Goal: Task Accomplishment & Management: Complete application form

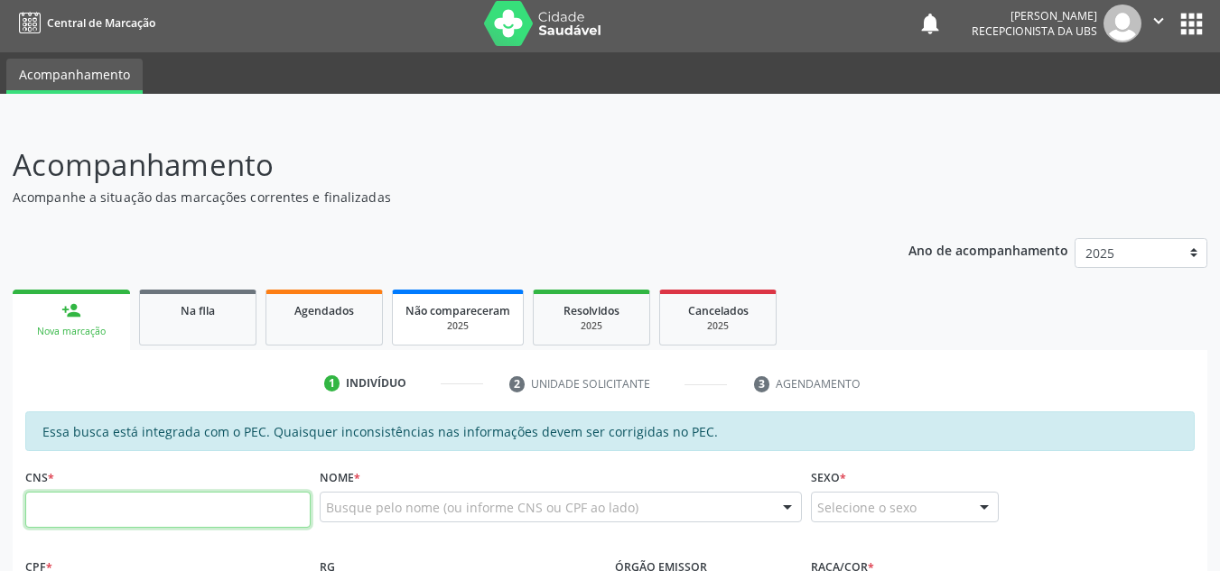
scroll to position [90, 0]
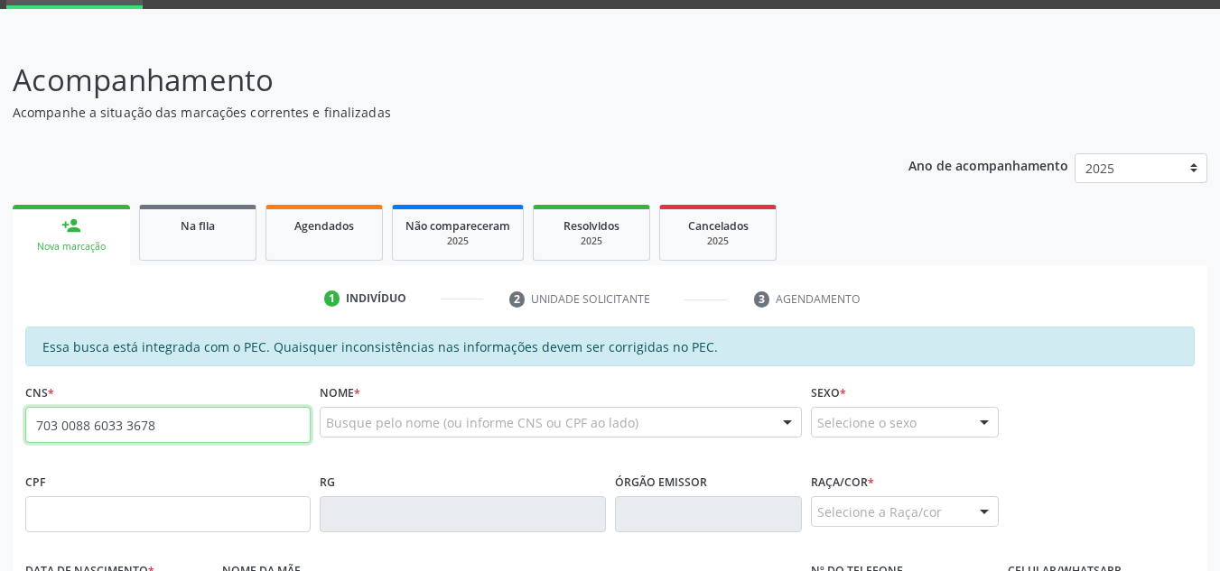
type input "703 0088 6033 3678"
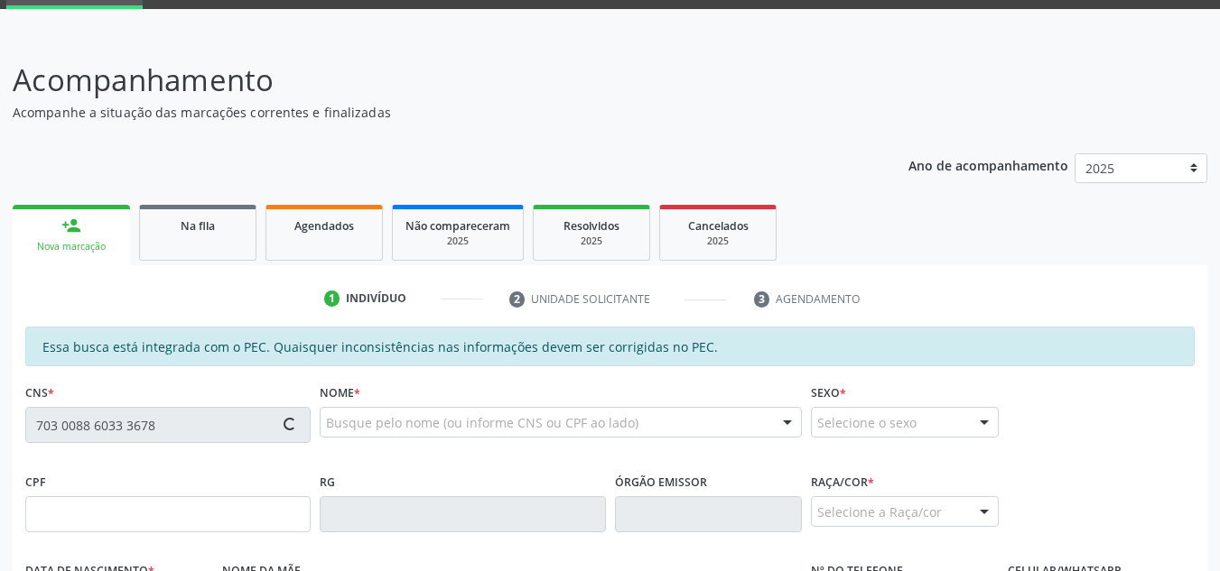
type input "024.737.314-11"
type input "20/11/1978"
type input "Maria Sirlea da Silva"
type input "(82) 98703-0576"
type input "S/N"
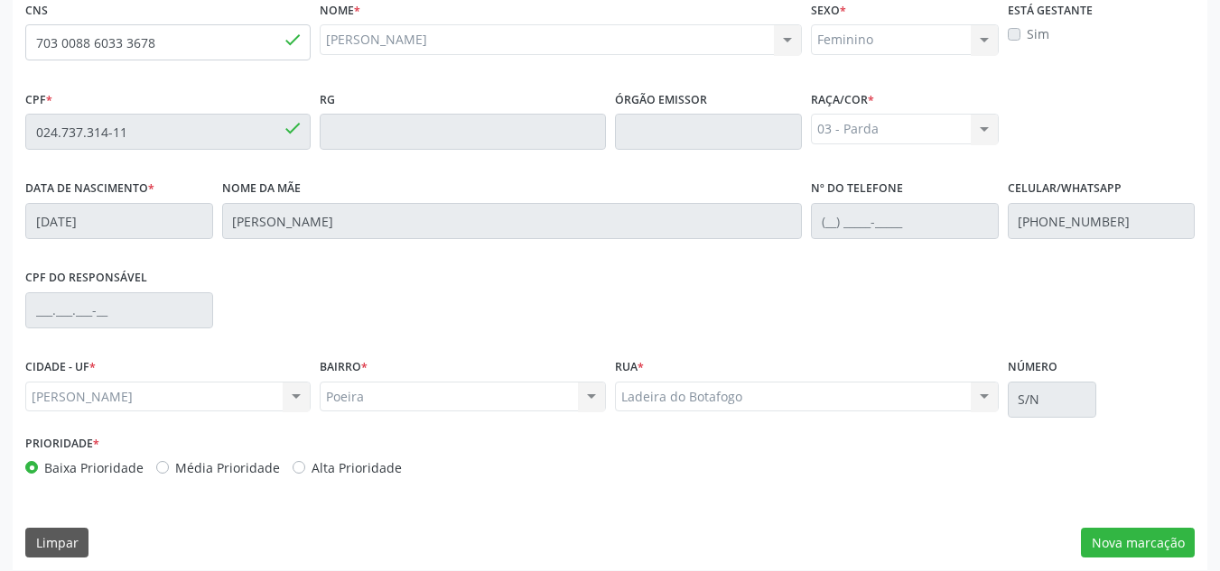
scroll to position [485, 0]
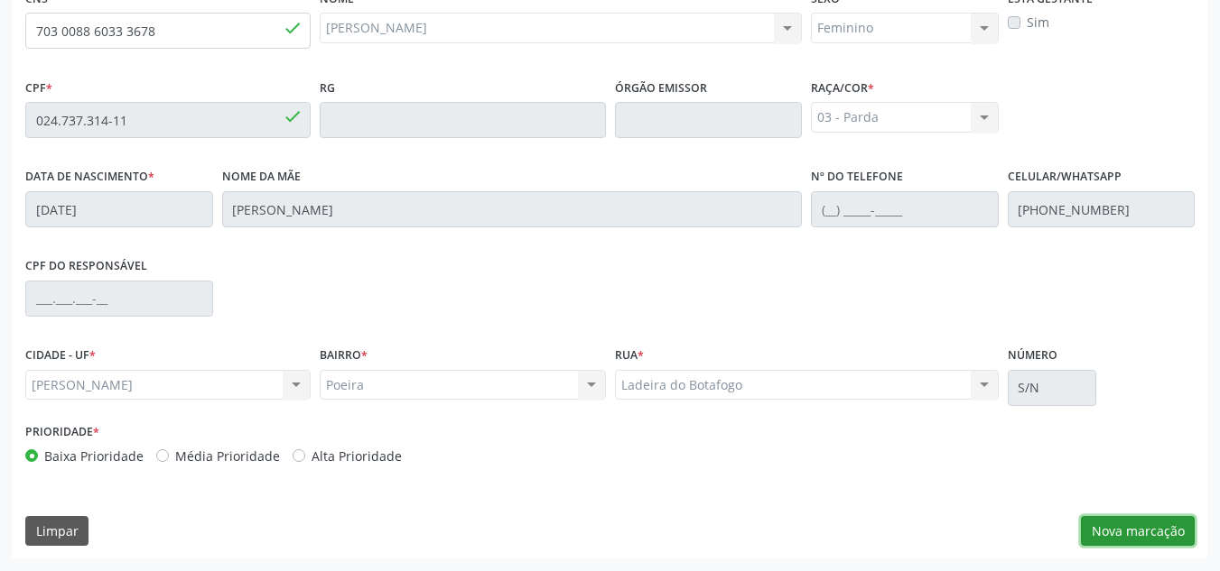
click at [1147, 531] on button "Nova marcação" at bounding box center [1138, 531] width 114 height 31
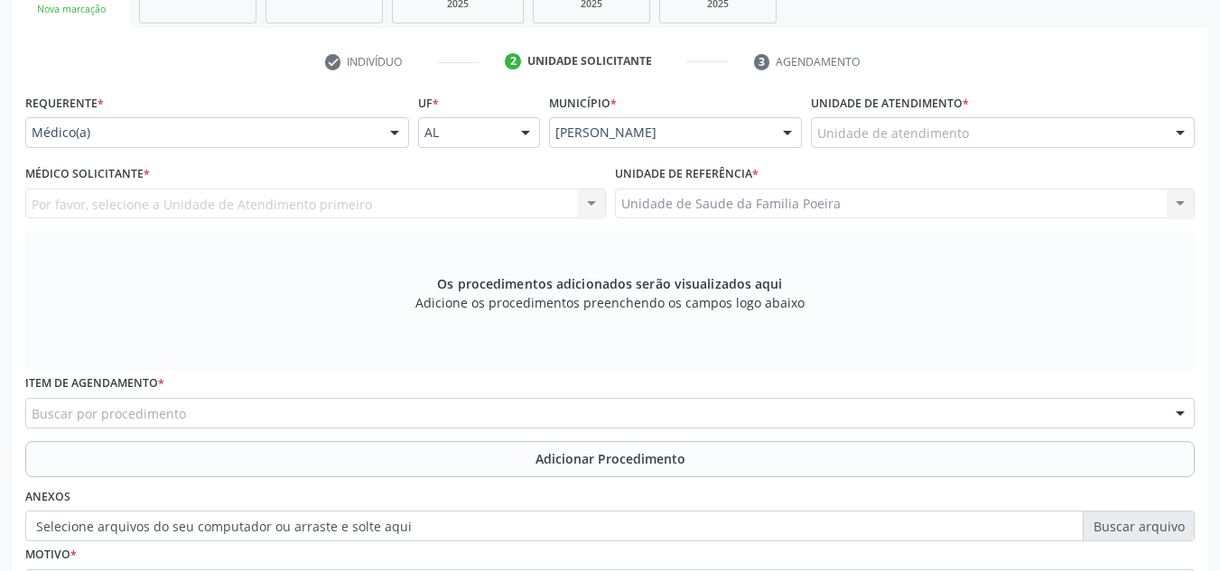
scroll to position [214, 0]
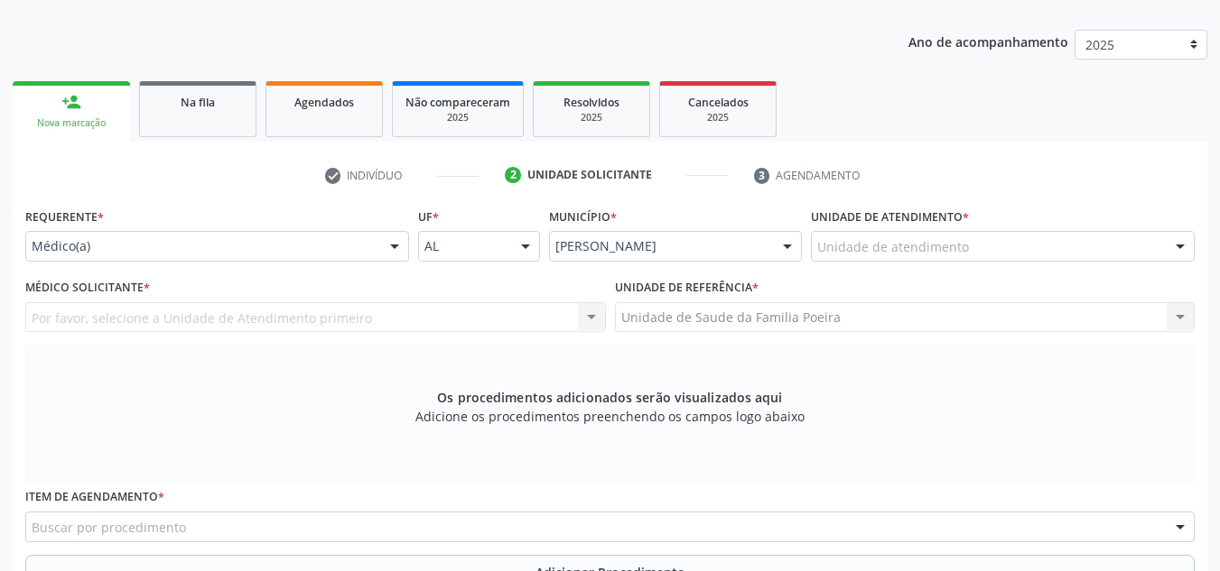
click at [1048, 242] on div "Unidade de atendimento" at bounding box center [1003, 246] width 384 height 31
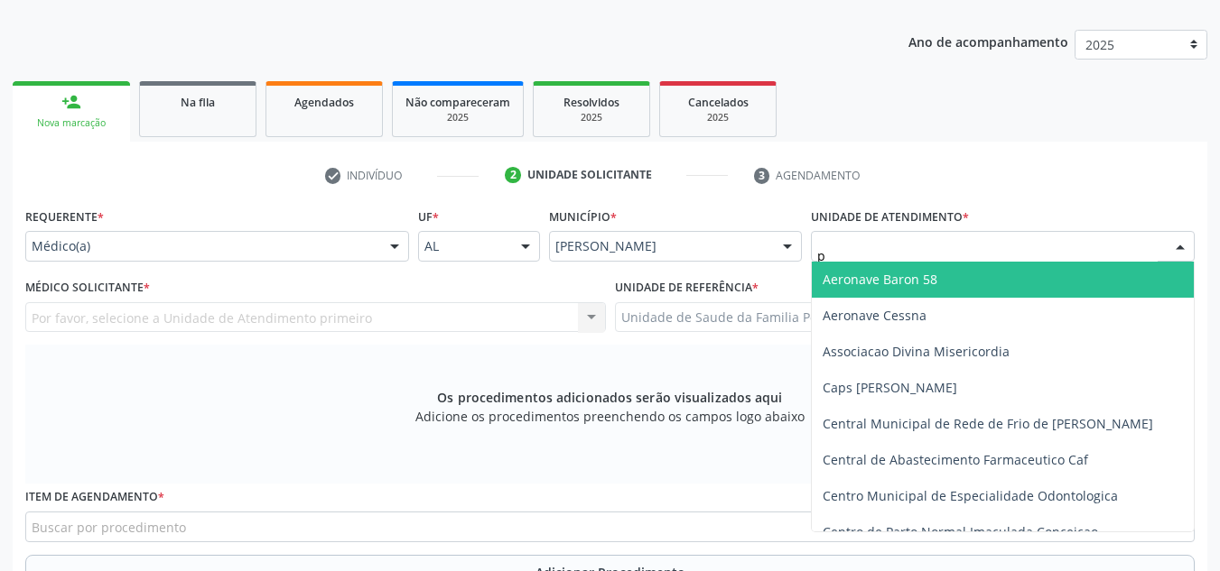
type input "po"
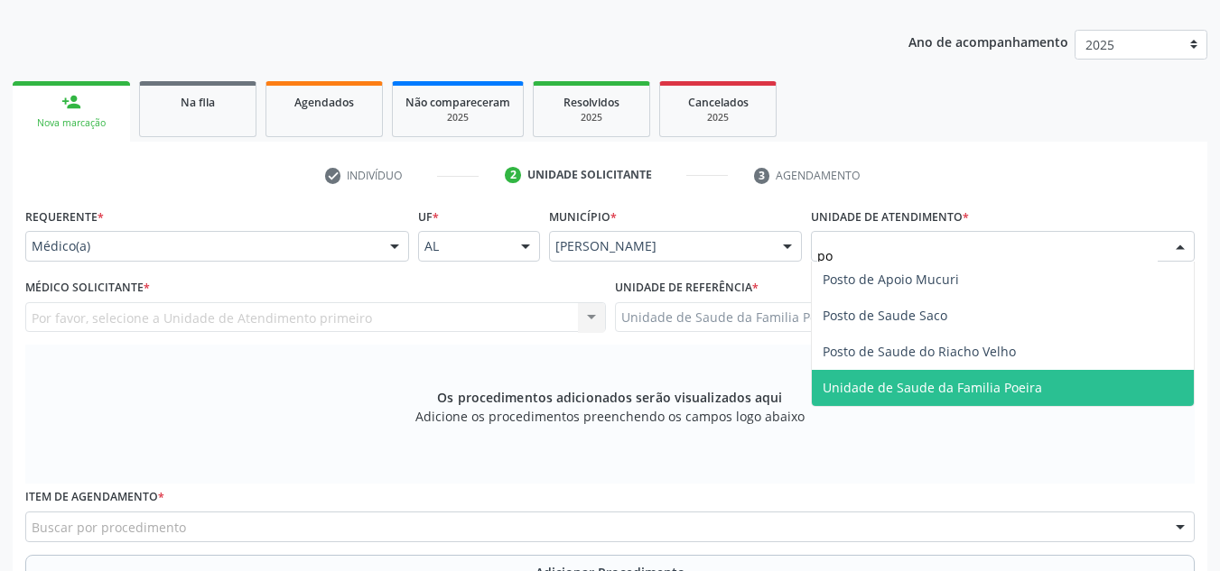
click at [1027, 381] on span "Unidade de Saude da Familia Poeira" at bounding box center [931, 387] width 219 height 17
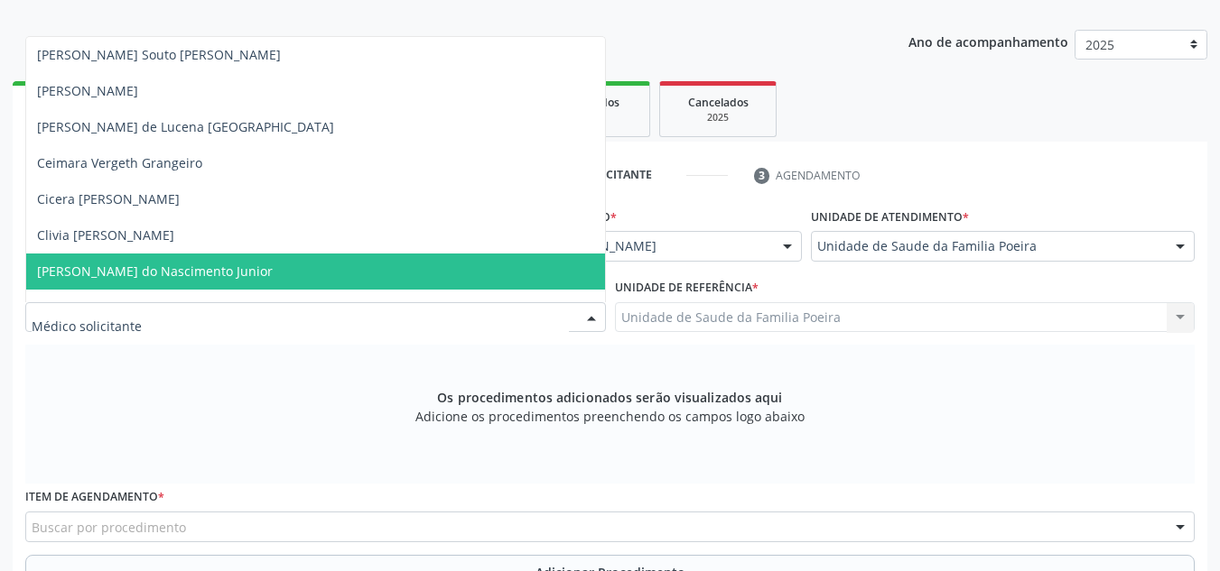
click at [96, 271] on span "[PERSON_NAME] do Nascimento Junior" at bounding box center [155, 271] width 236 height 17
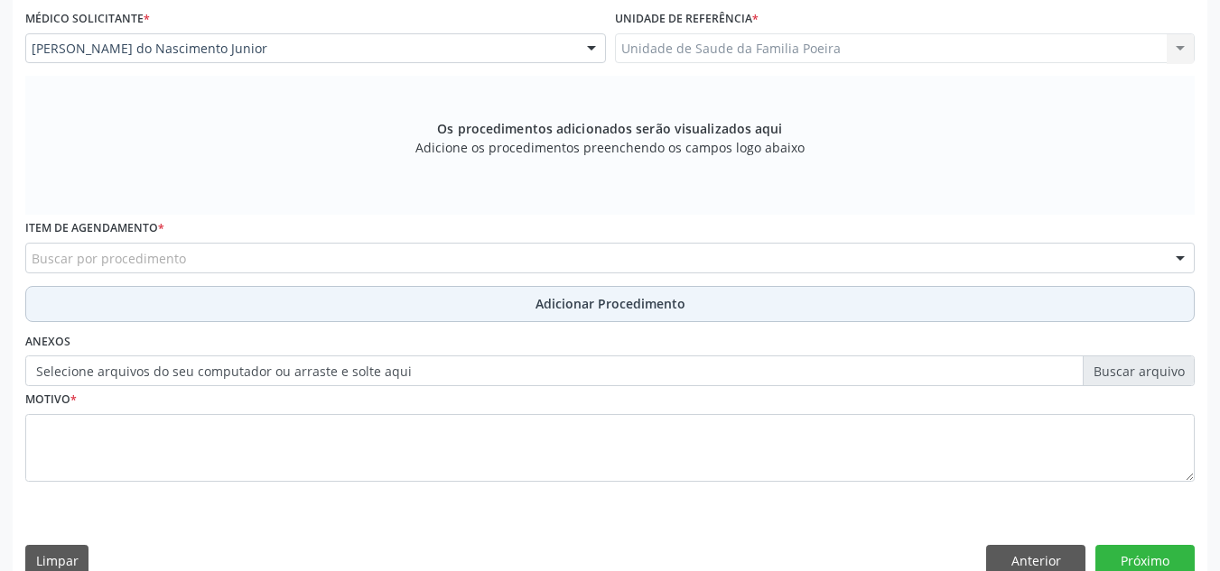
scroll to position [513, 0]
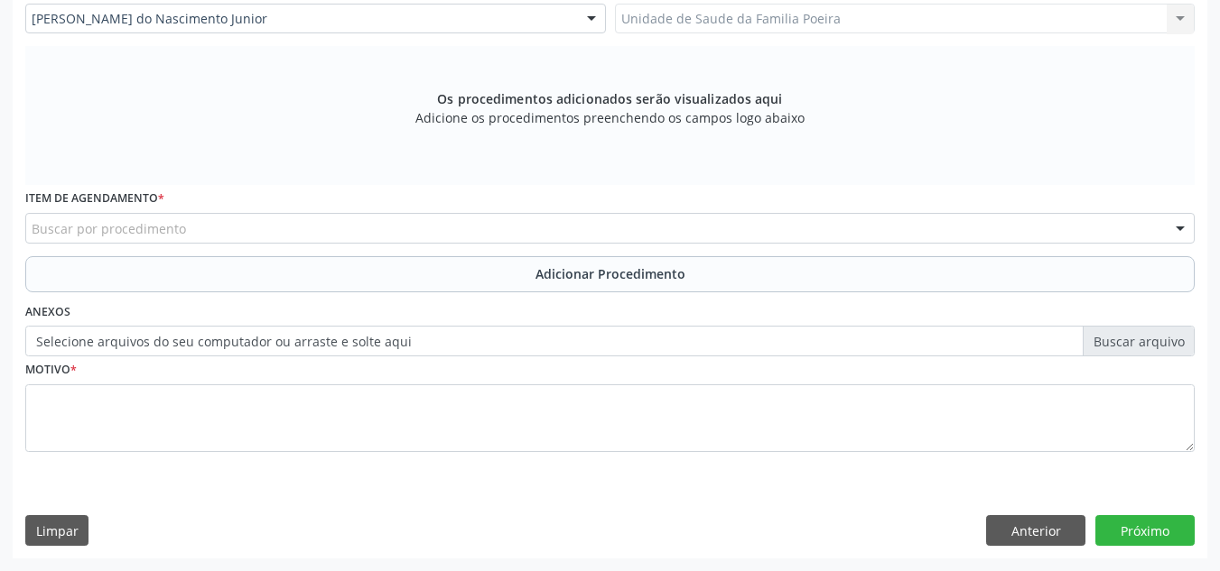
click at [243, 226] on div "Buscar por procedimento" at bounding box center [609, 228] width 1169 height 31
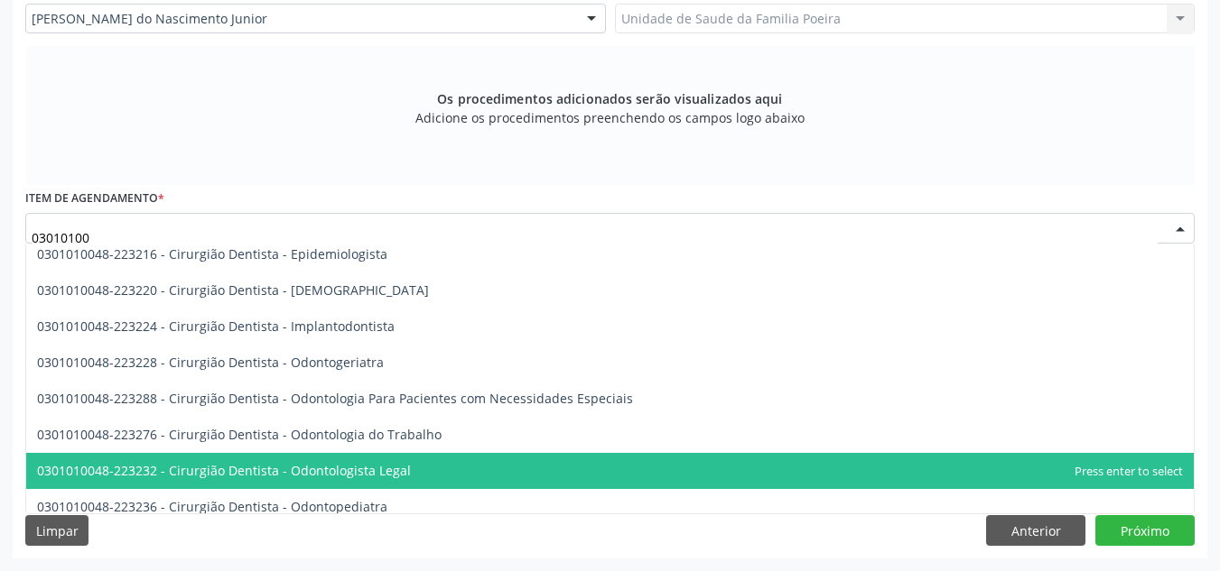
scroll to position [271, 0]
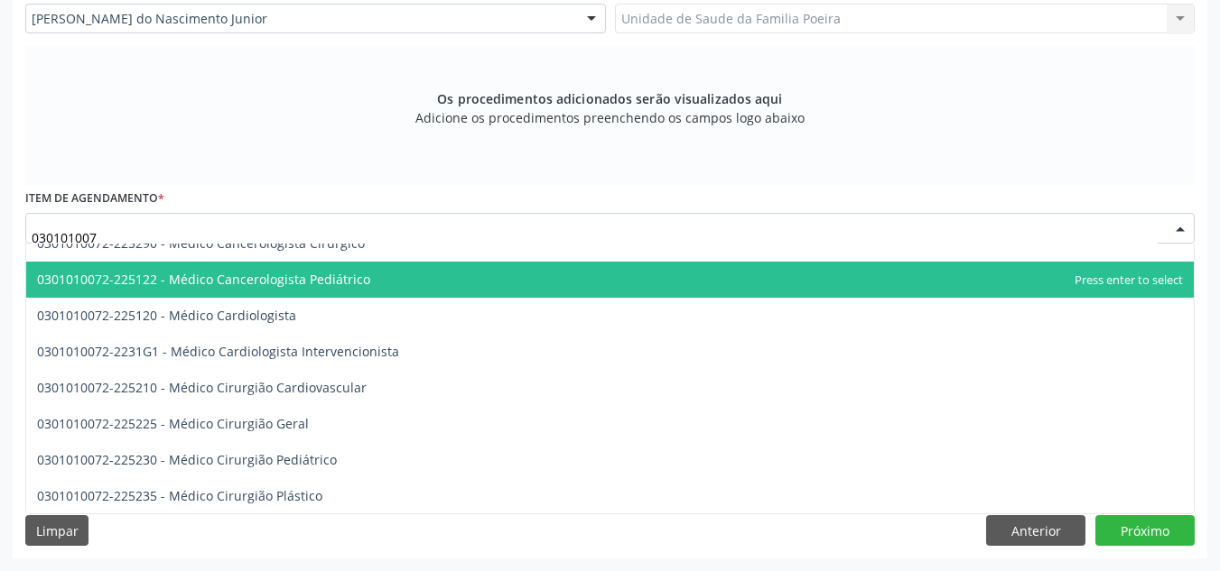
type input "0301010072"
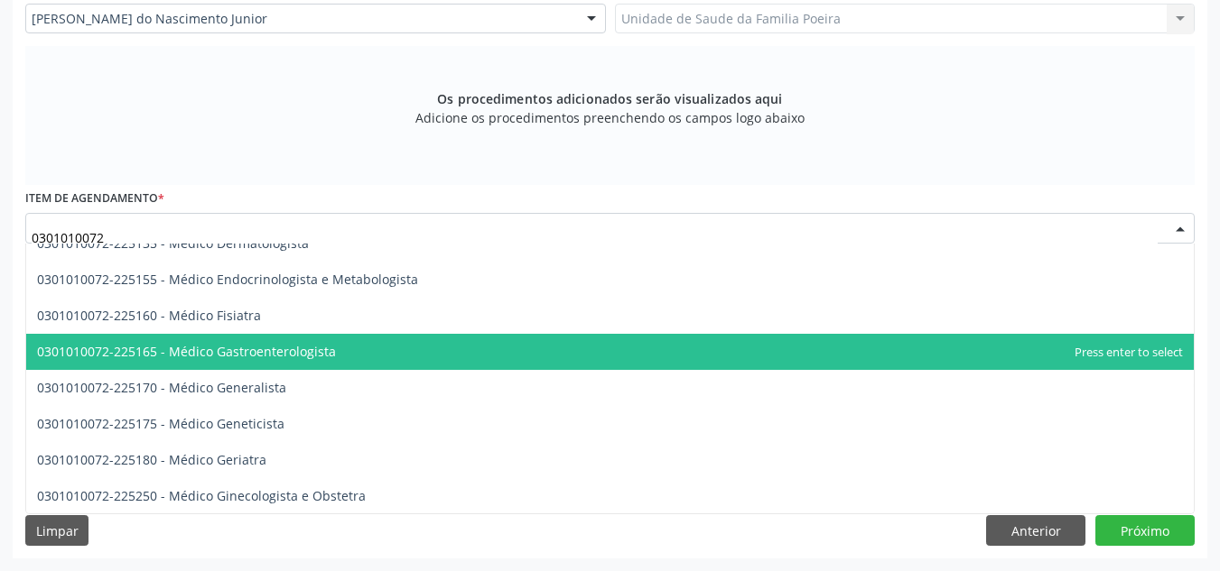
scroll to position [903, 0]
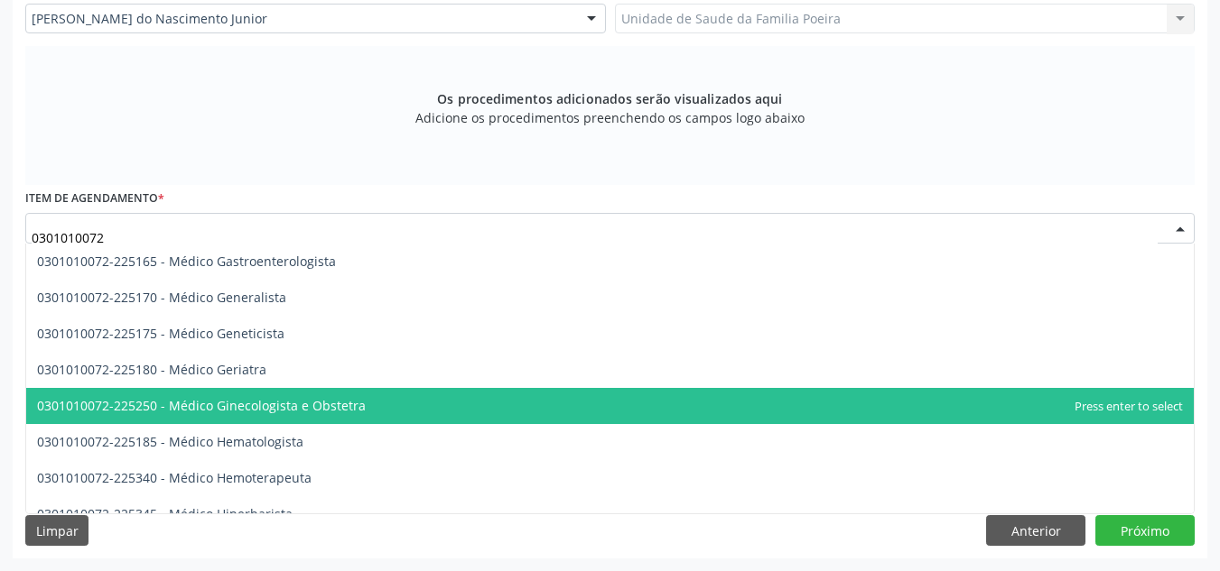
click at [316, 403] on span "0301010072-225250 - Médico Ginecologista e Obstetra" at bounding box center [201, 405] width 329 height 17
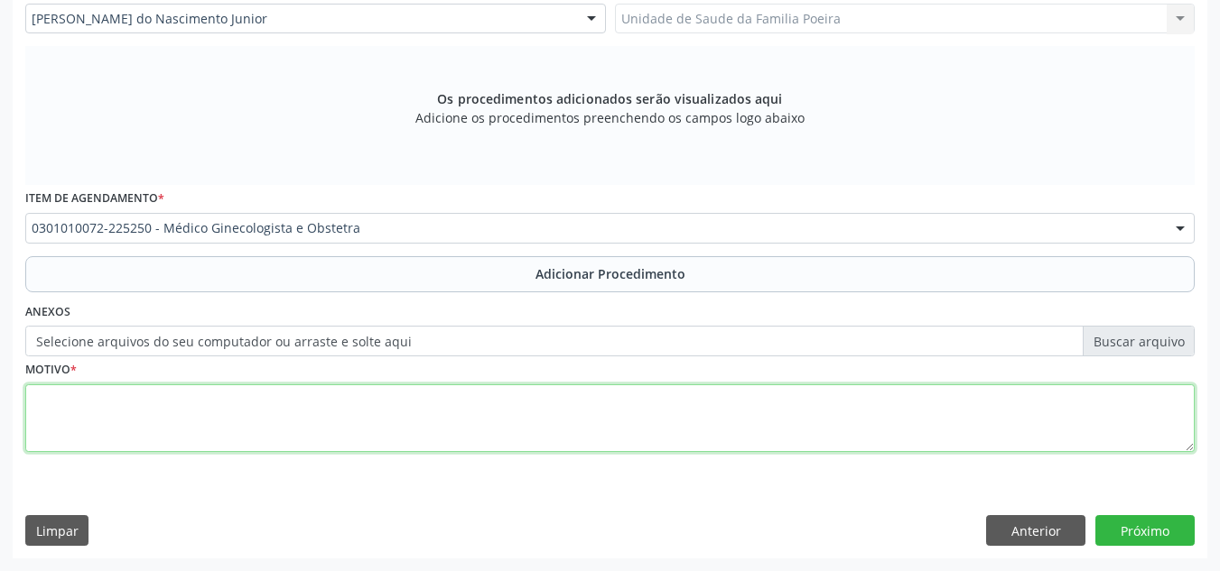
click at [312, 404] on textarea at bounding box center [609, 419] width 1169 height 69
type textarea "n"
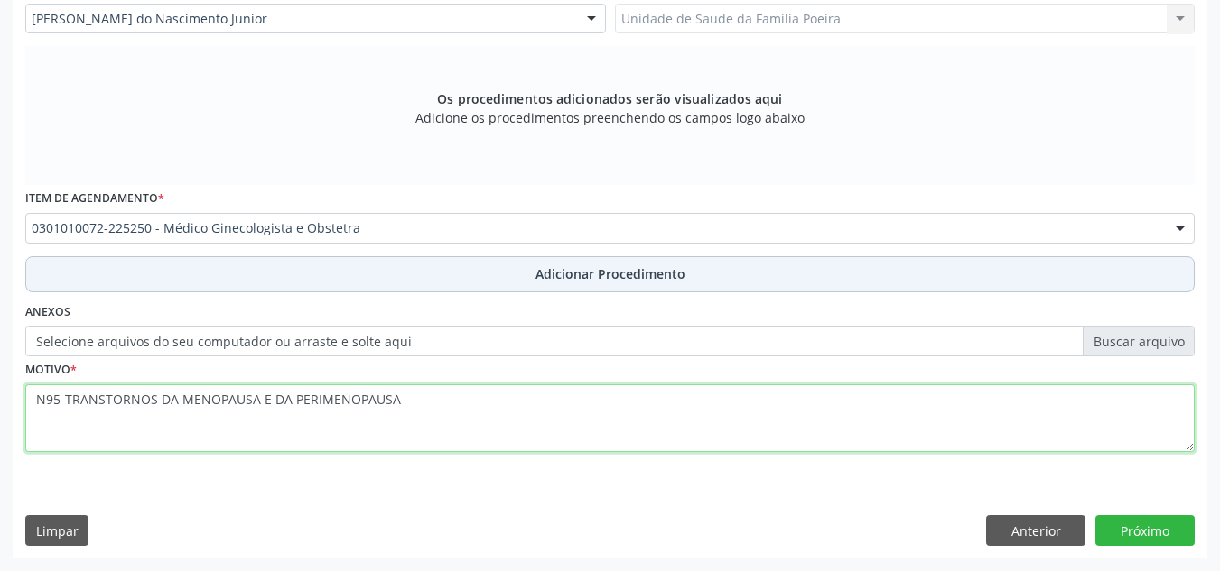
type textarea "N95-TRANSTORNOS DA MENOPAUSA E DA PERIMENOPAUSA"
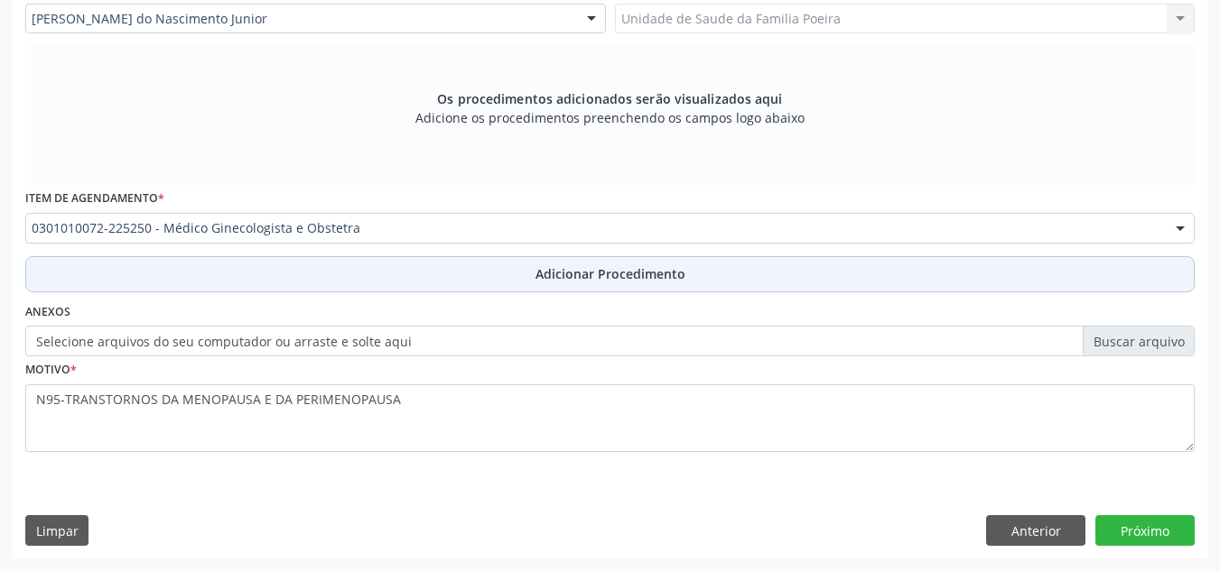
click at [502, 272] on button "Adicionar Procedimento" at bounding box center [609, 274] width 1169 height 36
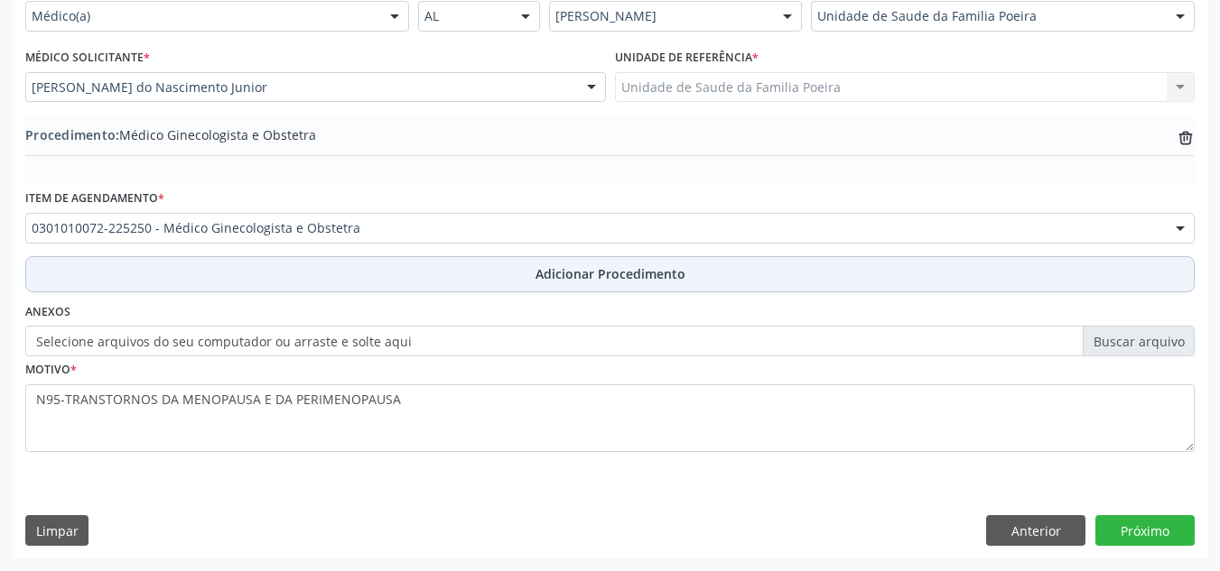
scroll to position [444, 0]
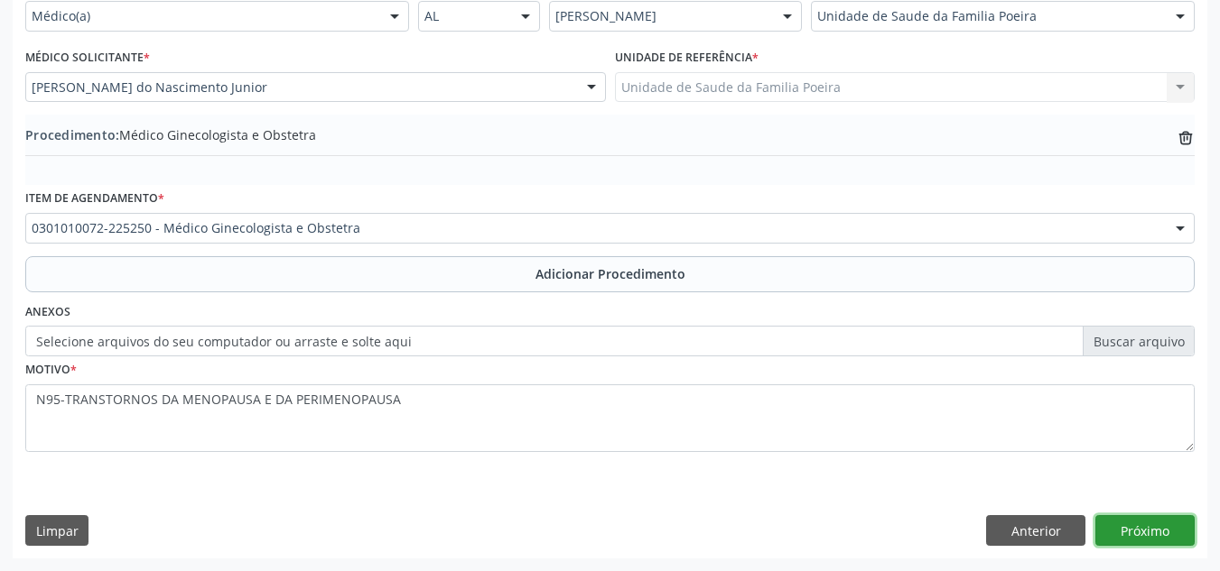
click at [1147, 534] on button "Próximo" at bounding box center [1144, 530] width 99 height 31
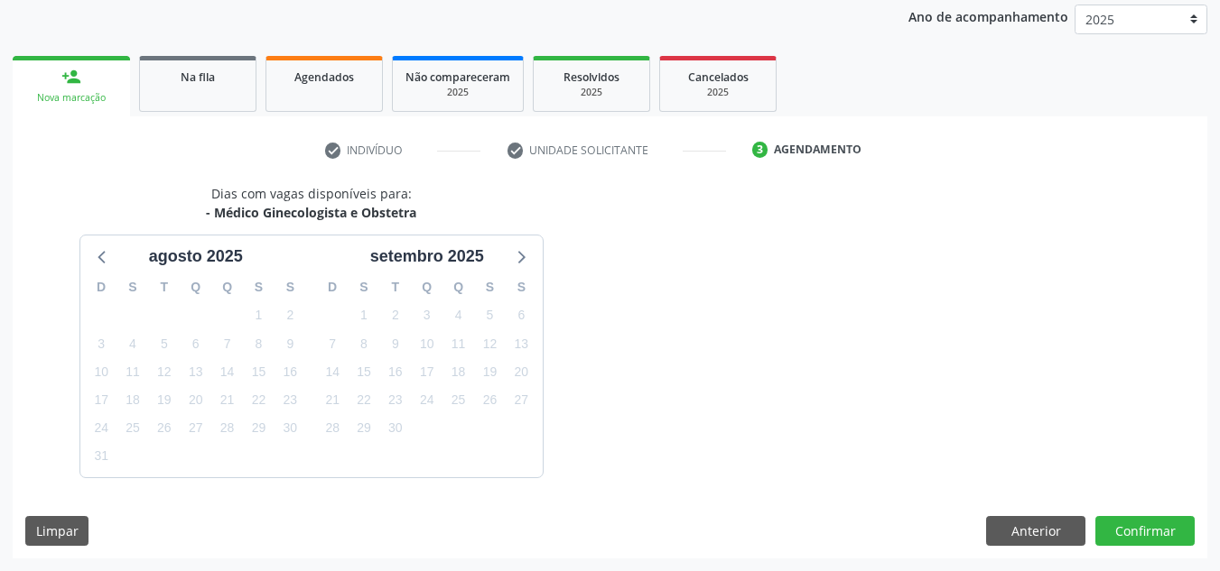
scroll to position [292, 0]
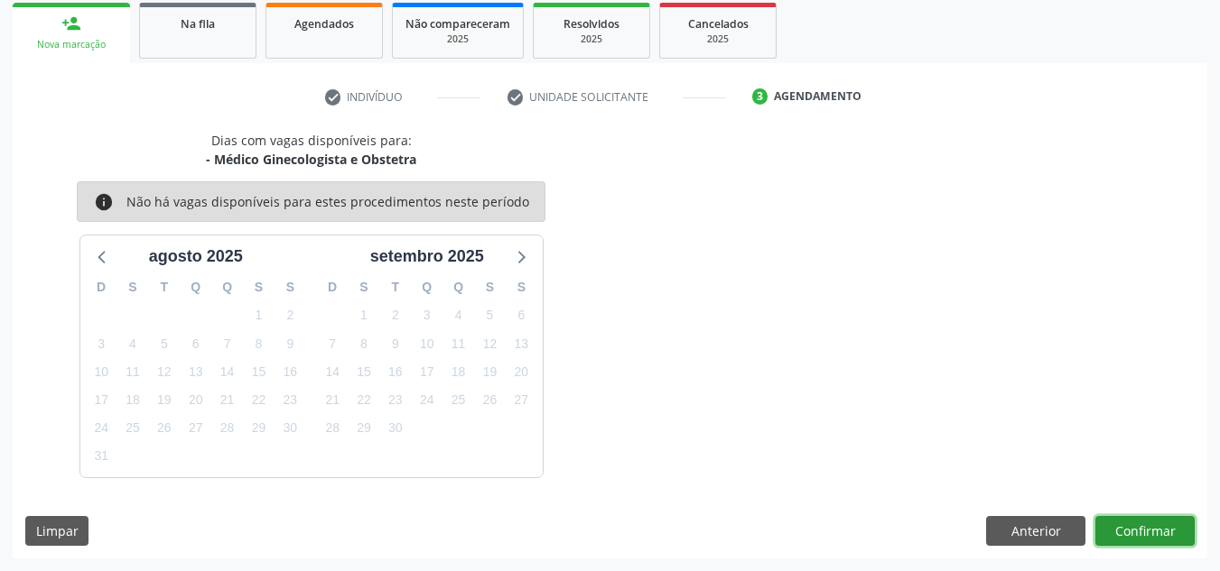
click at [1135, 533] on button "Confirmar" at bounding box center [1144, 531] width 99 height 31
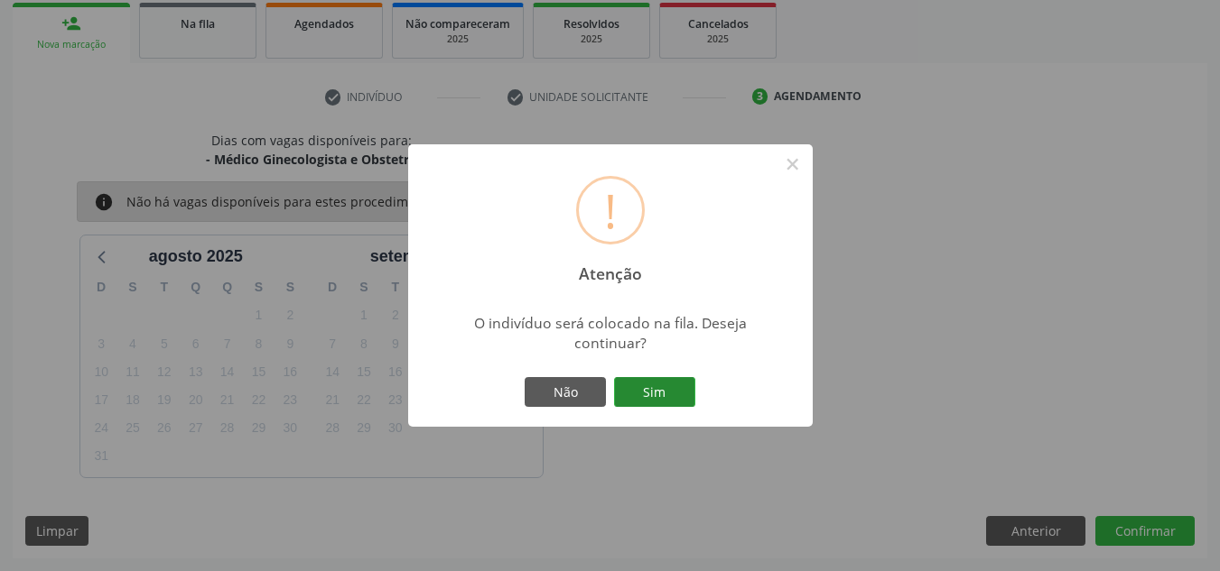
click at [651, 386] on button "Sim" at bounding box center [654, 392] width 81 height 31
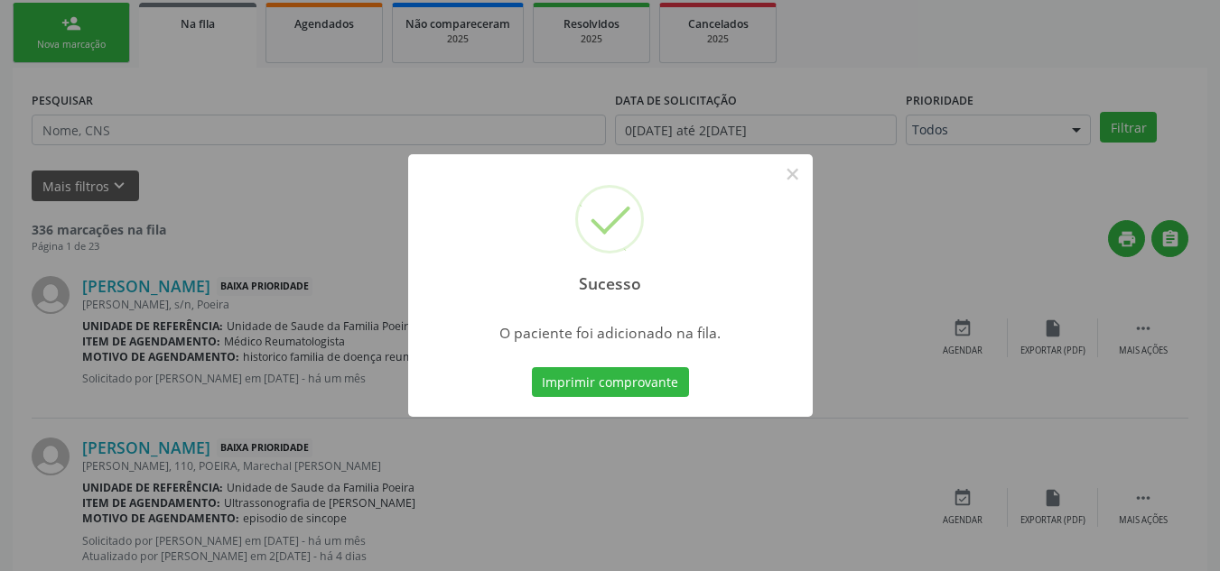
scroll to position [50, 0]
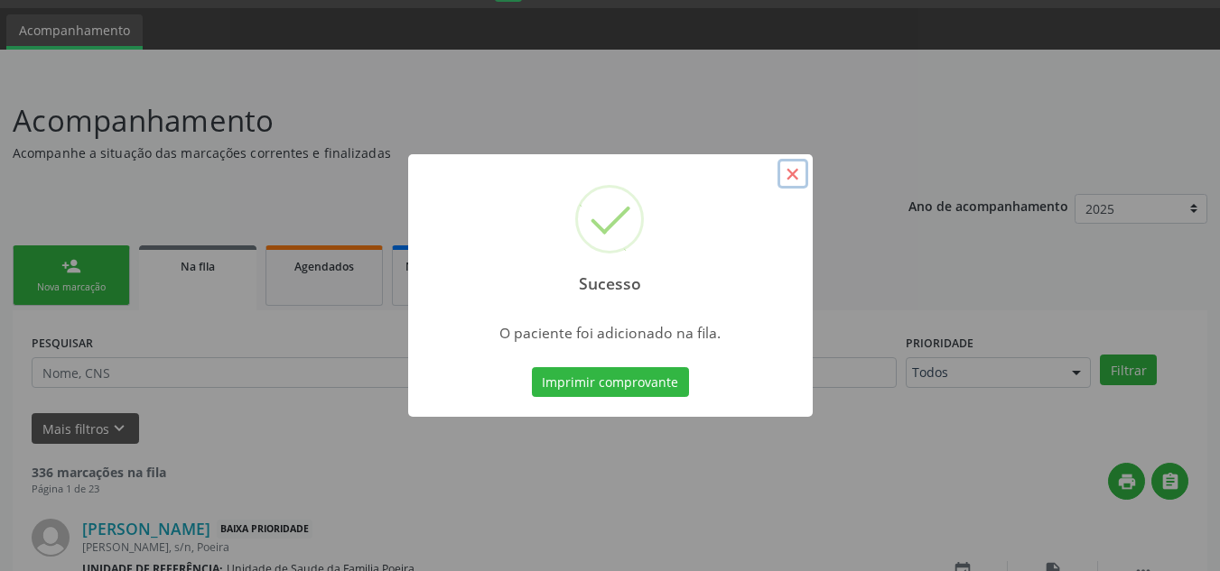
click at [793, 172] on button "×" at bounding box center [792, 174] width 31 height 31
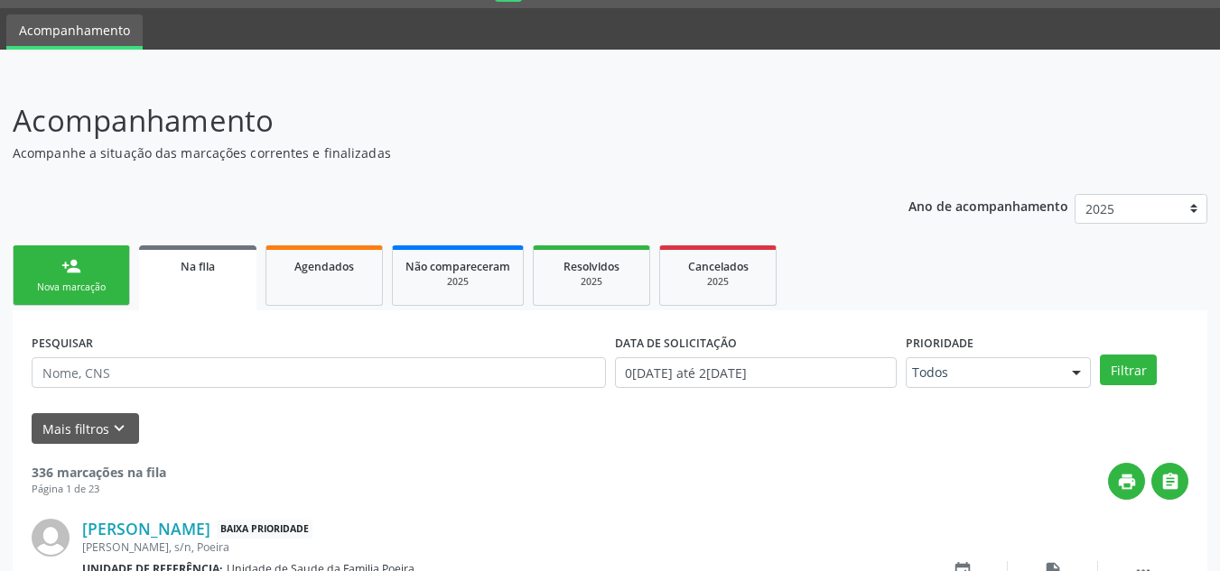
click at [80, 279] on link "person_add Nova marcação" at bounding box center [71, 276] width 117 height 60
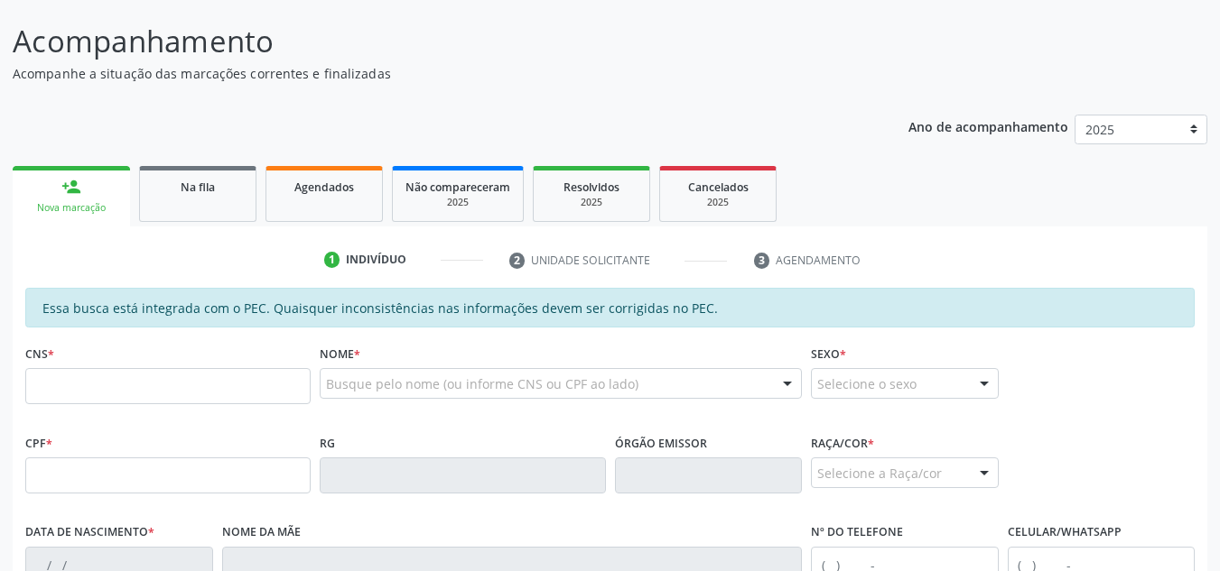
scroll to position [140, 0]
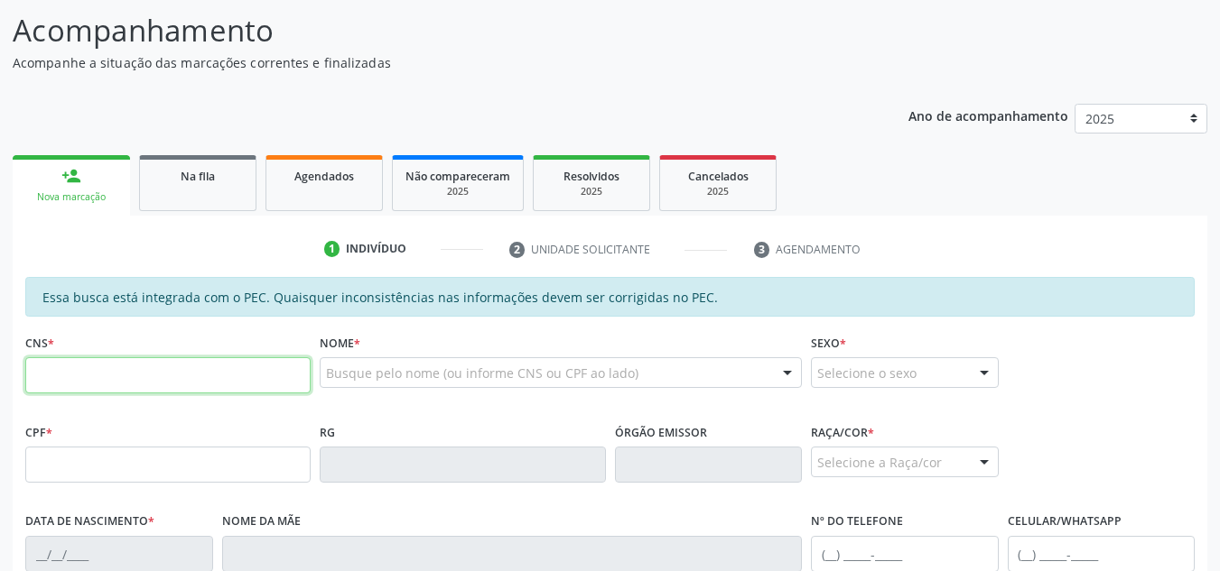
click at [119, 378] on input "text" at bounding box center [167, 375] width 285 height 36
type input "702 5063 6705 9039"
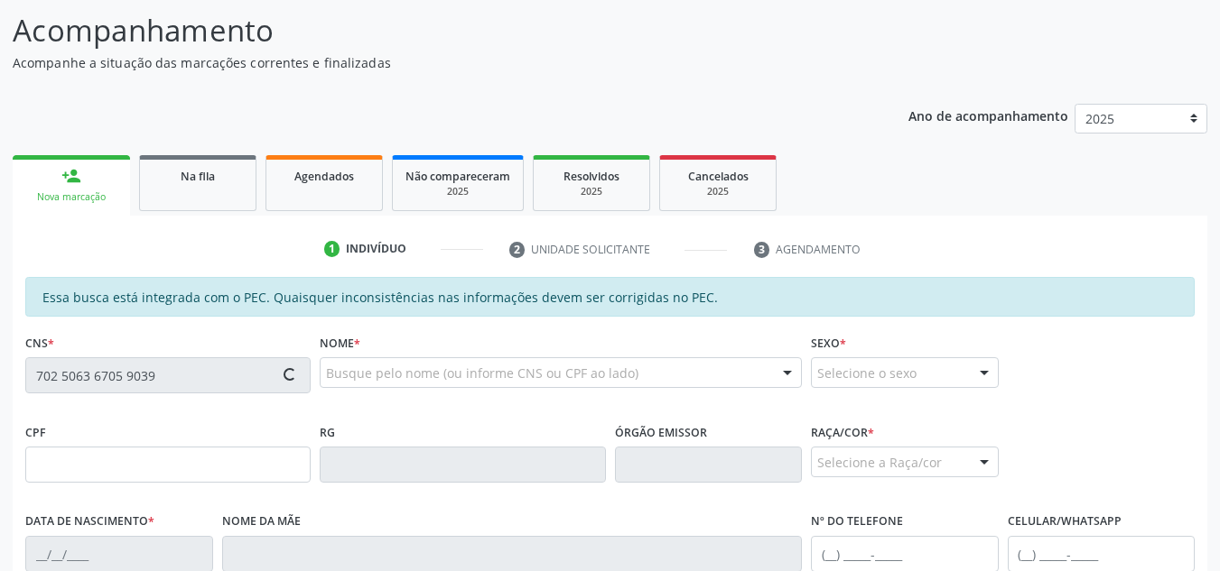
type input "049.801.214-03"
type input "10/05/1975"
type input "Elinedja Souto da Silva"
type input "(82) 99353-0262"
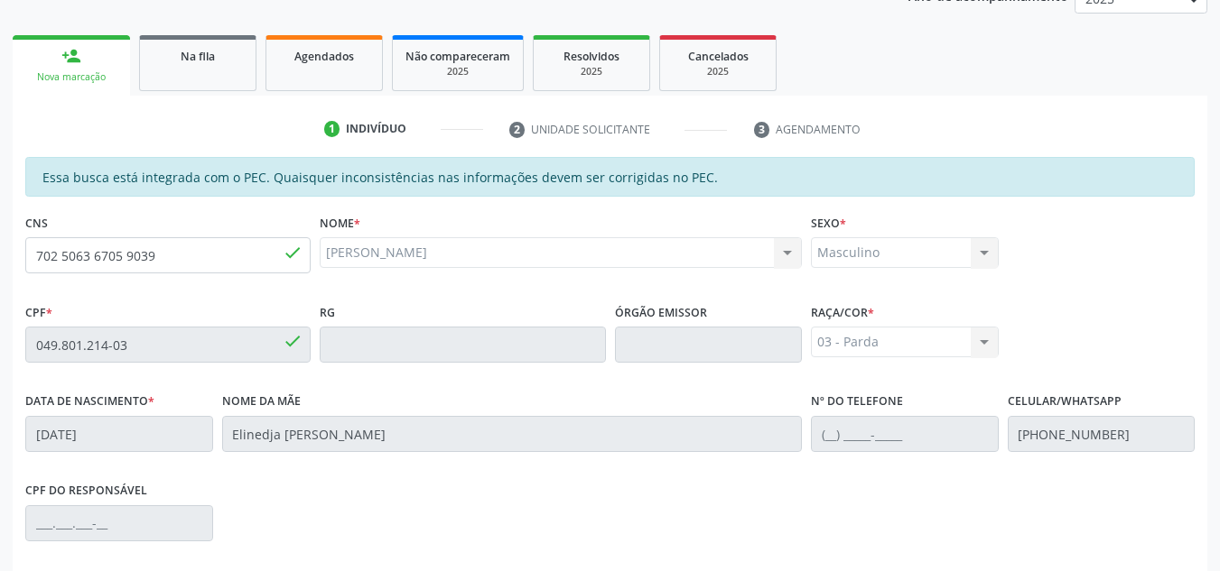
scroll to position [124, 0]
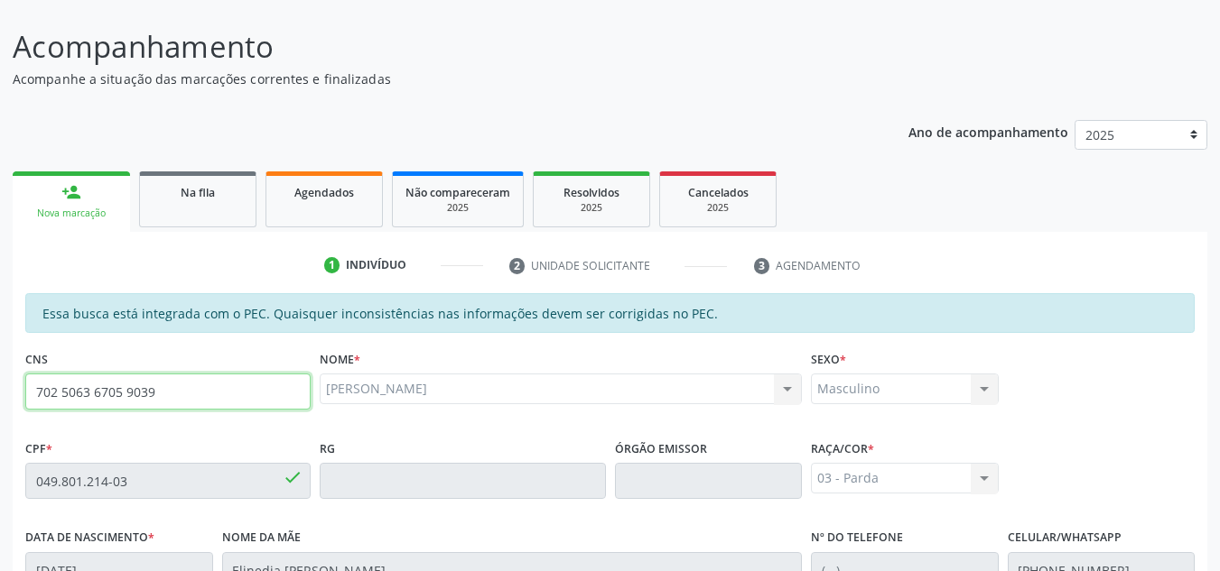
drag, startPoint x: 157, startPoint y: 394, endPoint x: 38, endPoint y: 393, distance: 119.2
click at [38, 393] on input "702 5063 6705 9039" at bounding box center [167, 392] width 285 height 36
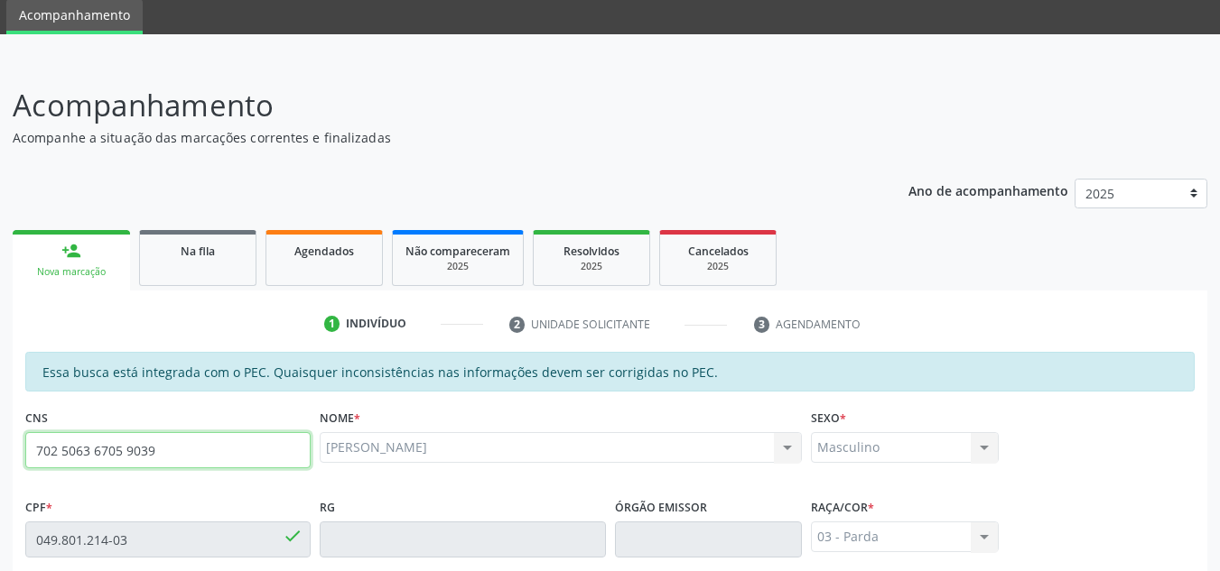
scroll to position [33, 0]
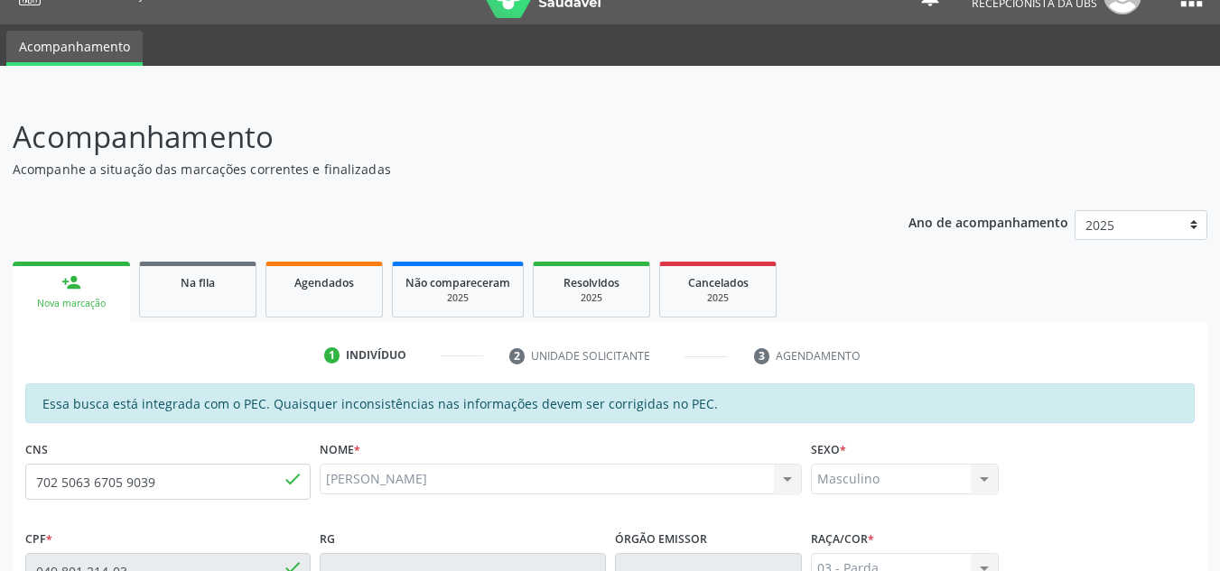
drag, startPoint x: 38, startPoint y: 393, endPoint x: 692, endPoint y: 232, distance: 673.9
drag, startPoint x: 171, startPoint y: 482, endPoint x: 24, endPoint y: 487, distance: 146.3
click at [24, 487] on div "CNS 702 5063 6705 9039 done" at bounding box center [168, 480] width 294 height 89
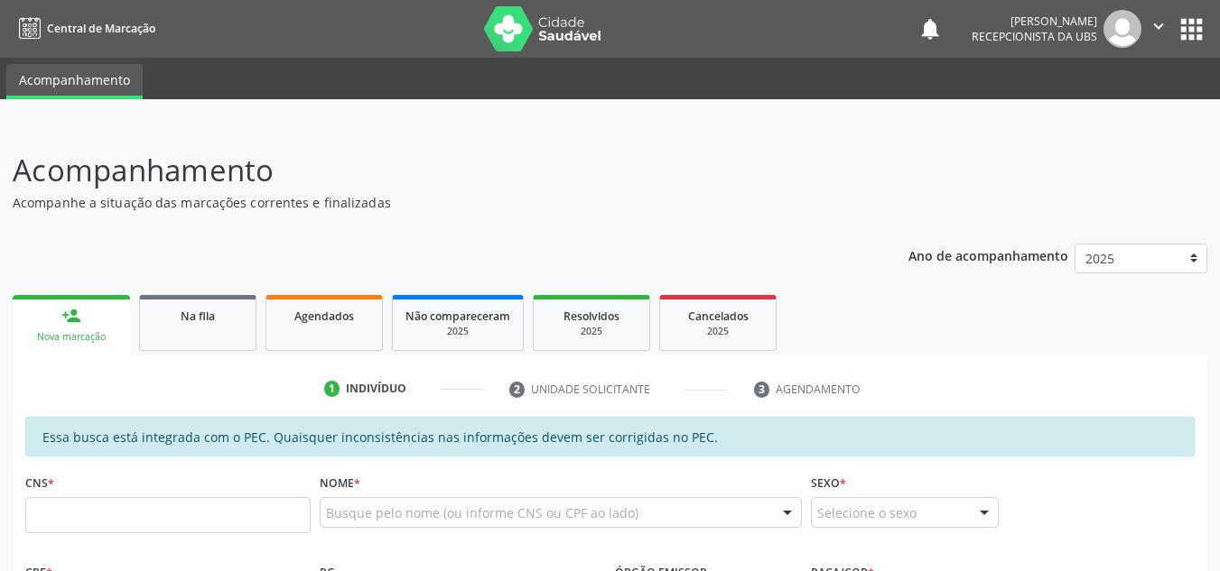
scroll to position [33, 0]
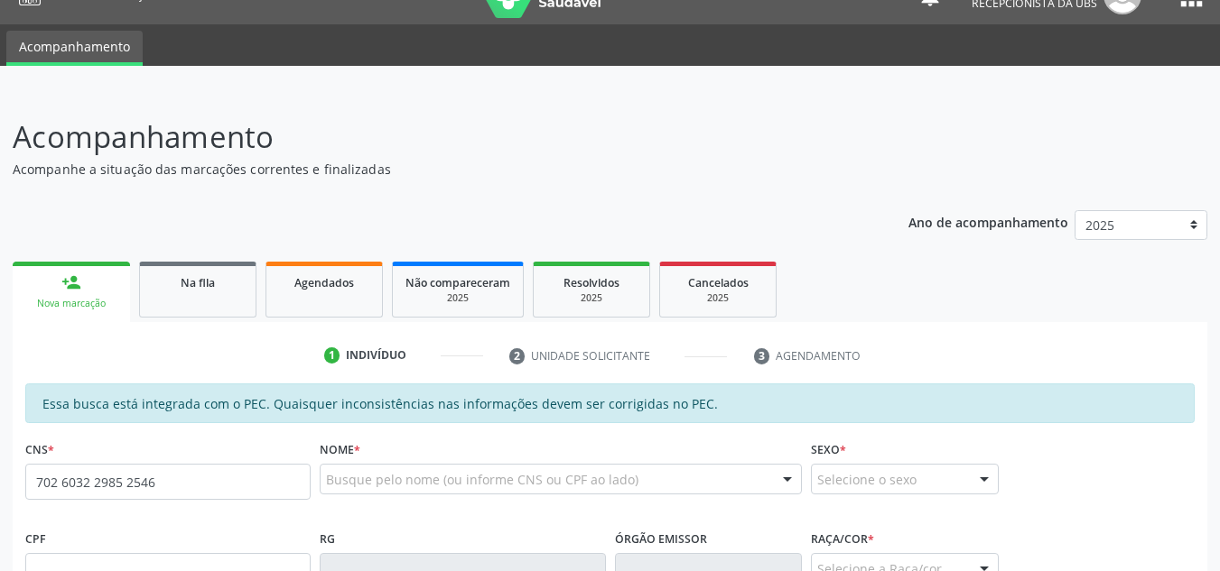
type input "702 6032 2985 2546"
type input "054.107.414-80"
type input "20/12/1982"
type input "Antônia Maria da Silva"
type input "(82) 99125-3945"
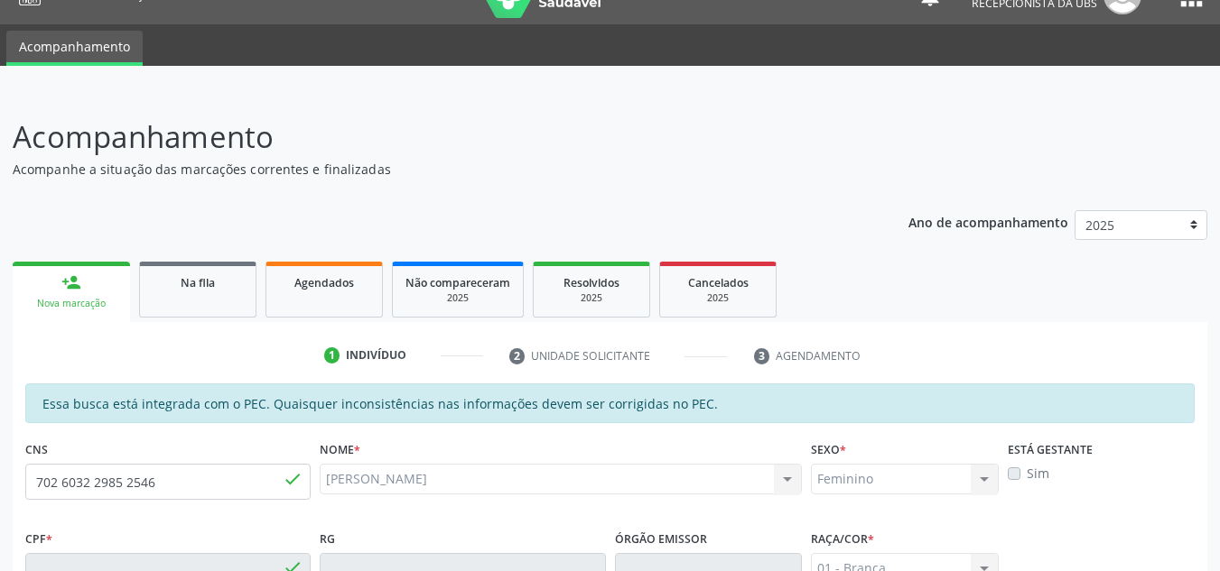
type input "464"
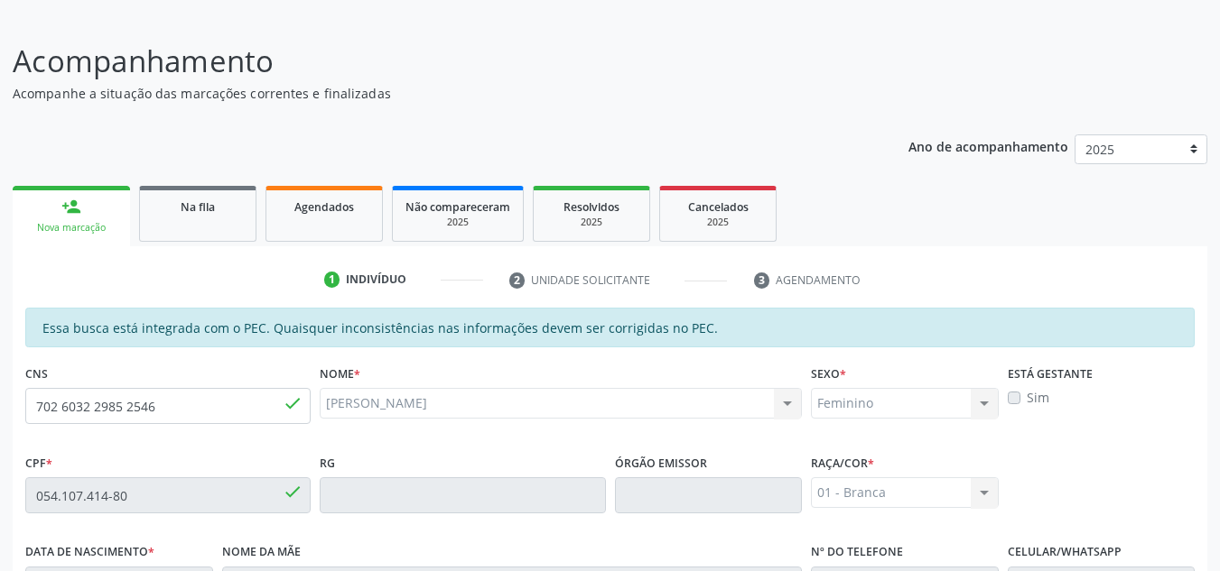
scroll to position [485, 0]
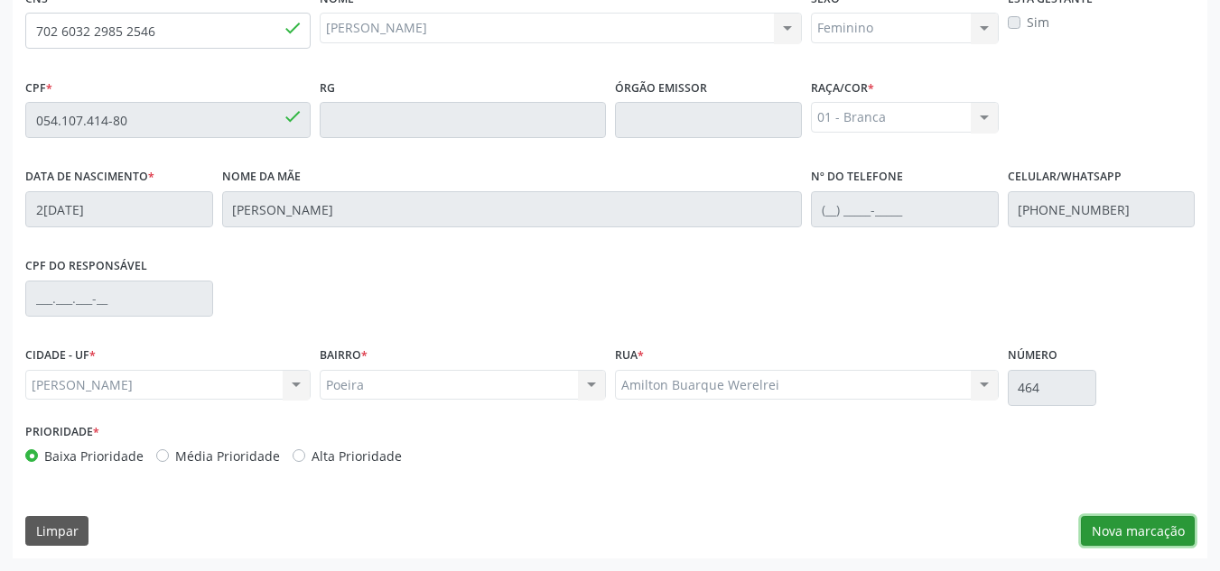
click at [1157, 530] on button "Nova marcação" at bounding box center [1138, 531] width 114 height 31
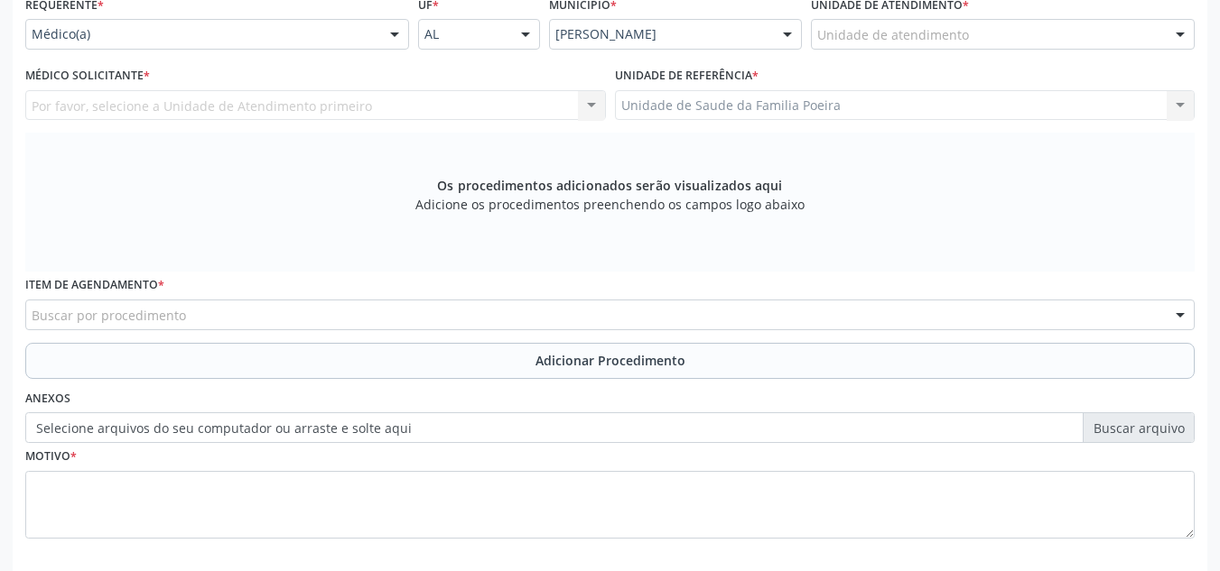
scroll to position [395, 0]
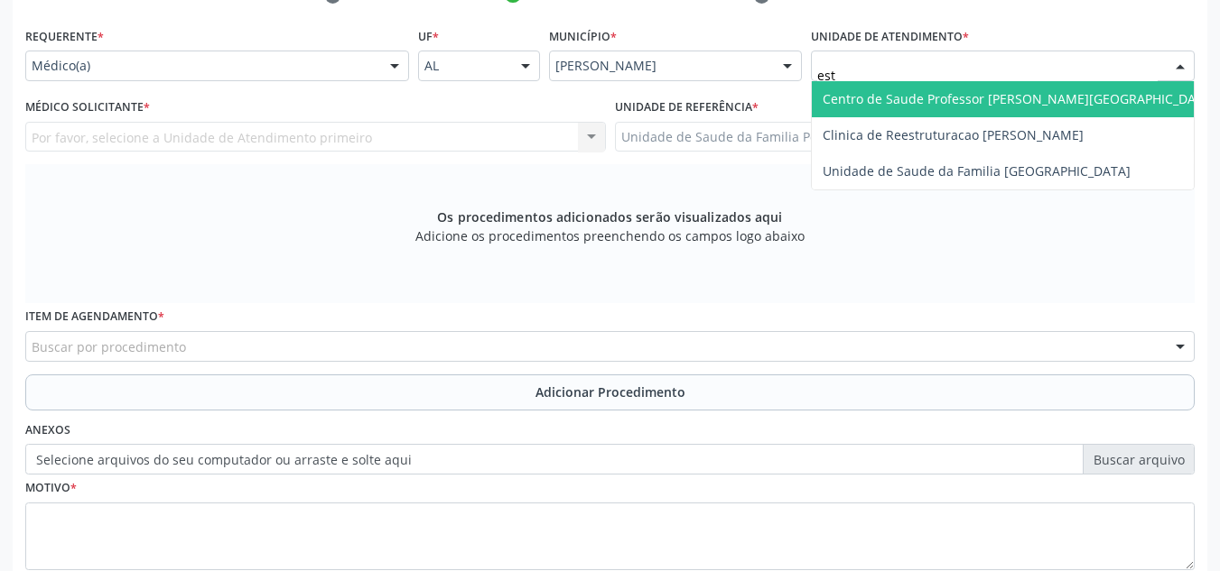
type input "esta"
click at [924, 108] on span "Centro de Saude Professor [PERSON_NAME][GEOGRAPHIC_DATA]" at bounding box center [1019, 99] width 414 height 36
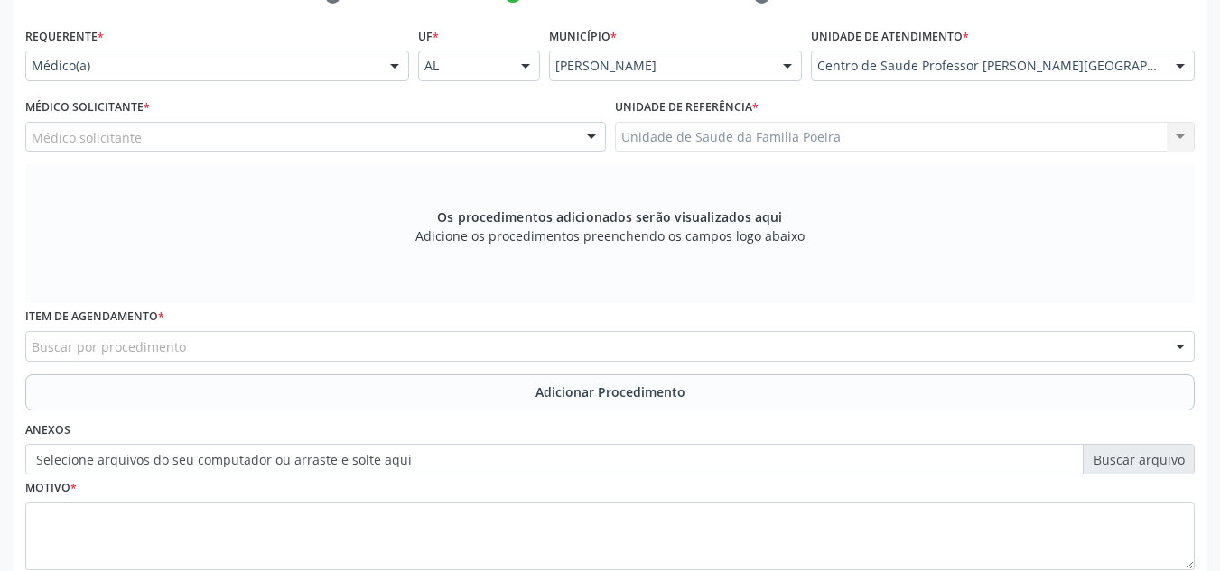
click at [261, 138] on div "Médico solicitante" at bounding box center [315, 137] width 580 height 31
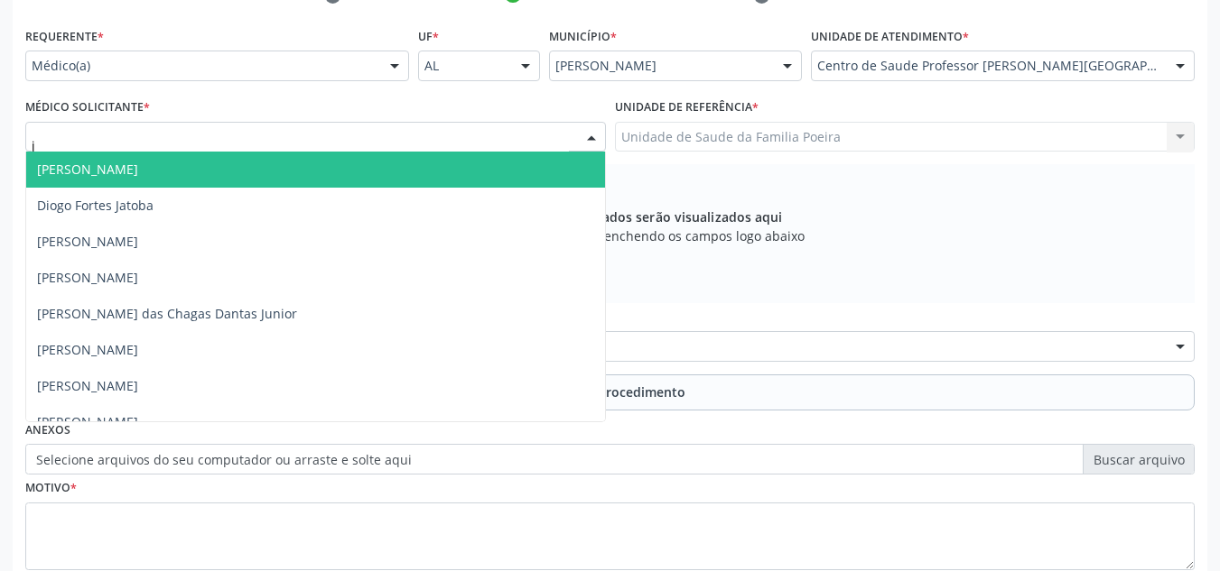
type input "jo"
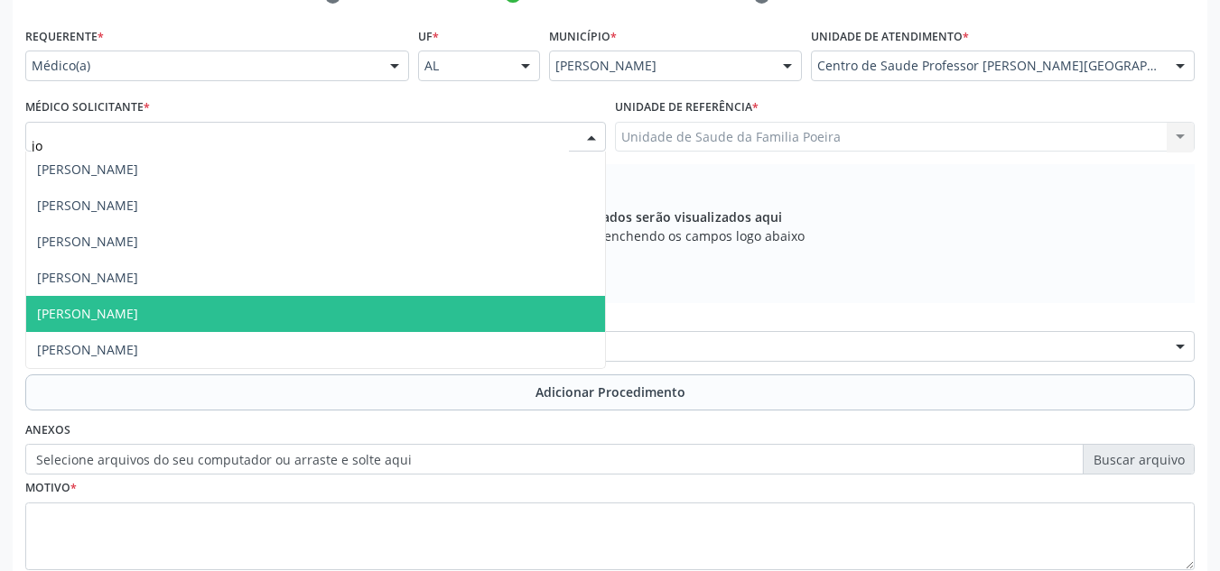
click at [218, 311] on span "[PERSON_NAME]" at bounding box center [315, 314] width 579 height 36
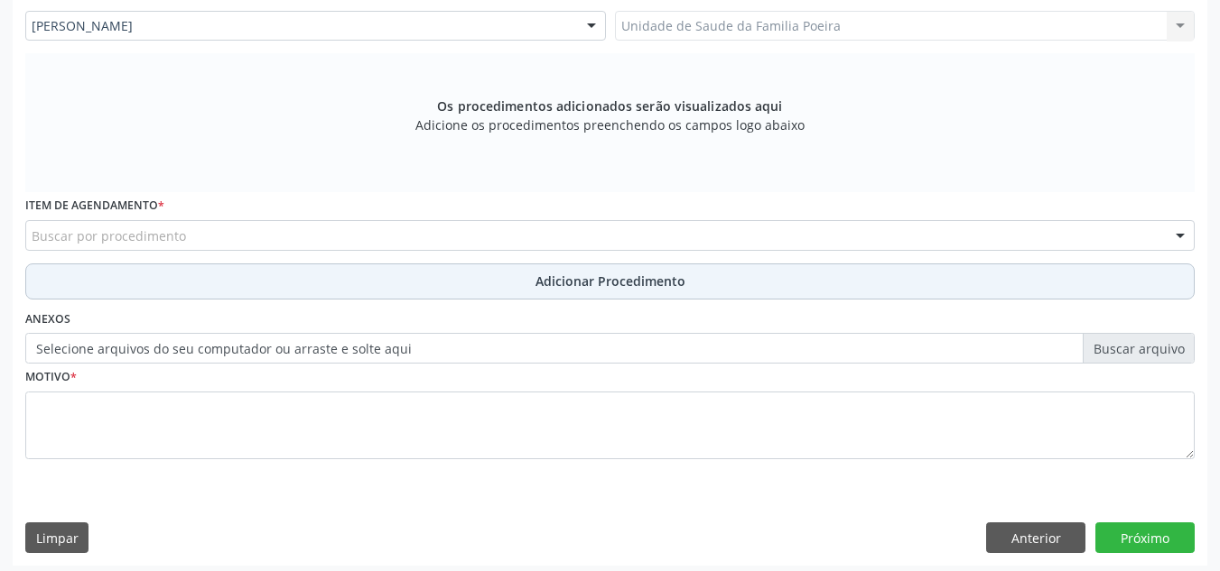
scroll to position [513, 0]
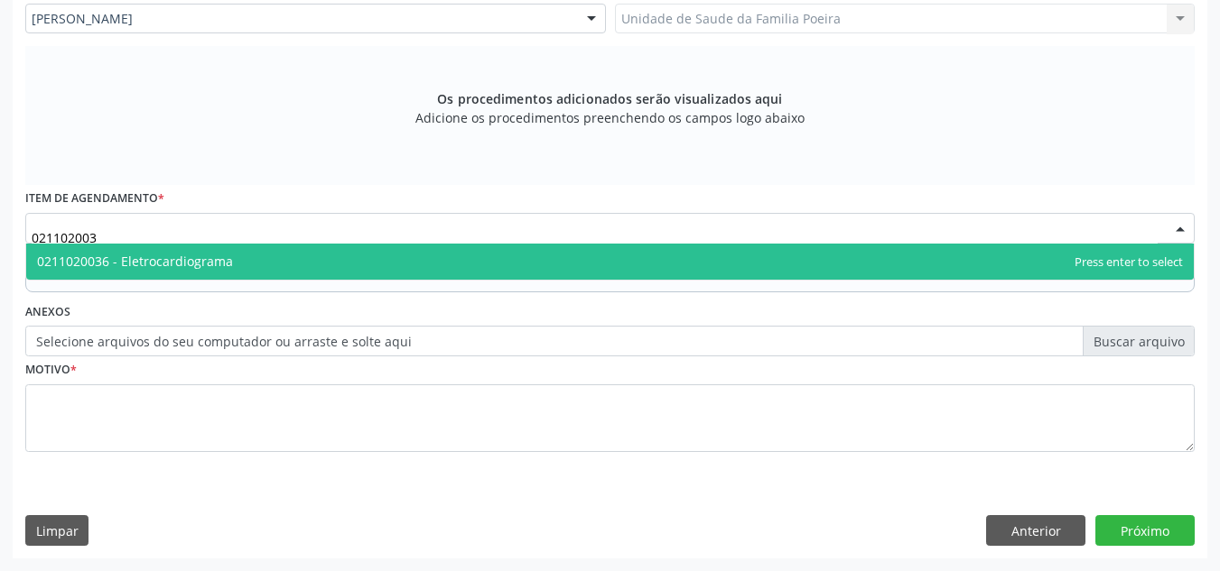
type input "0211020036"
click at [135, 260] on span "0211020036 - Eletrocardiograma" at bounding box center [135, 261] width 196 height 17
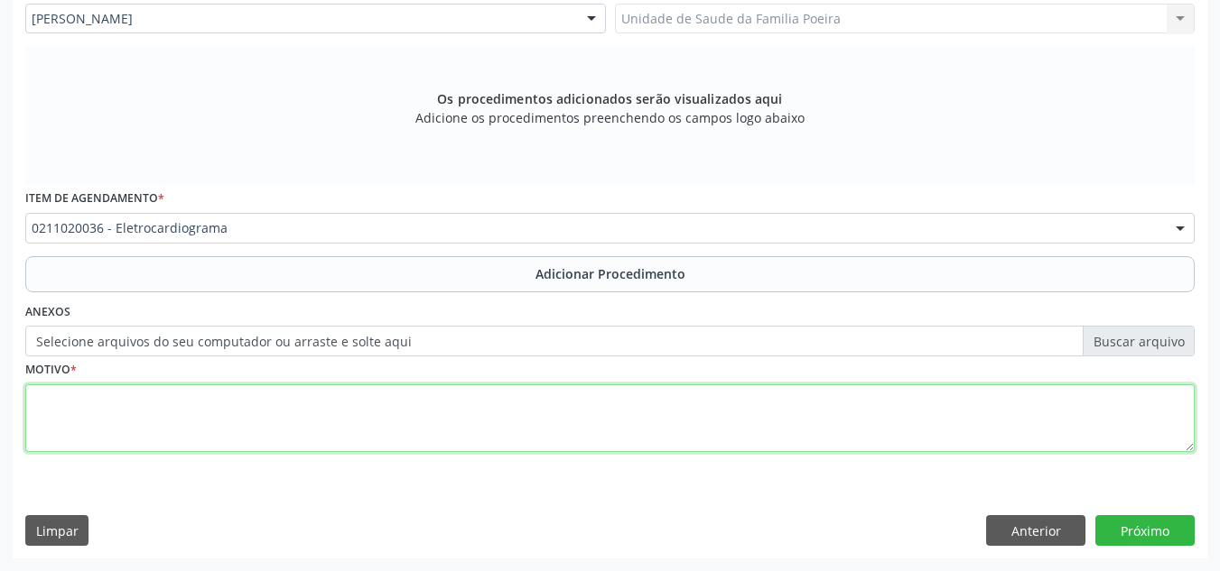
click at [156, 427] on textarea at bounding box center [609, 419] width 1169 height 69
type textarea "p"
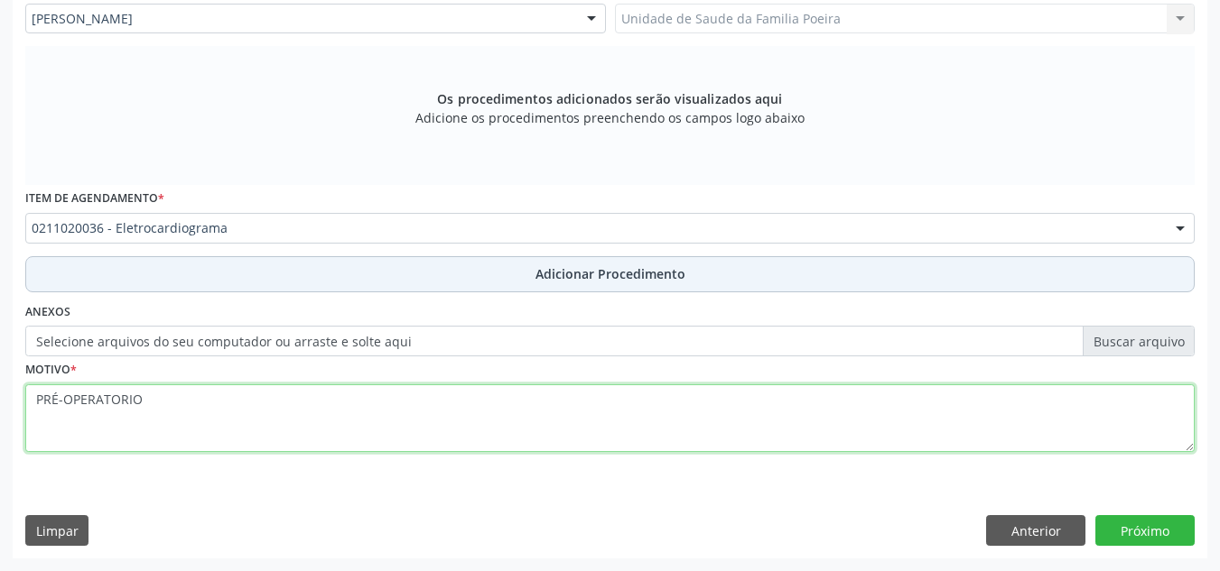
type textarea "PRÉ-OPERATORIO"
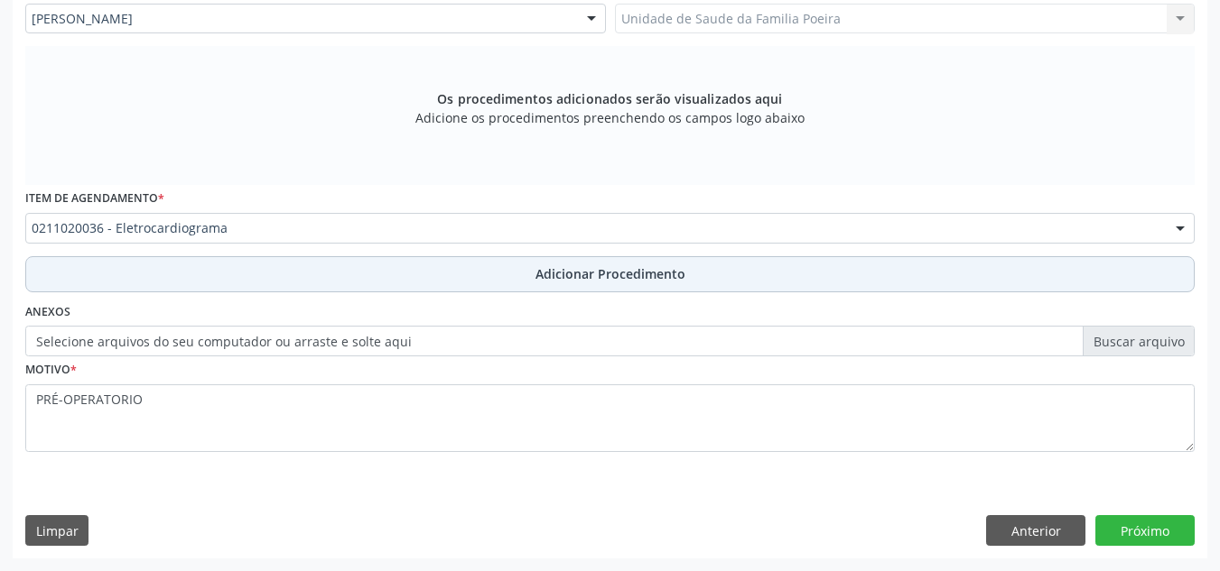
click at [531, 262] on button "Adicionar Procedimento" at bounding box center [609, 274] width 1169 height 36
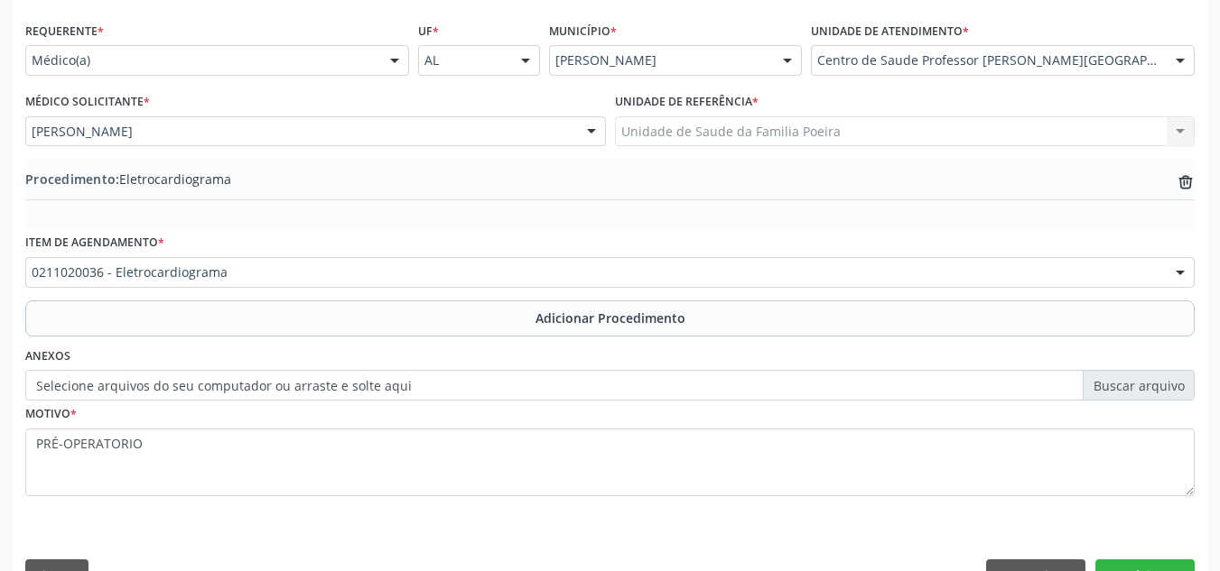
scroll to position [444, 0]
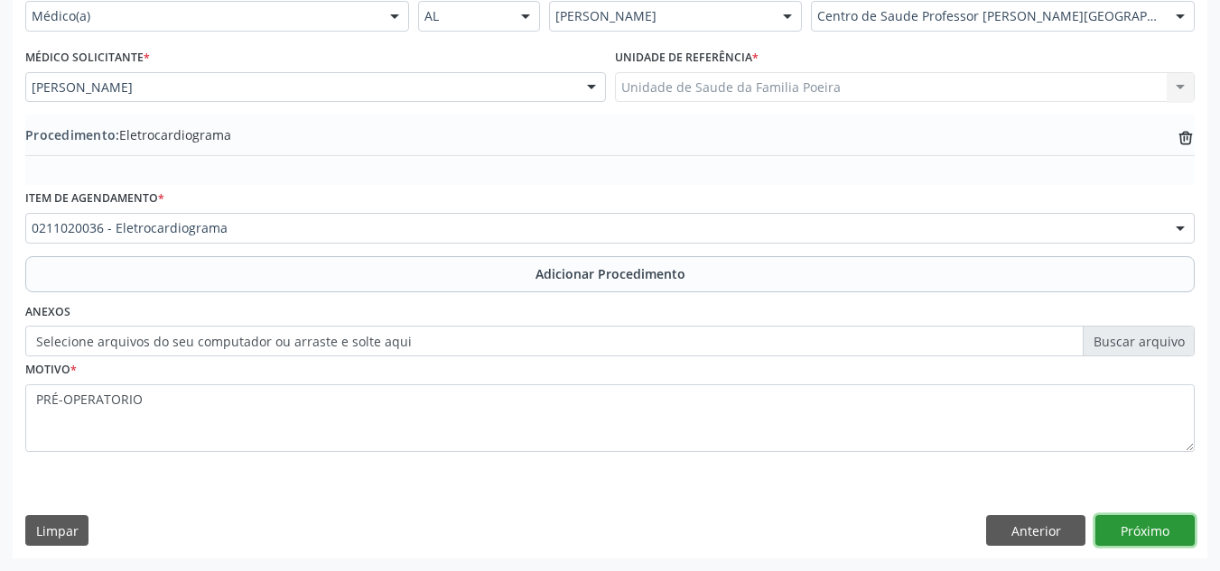
click at [1127, 533] on button "Próximo" at bounding box center [1144, 530] width 99 height 31
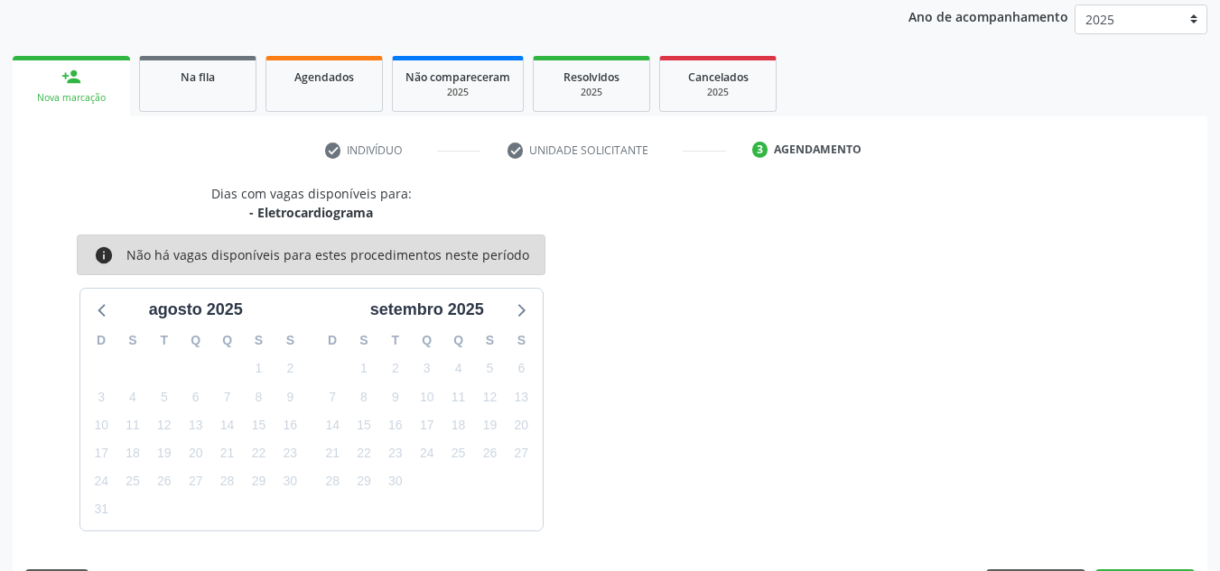
scroll to position [292, 0]
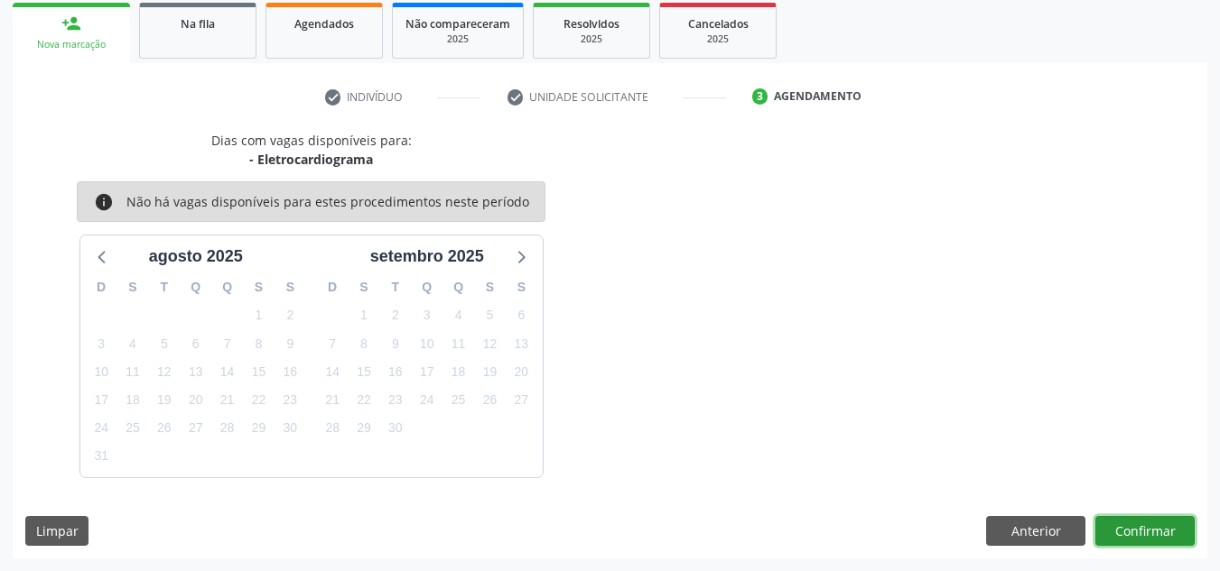
click at [1146, 520] on button "Confirmar" at bounding box center [1144, 531] width 99 height 31
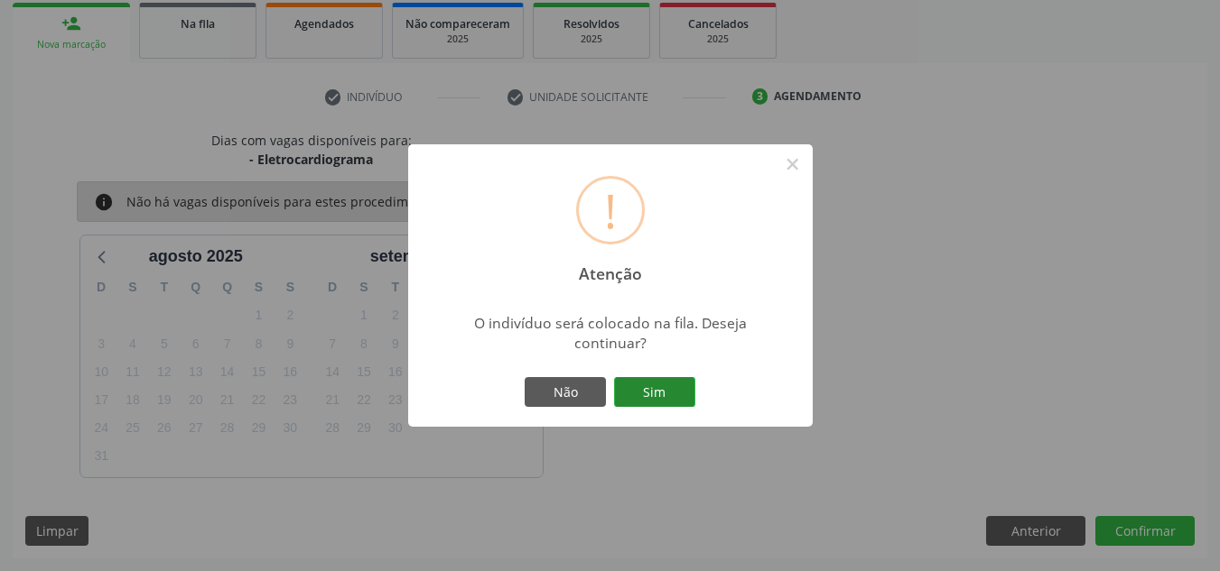
click at [654, 397] on button "Sim" at bounding box center [654, 392] width 81 height 31
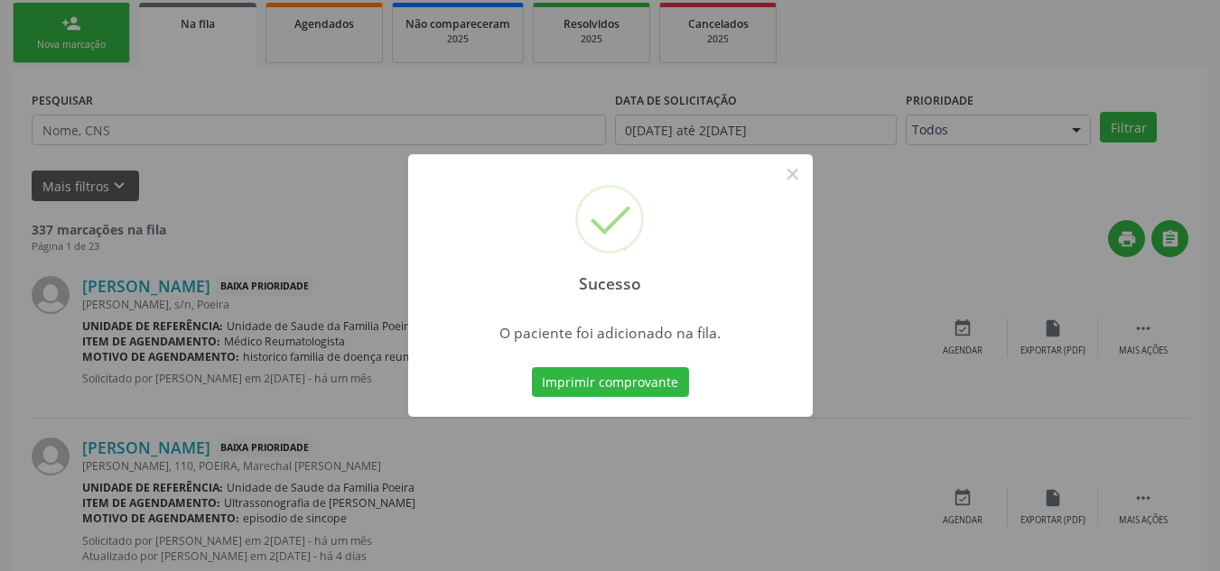
scroll to position [50, 0]
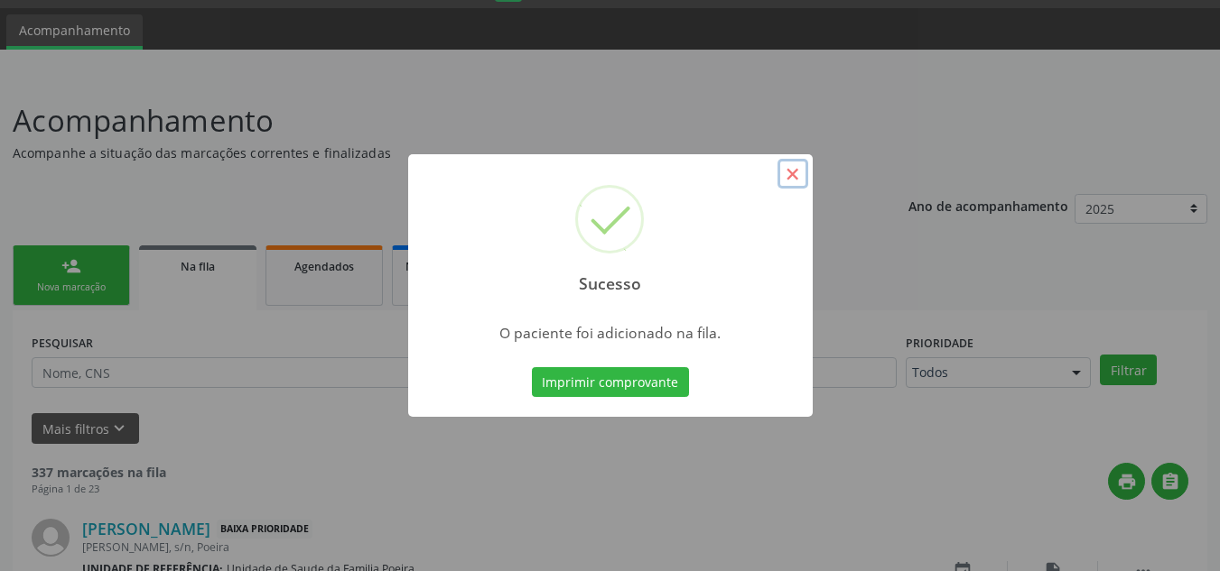
click at [794, 174] on button "×" at bounding box center [792, 174] width 31 height 31
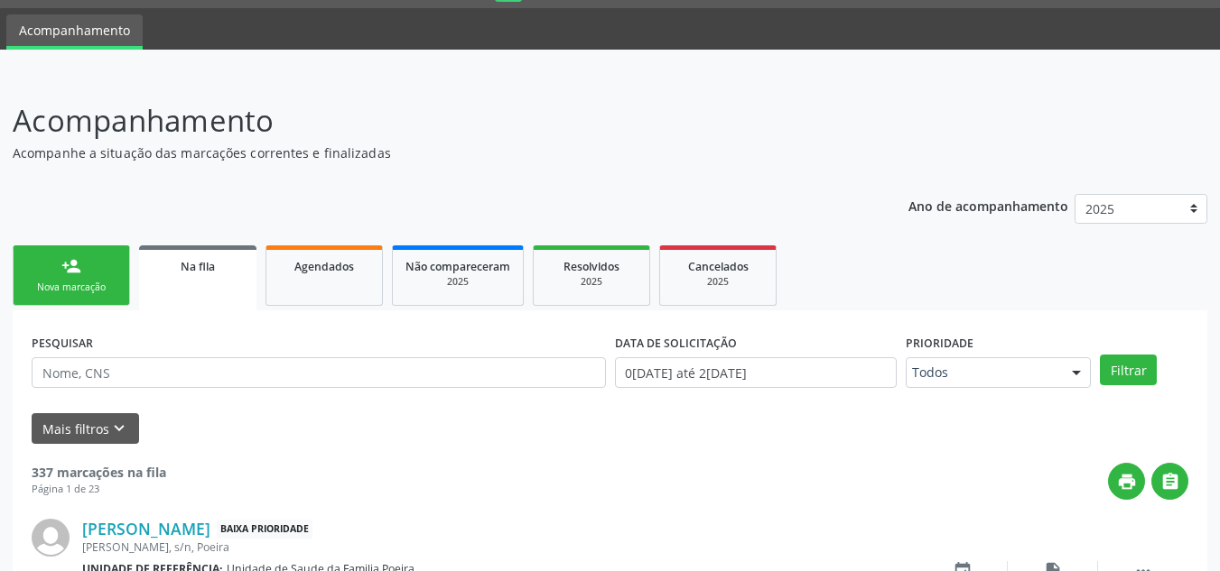
click at [116, 284] on link "person_add Nova marcação" at bounding box center [71, 276] width 117 height 60
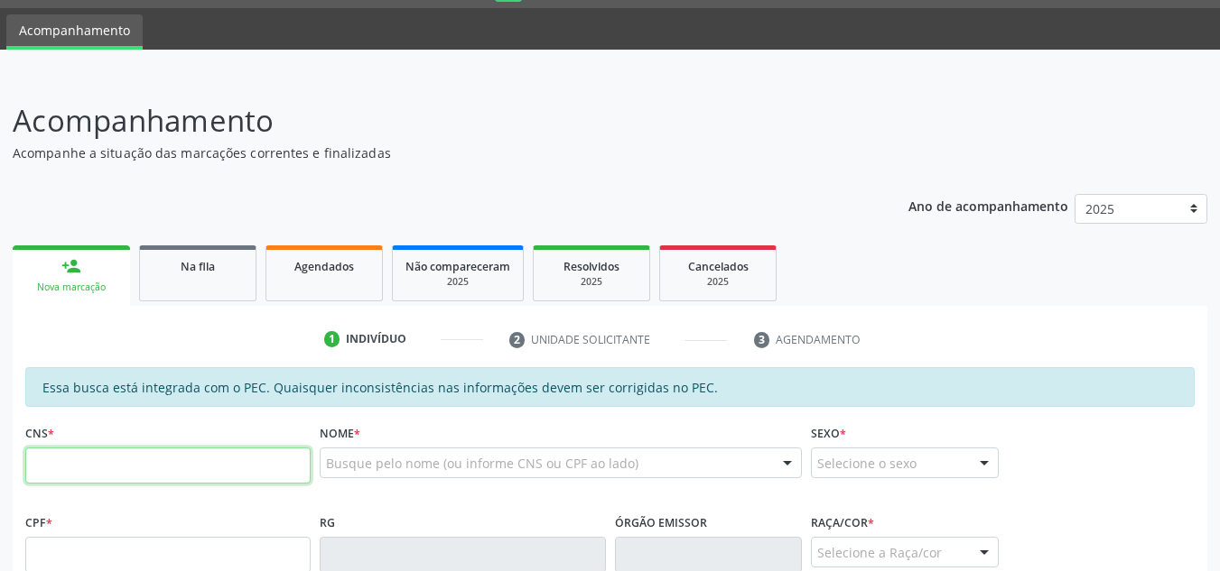
click at [152, 466] on input "text" at bounding box center [167, 466] width 285 height 36
type input "702 4005 5383 4328"
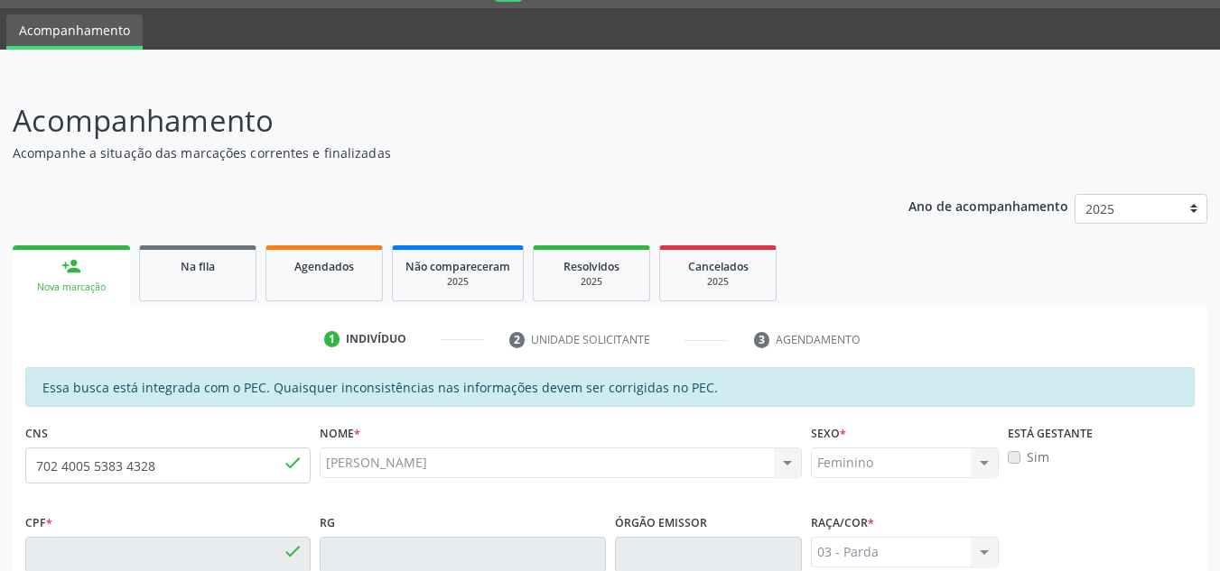
type input "077.340.214-41"
type input "01/01/1990"
type input "Maria Aparecida dos Santos"
type input "(82) 98708-1270"
type input "S/N"
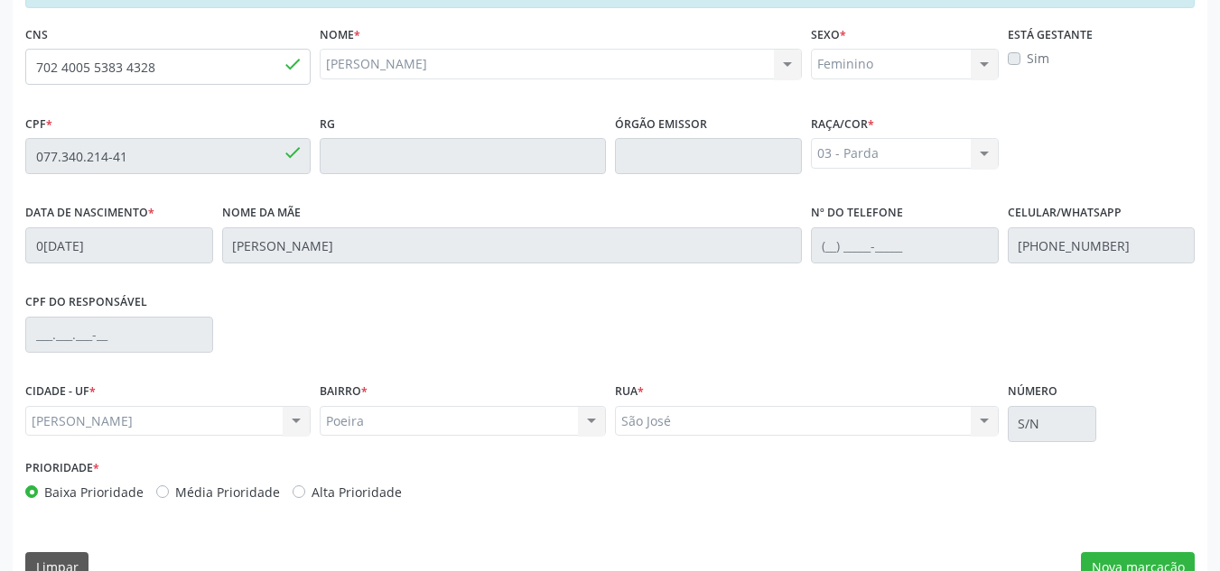
scroll to position [485, 0]
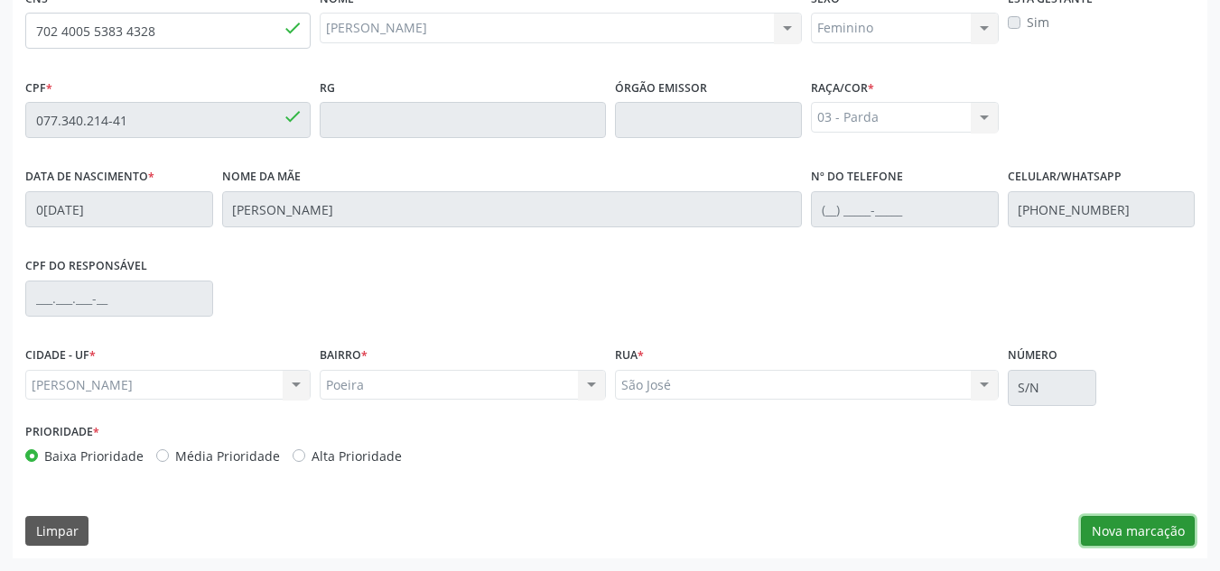
click at [1129, 532] on button "Nova marcação" at bounding box center [1138, 531] width 114 height 31
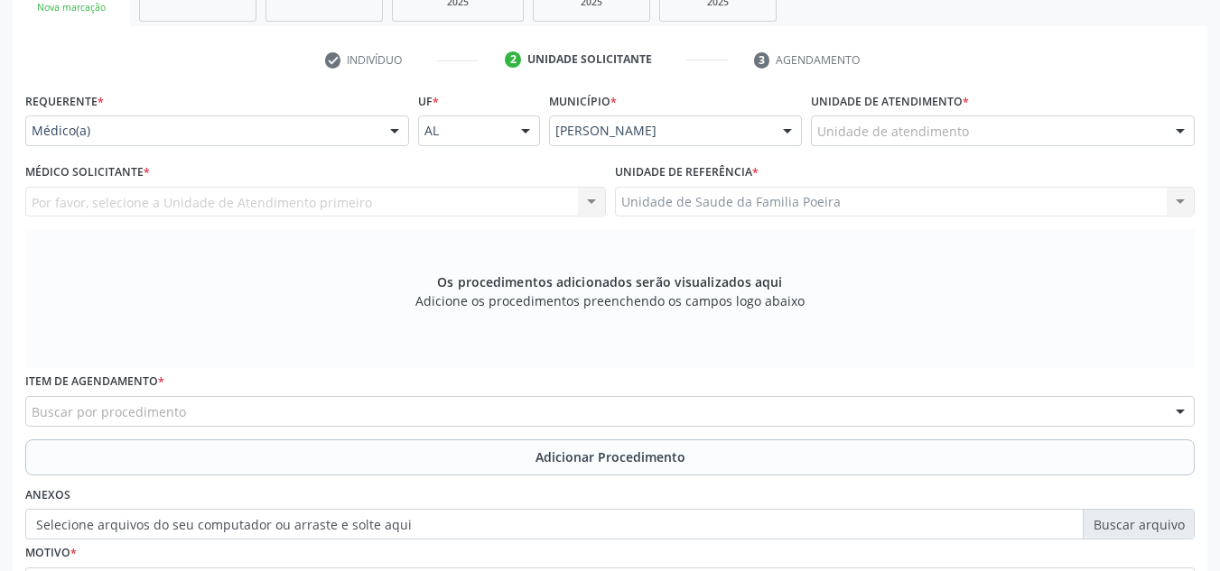
scroll to position [304, 0]
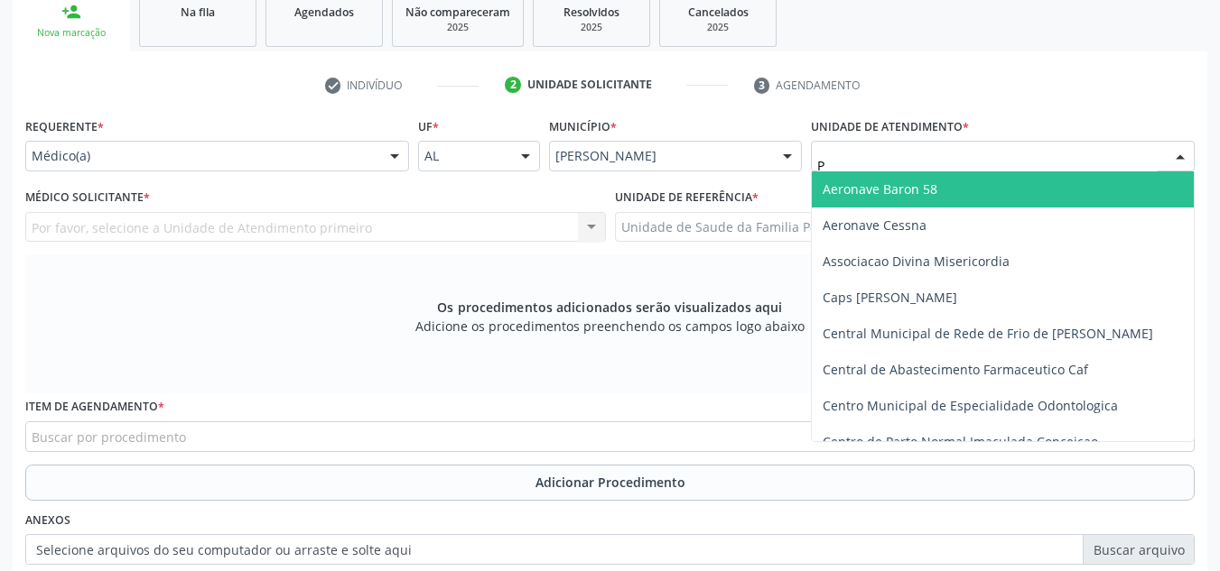
type input "PO"
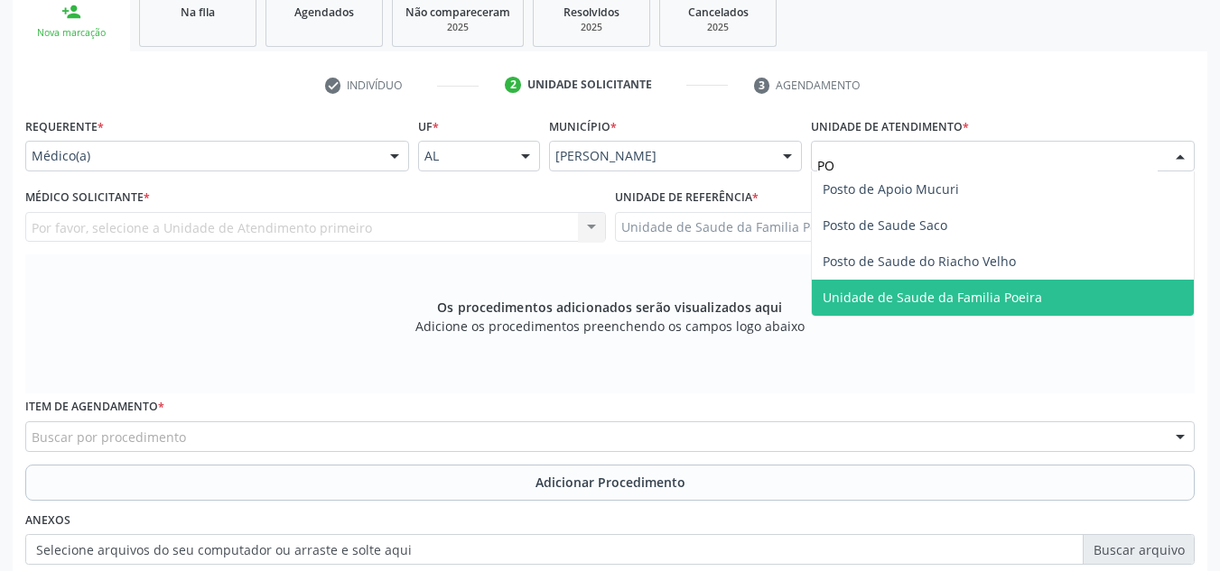
click at [923, 308] on span "Unidade de Saude da Familia Poeira" at bounding box center [1003, 298] width 382 height 36
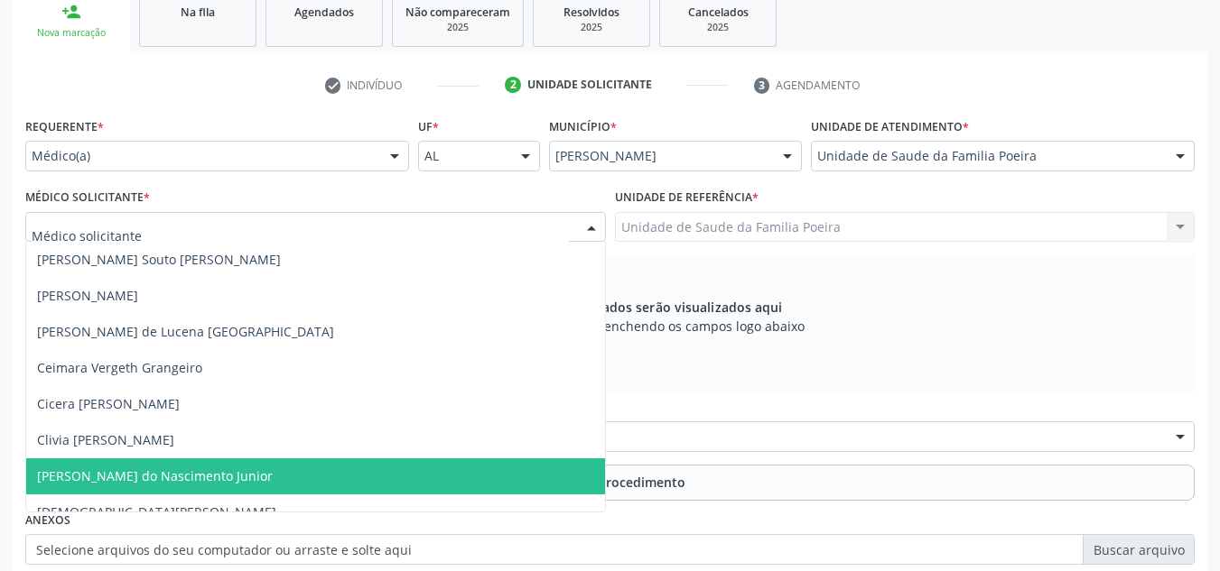
click at [116, 469] on span "Cosmo Faustino do Nascimento Junior" at bounding box center [155, 476] width 236 height 17
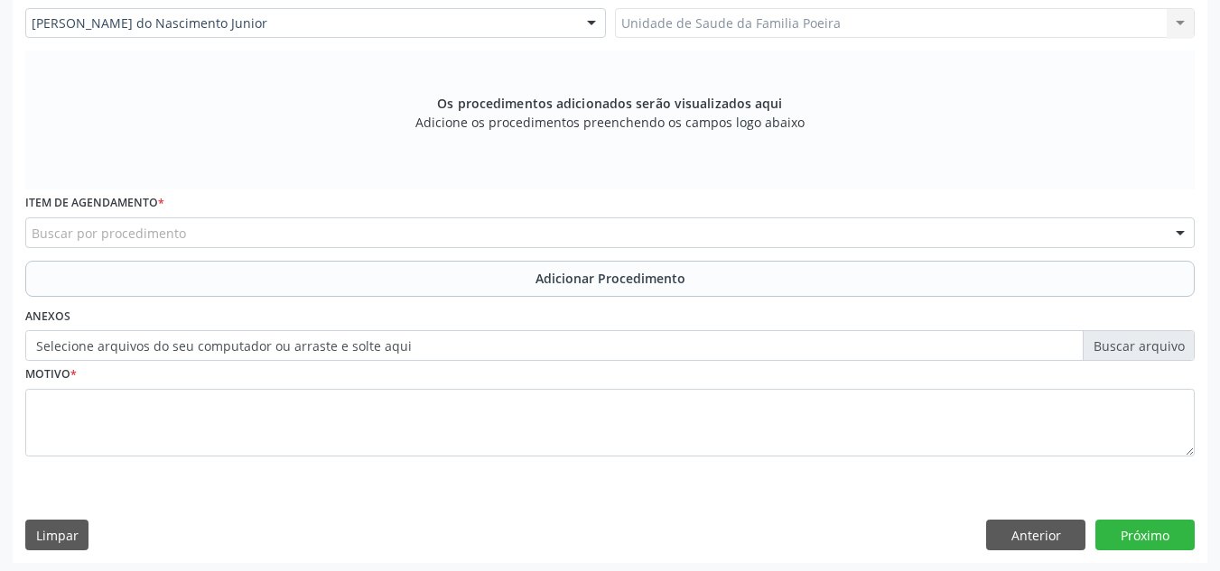
scroll to position [513, 0]
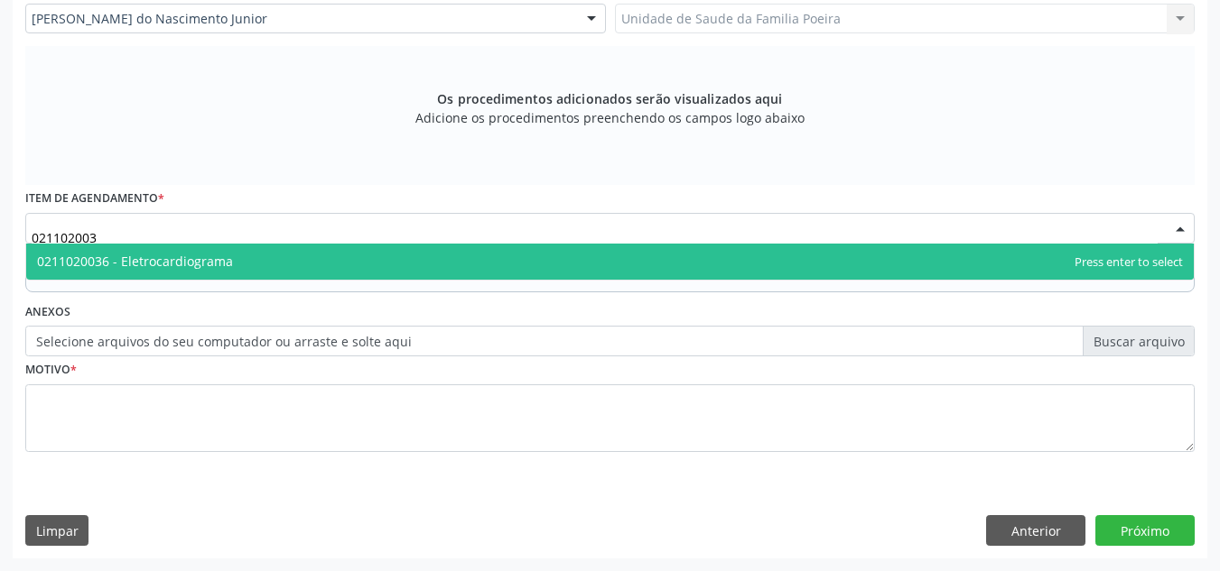
type input "0211020036"
click at [143, 256] on span "0211020036 - Eletrocardiograma" at bounding box center [135, 261] width 196 height 17
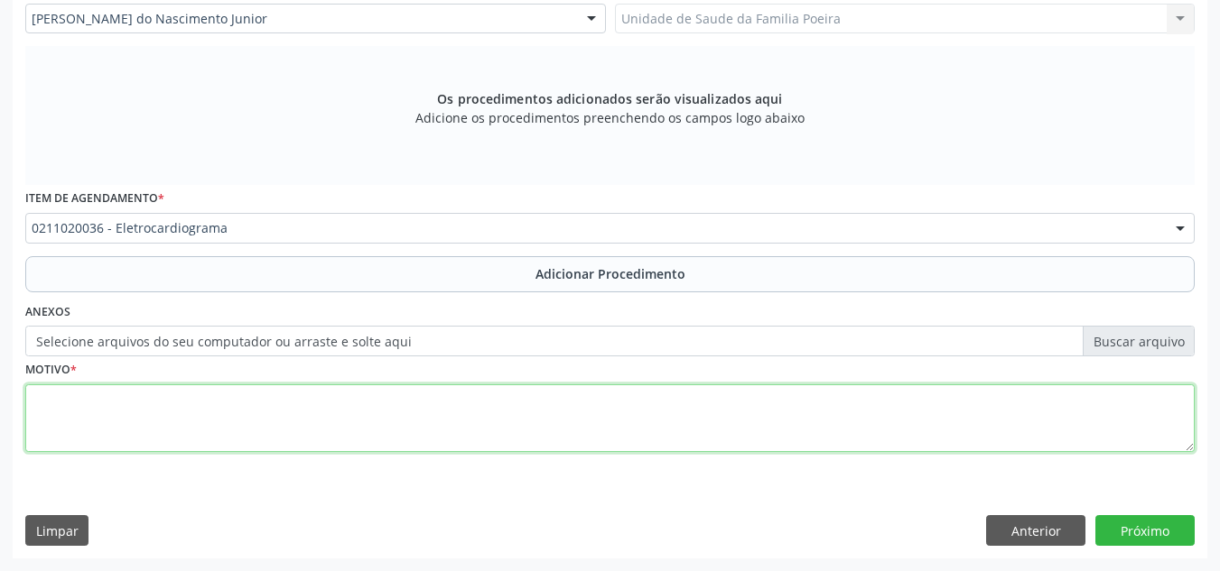
click at [222, 430] on textarea at bounding box center [609, 419] width 1169 height 69
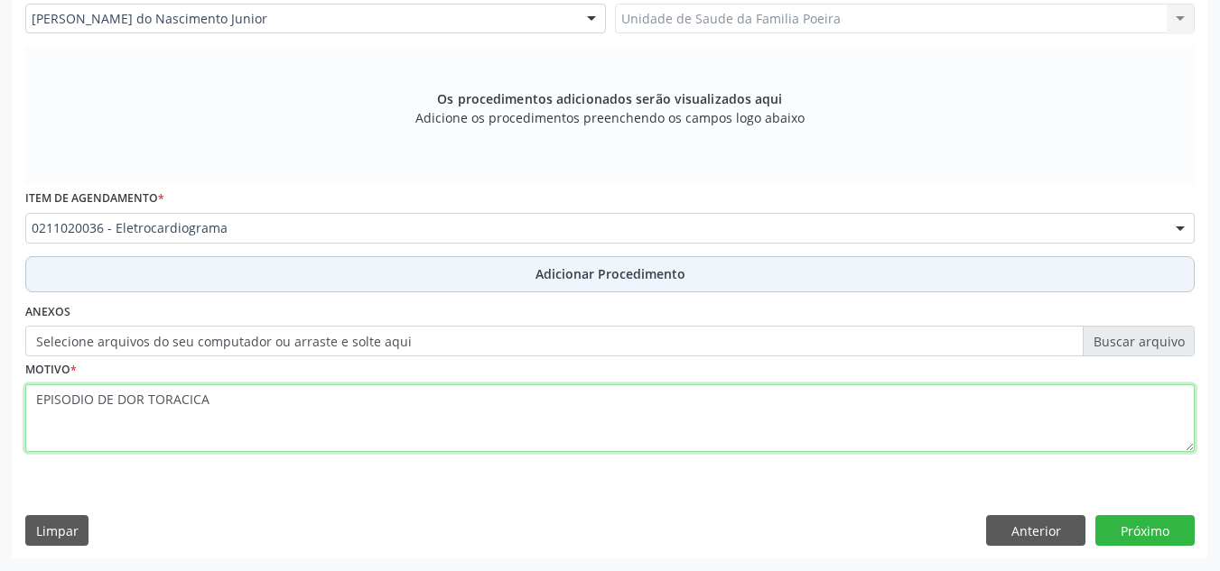
type textarea "EPISODIO DE DOR TORACICA"
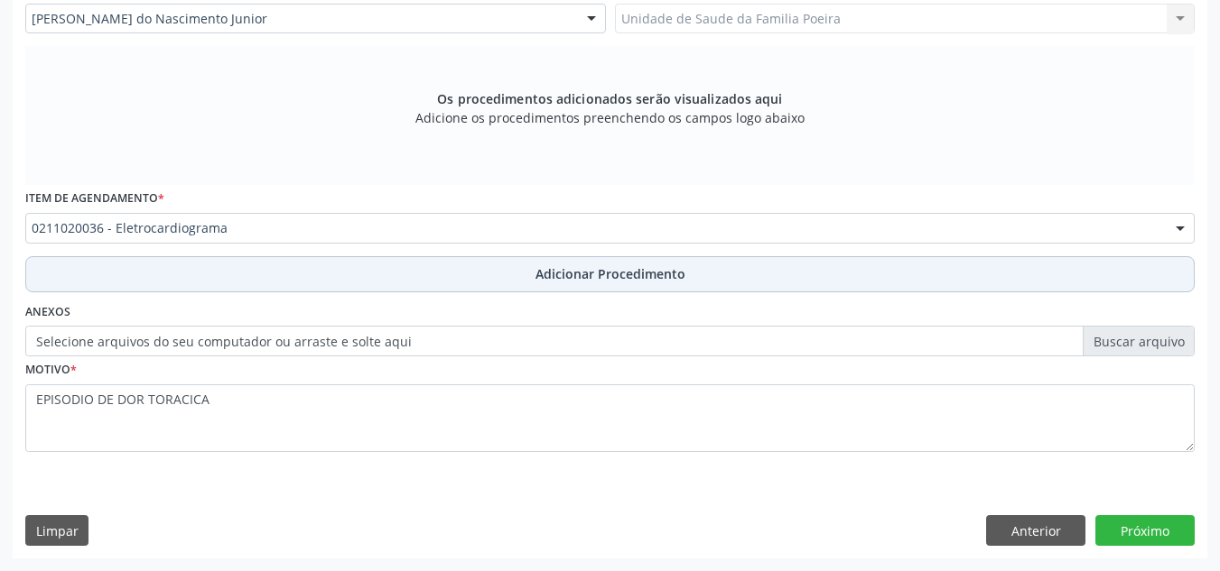
click at [433, 257] on button "Adicionar Procedimento" at bounding box center [609, 274] width 1169 height 36
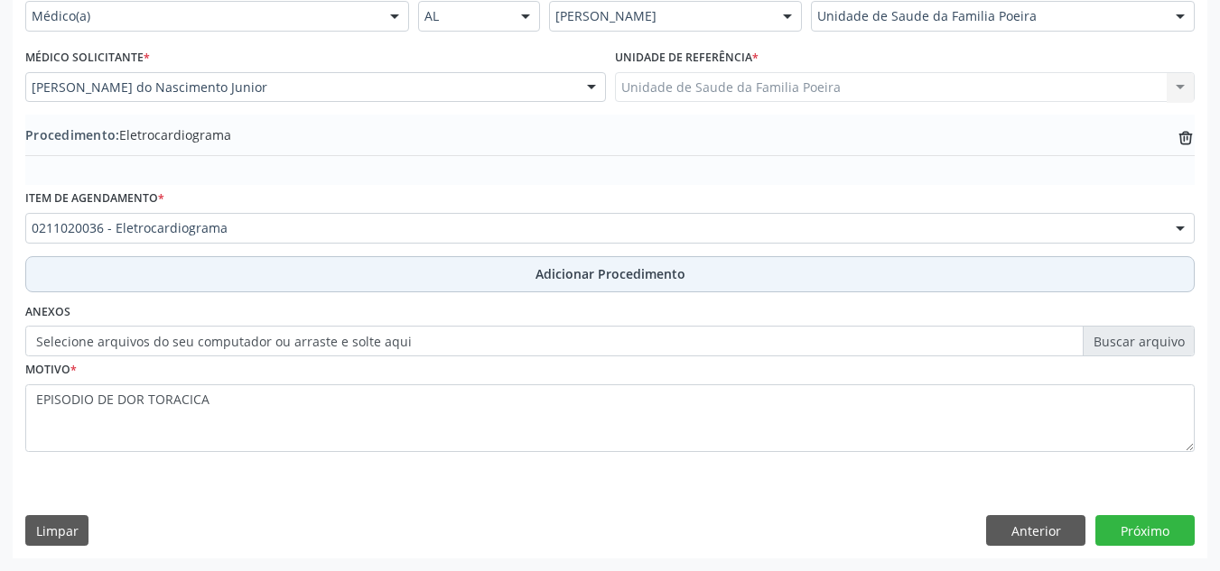
scroll to position [444, 0]
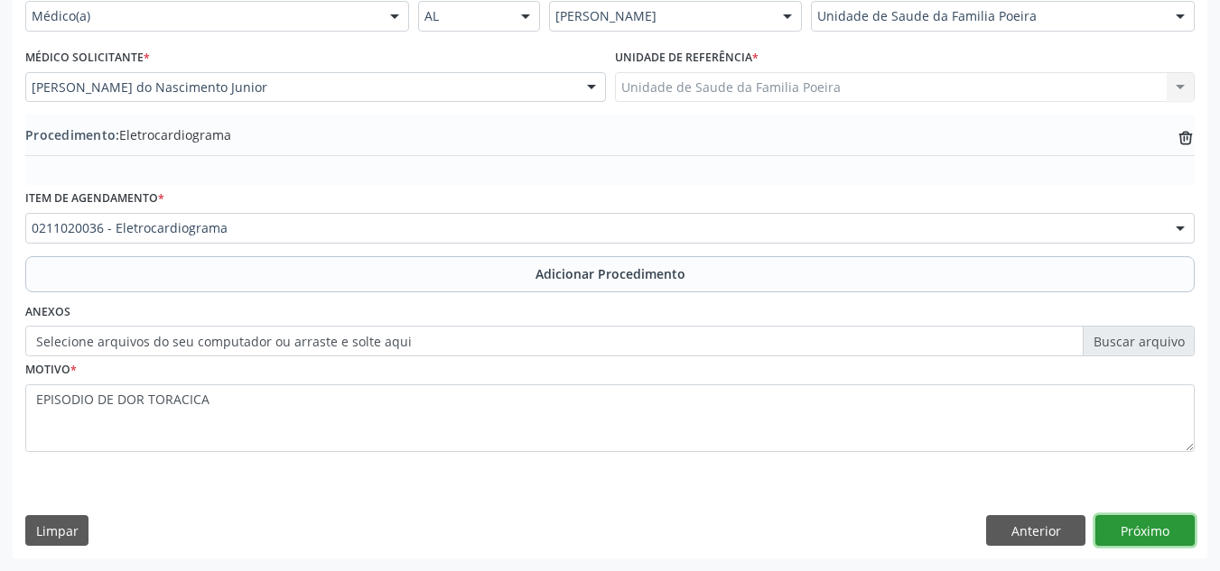
click at [1150, 524] on button "Próximo" at bounding box center [1144, 530] width 99 height 31
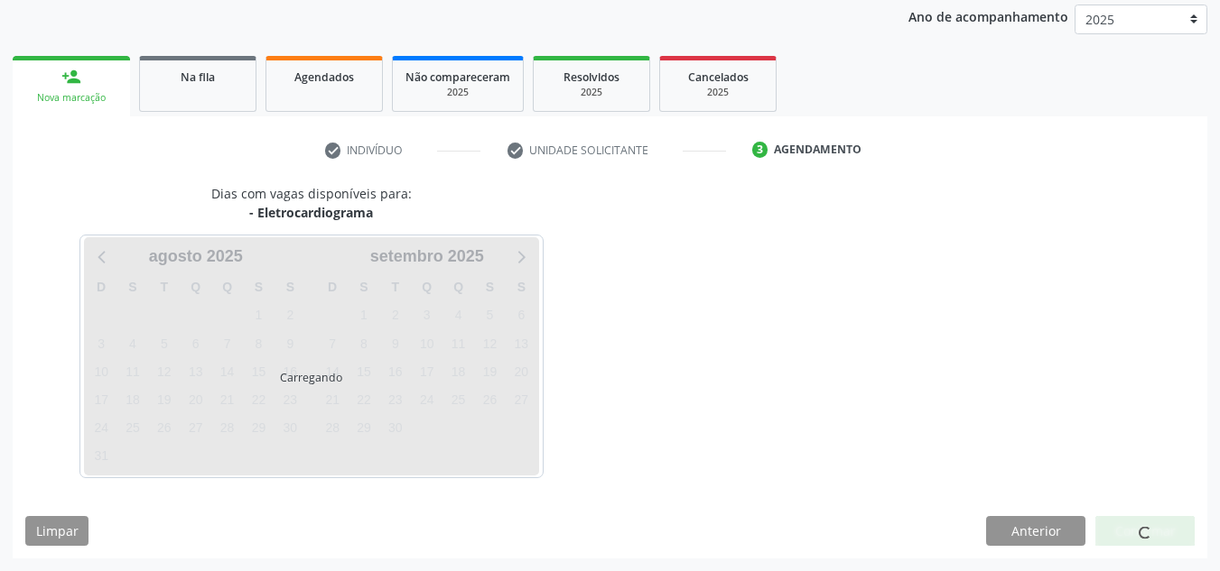
scroll to position [292, 0]
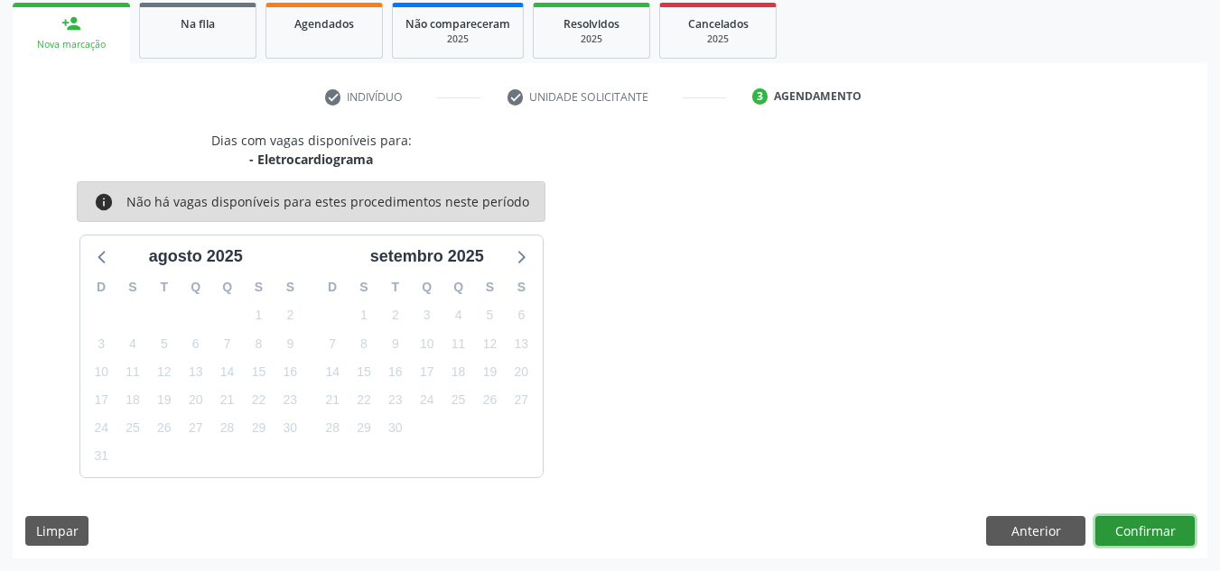
click at [1150, 524] on button "Confirmar" at bounding box center [1144, 531] width 99 height 31
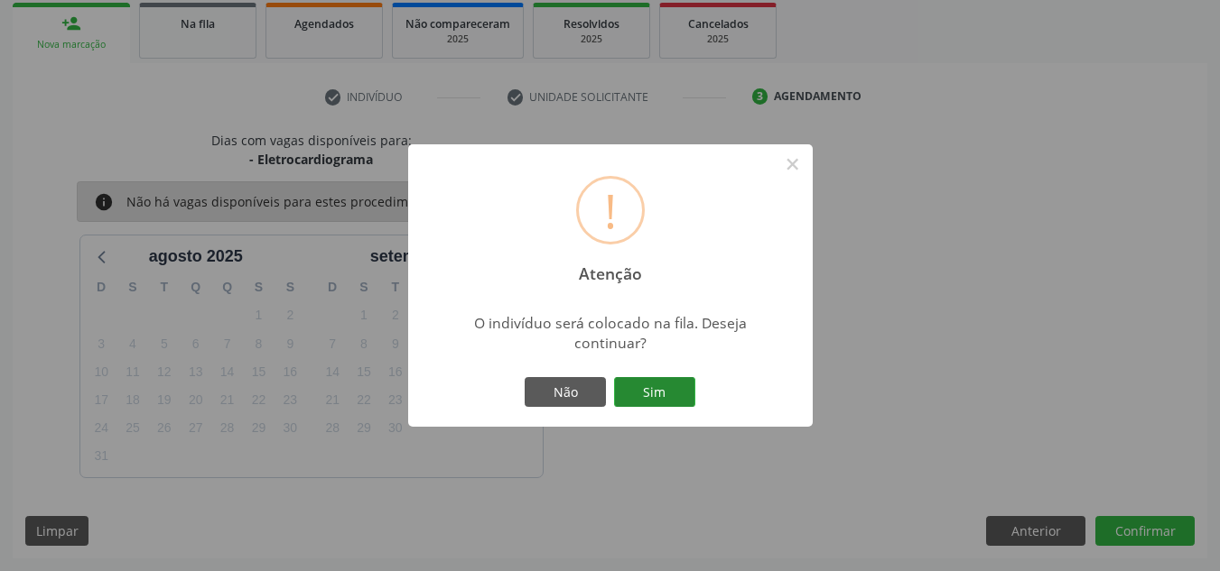
click at [685, 390] on button "Sim" at bounding box center [654, 392] width 81 height 31
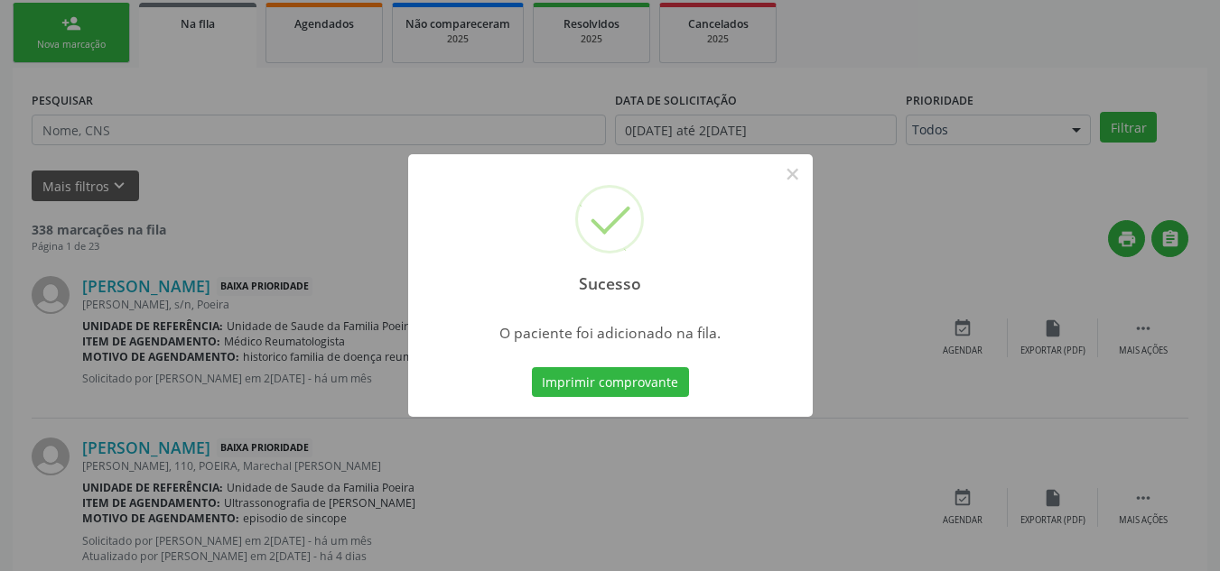
scroll to position [50, 0]
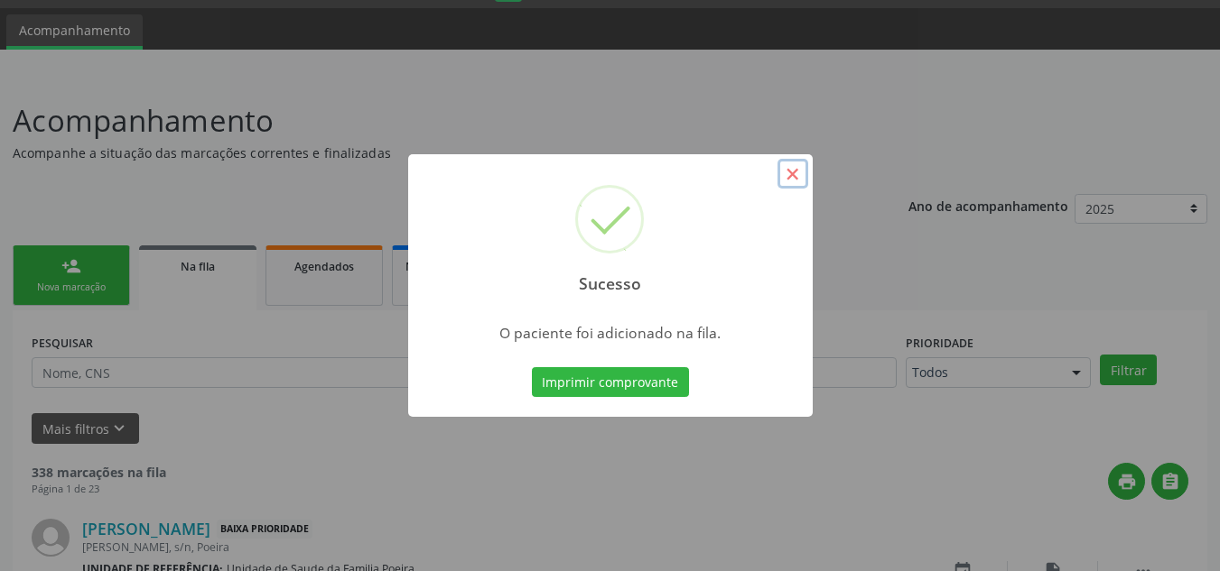
click at [795, 171] on button "×" at bounding box center [792, 174] width 31 height 31
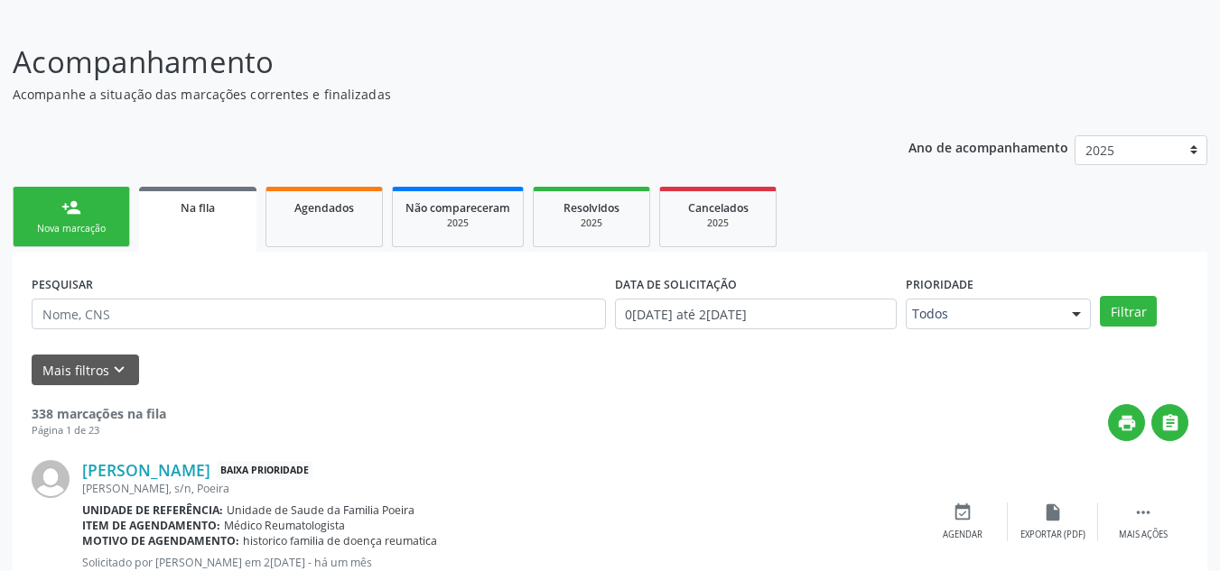
scroll to position [140, 0]
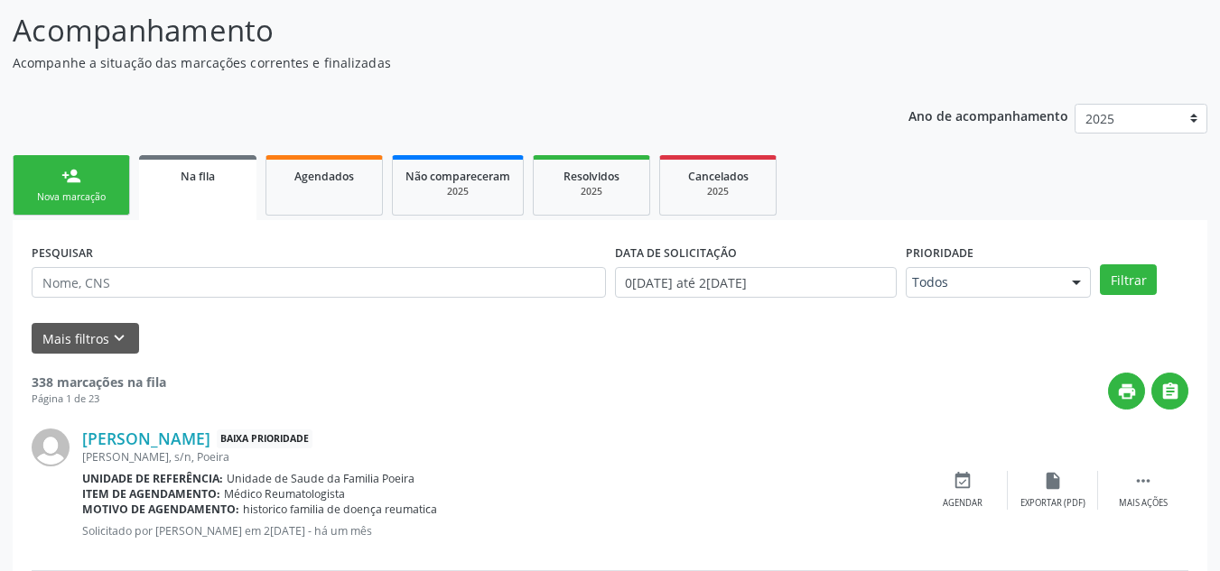
click at [64, 205] on link "person_add Nova marcação" at bounding box center [71, 185] width 117 height 60
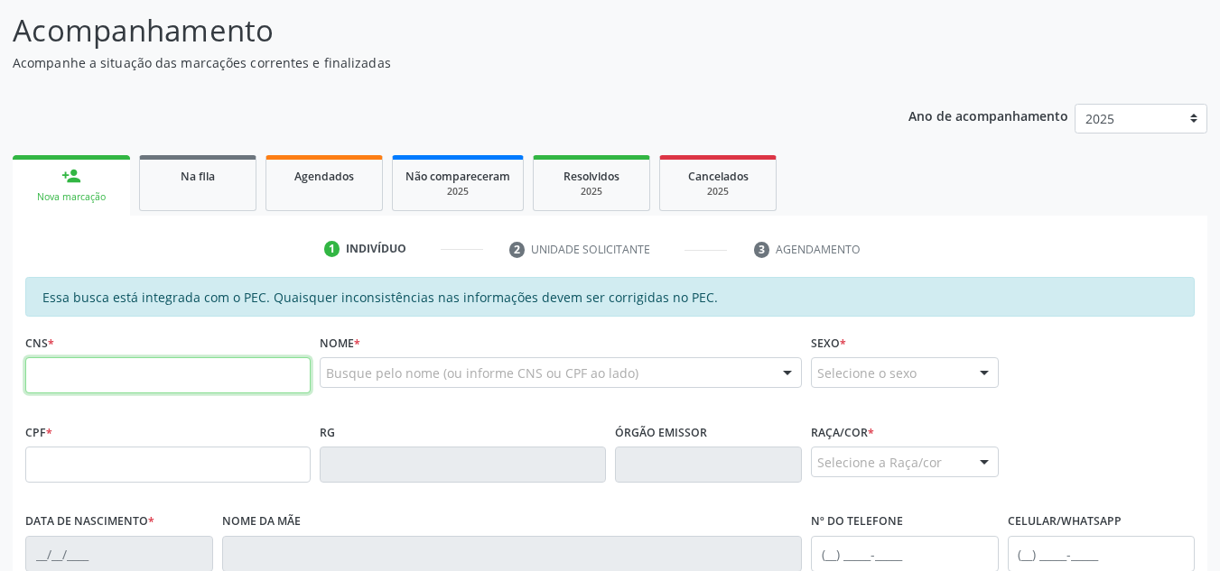
click at [101, 376] on input "text" at bounding box center [167, 375] width 285 height 36
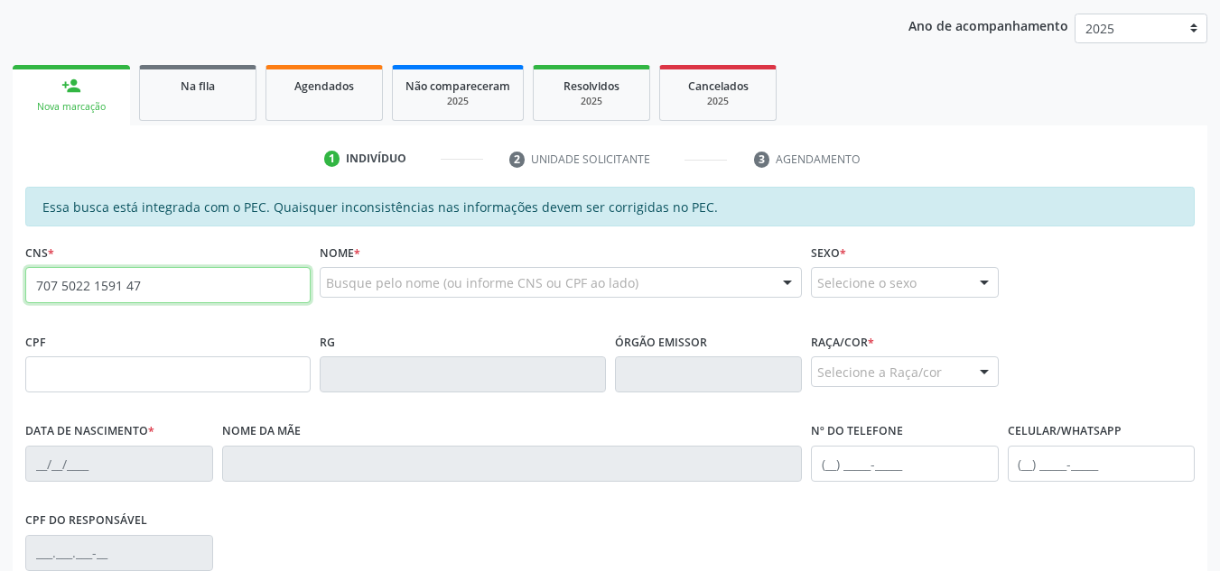
type input "707 5022 1591 47"
drag, startPoint x: 158, startPoint y: 291, endPoint x: 32, endPoint y: 285, distance: 126.5
click at [32, 285] on input "707 5022 1591 47" at bounding box center [167, 285] width 285 height 36
paste input "707 5022 1591 4790"
type input "707 5022 1591 4790"
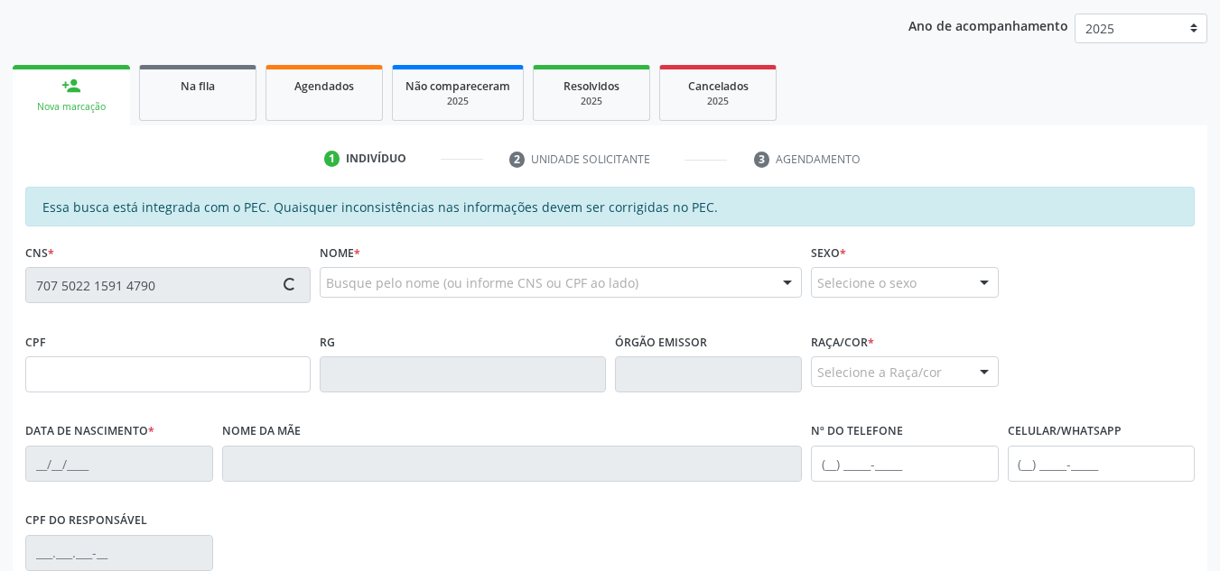
type input "163.127.914-91"
type input "02/09/1946"
type input "Maria da Conceiçao Silva"
type input "(82) 98895-3140"
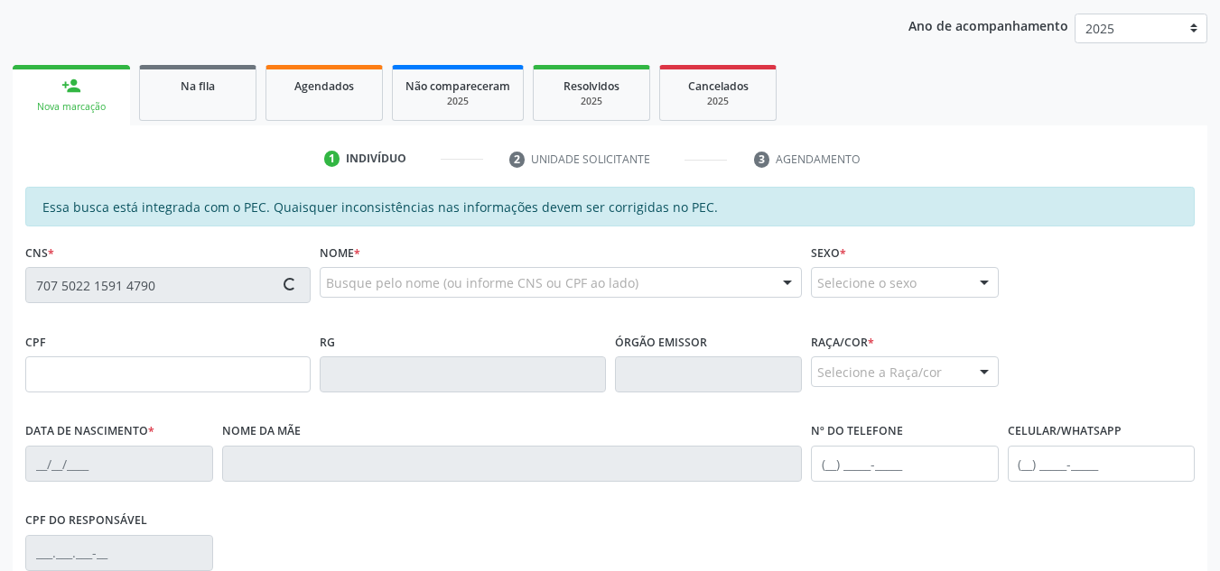
type input "S/N"
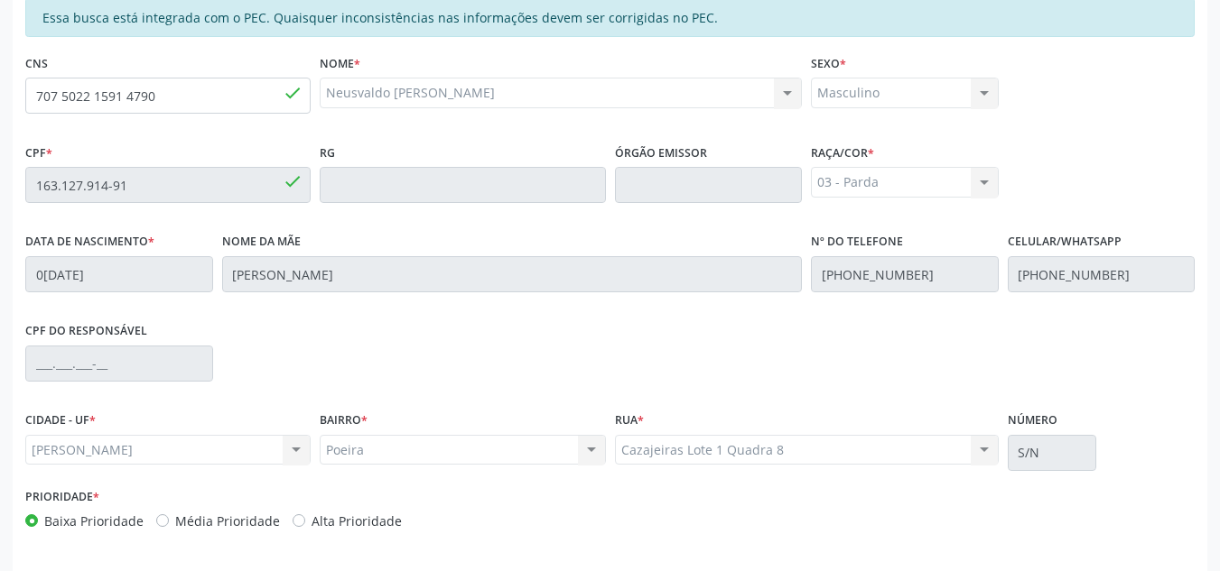
scroll to position [485, 0]
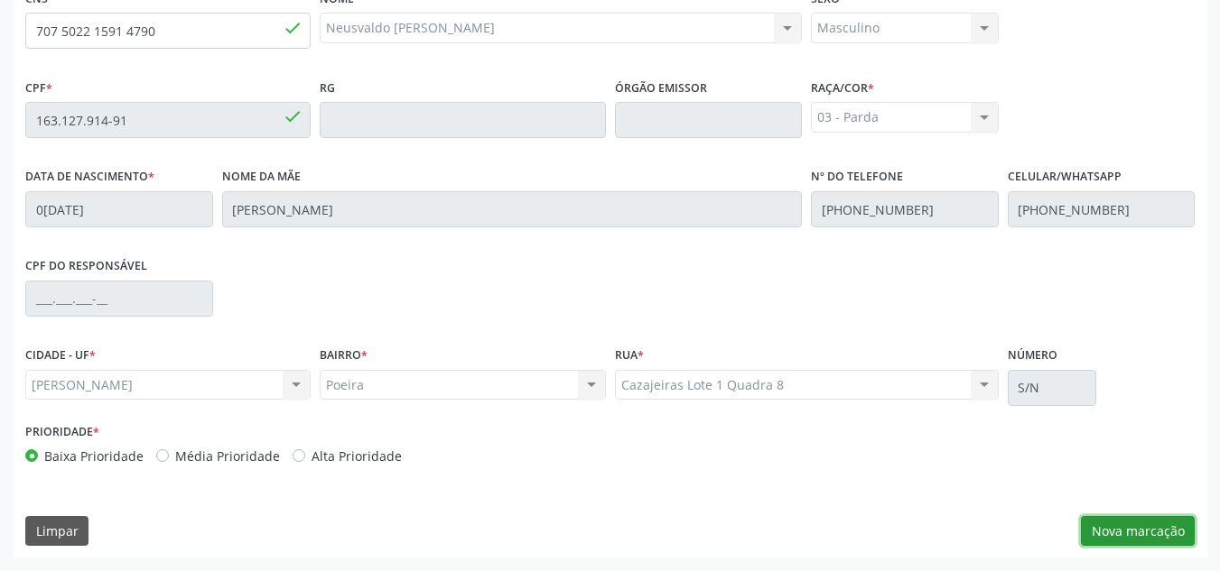
click at [1128, 531] on button "Nova marcação" at bounding box center [1138, 531] width 114 height 31
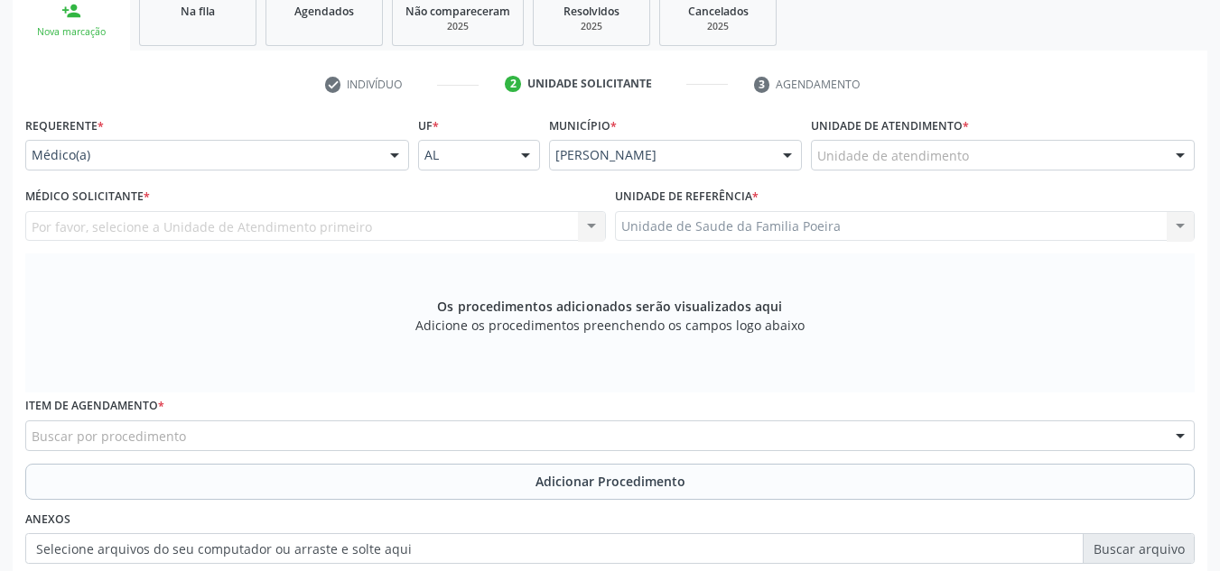
scroll to position [304, 0]
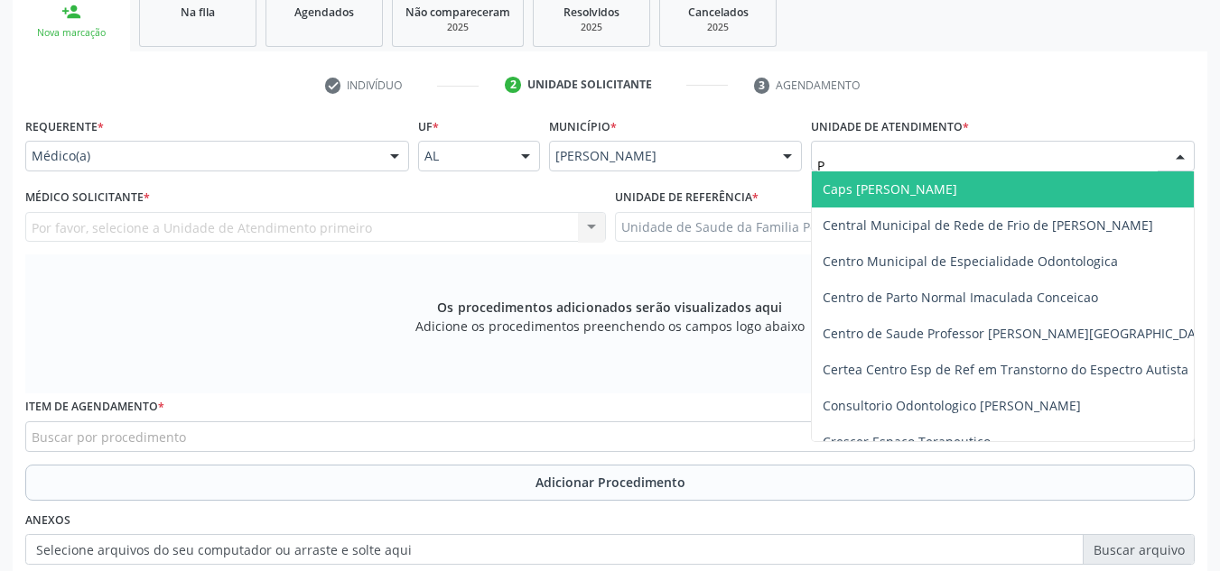
type input "PO"
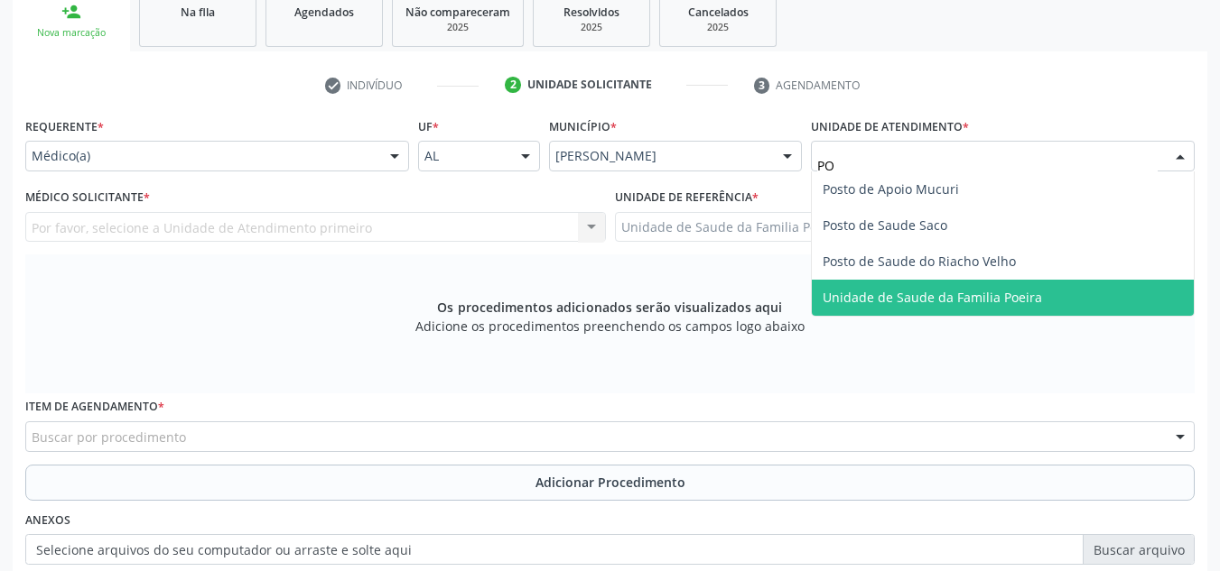
click at [970, 296] on span "Unidade de Saude da Familia Poeira" at bounding box center [931, 297] width 219 height 17
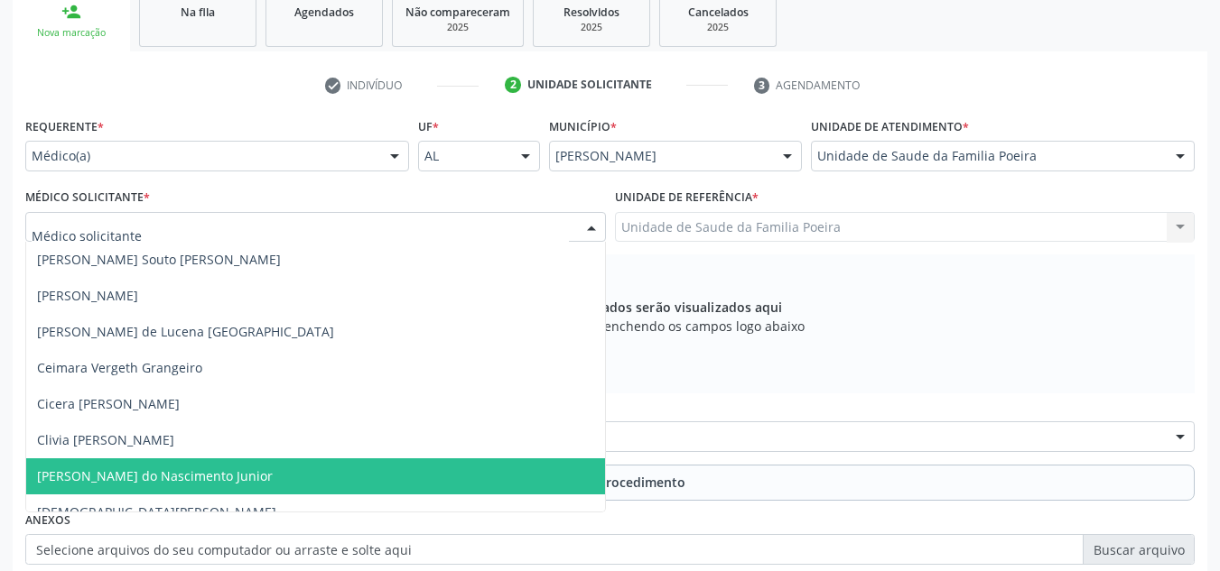
click at [135, 478] on span "Cosmo Faustino do Nascimento Junior" at bounding box center [155, 476] width 236 height 17
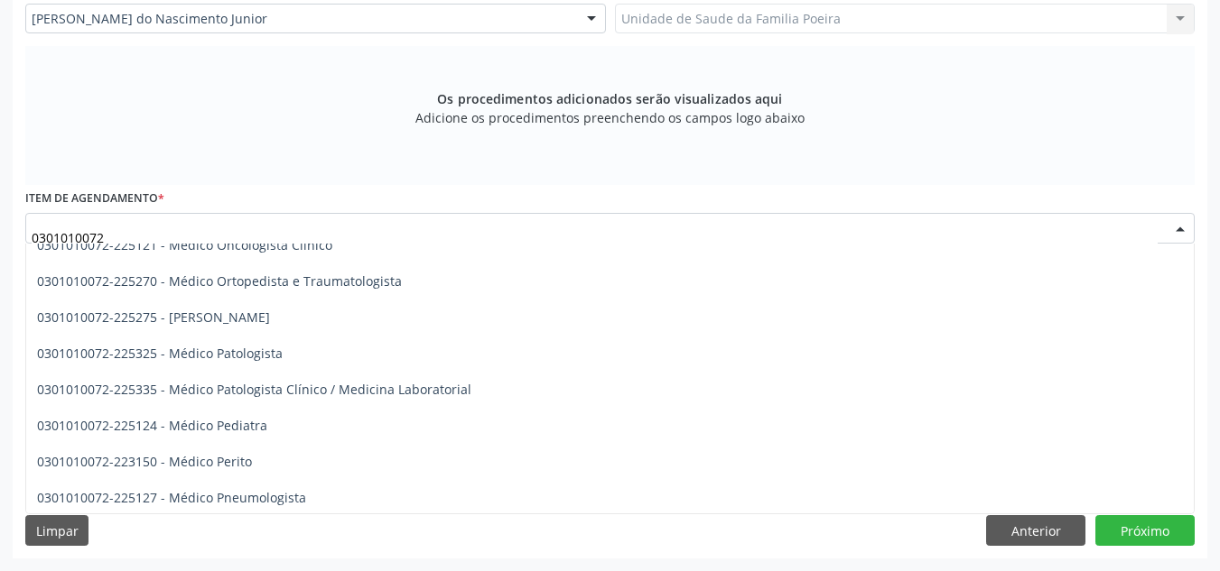
scroll to position [1535, 0]
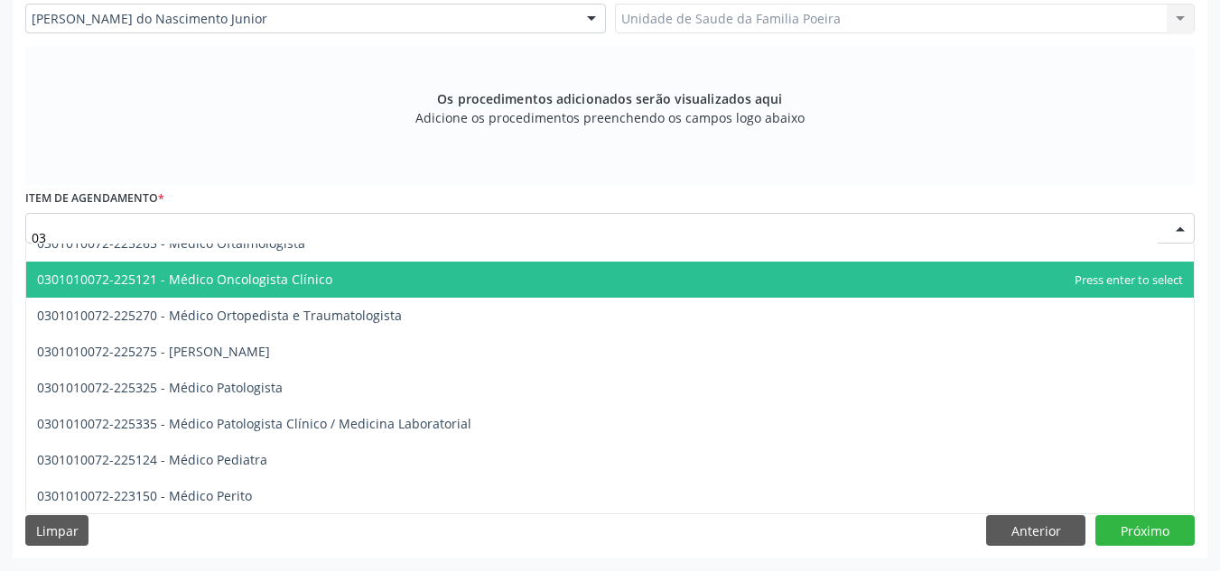
type input "0"
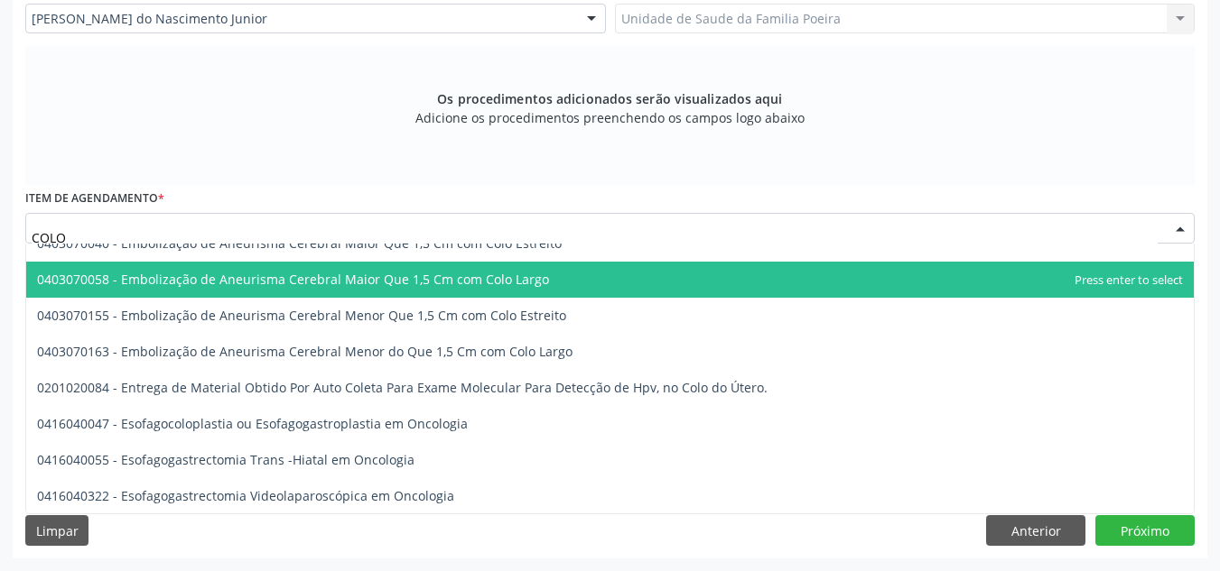
type input "COLOP"
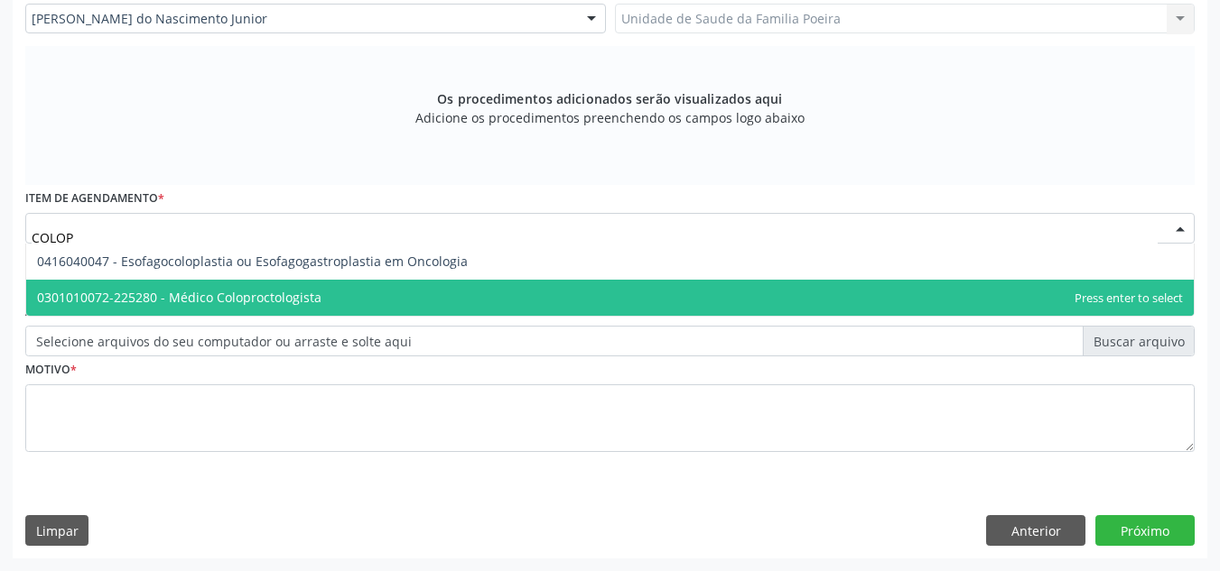
scroll to position [0, 0]
click at [305, 284] on span "0301010072-225280 - Médico Coloproctologista" at bounding box center [609, 298] width 1167 height 36
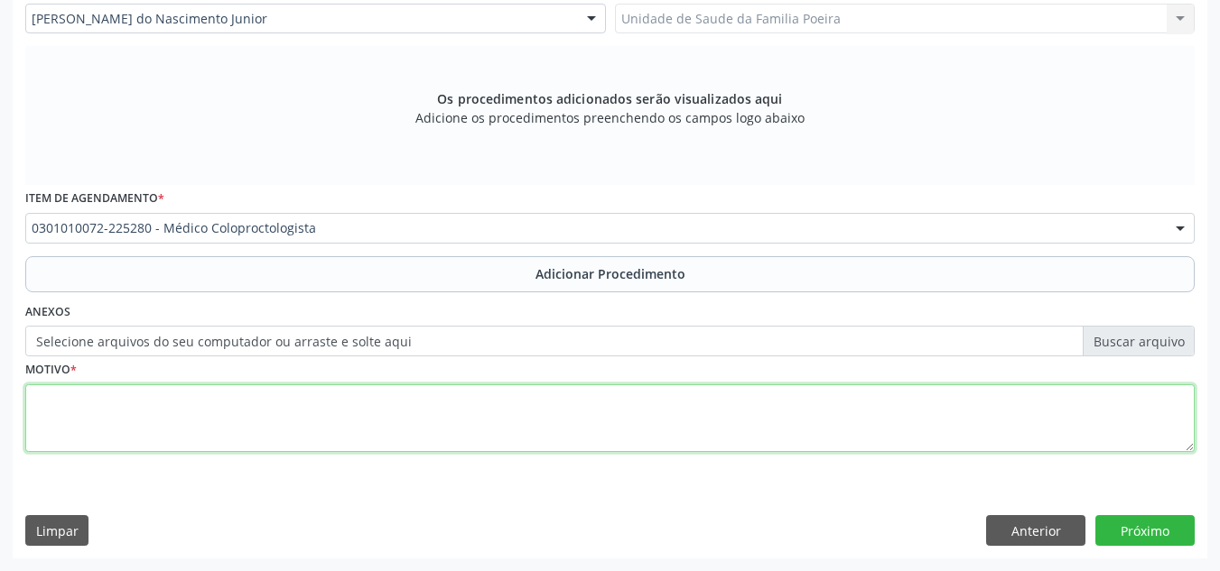
click at [239, 406] on textarea at bounding box center [609, 419] width 1169 height 69
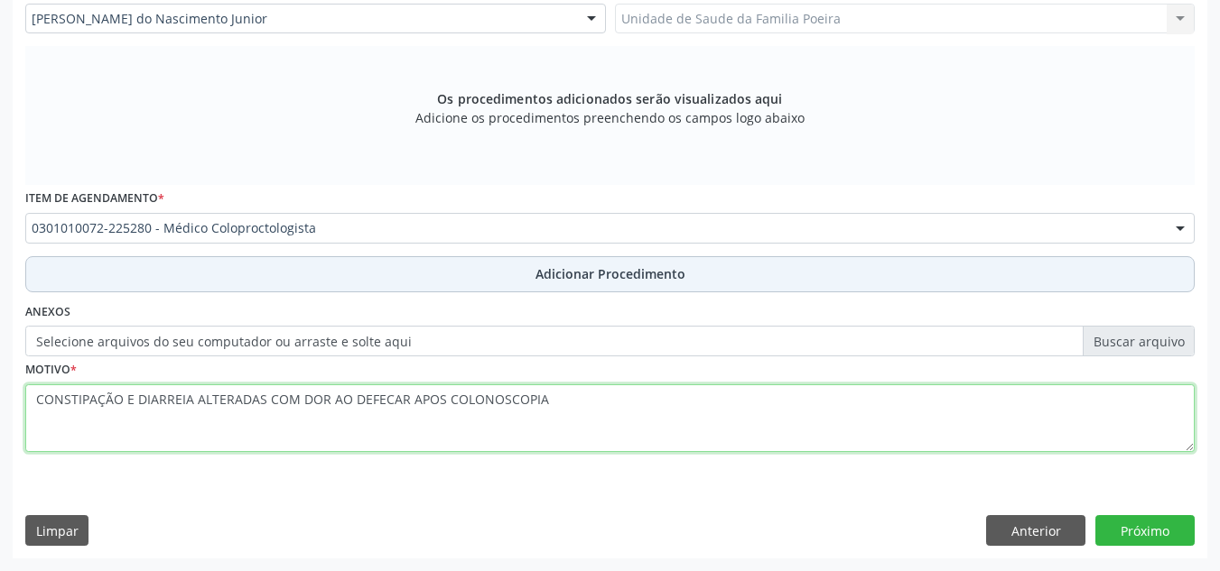
type textarea "CONSTIPAÇÃO E DIARREIA ALTERADAS COM DOR AO DEFECAR APOS COLONOSCOPIA"
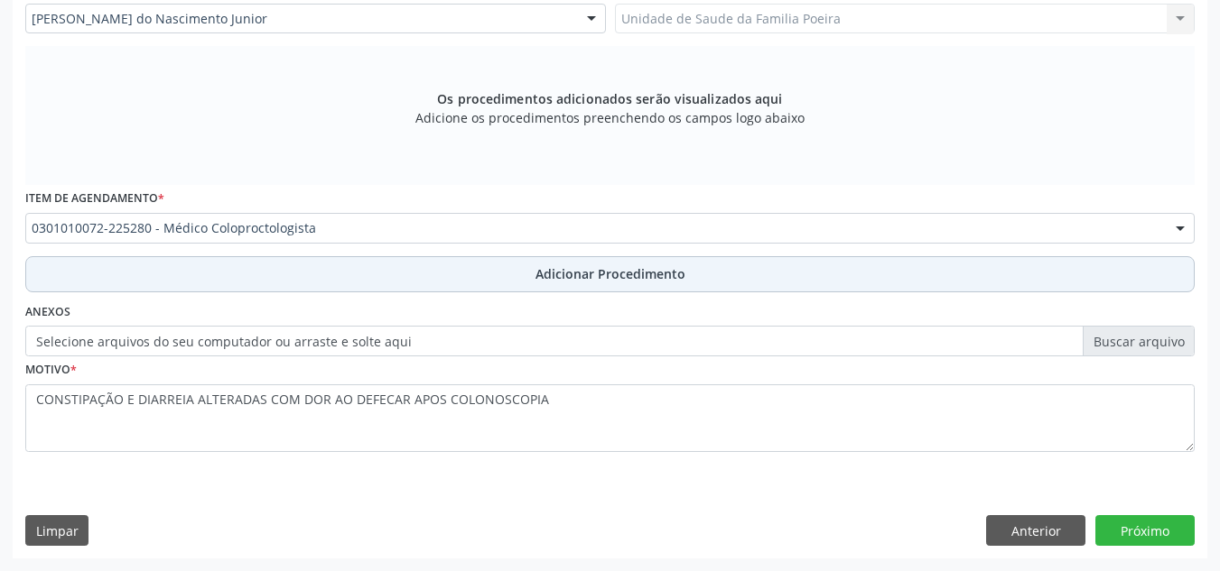
click at [506, 285] on button "Adicionar Procedimento" at bounding box center [609, 274] width 1169 height 36
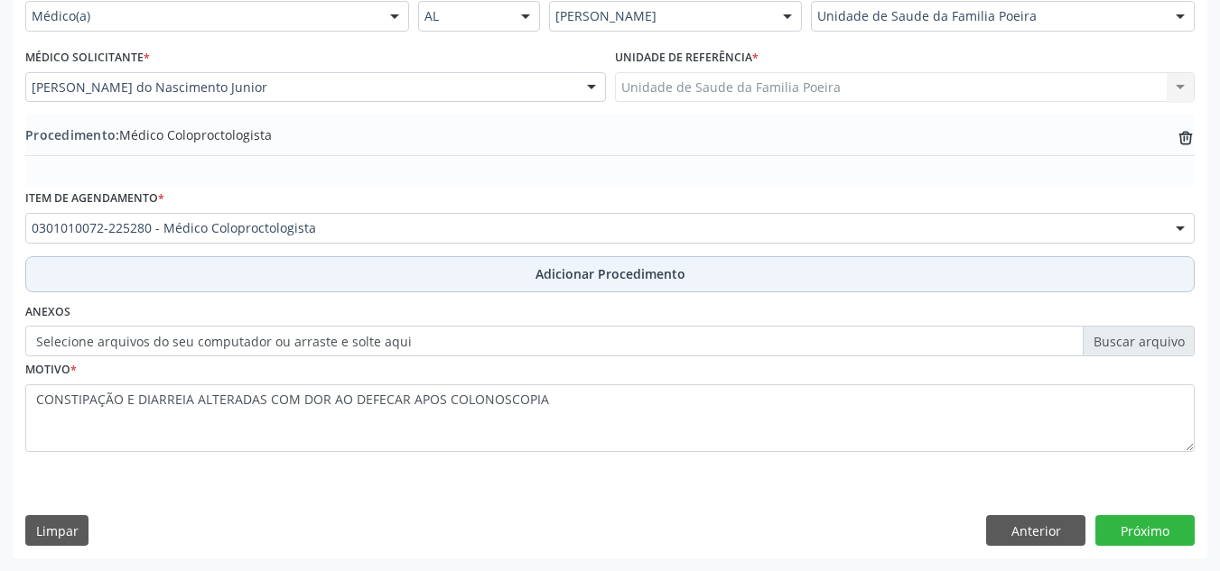
scroll to position [444, 0]
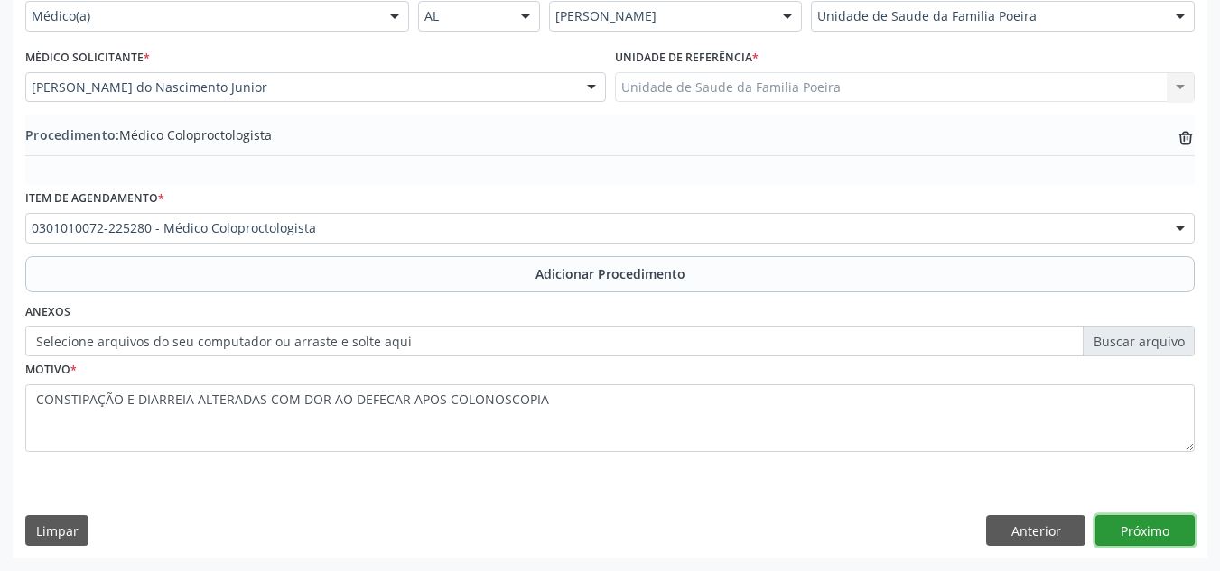
click at [1154, 527] on button "Próximo" at bounding box center [1144, 530] width 99 height 31
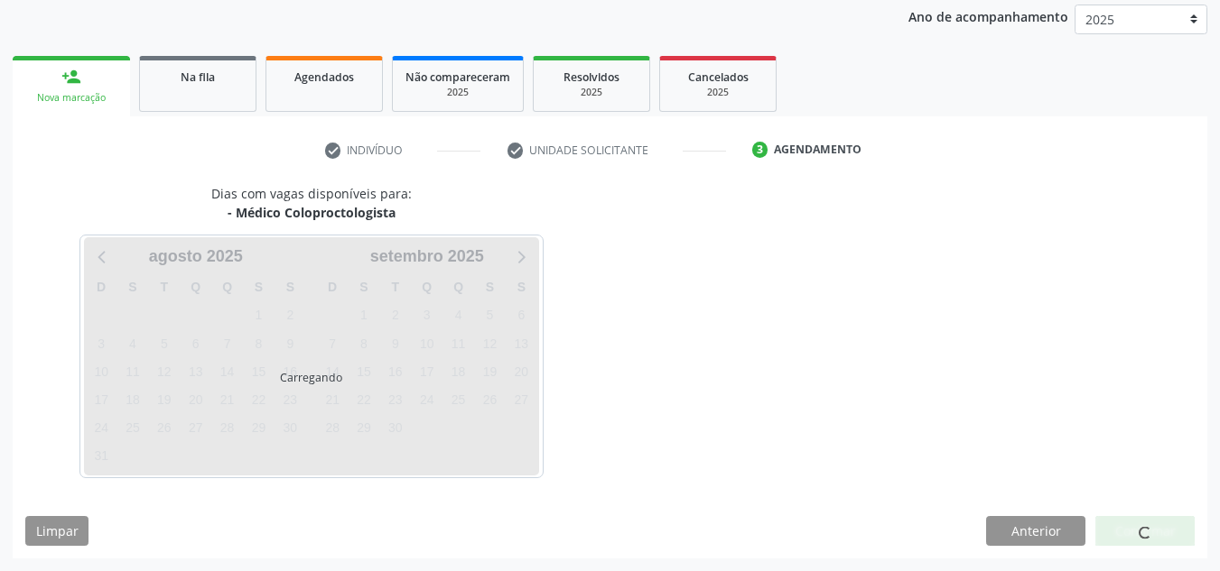
scroll to position [292, 0]
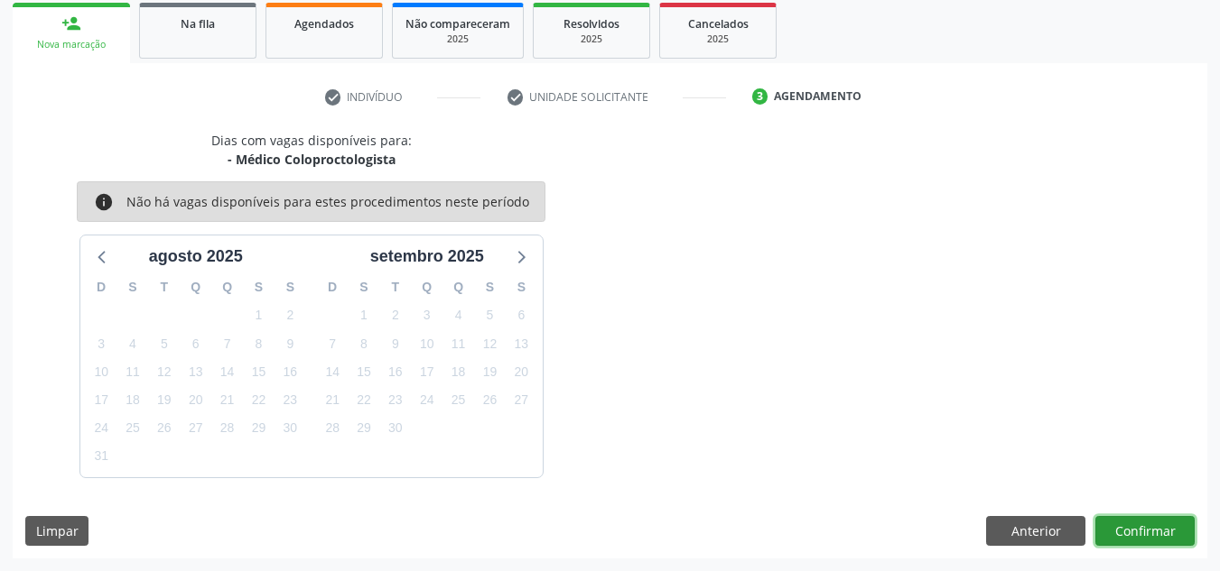
click at [1154, 529] on button "Confirmar" at bounding box center [1144, 531] width 99 height 31
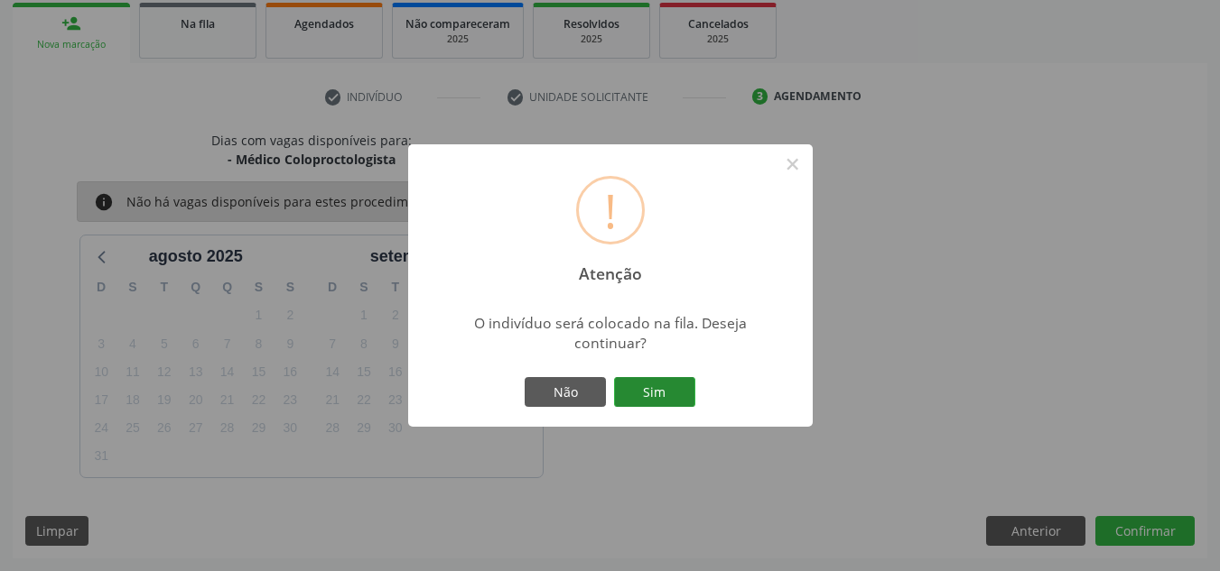
click at [655, 393] on button "Sim" at bounding box center [654, 392] width 81 height 31
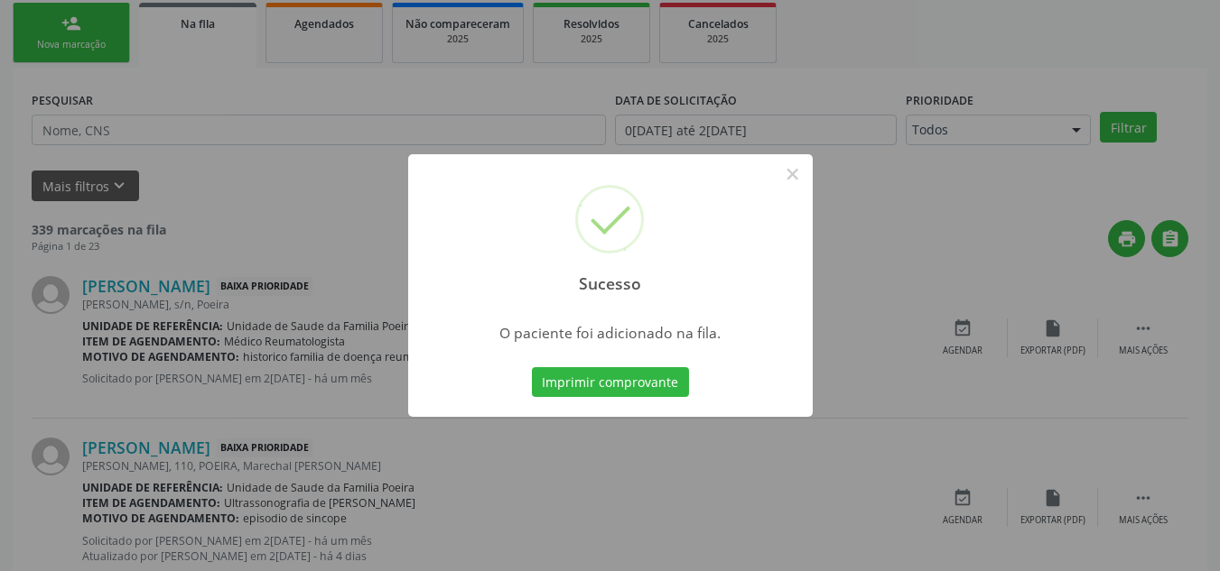
scroll to position [50, 0]
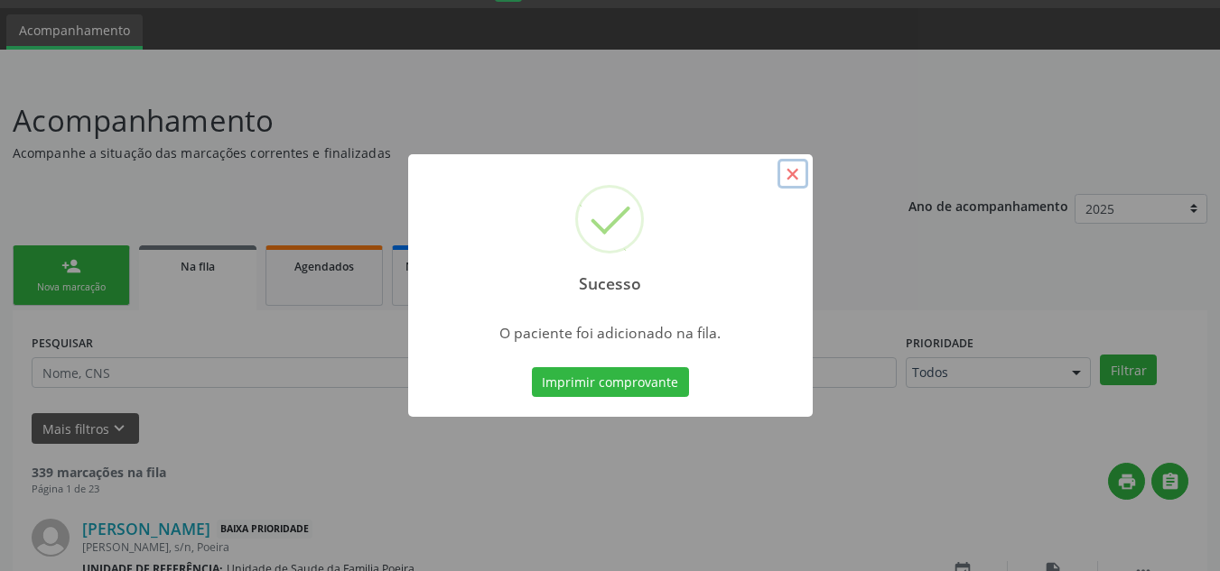
click at [791, 172] on button "×" at bounding box center [792, 174] width 31 height 31
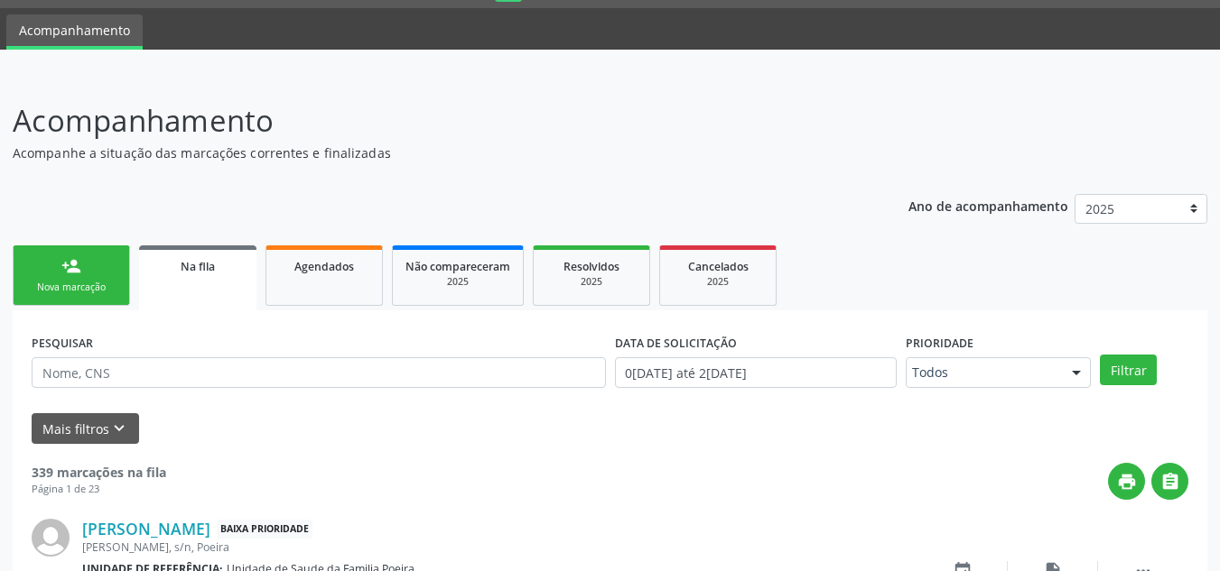
click at [60, 279] on link "person_add Nova marcação" at bounding box center [71, 276] width 117 height 60
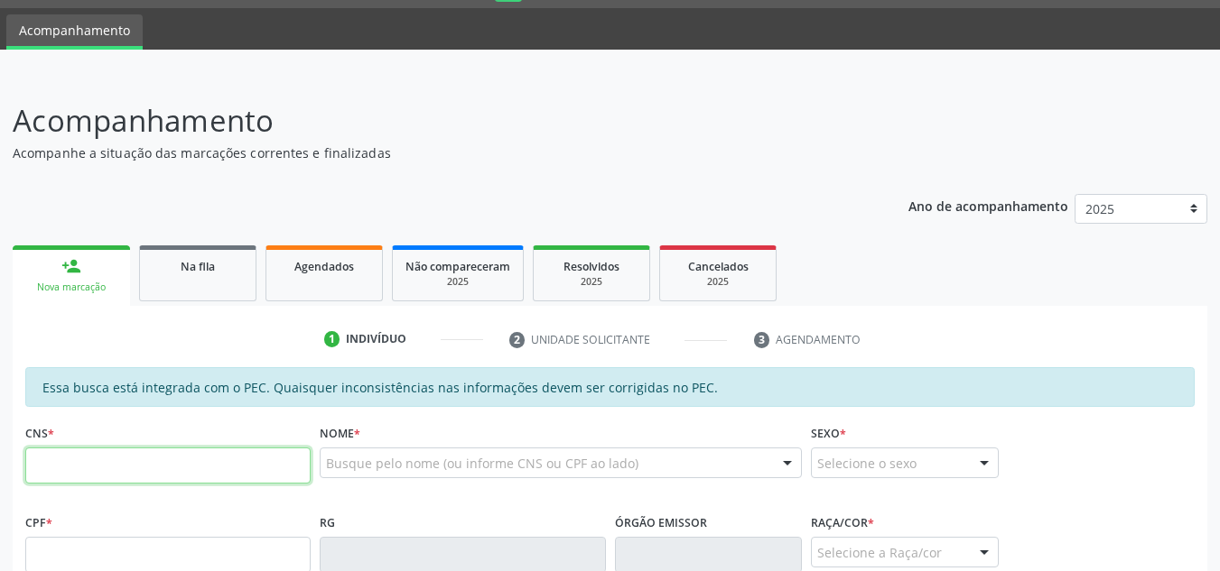
click at [117, 479] on input "text" at bounding box center [167, 466] width 285 height 36
paste input "898 0048 6625 4574"
type input "898 0048 6625 4574"
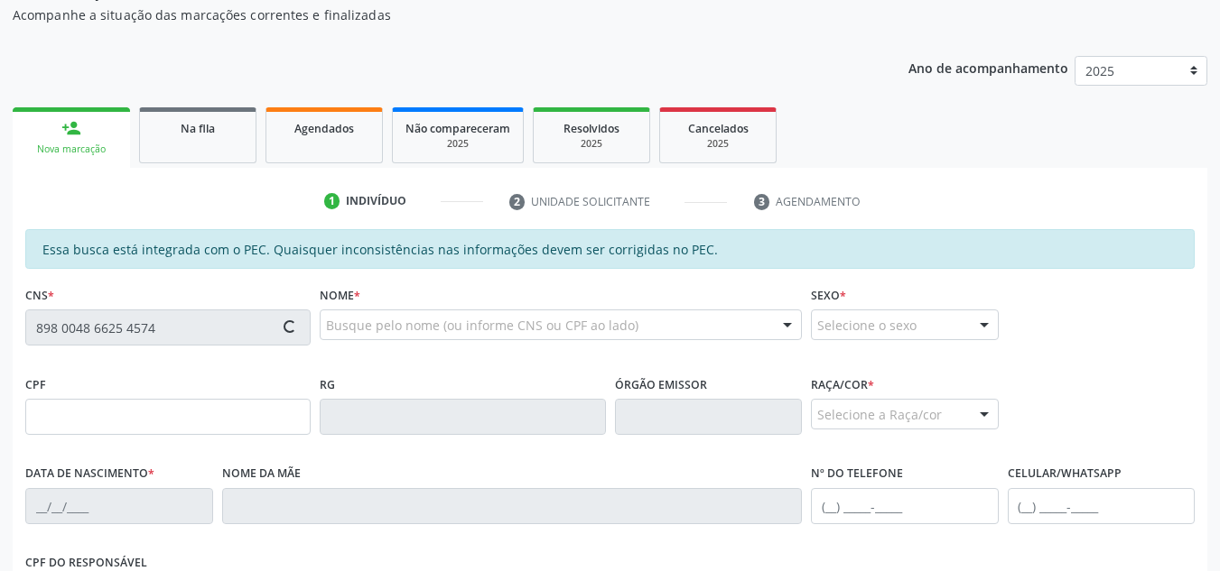
scroll to position [230, 0]
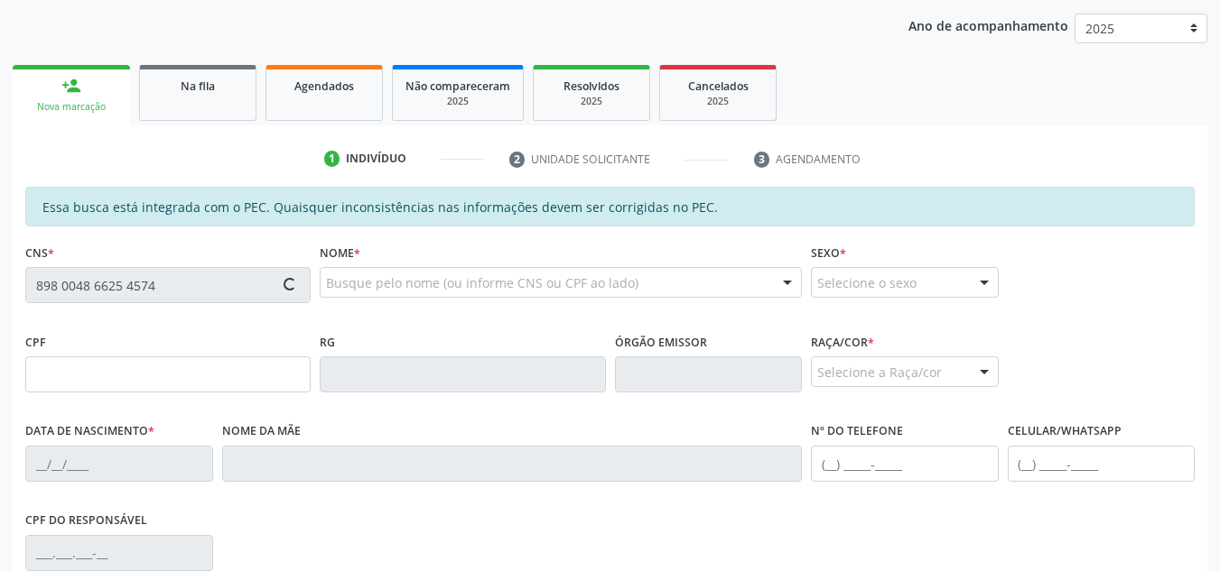
type input "709.529.774-60"
type input "07/10/1968"
type input "Maria José da Conceição"
type input "(82) 99326-7769"
type input "S/N"
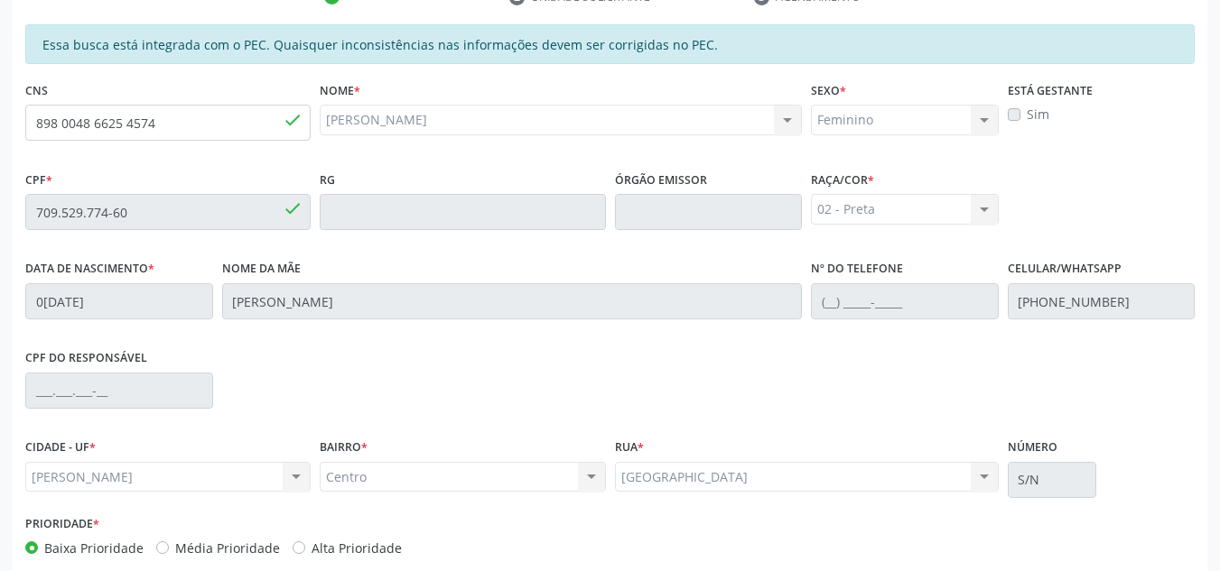
scroll to position [485, 0]
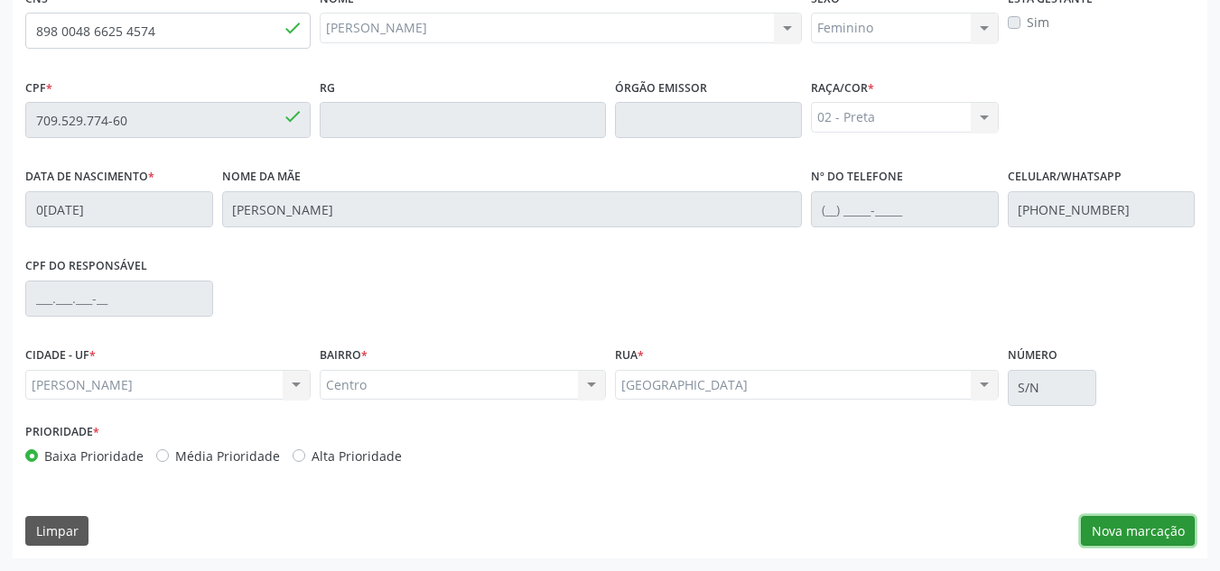
click at [1117, 524] on button "Nova marcação" at bounding box center [1138, 531] width 114 height 31
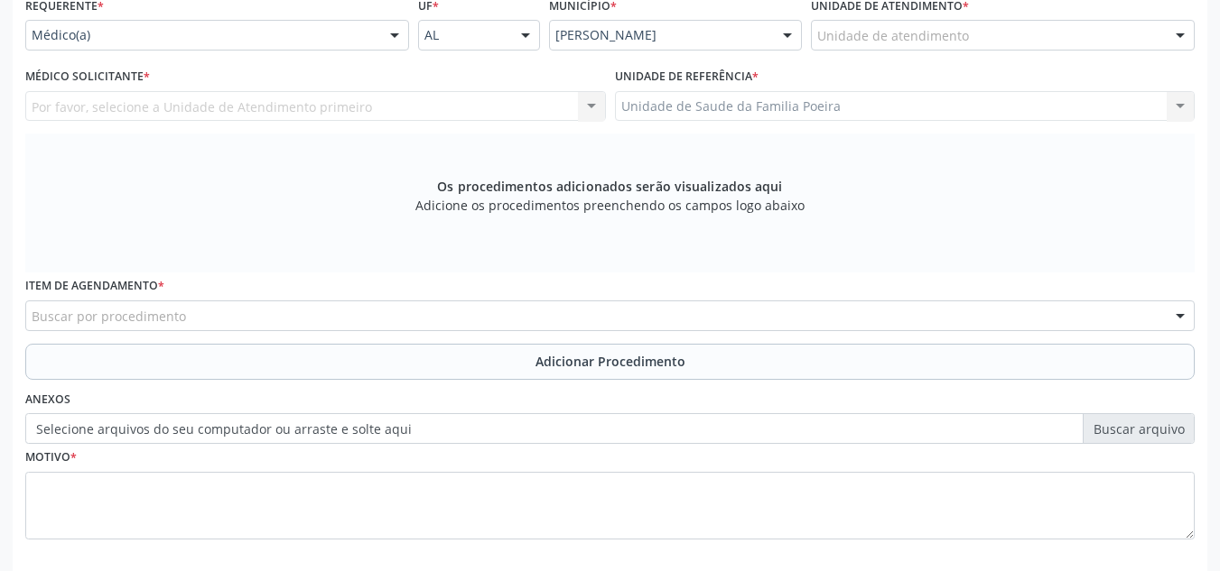
scroll to position [395, 0]
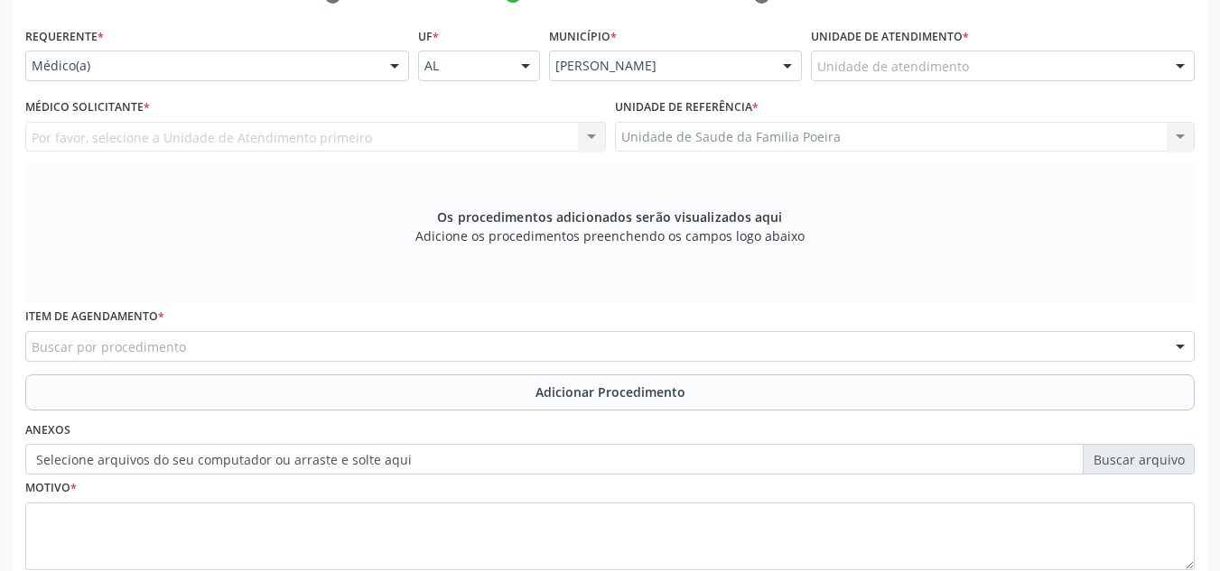
click at [998, 61] on div "Unidade de atendimento" at bounding box center [1003, 66] width 384 height 31
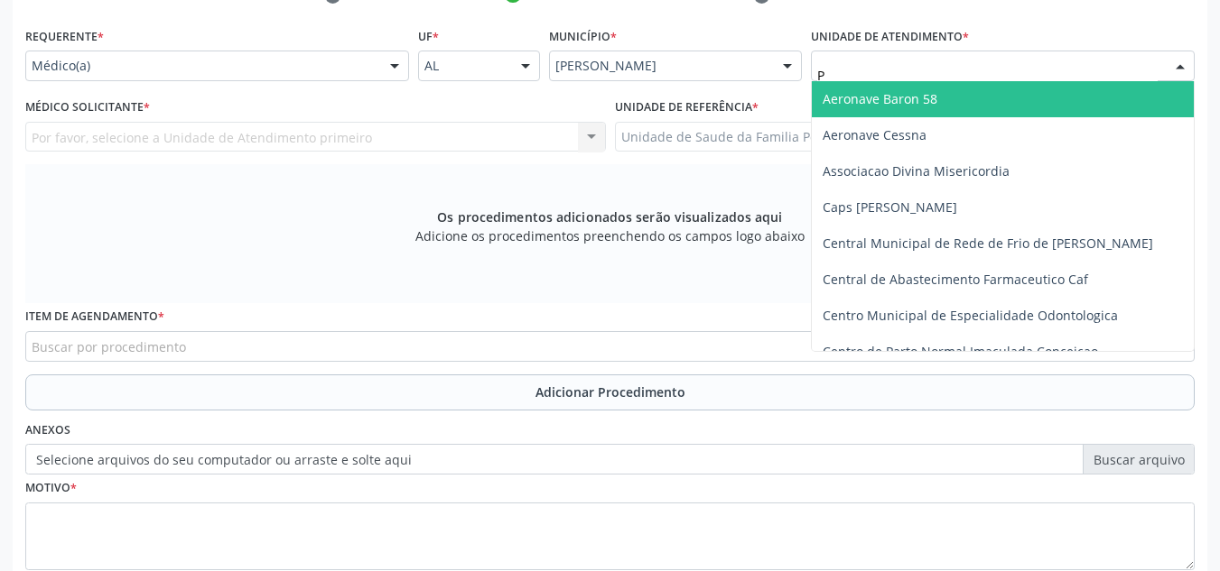
type input "PO"
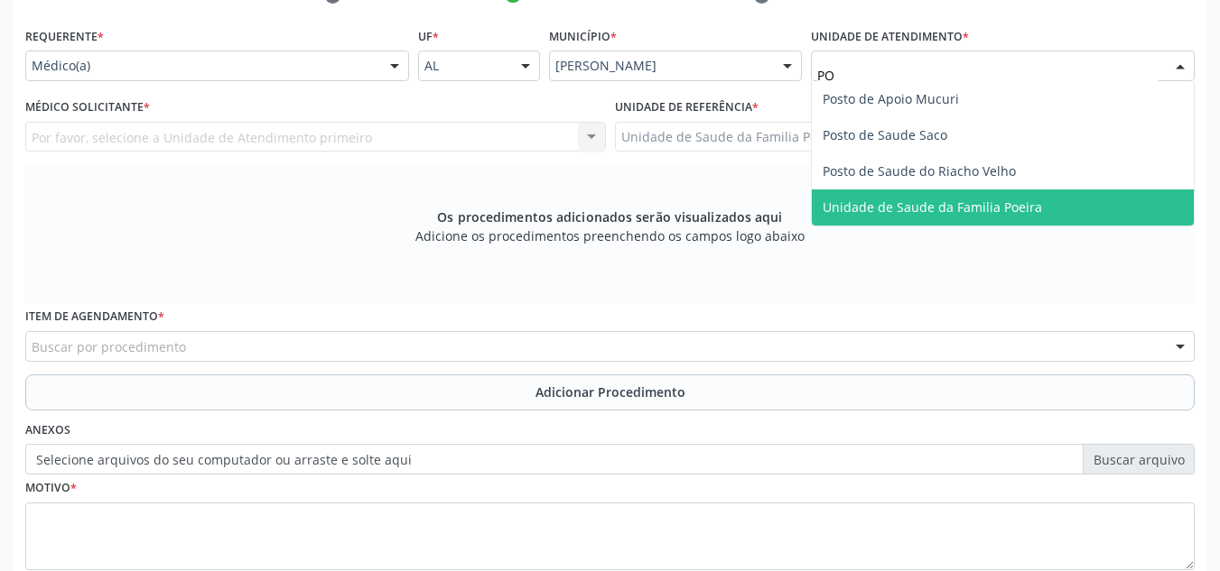
click at [1005, 209] on span "Unidade de Saude da Familia Poeira" at bounding box center [931, 207] width 219 height 17
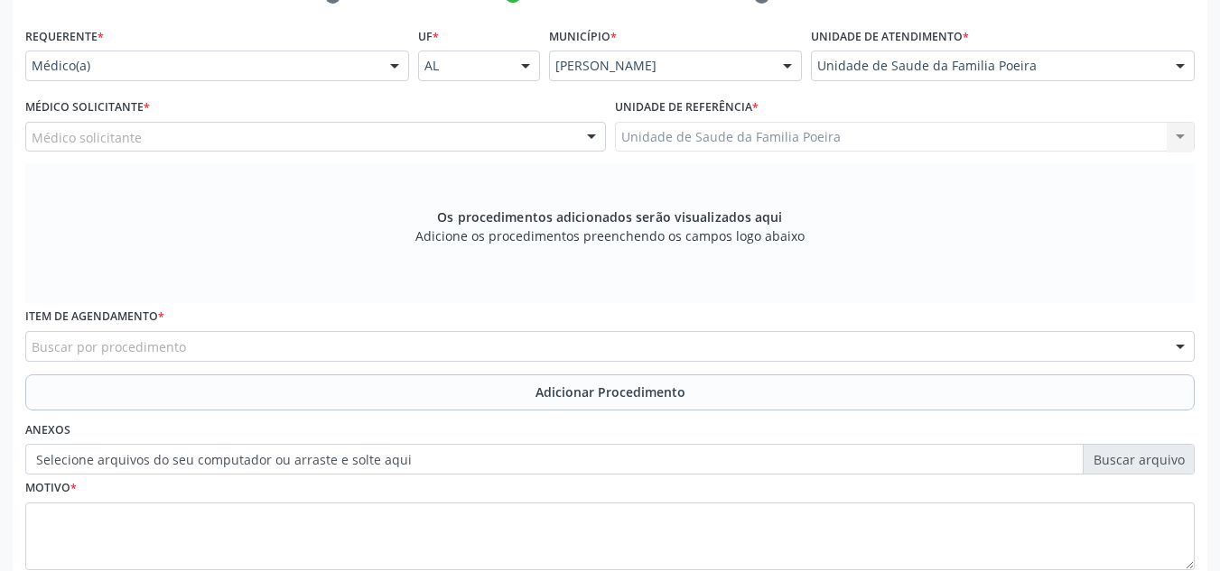
click at [208, 128] on div "Médico solicitante" at bounding box center [315, 137] width 580 height 31
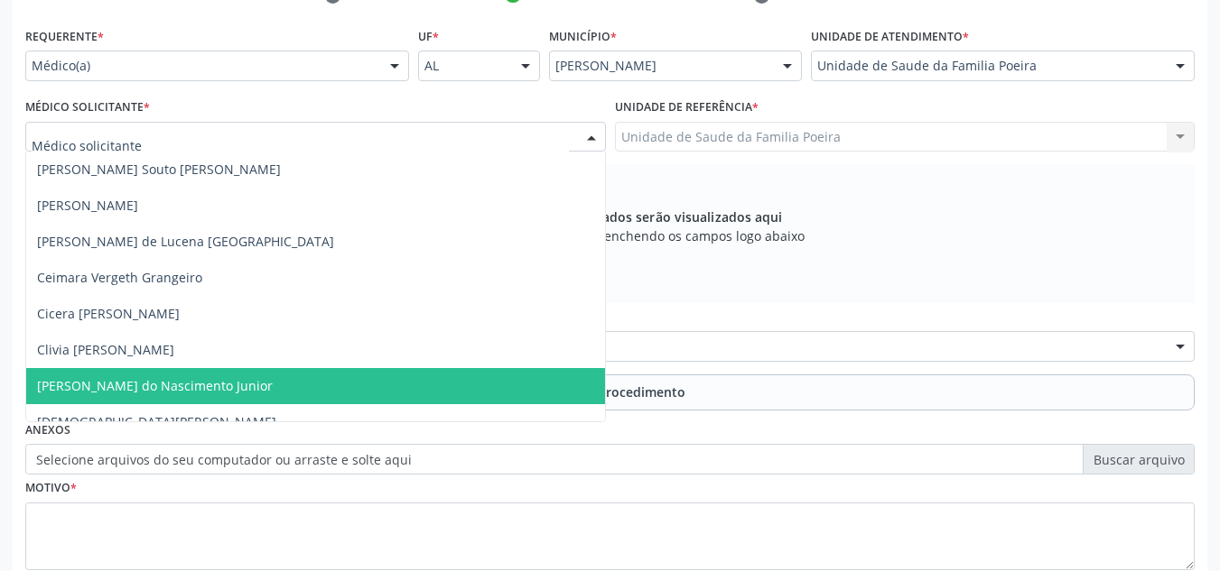
click at [241, 380] on span "Cosmo Faustino do Nascimento Junior" at bounding box center [155, 385] width 236 height 17
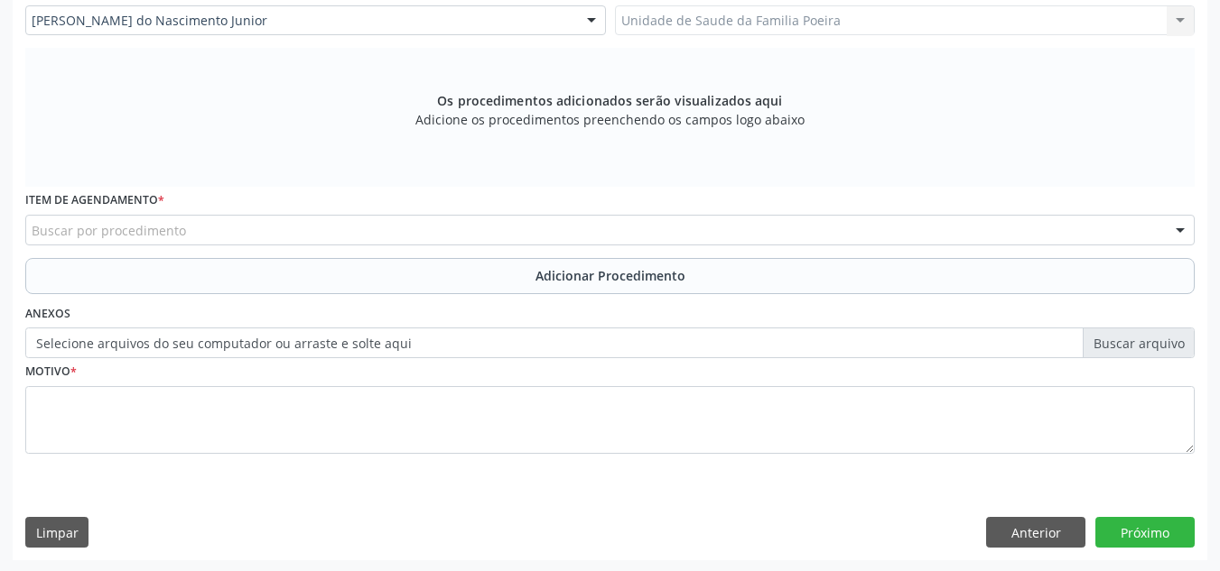
scroll to position [513, 0]
click at [216, 233] on div "Buscar por procedimento" at bounding box center [609, 228] width 1169 height 31
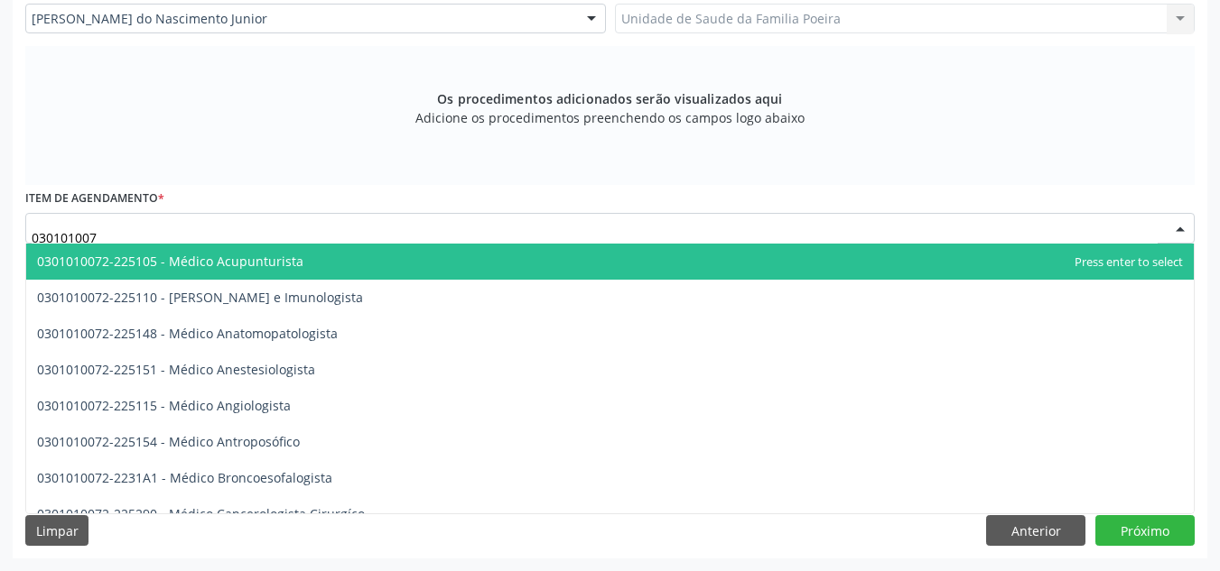
type input "0301010072"
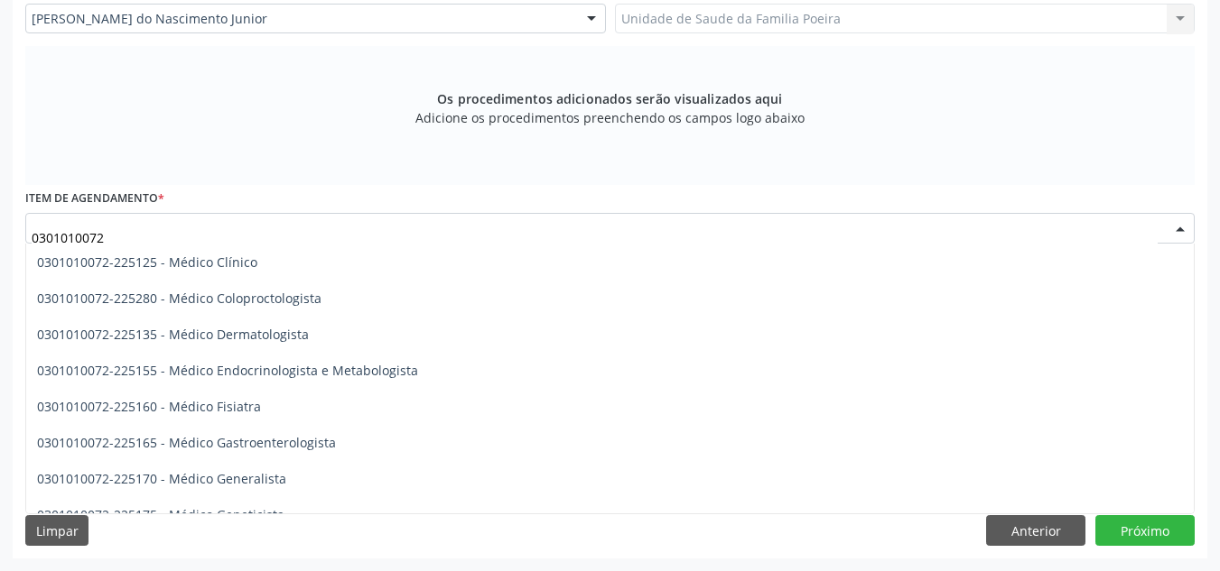
scroll to position [722, 0]
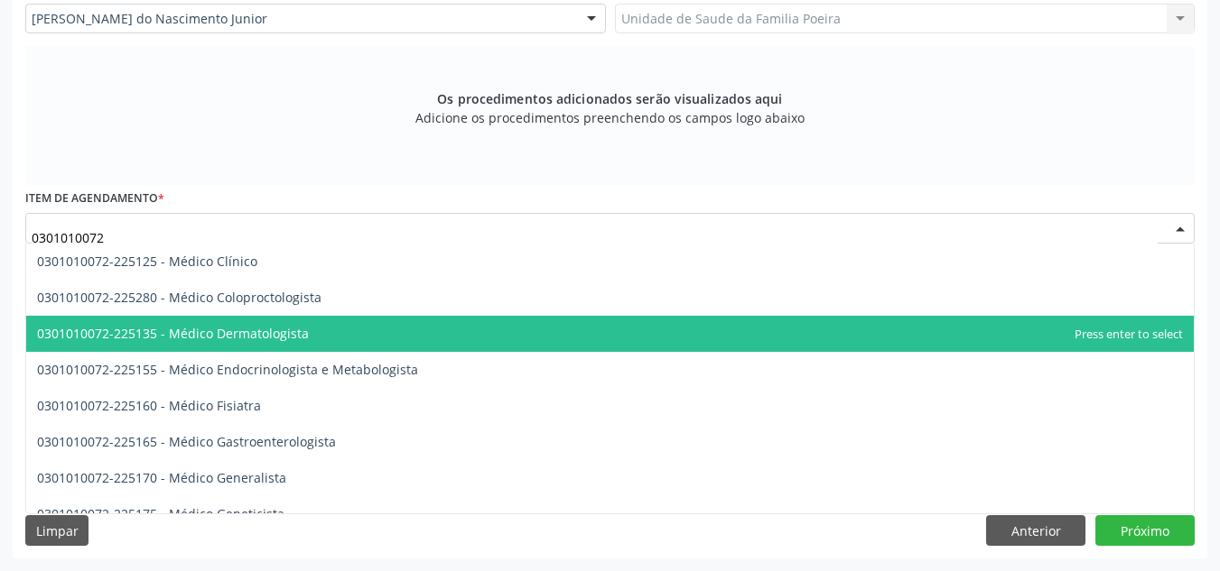
click at [202, 326] on span "0301010072-225135 - Médico Dermatologista" at bounding box center [173, 333] width 272 height 17
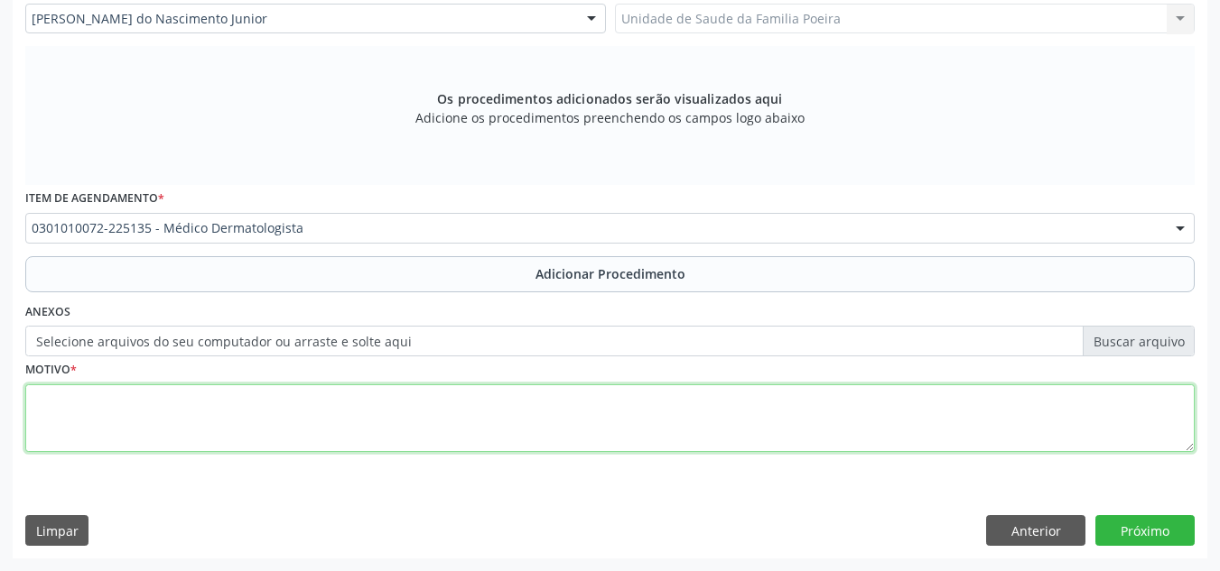
click at [219, 428] on textarea at bounding box center [609, 419] width 1169 height 69
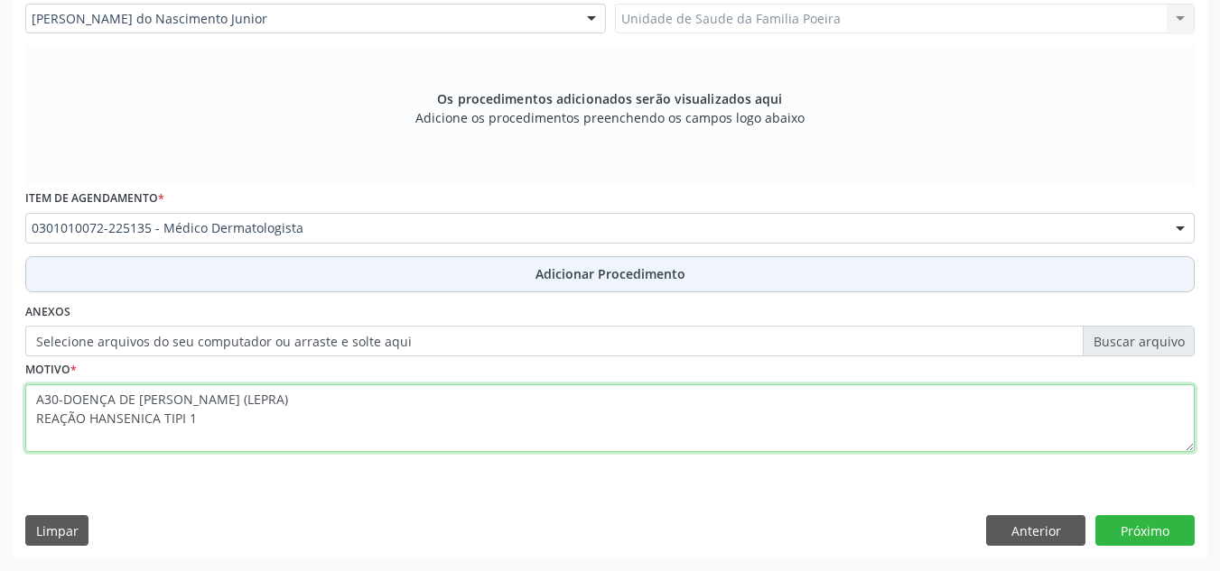
type textarea "A30-DOENÇA DE HANSEM (LEPRA) REAÇÃO HANSENICA TIPI 1"
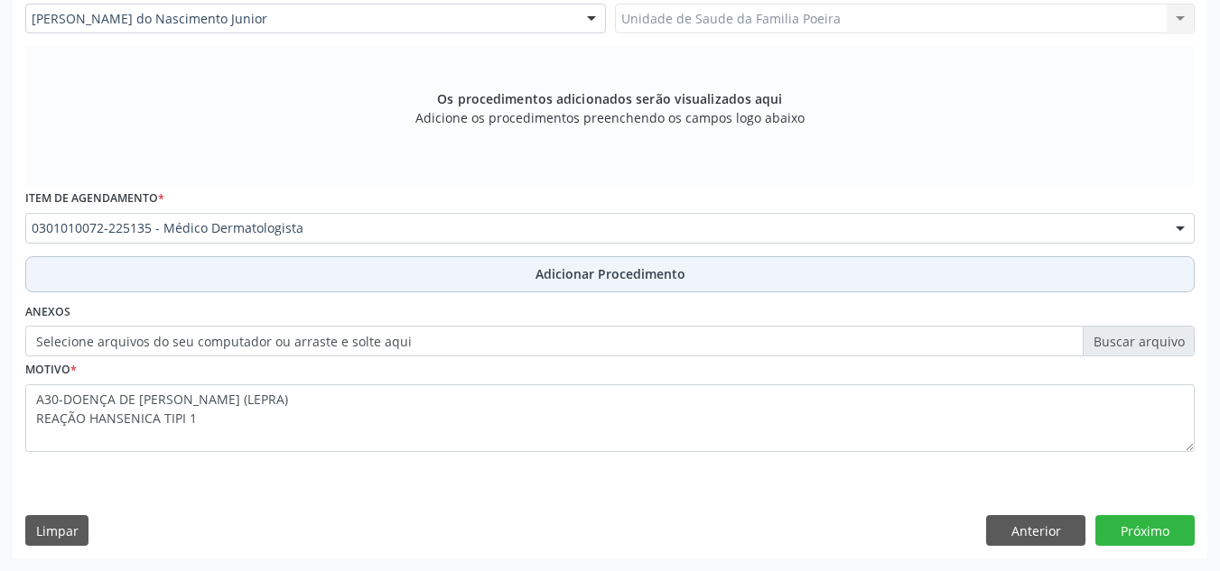
click at [486, 279] on button "Adicionar Procedimento" at bounding box center [609, 274] width 1169 height 36
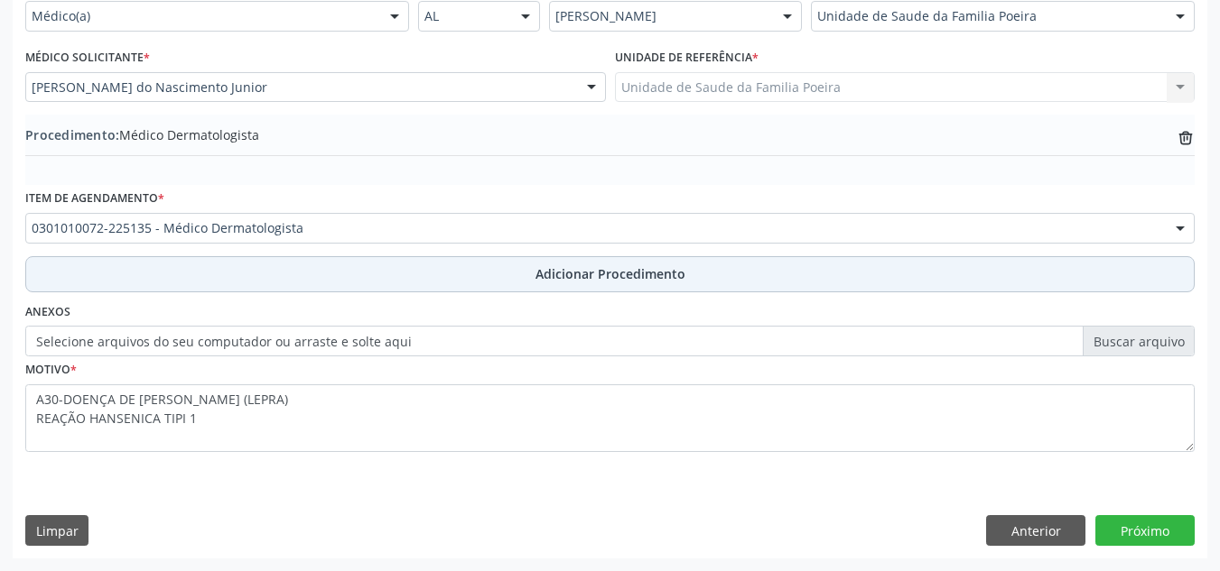
scroll to position [444, 0]
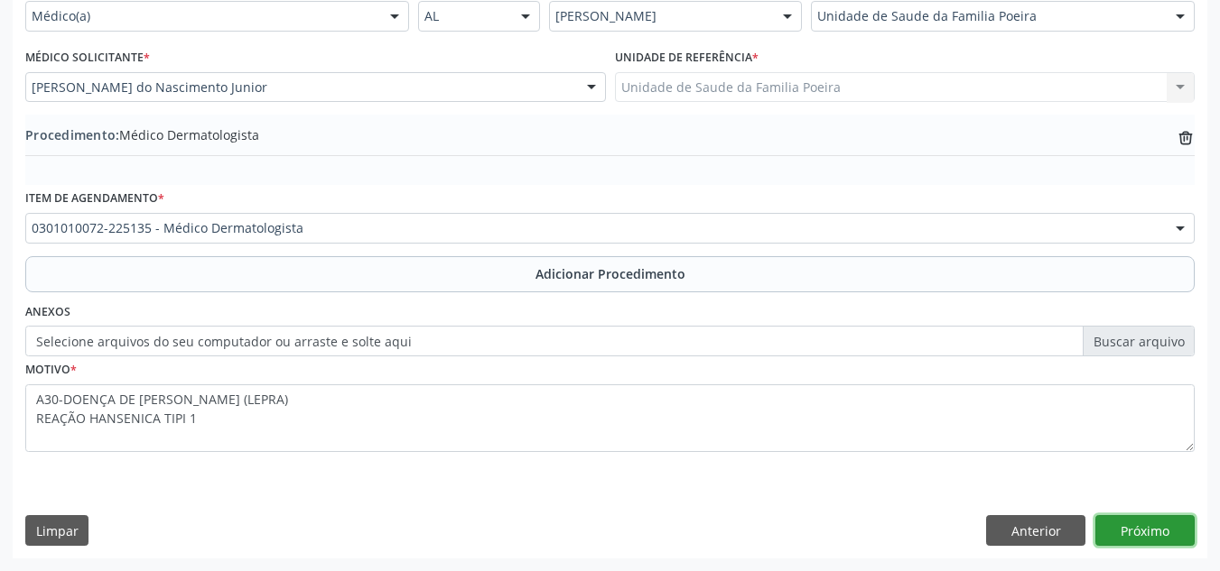
click at [1156, 534] on button "Próximo" at bounding box center [1144, 530] width 99 height 31
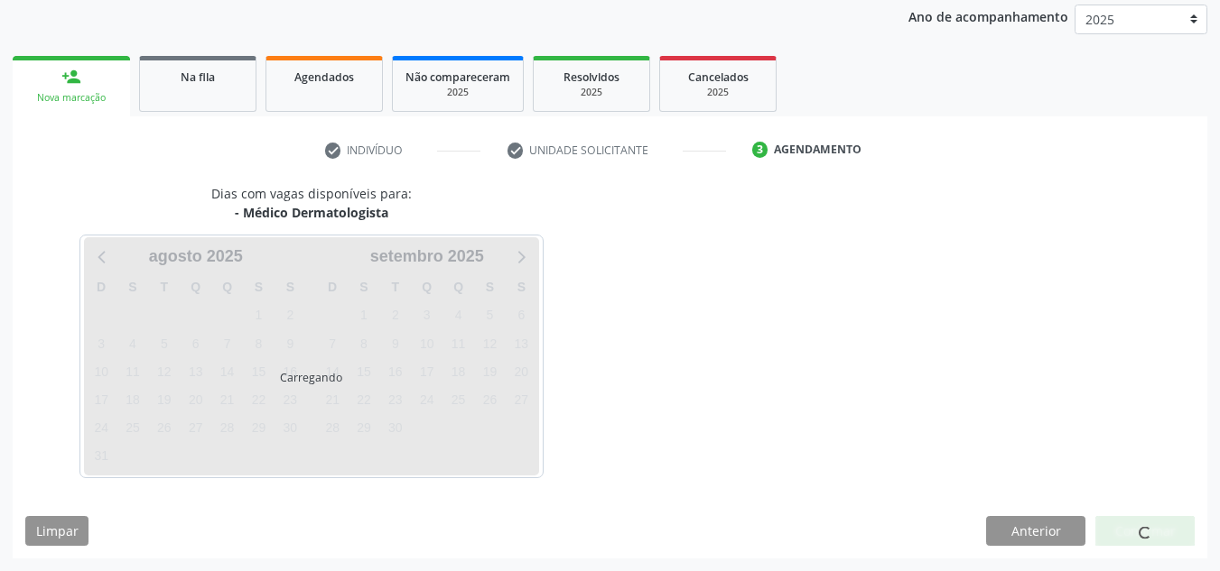
scroll to position [292, 0]
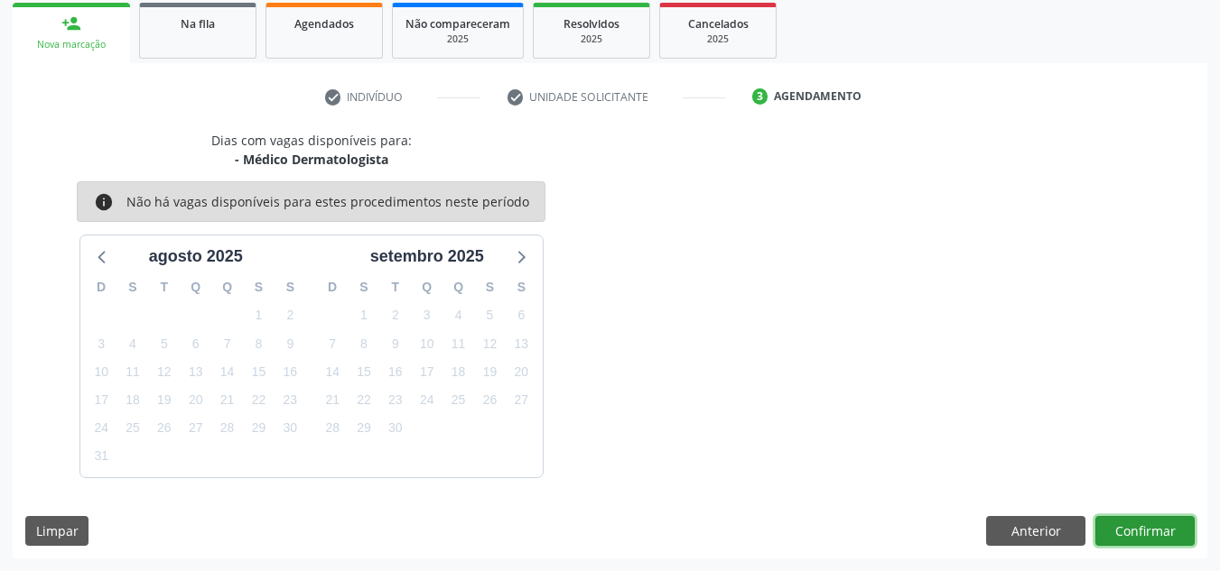
click at [1156, 534] on button "Confirmar" at bounding box center [1144, 531] width 99 height 31
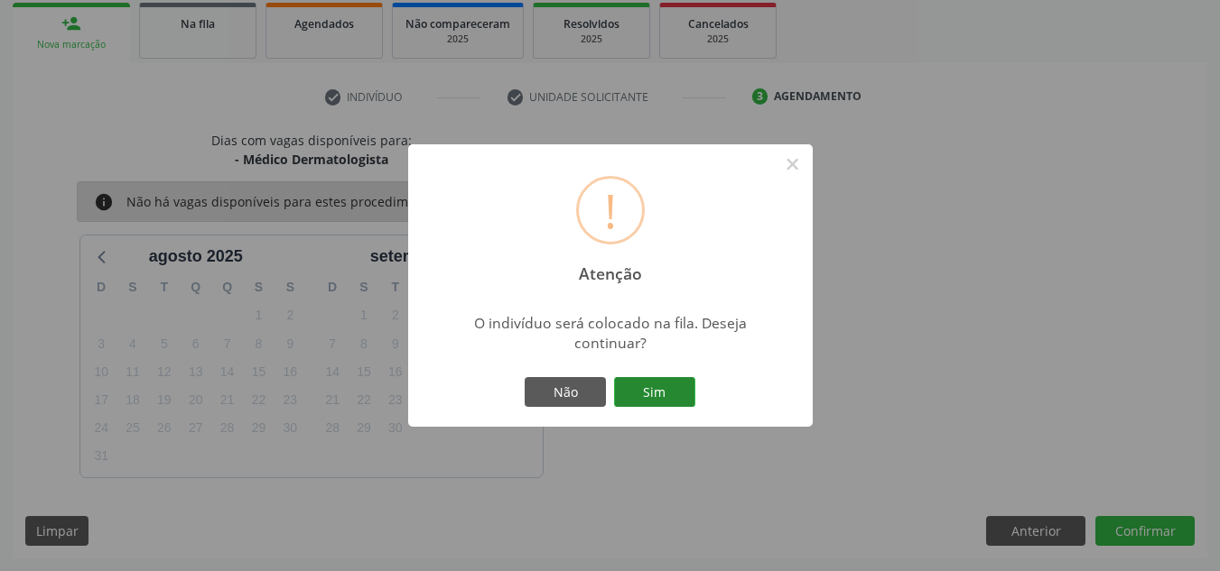
click at [656, 400] on button "Sim" at bounding box center [654, 392] width 81 height 31
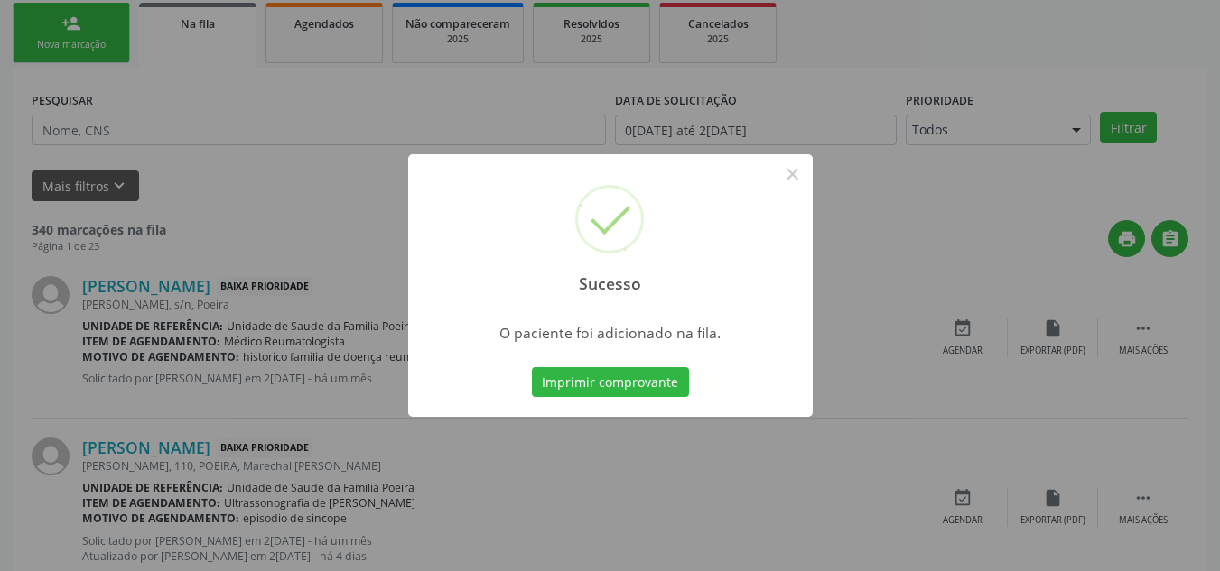
scroll to position [50, 0]
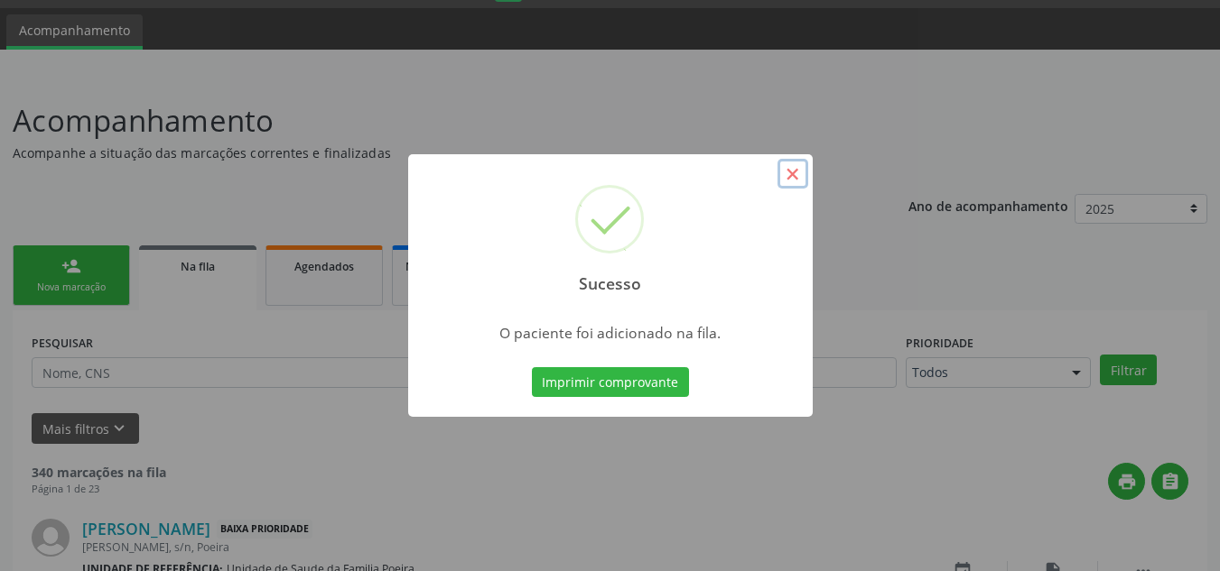
click at [789, 178] on button "×" at bounding box center [792, 174] width 31 height 31
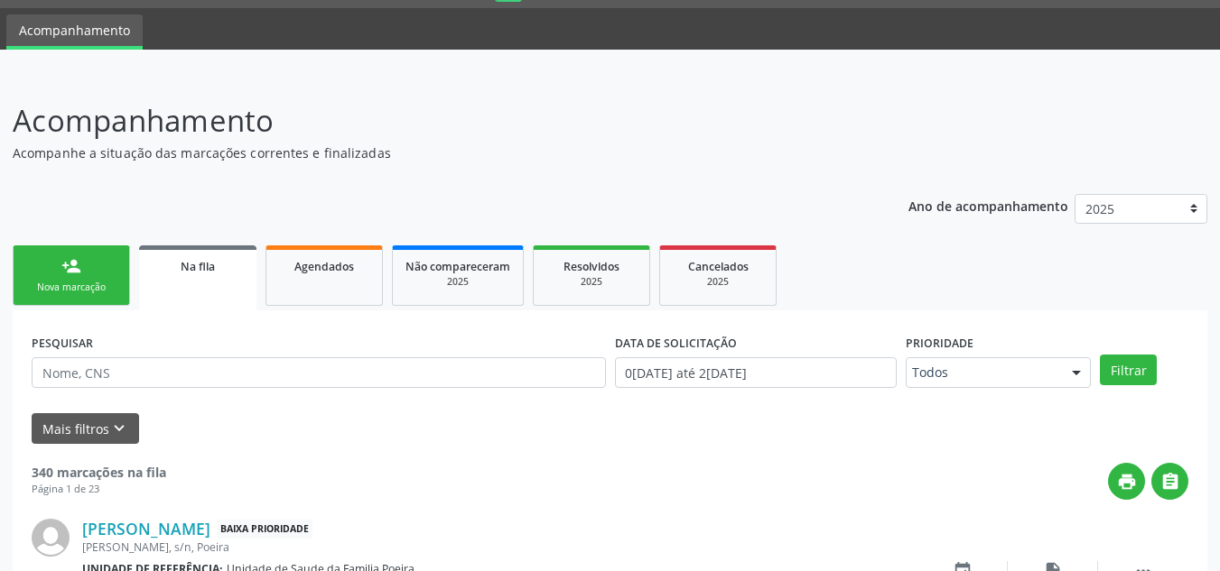
click at [48, 265] on link "person_add Nova marcação" at bounding box center [71, 276] width 117 height 60
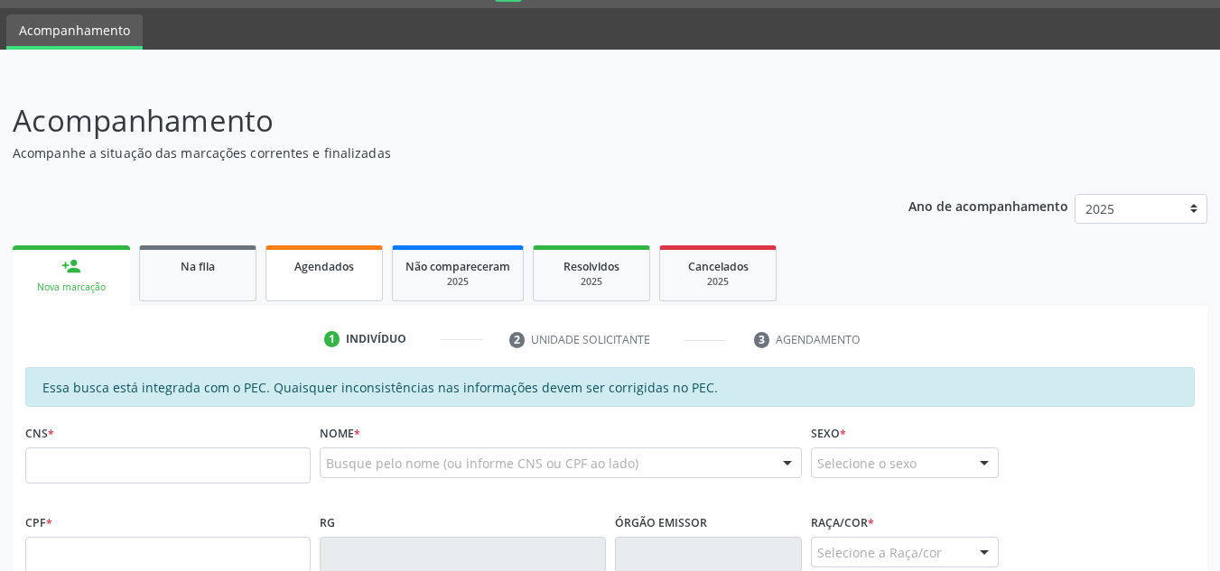
scroll to position [320, 0]
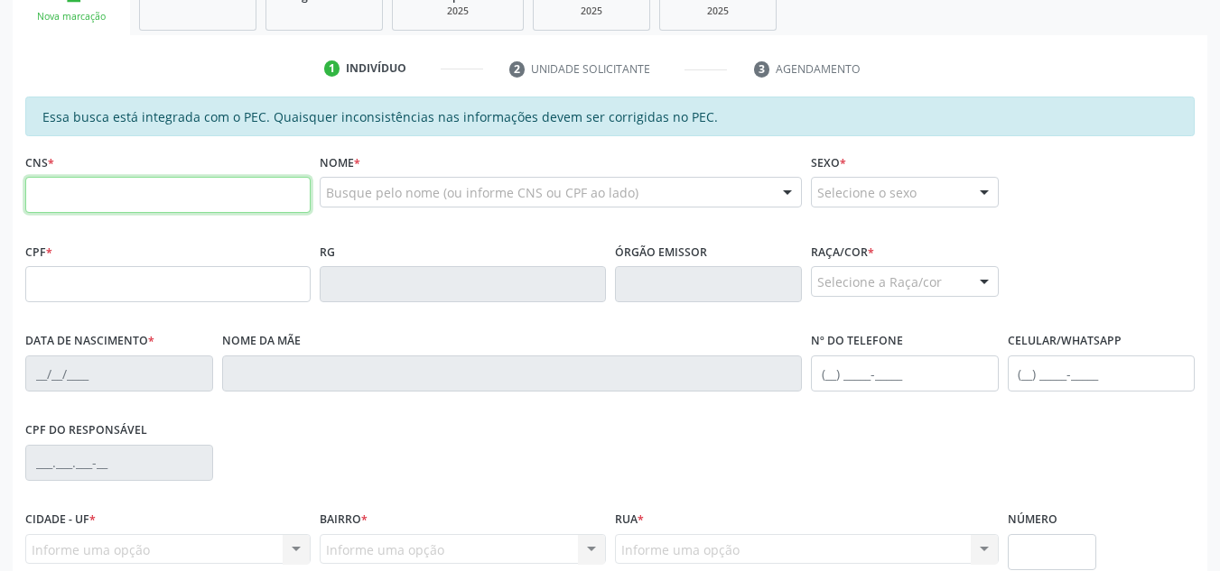
click at [165, 203] on input "text" at bounding box center [167, 195] width 285 height 36
paste input "703 4008 2460 8300"
type input "703 4008 2460 8300"
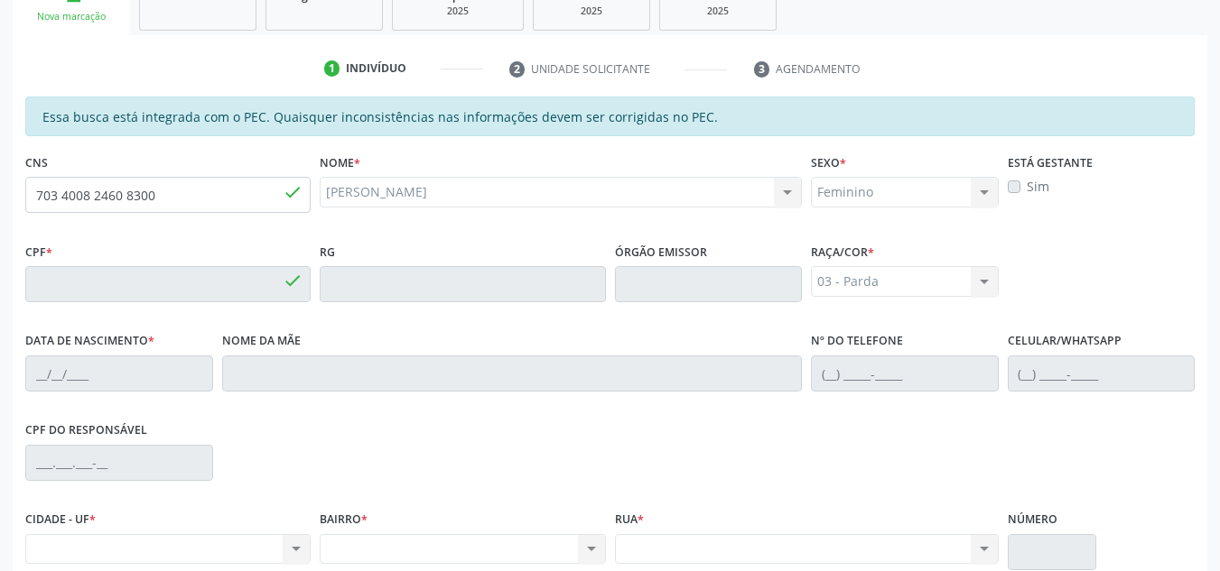
type input "213.171.318-51"
type input "23/05/1975"
type input "Cicera dos Santos Silva"
type input "(82) 99122-6836"
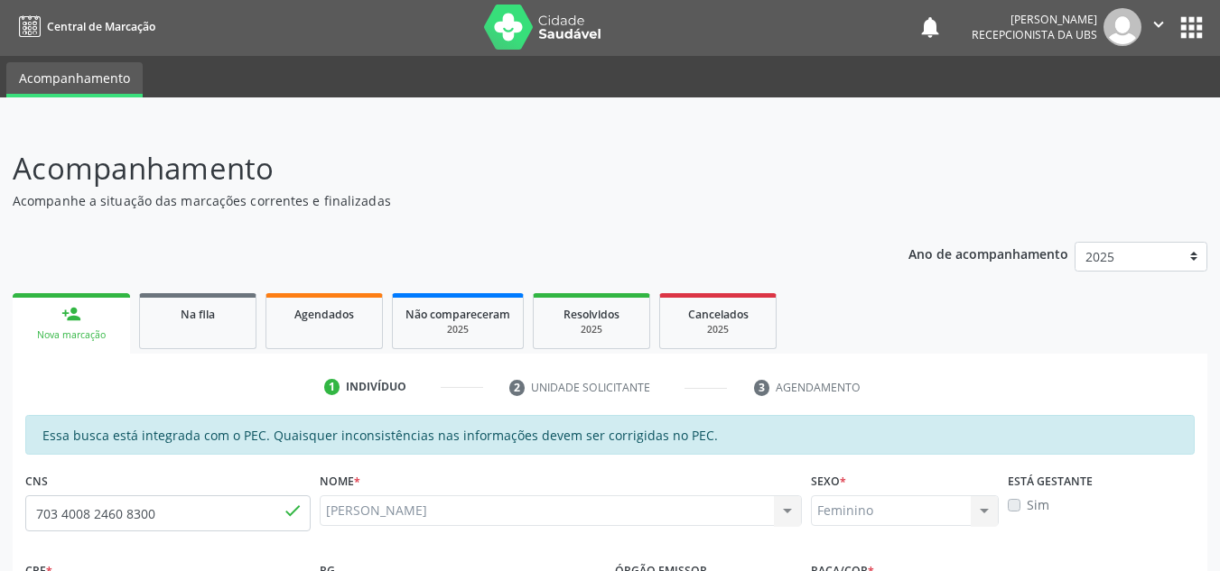
scroll to position [0, 0]
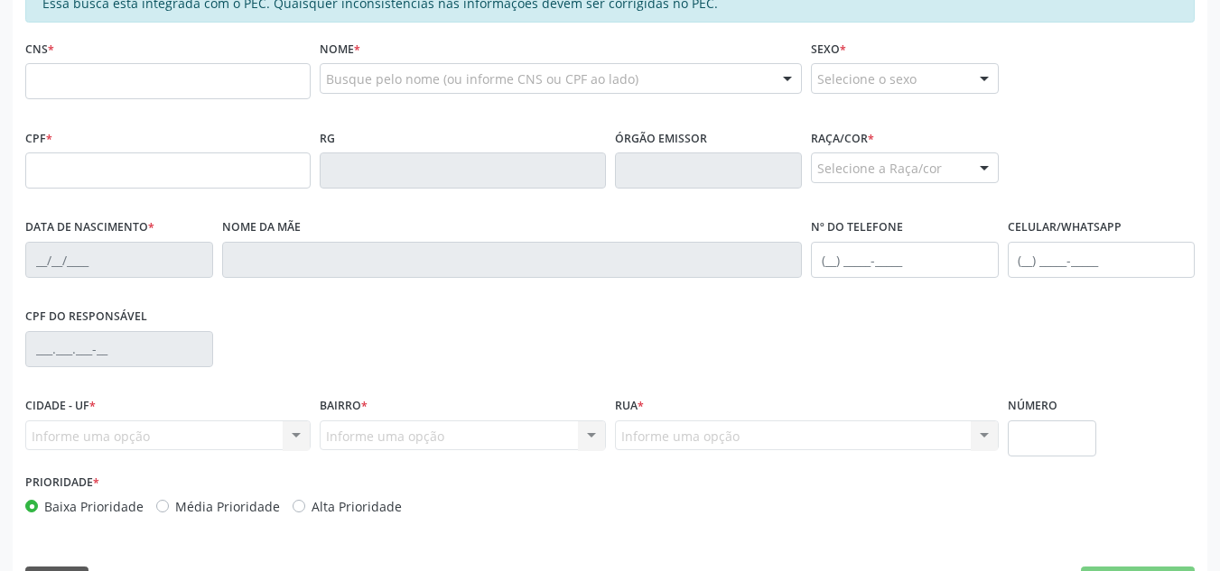
scroll to position [451, 0]
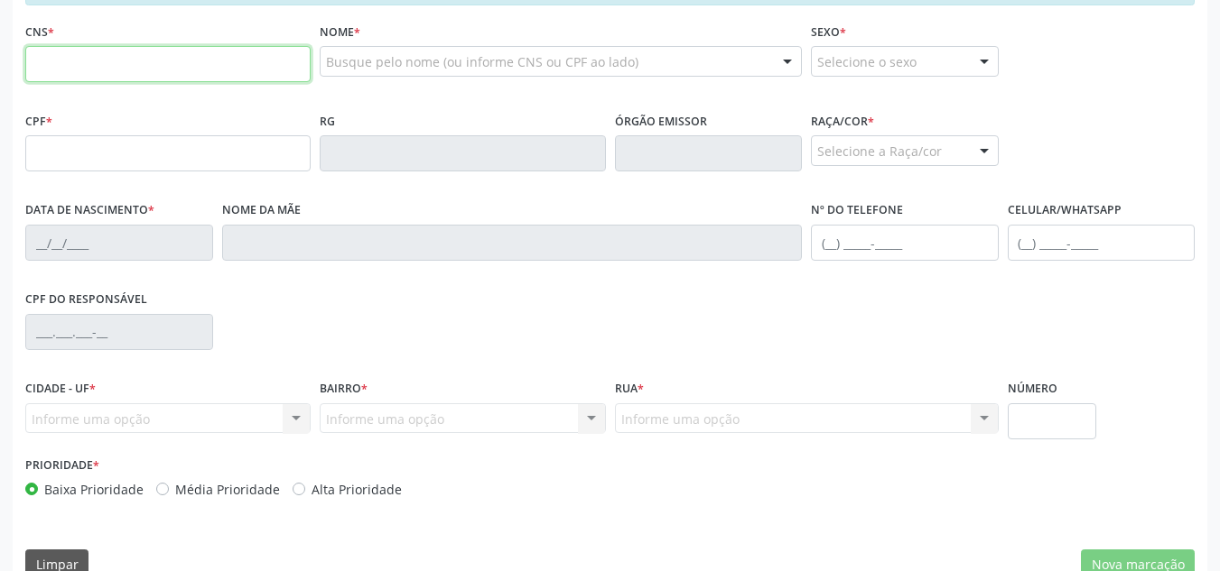
paste input "701 0068 3325 7895"
type input "701 0068 3325 7895"
type input "377.855.084-53"
type input "[DATE]"
type input "[PERSON_NAME]"
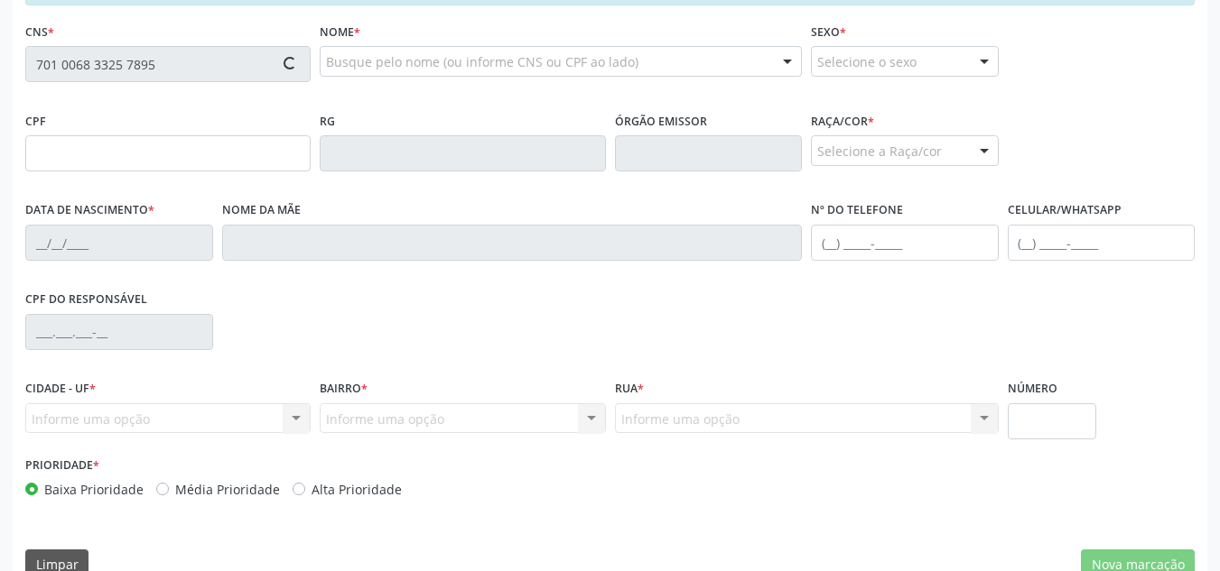
type input "[PHONE_NUMBER]"
type input "106"
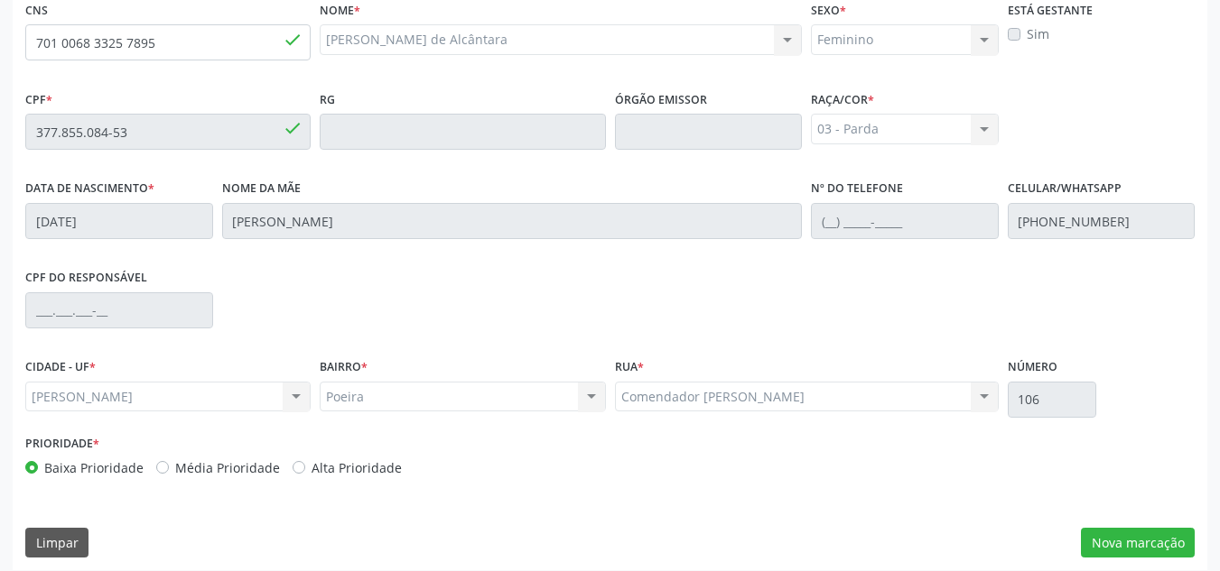
scroll to position [485, 0]
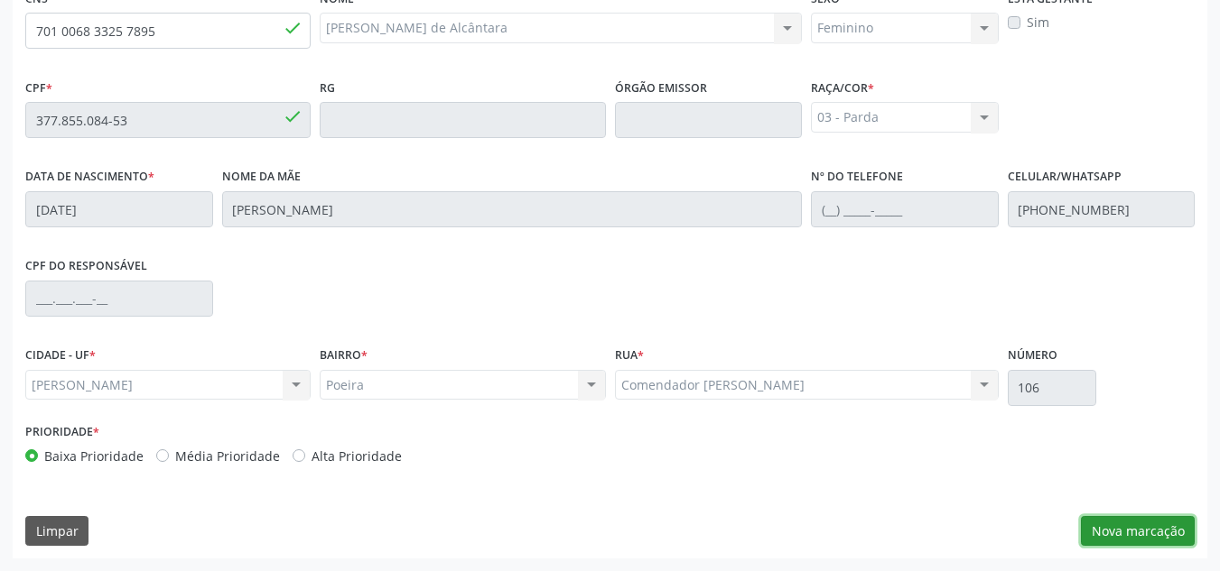
click at [1118, 538] on button "Nova marcação" at bounding box center [1138, 531] width 114 height 31
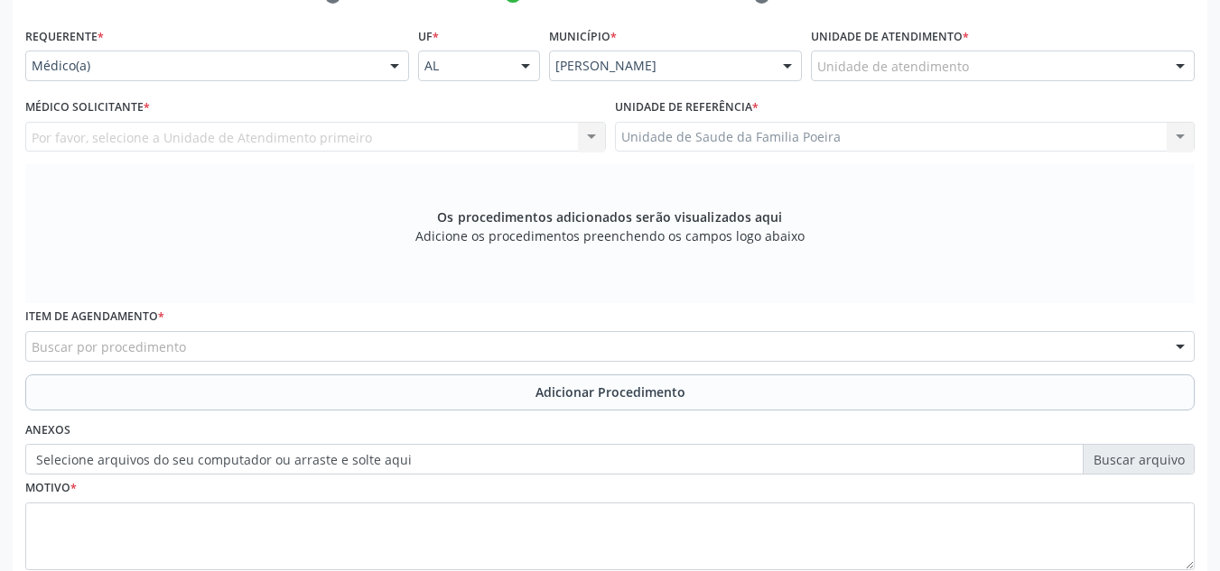
scroll to position [304, 0]
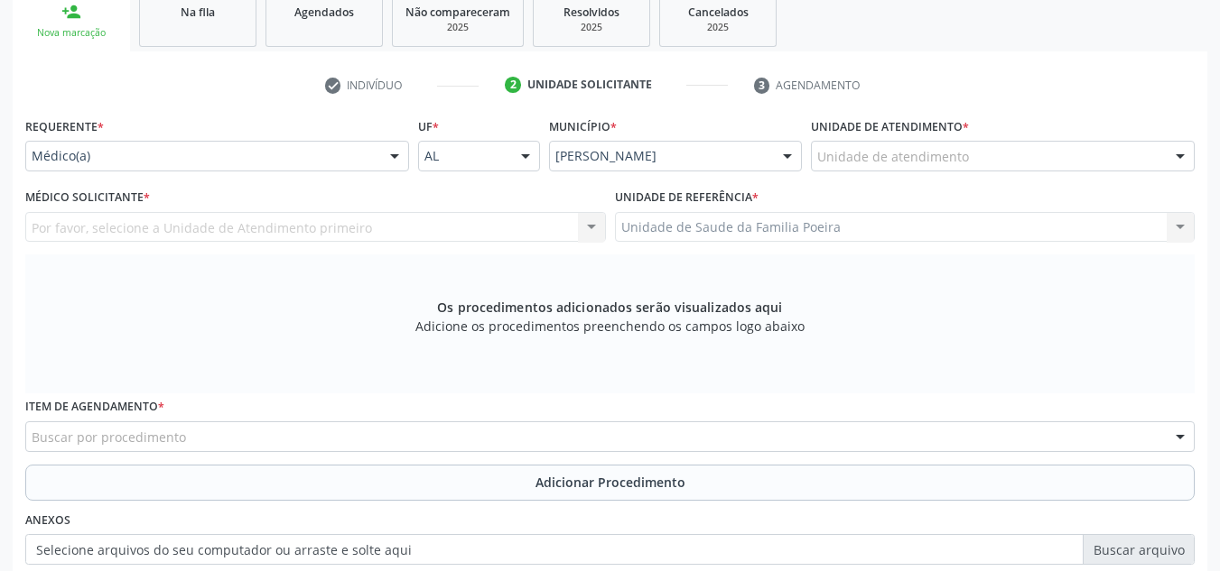
click at [1061, 150] on div "Unidade de atendimento" at bounding box center [1003, 156] width 384 height 31
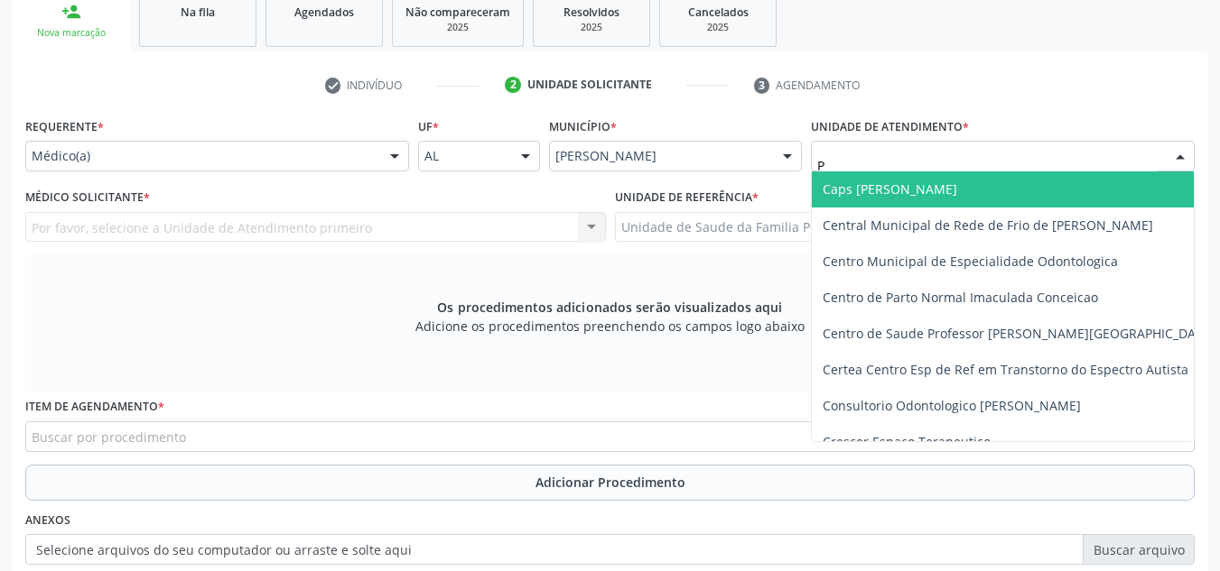
type input "PO"
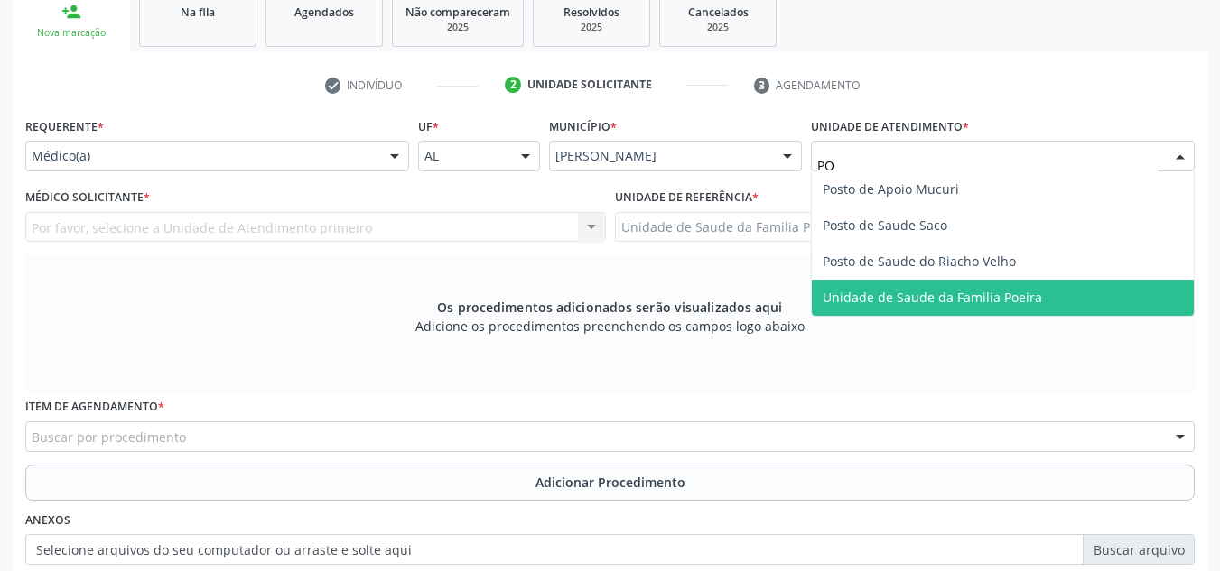
click at [1007, 296] on span "Unidade de Saude da Familia Poeira" at bounding box center [931, 297] width 219 height 17
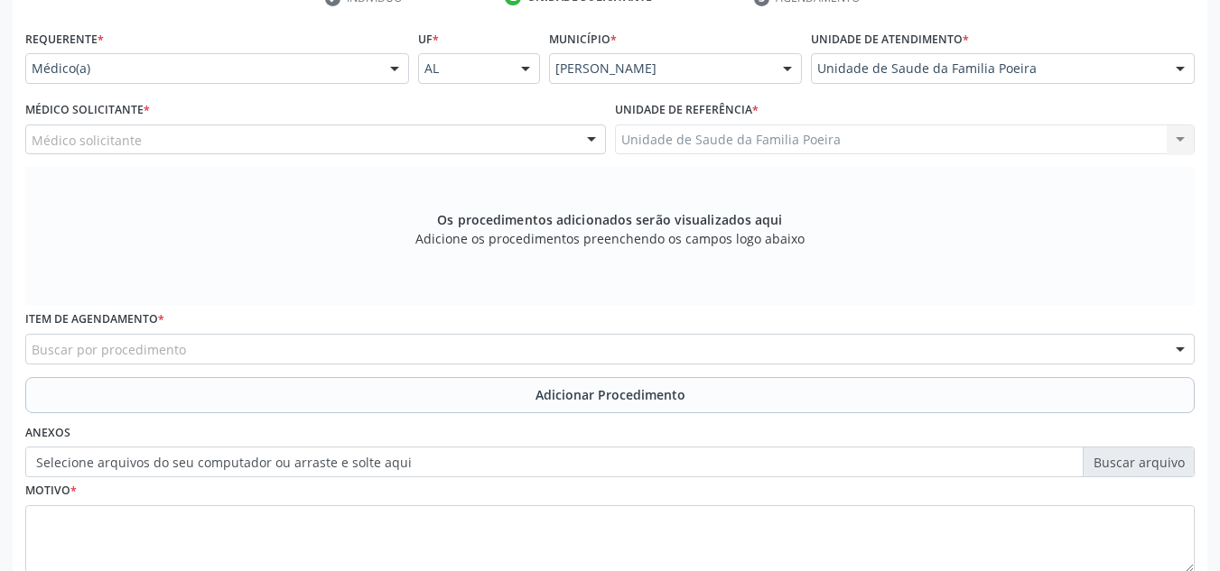
scroll to position [485, 0]
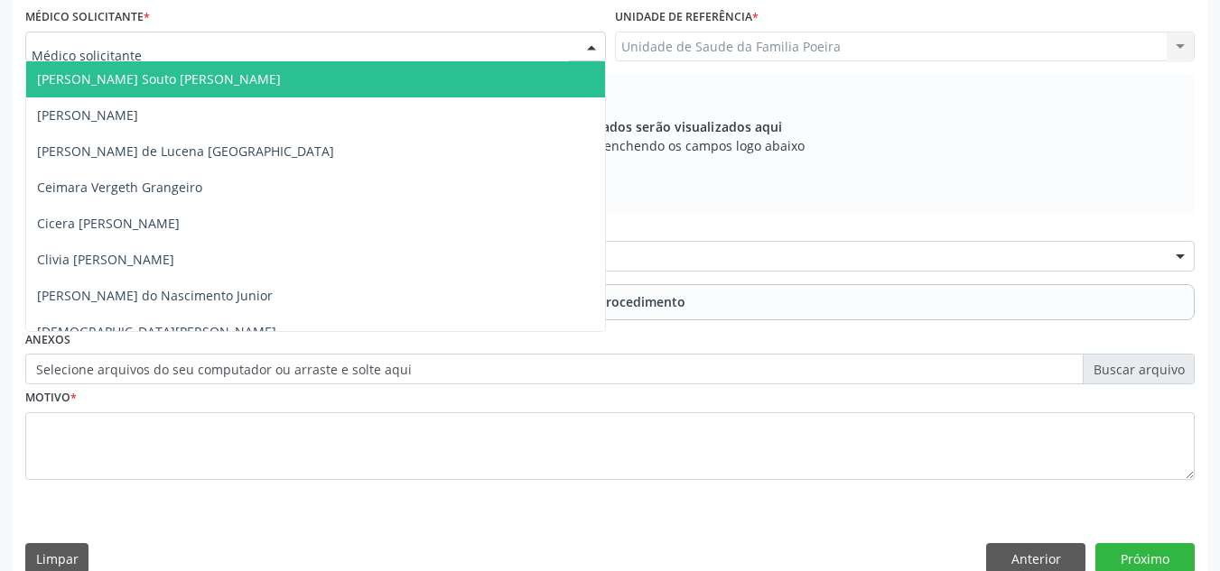
click at [194, 61] on div "[PERSON_NAME] Anayara [PERSON_NAME] de Lucena [GEOGRAPHIC_DATA] [PERSON_NAME] C…" at bounding box center [315, 47] width 580 height 31
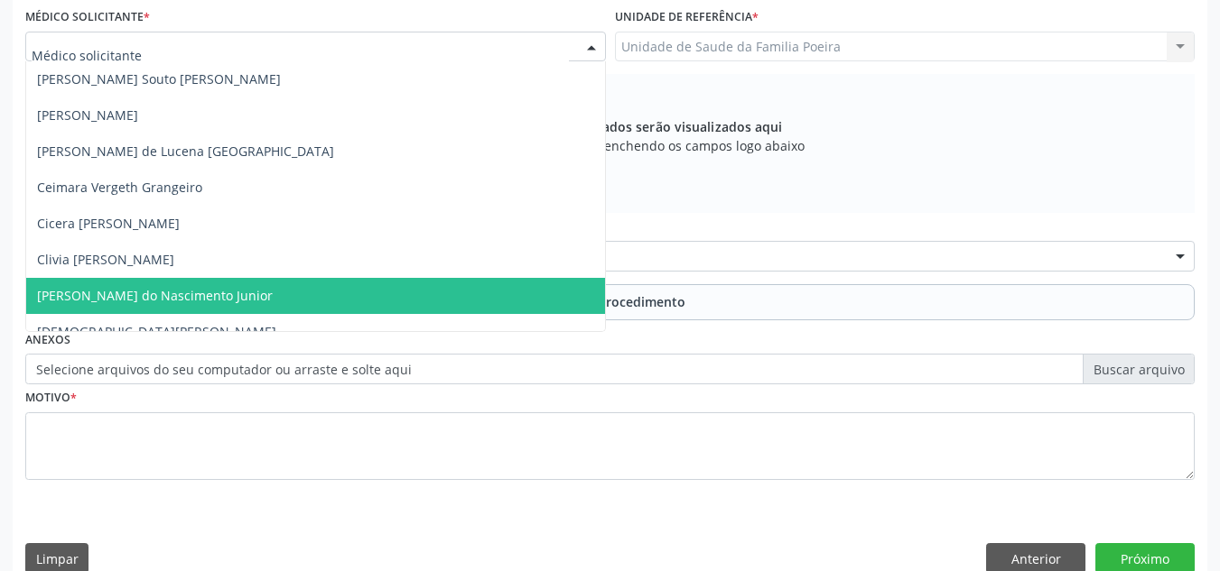
click at [157, 295] on span "[PERSON_NAME] do Nascimento Junior" at bounding box center [155, 295] width 236 height 17
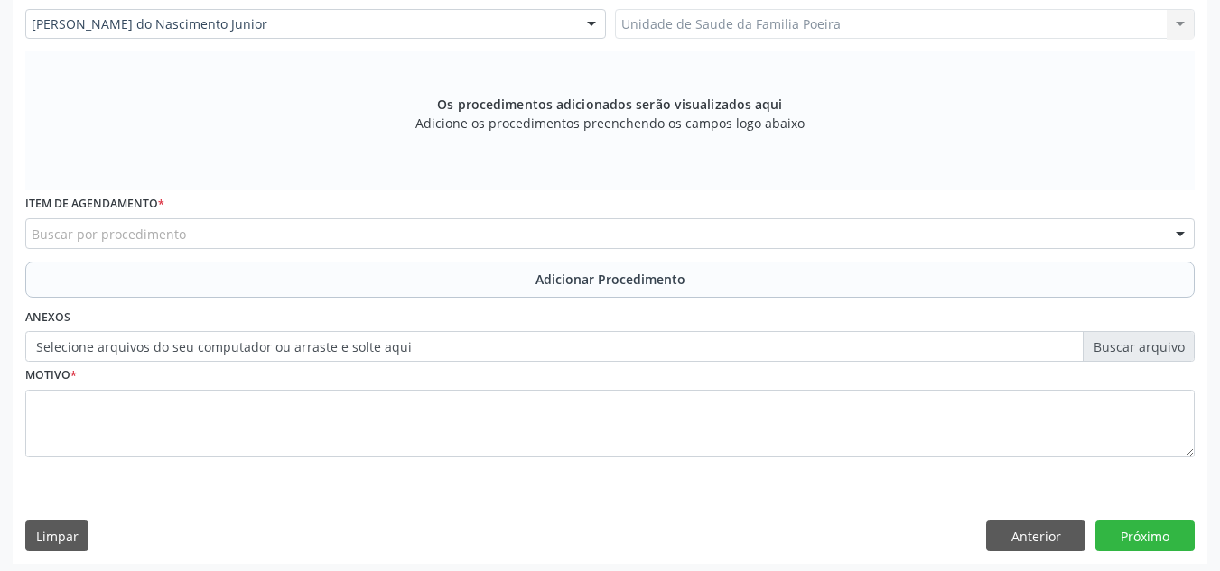
scroll to position [513, 0]
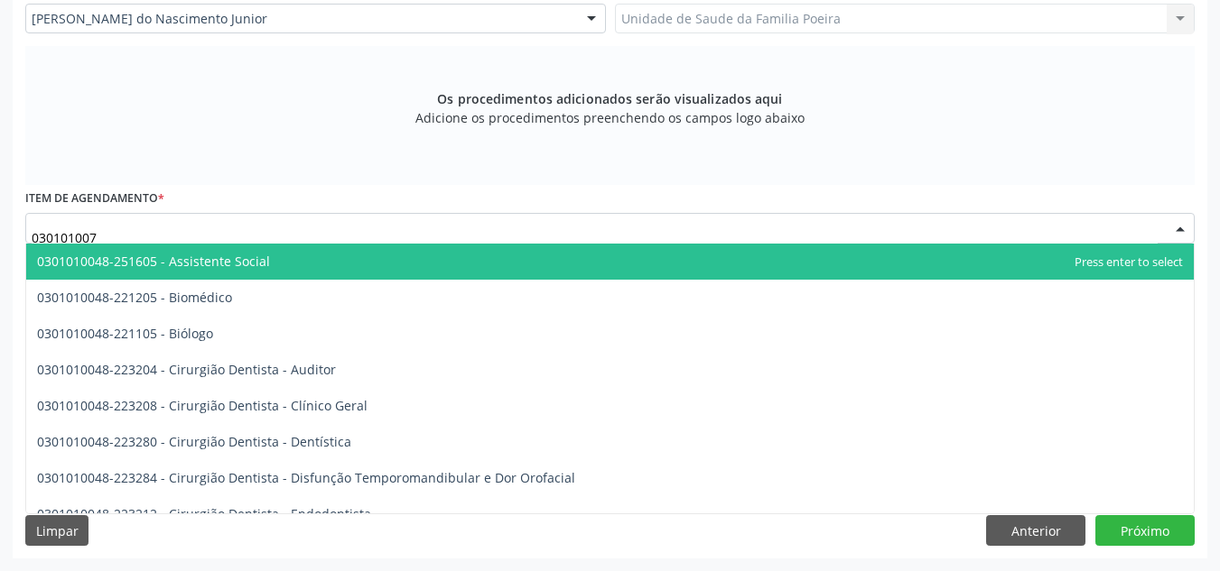
type input "0301010072"
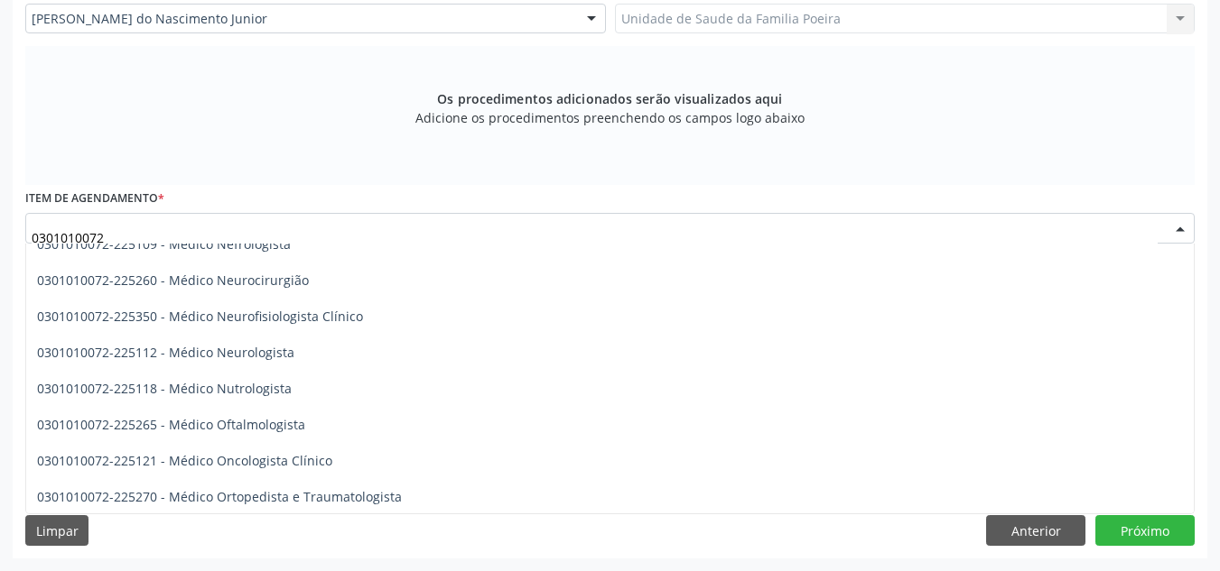
scroll to position [1354, 0]
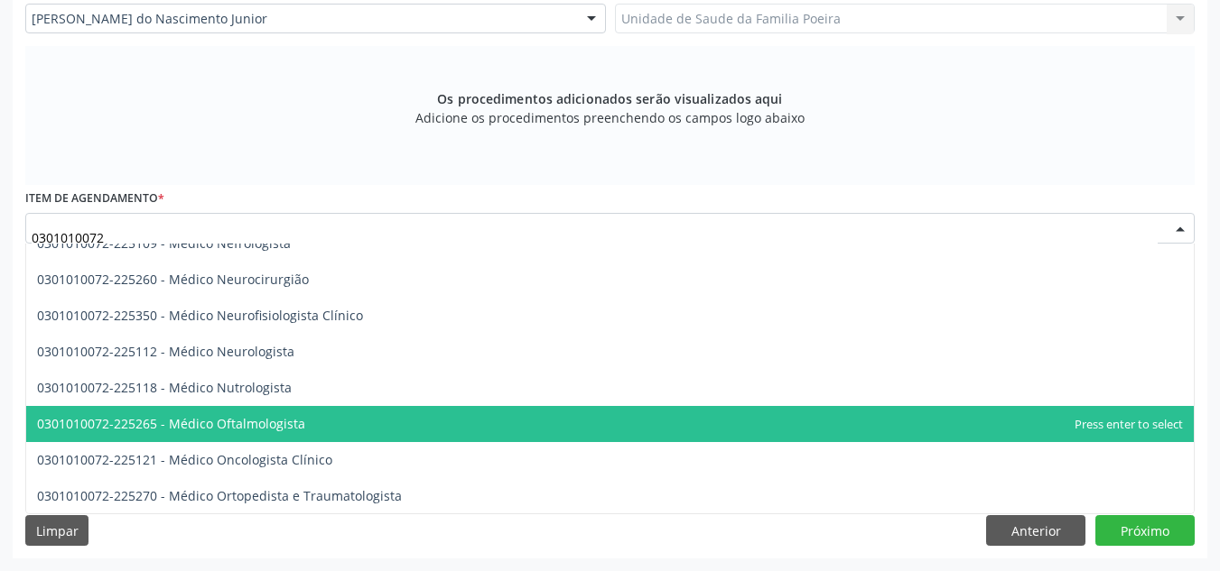
click at [195, 419] on span "0301010072-225265 - Médico Oftalmologista" at bounding box center [171, 423] width 268 height 17
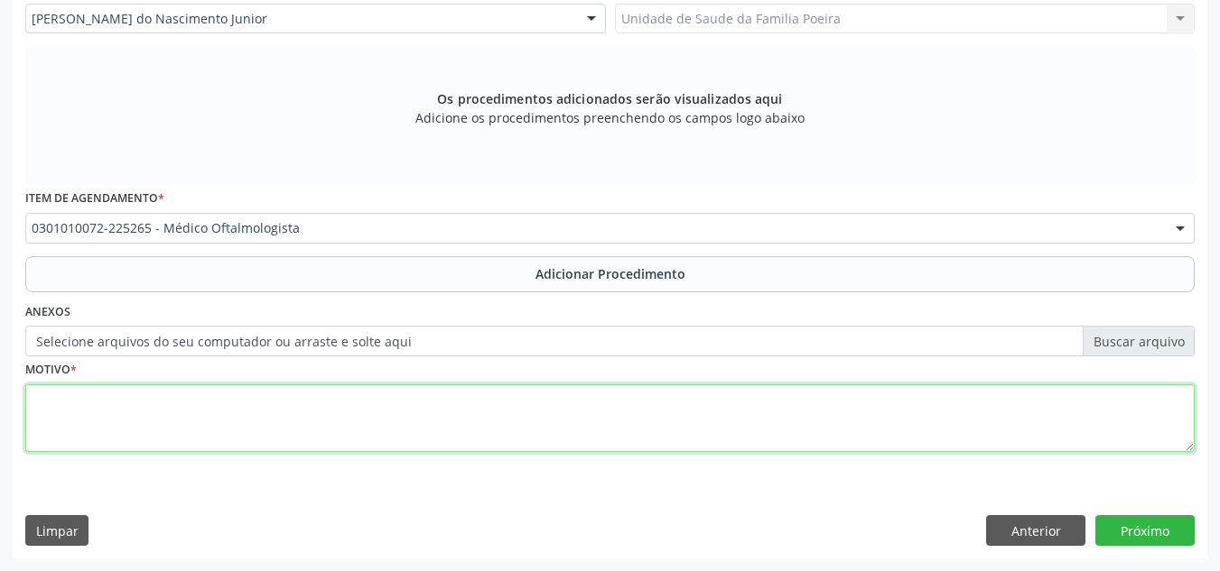
click at [195, 419] on textarea at bounding box center [609, 419] width 1169 height 69
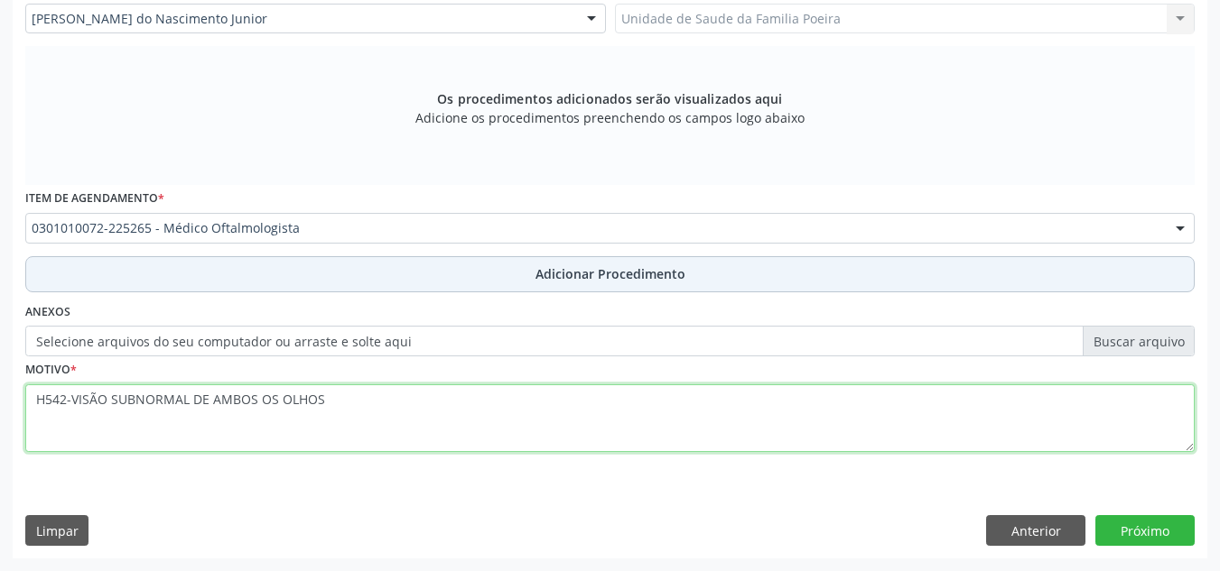
type textarea "H542-VISÃO SUBNORMAL DE AMBOS OS OLHOS"
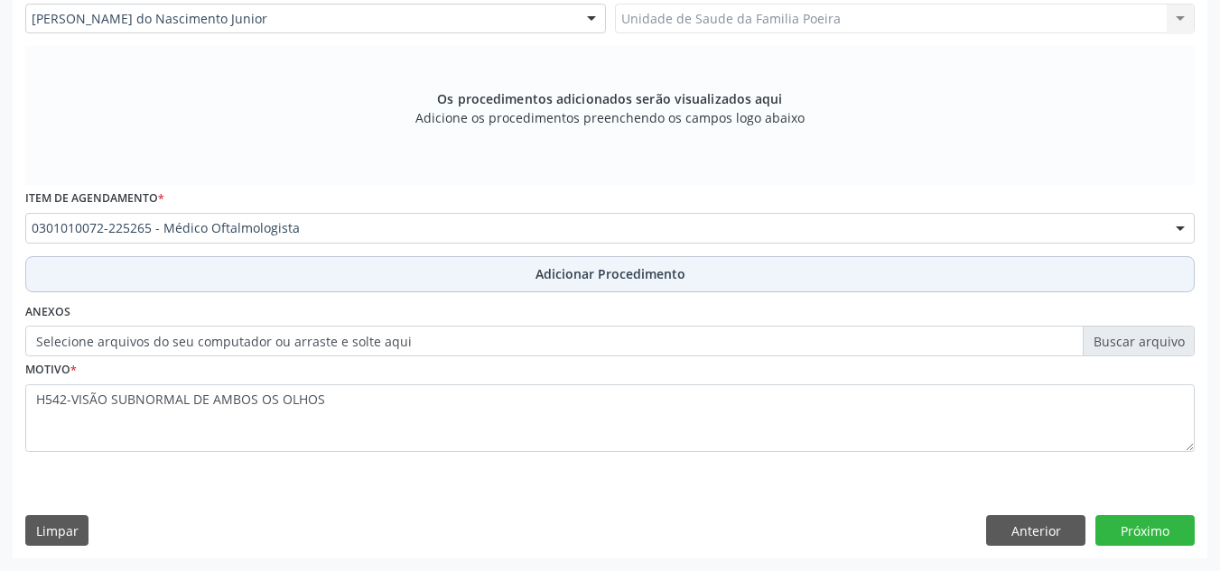
click at [536, 283] on span "Adicionar Procedimento" at bounding box center [610, 274] width 150 height 19
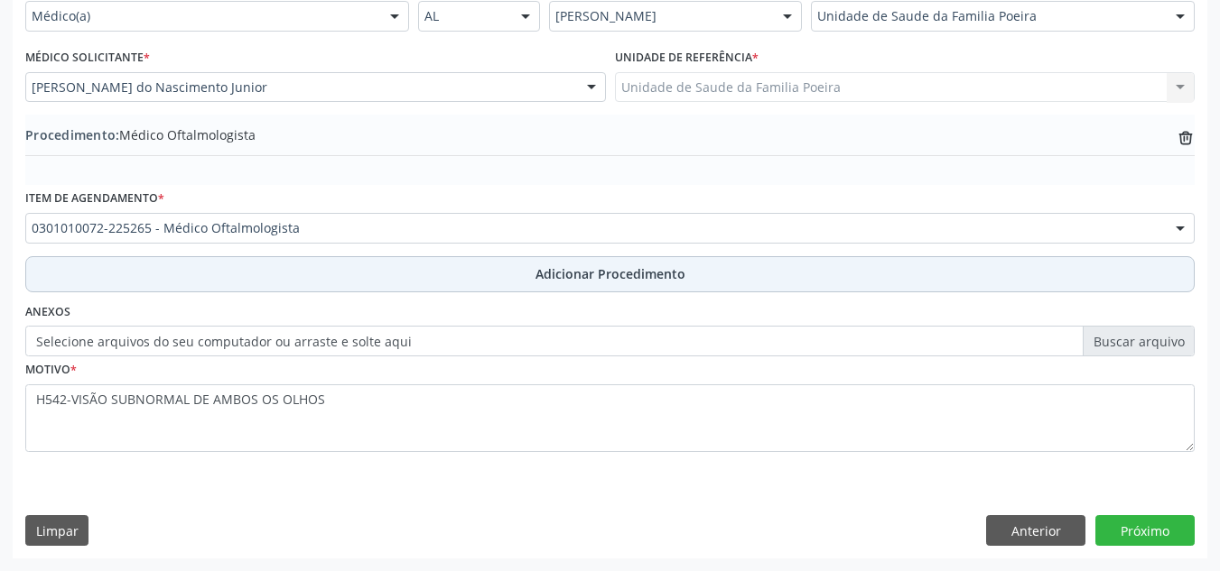
scroll to position [444, 0]
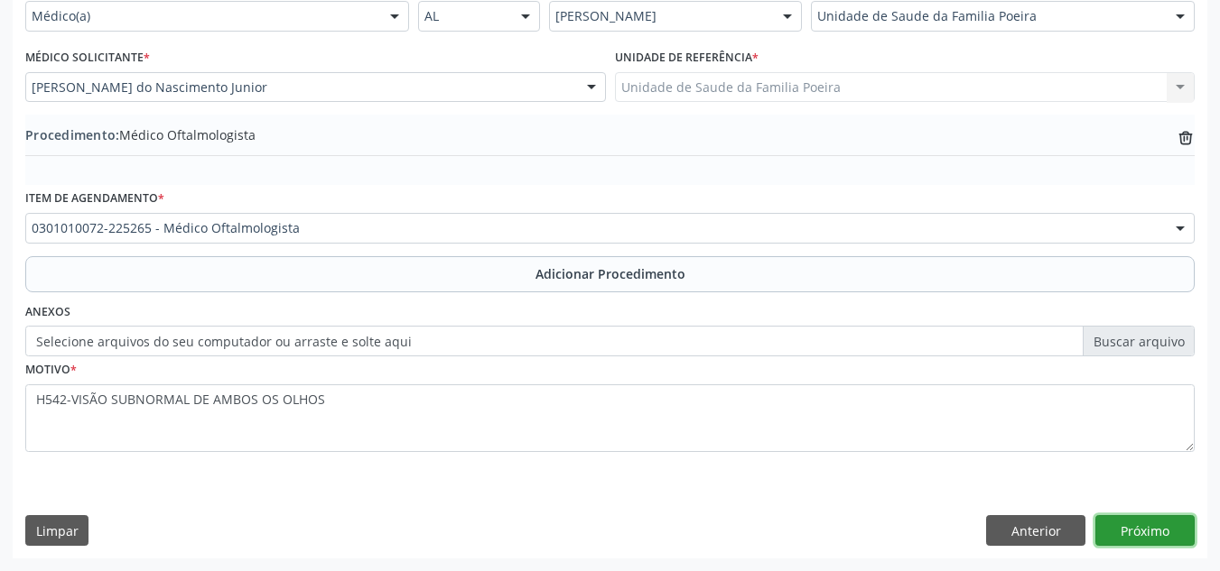
click at [1116, 523] on button "Próximo" at bounding box center [1144, 530] width 99 height 31
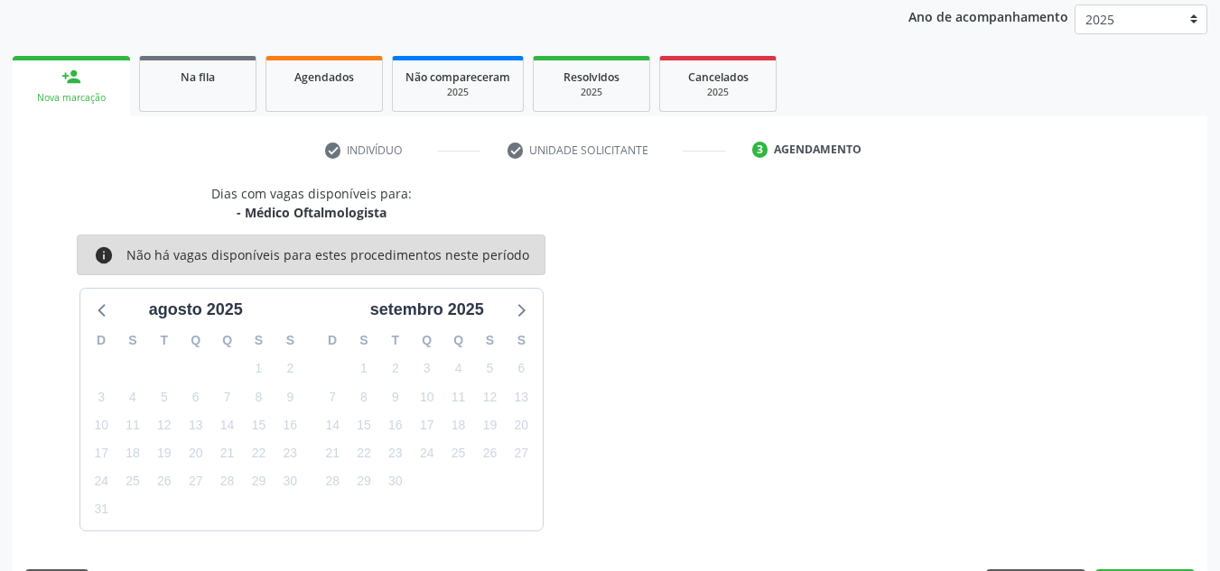
scroll to position [292, 0]
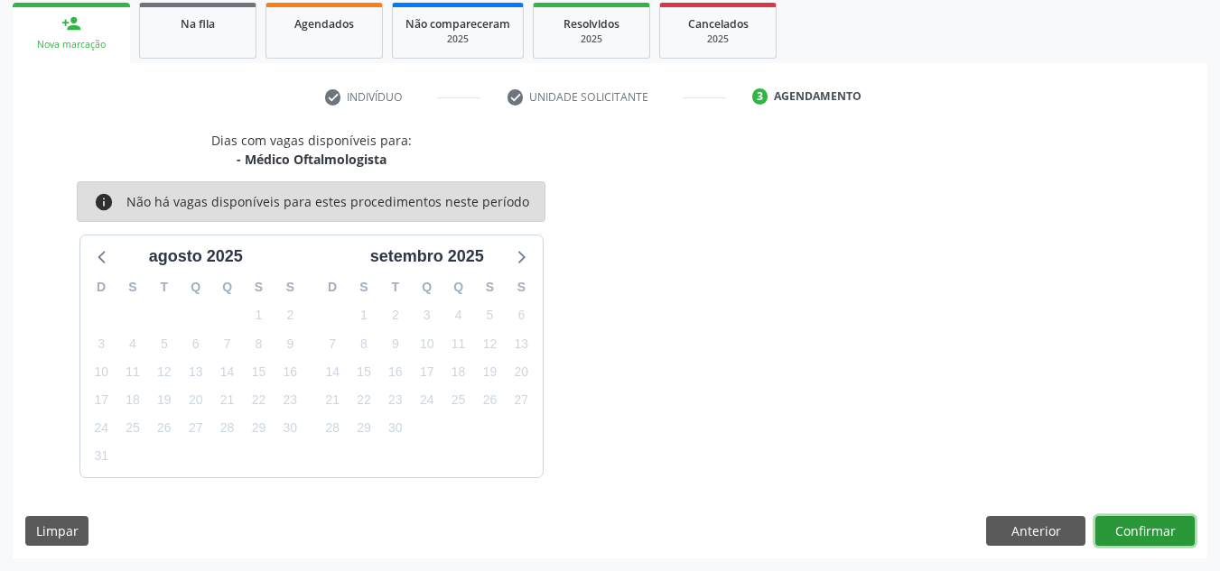
click at [1144, 517] on button "Confirmar" at bounding box center [1144, 531] width 99 height 31
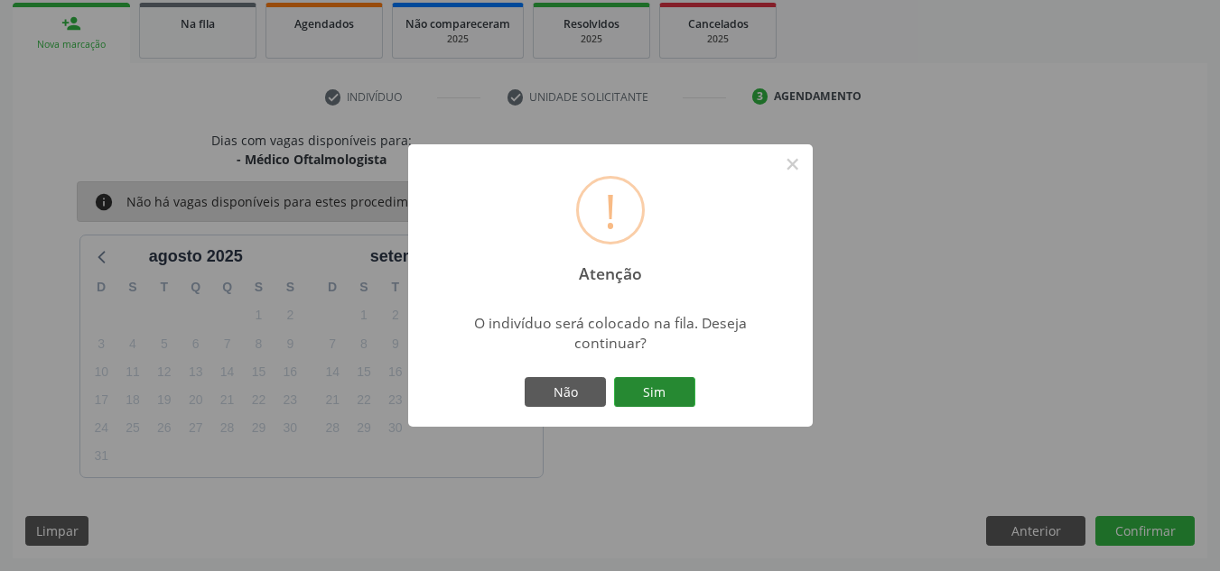
click at [661, 382] on button "Sim" at bounding box center [654, 392] width 81 height 31
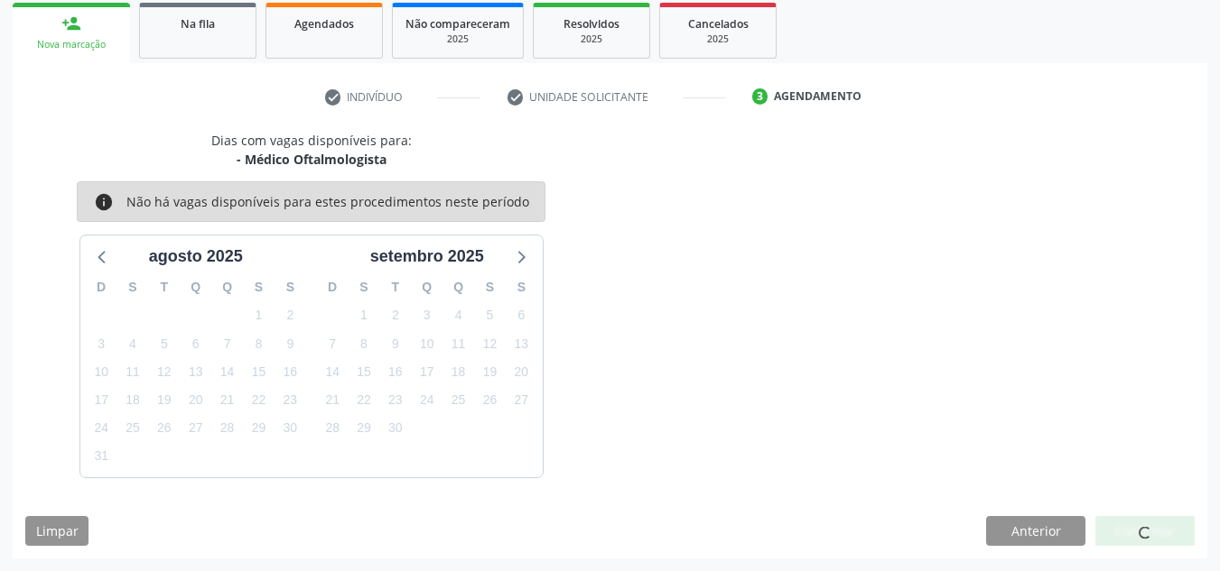
scroll to position [50, 0]
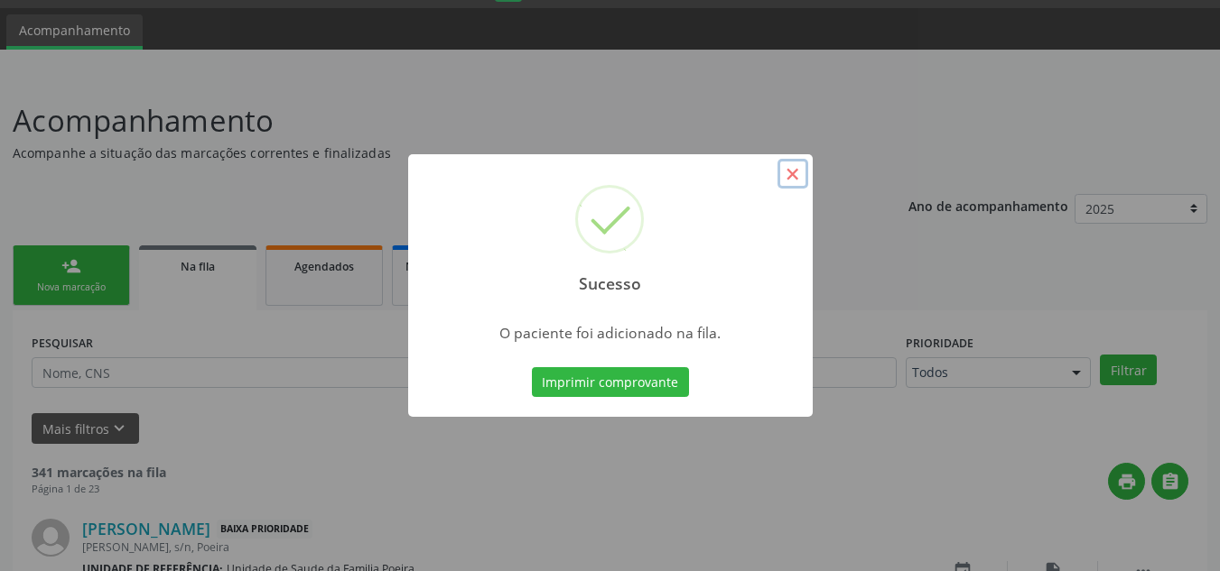
click at [795, 183] on button "×" at bounding box center [792, 174] width 31 height 31
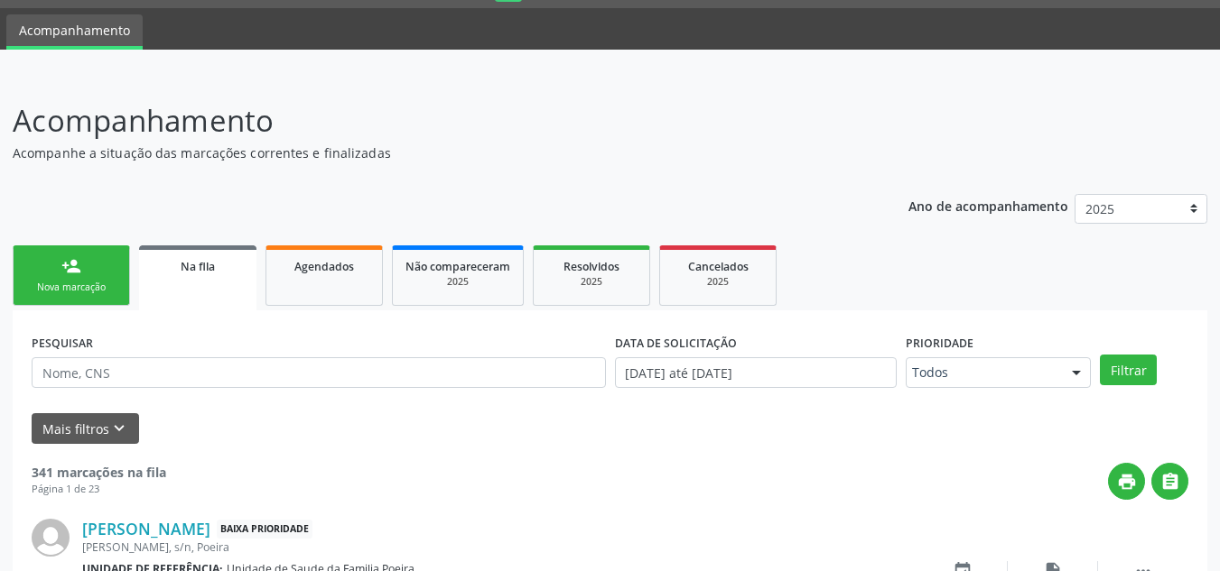
click at [77, 282] on div "Nova marcação" at bounding box center [71, 288] width 90 height 14
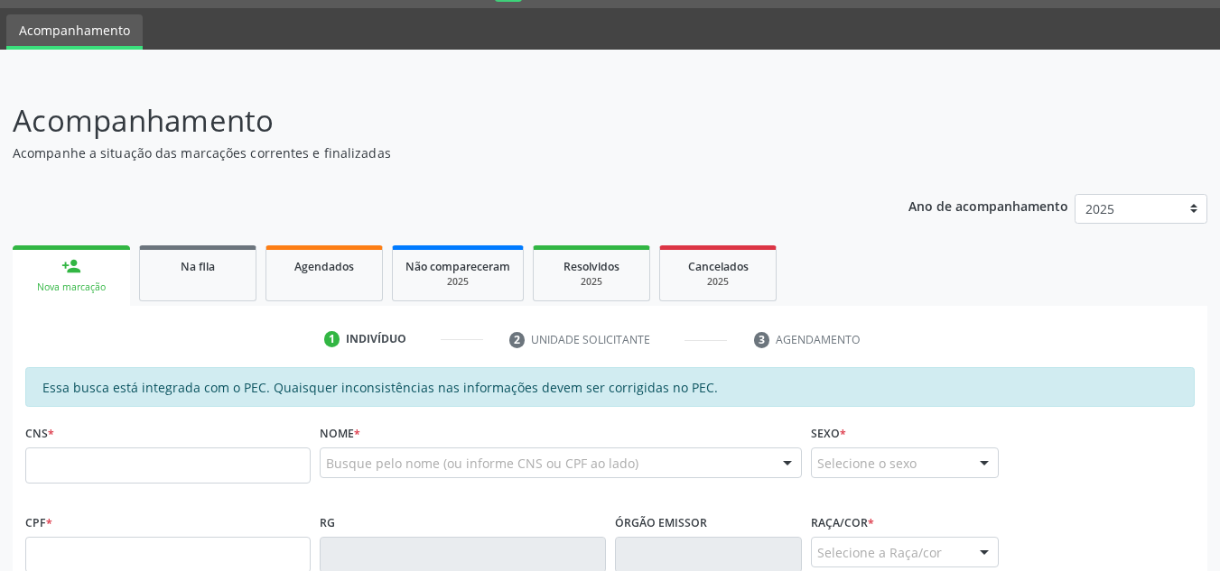
click at [84, 292] on div "Nova marcação" at bounding box center [71, 288] width 92 height 14
click at [121, 480] on input "text" at bounding box center [167, 466] width 285 height 36
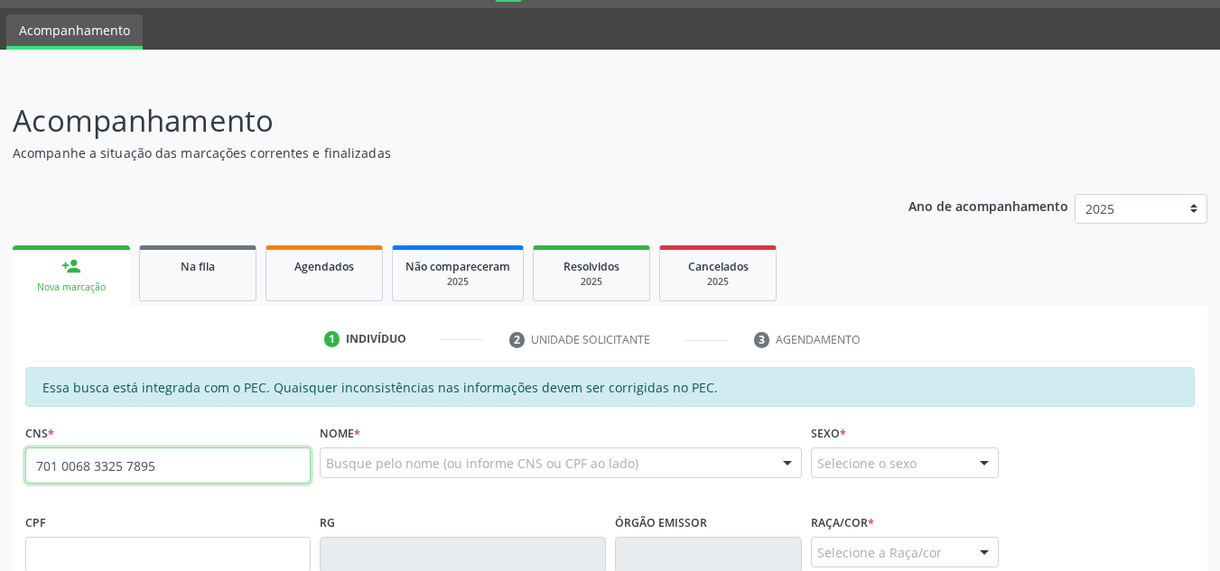
type input "701 0068 3325 7895"
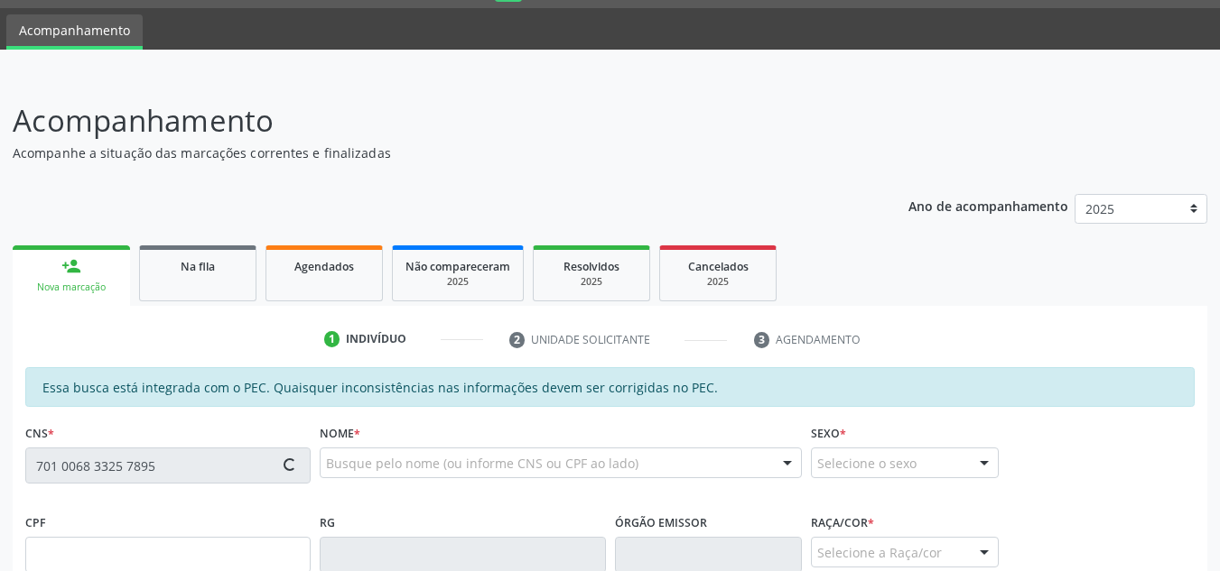
type input "377.855.084-53"
type input "05/02/1956"
type input "Honorina Elias de Moraes"
type input "(82) 98145-2007"
type input "106"
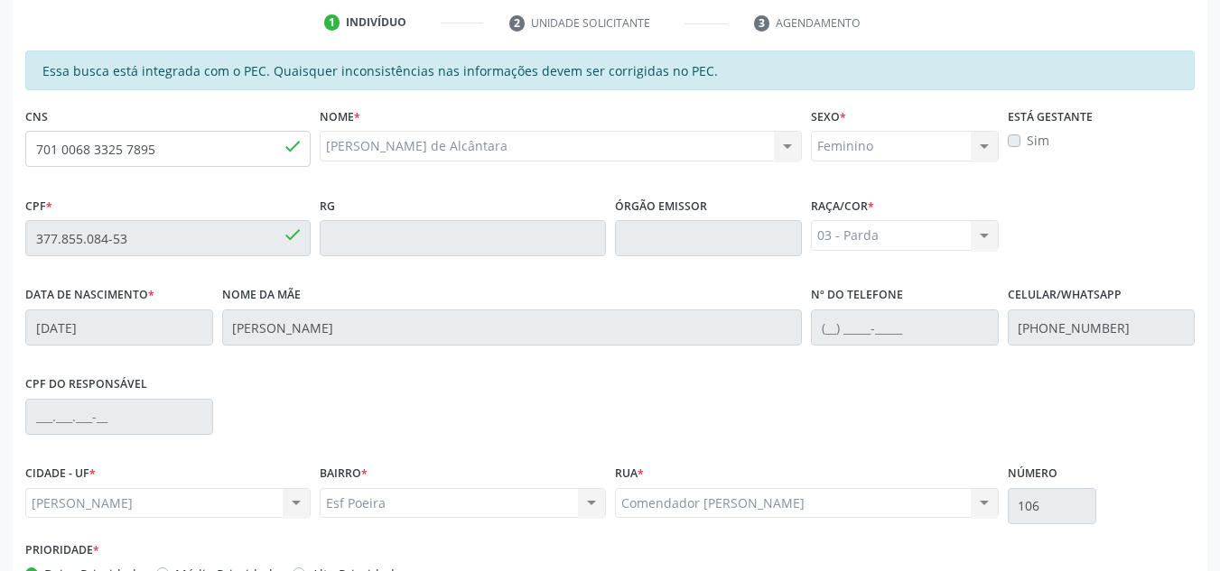
scroll to position [485, 0]
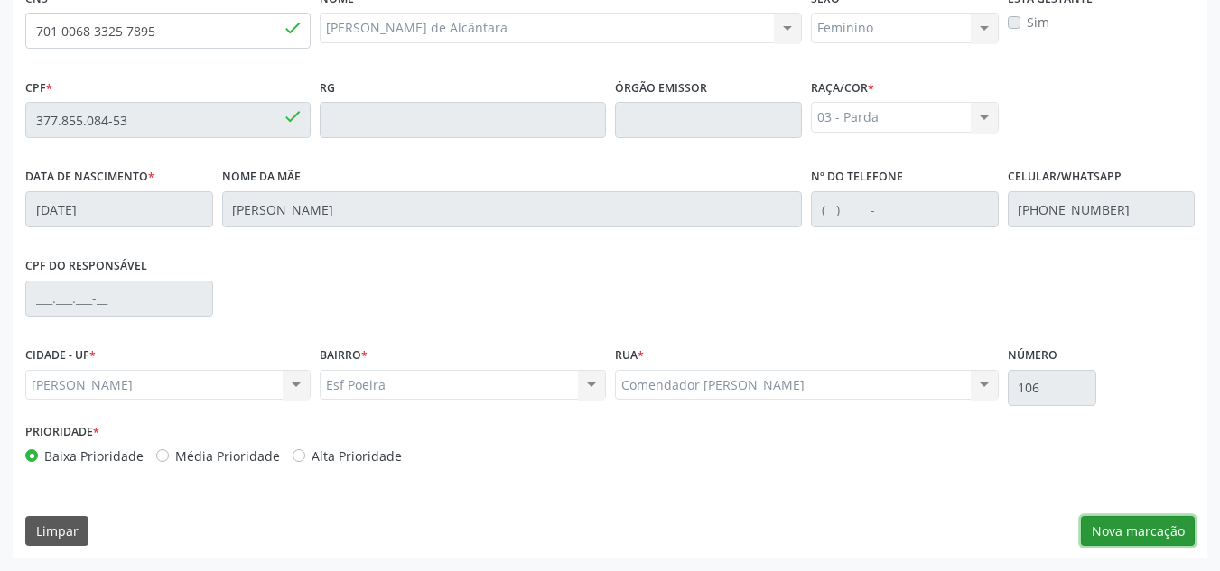
click at [1118, 534] on button "Nova marcação" at bounding box center [1138, 531] width 114 height 31
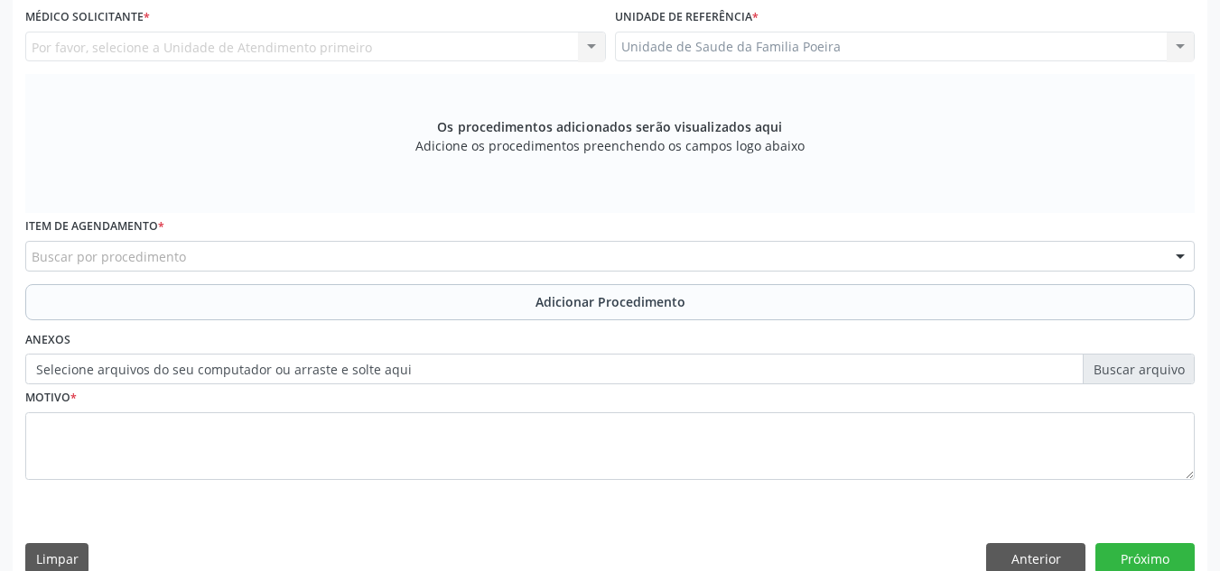
scroll to position [304, 0]
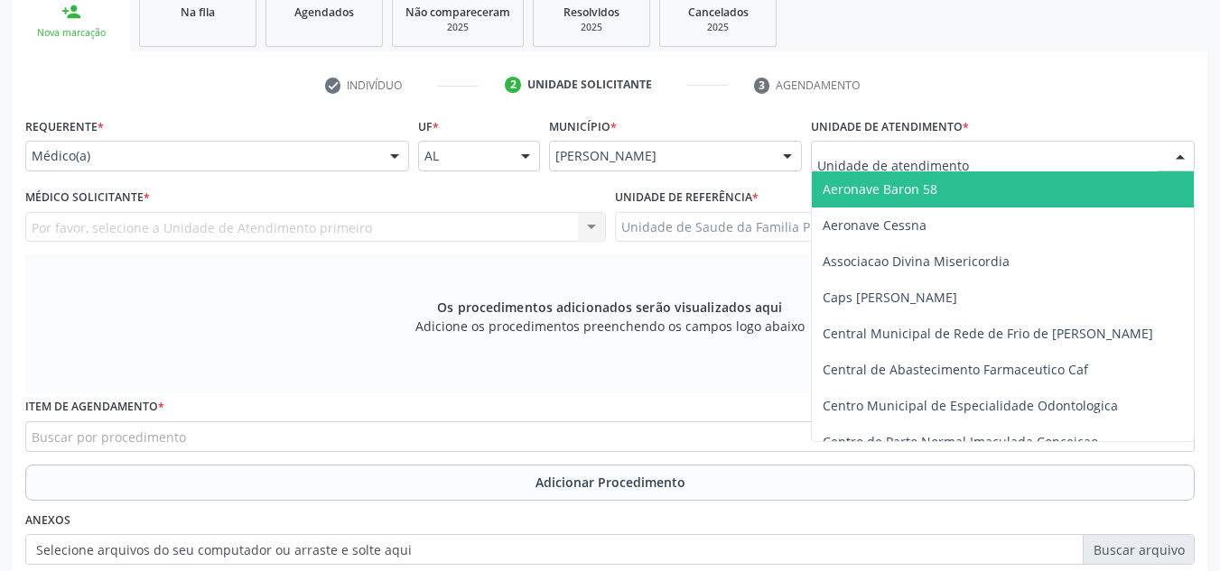
click at [1074, 171] on div "Aeronave Baron 58 Aeronave Cessna Associacao Divina Misericordia Caps Maria Cel…" at bounding box center [1003, 156] width 384 height 31
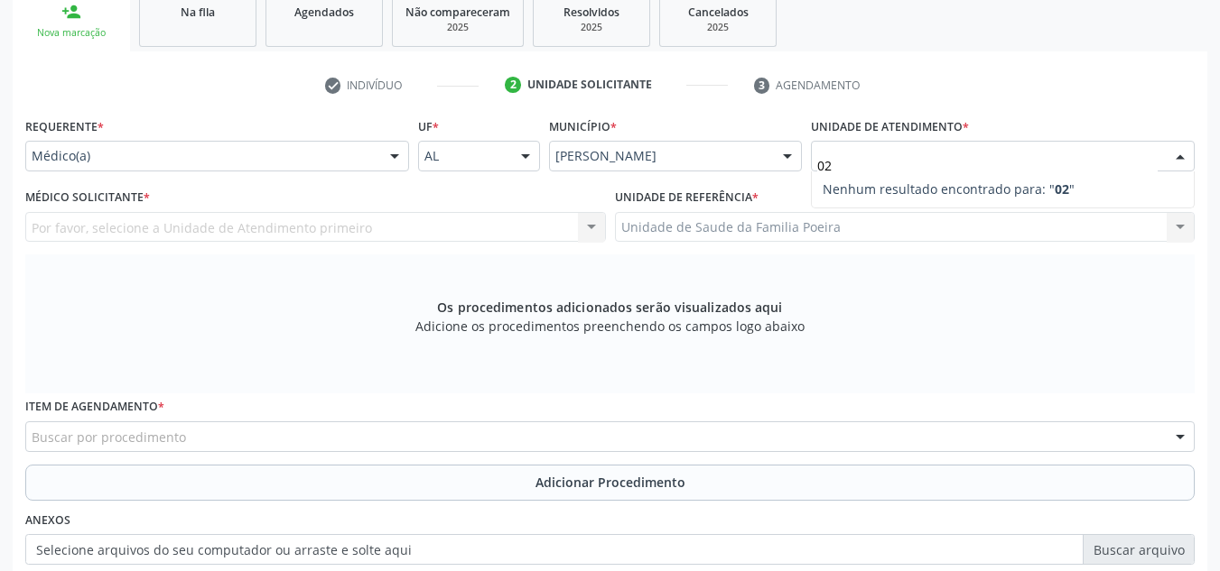
type input "0"
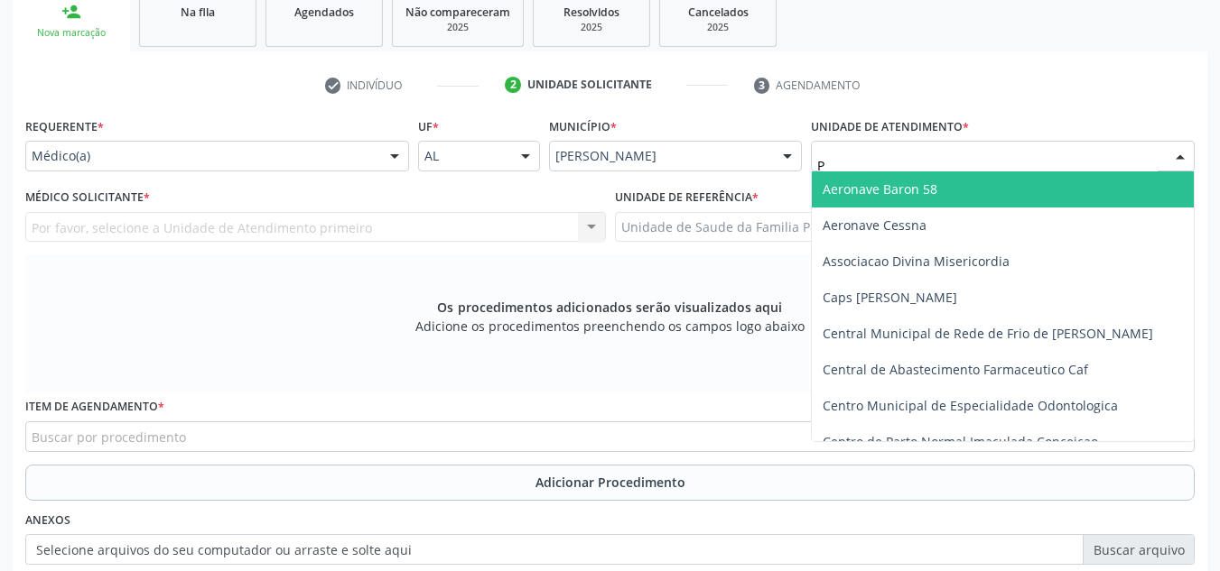
type input "PO"
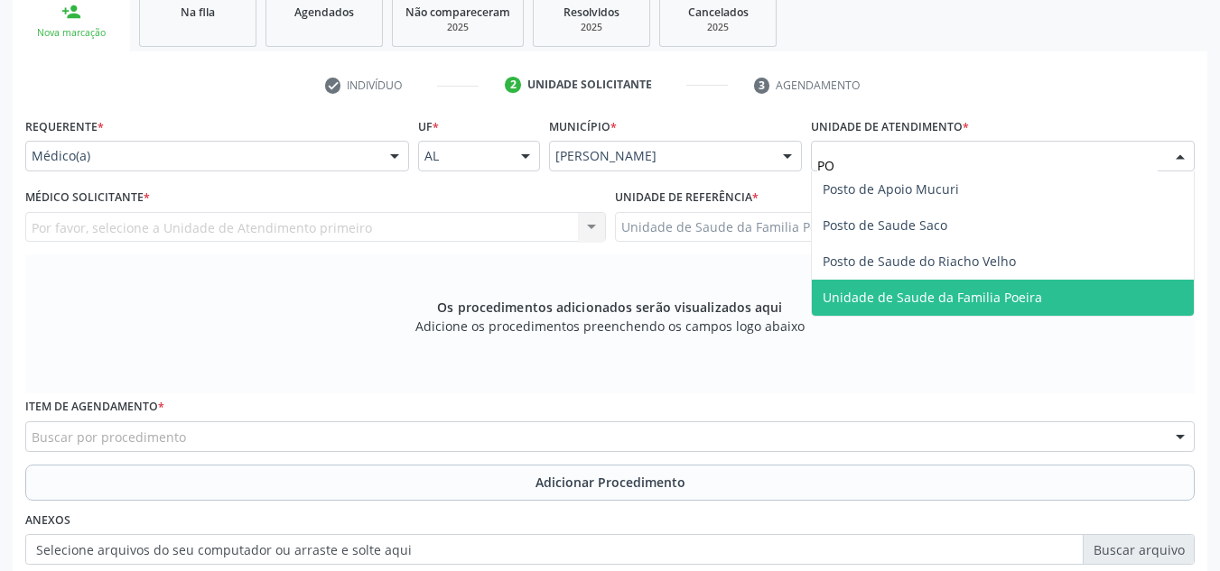
click at [1034, 308] on span "Unidade de Saude da Familia Poeira" at bounding box center [1003, 298] width 382 height 36
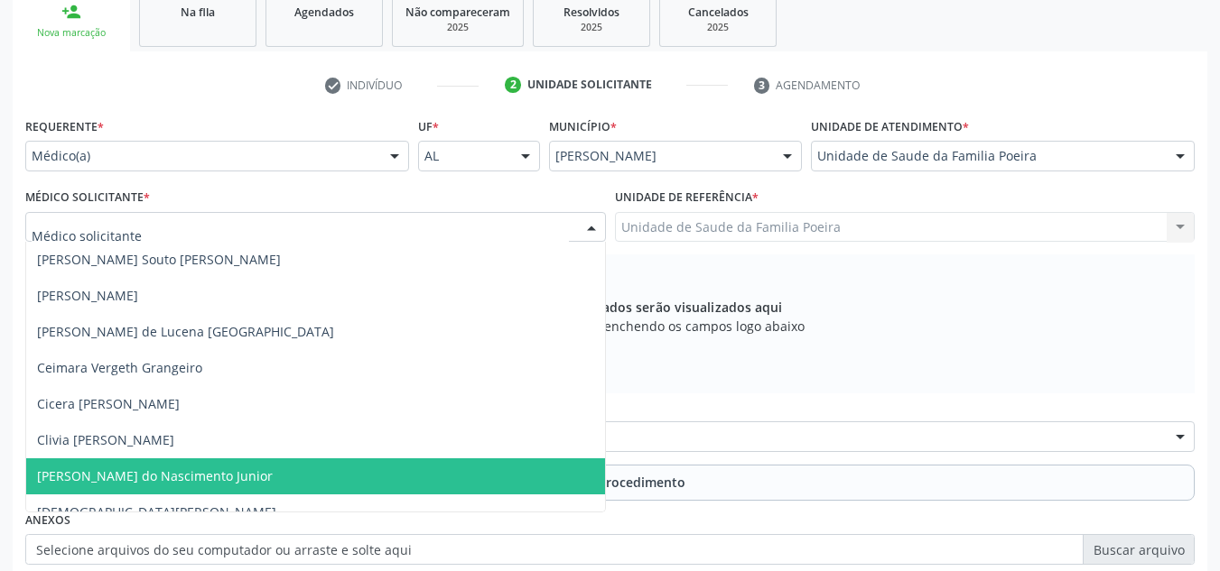
click at [136, 471] on span "[PERSON_NAME] do Nascimento Junior" at bounding box center [155, 476] width 236 height 17
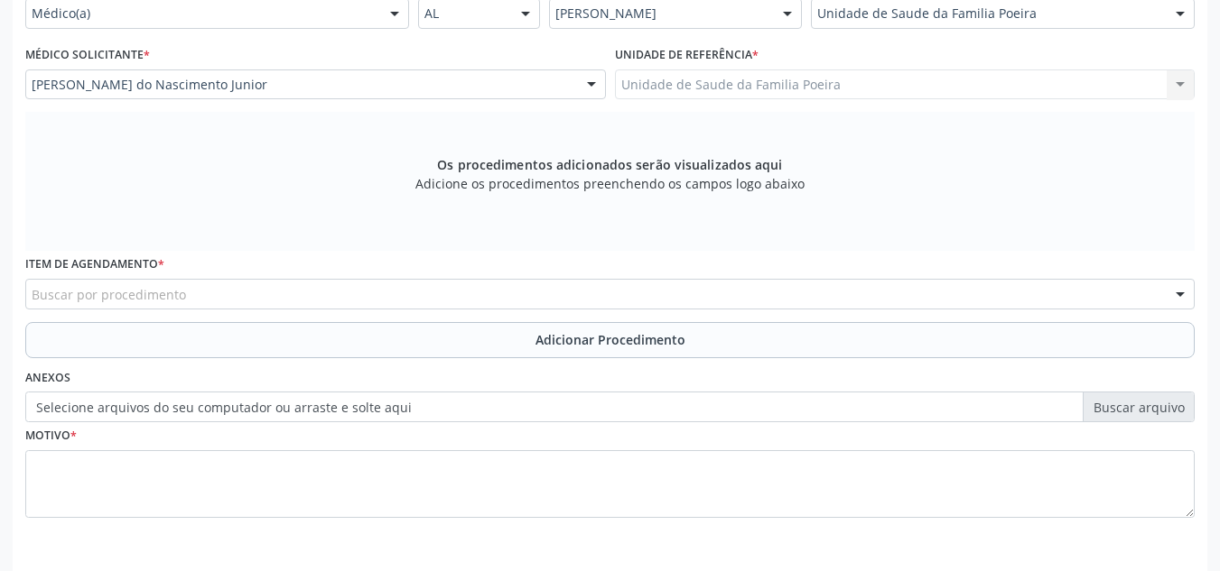
scroll to position [485, 0]
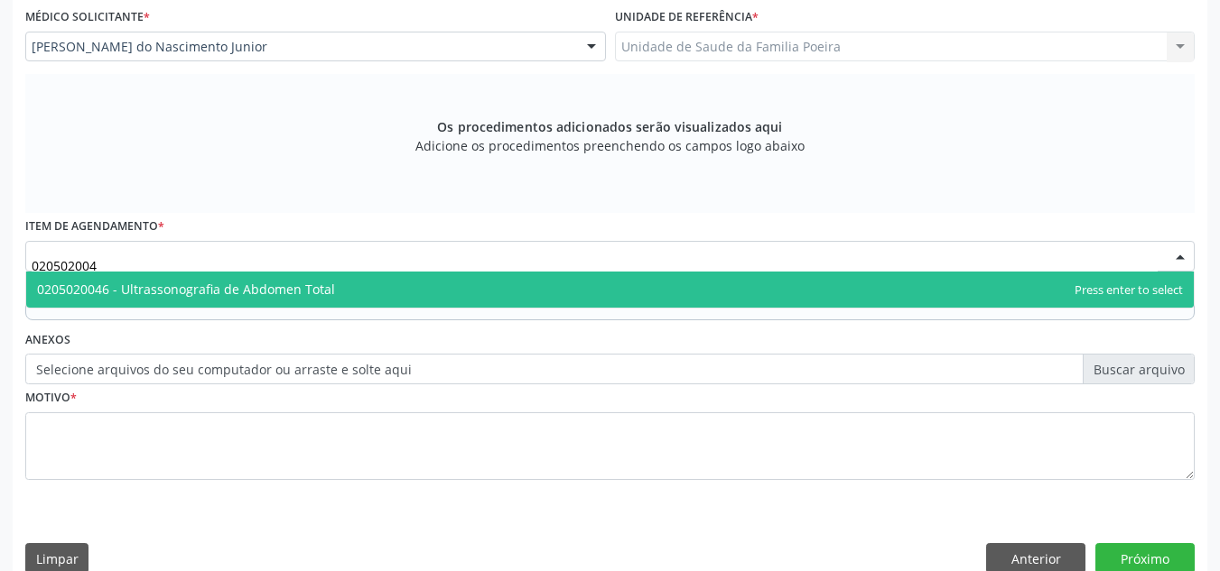
type input "0205020046"
click at [179, 295] on span "0205020046 - Ultrassonografia de Abdomen Total" at bounding box center [186, 289] width 298 height 17
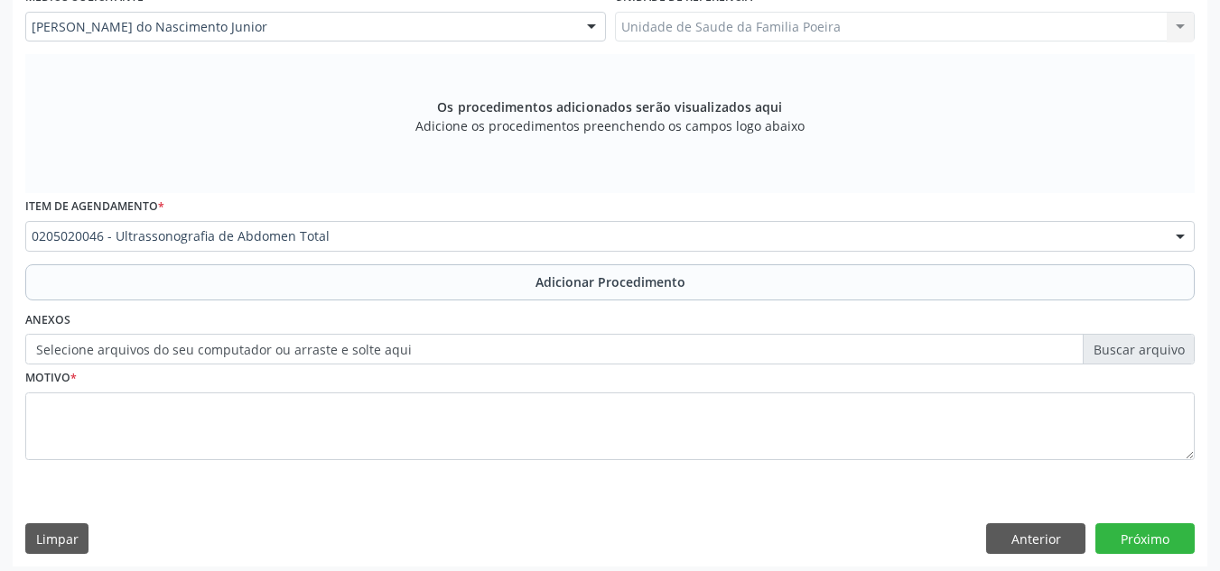
scroll to position [513, 0]
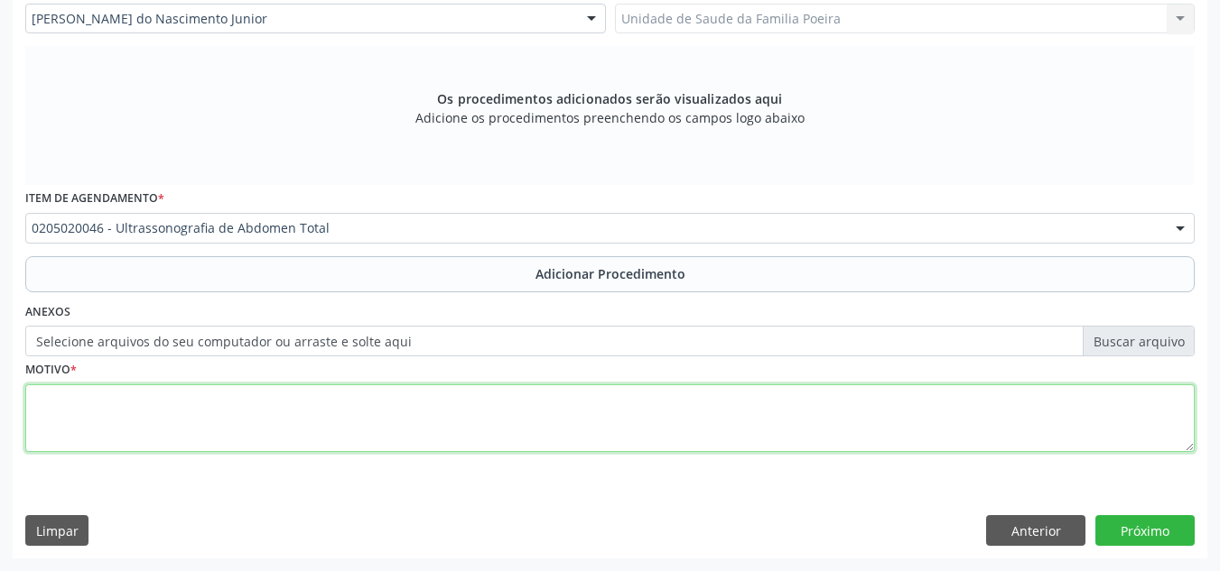
click at [215, 418] on textarea at bounding box center [609, 419] width 1169 height 69
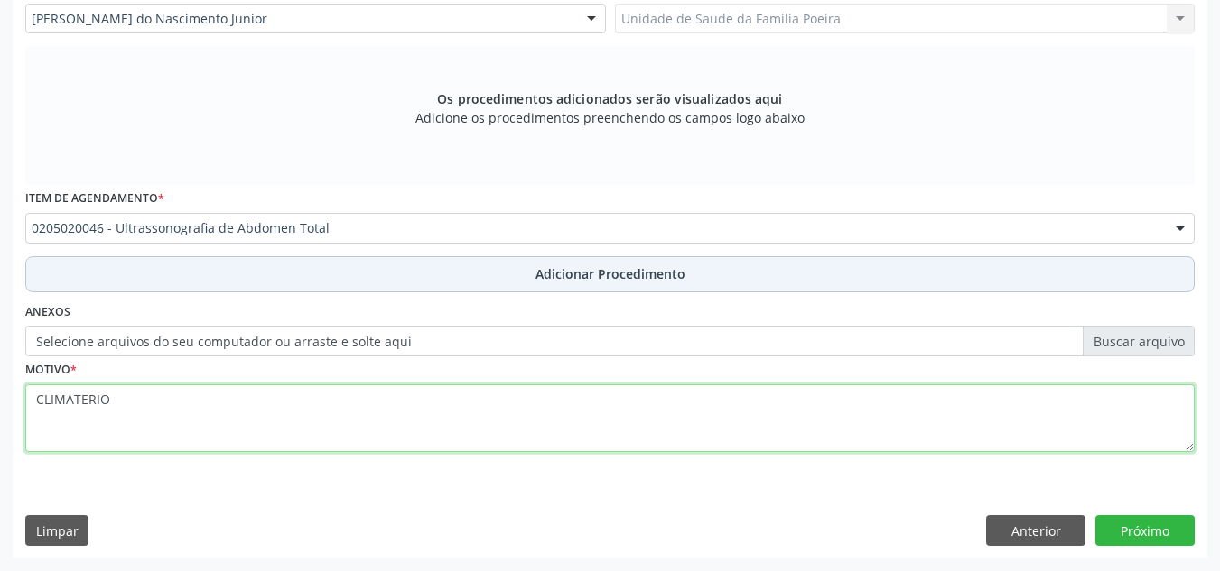
type textarea "CLIMATERIO"
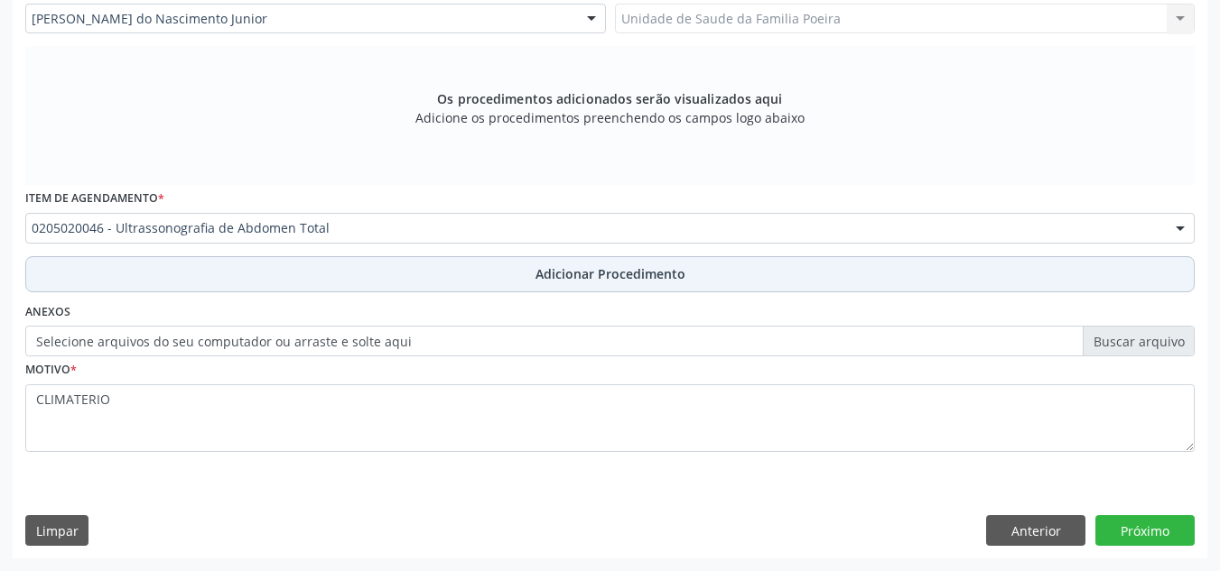
click at [304, 290] on button "Adicionar Procedimento" at bounding box center [609, 274] width 1169 height 36
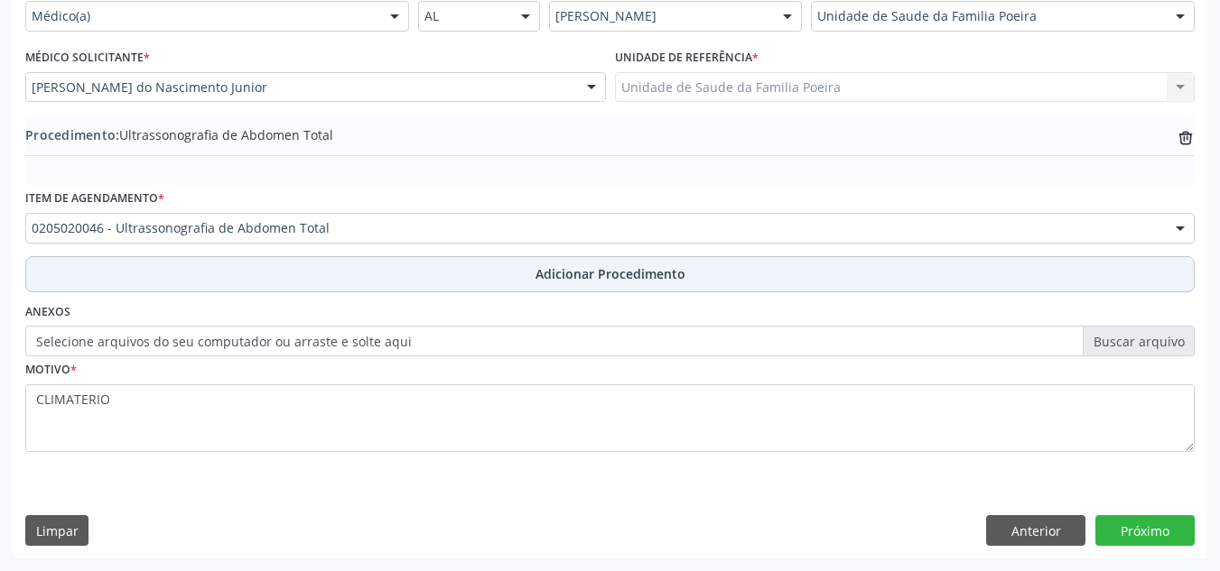
scroll to position [444, 0]
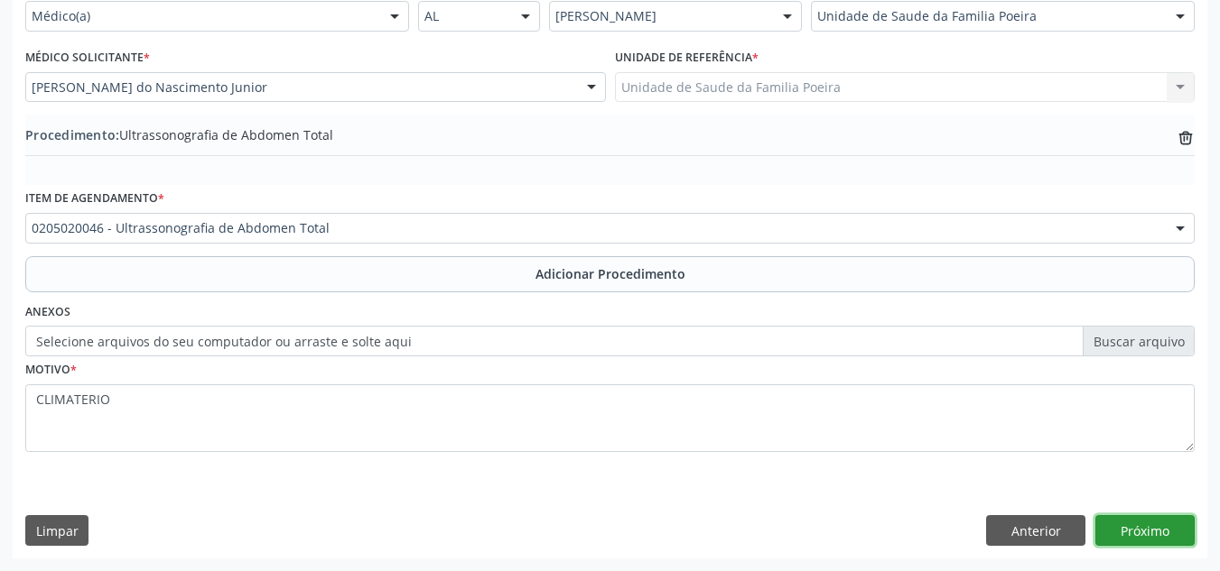
click at [1160, 524] on button "Próximo" at bounding box center [1144, 530] width 99 height 31
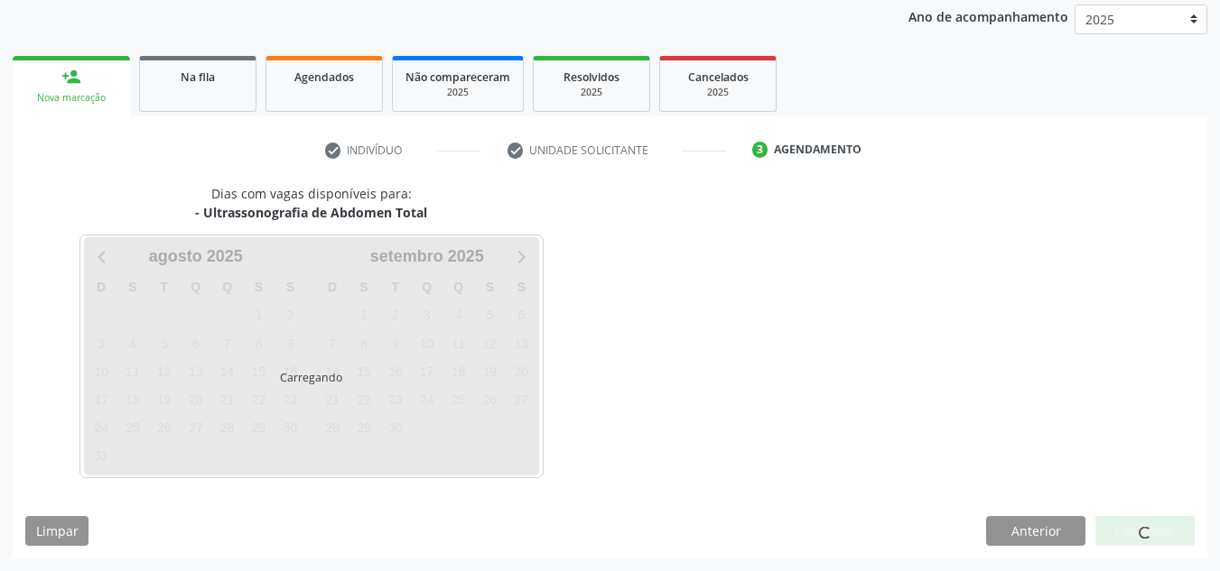
scroll to position [292, 0]
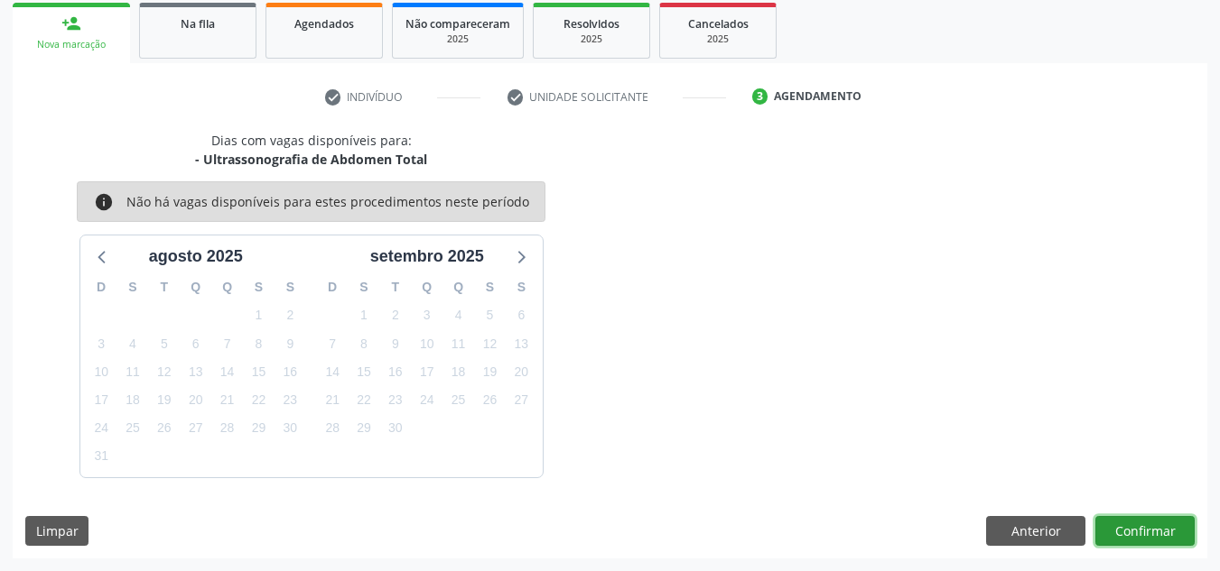
click at [1138, 524] on button "Confirmar" at bounding box center [1144, 531] width 99 height 31
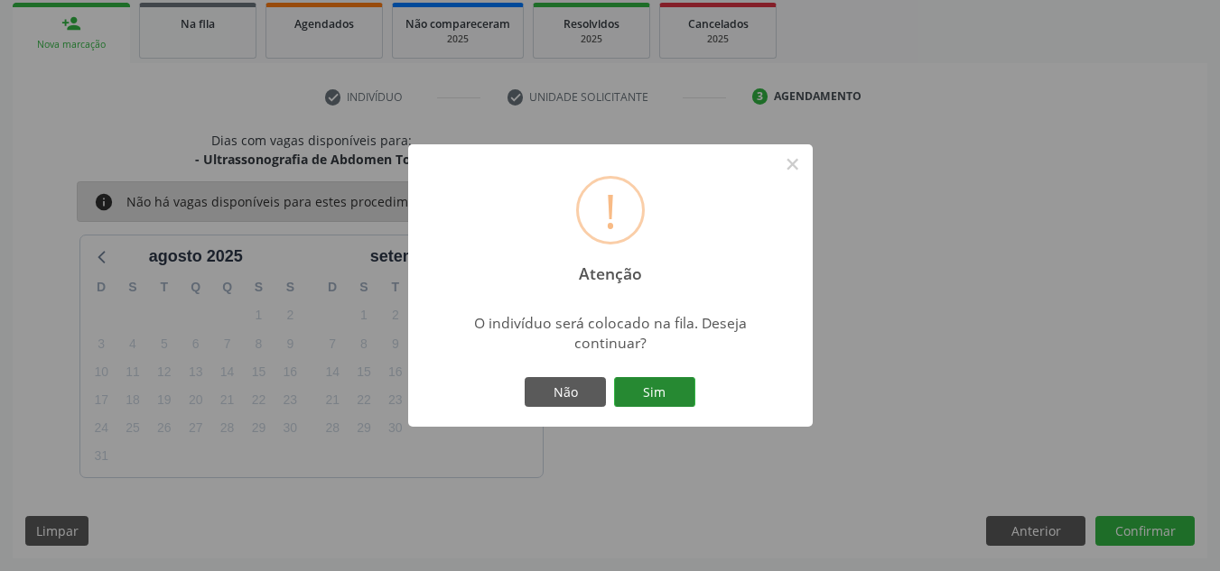
click at [637, 383] on button "Sim" at bounding box center [654, 392] width 81 height 31
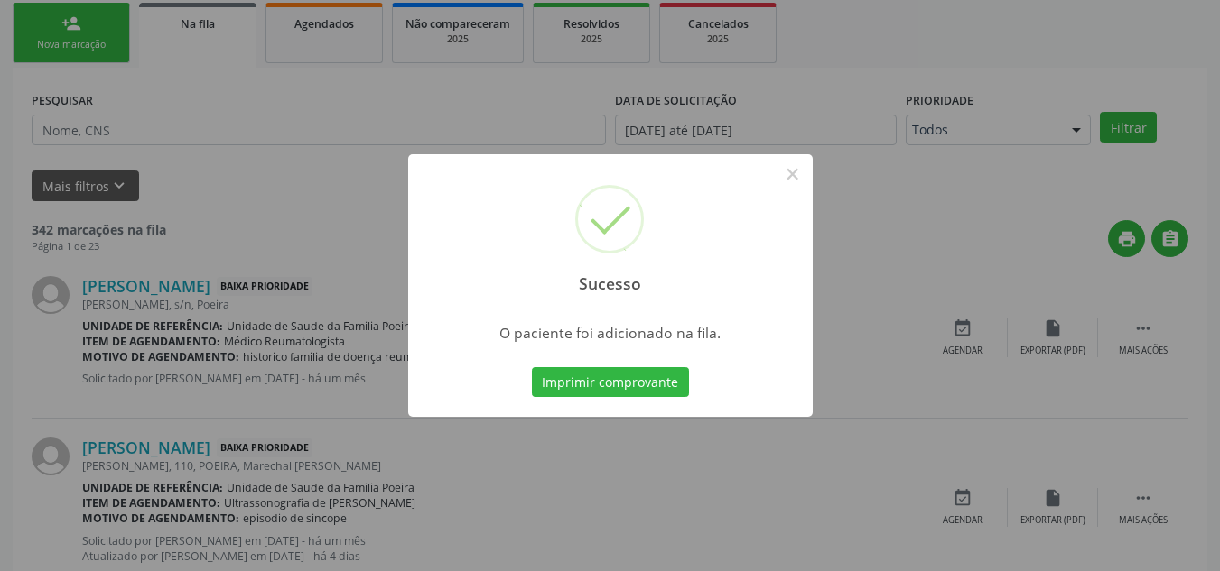
scroll to position [50, 0]
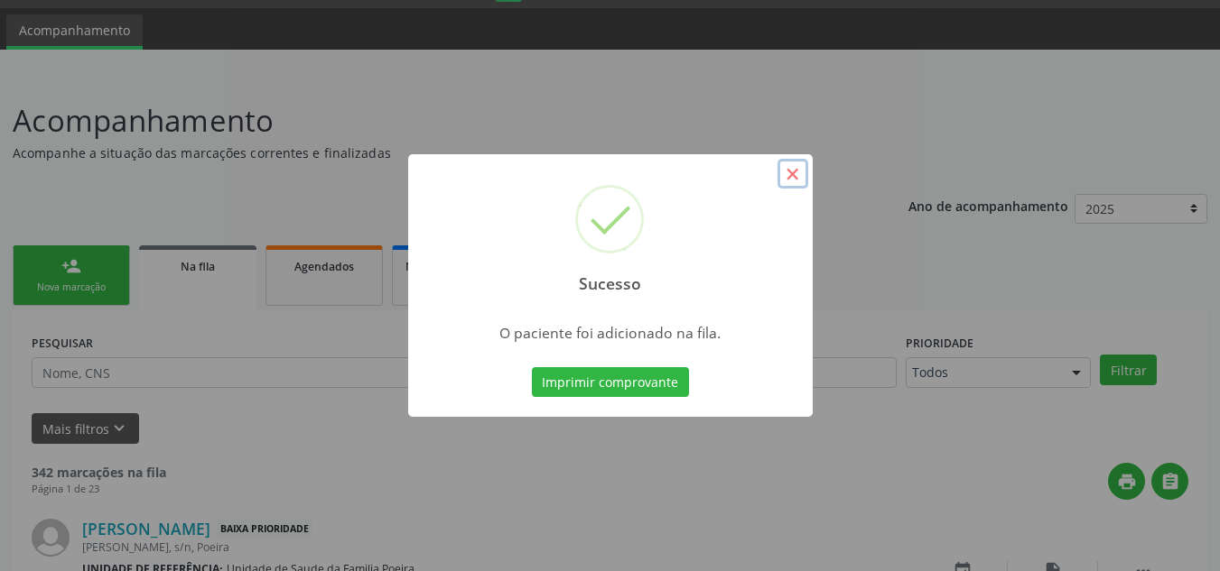
click at [797, 173] on button "×" at bounding box center [792, 174] width 31 height 31
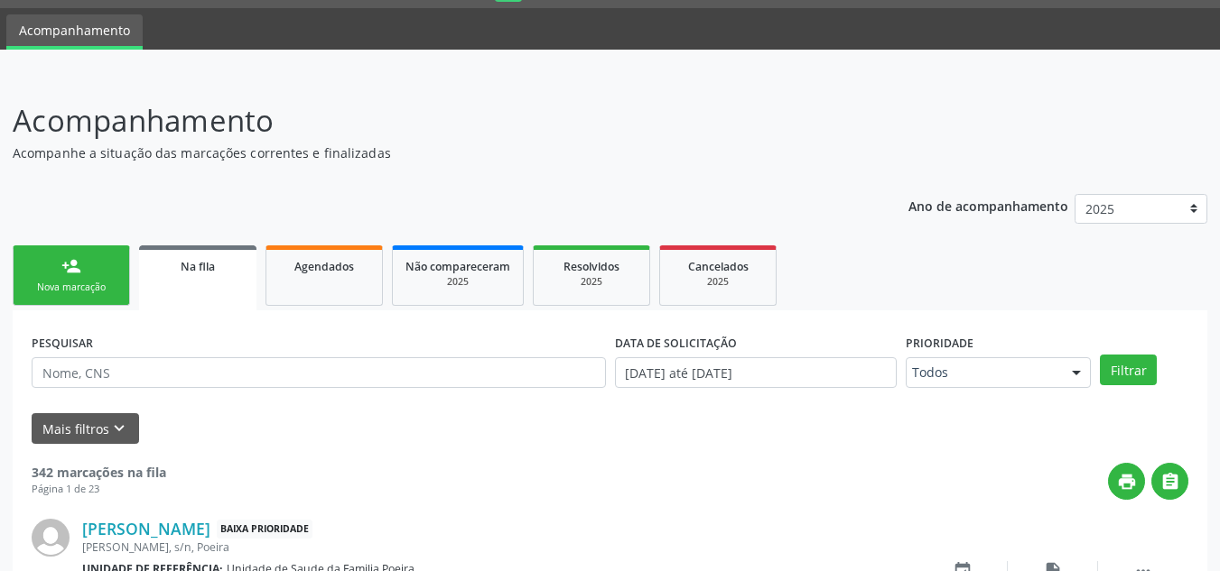
click at [114, 281] on div "Nova marcação" at bounding box center [71, 288] width 90 height 14
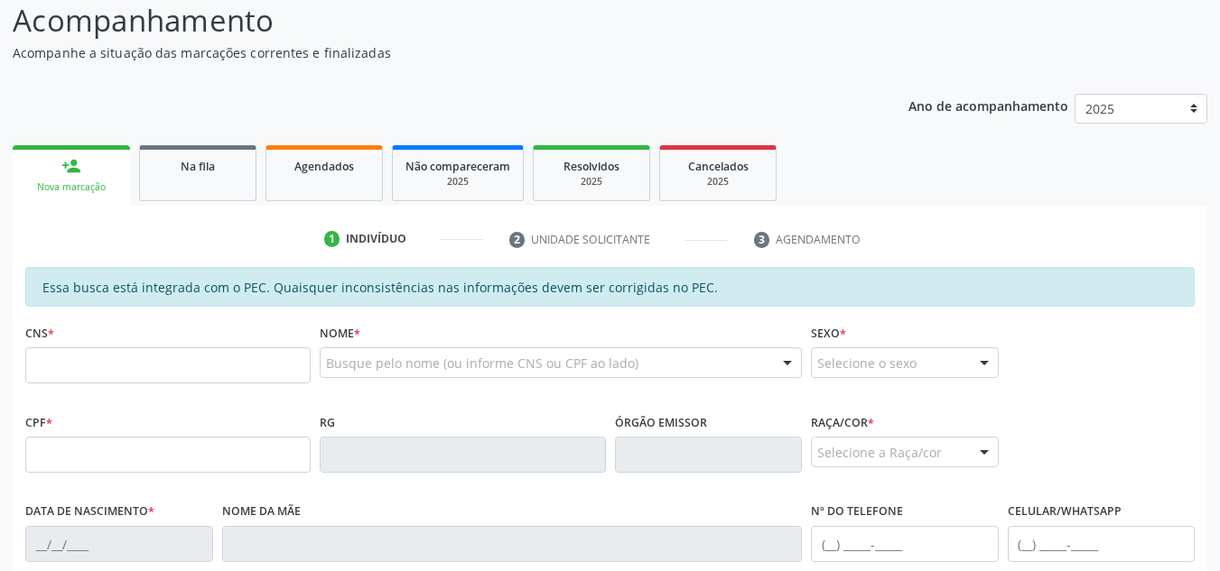
scroll to position [320, 0]
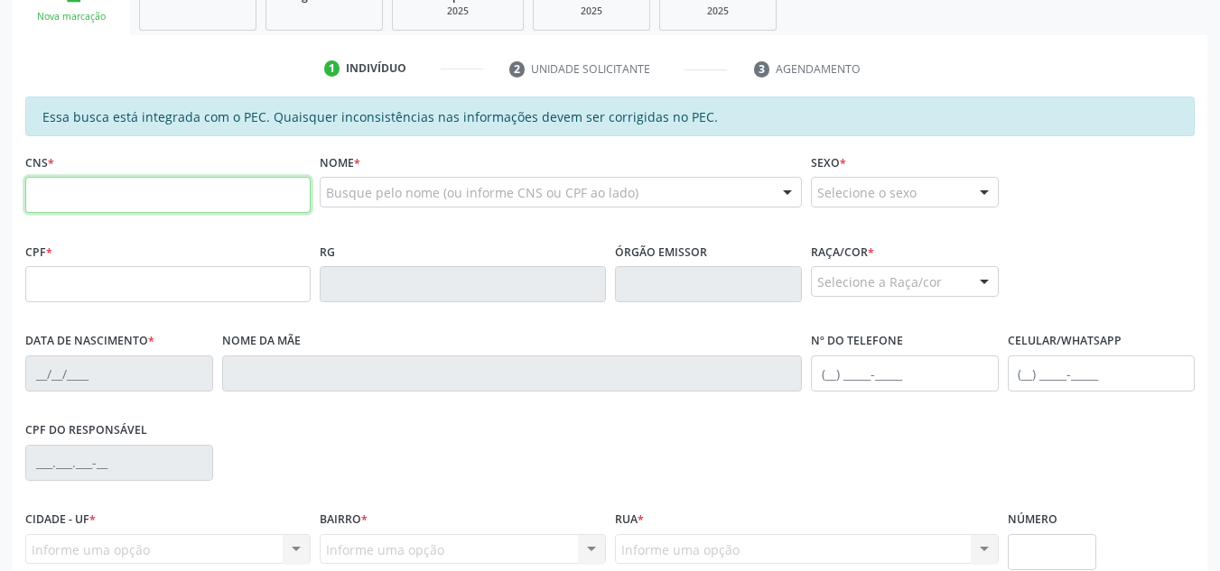
click at [99, 197] on input "text" at bounding box center [167, 195] width 285 height 36
type input "701 0068 3325 7895"
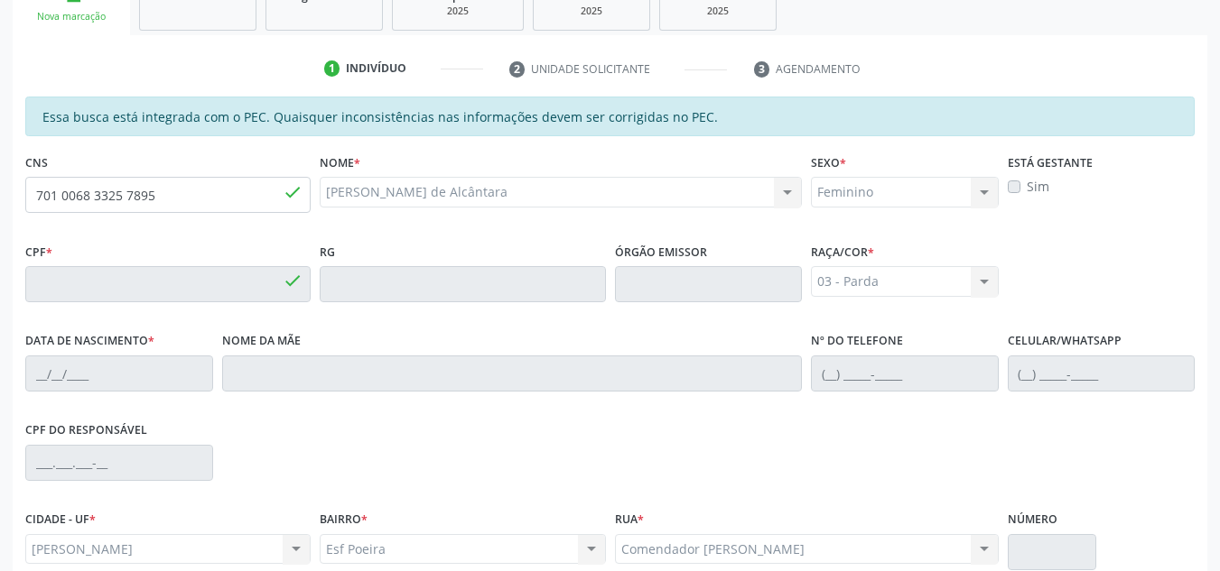
type input "377.855.084-53"
type input "05/02/1956"
type input "Honorina Elias de Moraes"
type input "(82) 98145-2007"
type input "106"
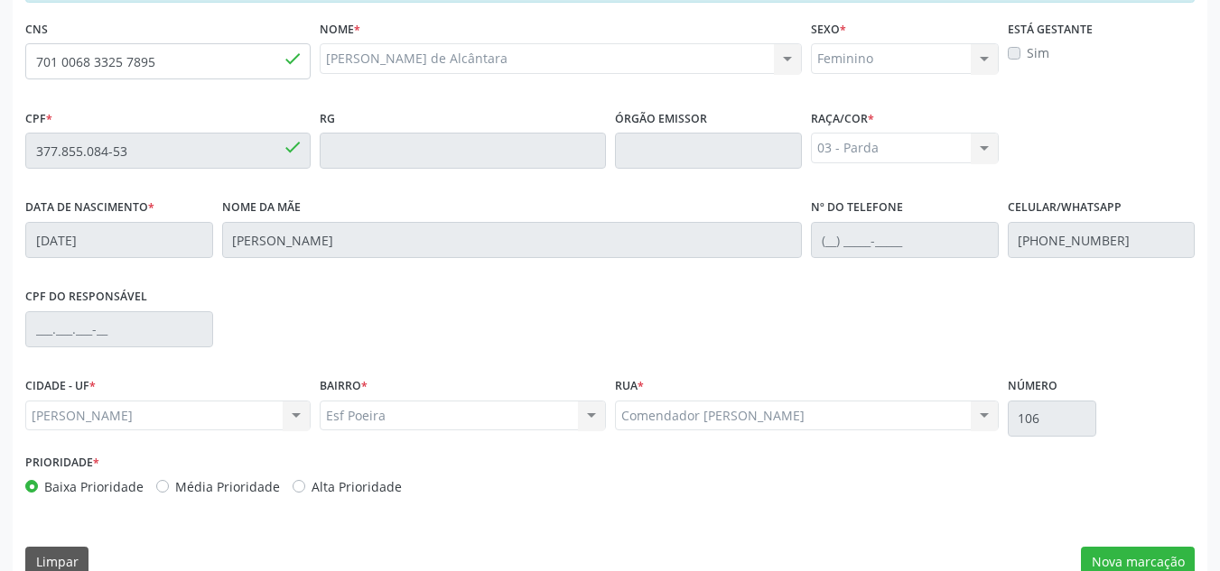
scroll to position [485, 0]
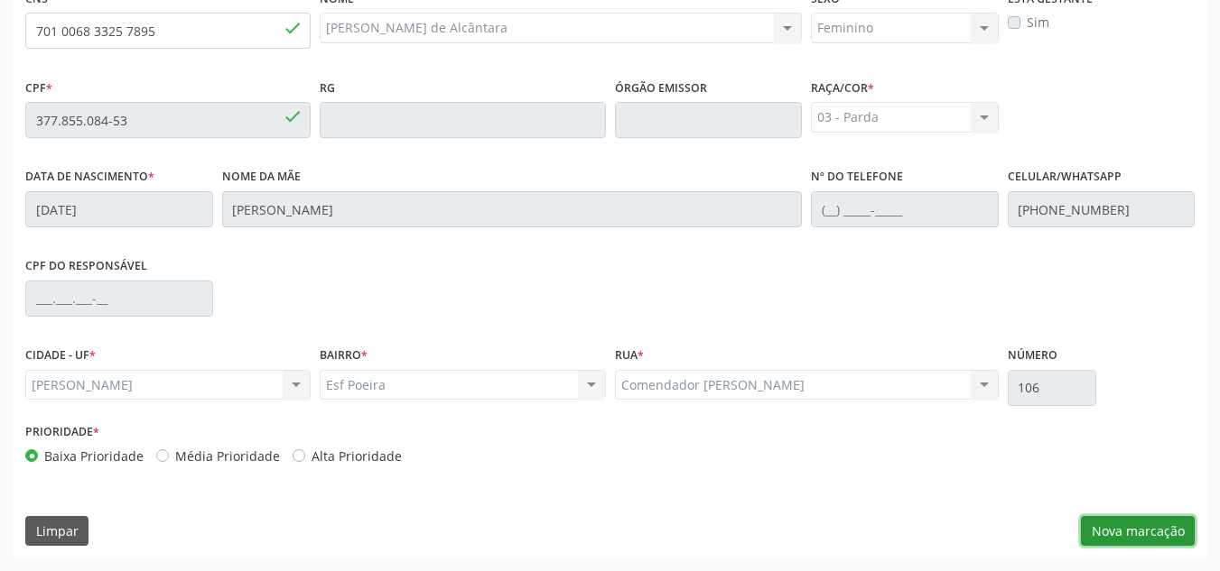
click at [1089, 536] on button "Nova marcação" at bounding box center [1138, 531] width 114 height 31
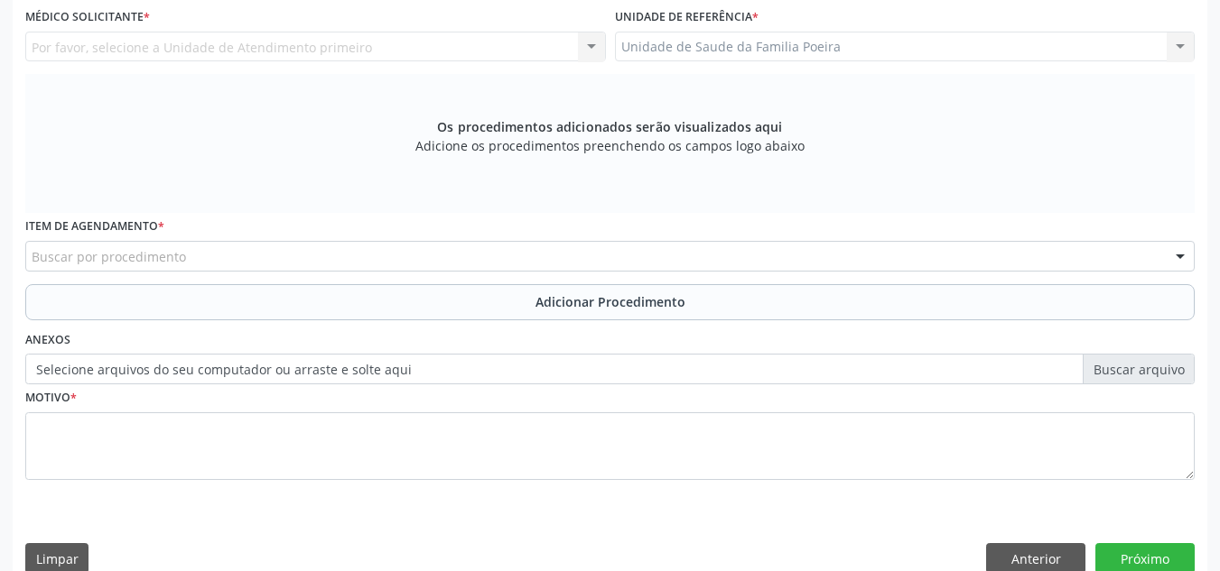
scroll to position [304, 0]
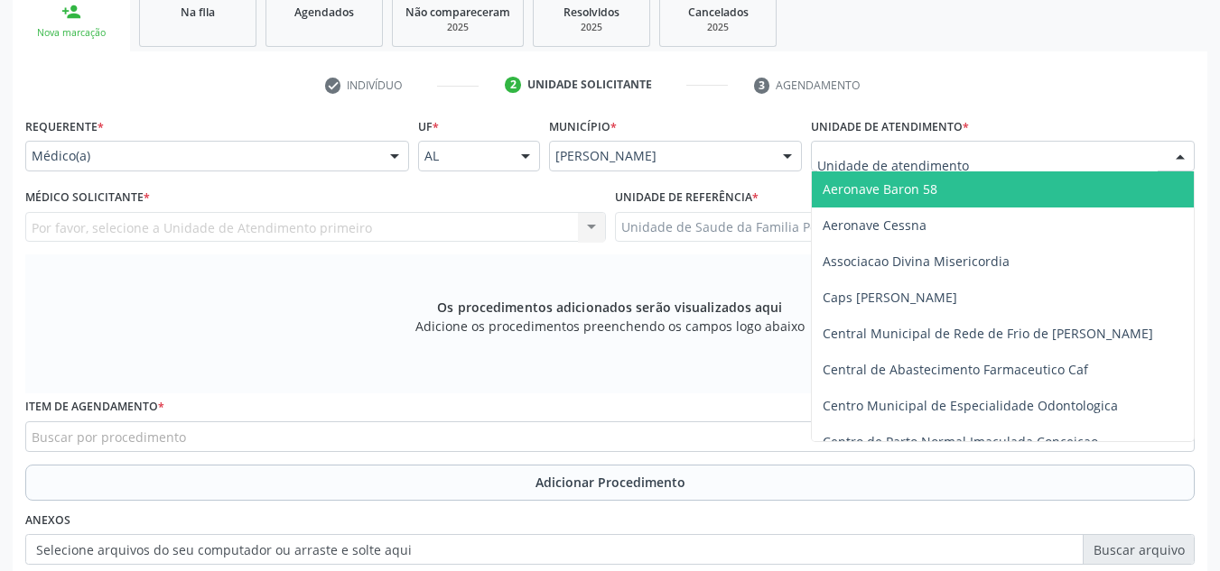
click at [1083, 156] on div at bounding box center [1003, 156] width 384 height 31
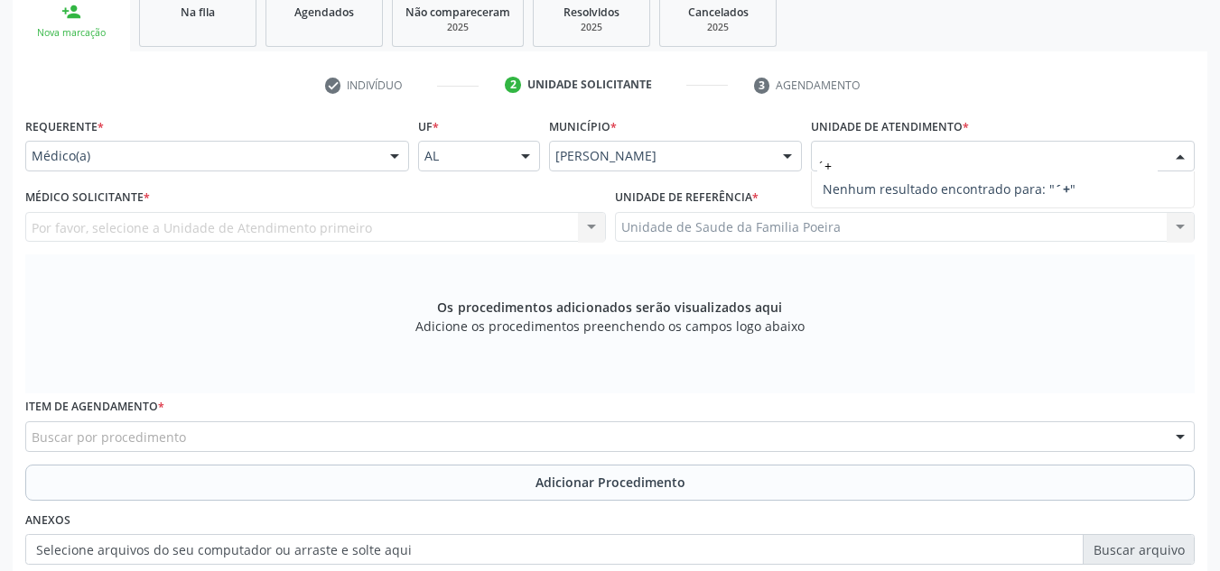
type input "´"
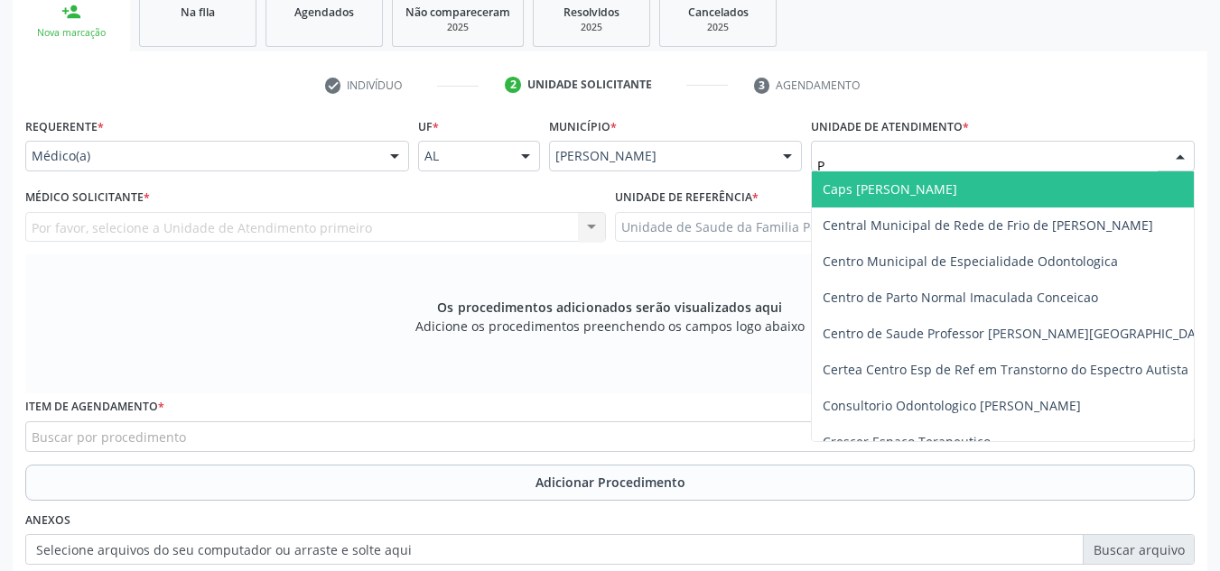
type input "PO"
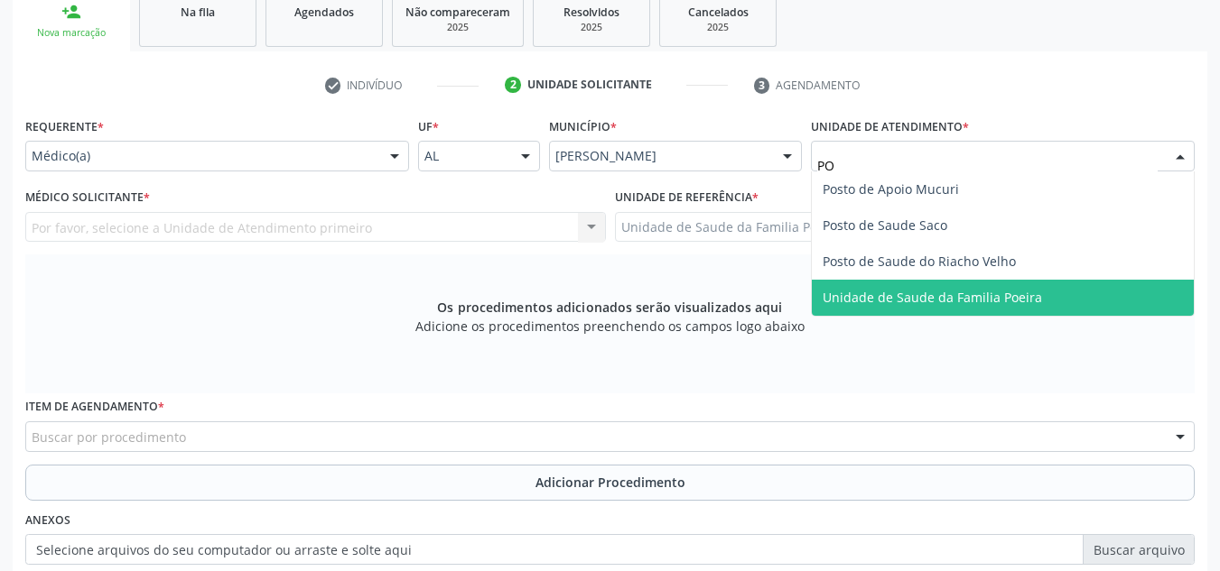
click at [1066, 295] on span "Unidade de Saude da Familia Poeira" at bounding box center [1003, 298] width 382 height 36
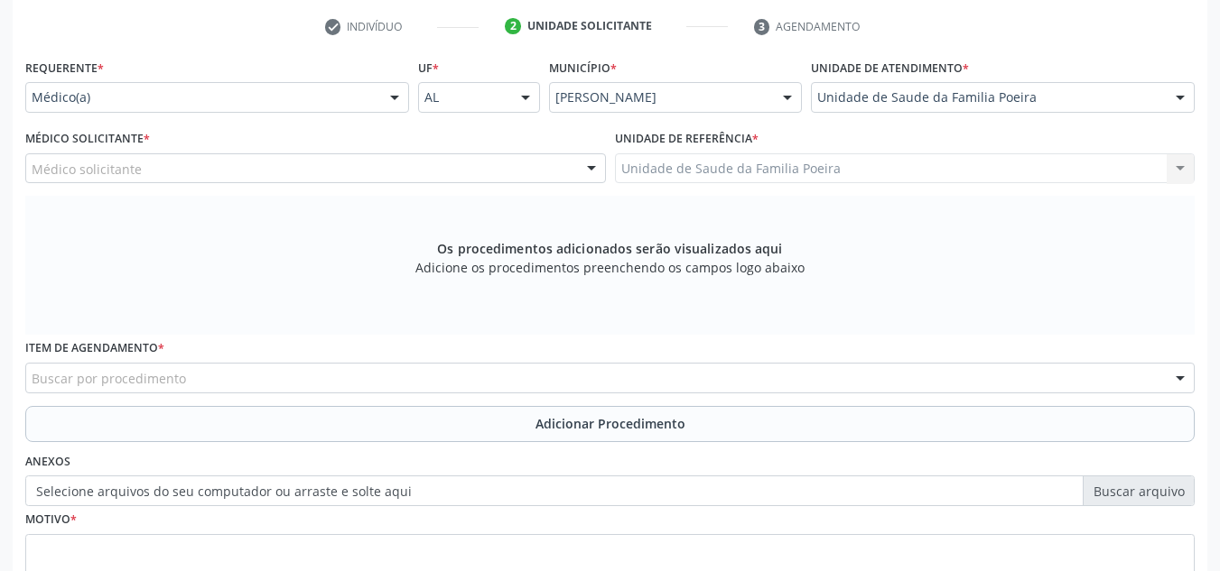
scroll to position [395, 0]
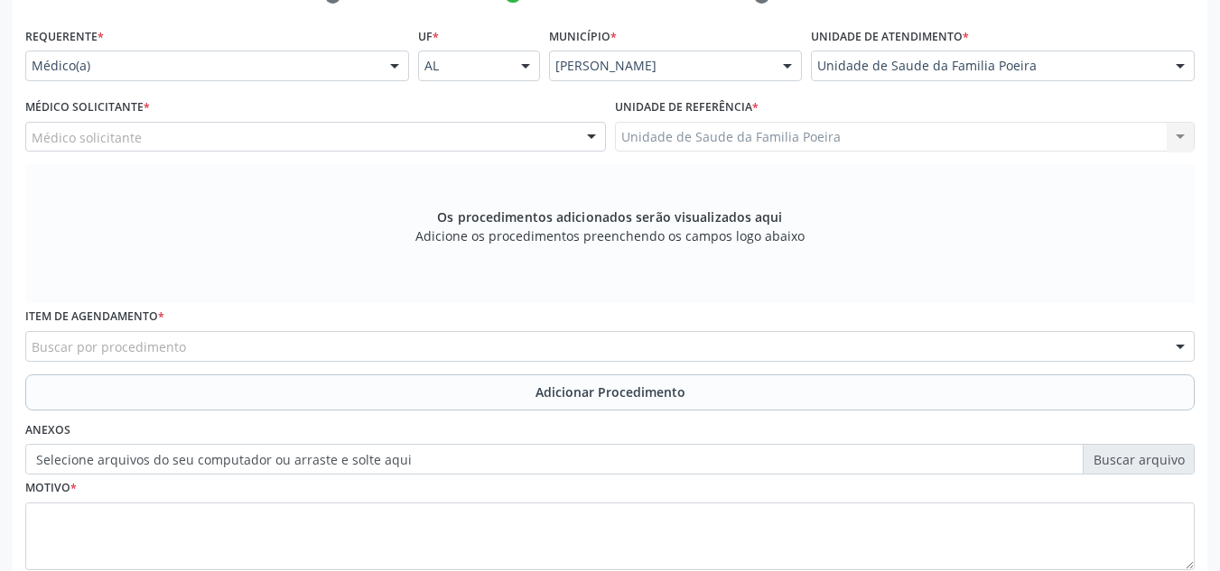
click at [144, 142] on div "Médico solicitante" at bounding box center [315, 137] width 580 height 31
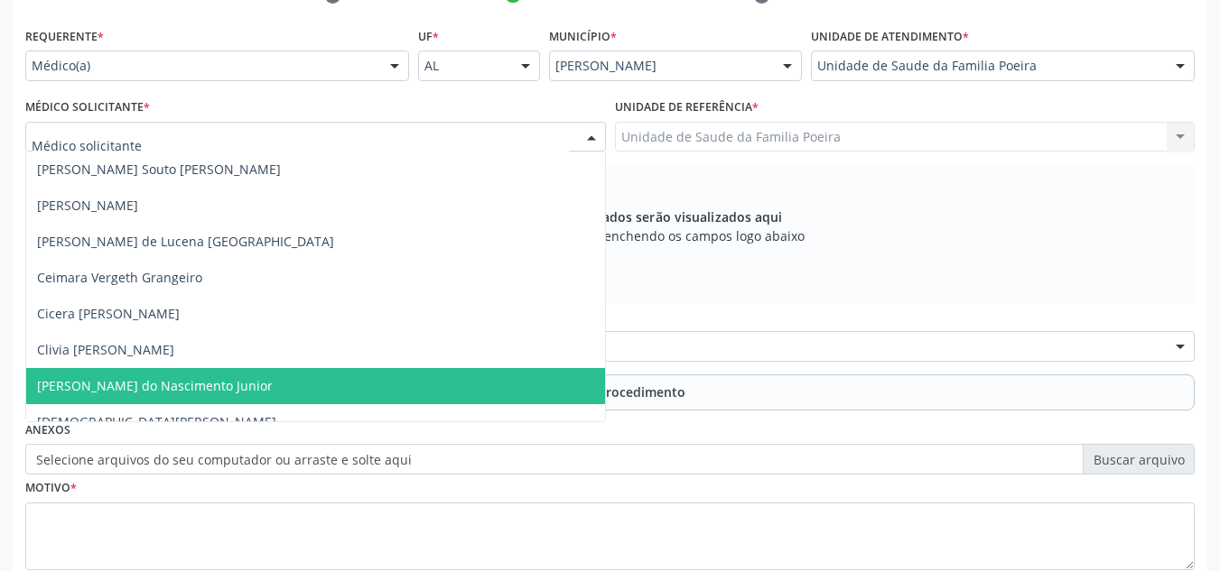
click at [142, 384] on span "Cosmo Faustino do Nascimento Junior" at bounding box center [155, 385] width 236 height 17
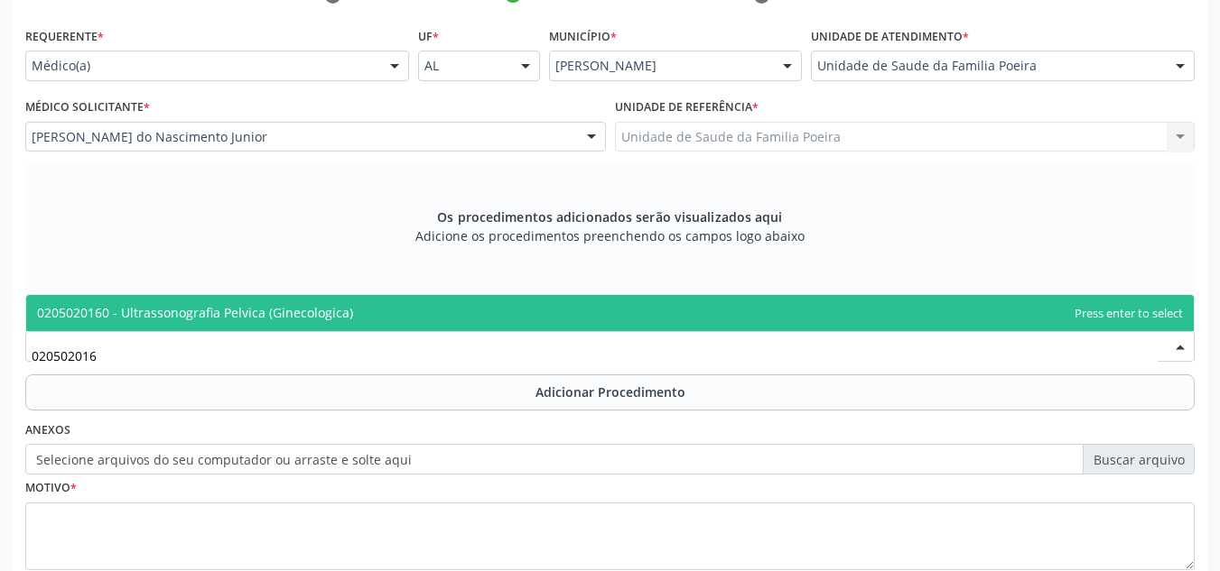
type input "0205020160"
click at [140, 304] on span "0205020160 - Ultrassonografia Pelvica (Ginecologica)" at bounding box center [195, 312] width 316 height 17
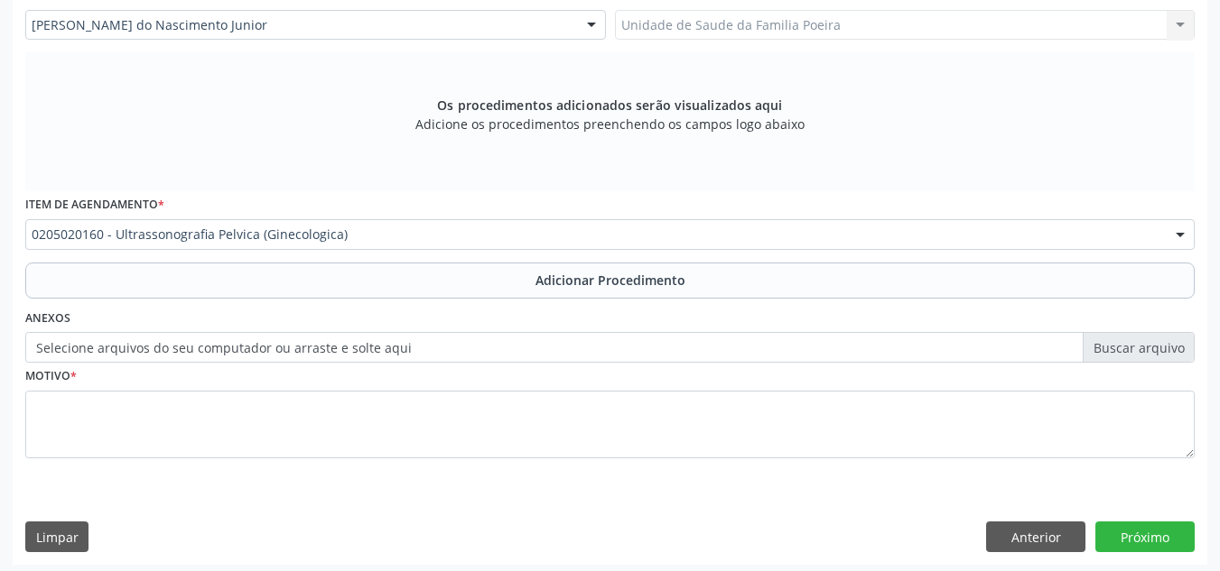
scroll to position [513, 0]
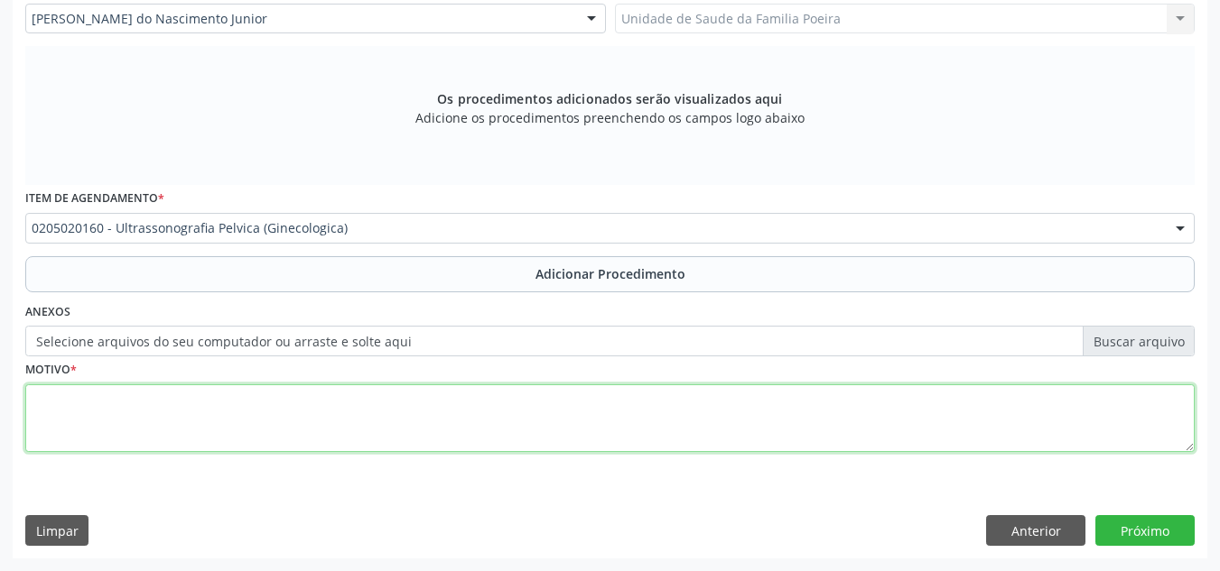
click at [170, 427] on textarea at bounding box center [609, 419] width 1169 height 69
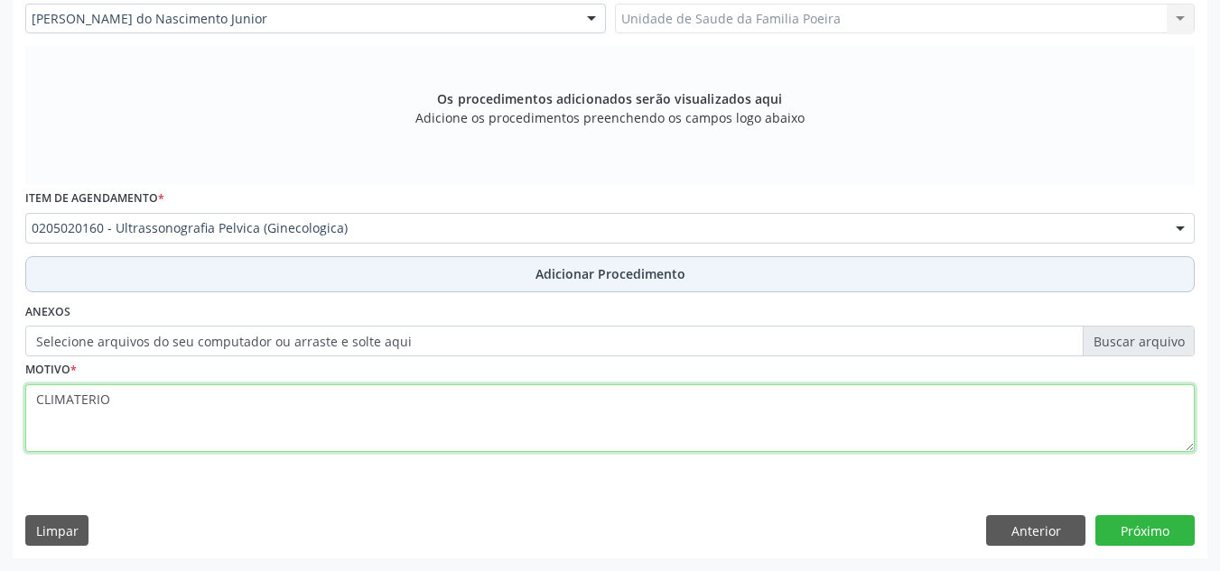
type textarea "CLIMATERIO"
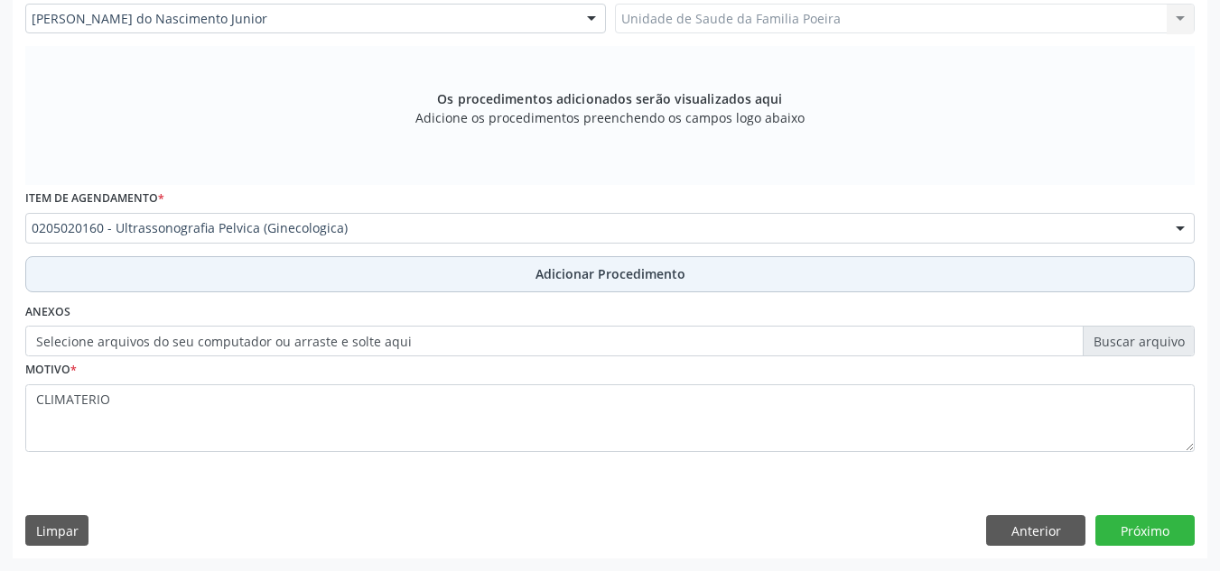
click at [469, 279] on button "Adicionar Procedimento" at bounding box center [609, 274] width 1169 height 36
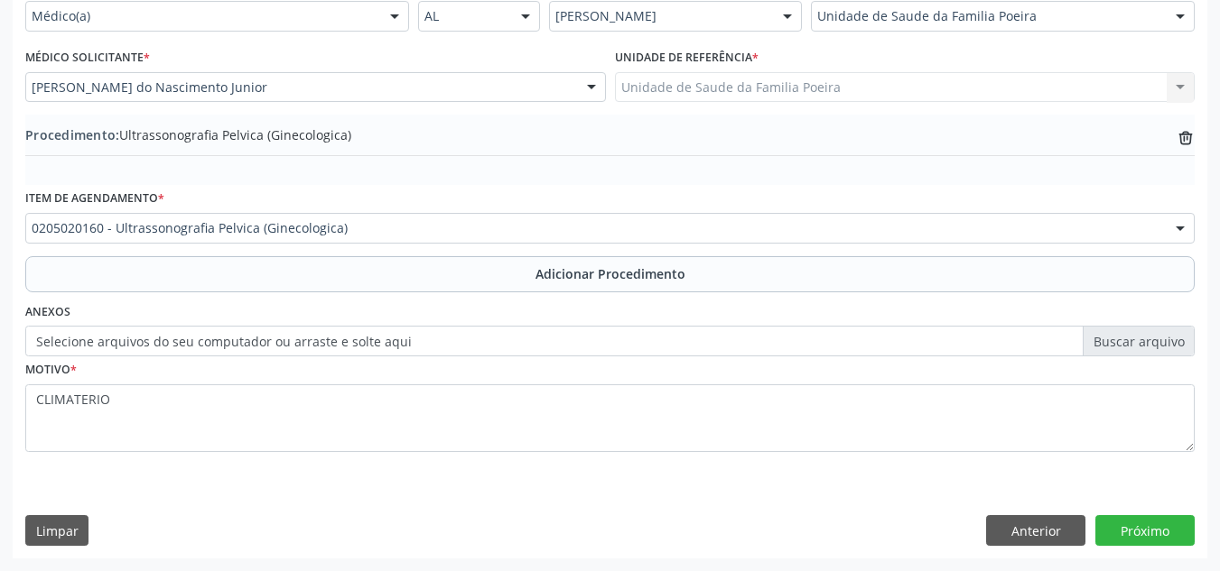
click at [25, 256] on button "Adicionar Procedimento" at bounding box center [609, 274] width 1169 height 36
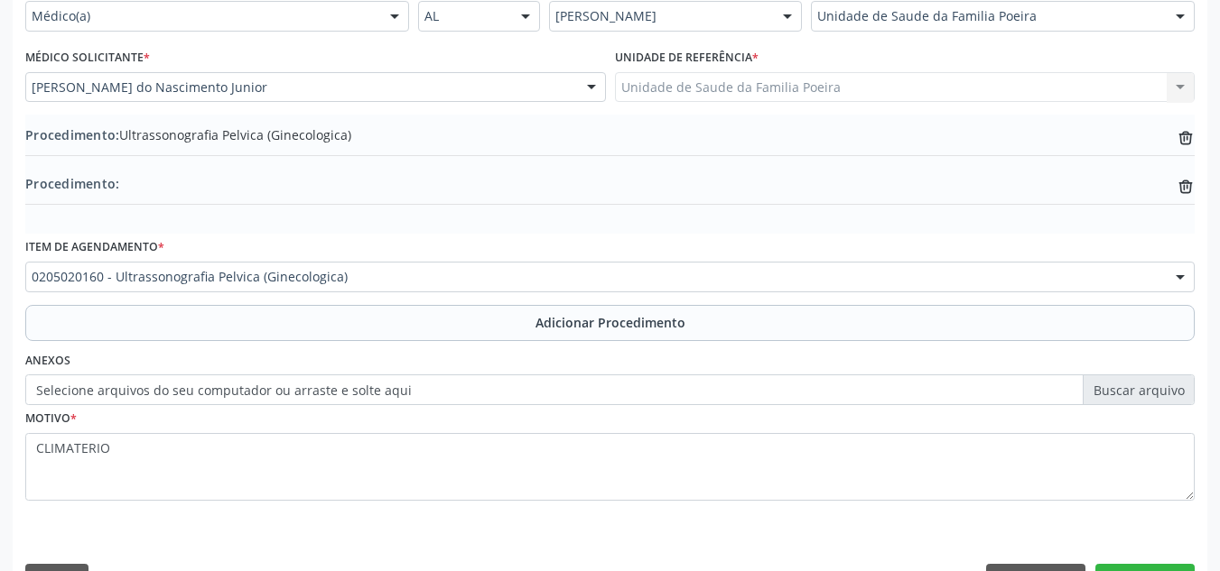
scroll to position [493, 0]
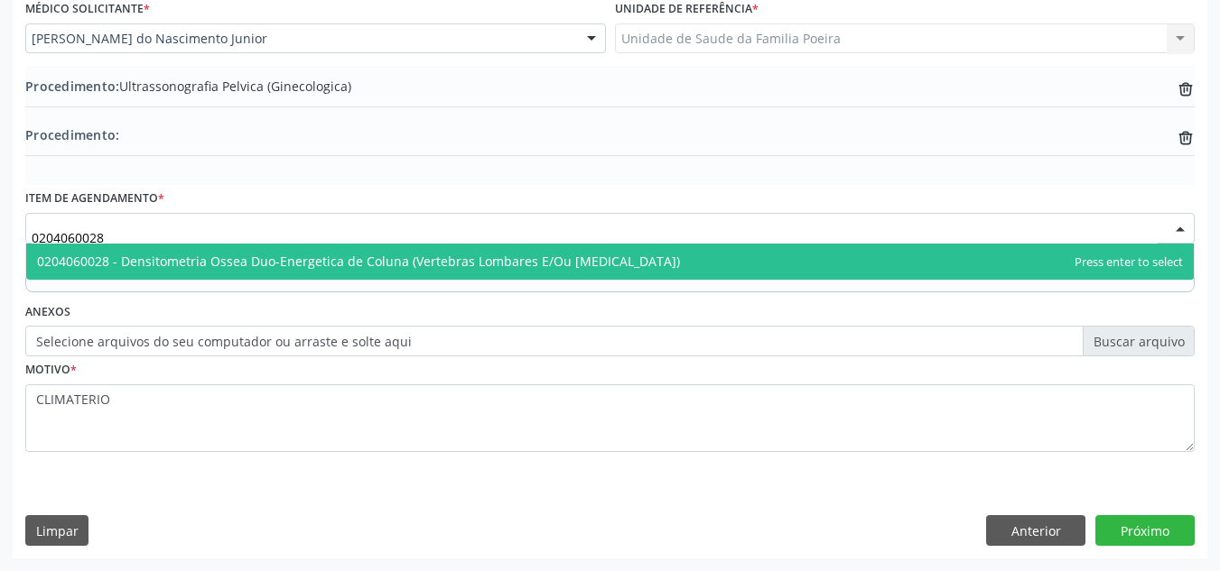
click at [449, 257] on span "0204060028 - Densitometria Ossea Duo-Energetica de Coluna (Vertebras Lombares E…" at bounding box center [358, 261] width 643 height 17
type input "0205020186"
drag, startPoint x: 290, startPoint y: 251, endPoint x: 273, endPoint y: 248, distance: 17.4
click at [289, 251] on span "0205020186 - Ultrassonografia Transvaginal" at bounding box center [609, 262] width 1167 height 36
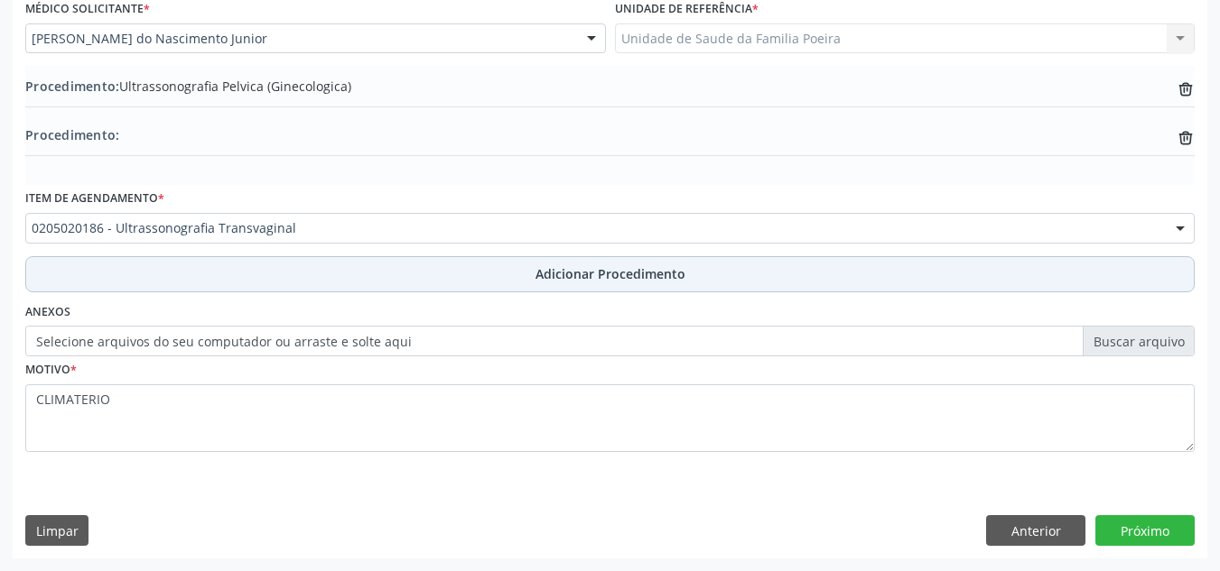
click at [357, 266] on button "Adicionar Procedimento" at bounding box center [609, 274] width 1169 height 36
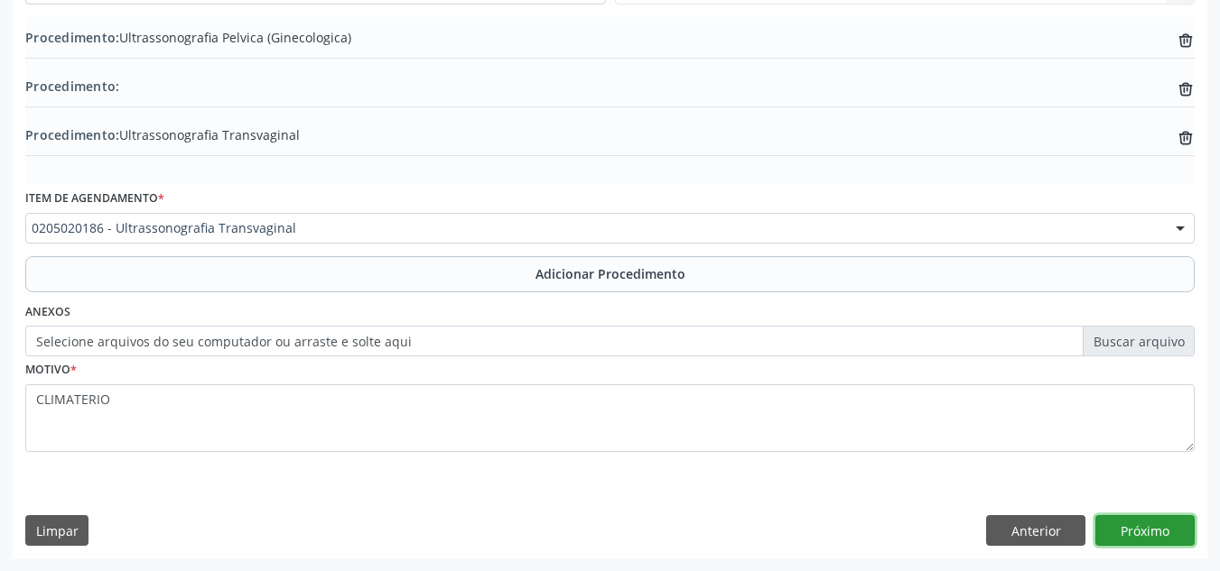
click at [1138, 530] on button "Próximo" at bounding box center [1144, 530] width 99 height 31
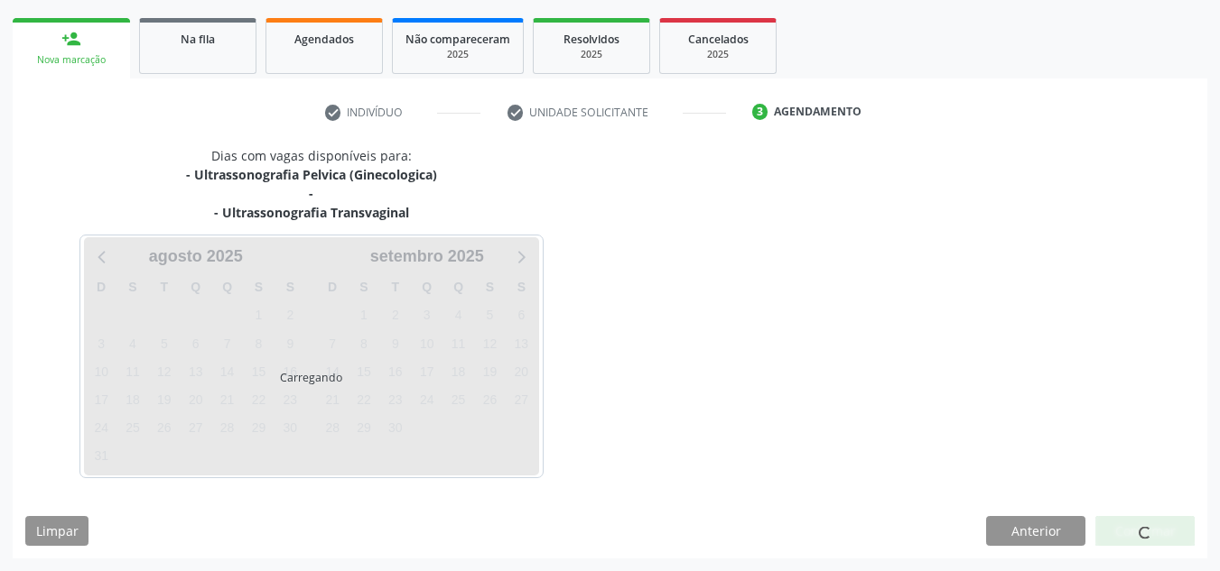
scroll to position [330, 0]
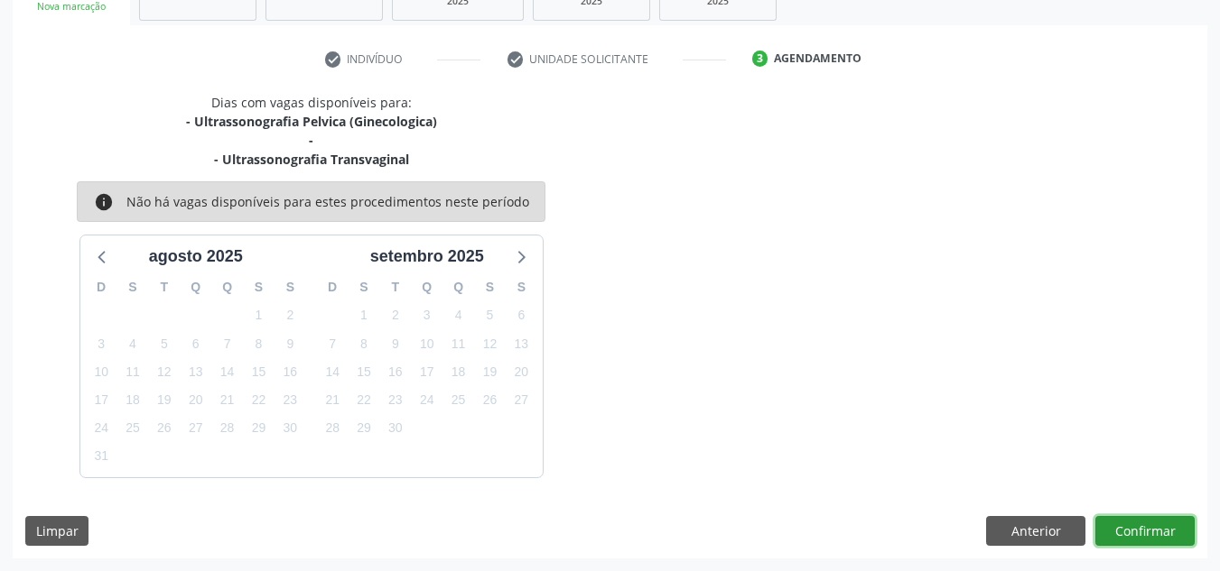
click at [1148, 528] on button "Confirmar" at bounding box center [1144, 531] width 99 height 31
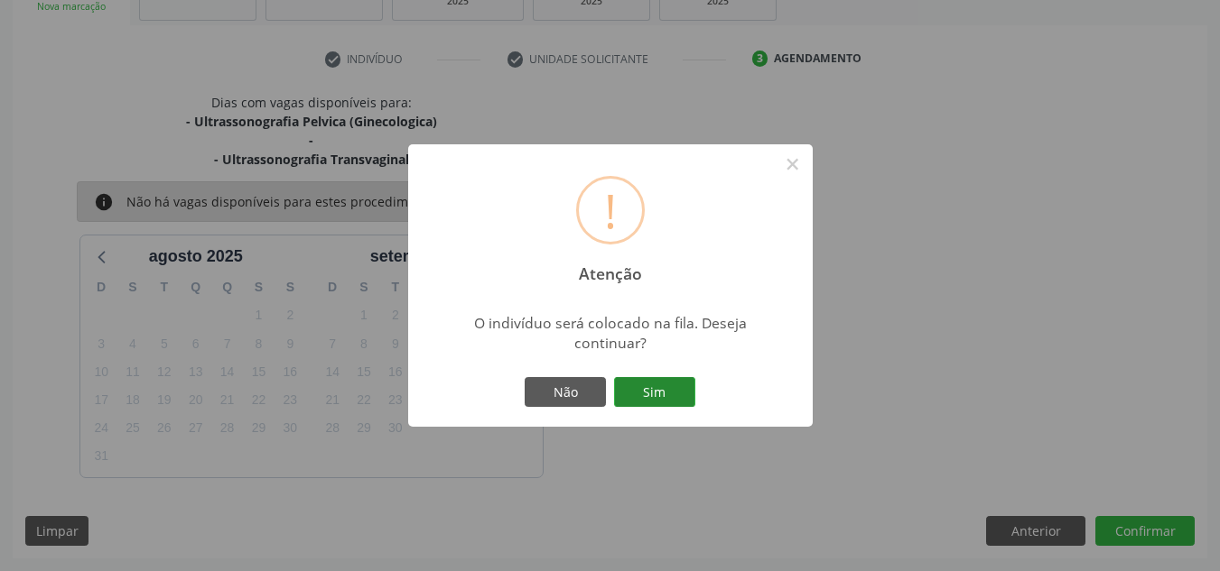
click at [676, 379] on button "Sim" at bounding box center [654, 392] width 81 height 31
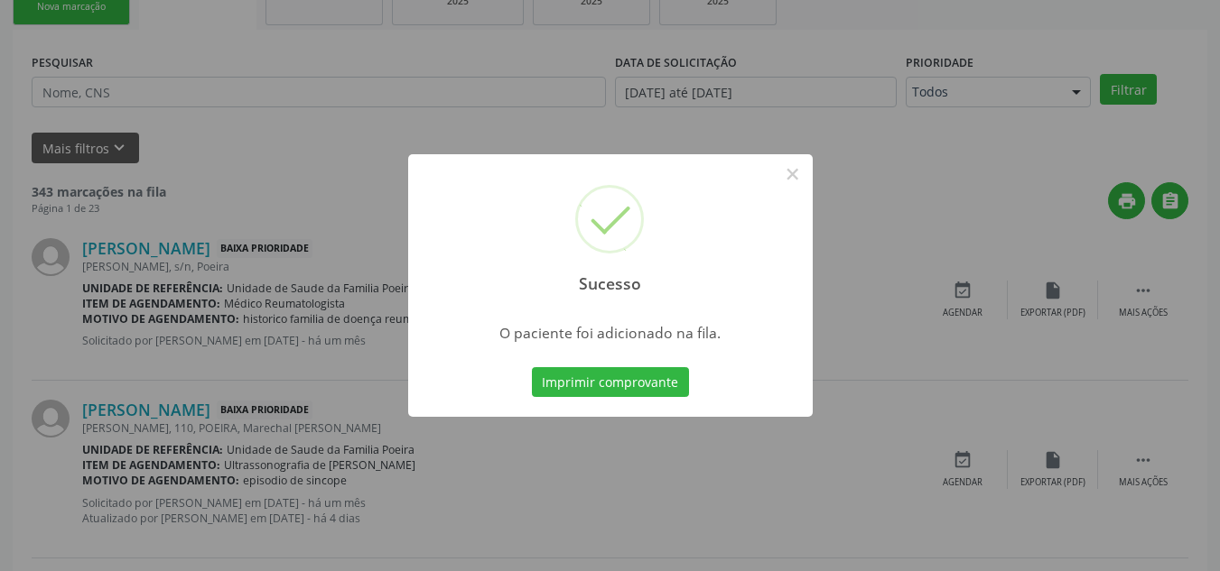
scroll to position [50, 0]
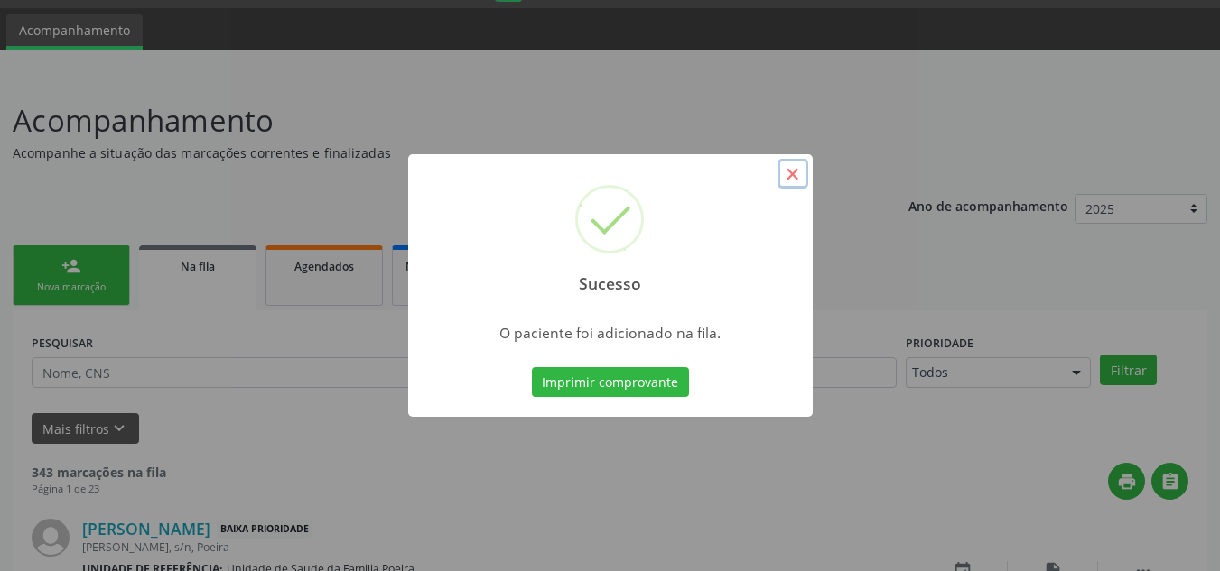
click at [786, 169] on button "×" at bounding box center [792, 174] width 31 height 31
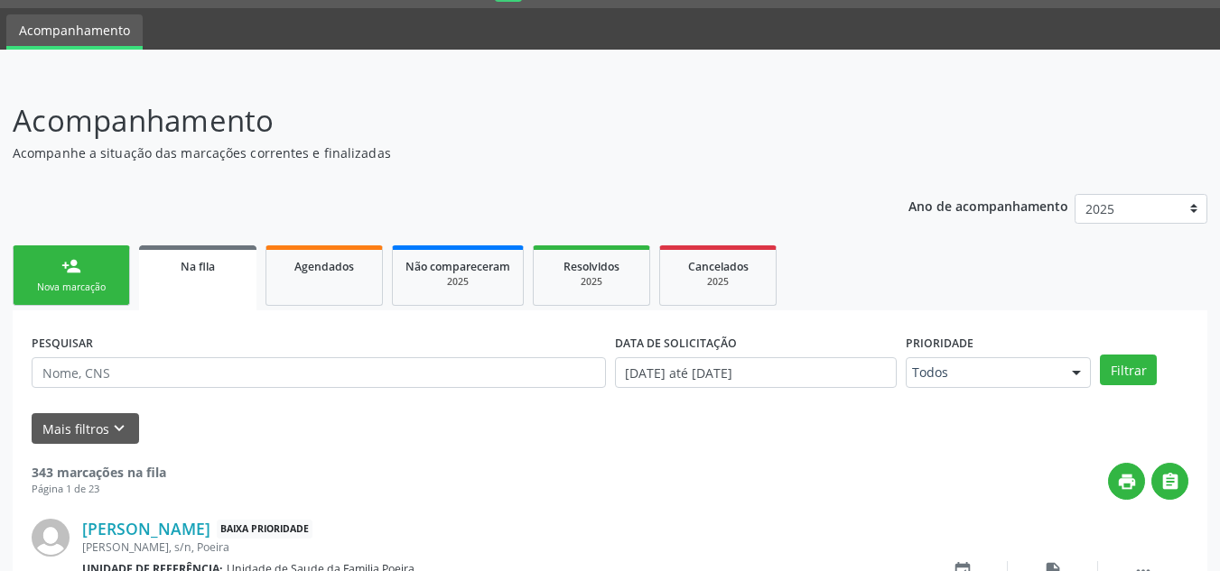
click at [45, 292] on div "Nova marcação" at bounding box center [71, 288] width 90 height 14
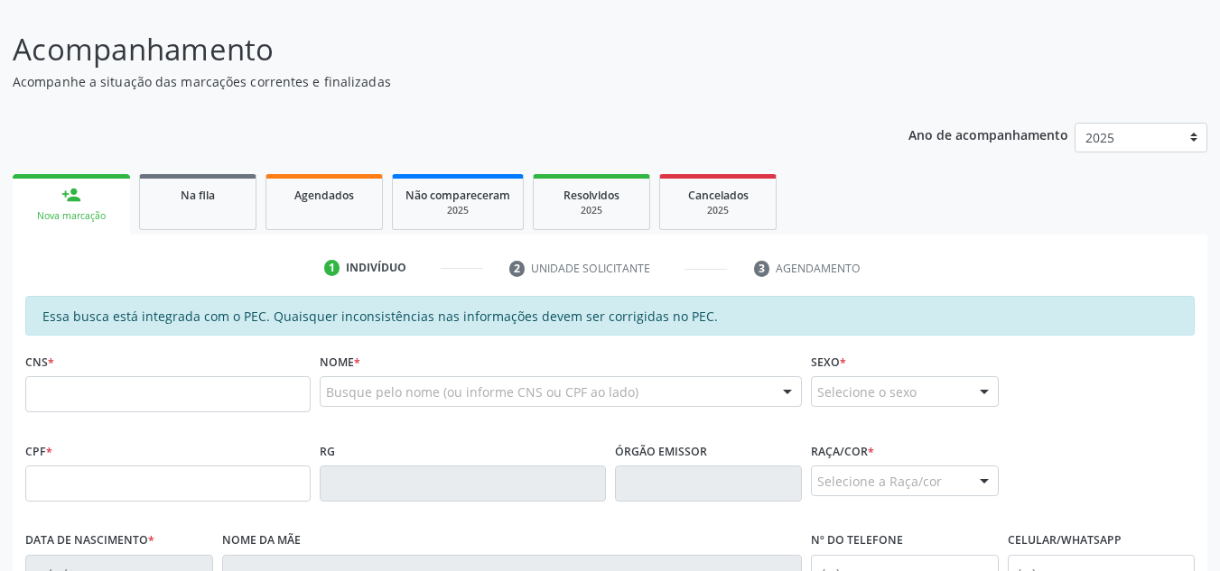
scroll to position [230, 0]
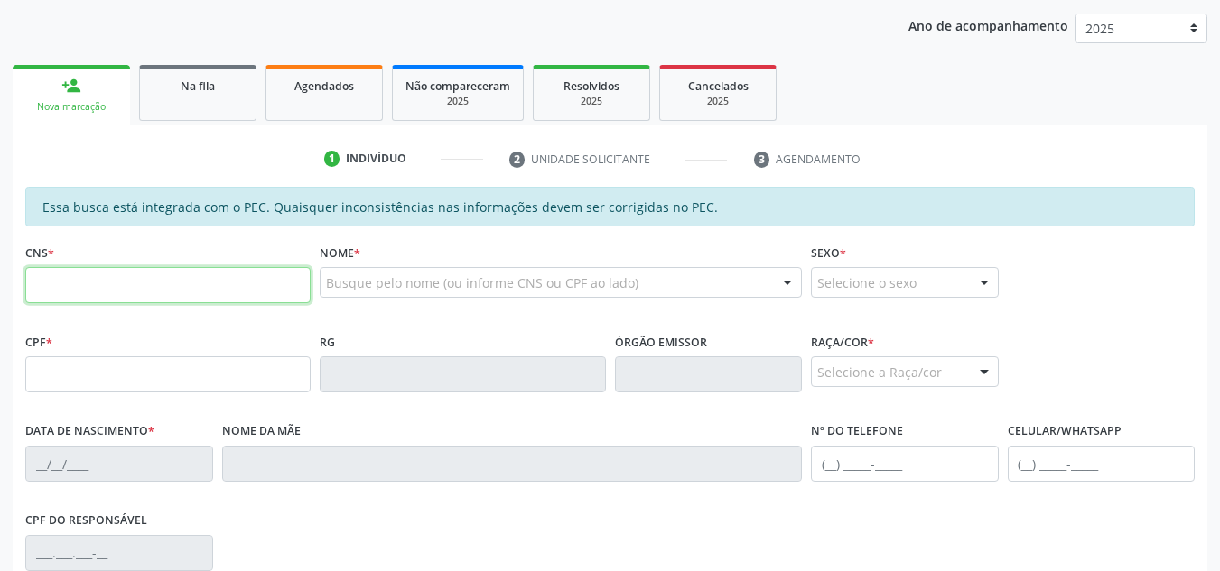
click at [163, 292] on input "text" at bounding box center [167, 285] width 285 height 36
type input "702 4085 8866 1621"
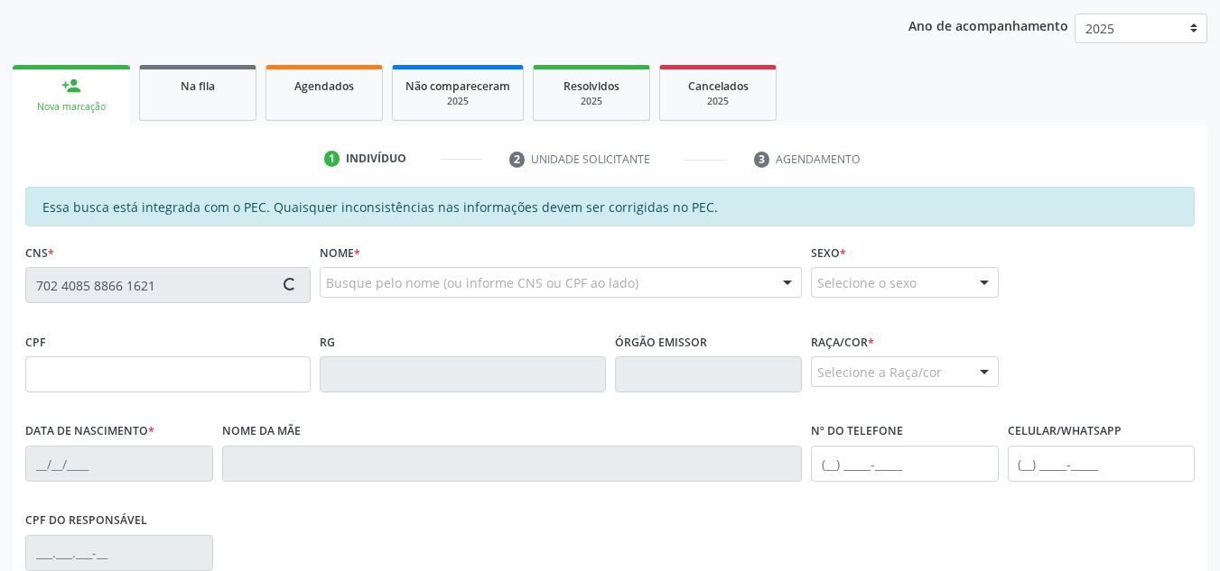
type input "787.752.054-91"
type input "17/09/1967"
type input "Maria Quireria dos Santos"
type input "(82) 9925-4274"
type input "1424"
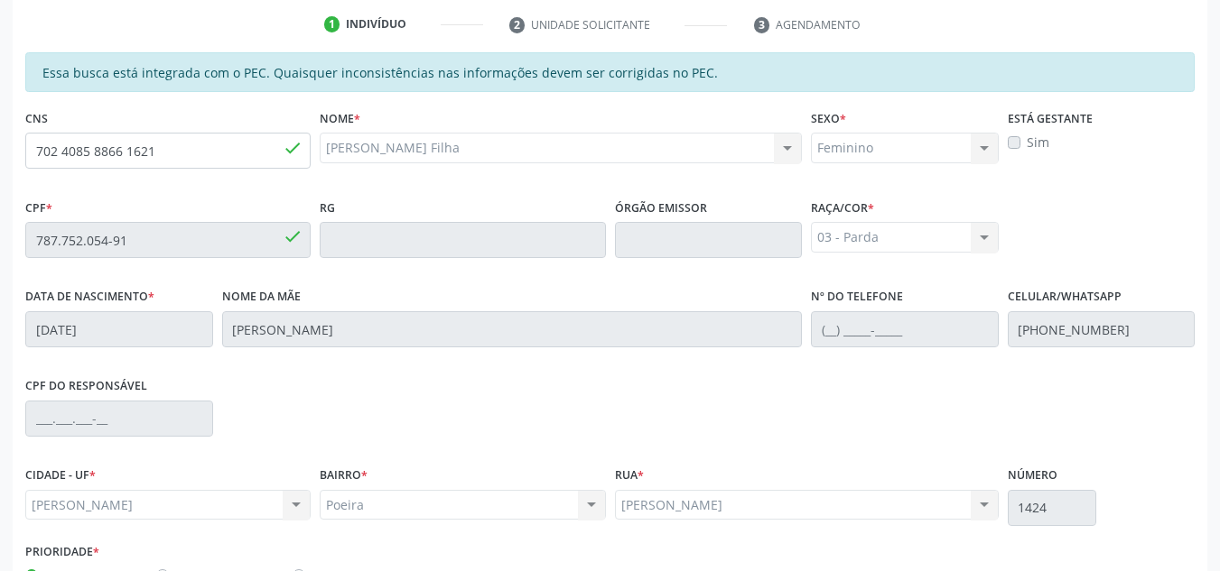
scroll to position [485, 0]
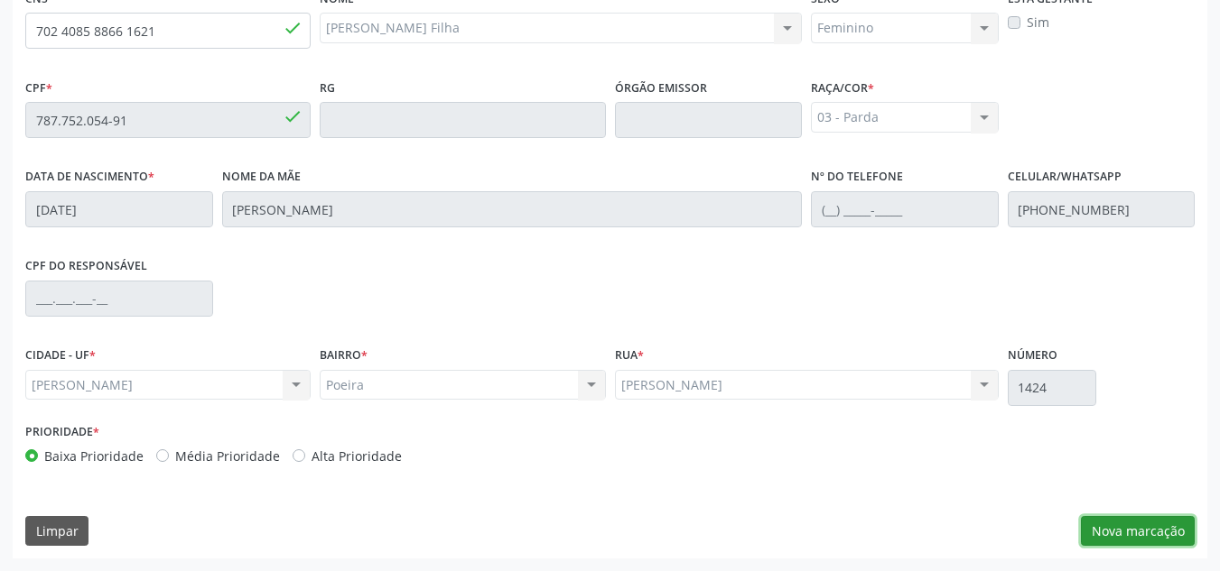
click at [1100, 529] on button "Nova marcação" at bounding box center [1138, 531] width 114 height 31
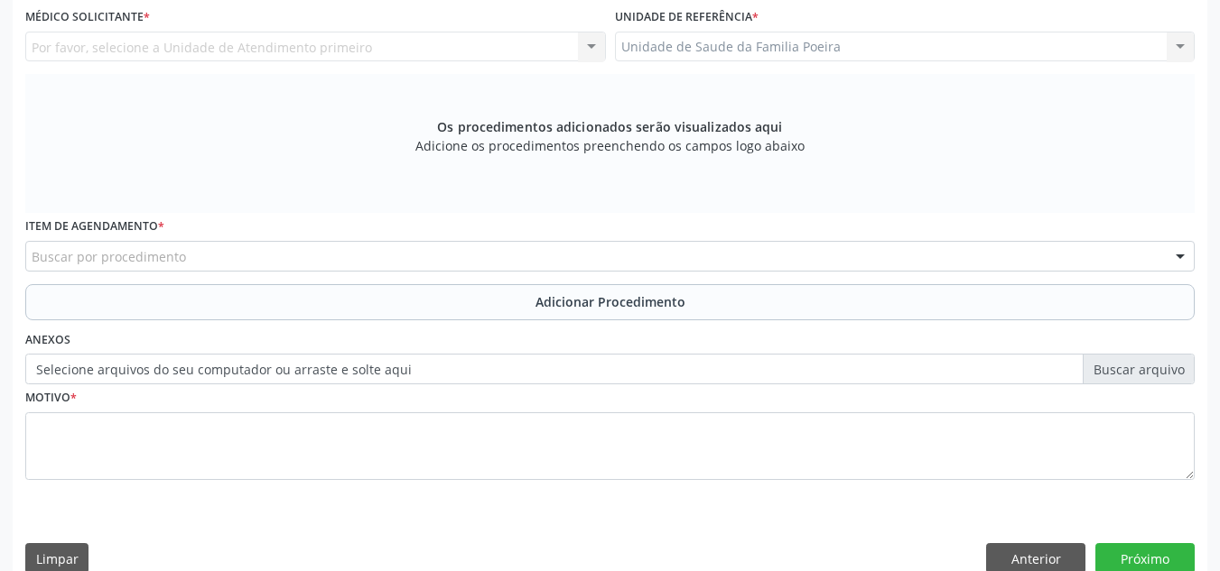
scroll to position [304, 0]
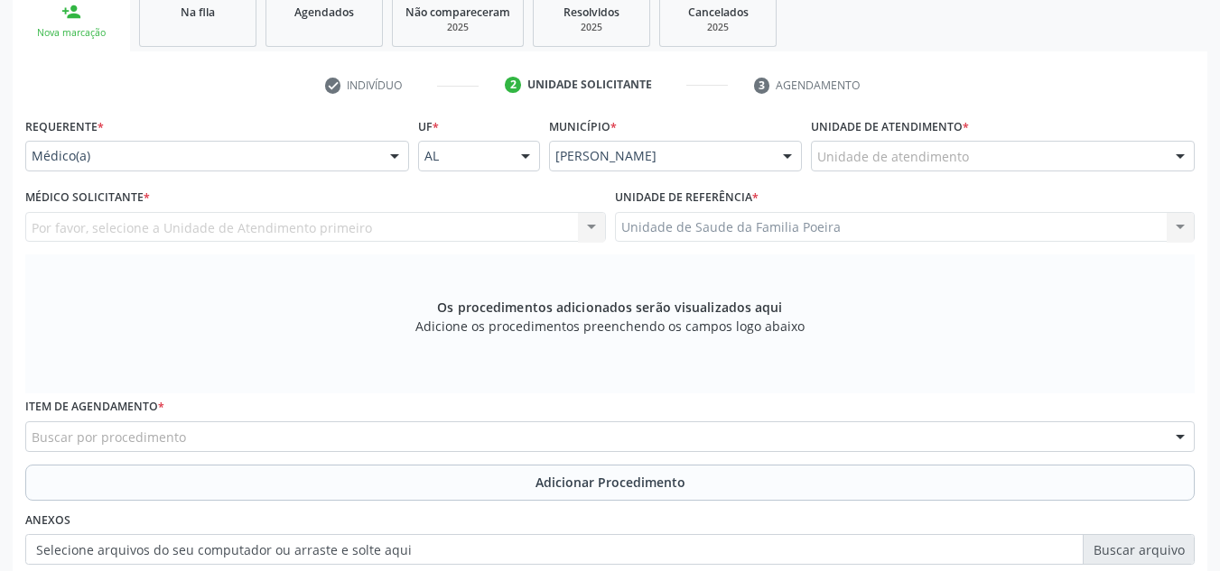
click at [1026, 171] on div "Unidade de atendimento Aeronave Baron 58 Aeronave Cessna Associacao Divina Mise…" at bounding box center [1003, 156] width 384 height 31
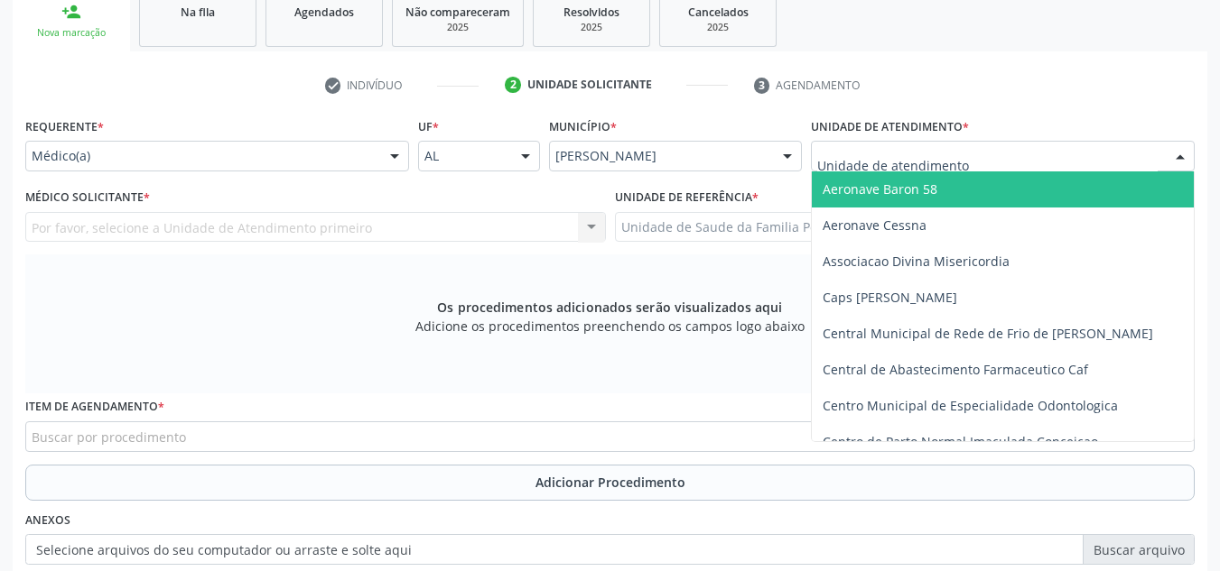
type input "P"
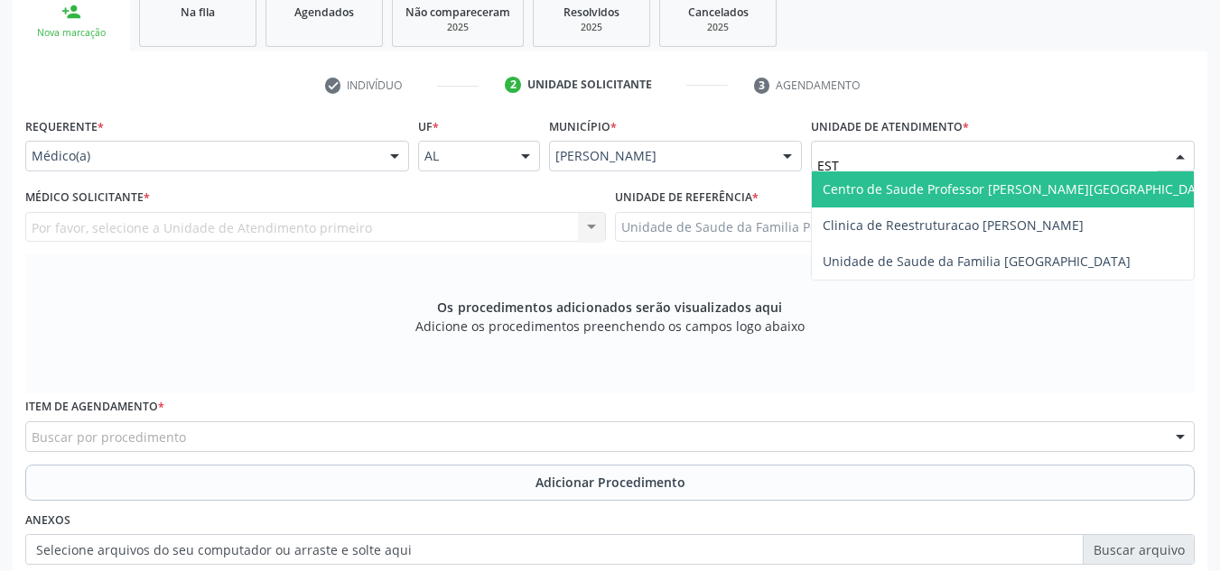
type input "ESTA"
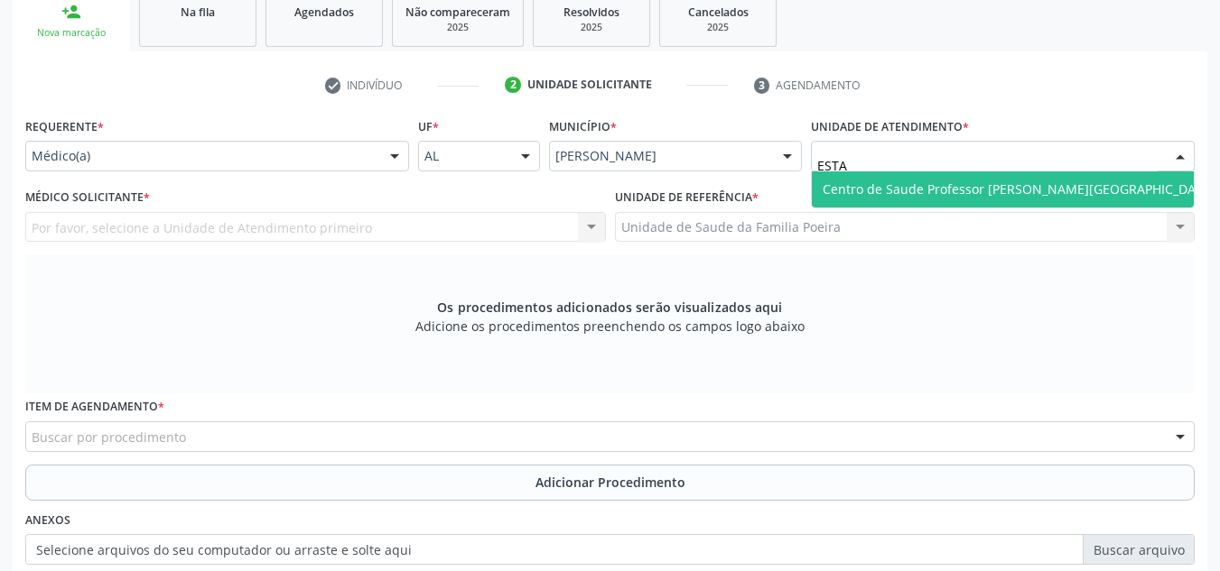
click at [1026, 174] on span "Centro de Saude Professor [PERSON_NAME][GEOGRAPHIC_DATA]" at bounding box center [1019, 190] width 414 height 36
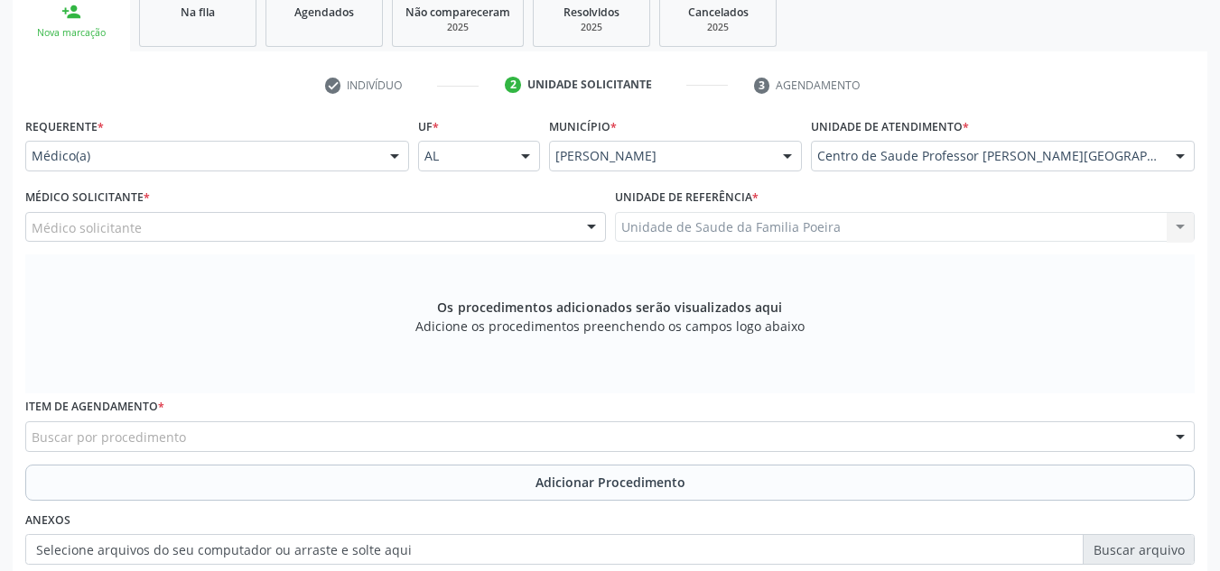
click at [165, 232] on div "Médico solicitante" at bounding box center [315, 227] width 580 height 31
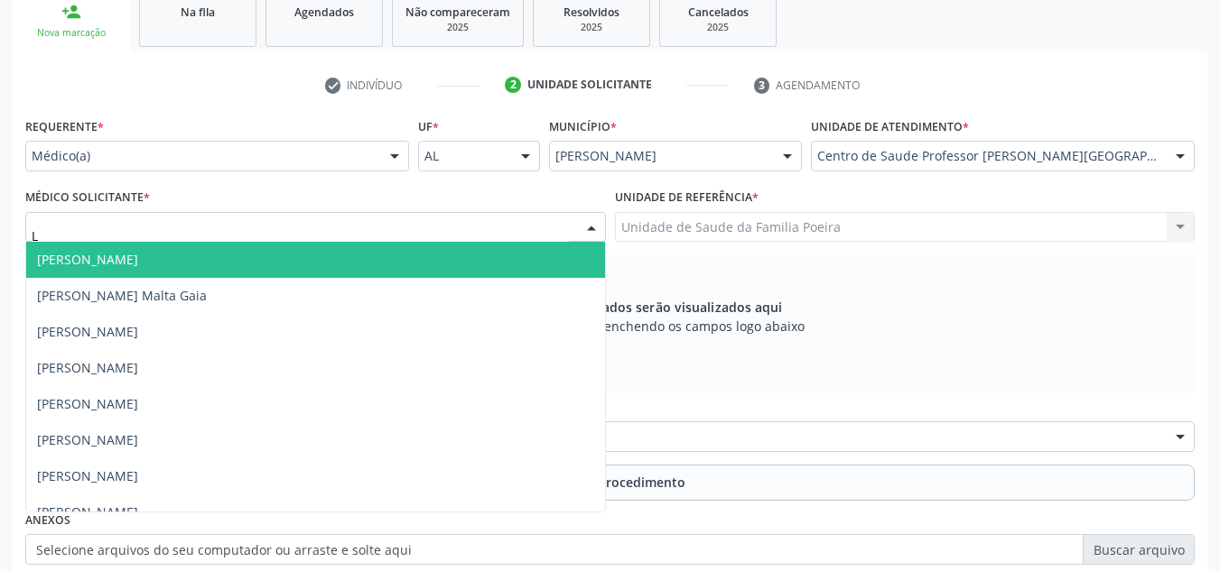
type input "LY"
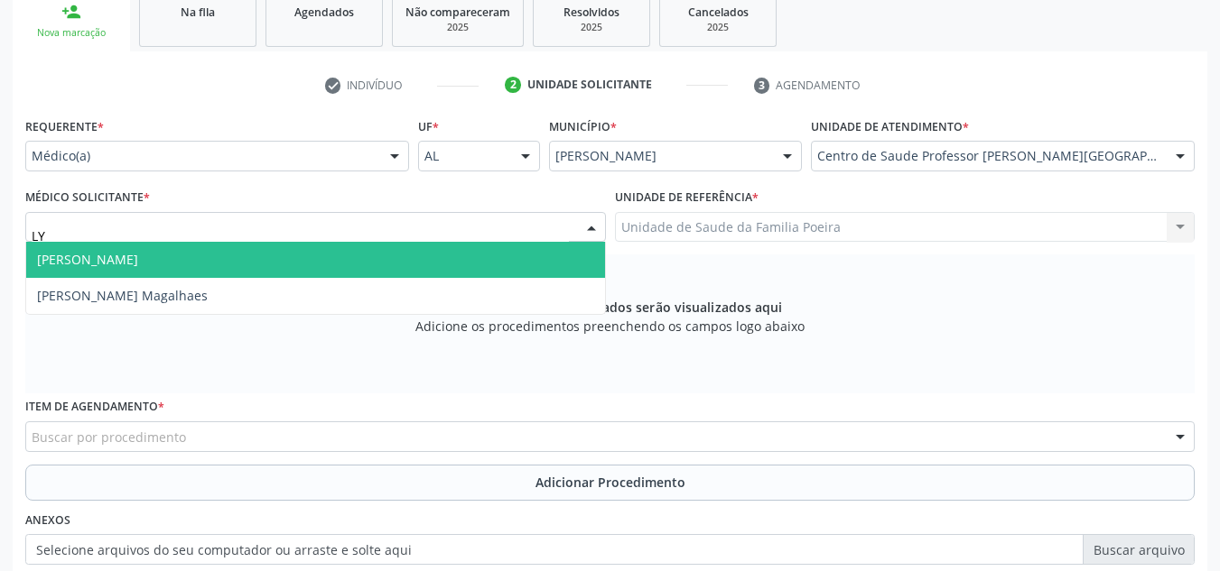
click at [155, 265] on span "Lycia Gama Martins" at bounding box center [315, 260] width 579 height 36
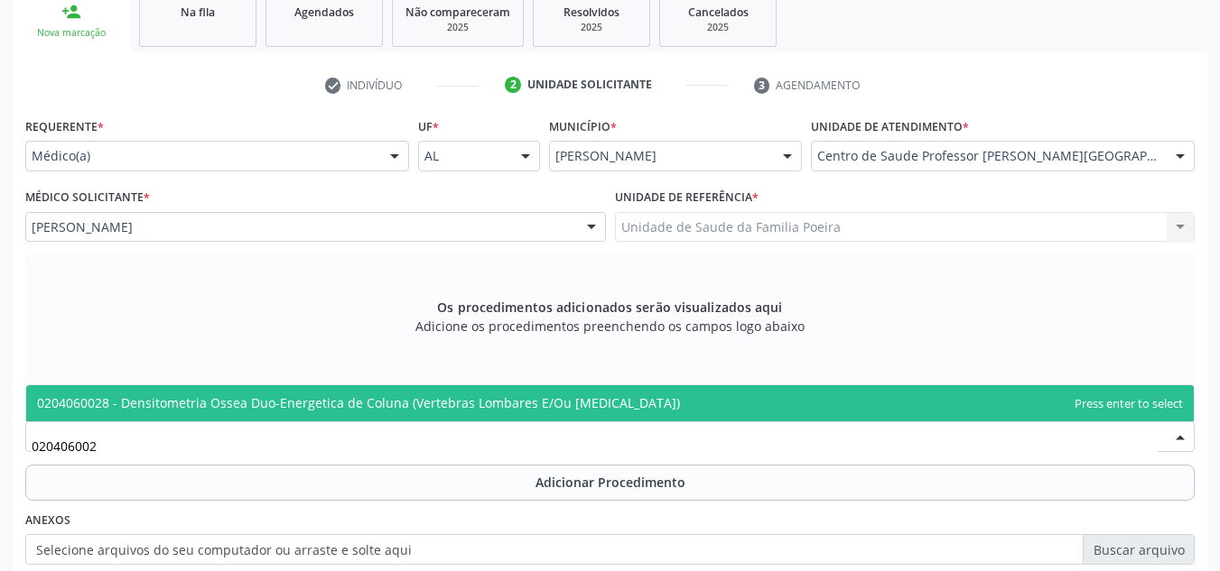
type input "0204060028"
click at [218, 406] on span "0204060028 - Densitometria Ossea Duo-Energetica de Coluna (Vertebras Lombares E…" at bounding box center [358, 403] width 643 height 17
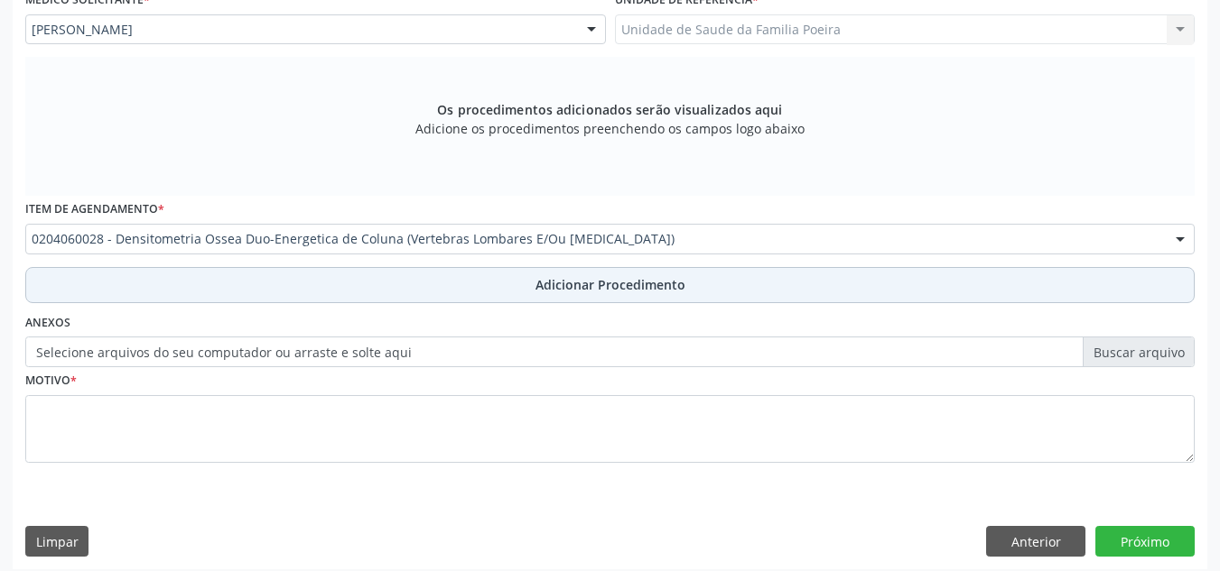
scroll to position [513, 0]
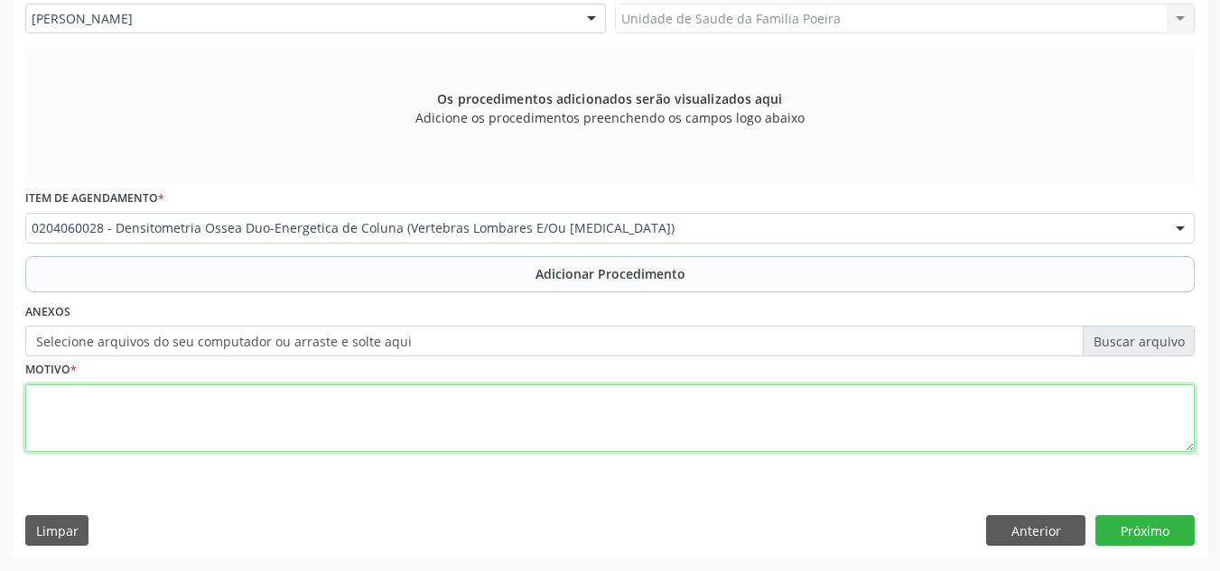
click at [194, 436] on textarea at bounding box center [609, 419] width 1169 height 69
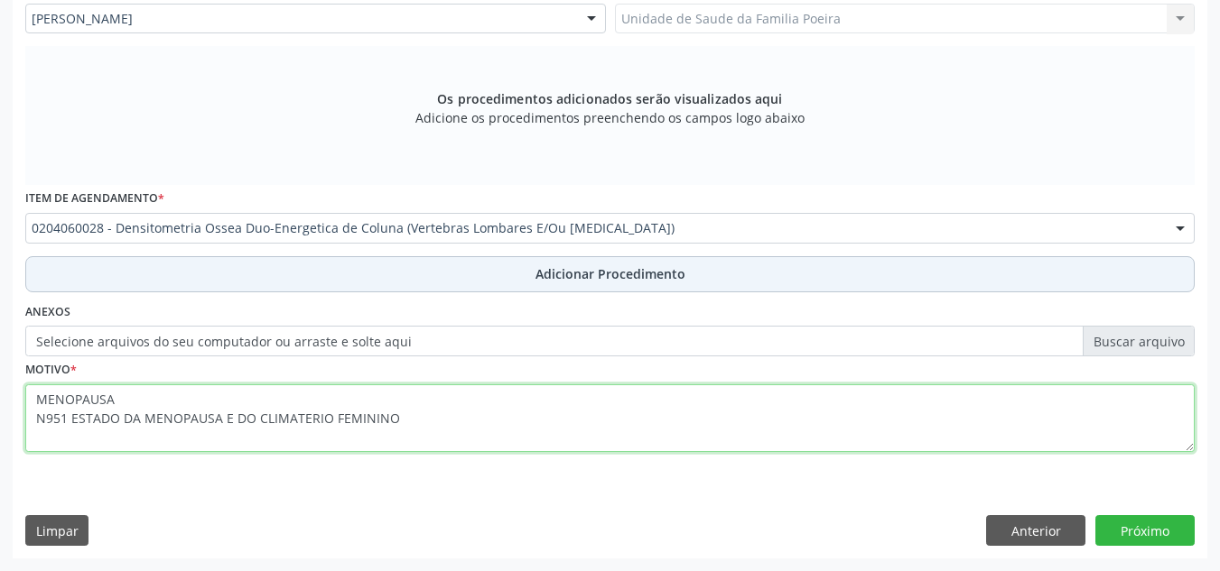
type textarea "MENOPAUSA N951 ESTADO DA MENOPAUSA E DO CLIMATERIO FEMININO"
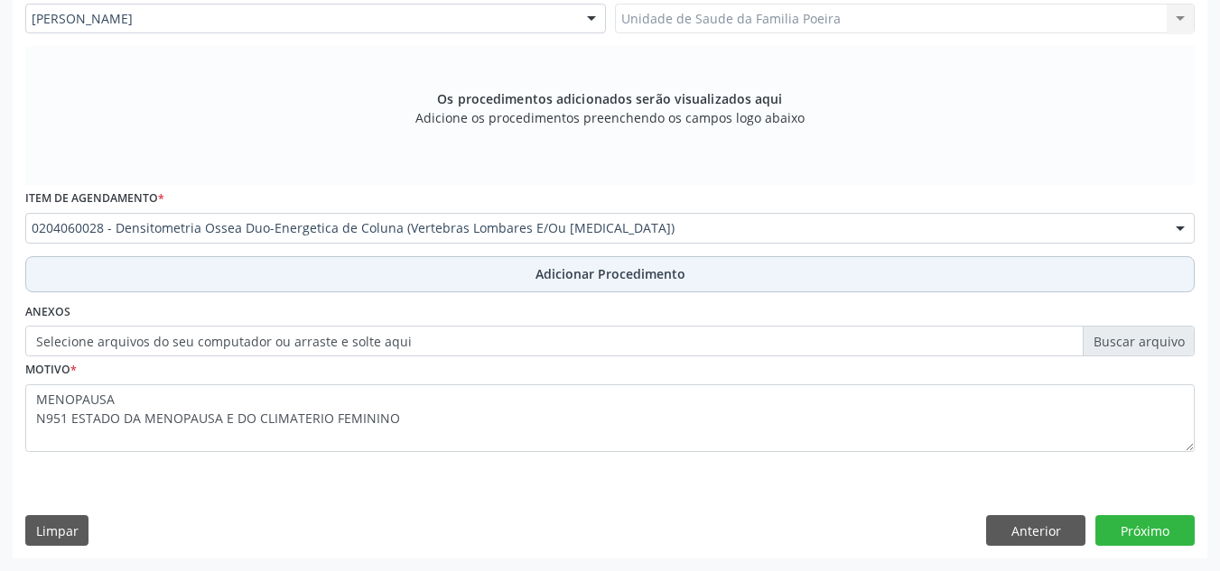
click at [630, 291] on button "Adicionar Procedimento" at bounding box center [609, 274] width 1169 height 36
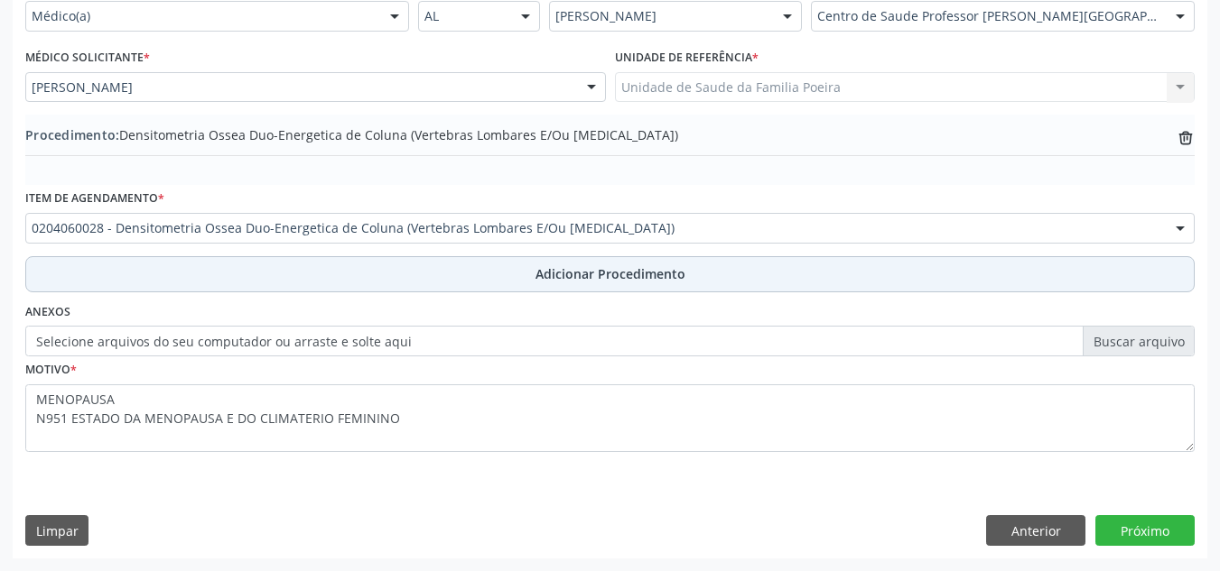
scroll to position [444, 0]
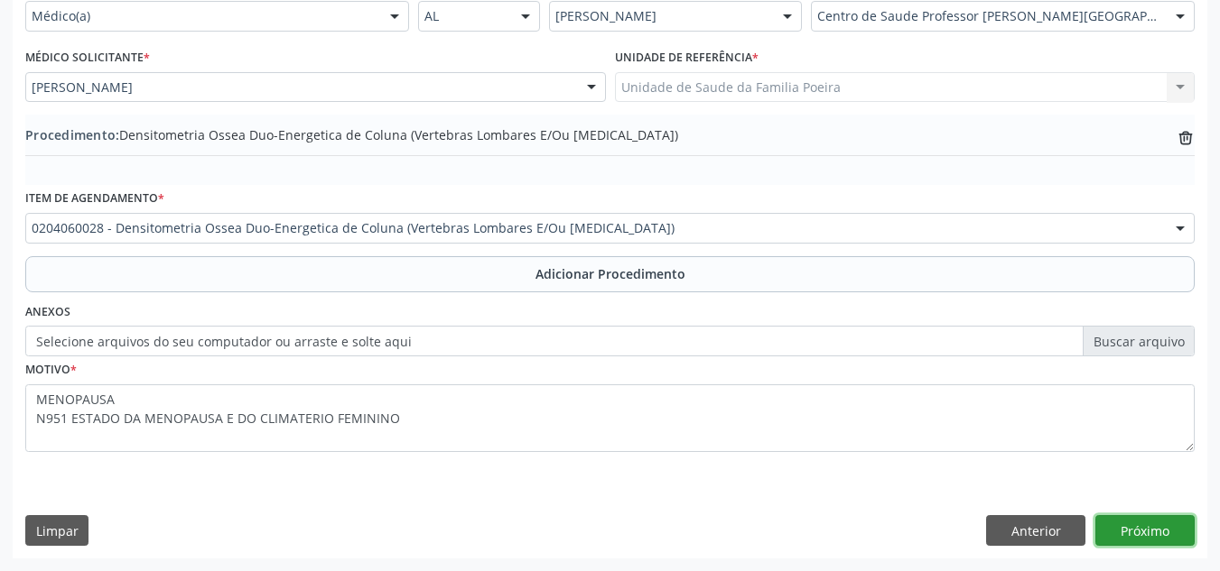
click at [1118, 531] on button "Próximo" at bounding box center [1144, 530] width 99 height 31
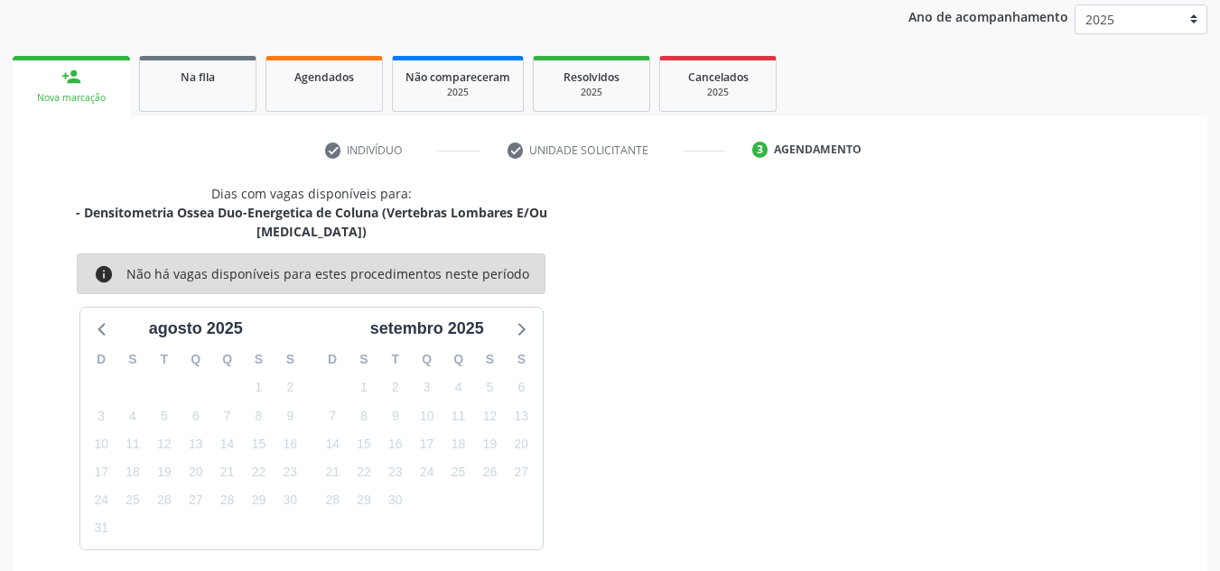
scroll to position [292, 0]
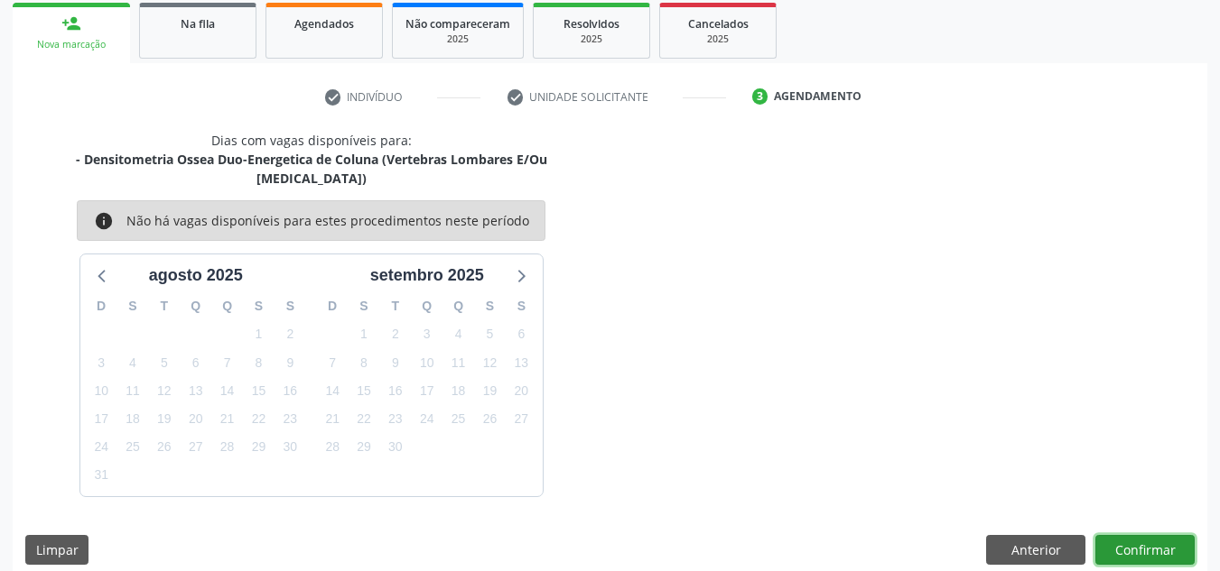
click at [1159, 535] on button "Confirmar" at bounding box center [1144, 550] width 99 height 31
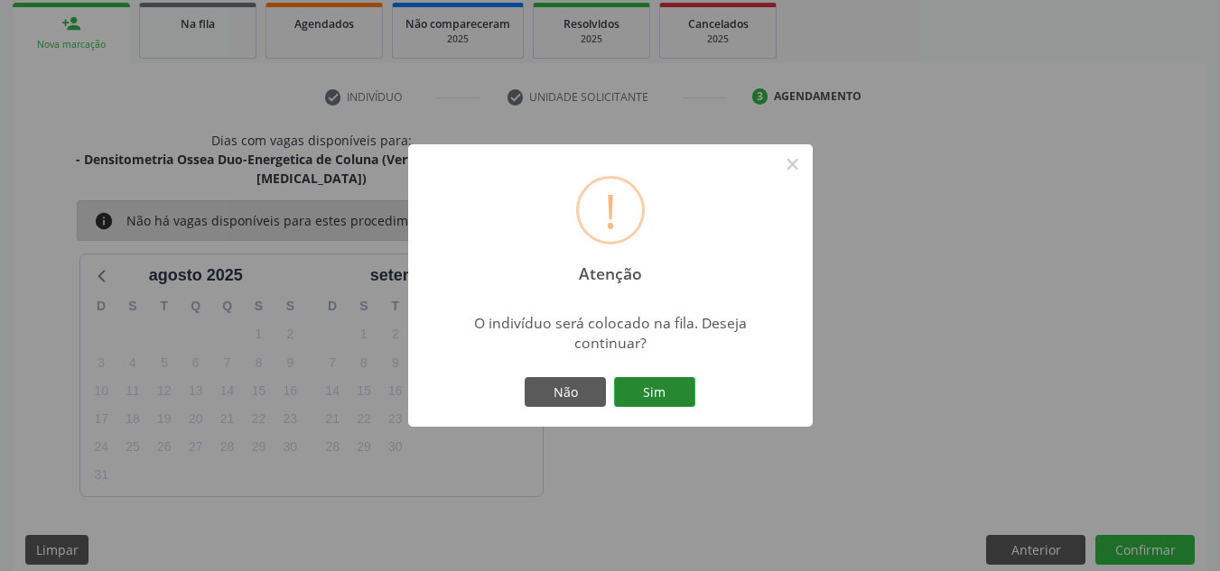
click at [637, 395] on button "Sim" at bounding box center [654, 392] width 81 height 31
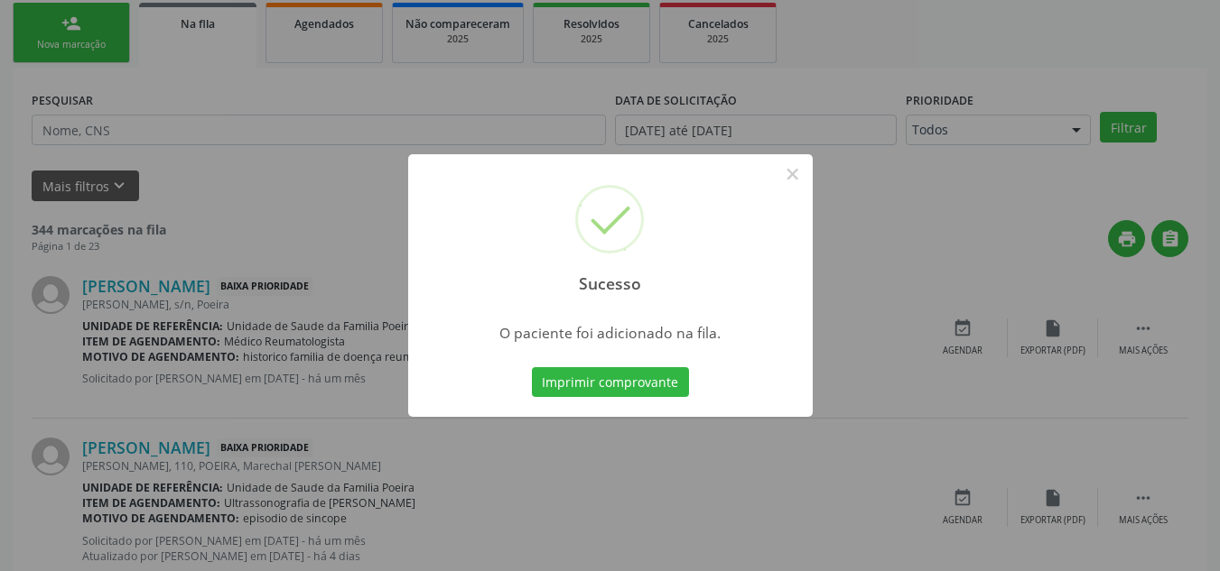
scroll to position [50, 0]
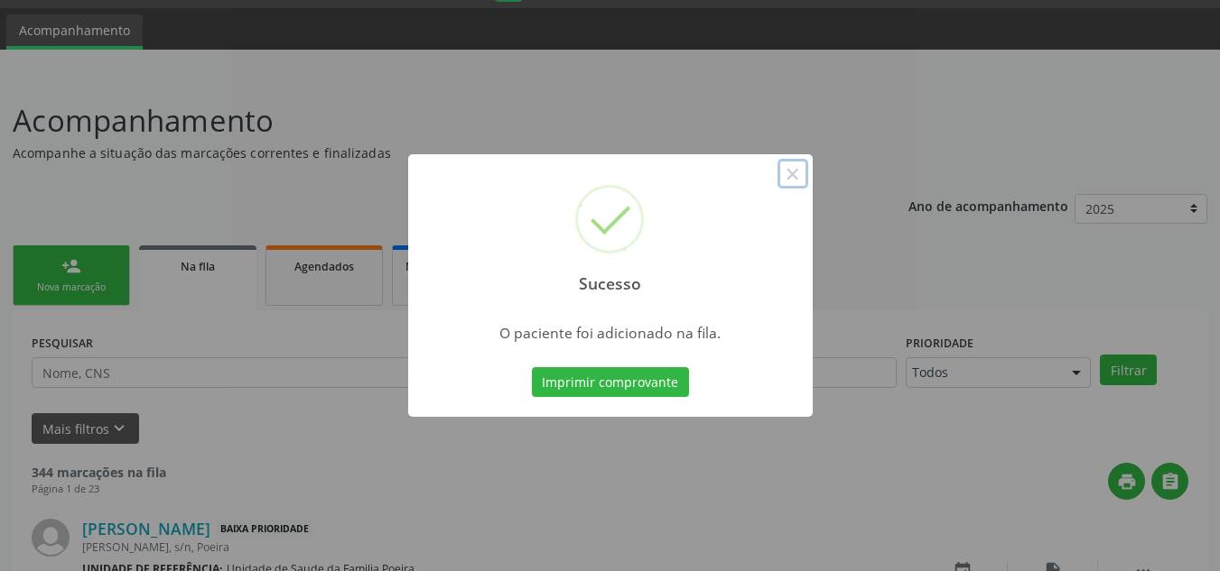
drag, startPoint x: 791, startPoint y: 174, endPoint x: 597, endPoint y: 237, distance: 204.1
click at [790, 176] on button "×" at bounding box center [792, 174] width 31 height 31
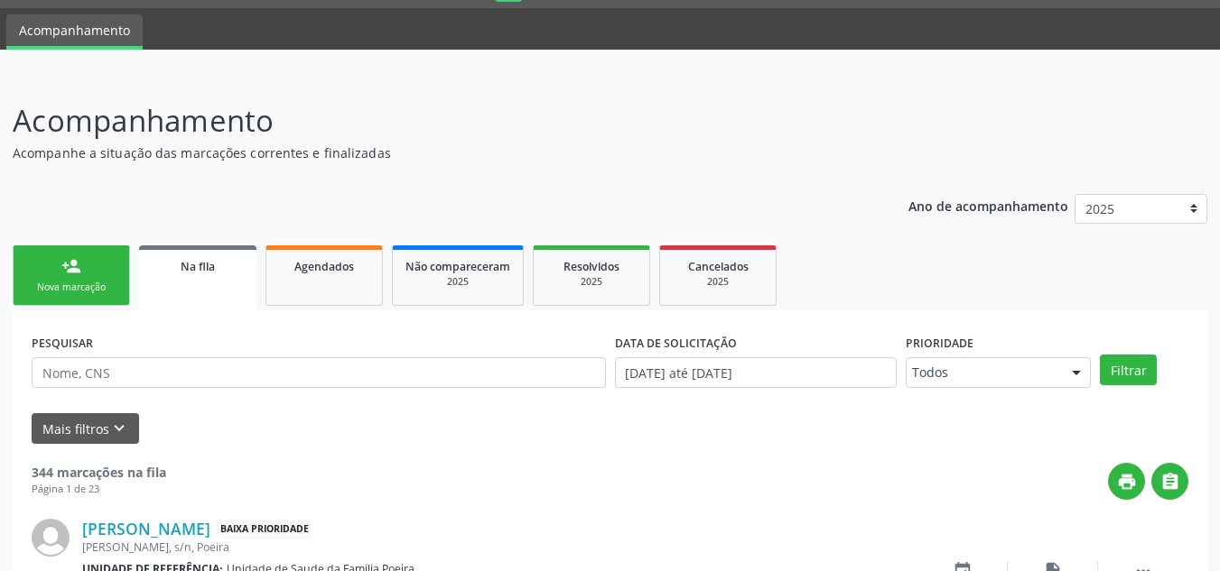
click at [99, 295] on link "person_add Nova marcação" at bounding box center [71, 276] width 117 height 60
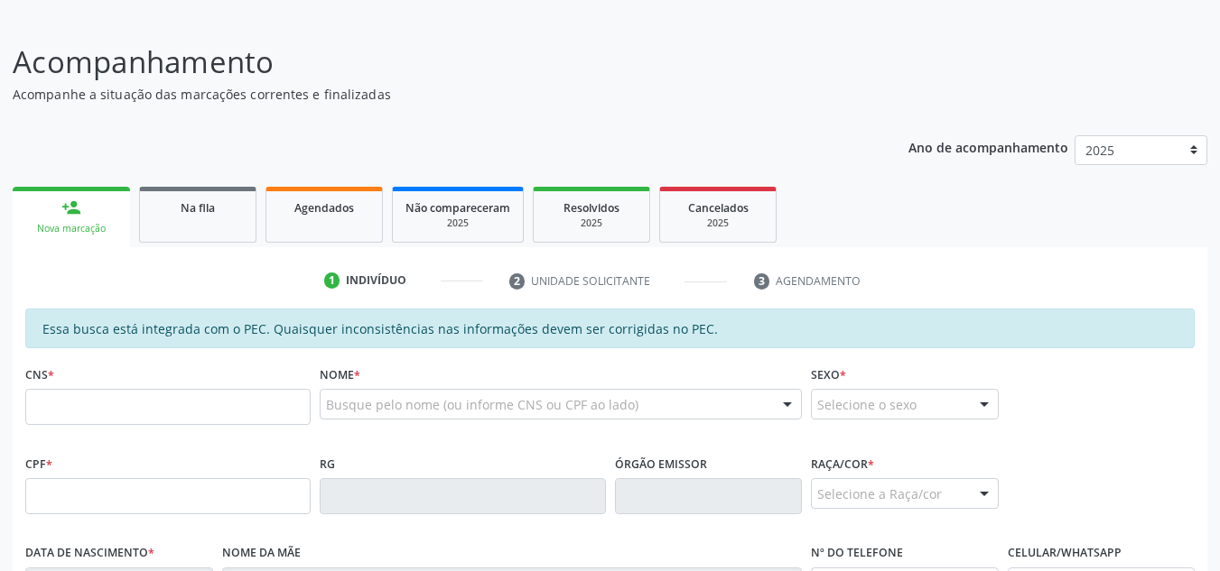
scroll to position [140, 0]
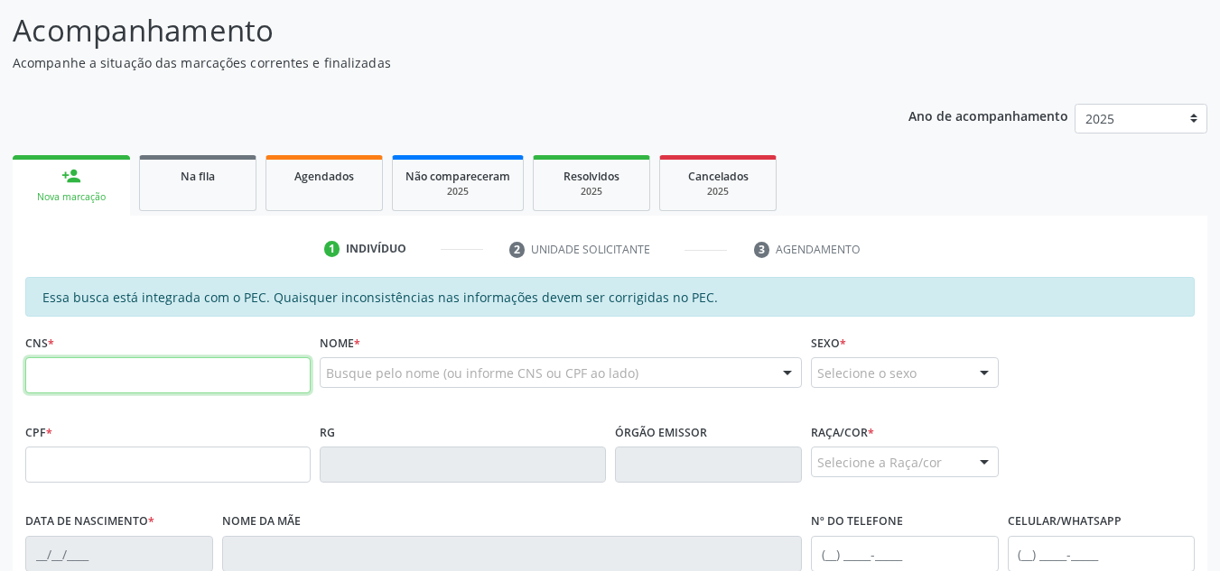
click at [214, 375] on input "text" at bounding box center [167, 375] width 285 height 36
type input "702 8026 4329 8660"
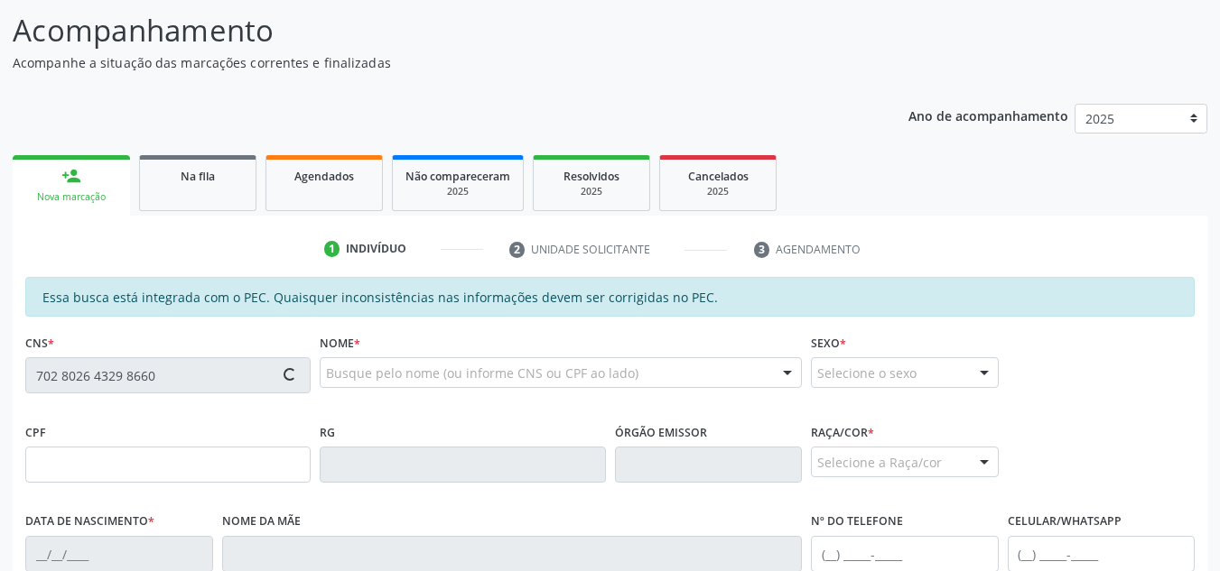
type input "662.598.604-63"
type input "01/12/1952"
type input "Alcina Maria da Conceição"
type input "(82) 99108-2755"
type input "S/N"
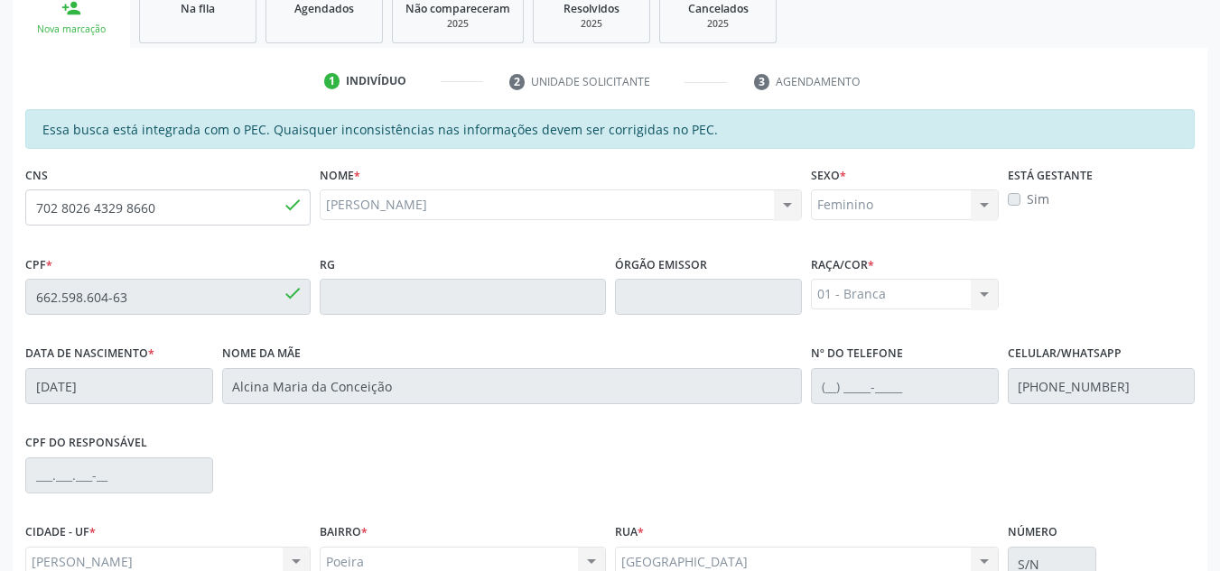
scroll to position [485, 0]
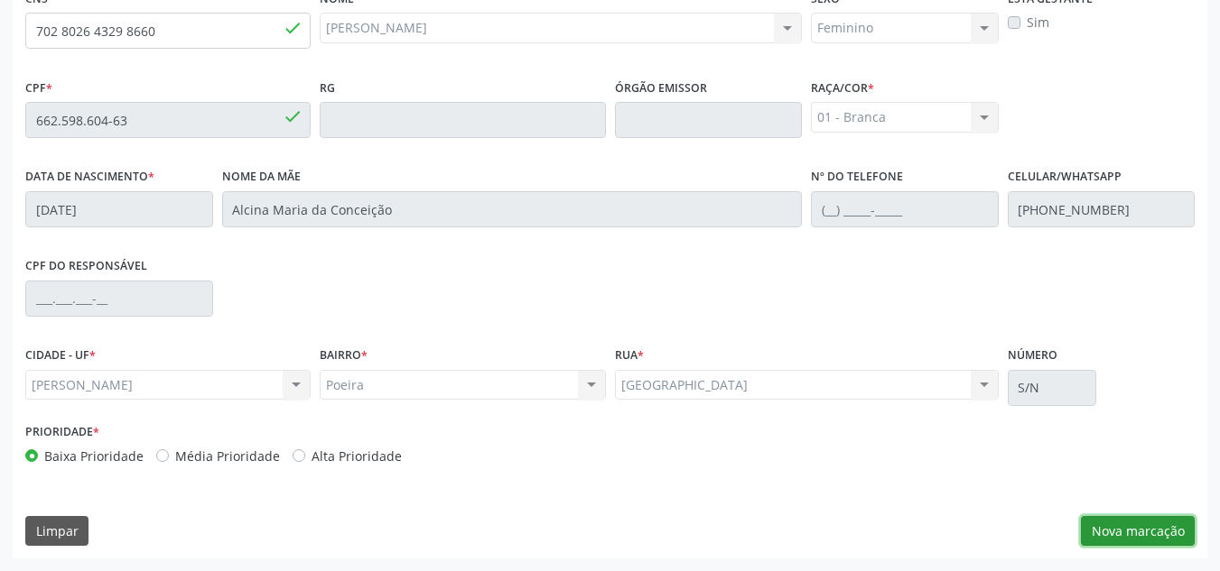
click at [1159, 526] on button "Nova marcação" at bounding box center [1138, 531] width 114 height 31
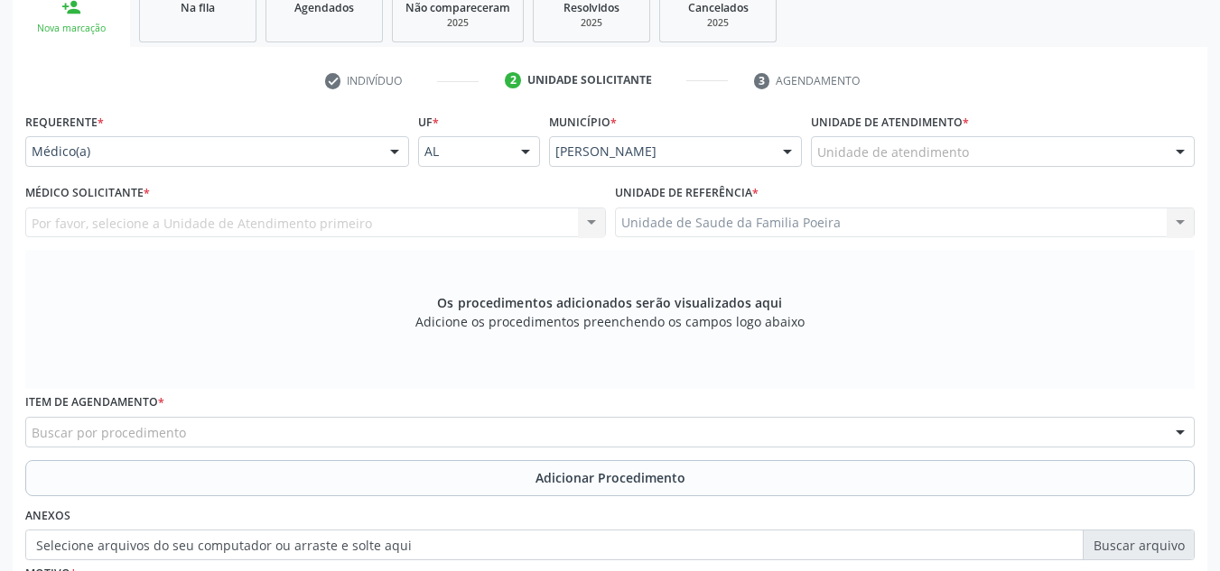
scroll to position [304, 0]
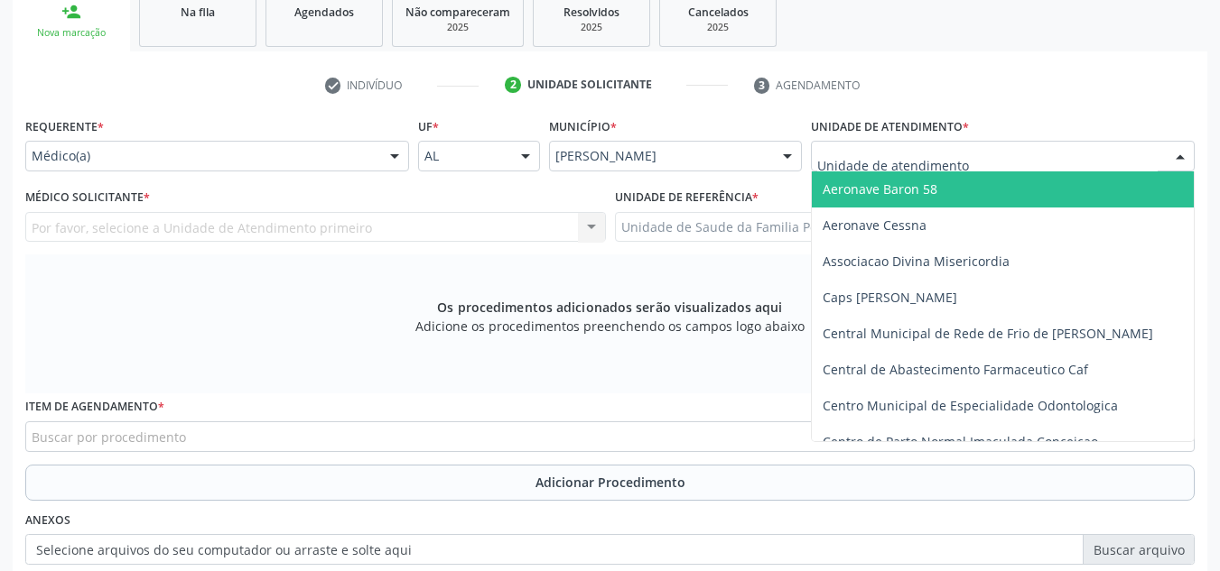
click at [1020, 161] on div at bounding box center [1003, 156] width 384 height 31
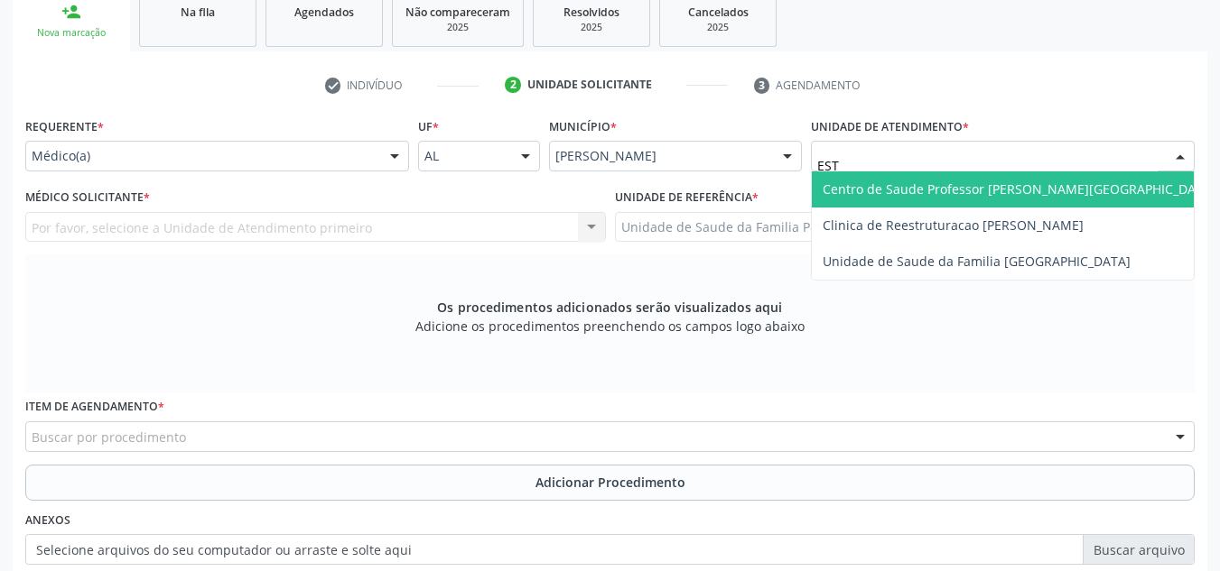
type input "ESTA"
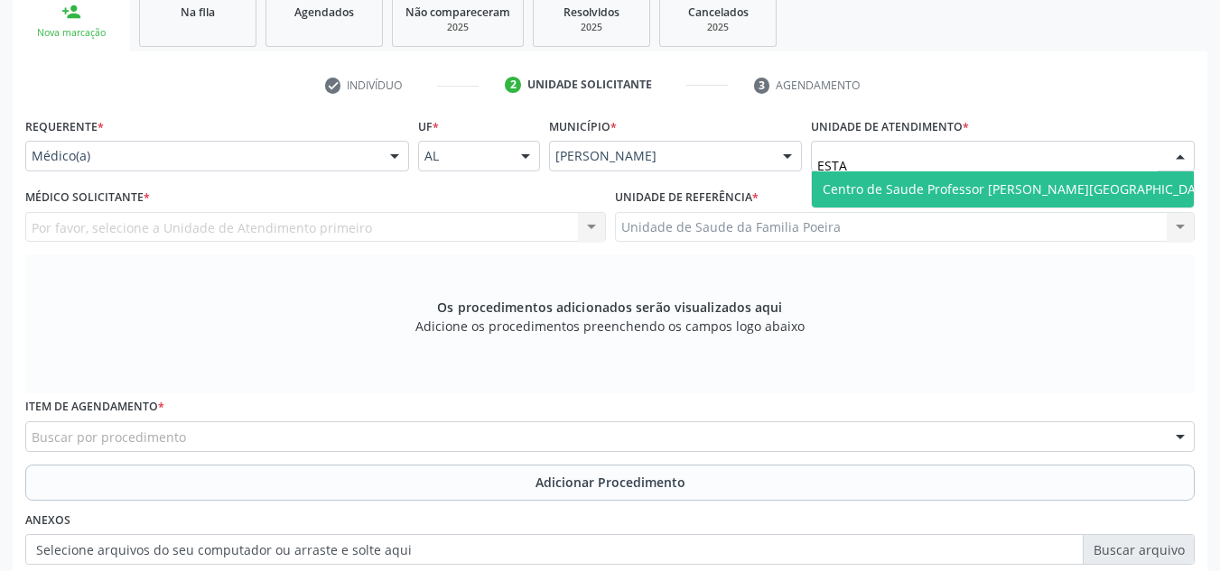
click at [1017, 192] on span "Centro de Saude Professor [PERSON_NAME][GEOGRAPHIC_DATA]" at bounding box center [1018, 189] width 393 height 17
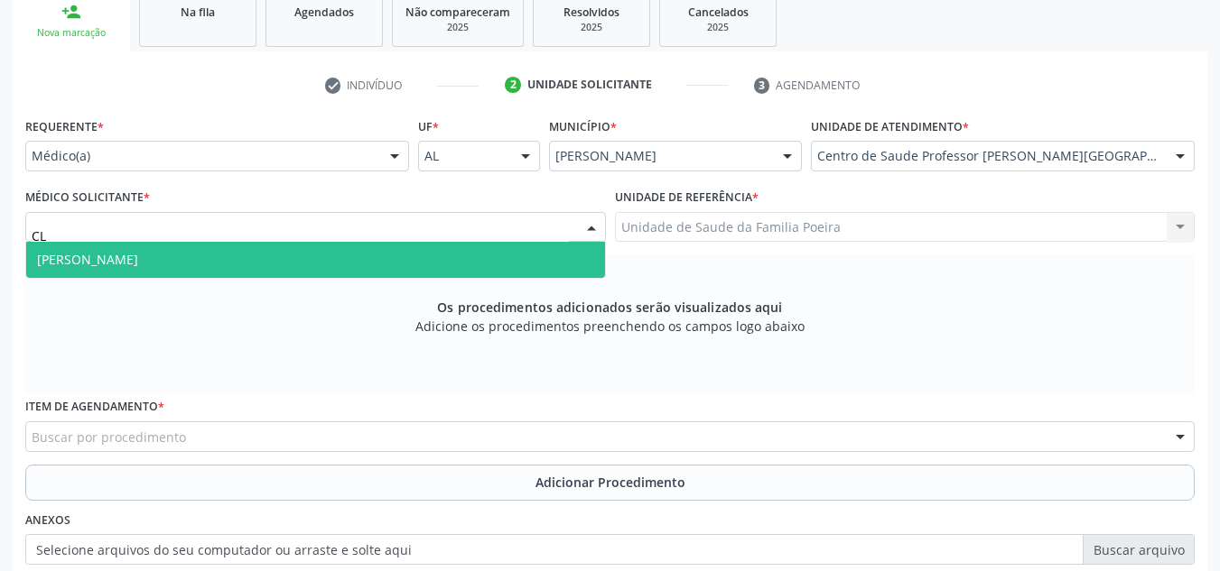
type input "CLA"
click at [139, 246] on span "Claudia Roberta de Oliveira Ferreira" at bounding box center [315, 260] width 579 height 36
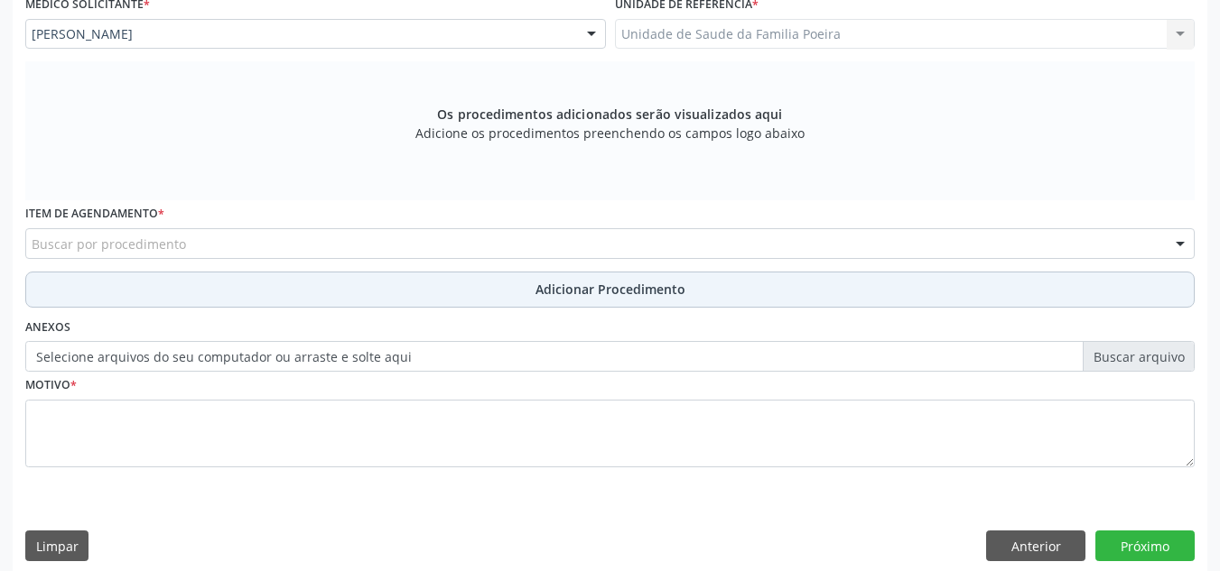
scroll to position [513, 0]
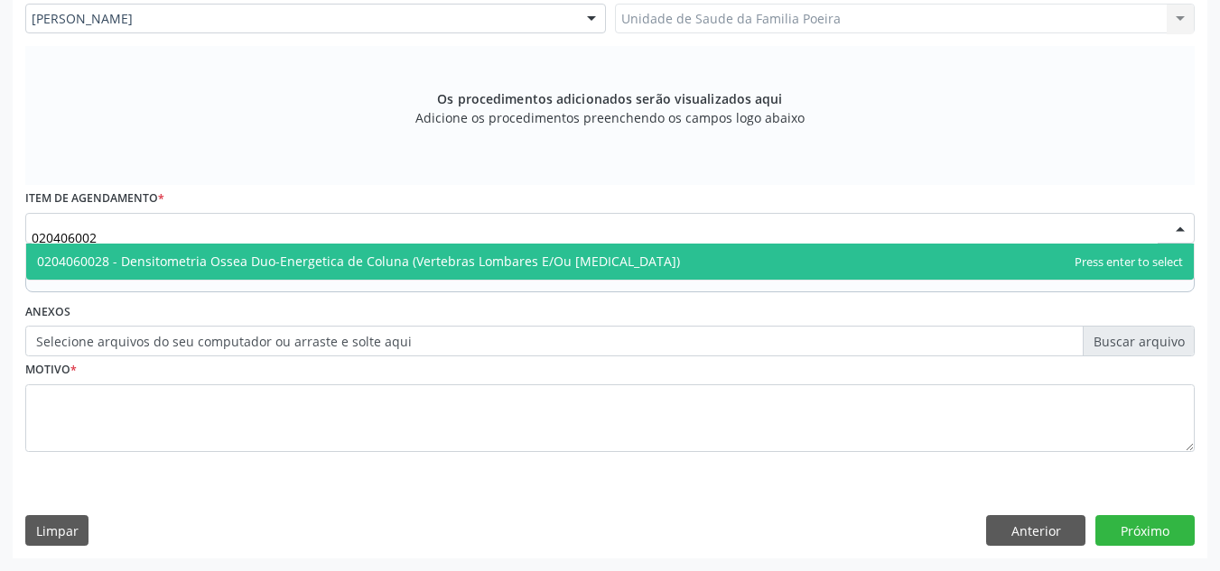
type input "0204060028"
click at [212, 268] on span "0204060028 - Densitometria Ossea Duo-Energetica de Coluna (Vertebras Lombares E…" at bounding box center [358, 261] width 643 height 17
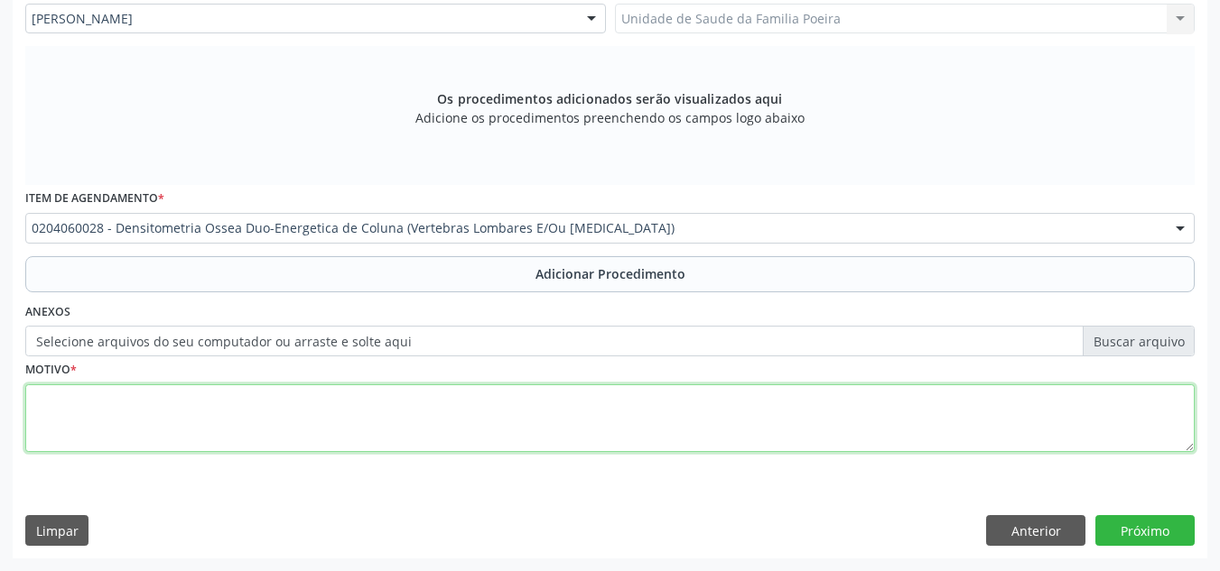
click at [226, 397] on textarea at bounding box center [609, 419] width 1169 height 69
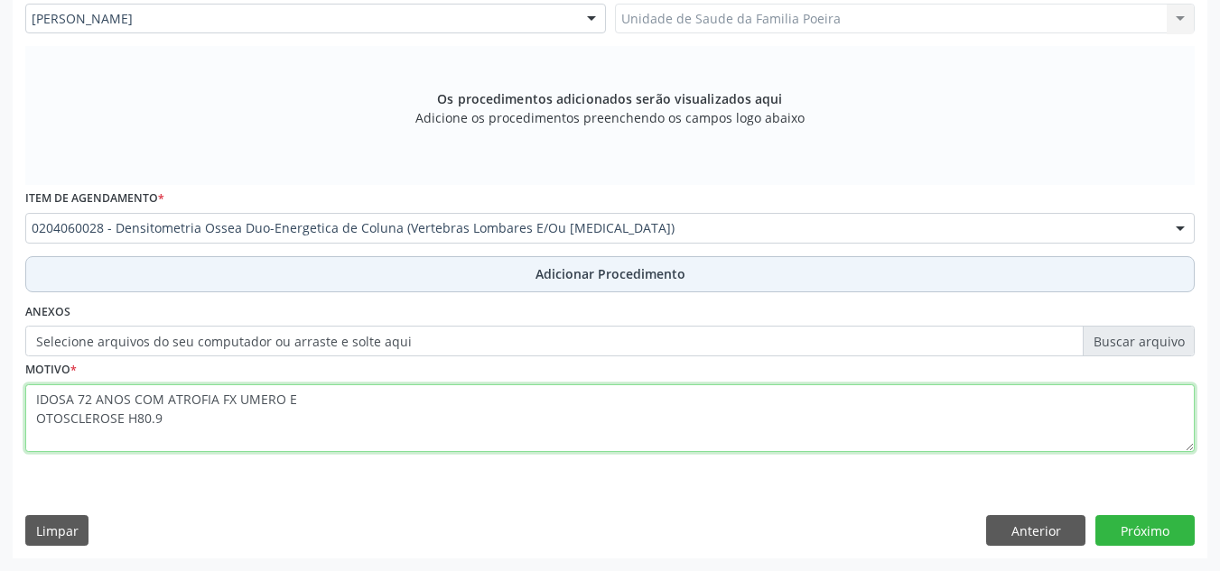
type textarea "IDOSA 72 ANOS COM ATROFIA FX UMERO E OTOSCLEROSE H80.9"
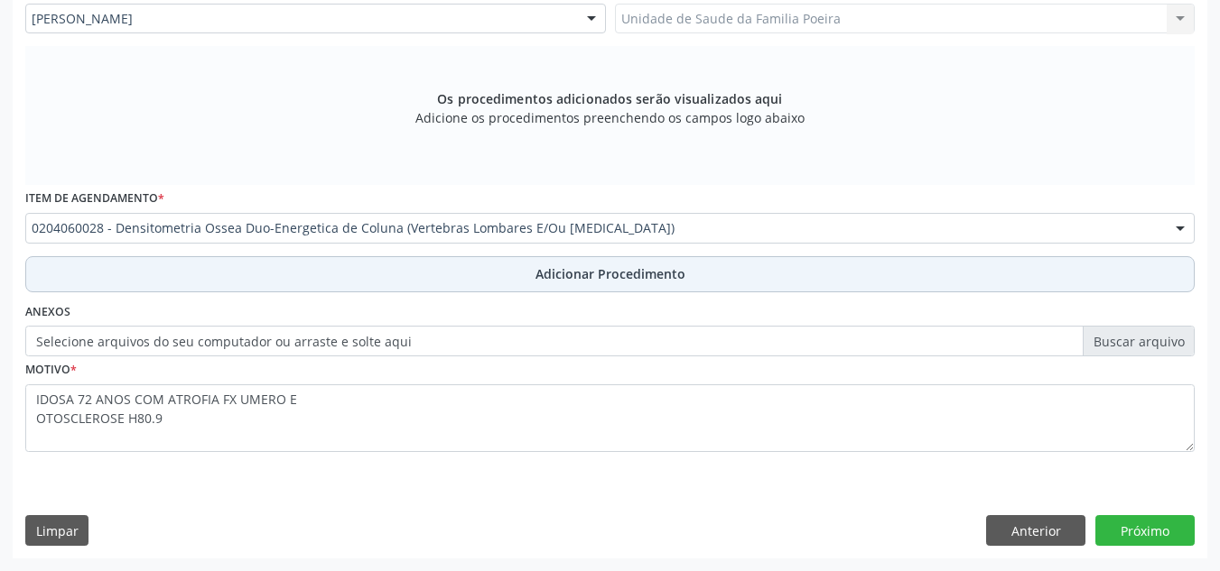
click at [487, 265] on button "Adicionar Procedimento" at bounding box center [609, 274] width 1169 height 36
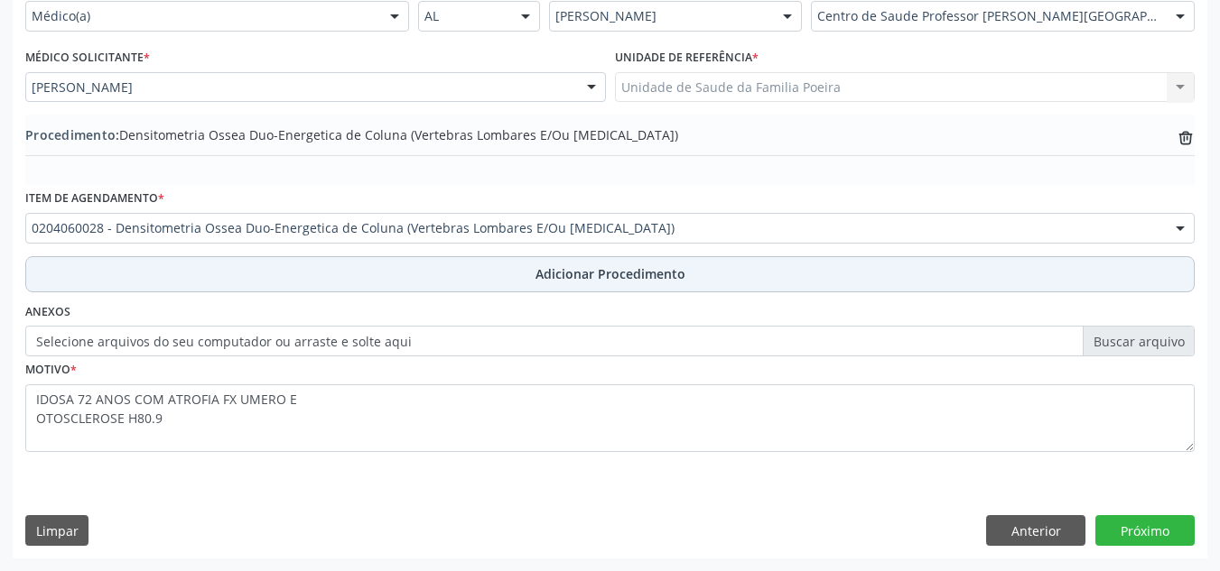
scroll to position [444, 0]
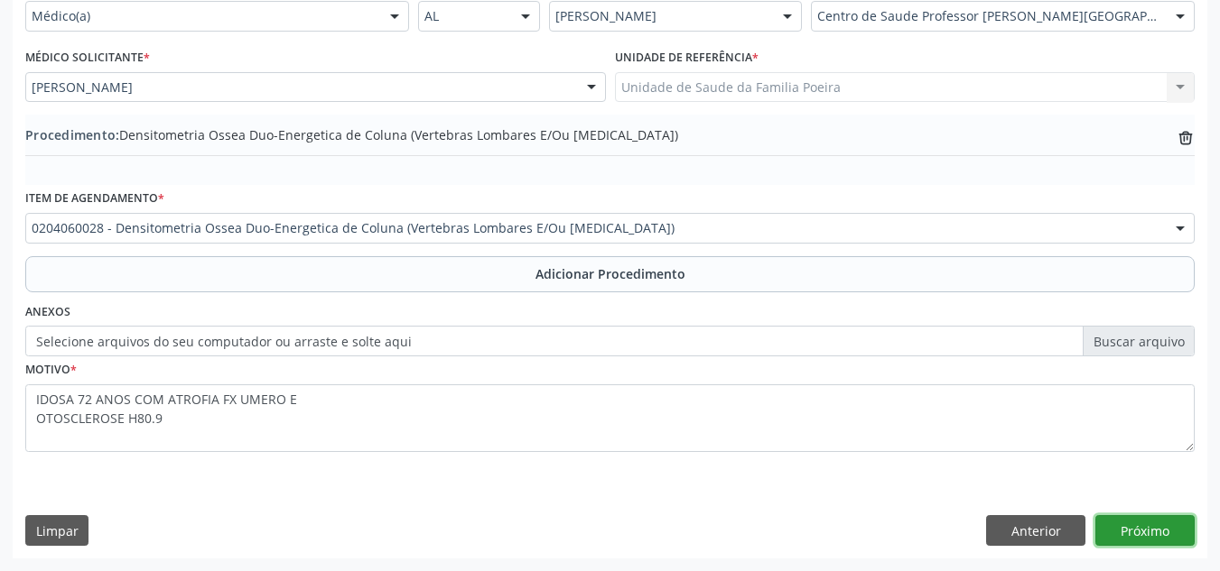
click at [1140, 534] on button "Próximo" at bounding box center [1144, 530] width 99 height 31
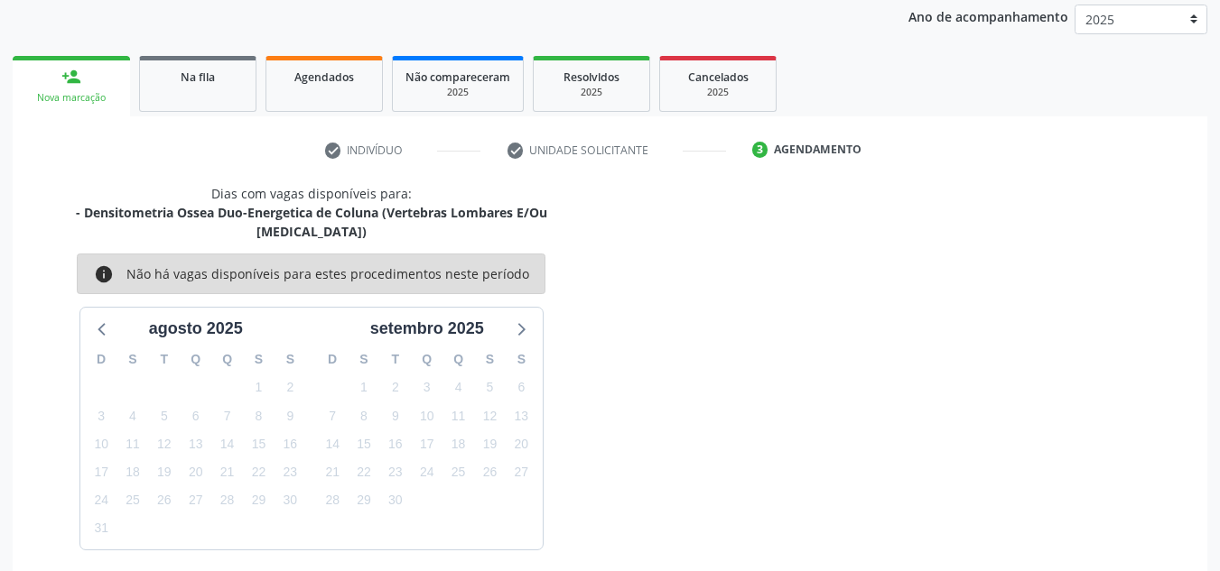
scroll to position [292, 0]
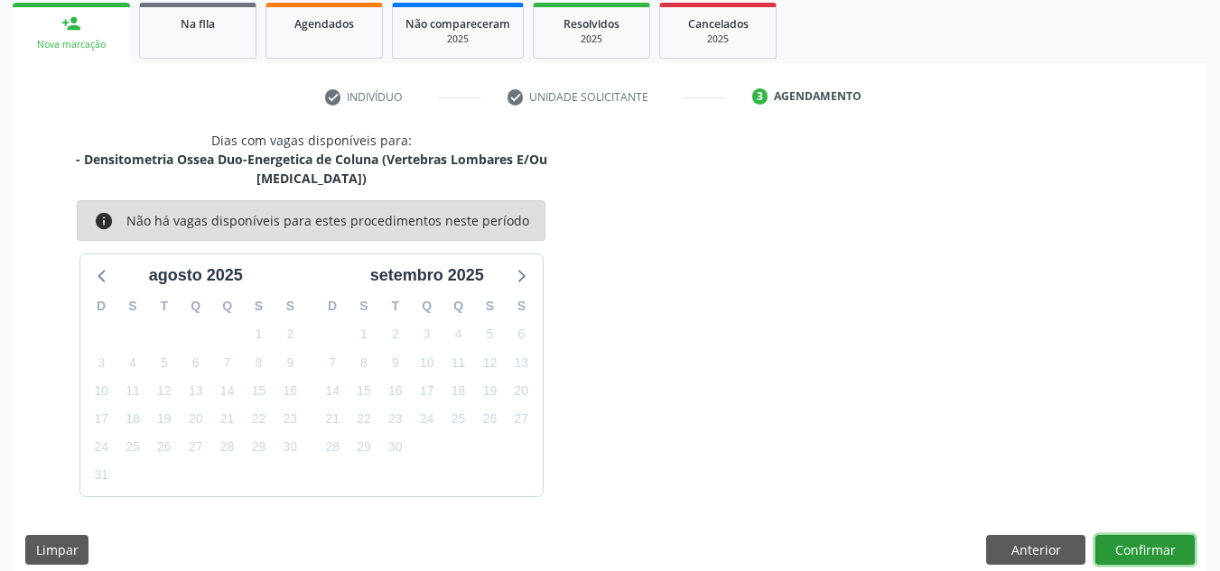
click at [1140, 535] on button "Confirmar" at bounding box center [1144, 550] width 99 height 31
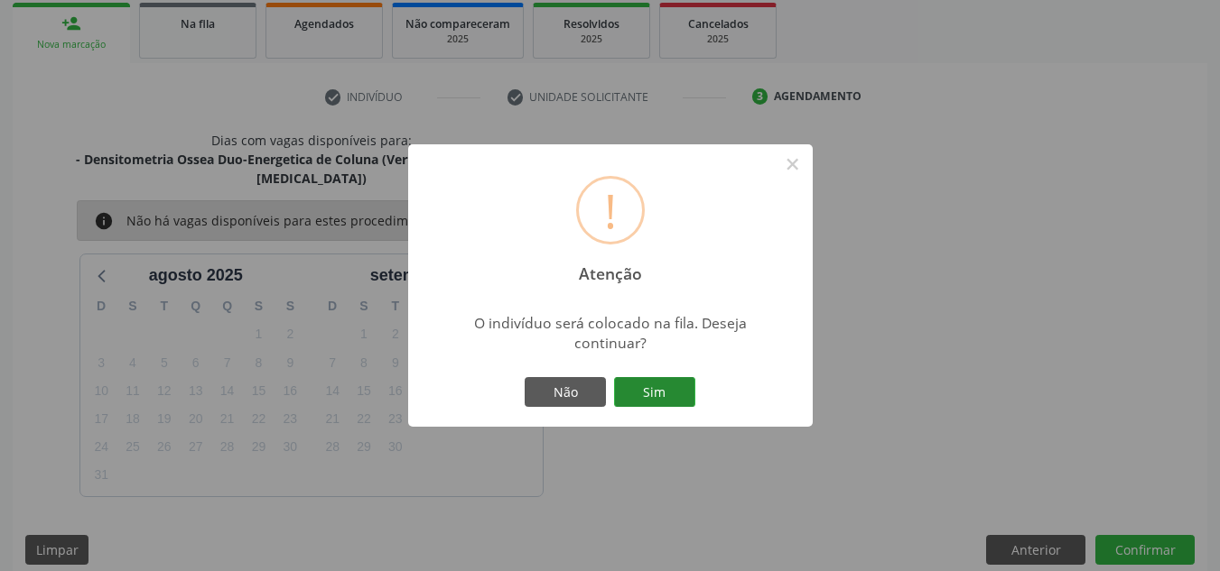
click at [652, 385] on button "Sim" at bounding box center [654, 392] width 81 height 31
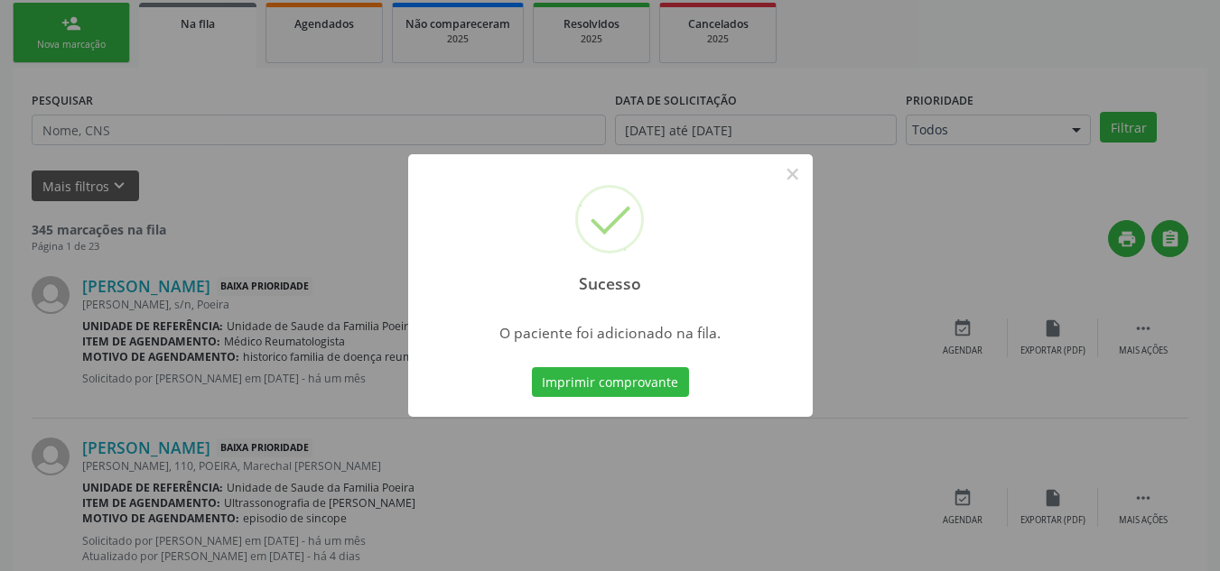
scroll to position [50, 0]
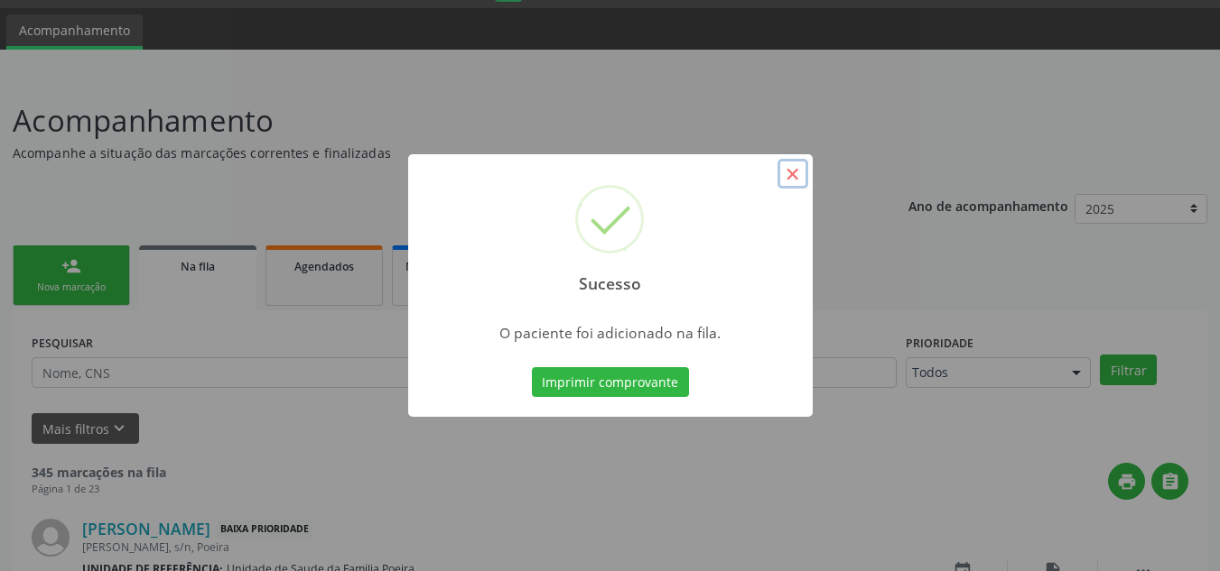
click at [801, 171] on button "×" at bounding box center [792, 174] width 31 height 31
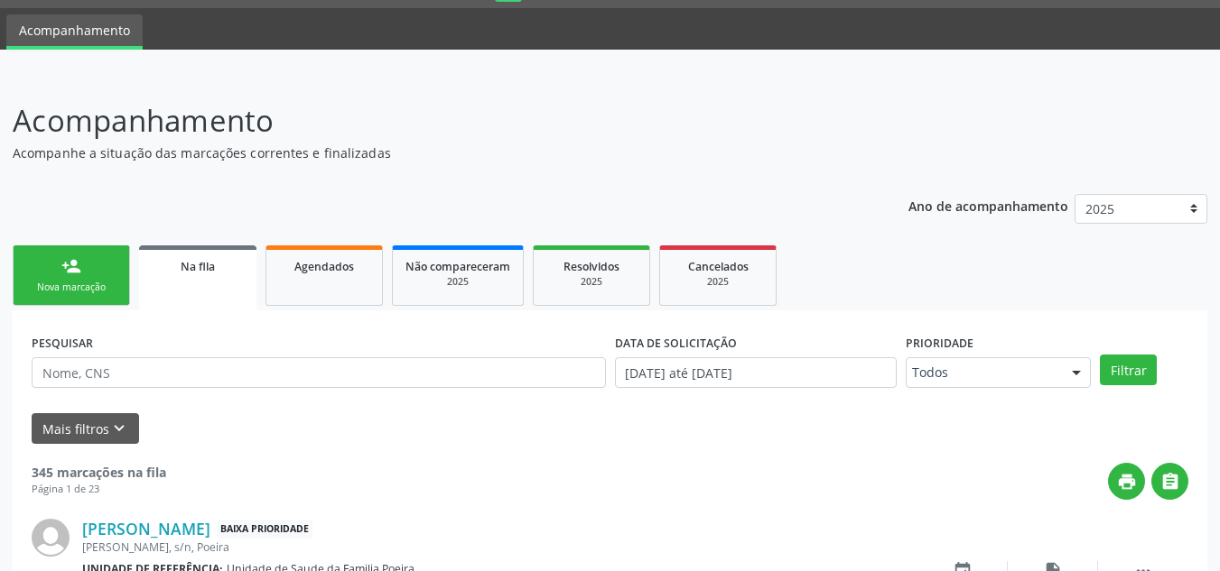
click at [28, 283] on div "Nova marcação" at bounding box center [71, 288] width 90 height 14
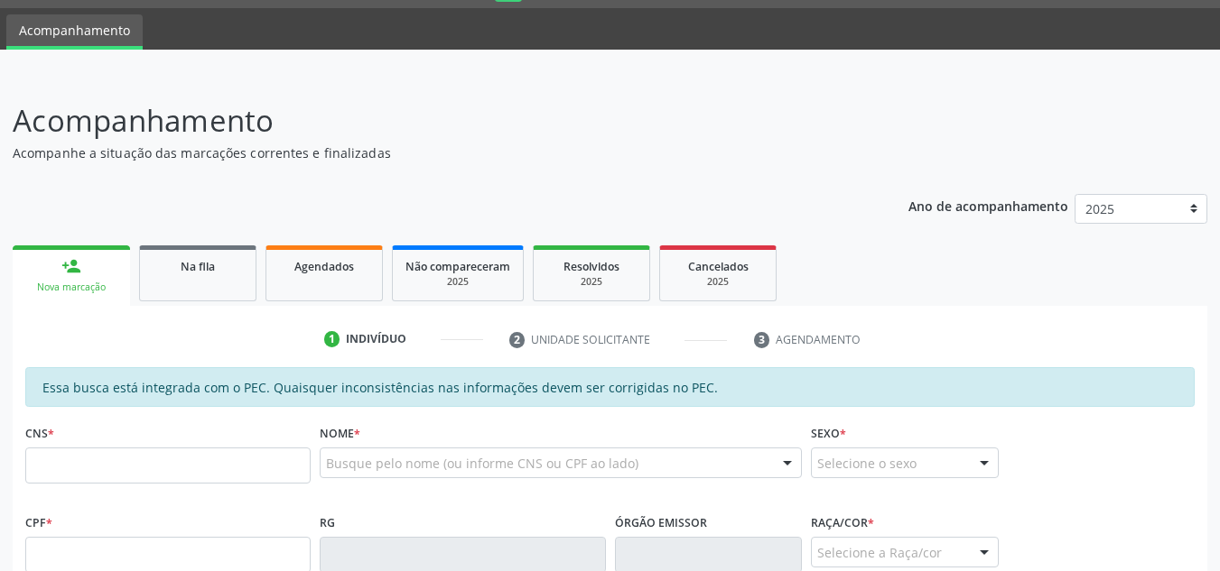
scroll to position [230, 0]
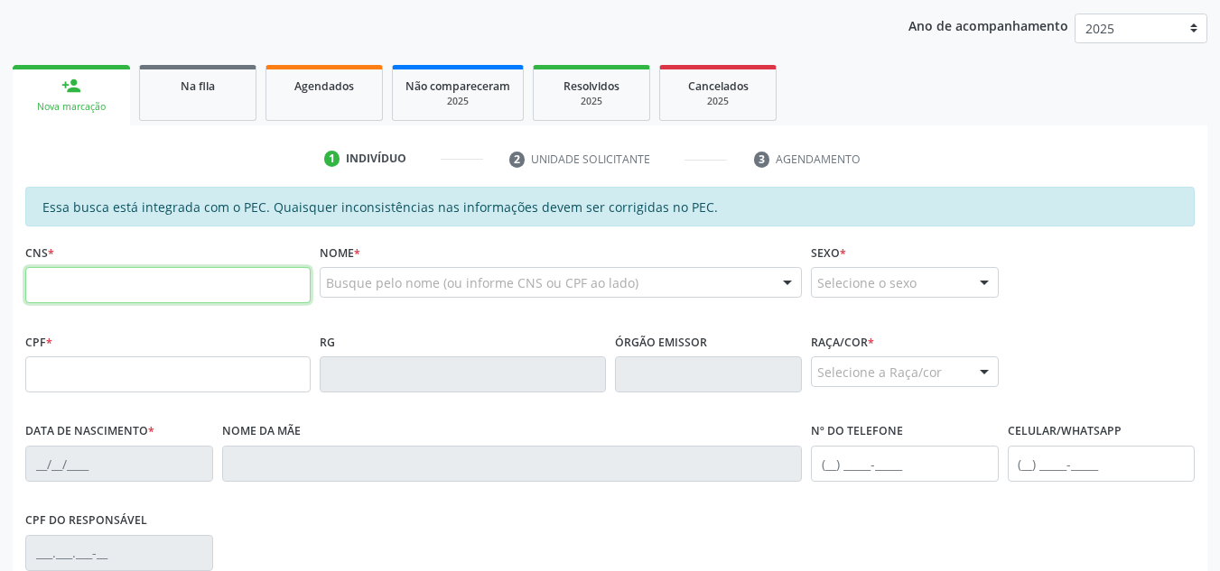
click at [104, 297] on input "text" at bounding box center [167, 285] width 285 height 36
type input "703 4008 2460 8300"
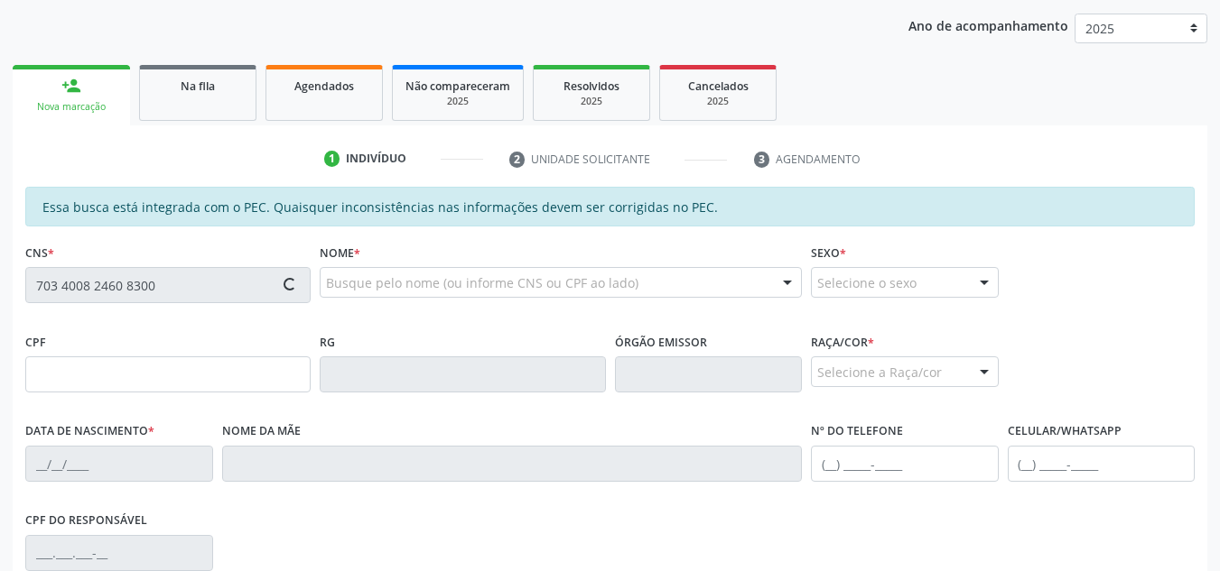
type input "213.171.318-51"
type input "23/05/1975"
type input "Cicera dos Santos Silva"
type input "(82) 98712-3947"
type input "S/N"
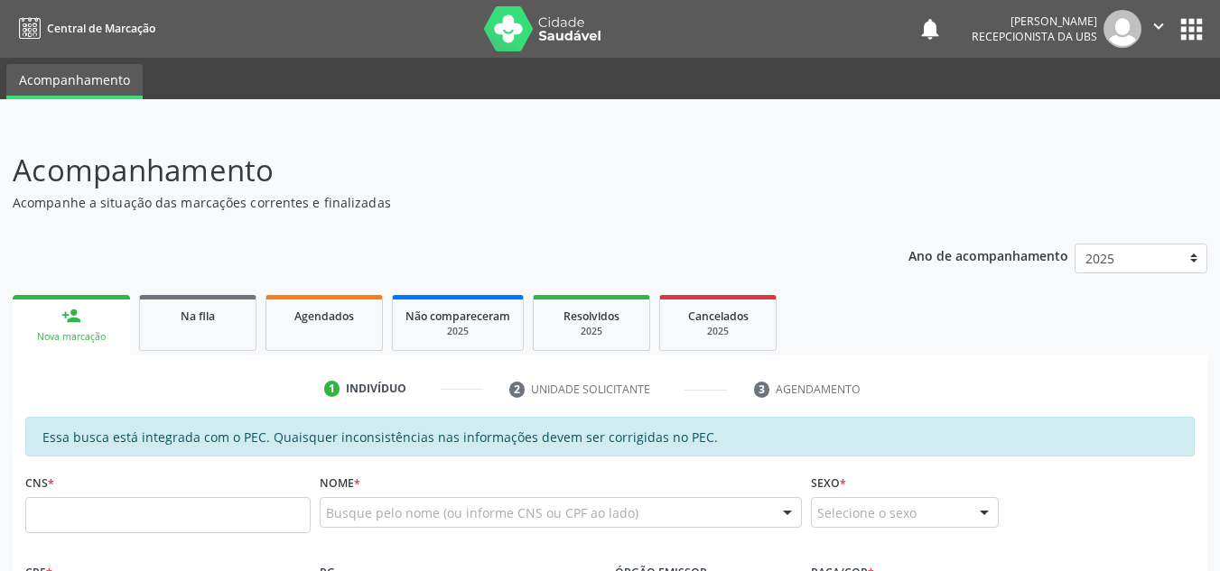
scroll to position [290, 0]
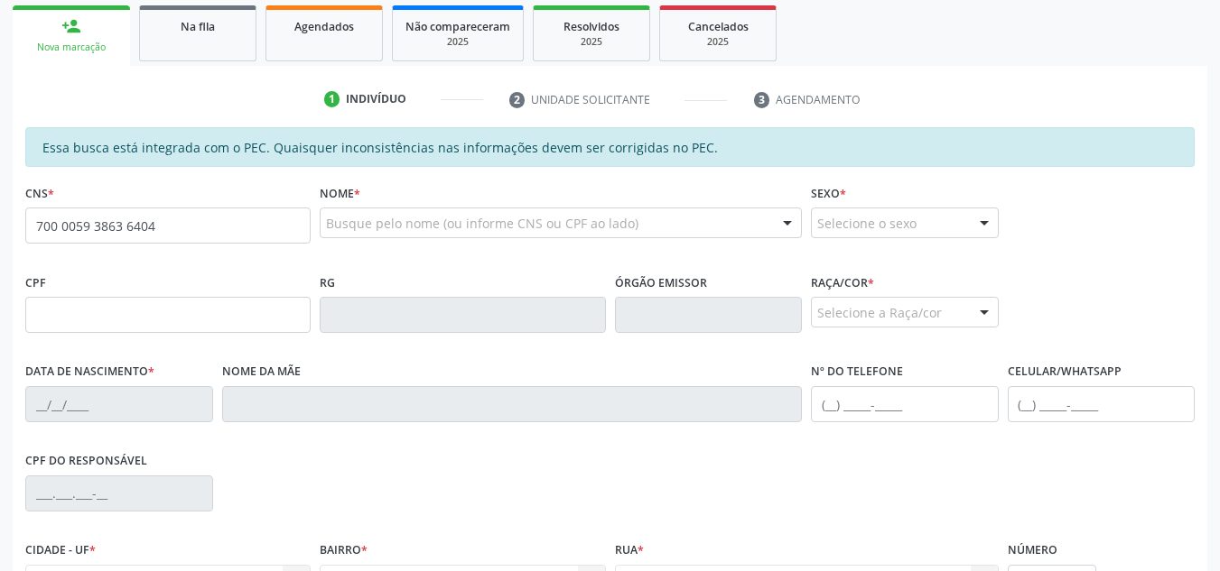
type input "700 0059 3863 6404"
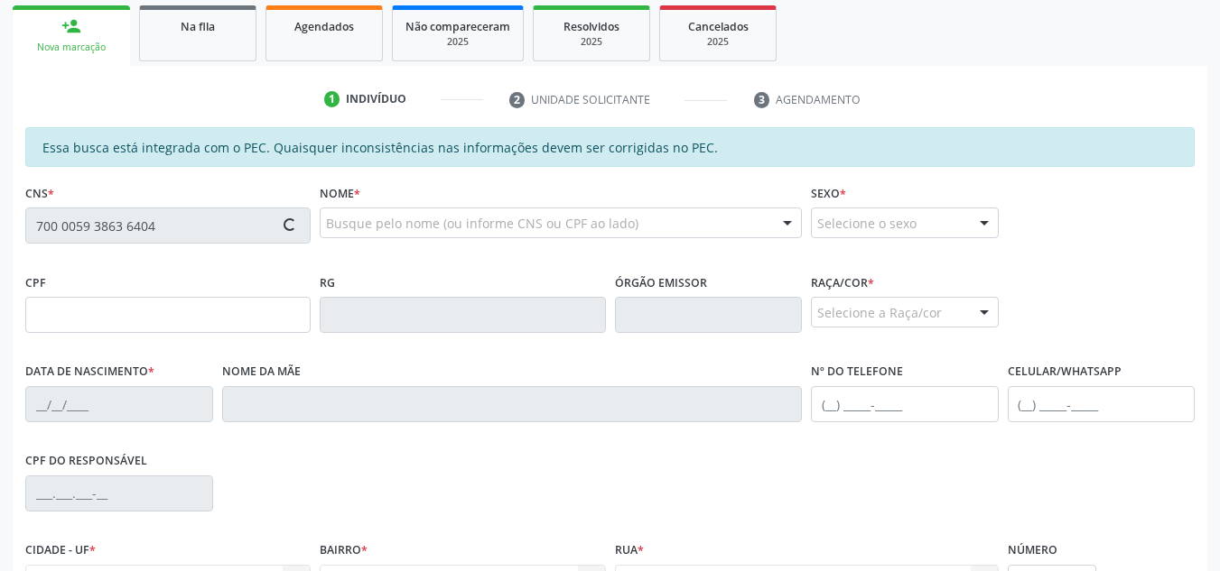
type input "034.828.654-69"
type input "24/04/1973"
type input "Edite Maria dos Santos"
type input "(82) 99309-9210"
type input "S/N"
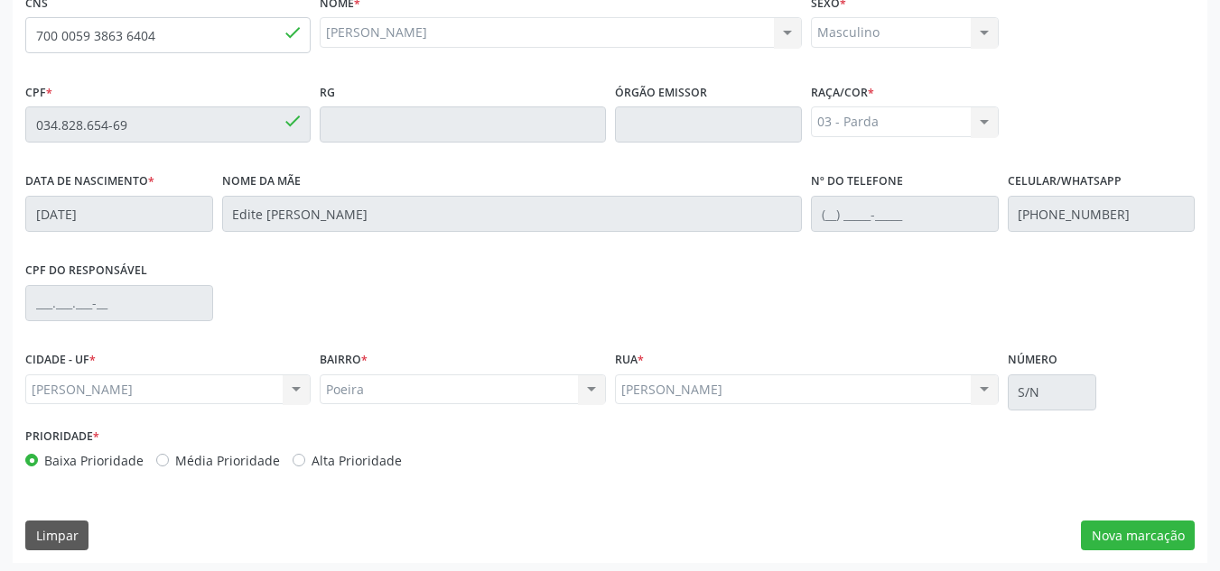
scroll to position [485, 0]
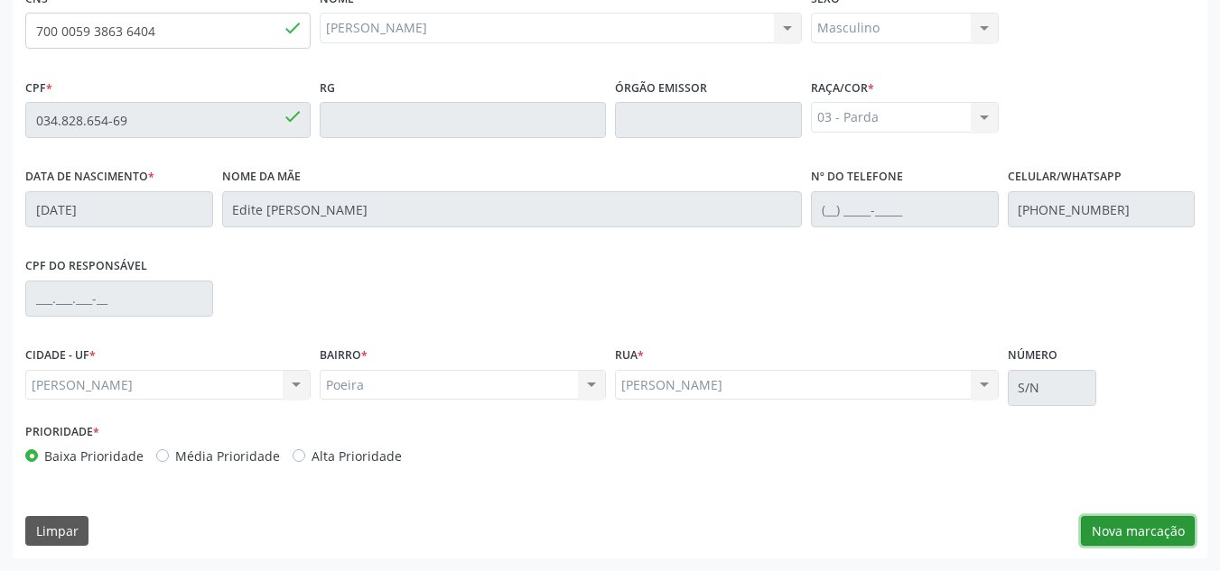
click at [1137, 543] on button "Nova marcação" at bounding box center [1138, 531] width 114 height 31
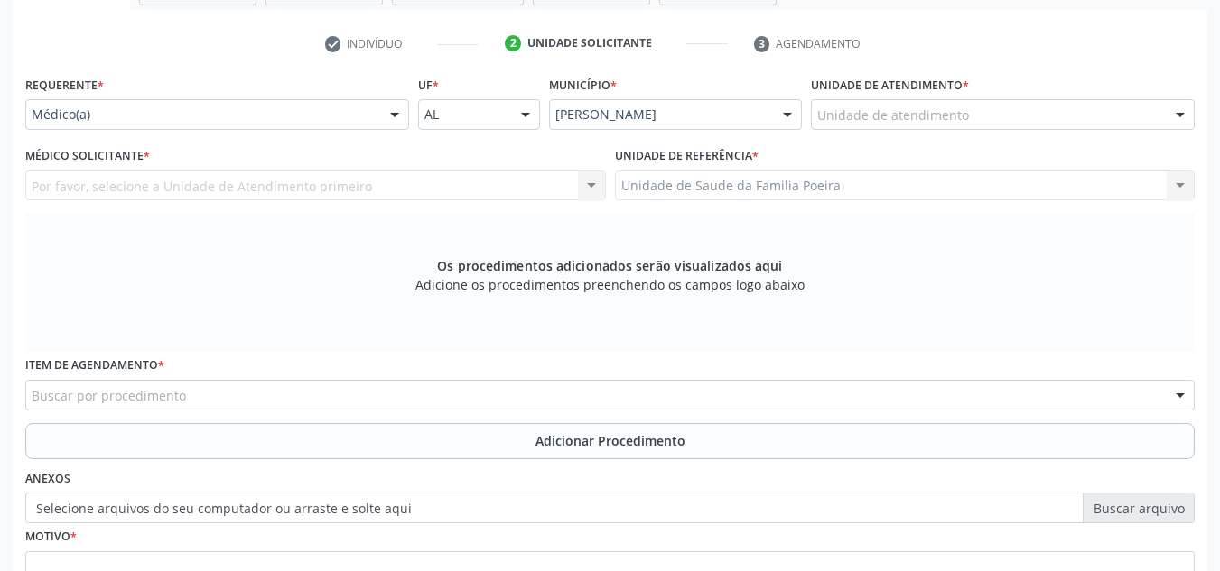
scroll to position [304, 0]
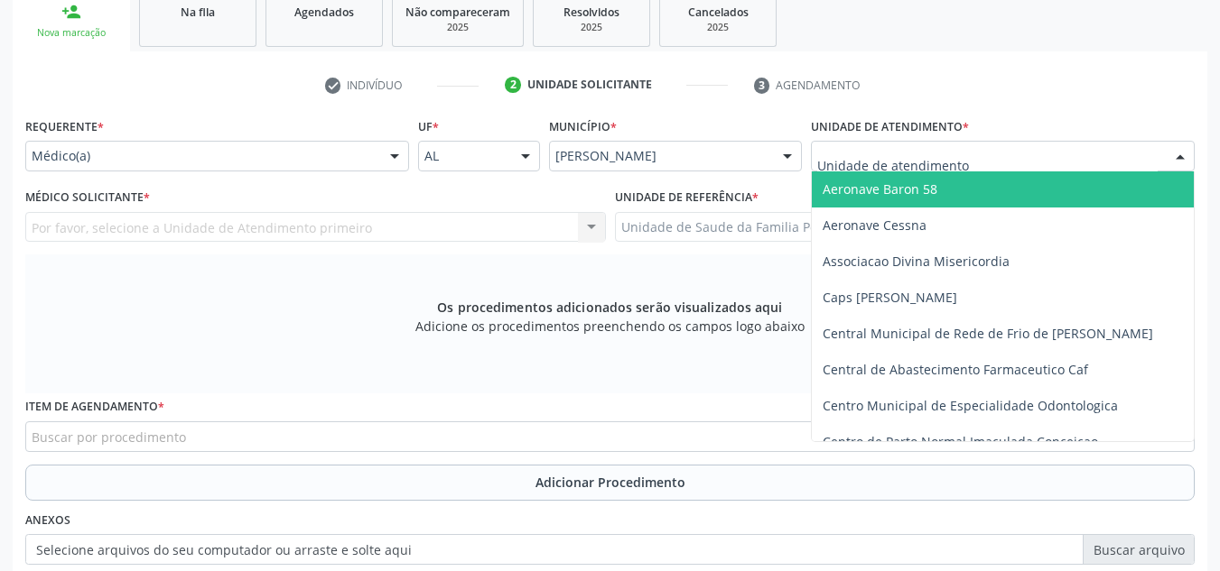
click at [999, 162] on div at bounding box center [1003, 156] width 384 height 31
type input "P"
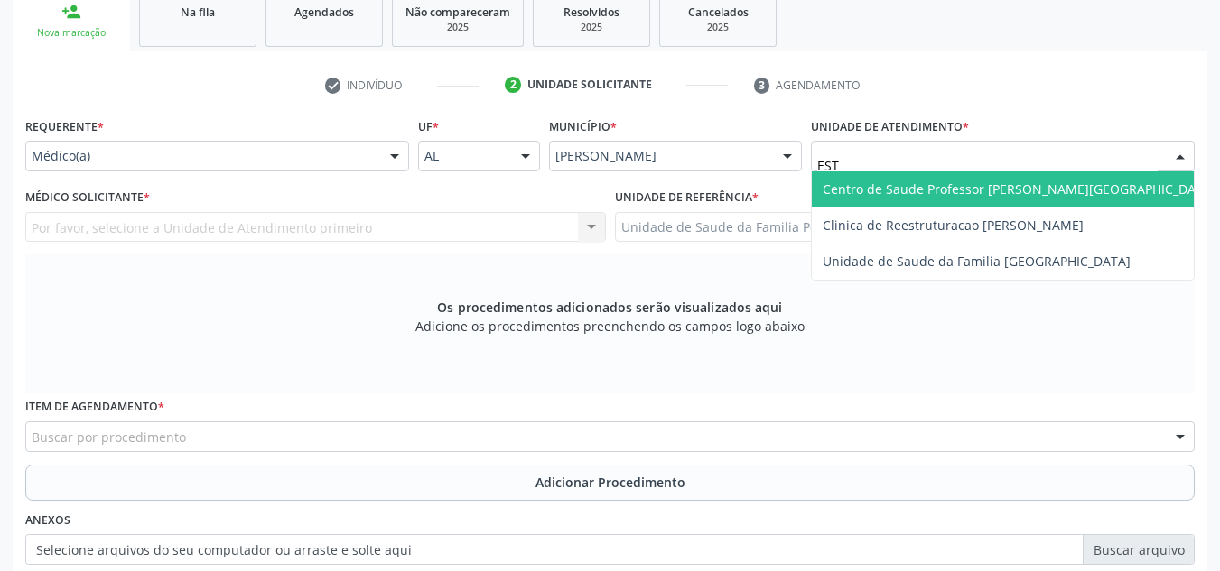
type input "ESTA"
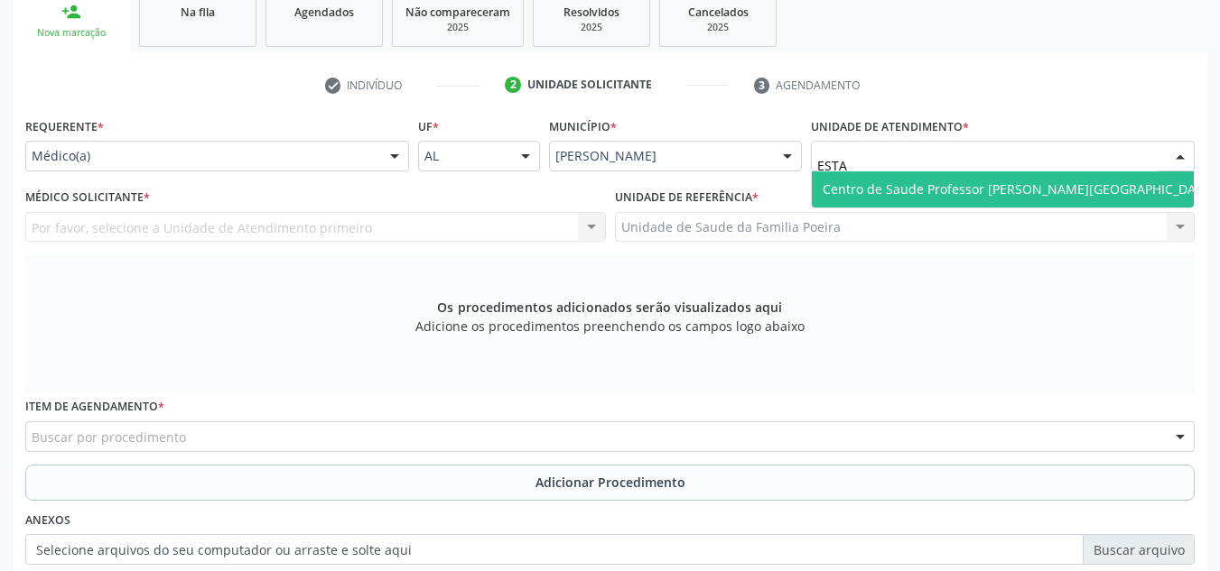
click at [1026, 200] on span "Centro de Saude Professor [PERSON_NAME][GEOGRAPHIC_DATA]" at bounding box center [1019, 190] width 414 height 36
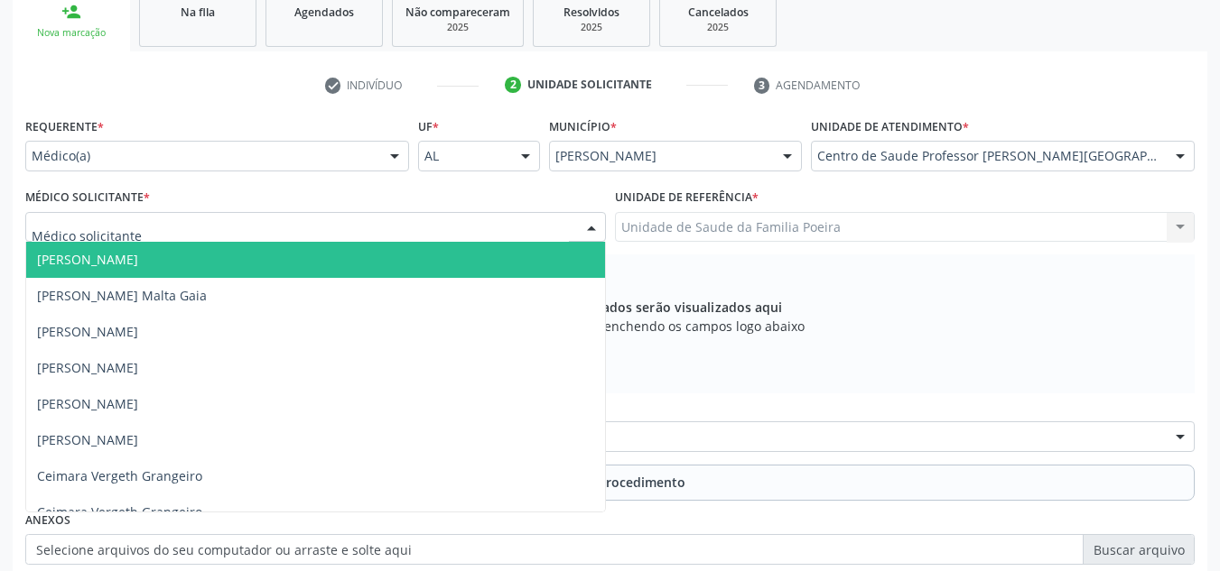
click at [210, 239] on div at bounding box center [315, 227] width 580 height 31
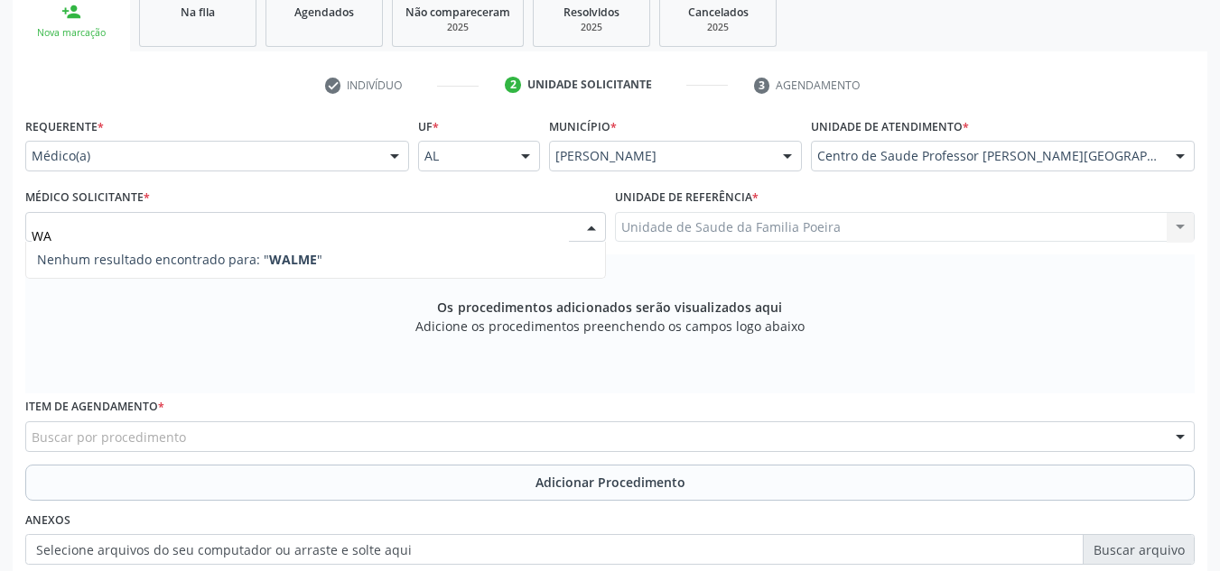
type input "W"
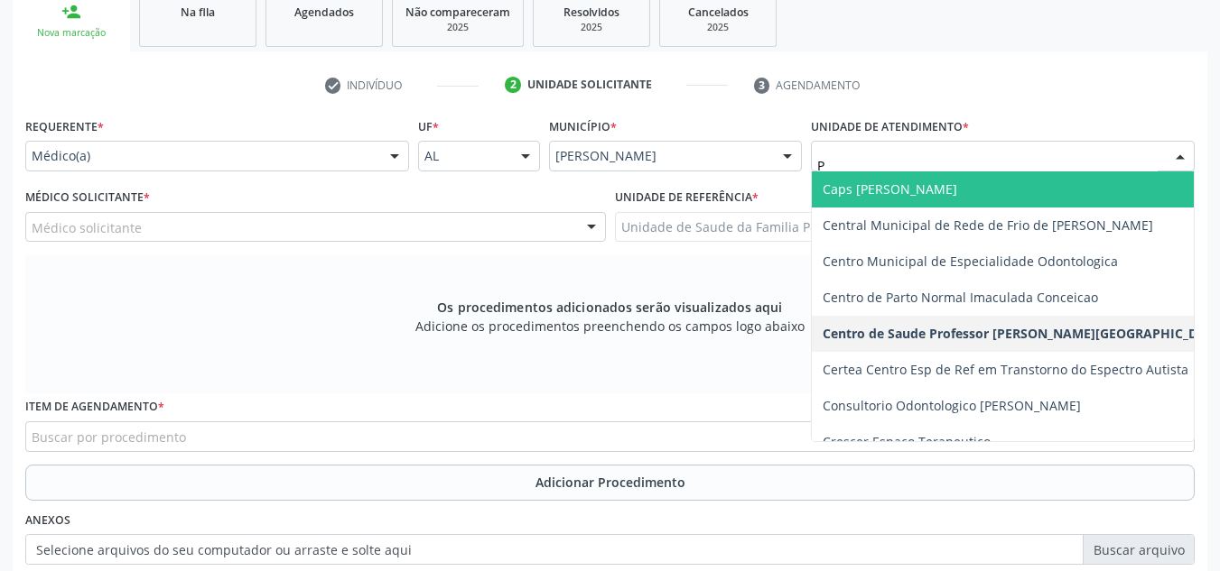
type input "PO"
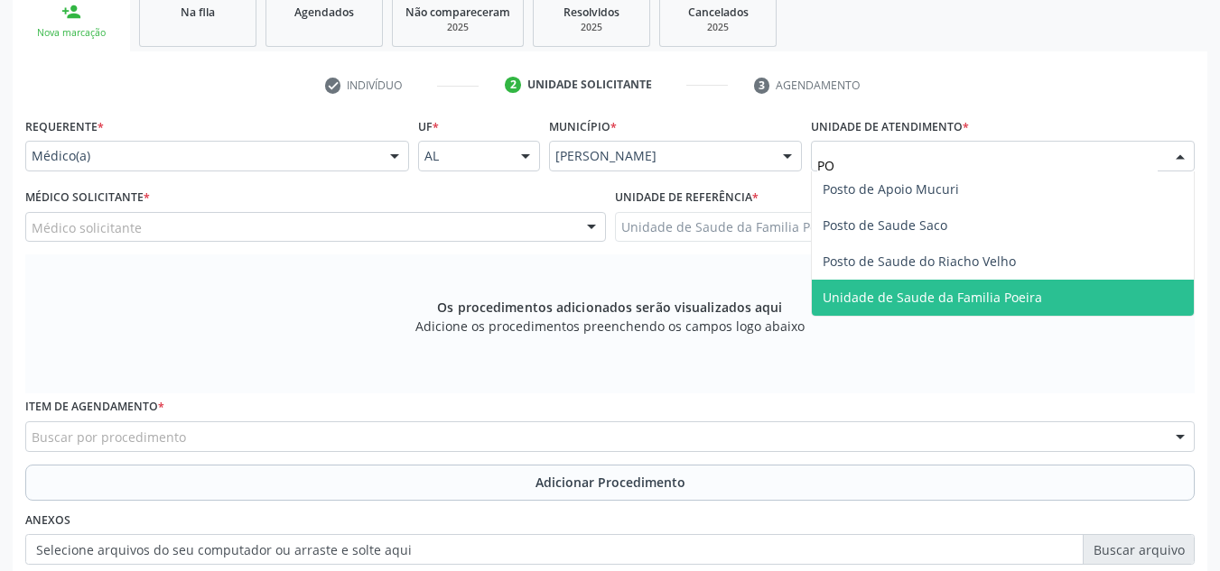
click at [1049, 292] on span "Unidade de Saude da Familia Poeira" at bounding box center [1003, 298] width 382 height 36
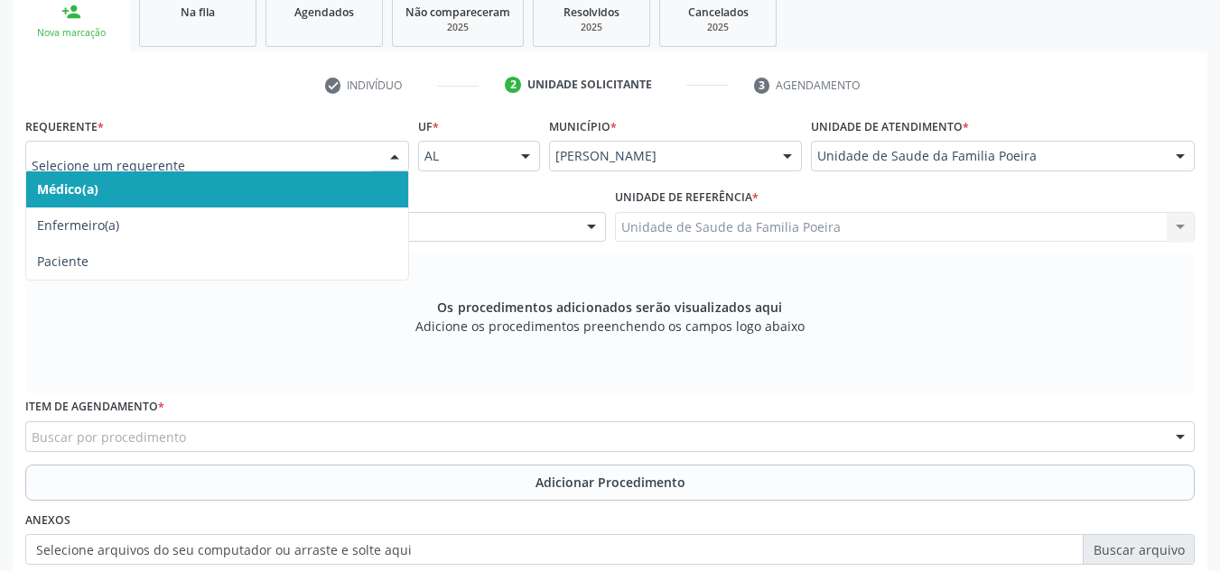
click at [172, 166] on div at bounding box center [217, 156] width 384 height 31
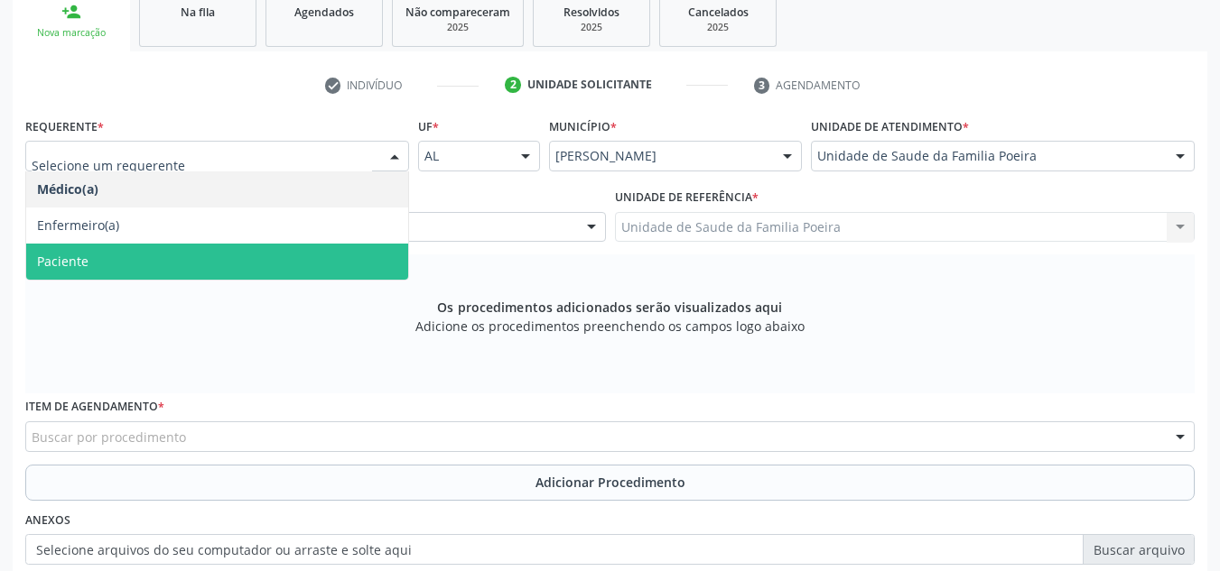
click at [128, 259] on span "Paciente" at bounding box center [217, 262] width 382 height 36
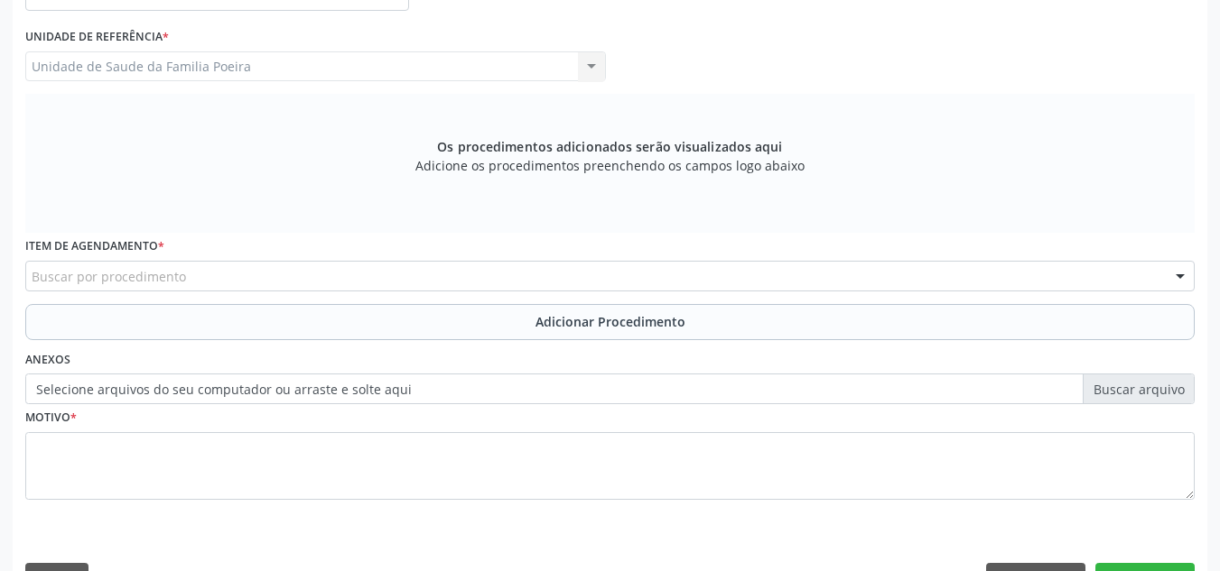
scroll to position [485, 0]
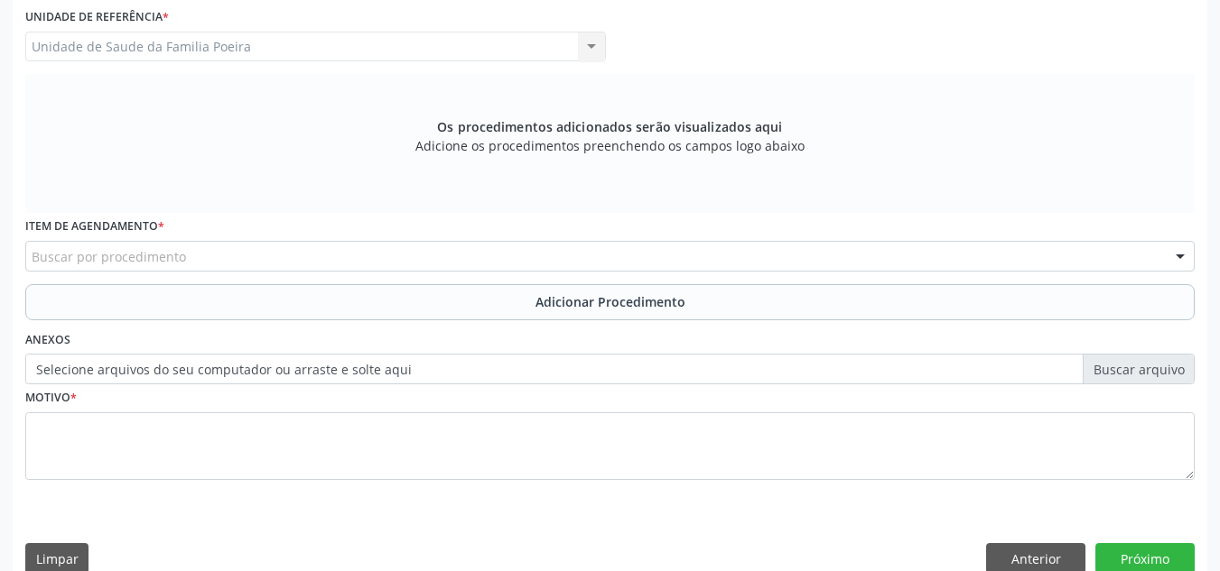
click at [710, 252] on div "Buscar por procedimento" at bounding box center [609, 256] width 1169 height 31
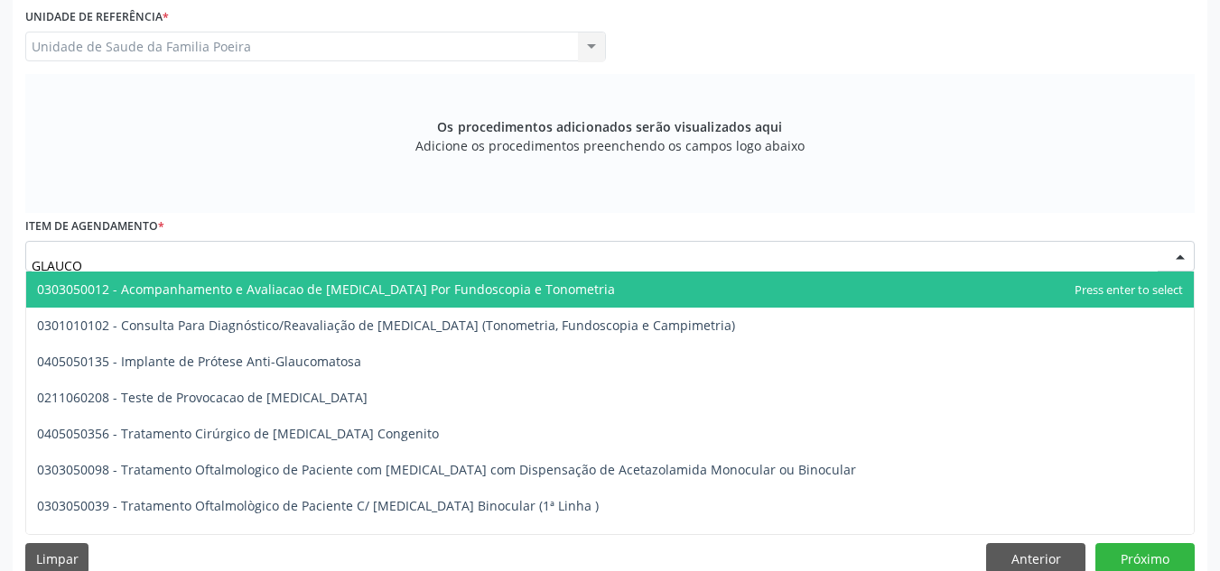
type input "GLAUCOM"
click at [448, 291] on span "0303050012 - Acompanhamento e Avaliacao de [MEDICAL_DATA] Por Fundoscopia e Ton…" at bounding box center [326, 289] width 578 height 17
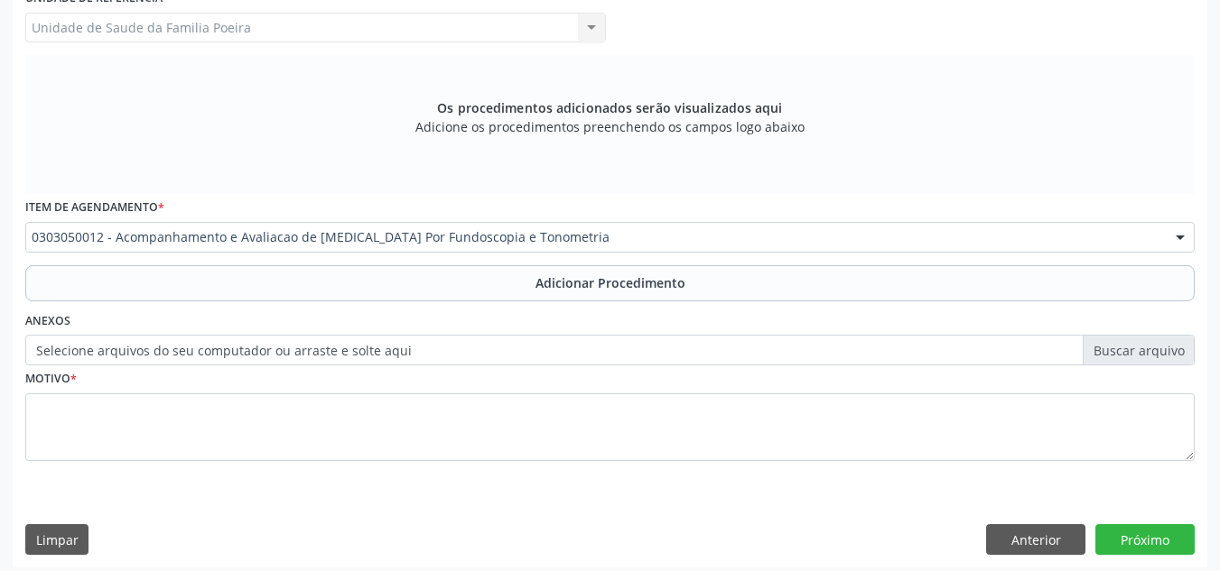
scroll to position [513, 0]
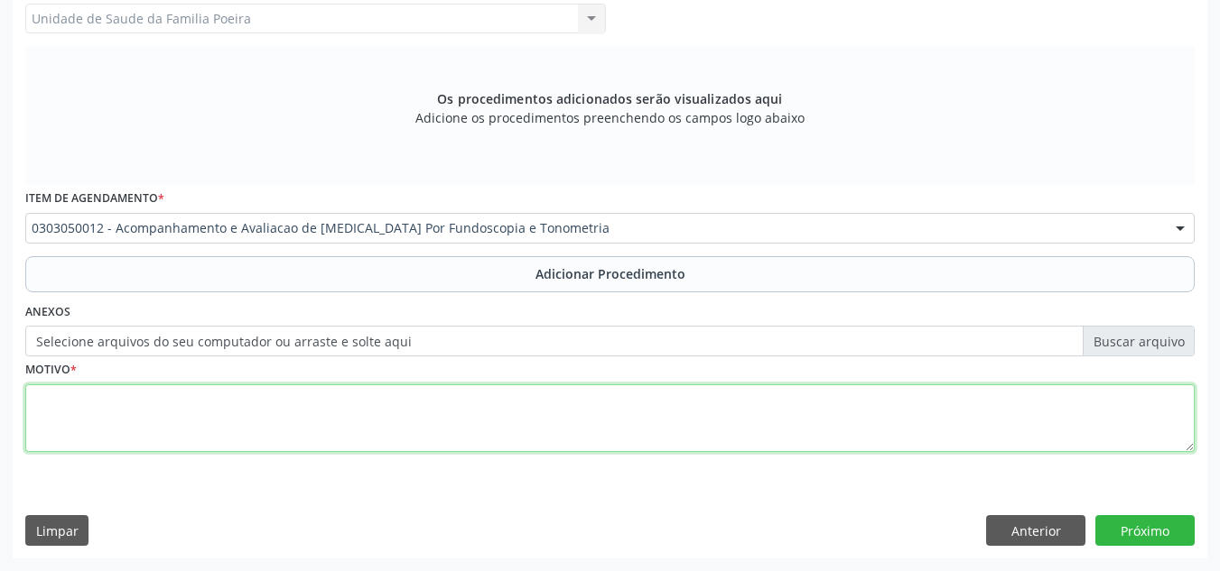
click at [180, 442] on textarea at bounding box center [609, 419] width 1169 height 69
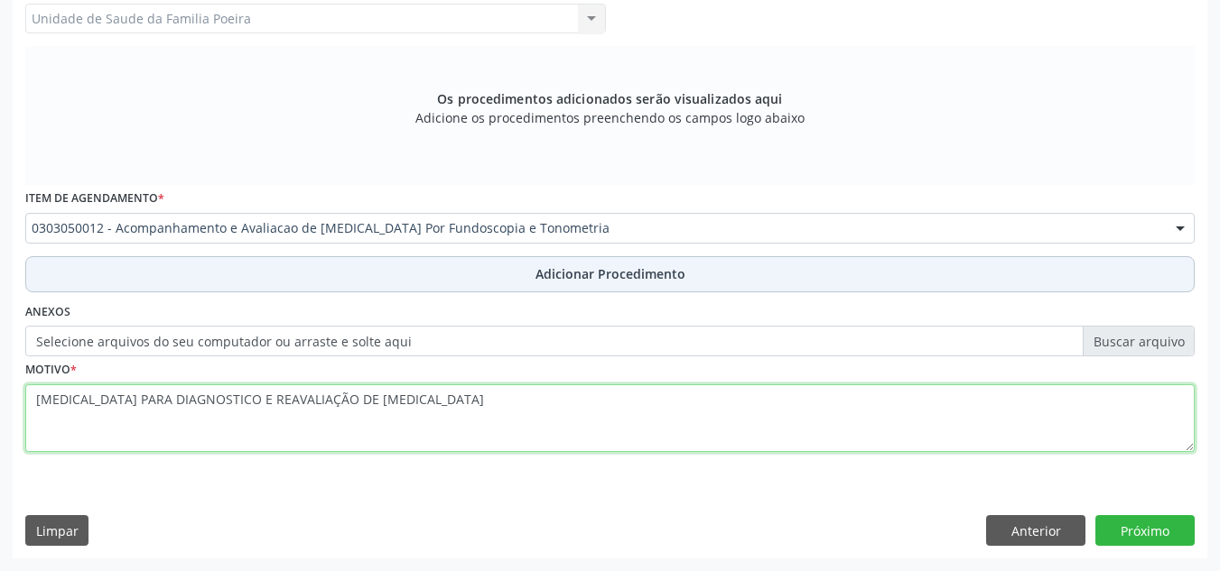
type textarea "GLAUCOMA PARA DIAGNOSTICO E REAVALIAÇÃO DE GLAUCOMA"
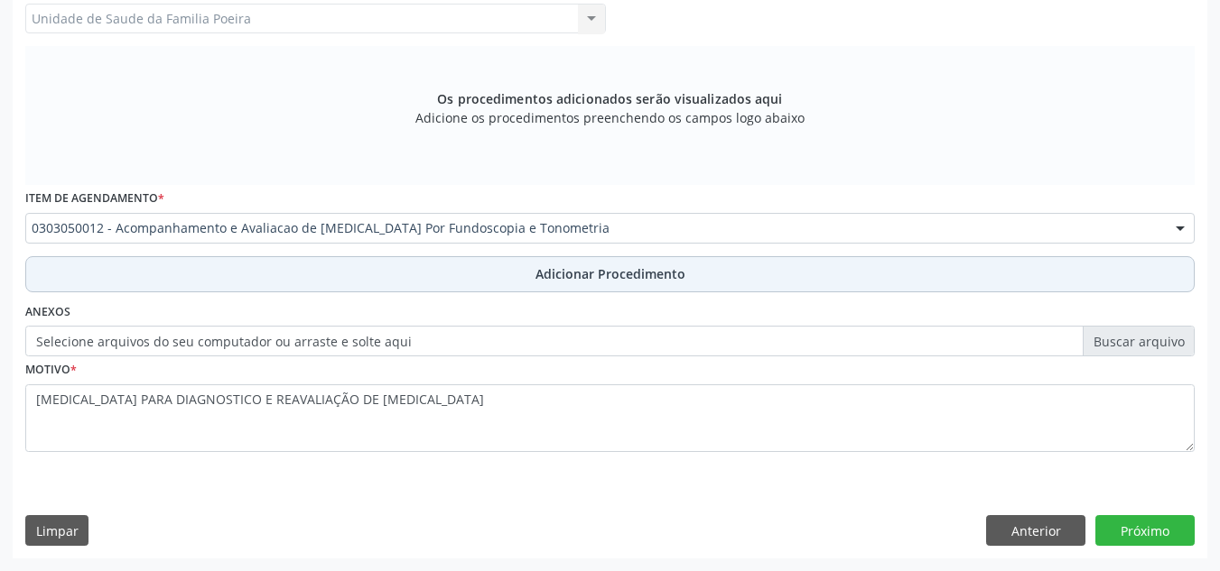
click at [506, 261] on button "Adicionar Procedimento" at bounding box center [609, 274] width 1169 height 36
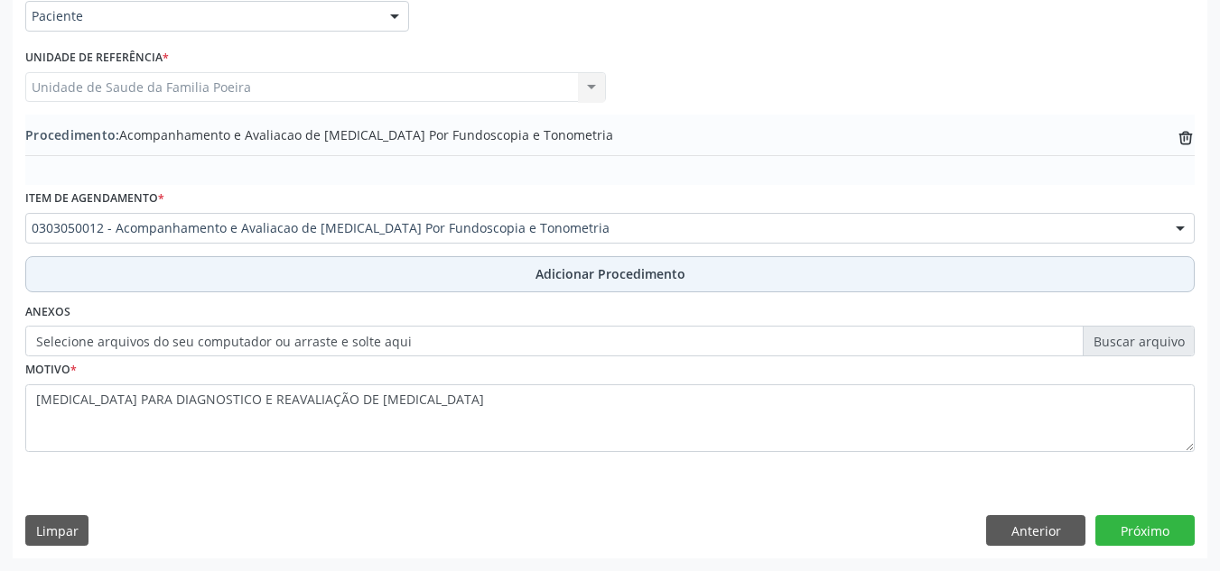
scroll to position [444, 0]
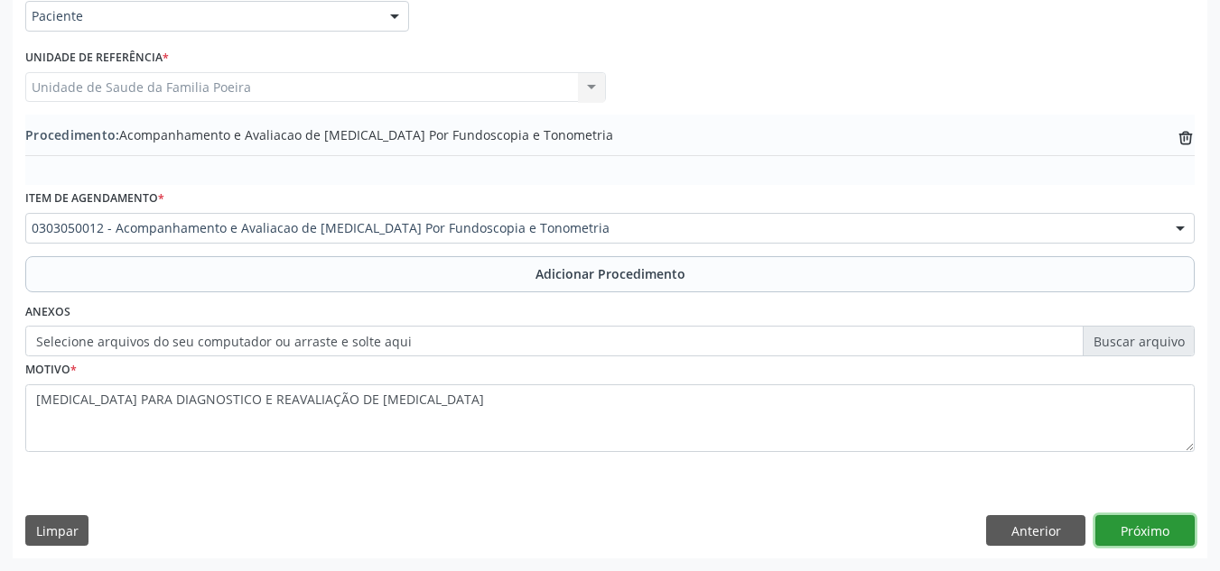
click at [1167, 536] on button "Próximo" at bounding box center [1144, 530] width 99 height 31
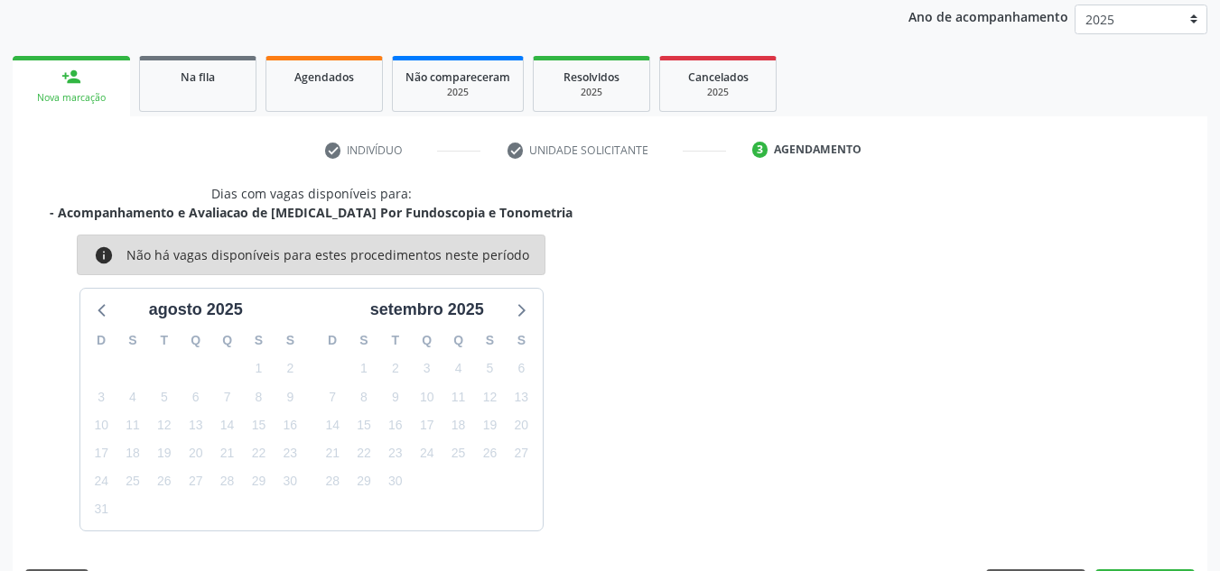
scroll to position [292, 0]
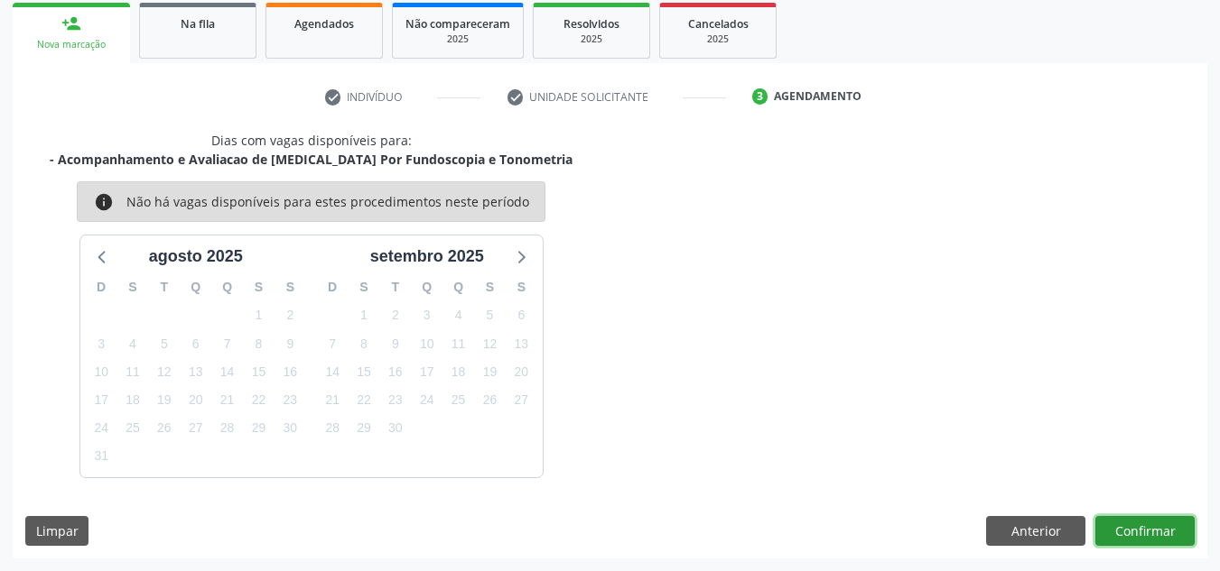
click at [1168, 535] on button "Confirmar" at bounding box center [1144, 531] width 99 height 31
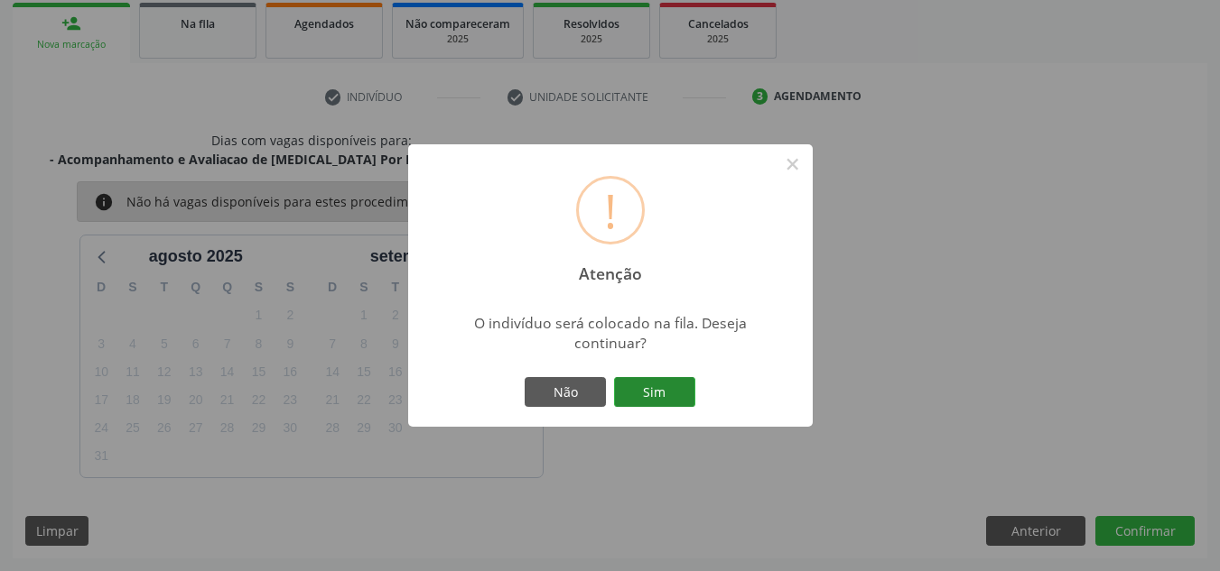
click at [677, 400] on button "Sim" at bounding box center [654, 392] width 81 height 31
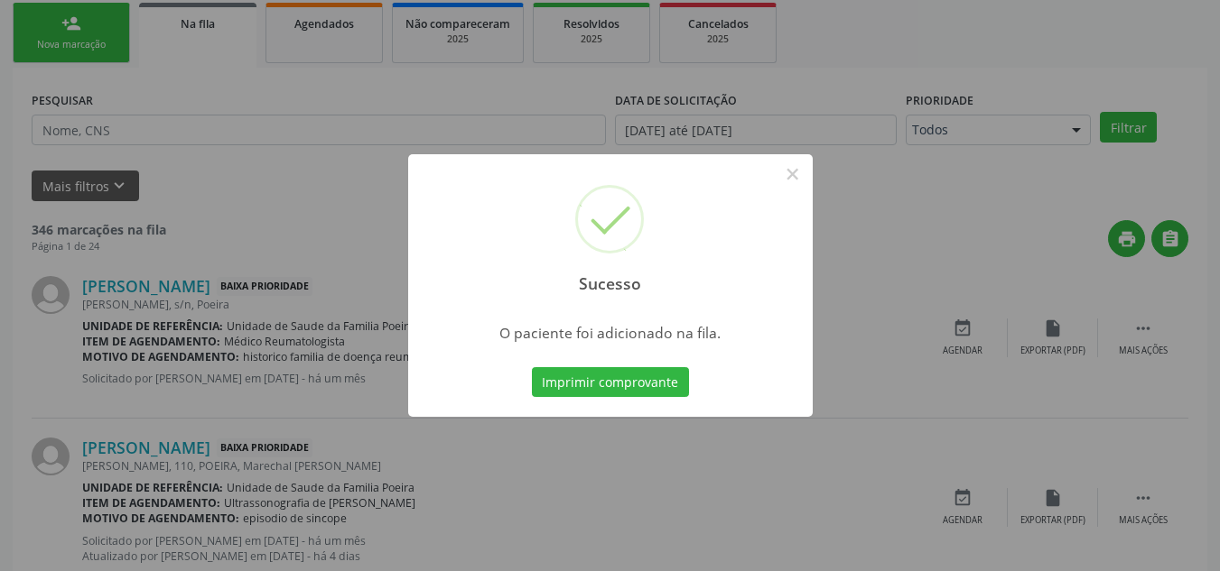
scroll to position [50, 0]
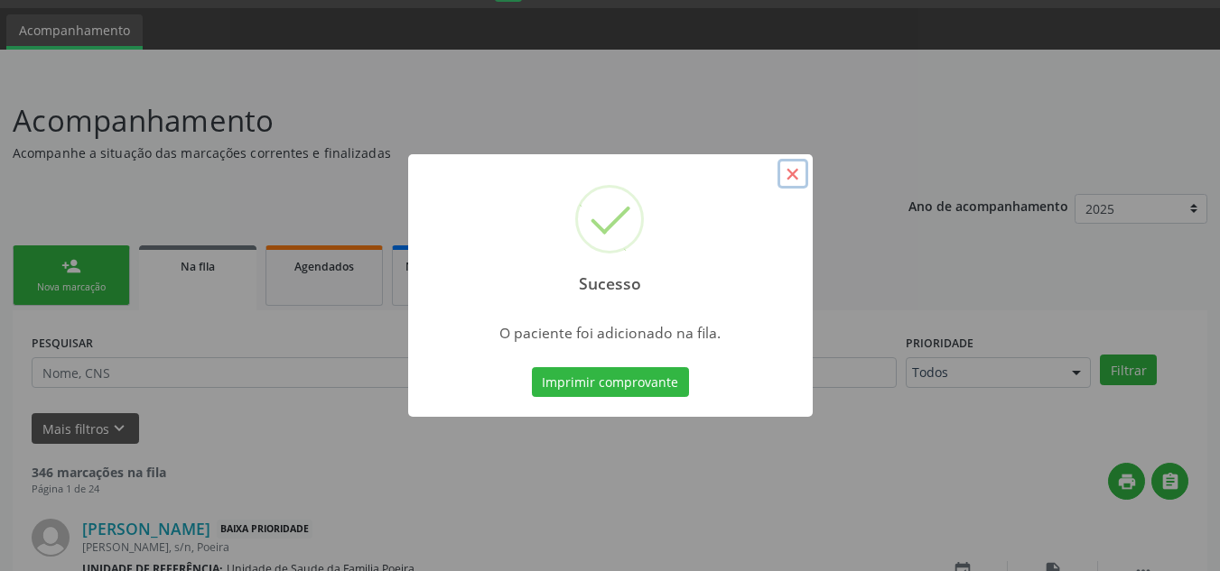
click at [799, 179] on button "×" at bounding box center [792, 174] width 31 height 31
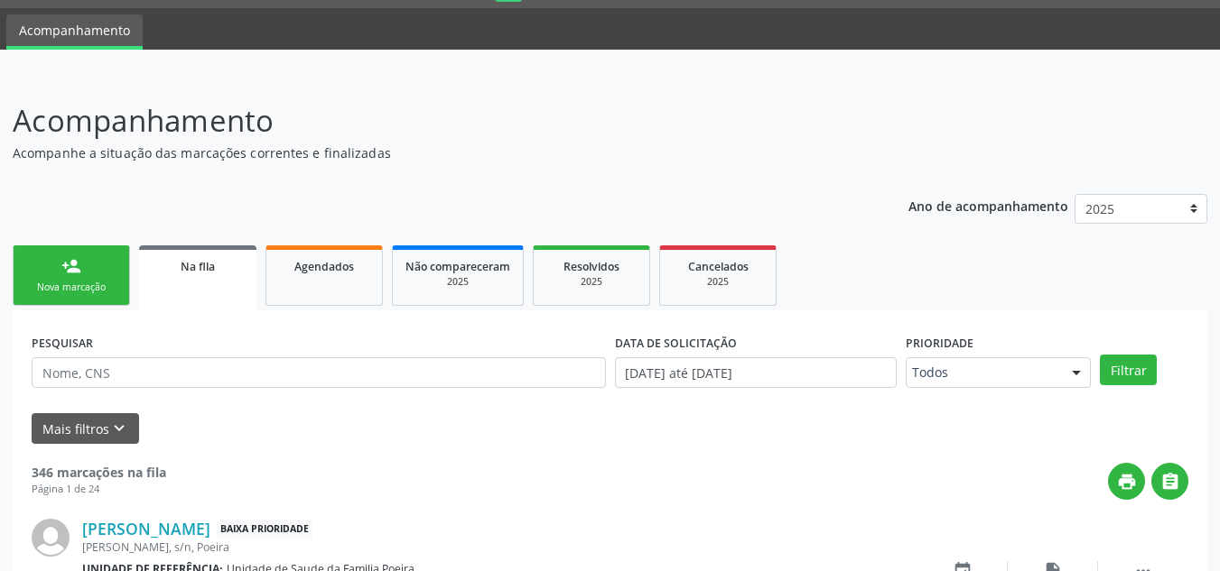
click at [75, 273] on div "person_add" at bounding box center [71, 266] width 20 height 20
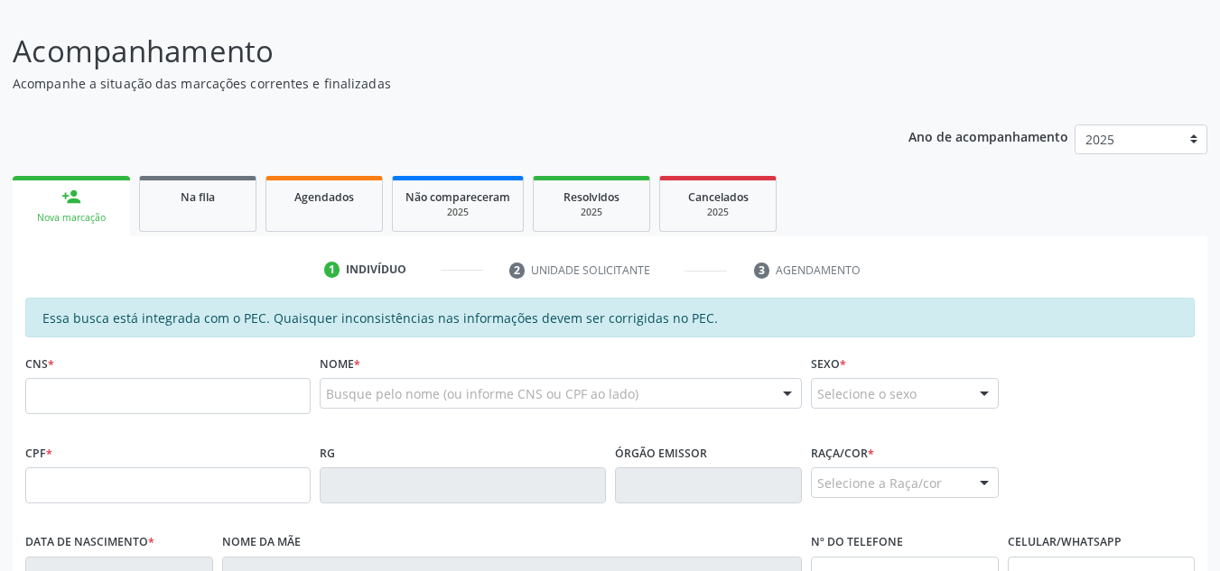
scroll to position [230, 0]
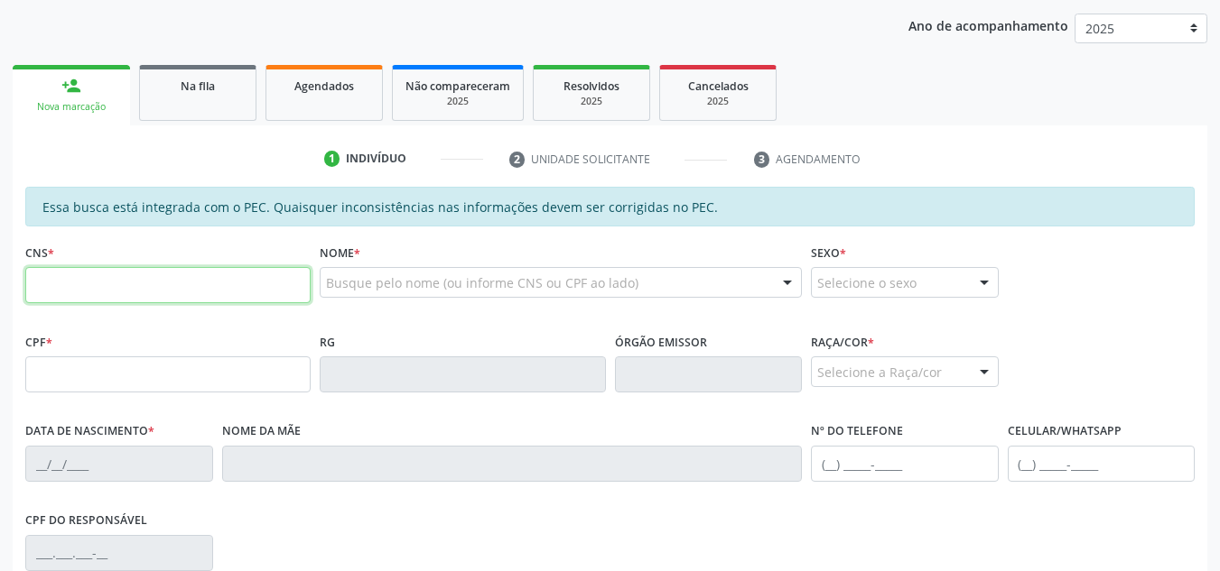
click at [116, 296] on input "text" at bounding box center [167, 285] width 285 height 36
paste input "703 4039 5591 5900"
type input "703 4039 5591 5900"
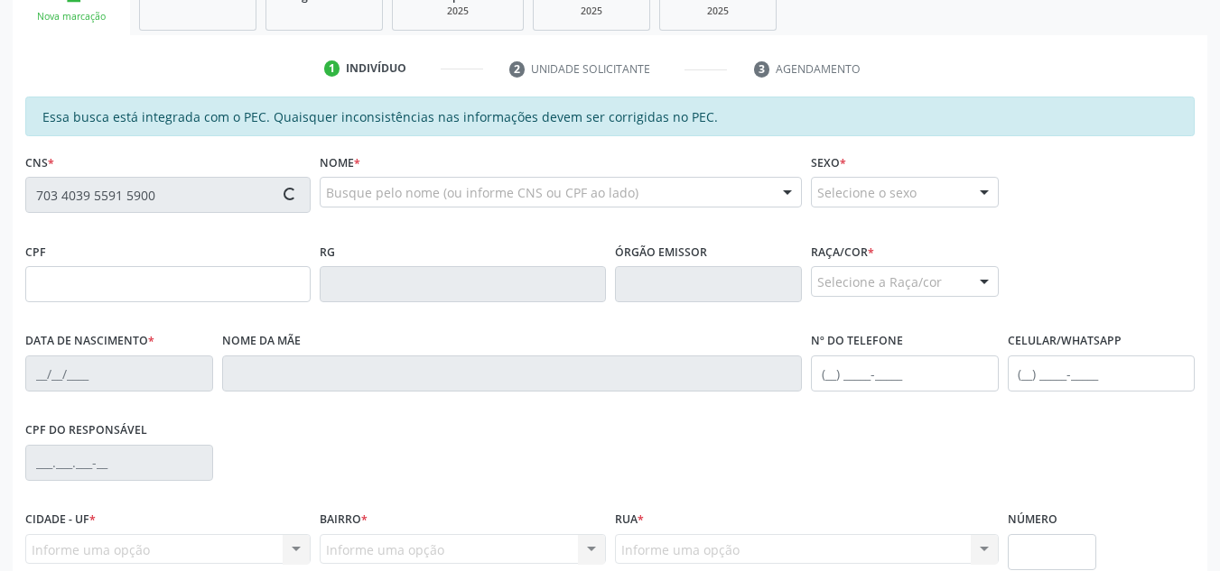
type input "071.762.784-58"
type input "10/06/1996"
type input "Maria Luzia dos Santos Silva"
type input "(82) 99344-6975"
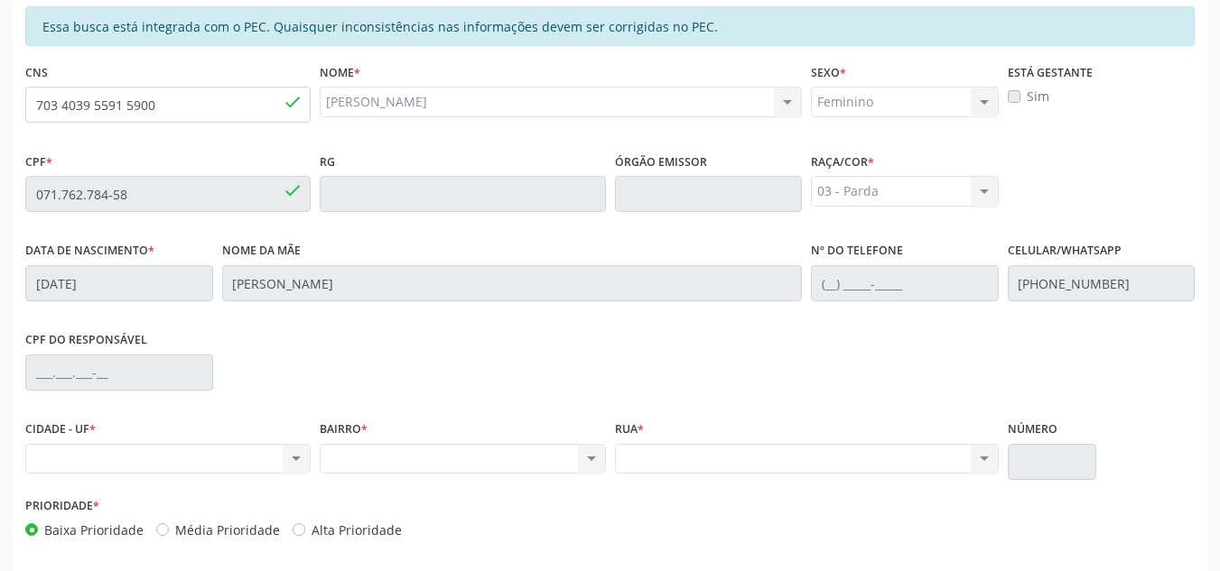
scroll to position [485, 0]
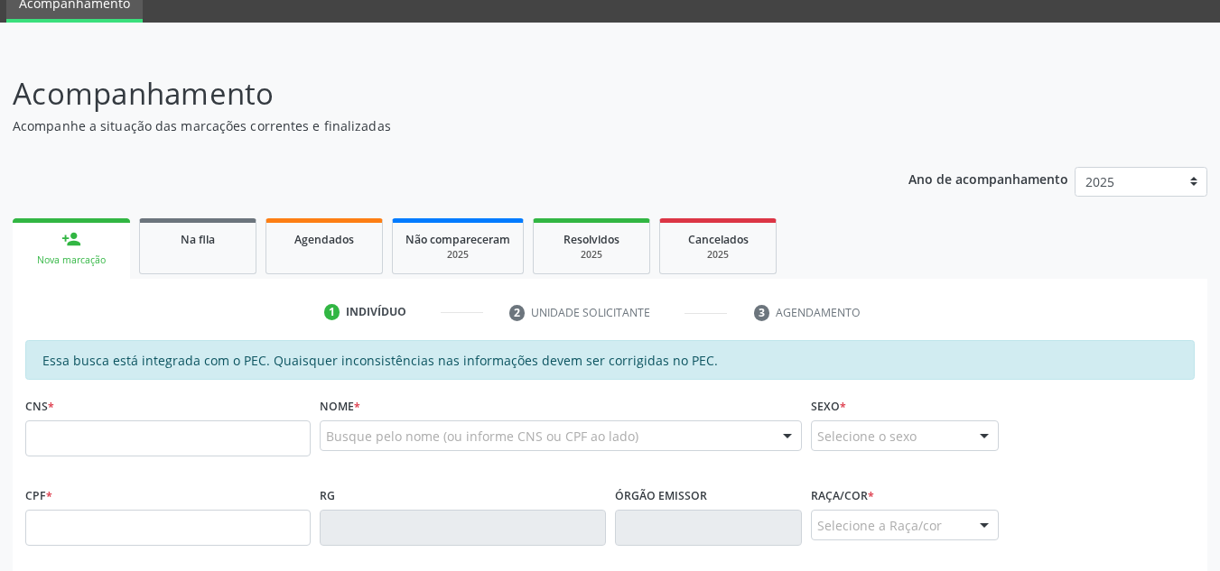
scroll to position [90, 0]
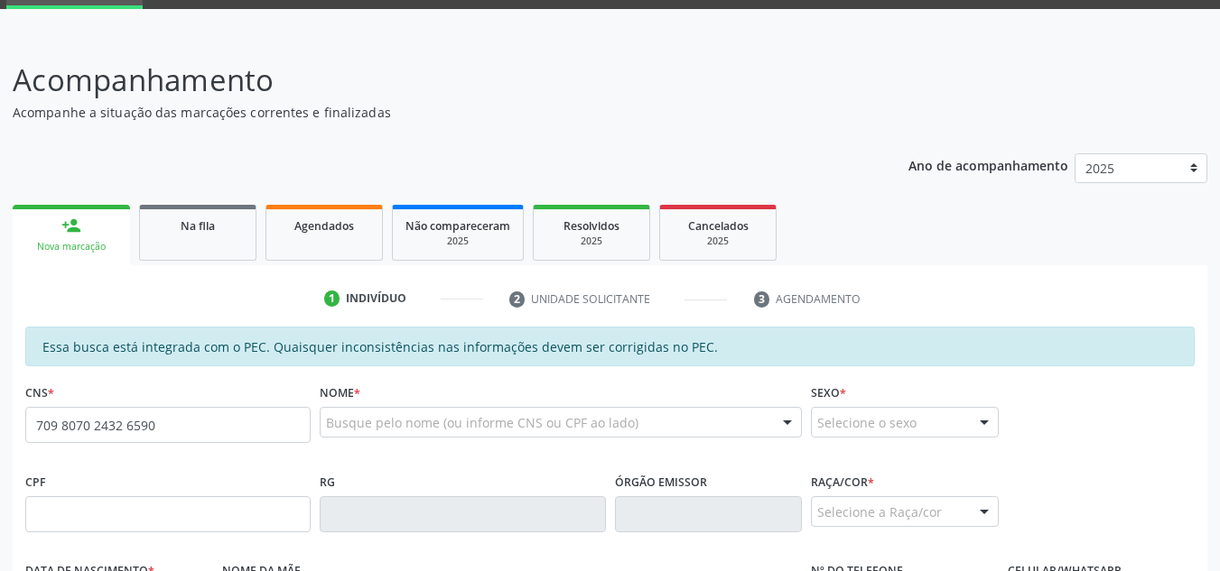
type input "709 8070 2432 6590"
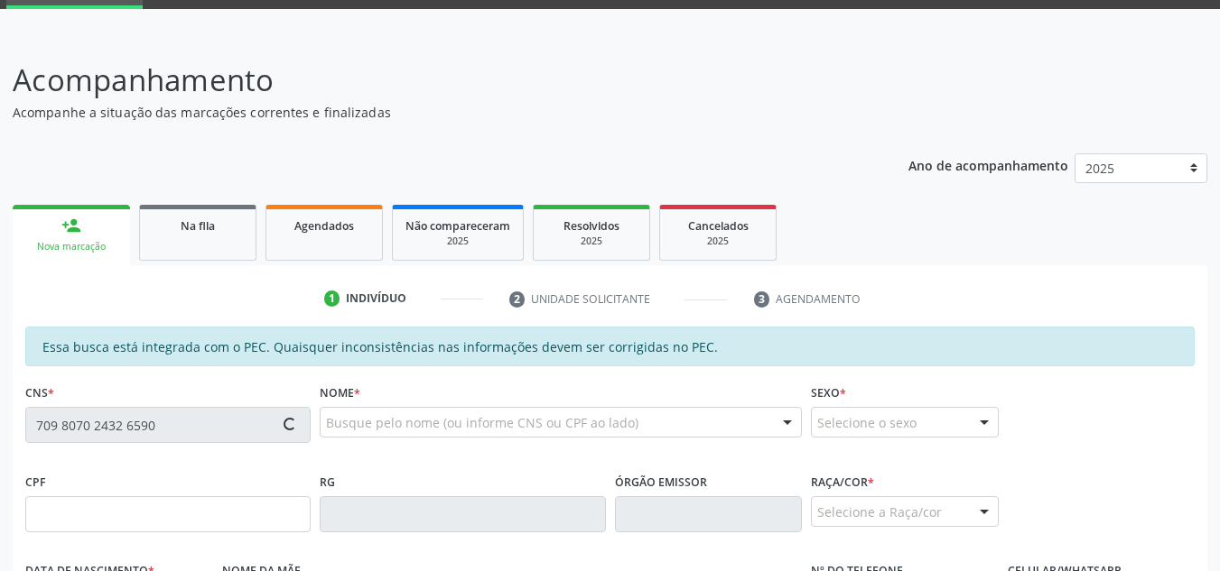
type input "073.727.244-90"
type input "[DATE]"
type input "[PERSON_NAME]"
type input "[PHONE_NUMBER]"
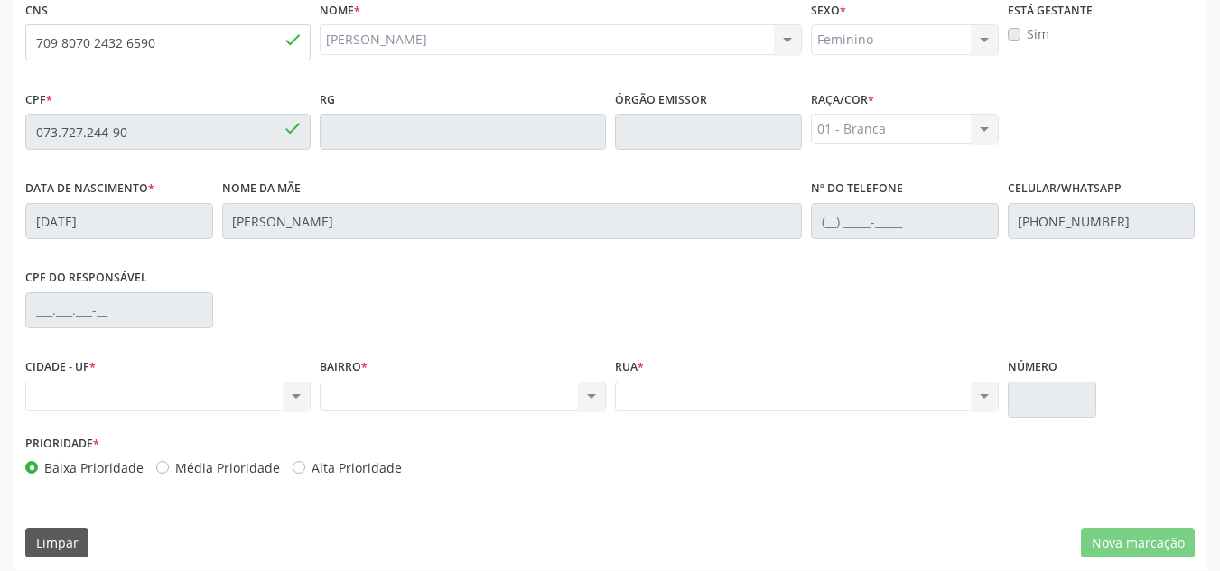
scroll to position [485, 0]
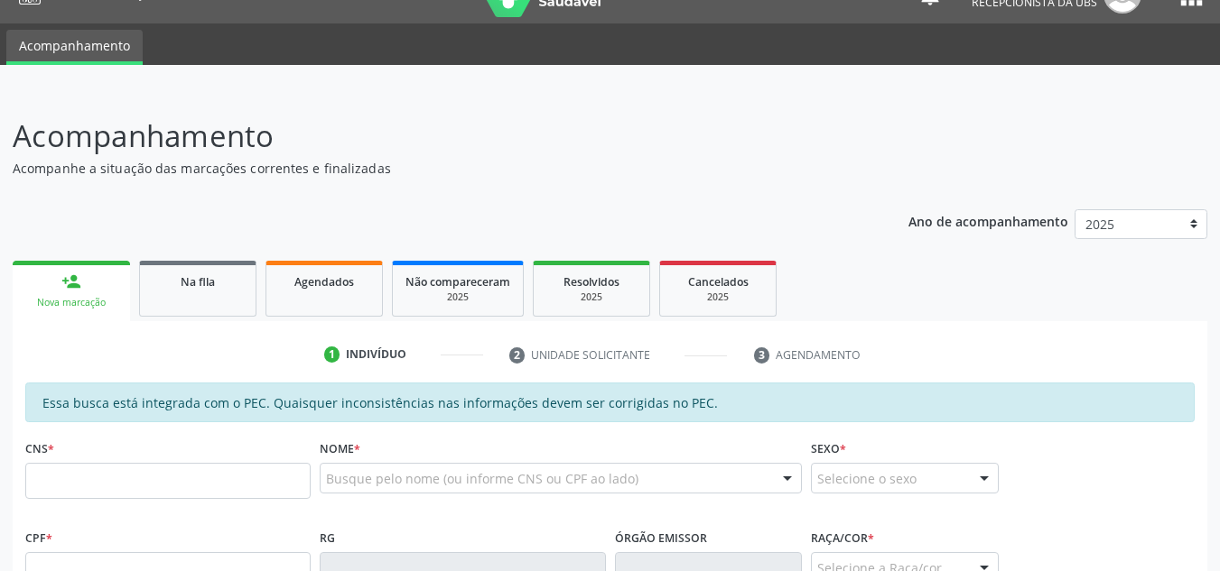
scroll to position [90, 0]
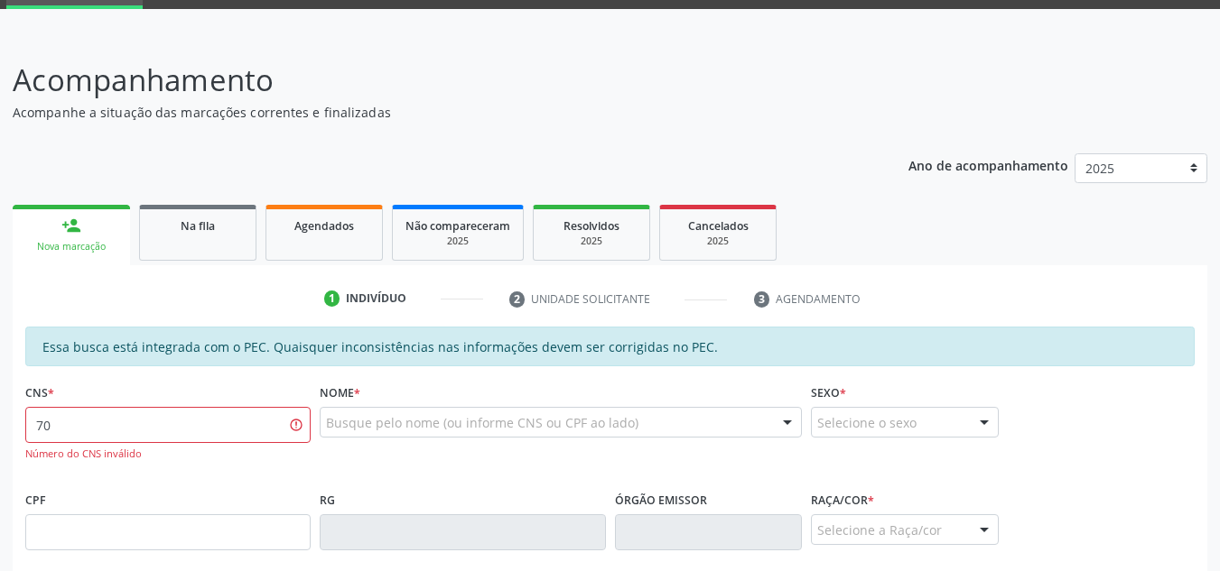
type input "7"
paste input "700 8034 3920 3589"
type input "700 8034 3920 3589"
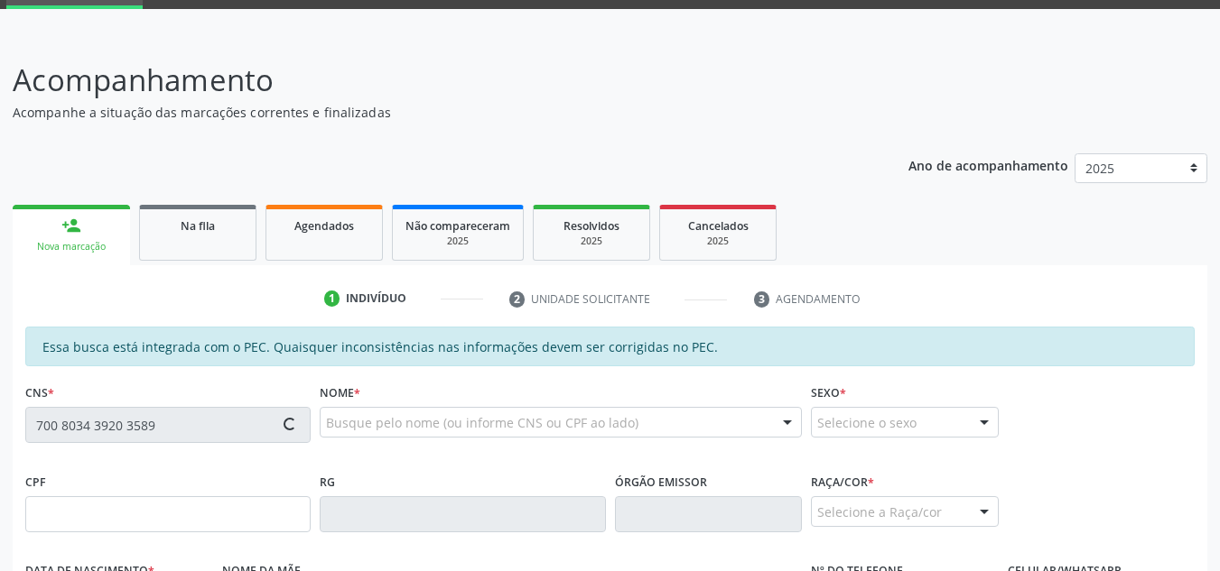
type input "084.648.954-61"
type input "[DATE]"
type input "[PERSON_NAME] do Carmo"
type input "(82) 99196-5208"
type input "15"
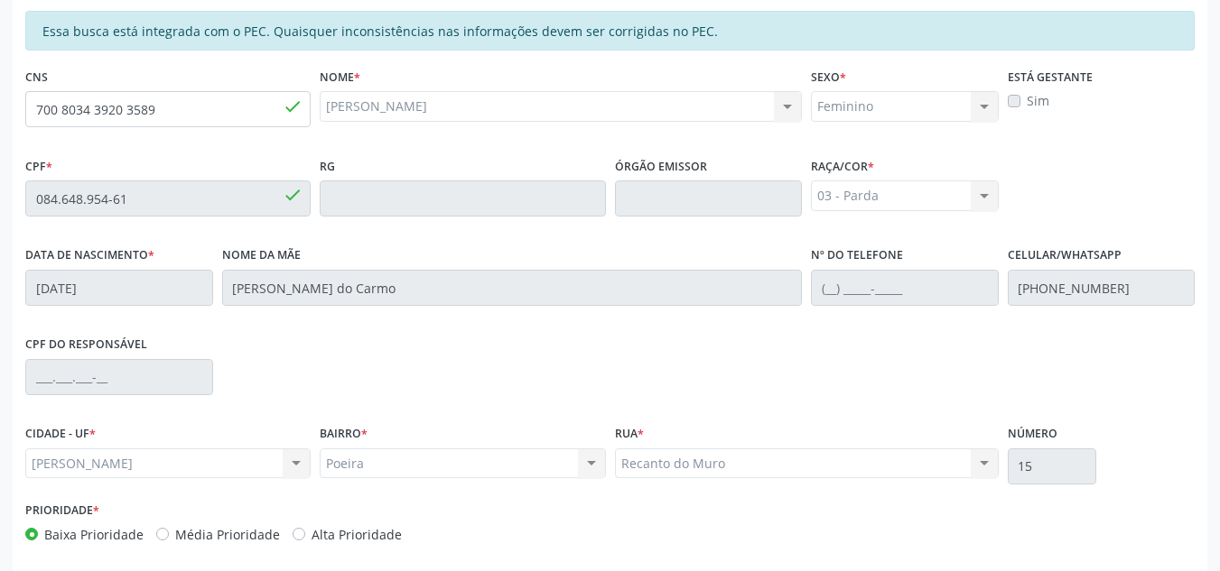
scroll to position [485, 0]
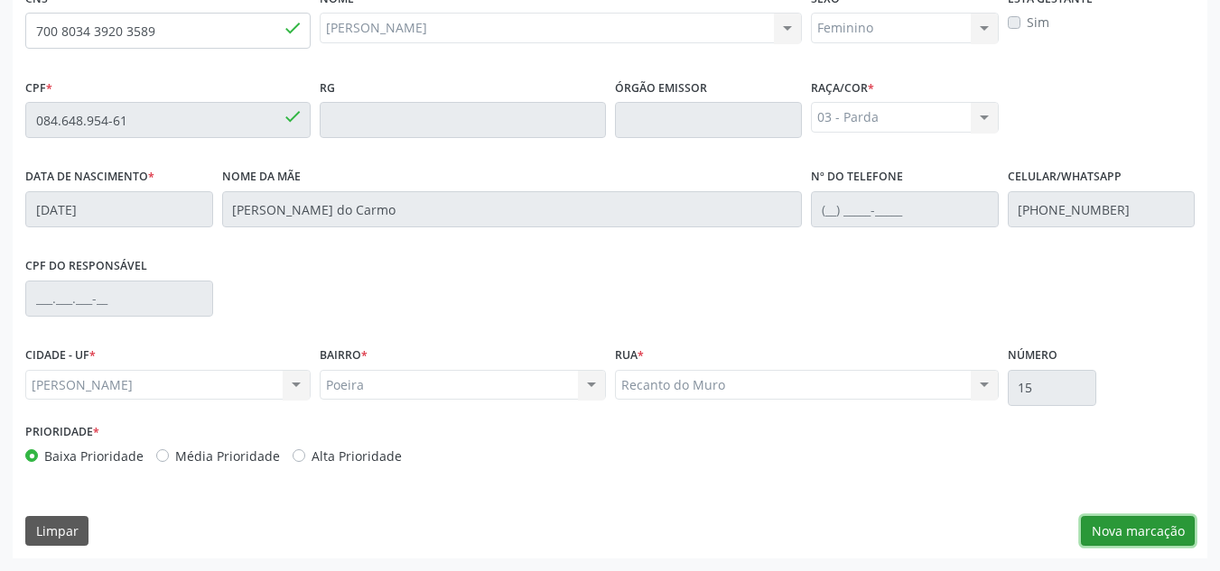
click at [1135, 534] on button "Nova marcação" at bounding box center [1138, 531] width 114 height 31
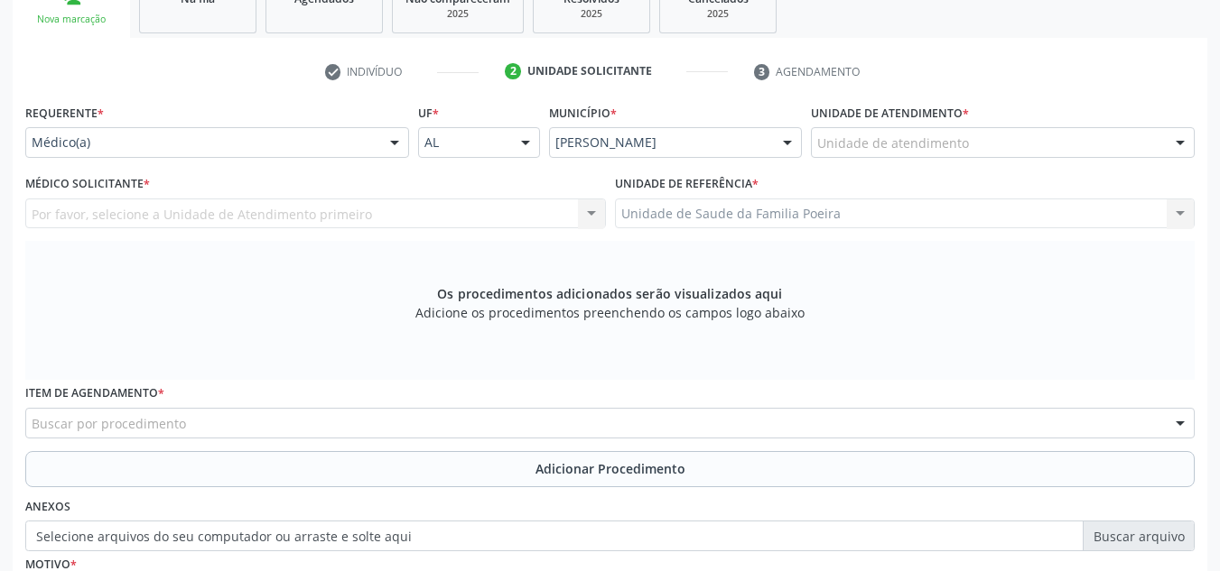
scroll to position [304, 0]
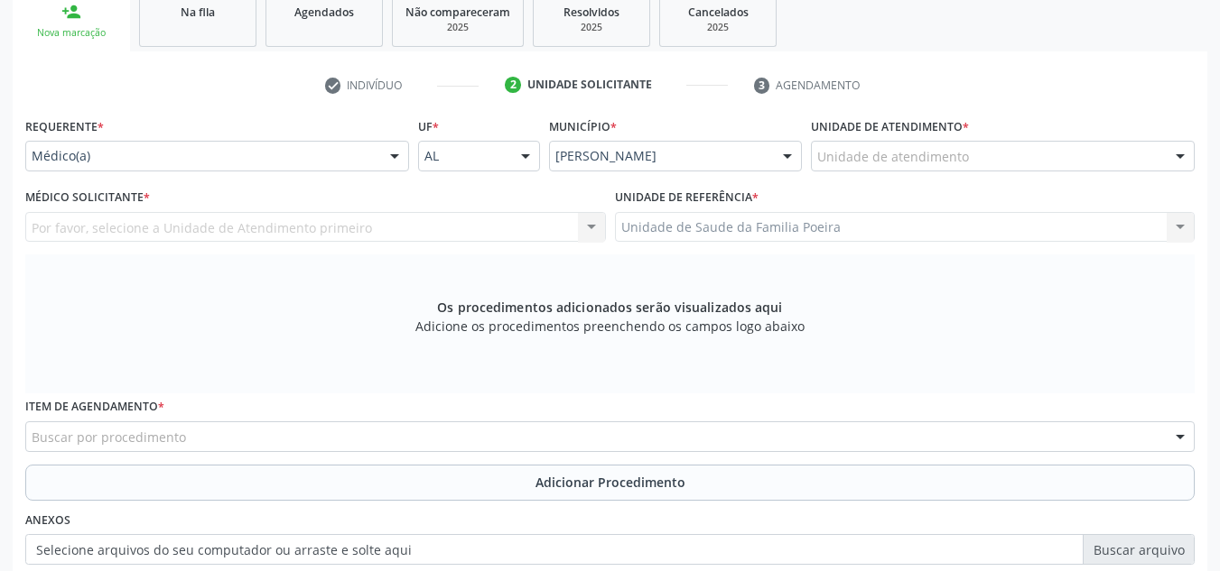
click at [1108, 165] on div "Unidade de atendimento" at bounding box center [1003, 156] width 384 height 31
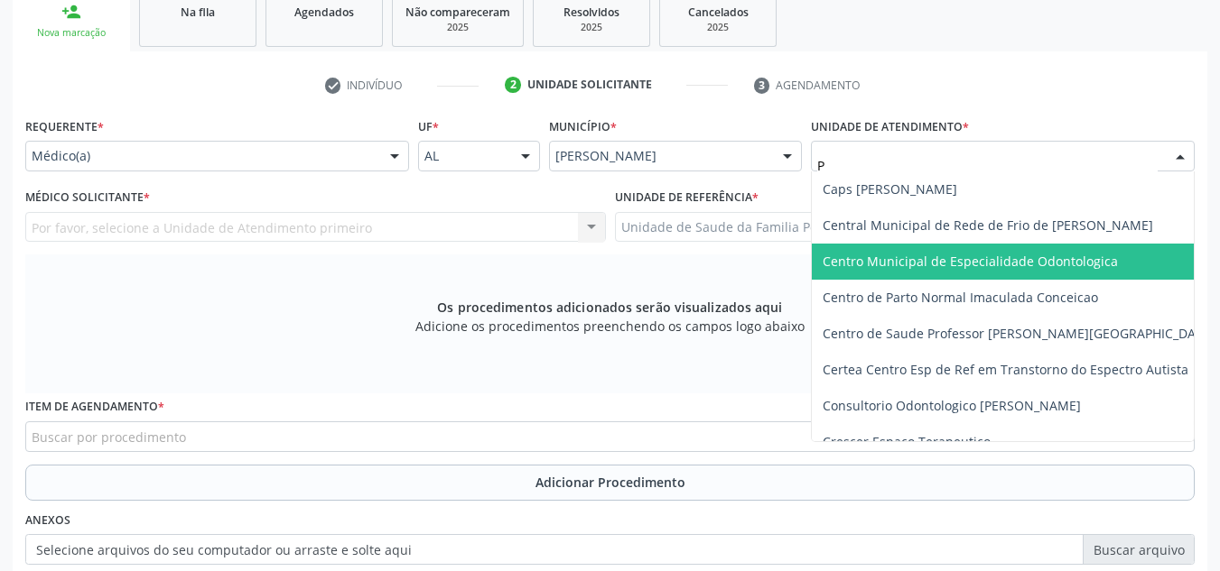
type input "PO"
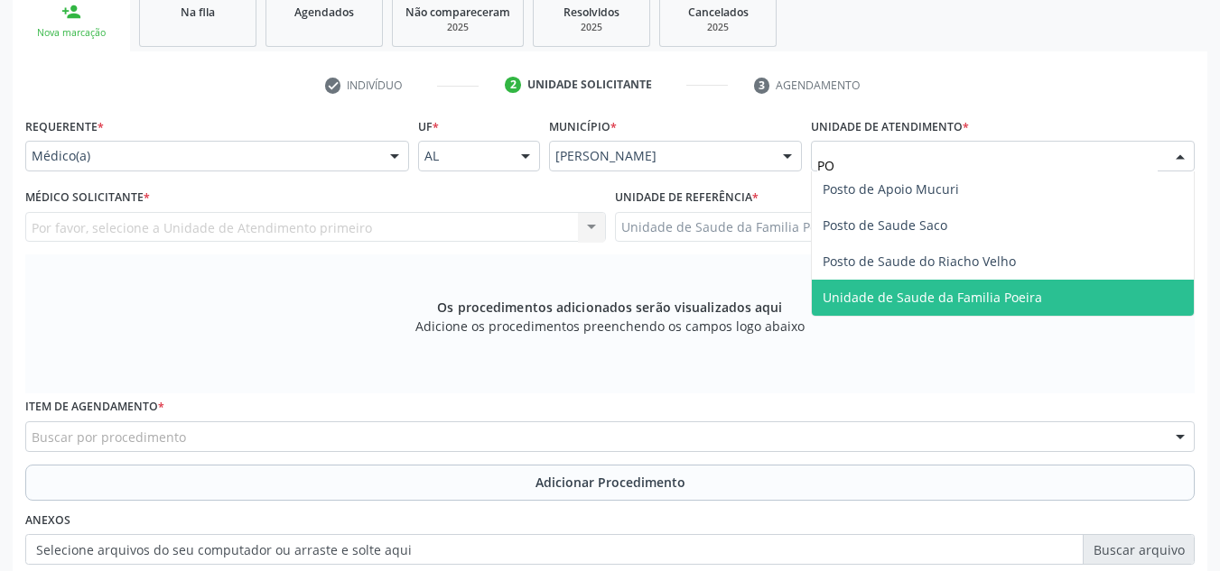
click at [902, 306] on span "Unidade de Saude da Familia Poeira" at bounding box center [1003, 298] width 382 height 36
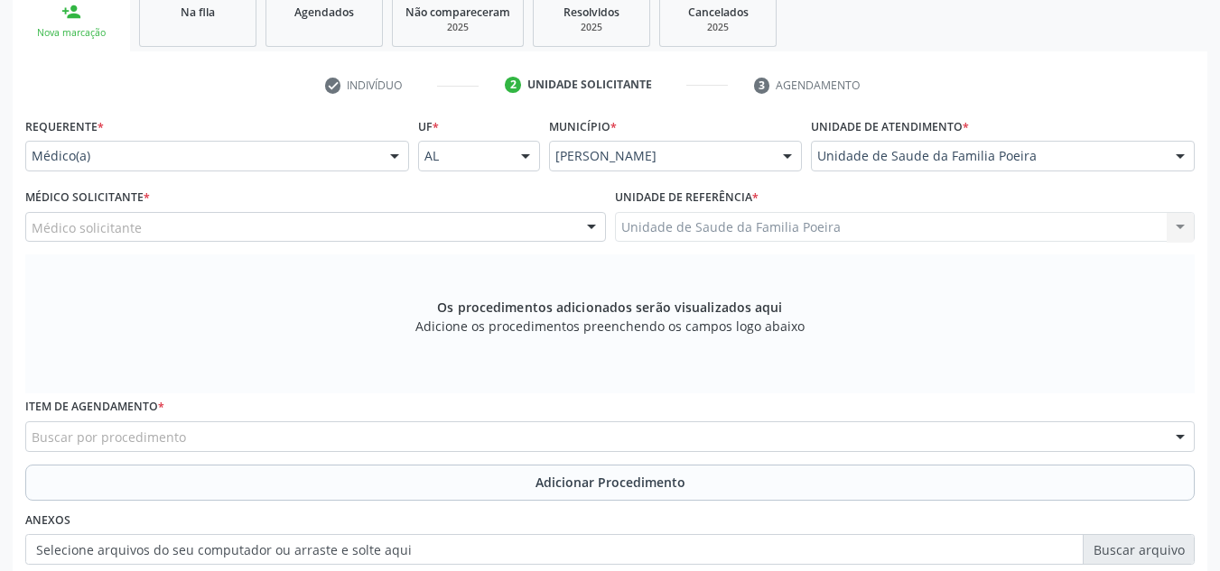
click at [140, 244] on div "Médico Solicitante * Médico solicitante Amanda Lais Souto Galvao Lima Santos An…" at bounding box center [316, 219] width 590 height 70
click at [145, 227] on div "Médico solicitante" at bounding box center [315, 227] width 580 height 31
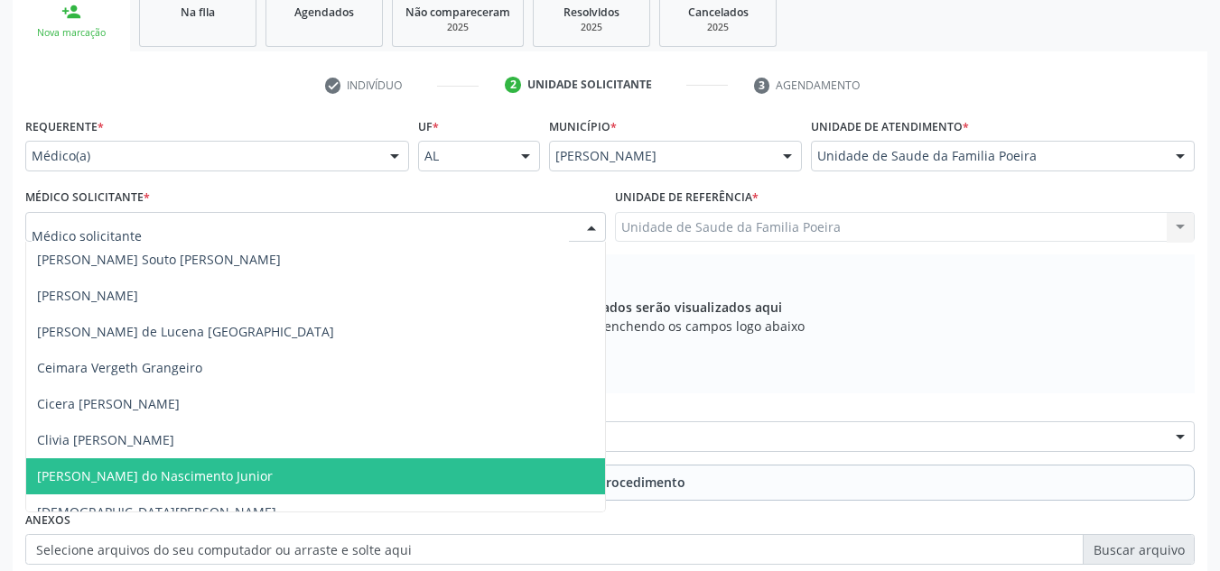
click at [135, 468] on span "Cosmo Faustino do Nascimento Junior" at bounding box center [155, 476] width 236 height 17
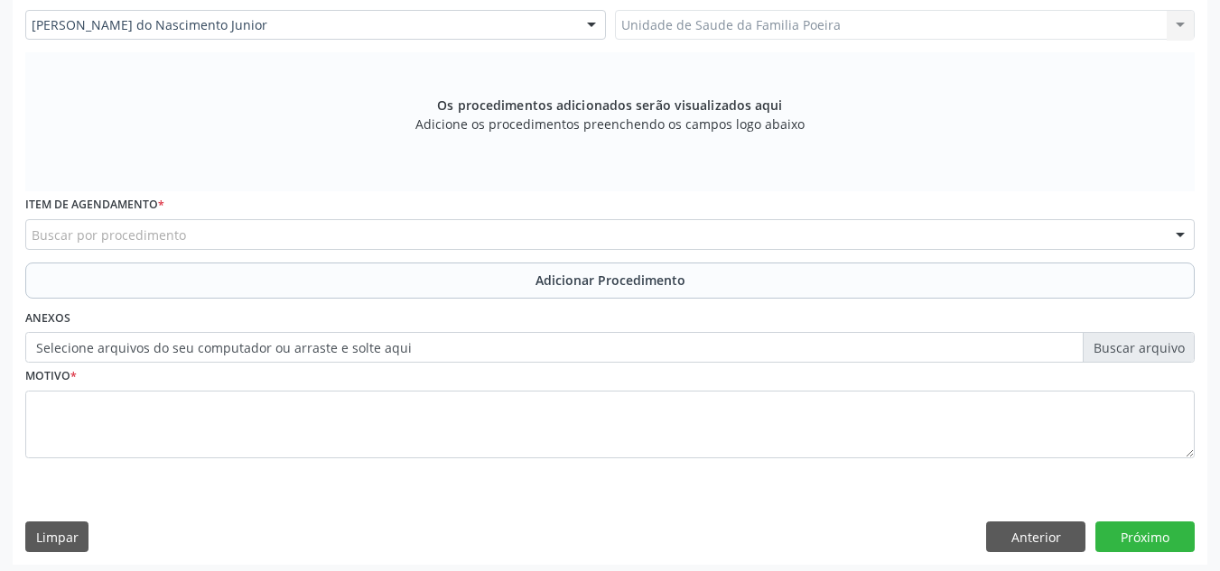
scroll to position [513, 0]
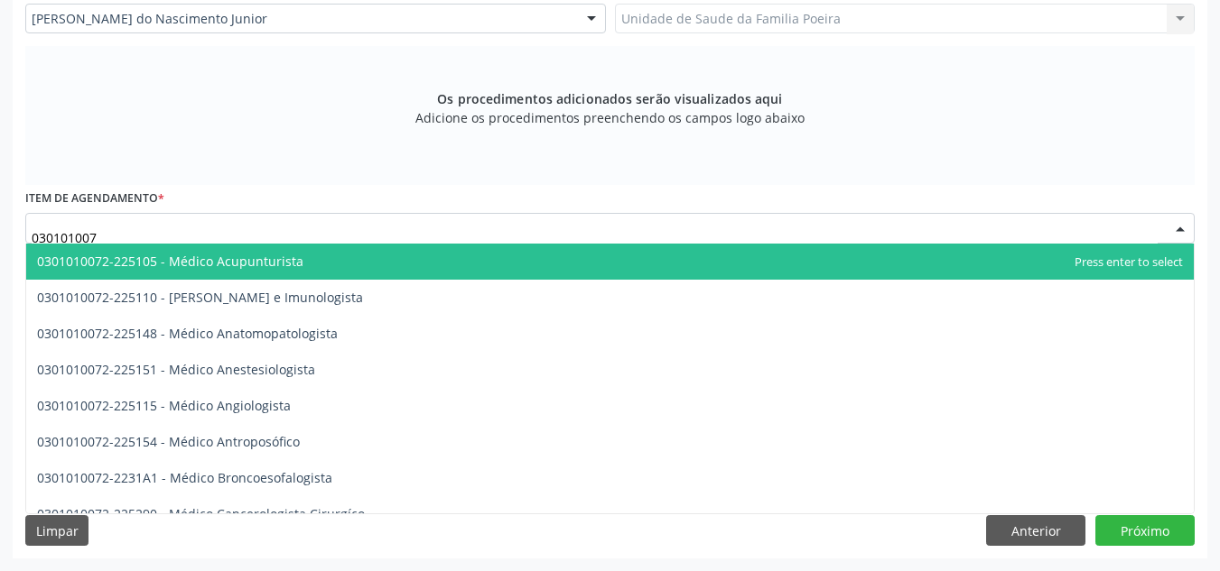
type input "0301010072"
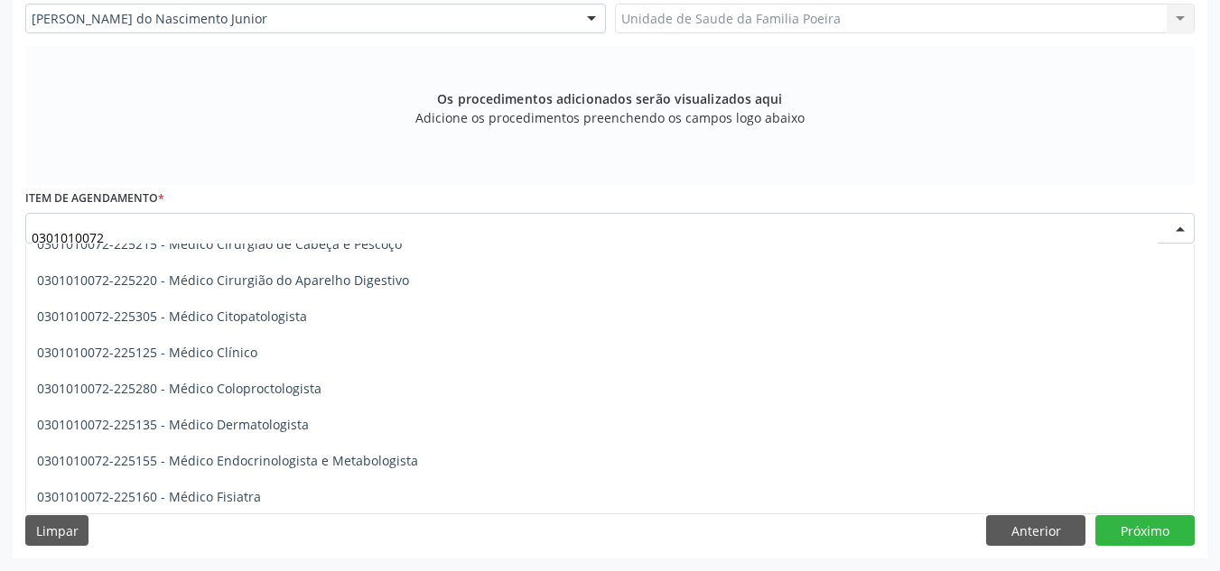
scroll to position [632, 0]
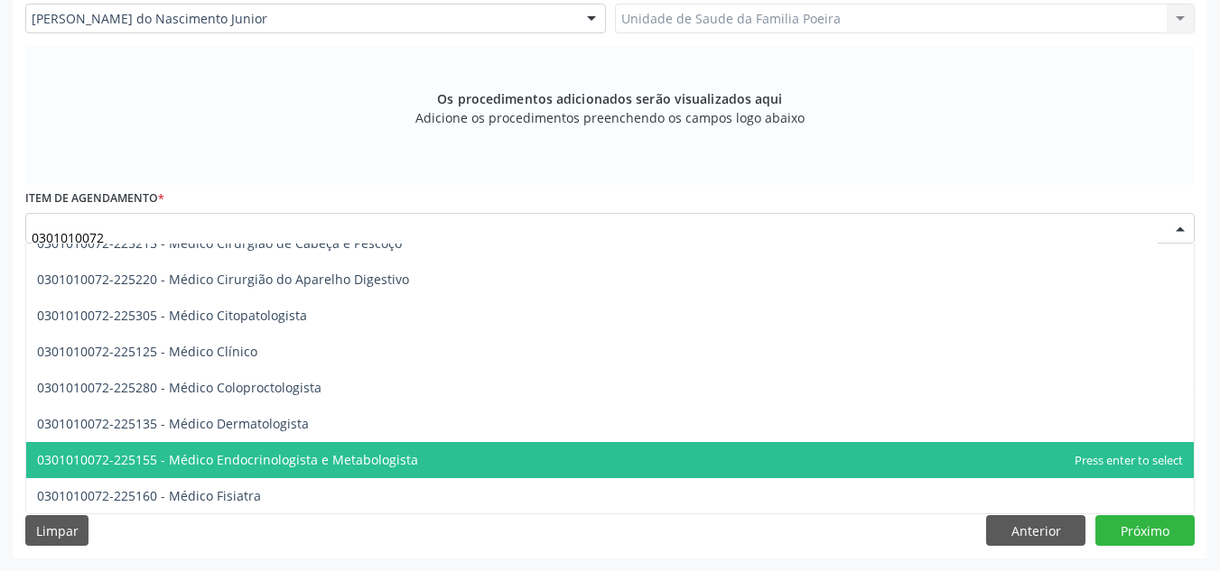
click at [348, 463] on span "0301010072-225155 - Médico Endocrinologista e Metabologista" at bounding box center [227, 459] width 381 height 17
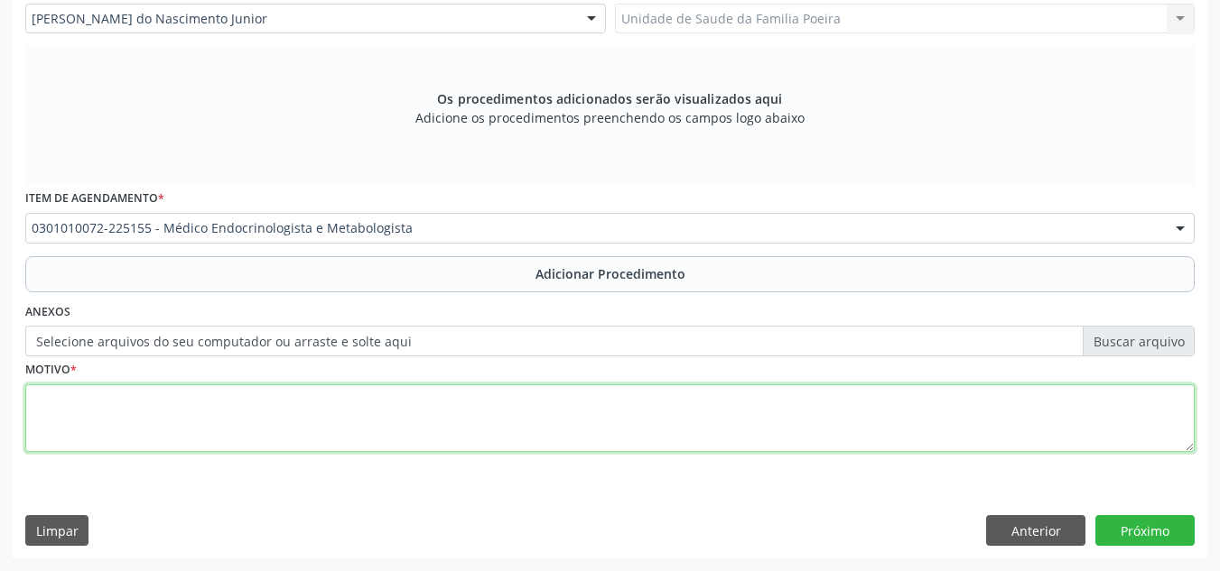
click at [306, 424] on textarea at bounding box center [609, 419] width 1169 height 69
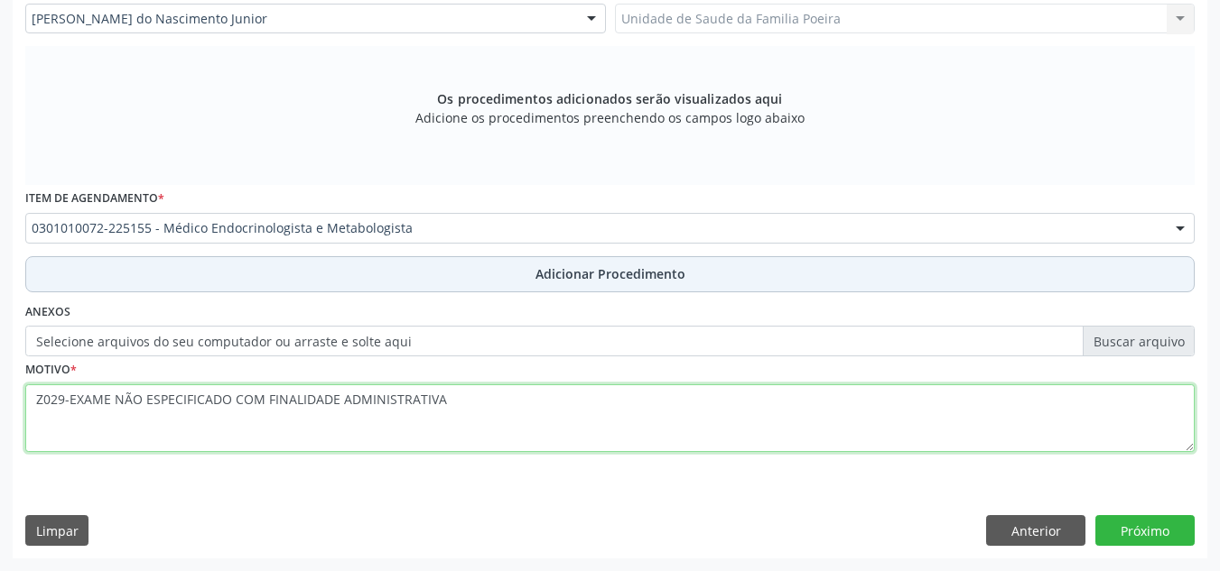
type textarea "Z029-EXAME NÃO ESPECIFICADO COM FINALIDADE ADMINISTRATIVA"
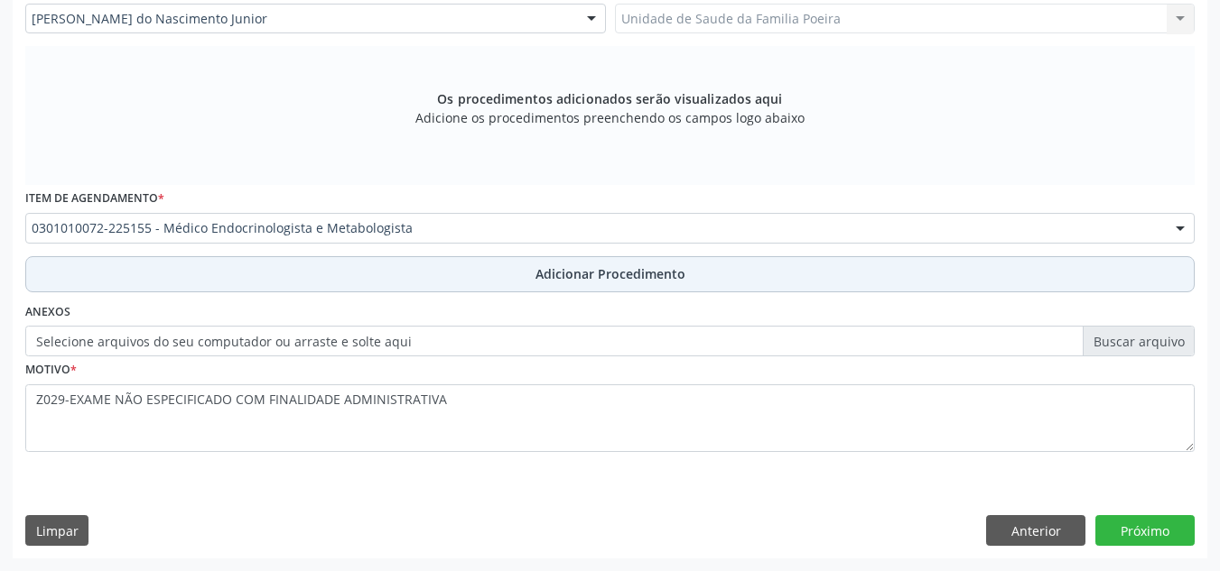
click at [563, 283] on button "Adicionar Procedimento" at bounding box center [609, 274] width 1169 height 36
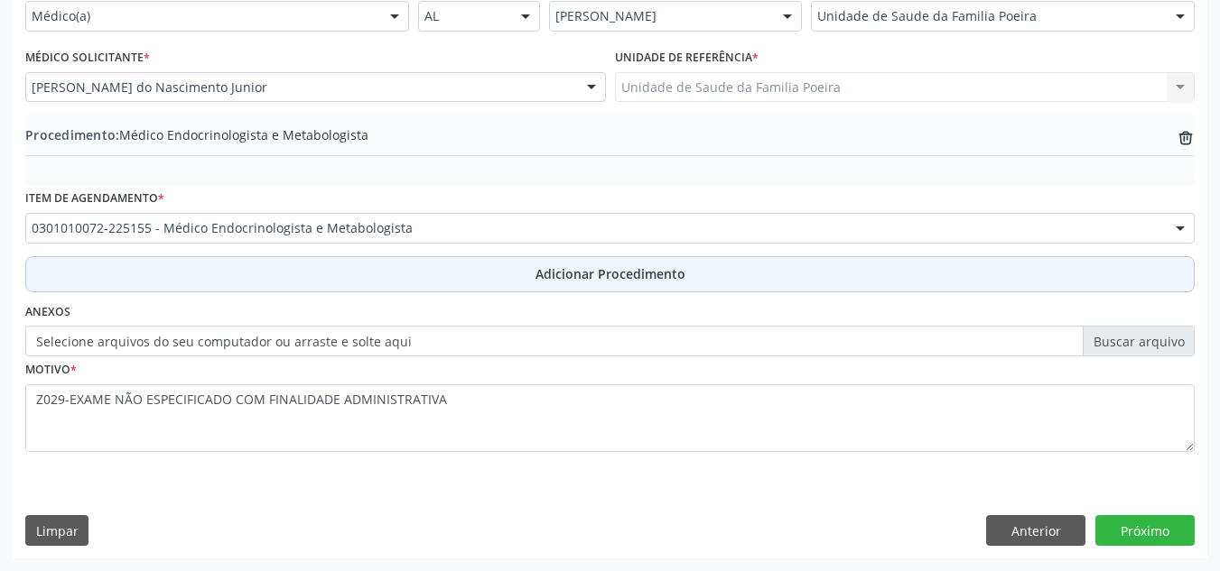
scroll to position [444, 0]
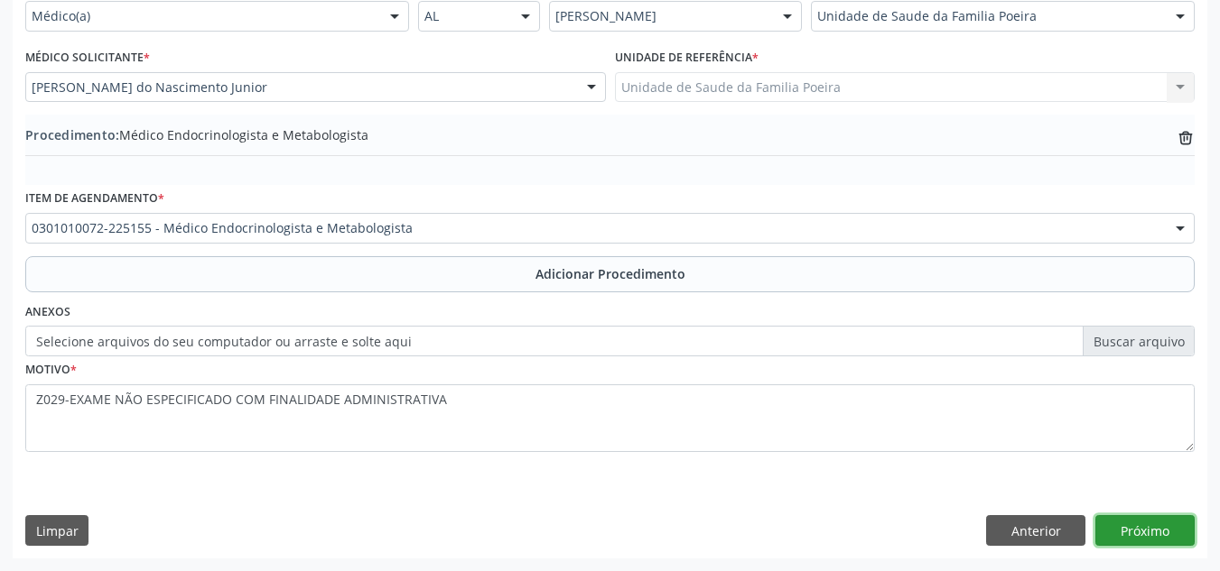
click at [1131, 532] on button "Próximo" at bounding box center [1144, 530] width 99 height 31
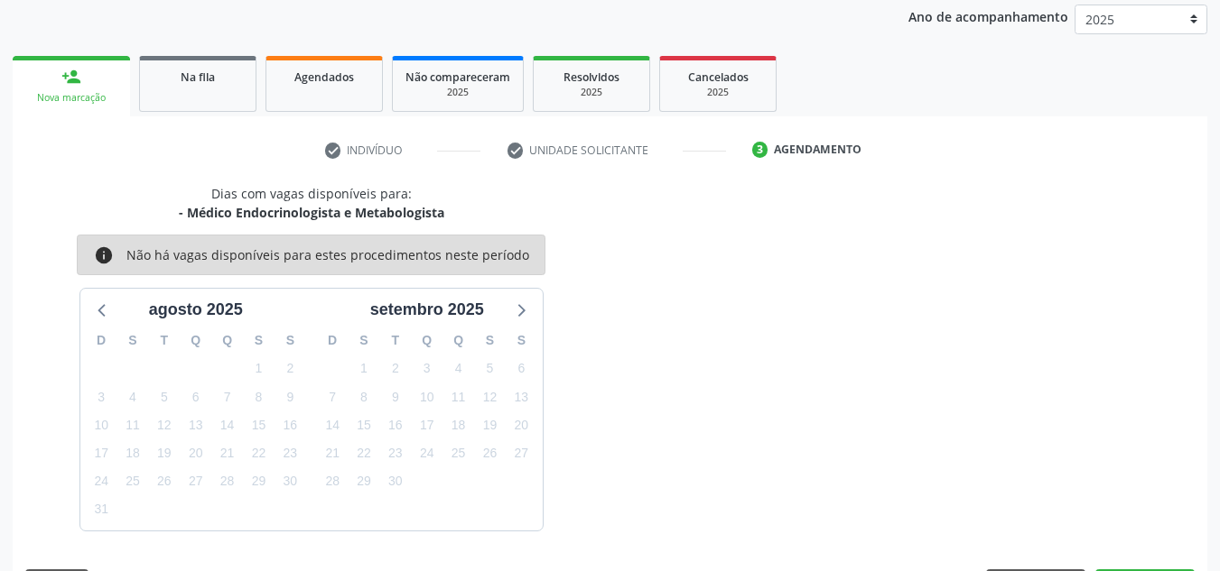
scroll to position [292, 0]
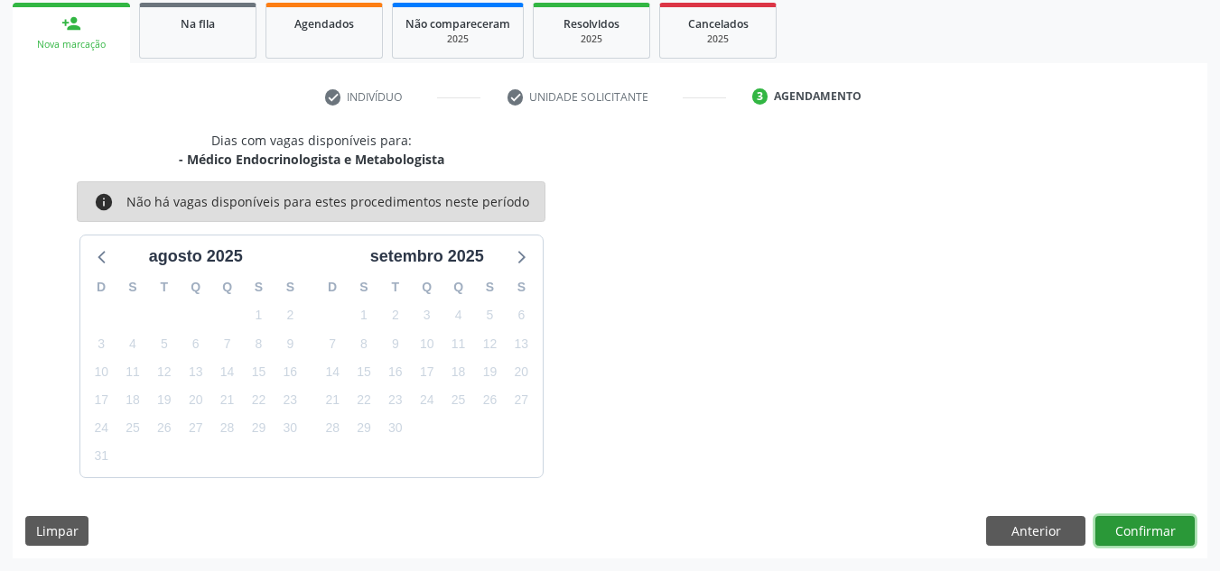
click at [1148, 531] on button "Confirmar" at bounding box center [1144, 531] width 99 height 31
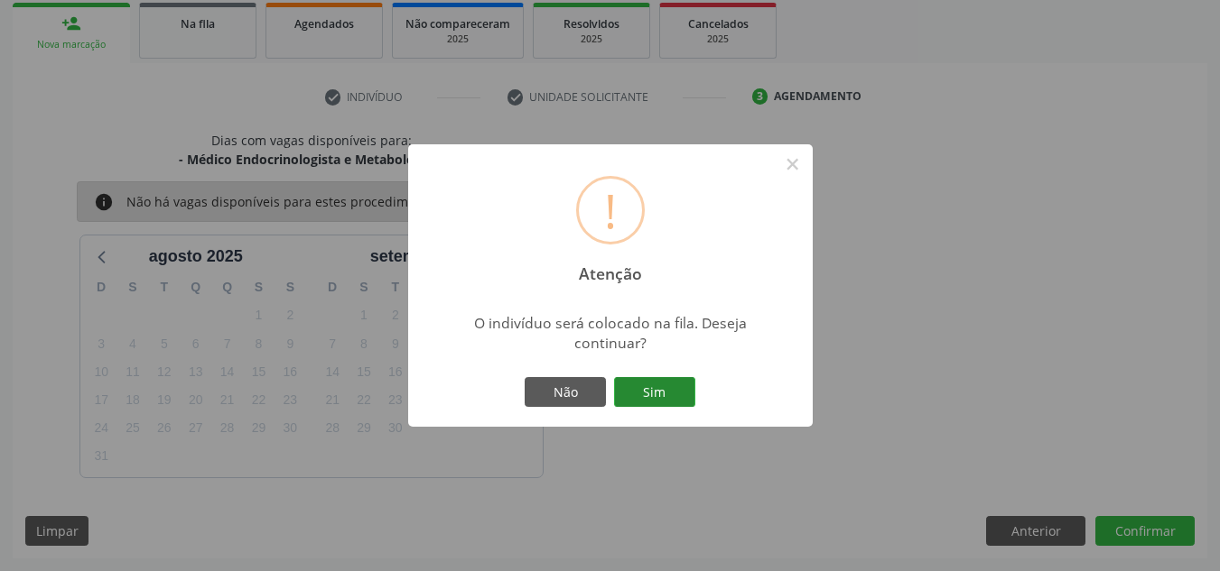
click at [633, 397] on button "Sim" at bounding box center [654, 392] width 81 height 31
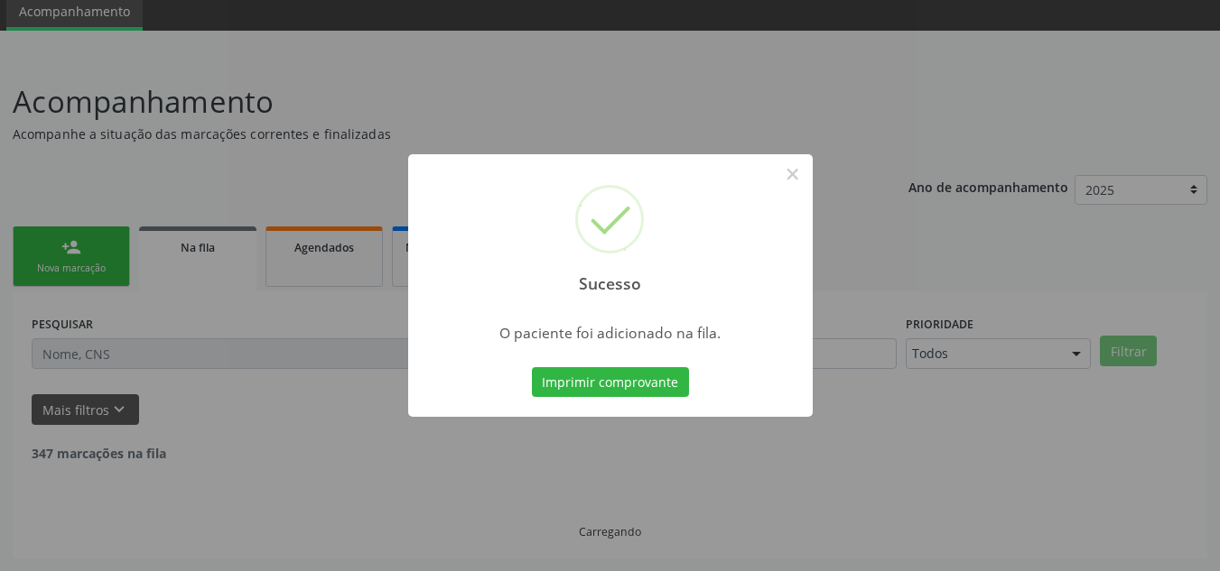
scroll to position [50, 0]
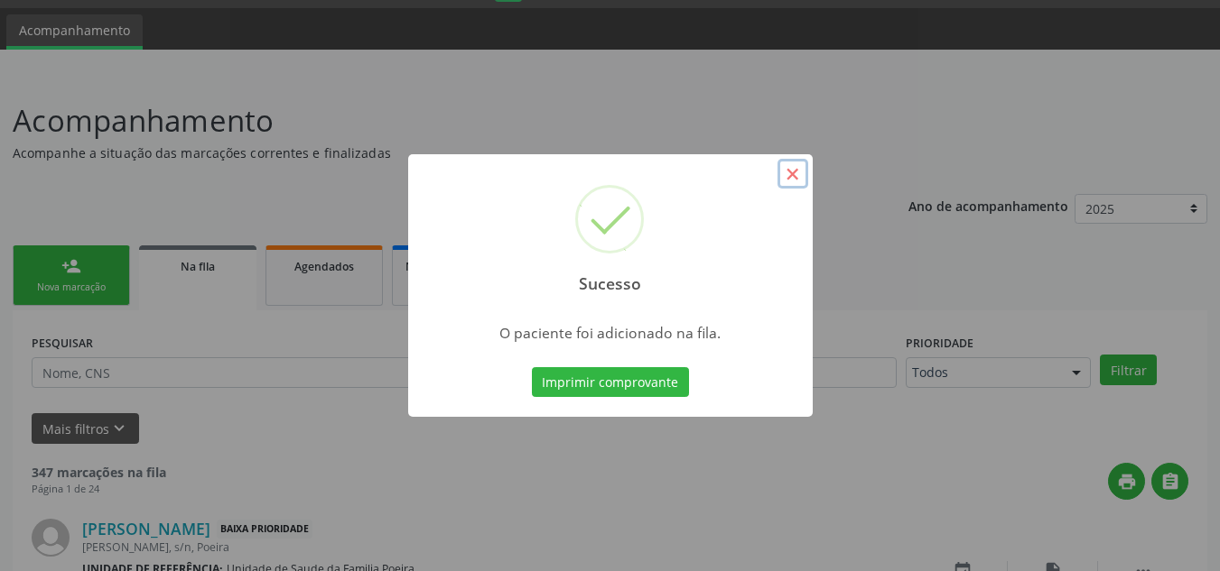
click at [798, 172] on button "×" at bounding box center [792, 174] width 31 height 31
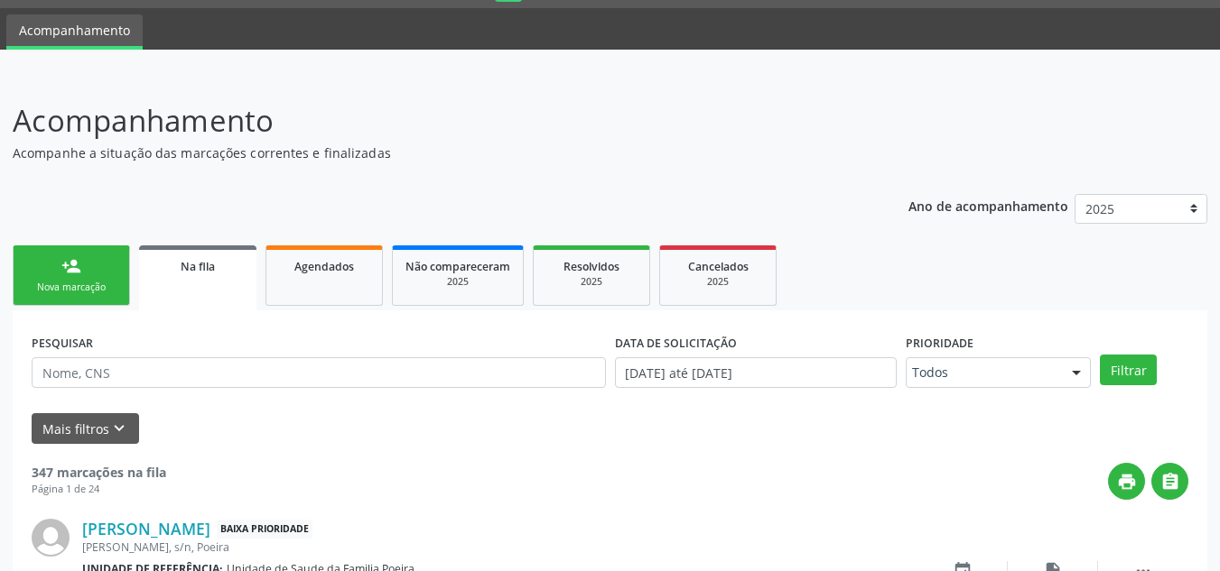
drag, startPoint x: 77, startPoint y: 273, endPoint x: 282, endPoint y: 1, distance: 340.3
click at [77, 273] on div "person_add" at bounding box center [71, 266] width 20 height 20
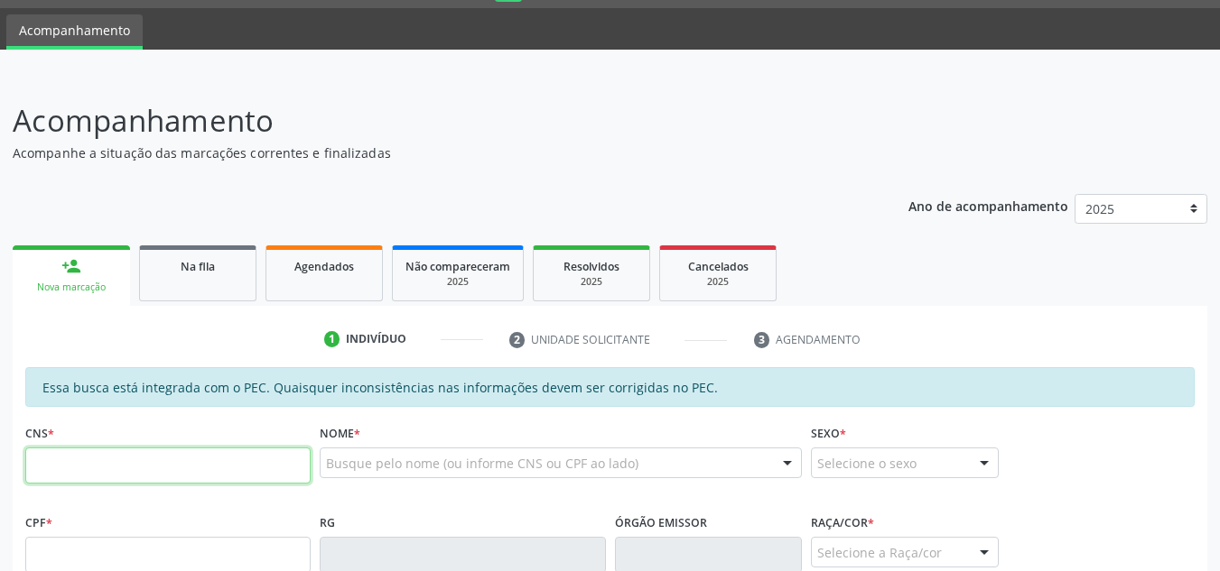
paste input "700 8034 3920 3589"
type input "700 8034 3920 3589"
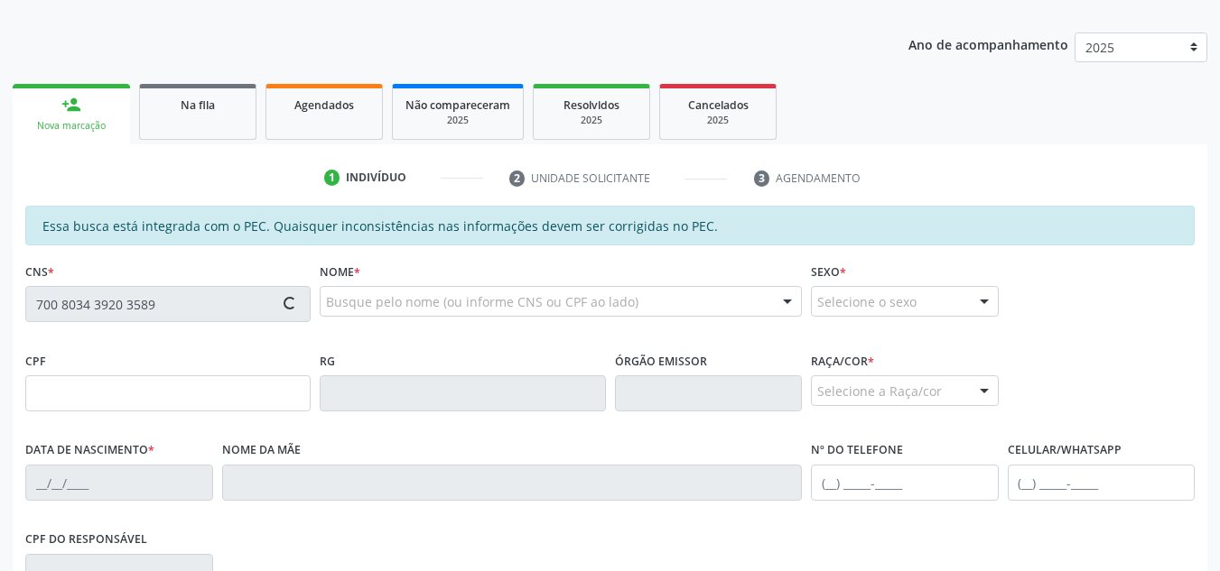
scroll to position [230, 0]
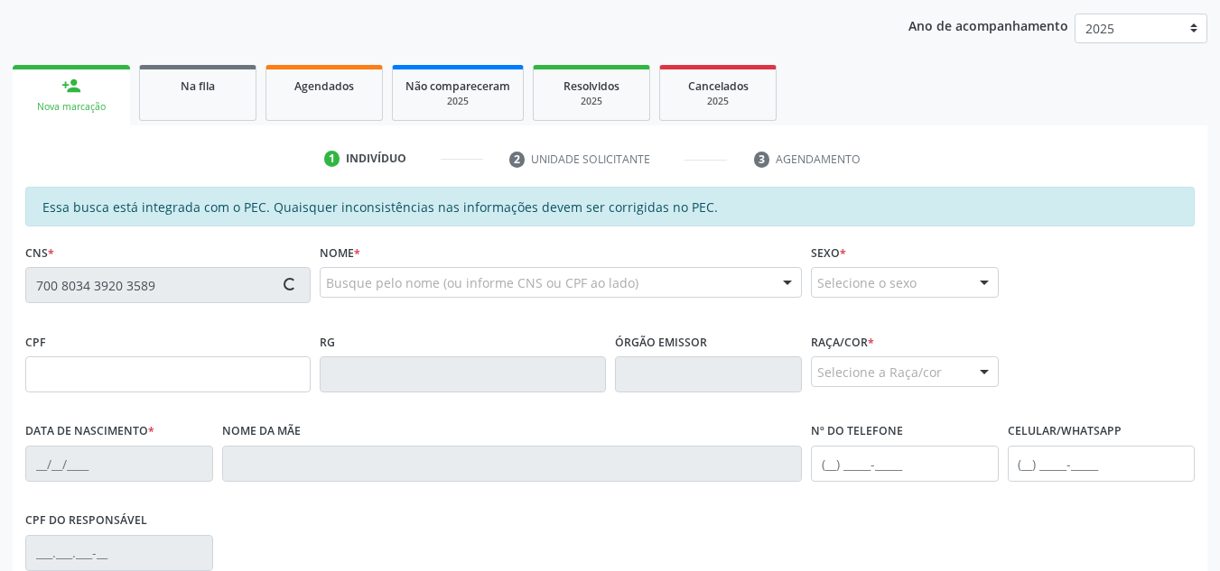
type input "084.648.954-61"
type input "05/02/1990"
type input "Sonia Maria Silva do Carmo"
type input "(82) 99196-5208"
type input "15"
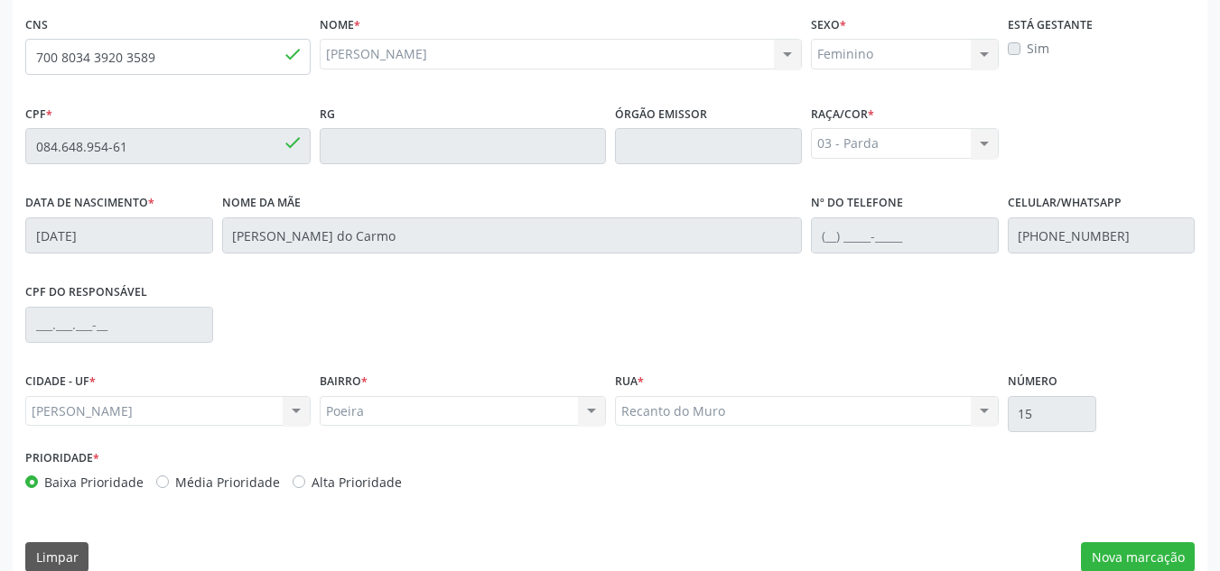
scroll to position [485, 0]
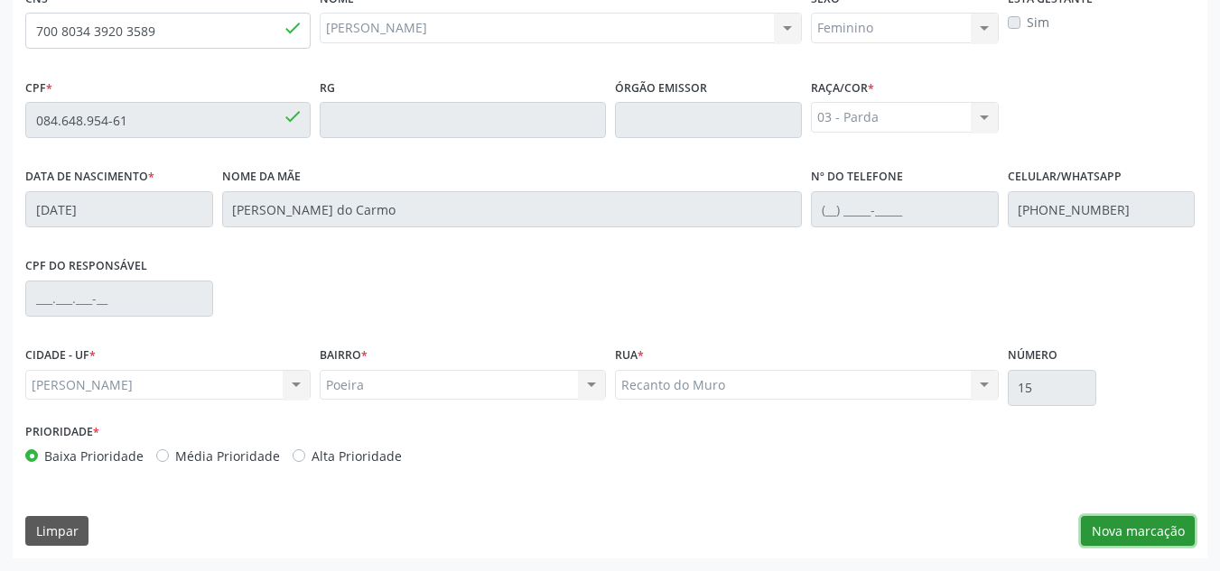
click at [1156, 528] on button "Nova marcação" at bounding box center [1138, 531] width 114 height 31
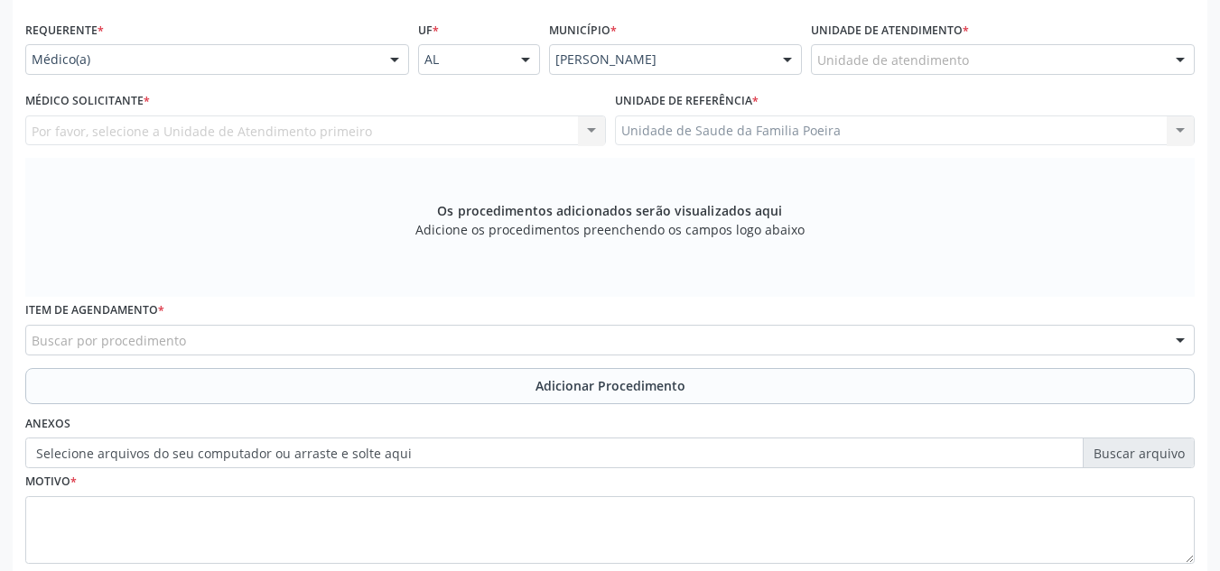
scroll to position [304, 0]
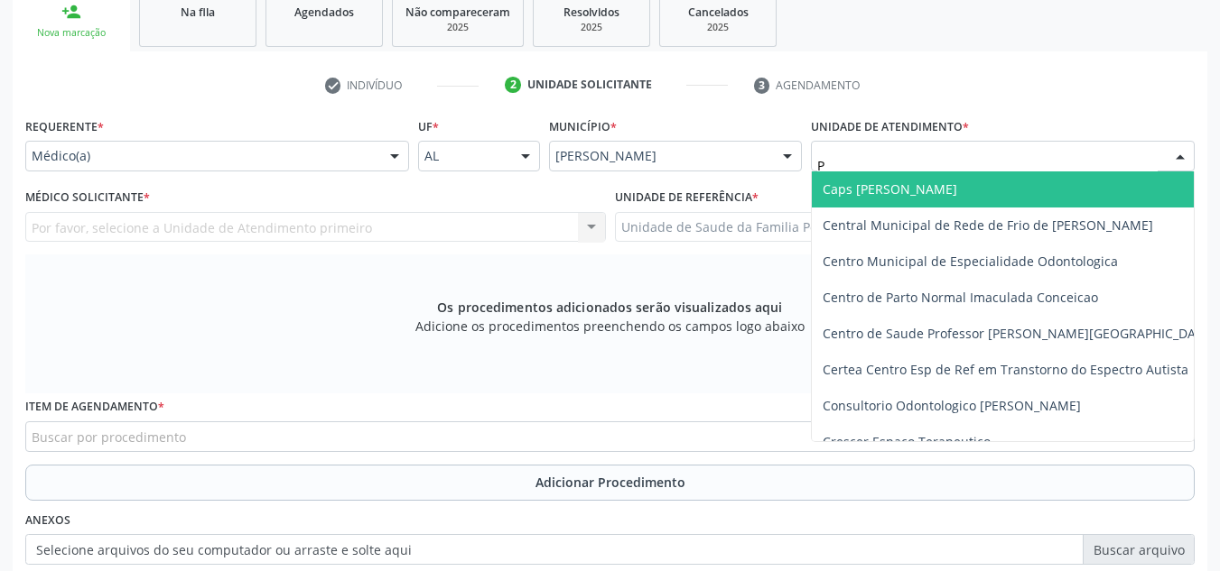
type input "PO"
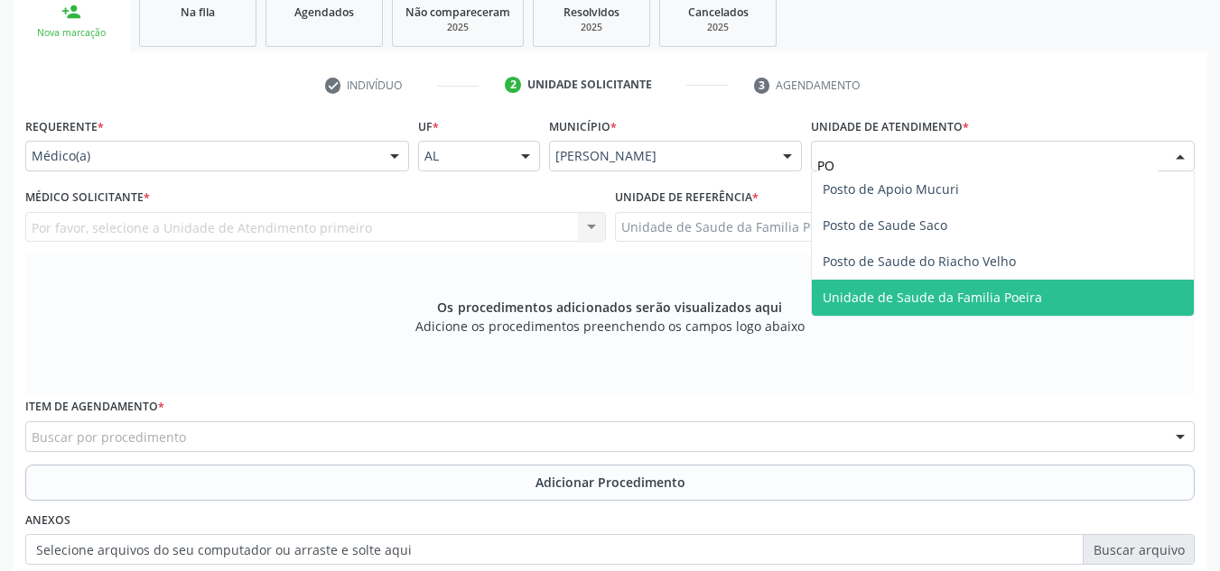
click at [958, 296] on span "Unidade de Saude da Familia Poeira" at bounding box center [931, 297] width 219 height 17
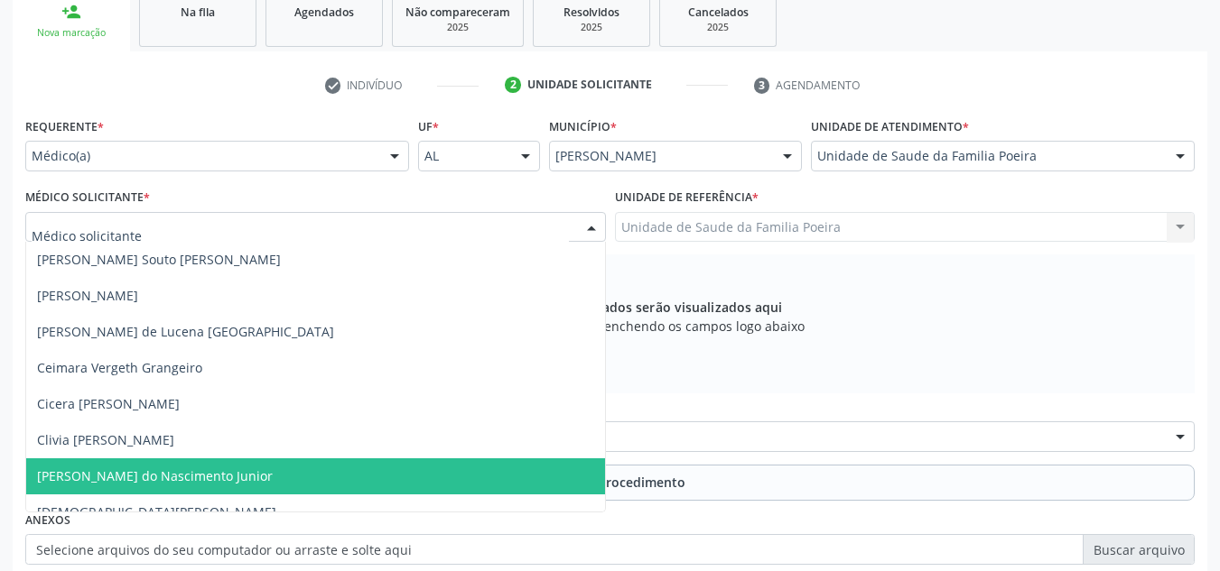
click at [159, 478] on span "Cosmo Faustino do Nascimento Junior" at bounding box center [155, 476] width 236 height 17
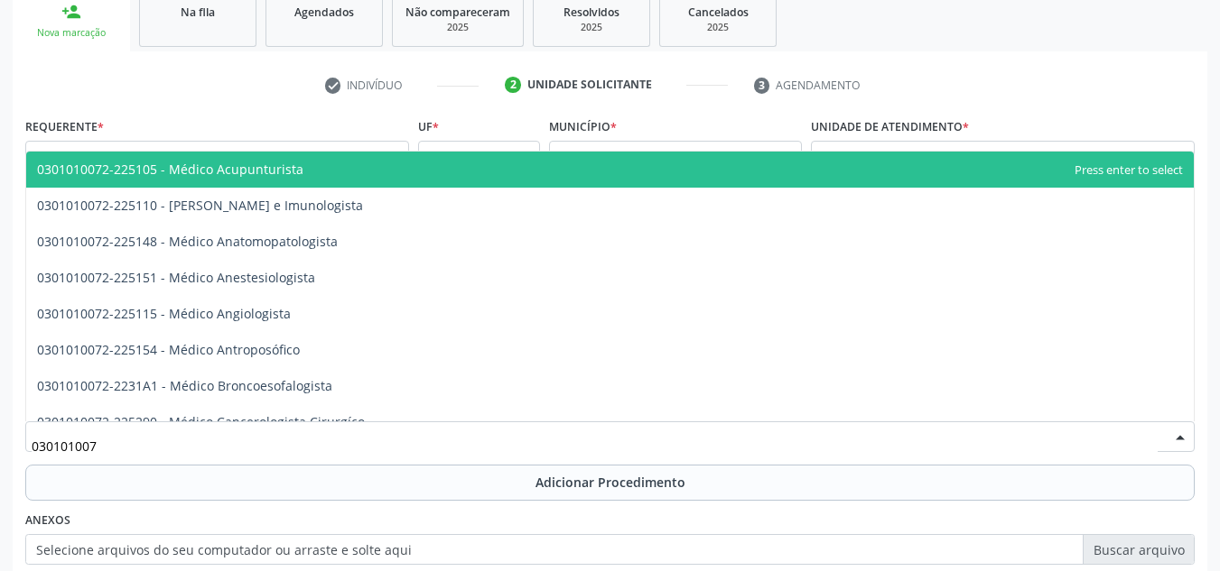
type input "0301010072"
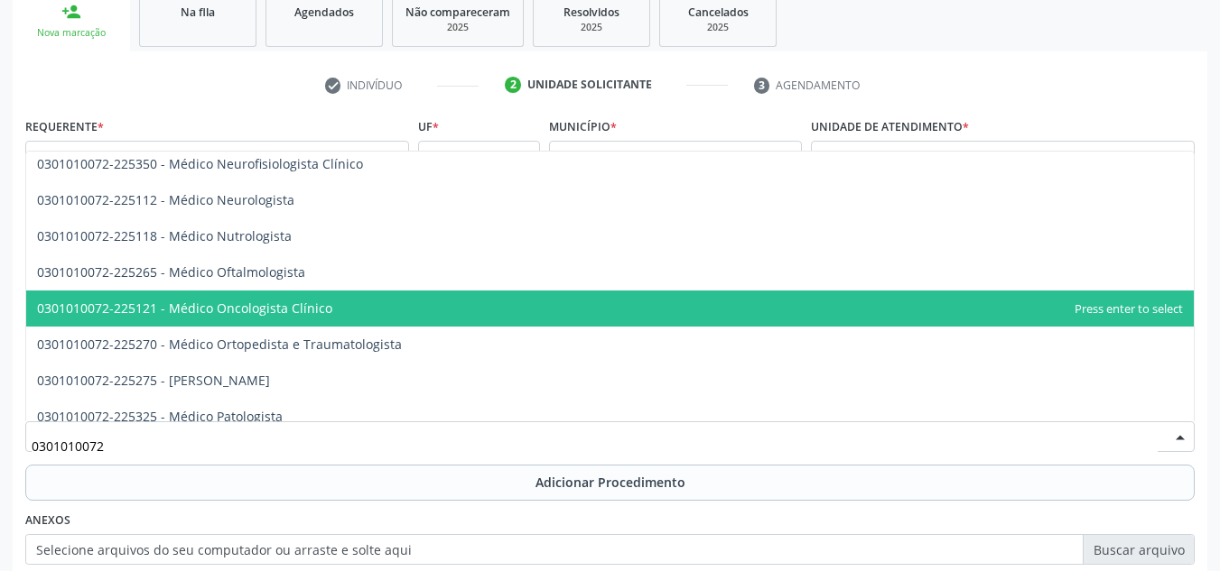
scroll to position [1444, 0]
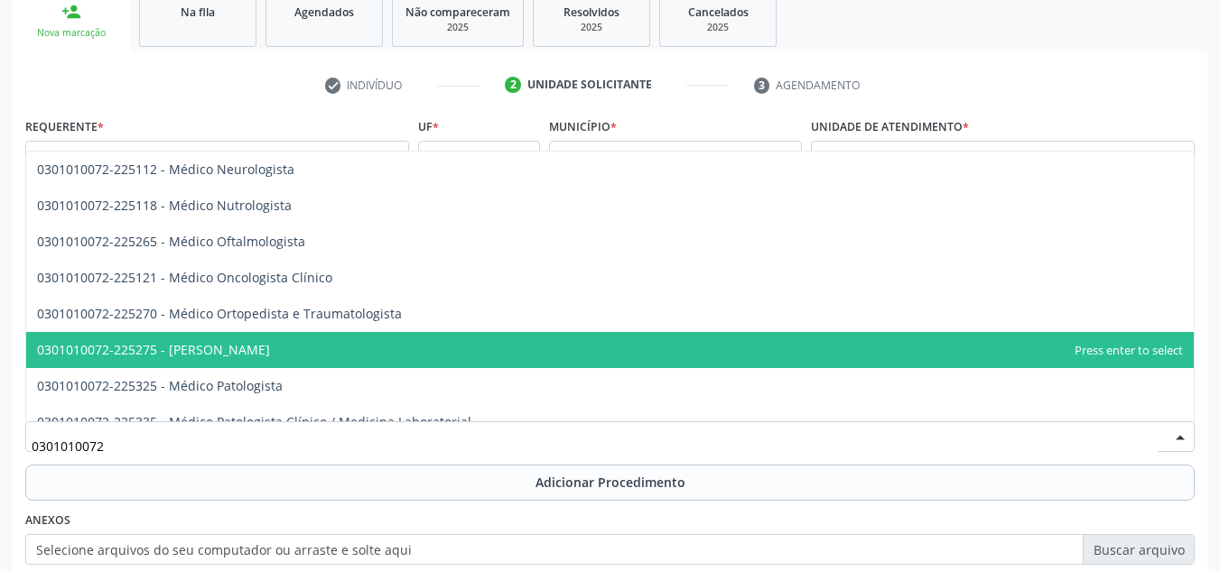
click at [207, 352] on span "0301010072-225275 - Médico Otorrinolaringologista" at bounding box center [153, 349] width 233 height 17
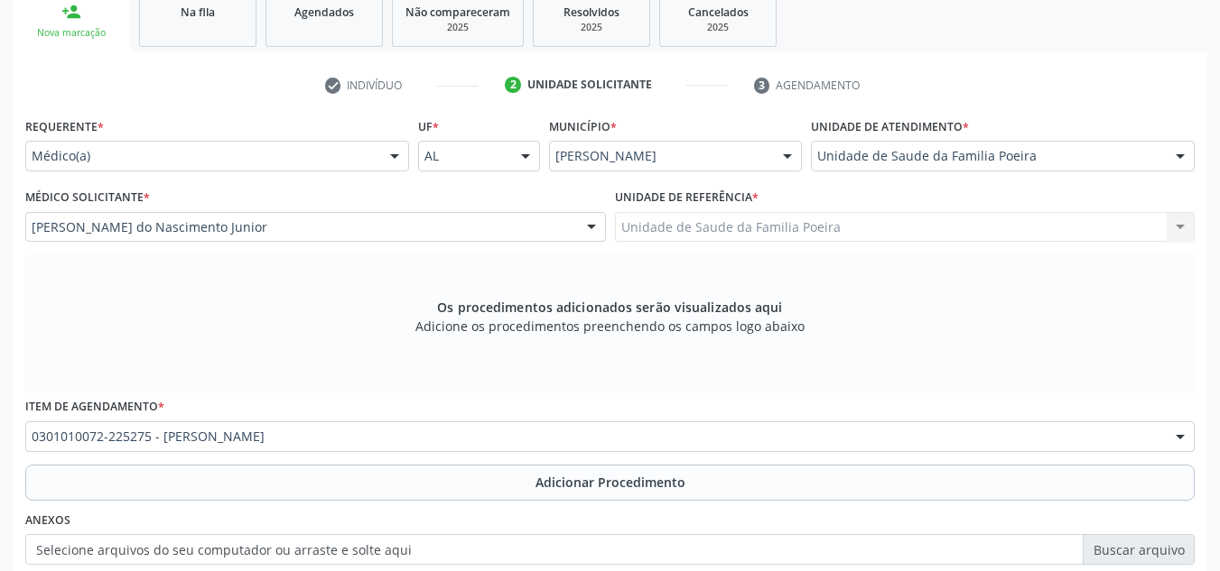
scroll to position [513, 0]
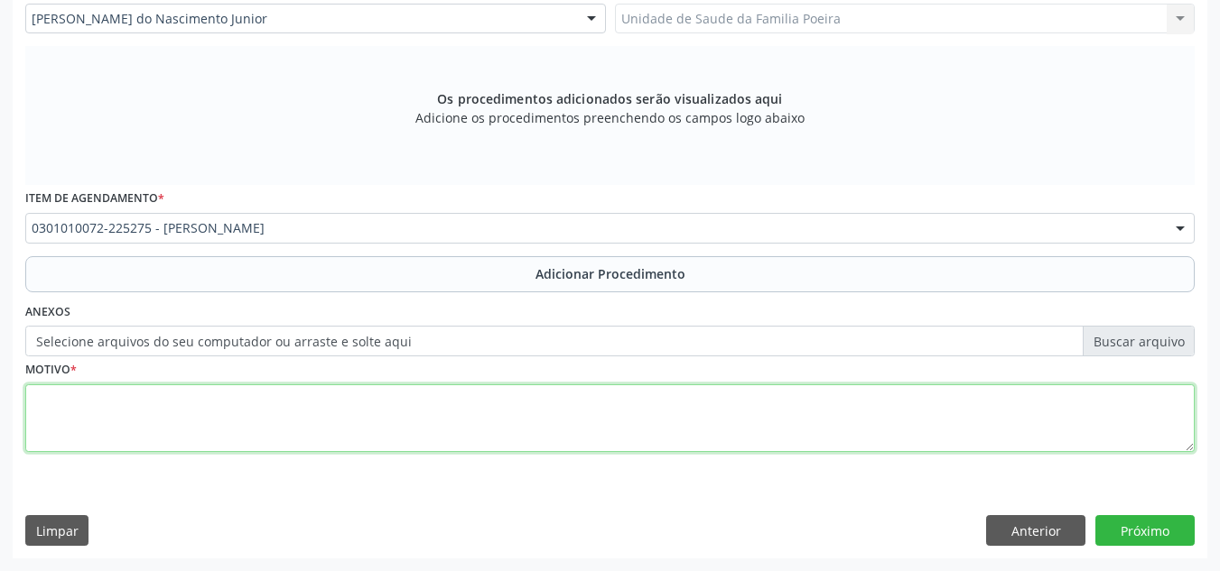
click at [216, 429] on textarea at bounding box center [609, 419] width 1169 height 69
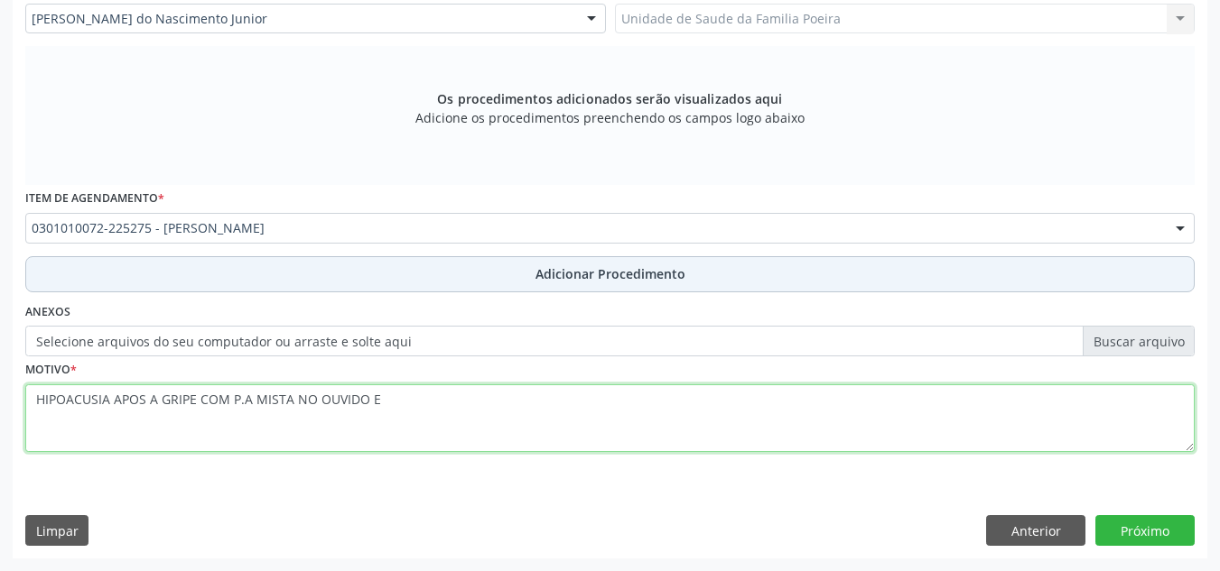
type textarea "HIPOACUSIA APOS A GRIPE COM P.A MISTA NO OUVIDO E"
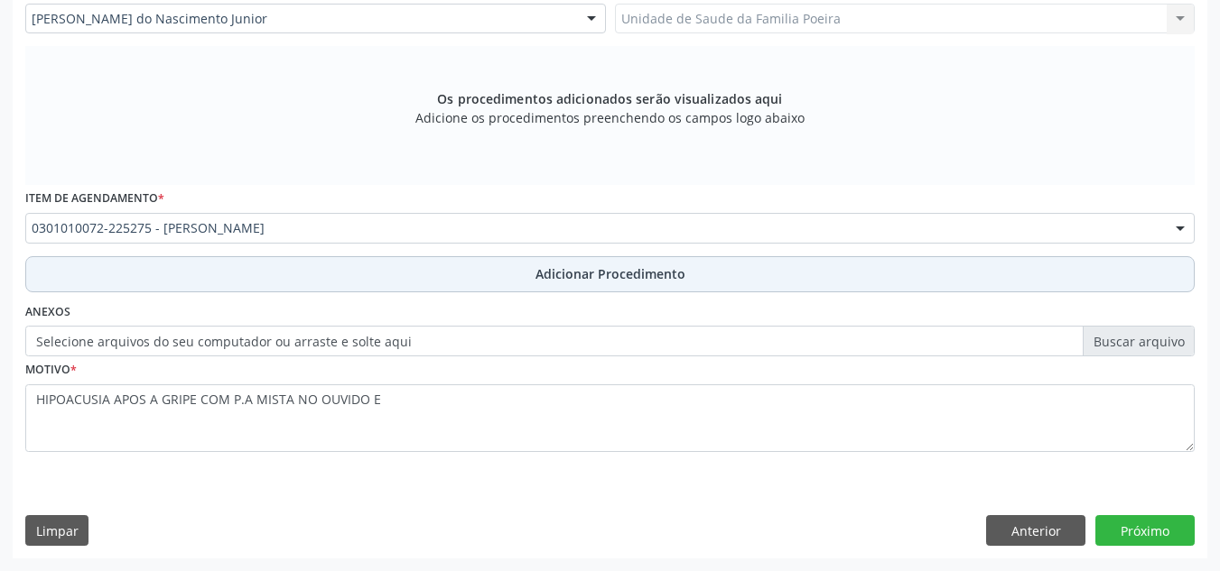
click at [529, 274] on button "Adicionar Procedimento" at bounding box center [609, 274] width 1169 height 36
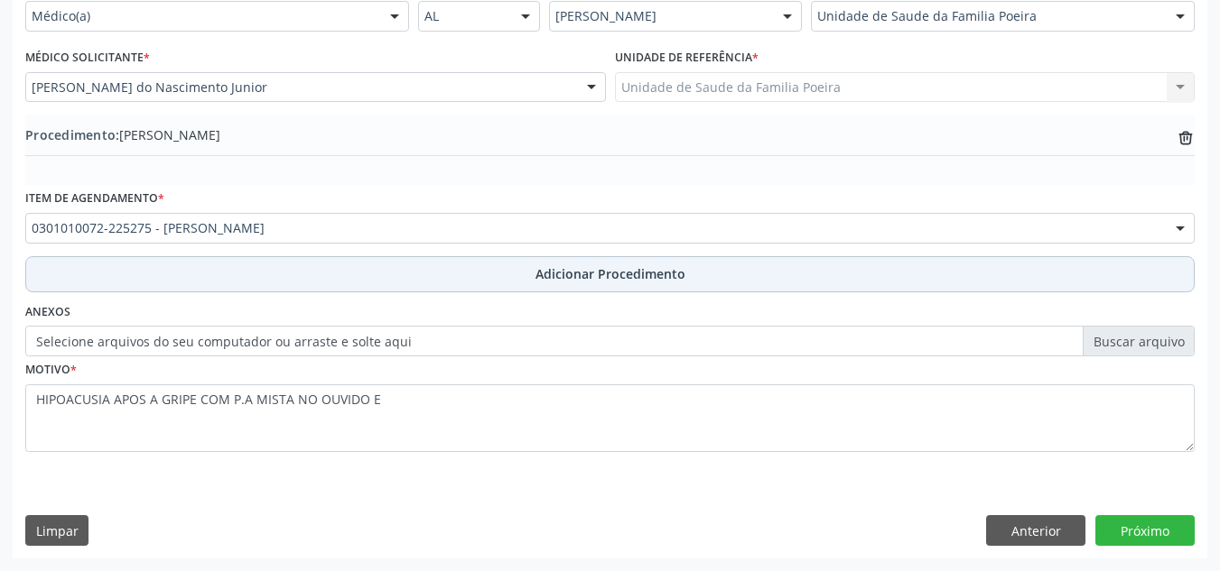
scroll to position [444, 0]
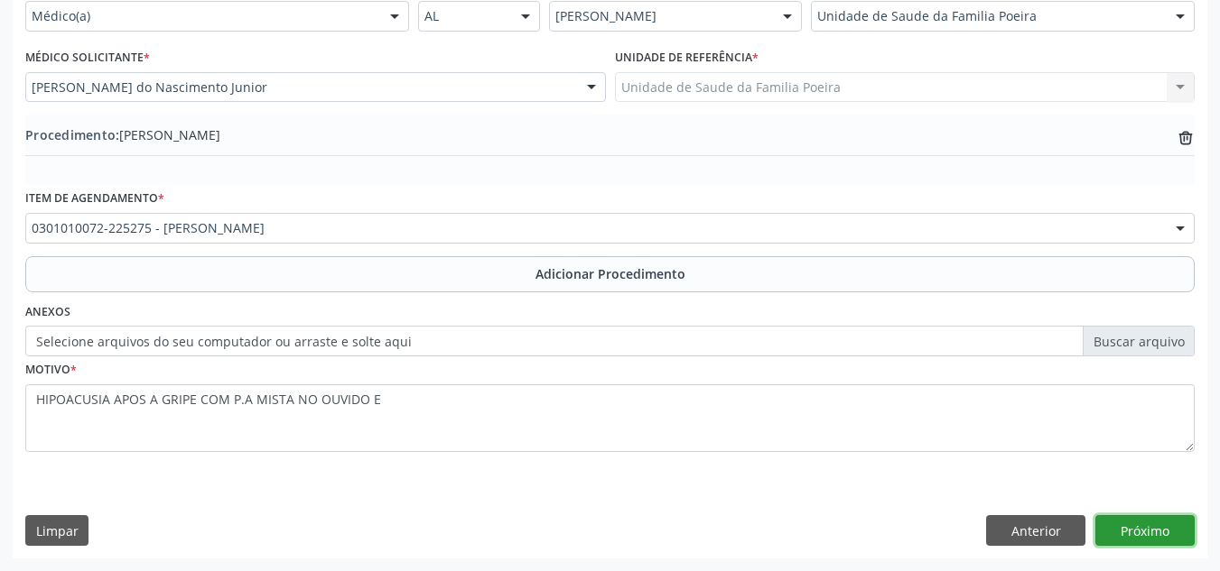
click at [1164, 525] on button "Próximo" at bounding box center [1144, 530] width 99 height 31
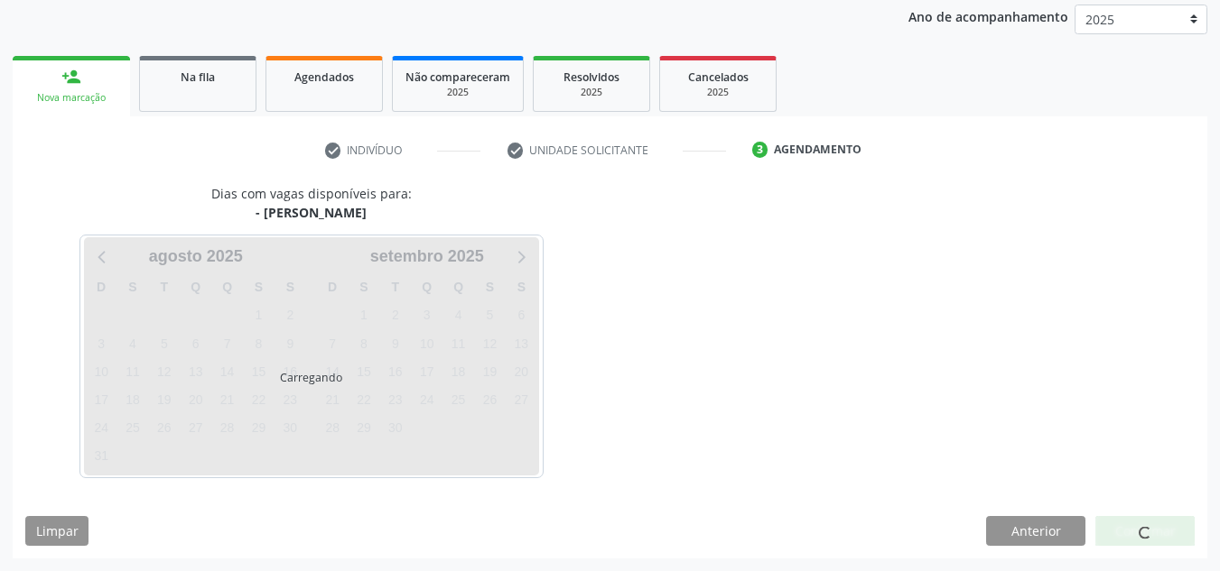
scroll to position [292, 0]
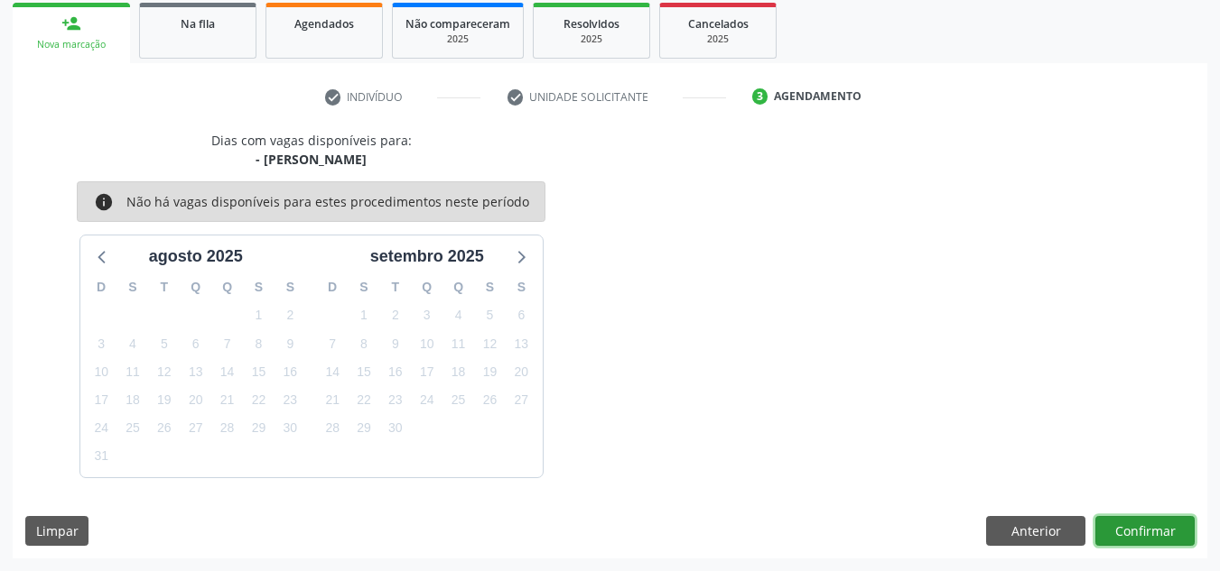
click at [1153, 520] on button "Confirmar" at bounding box center [1144, 531] width 99 height 31
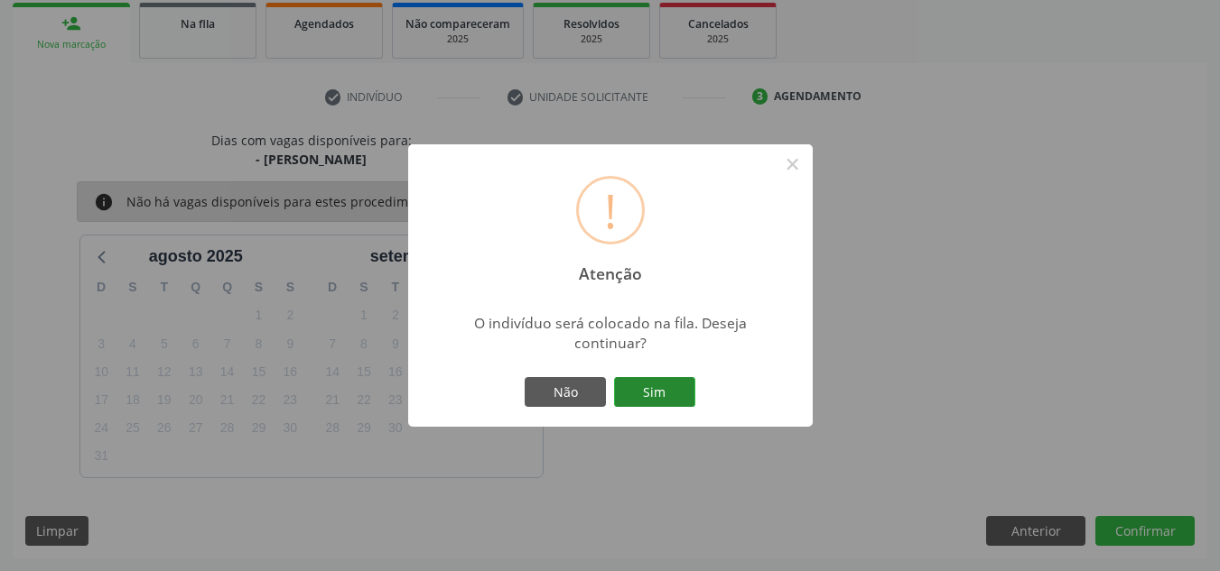
click at [639, 392] on button "Sim" at bounding box center [654, 392] width 81 height 31
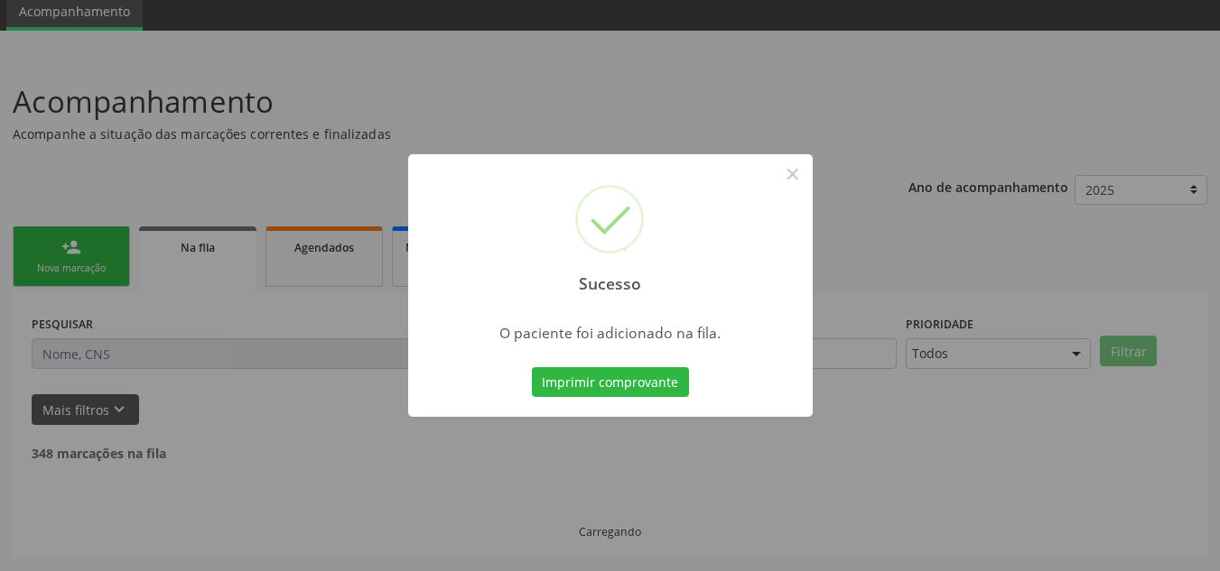
scroll to position [50, 0]
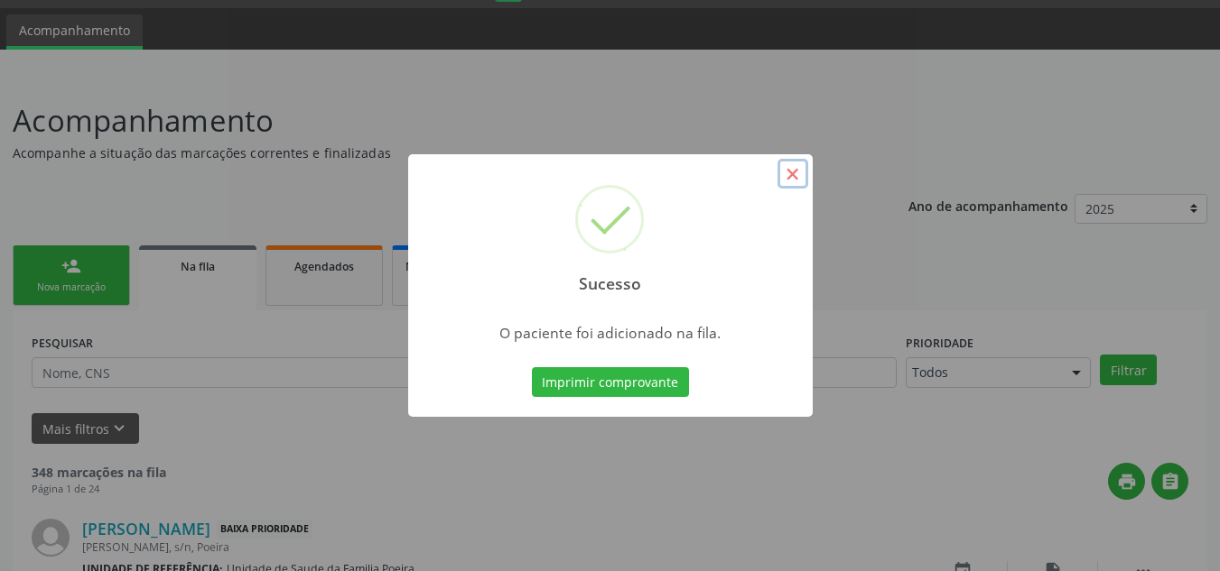
click at [794, 179] on button "×" at bounding box center [792, 174] width 31 height 31
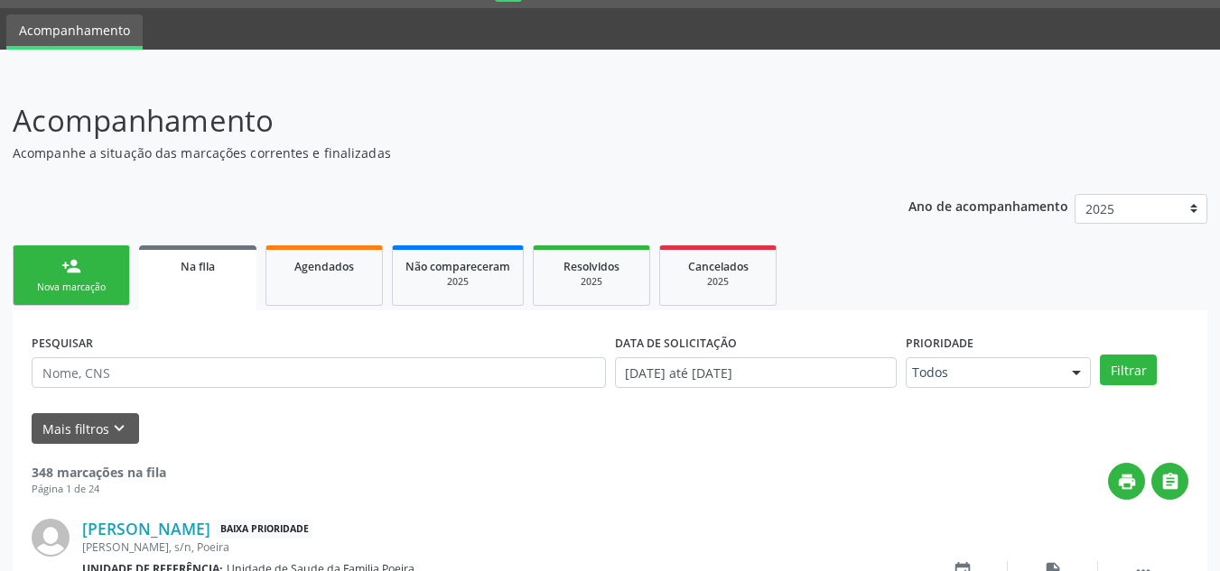
click at [65, 286] on div "Nova marcação" at bounding box center [71, 288] width 90 height 14
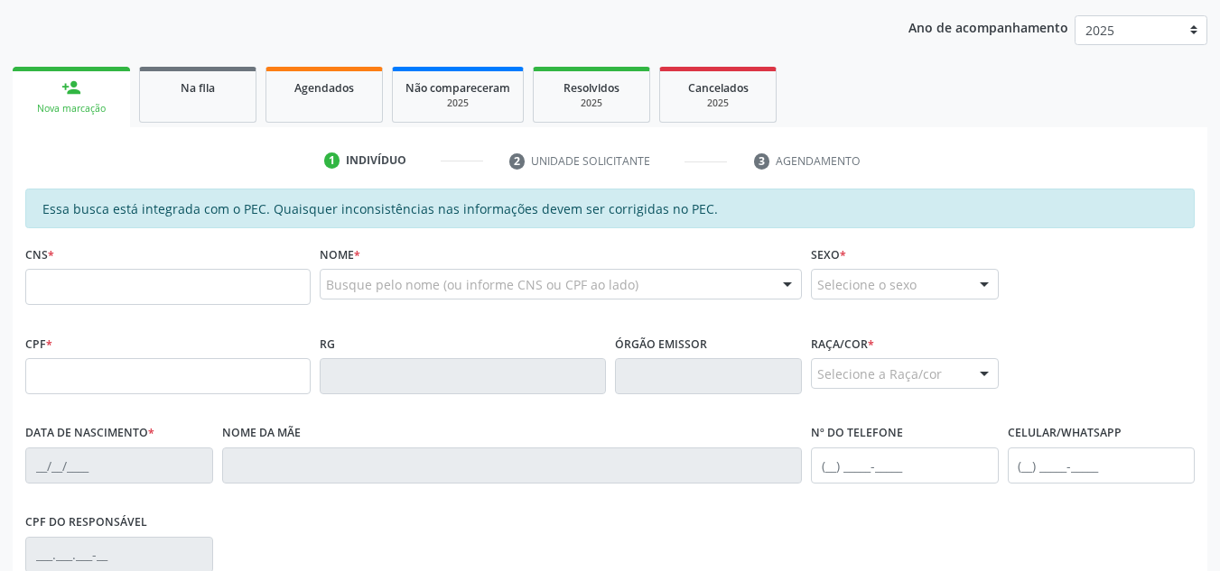
scroll to position [320, 0]
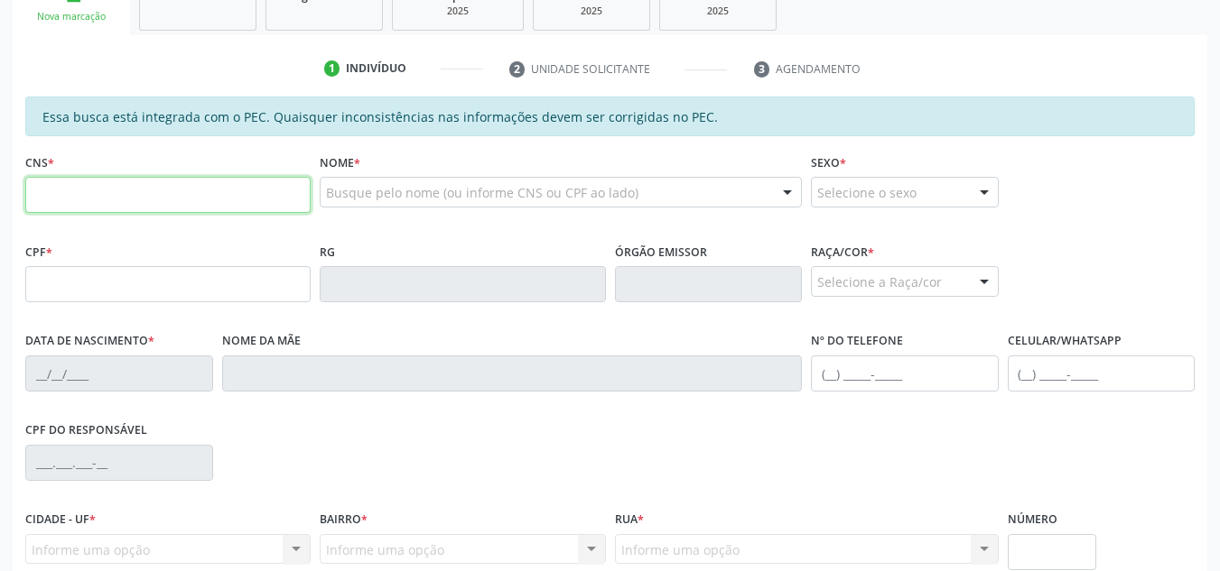
click at [93, 196] on input "text" at bounding box center [167, 195] width 285 height 36
paste input "700 8034 3920 3589"
type input "700 8034 3920 3589"
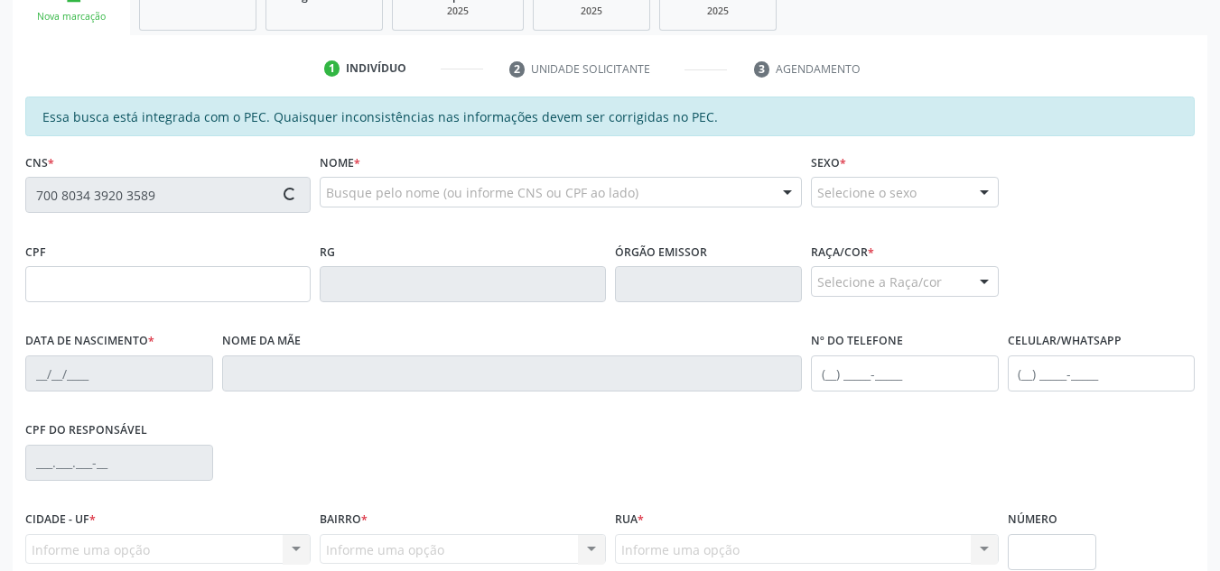
type input "084.648.954-61"
type input "05/02/1990"
type input "Sonia Maria Silva do Carmo"
type input "(82) 99196-5208"
type input "15"
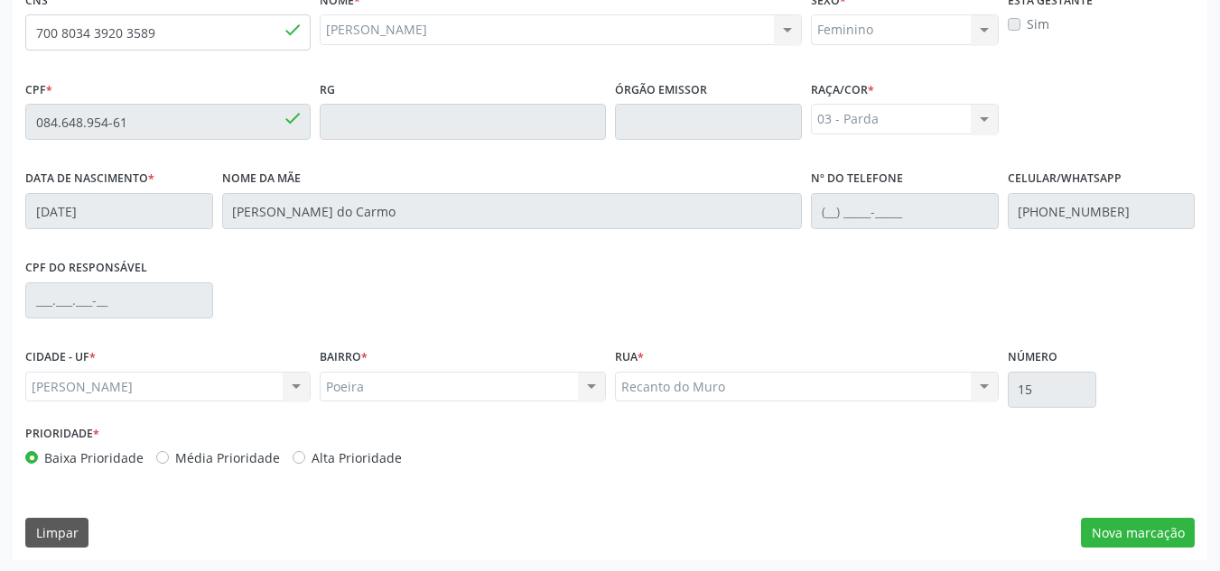
scroll to position [485, 0]
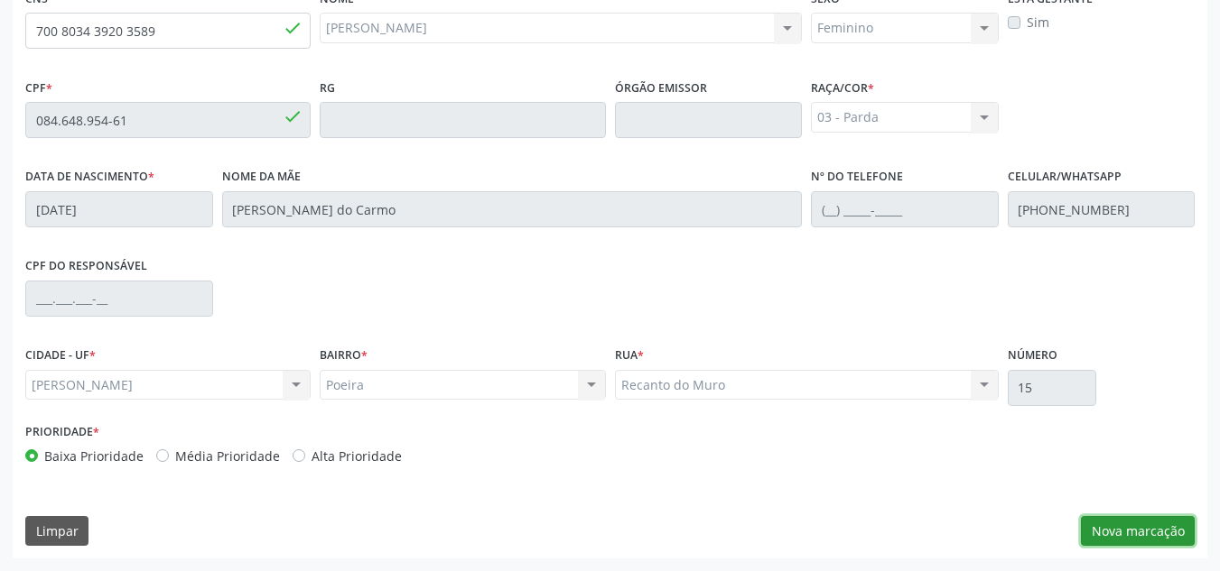
click at [1172, 530] on button "Nova marcação" at bounding box center [1138, 531] width 114 height 31
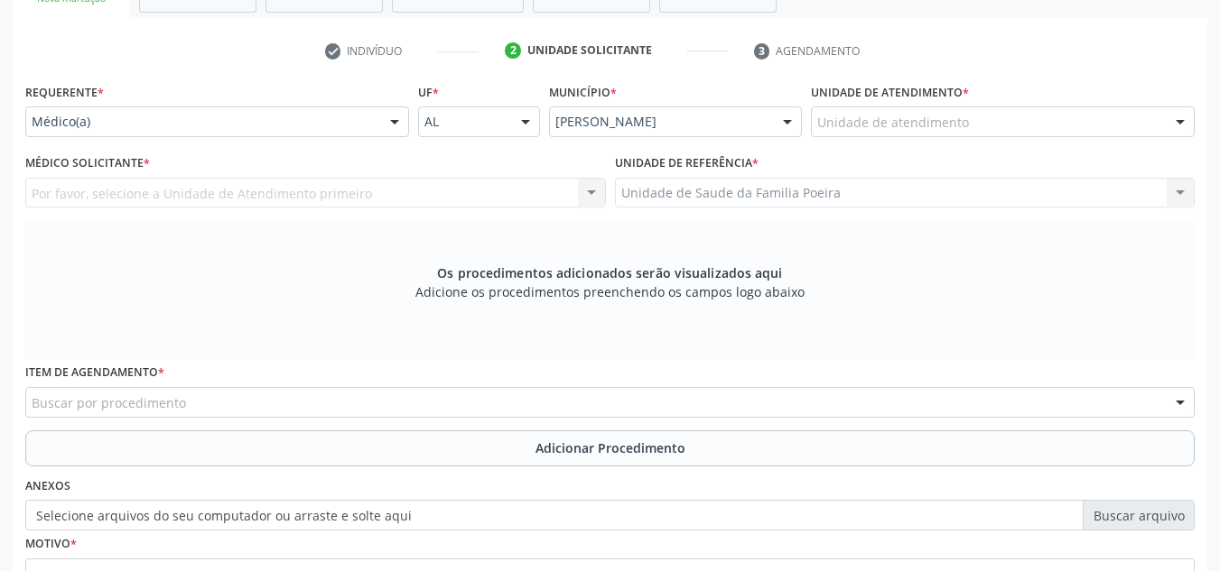
scroll to position [304, 0]
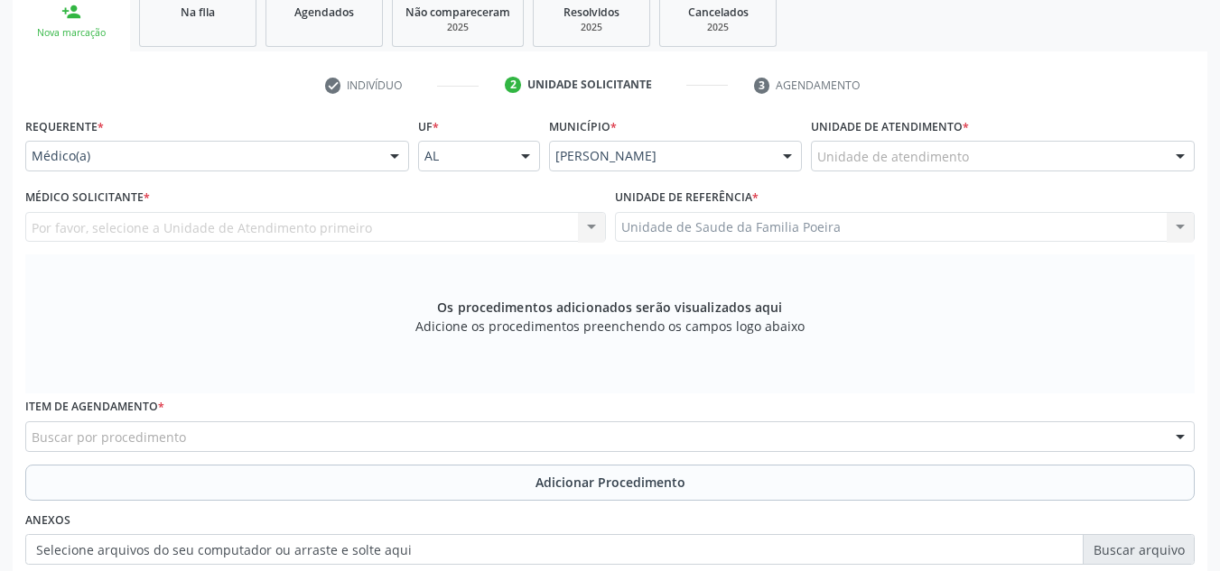
click at [1119, 159] on div "Unidade de atendimento" at bounding box center [1003, 156] width 384 height 31
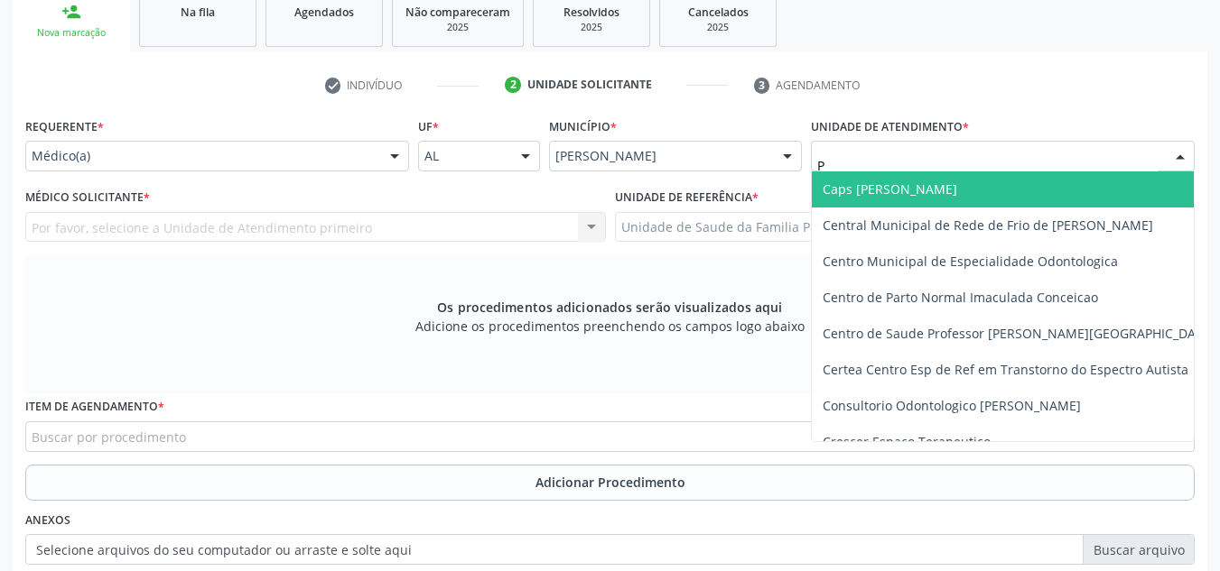
type input "PO"
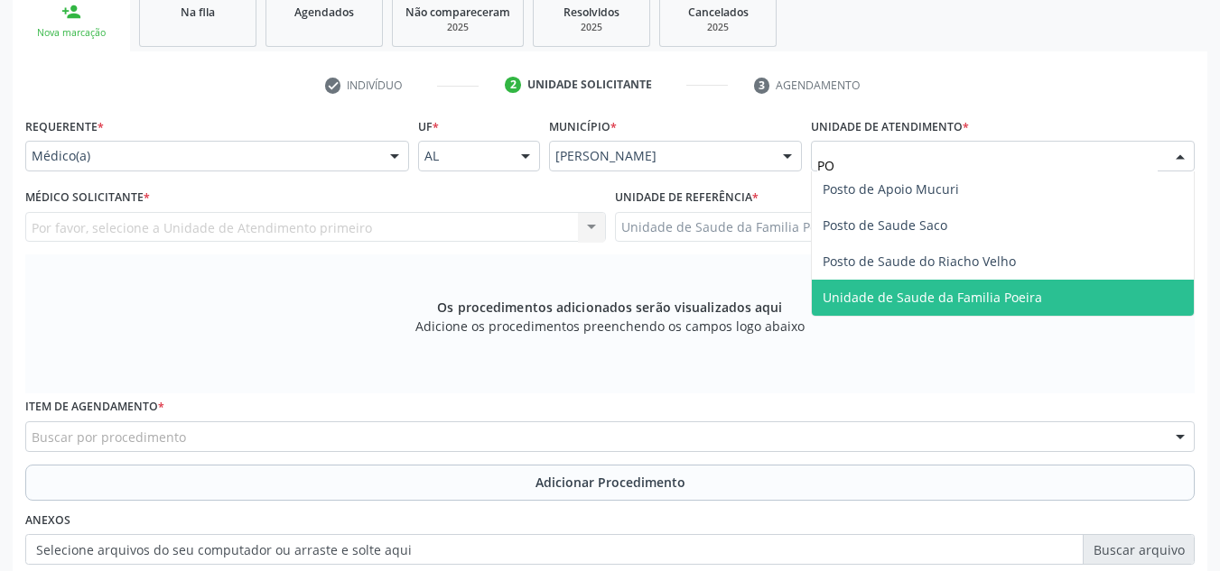
click at [1098, 313] on span "Unidade de Saude da Familia Poeira" at bounding box center [1003, 298] width 382 height 36
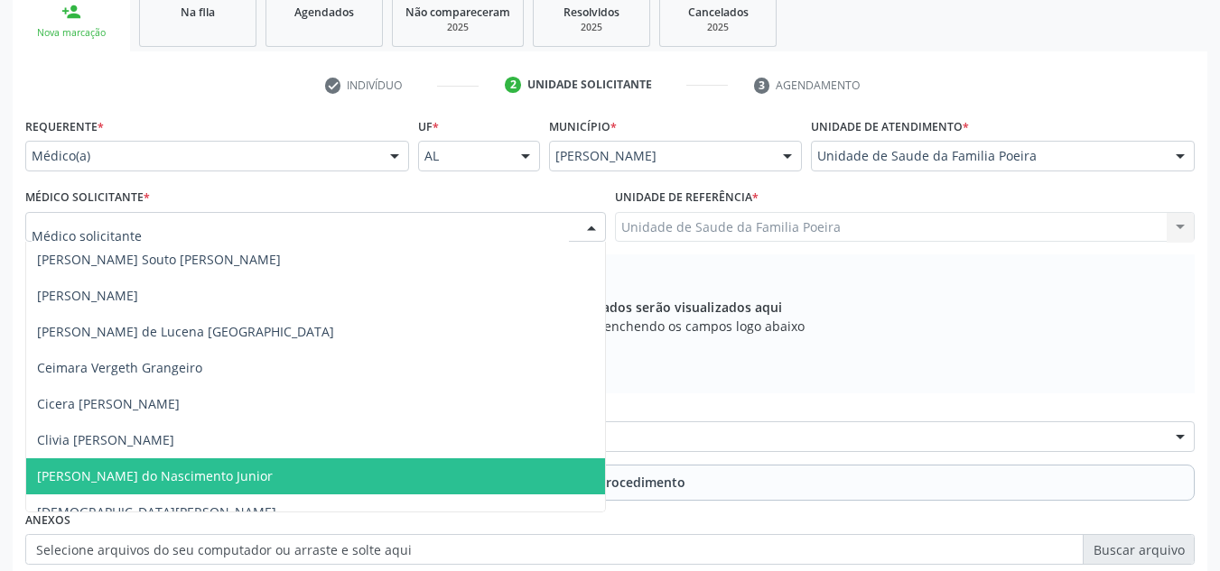
drag, startPoint x: 127, startPoint y: 472, endPoint x: 111, endPoint y: 475, distance: 16.5
click at [124, 472] on span "Cosmo Faustino do Nascimento Junior" at bounding box center [155, 476] width 236 height 17
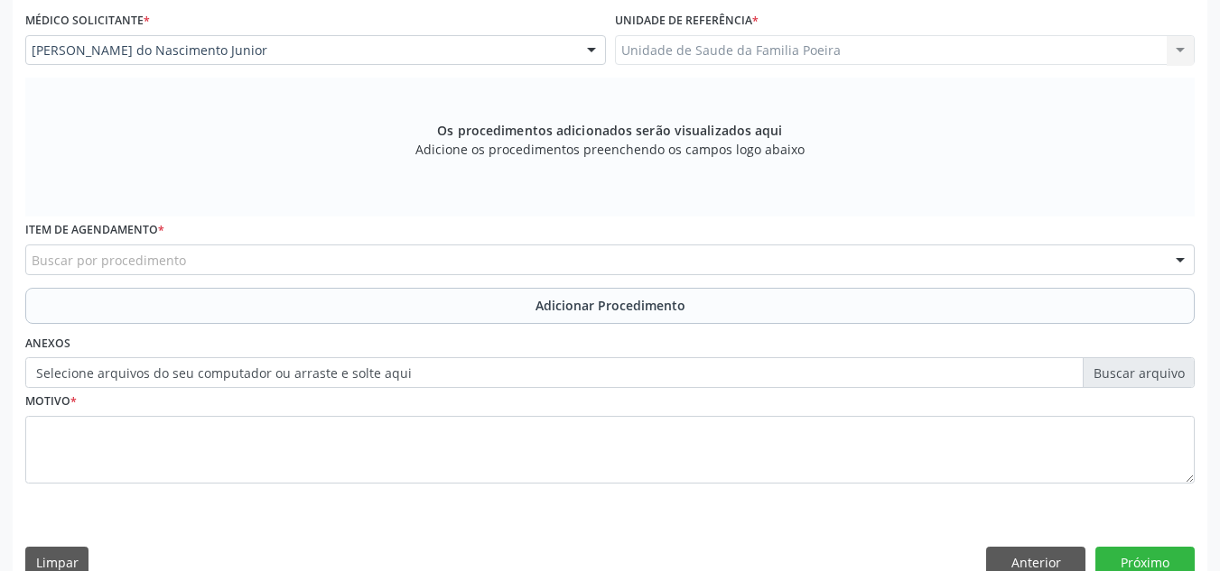
scroll to position [485, 0]
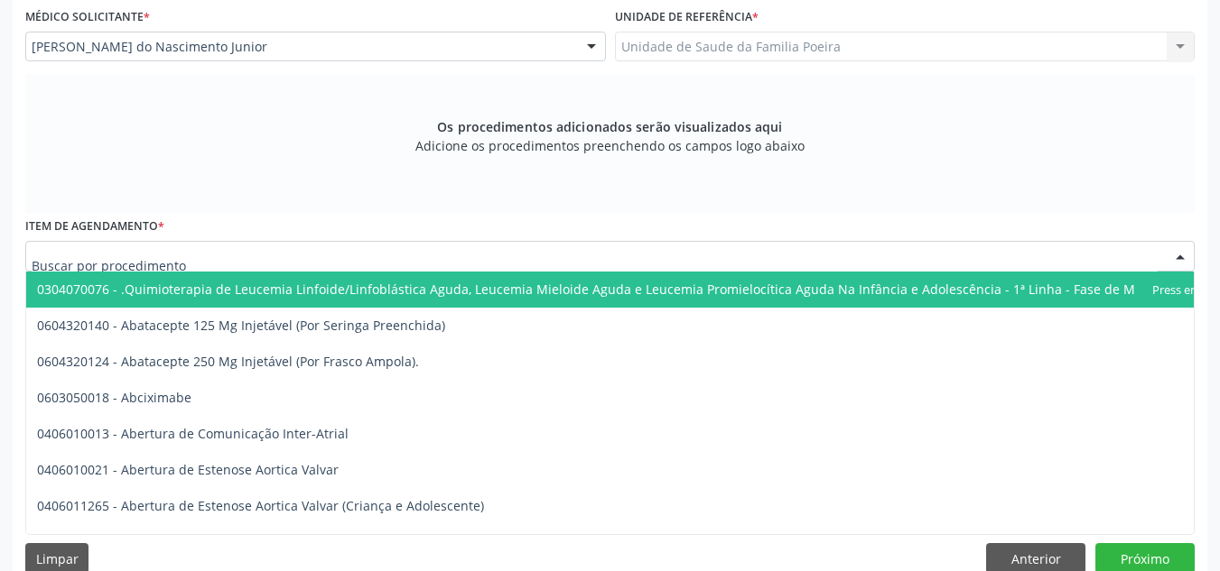
type input "B"
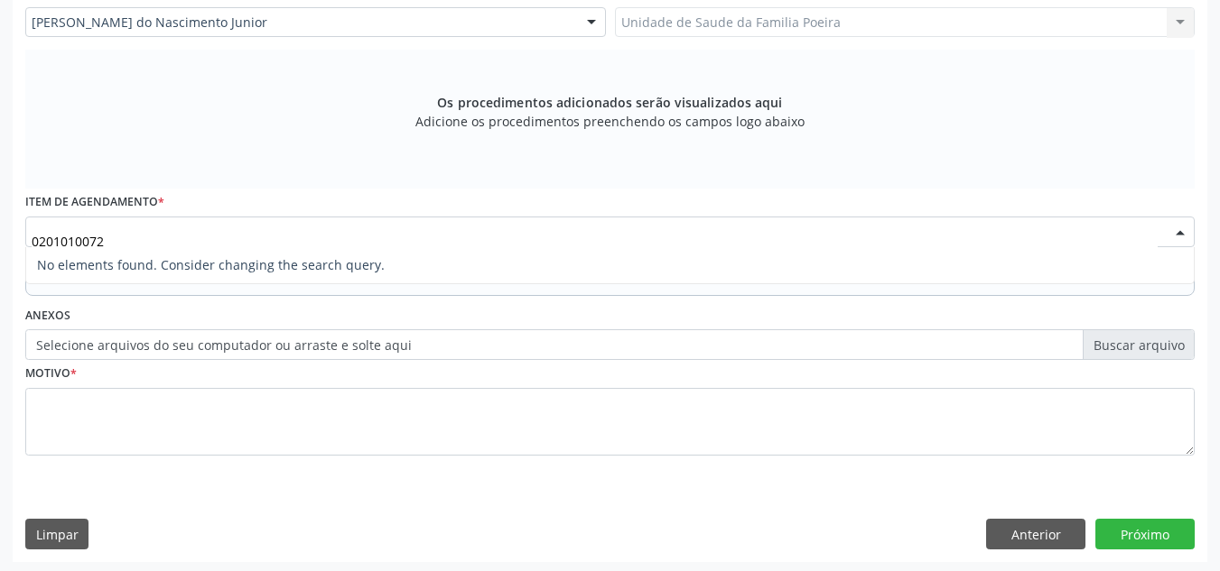
scroll to position [513, 0]
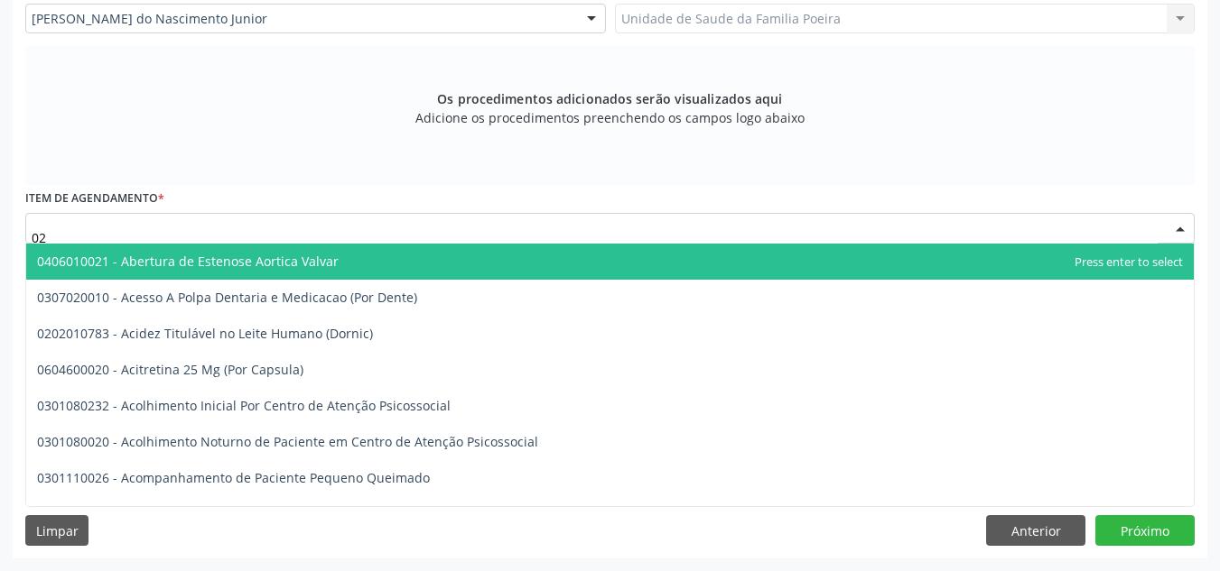
type input "0"
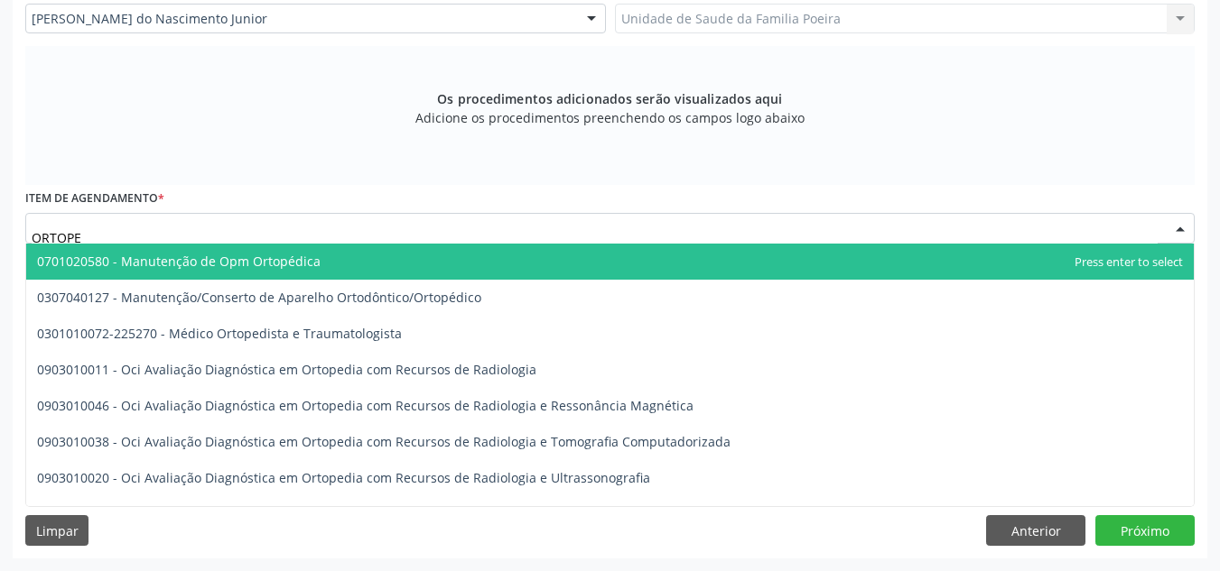
scroll to position [0, 0]
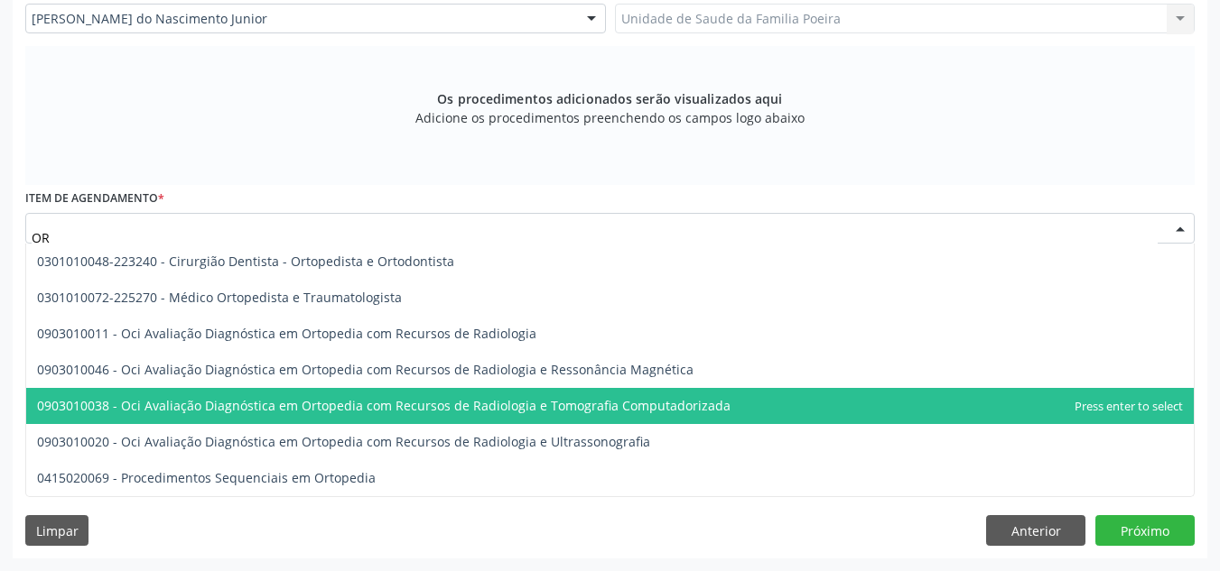
type input "O"
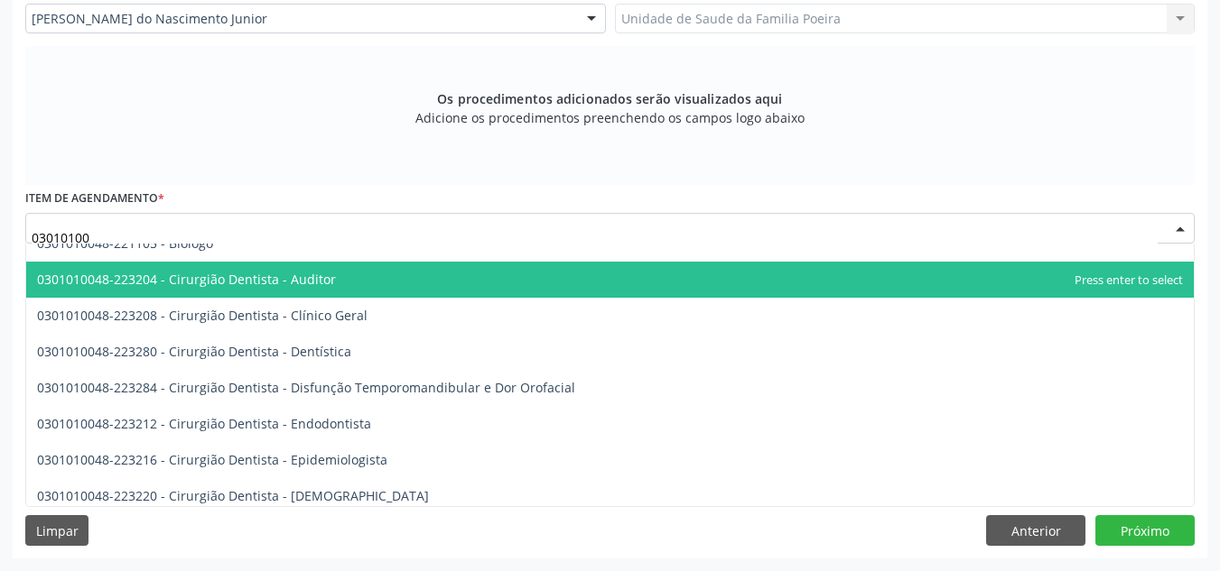
scroll to position [181, 0]
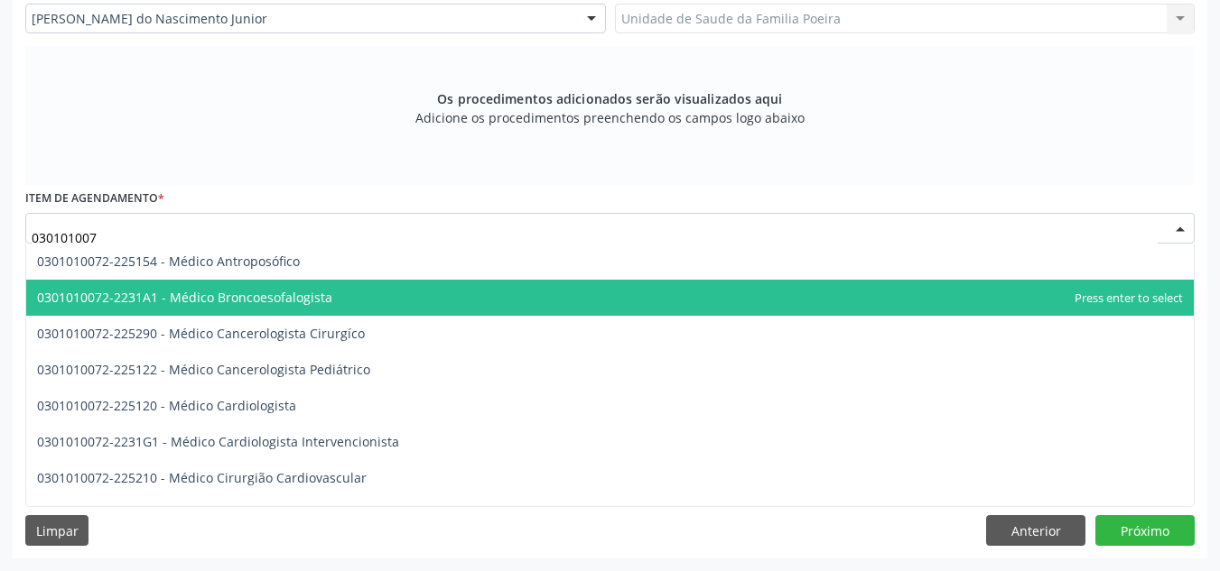
type input "0301010072"
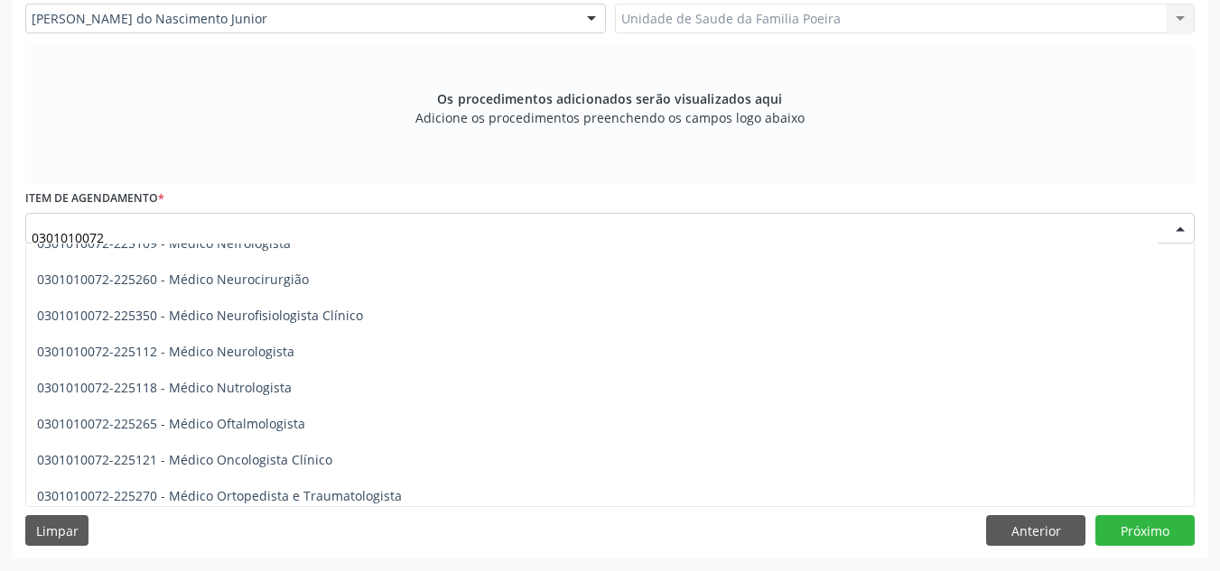
scroll to position [1444, 0]
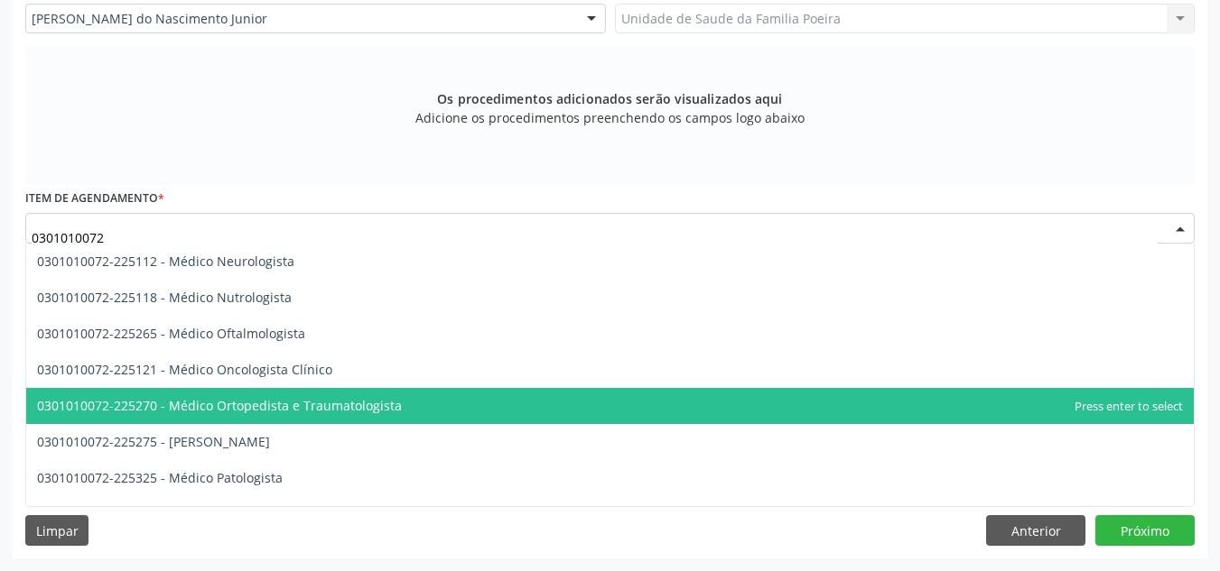
click at [440, 416] on span "0301010072-225270 - Médico Ortopedista e Traumatologista" at bounding box center [609, 406] width 1167 height 36
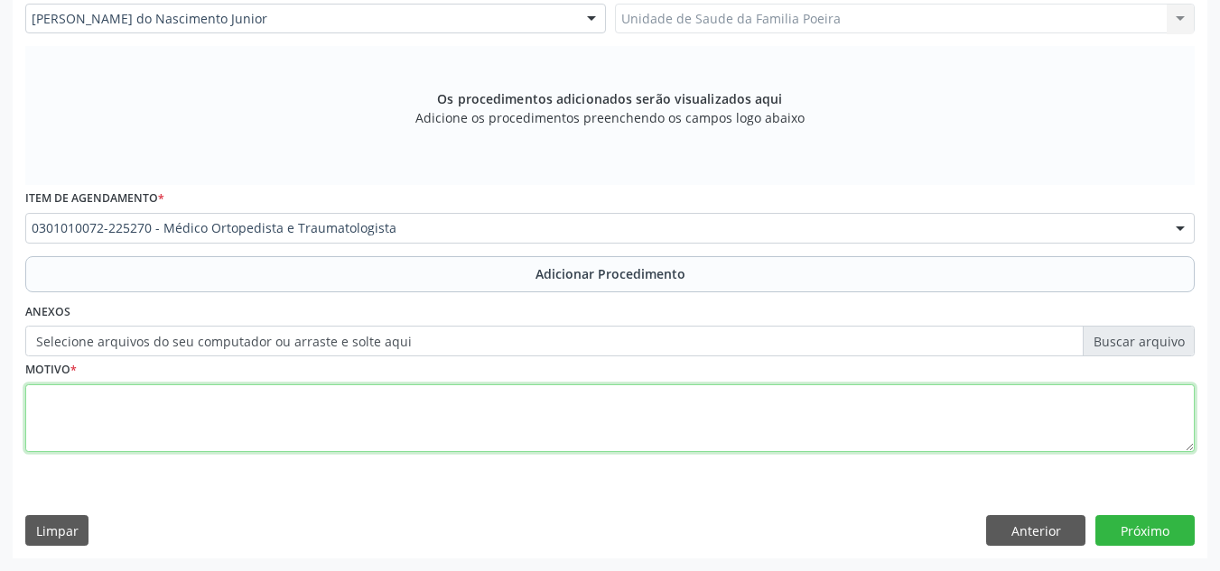
click at [328, 416] on textarea at bounding box center [609, 419] width 1169 height 69
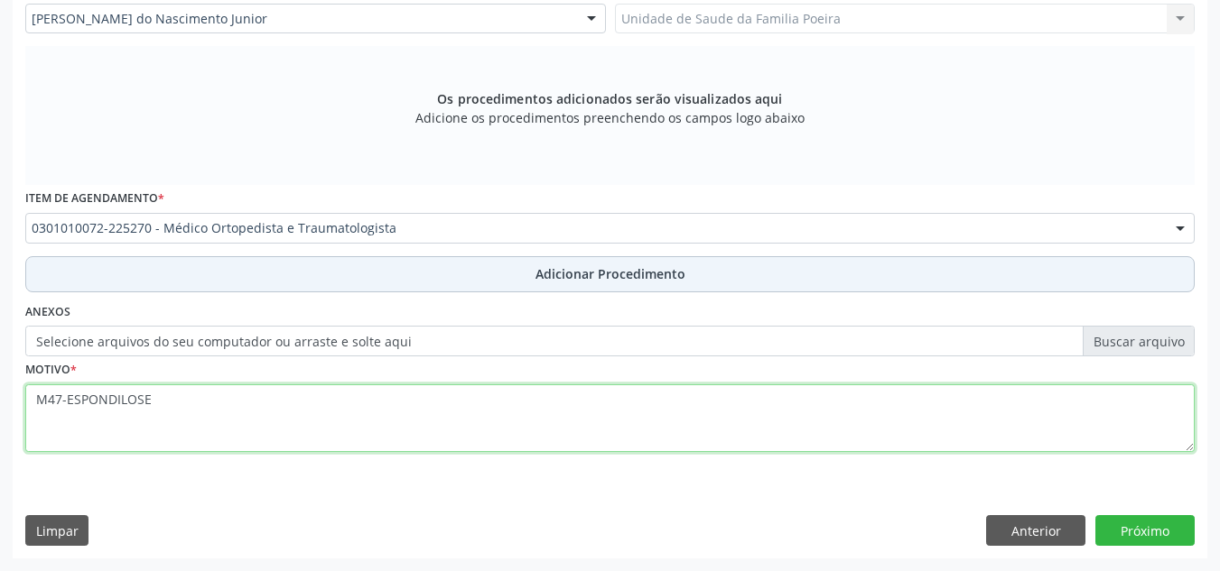
type textarea "M47-ESPONDILOSE"
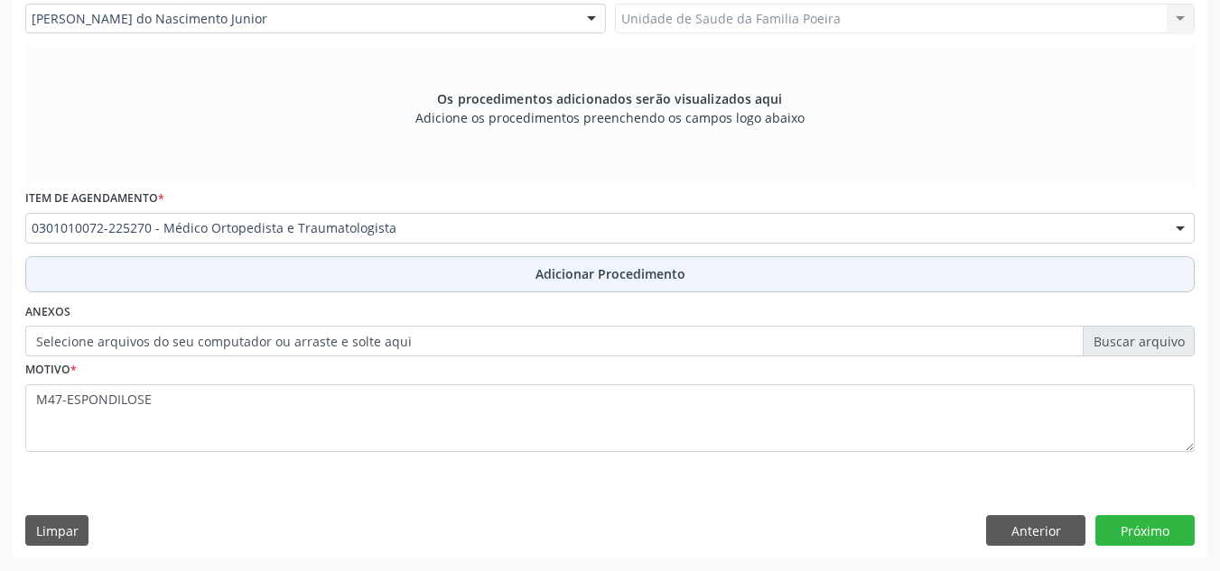
click at [590, 278] on span "Adicionar Procedimento" at bounding box center [610, 274] width 150 height 19
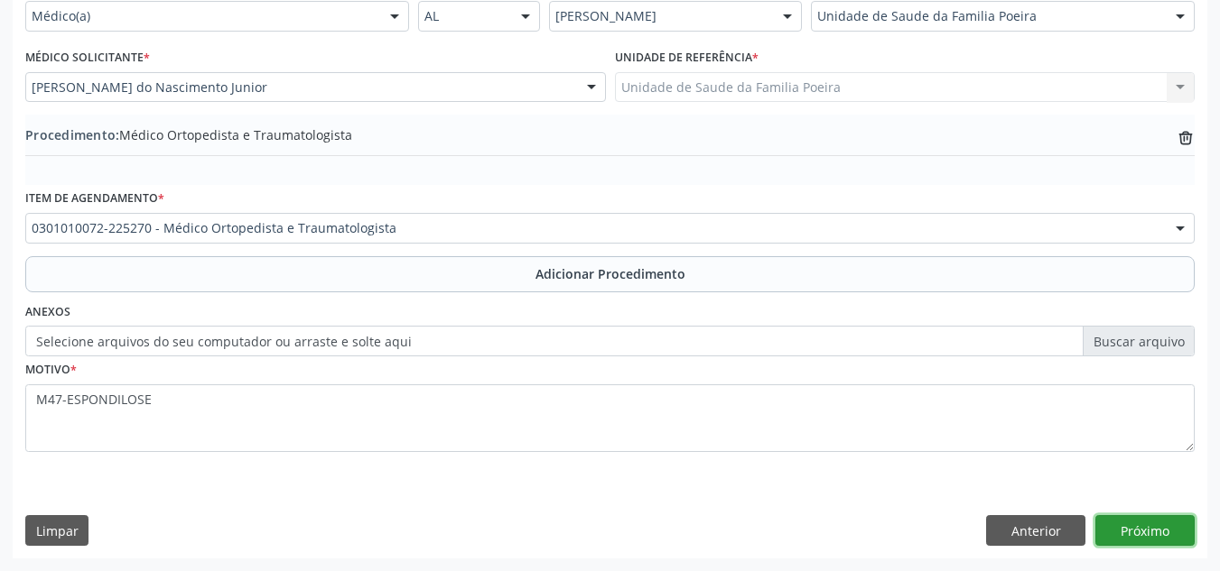
click at [1138, 534] on button "Próximo" at bounding box center [1144, 530] width 99 height 31
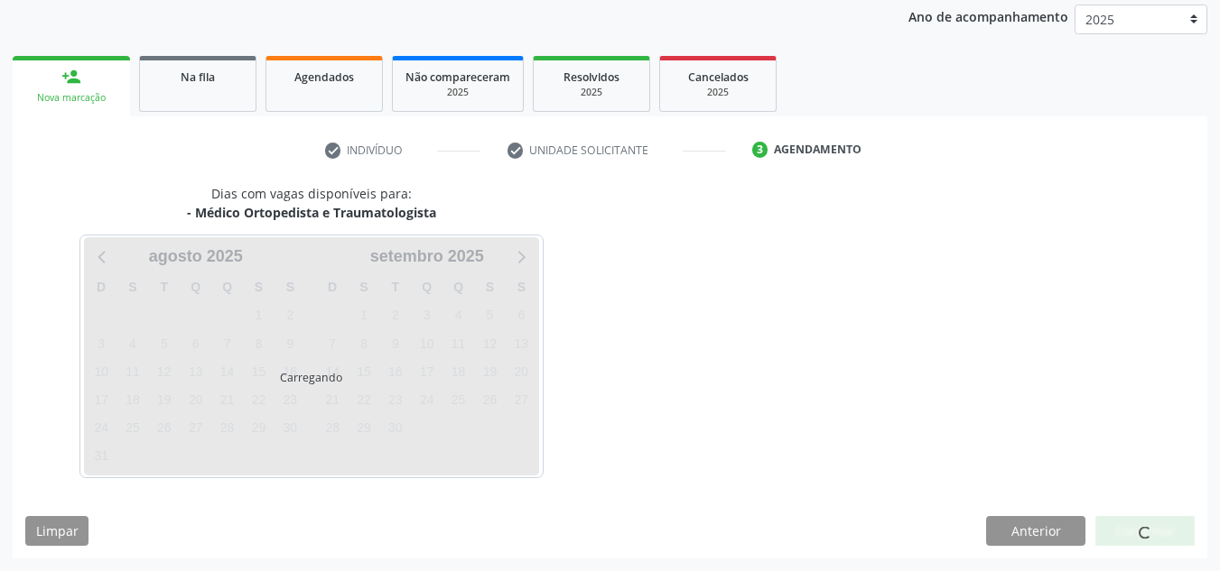
scroll to position [292, 0]
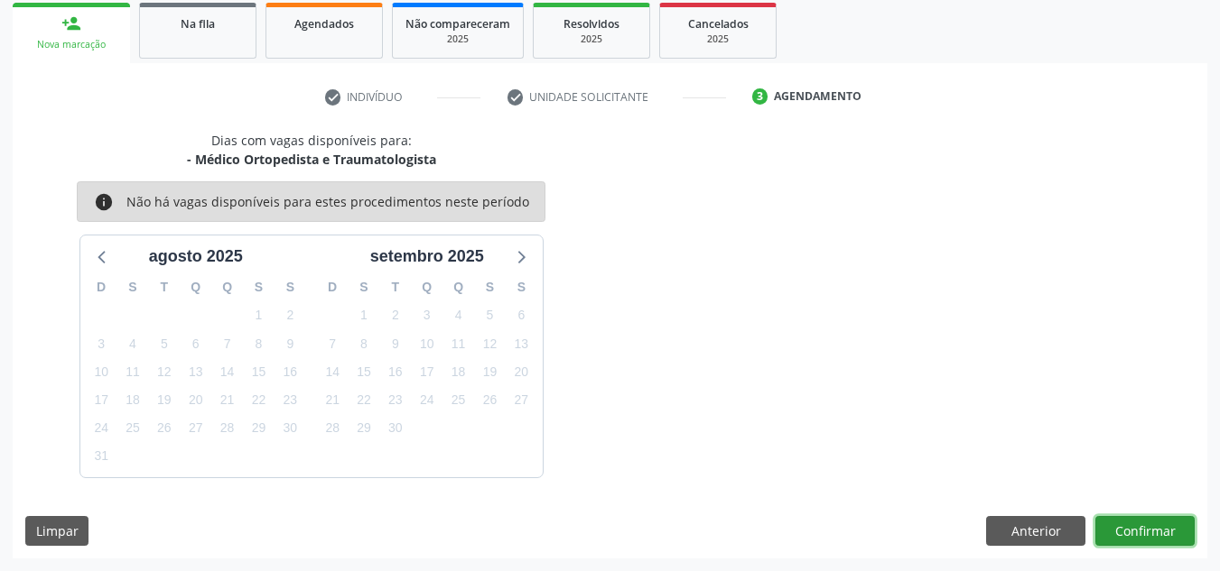
click at [1136, 534] on button "Confirmar" at bounding box center [1144, 531] width 99 height 31
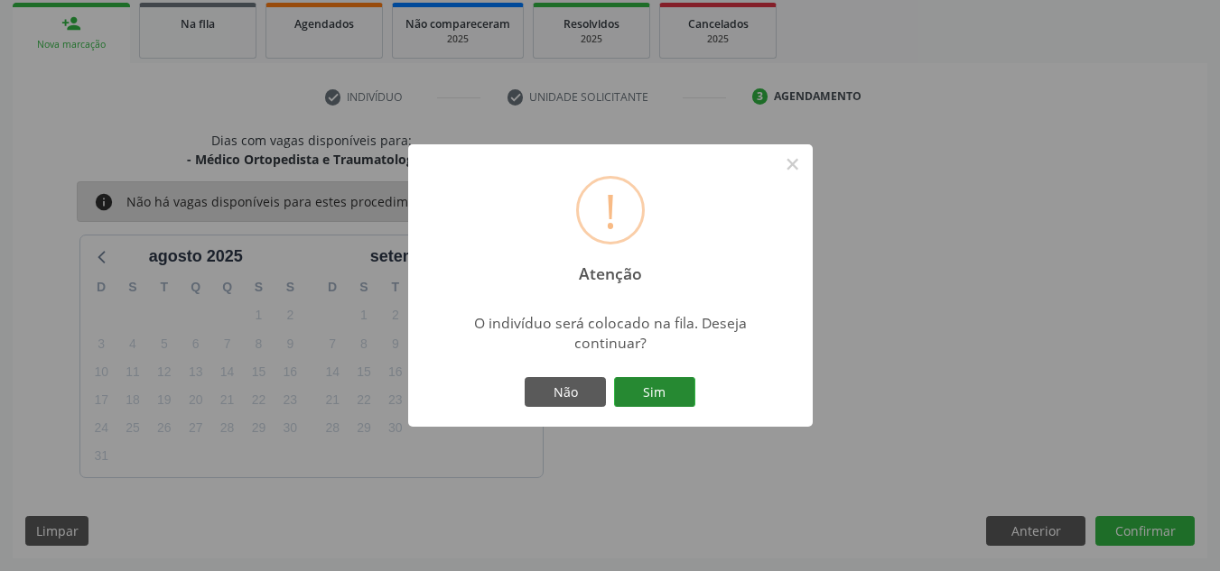
click at [649, 395] on button "Sim" at bounding box center [654, 392] width 81 height 31
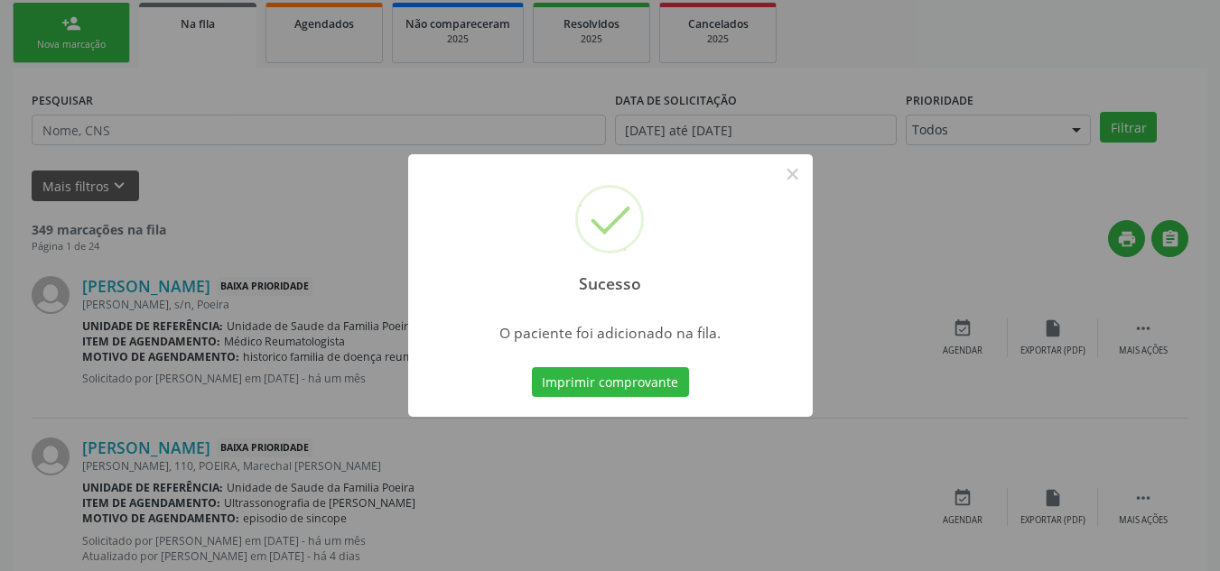
scroll to position [50, 0]
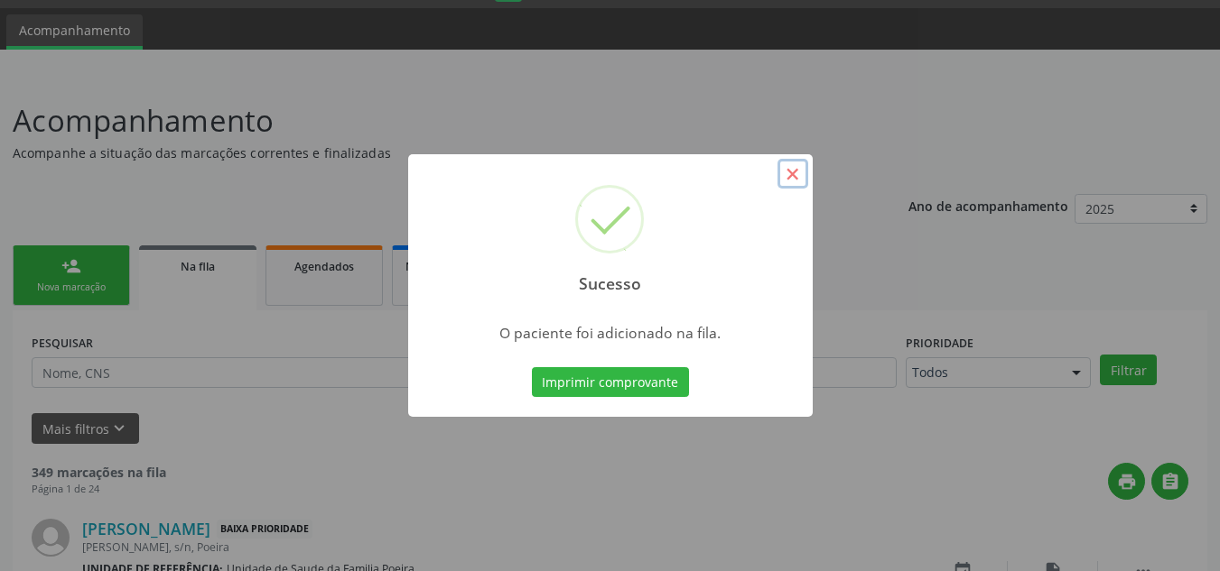
click at [792, 181] on button "×" at bounding box center [792, 174] width 31 height 31
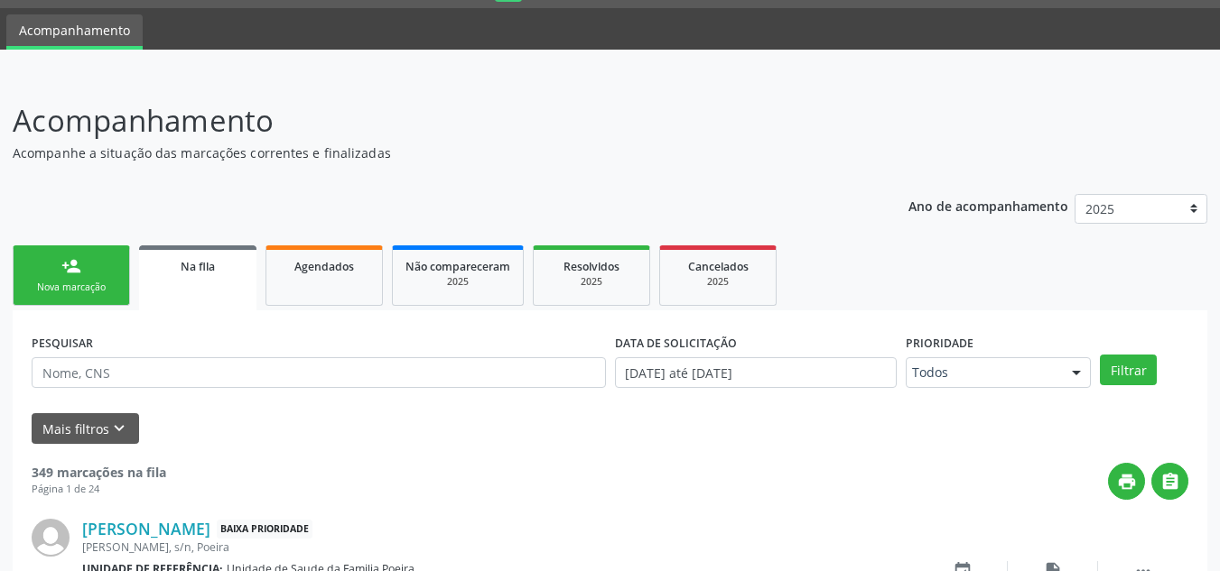
click at [88, 285] on div "Nova marcação" at bounding box center [71, 288] width 90 height 14
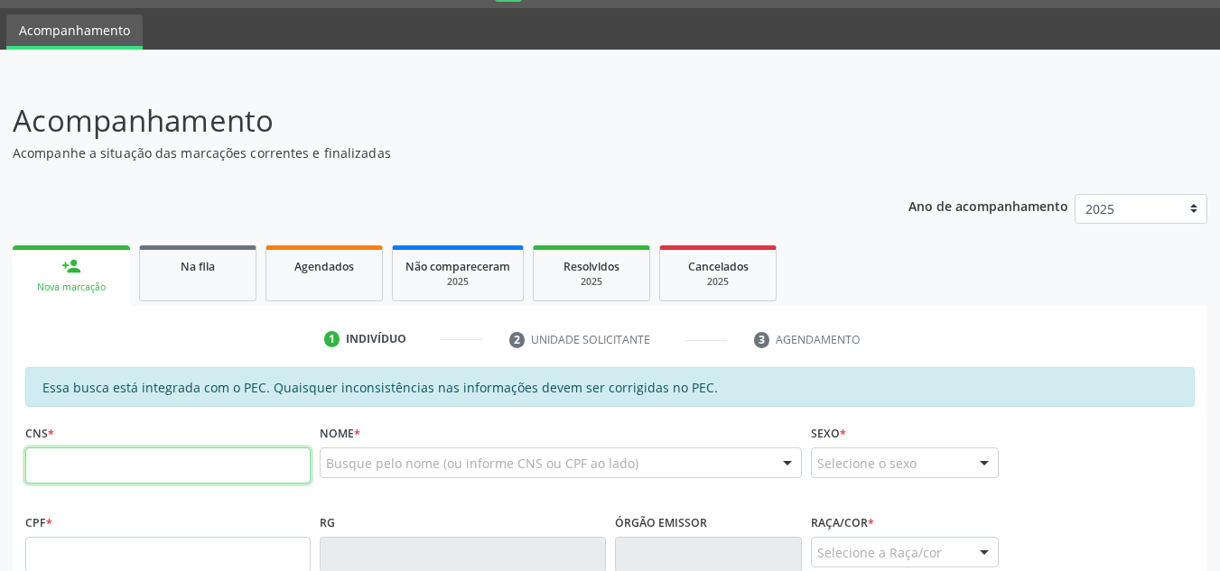
click at [100, 454] on input "text" at bounding box center [167, 466] width 285 height 36
type input "709 0018 6606 4515"
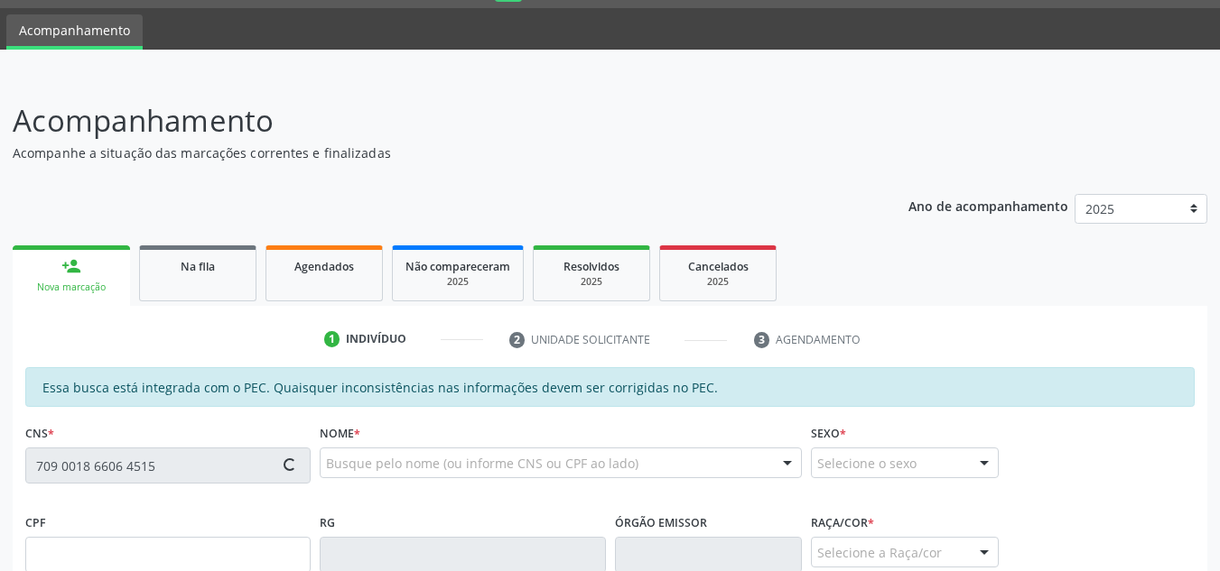
type input "957.199.464-20"
type input "07/09/1971"
type input "Josefa Vilela dos Santos"
type input "(82) 99432-4855"
type input "30"
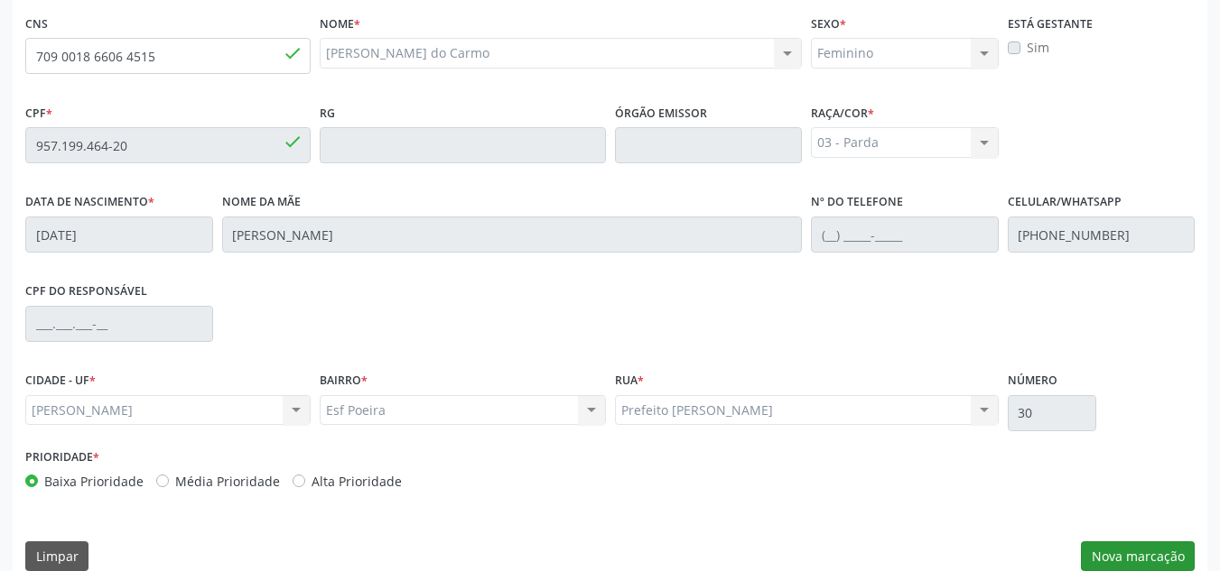
scroll to position [485, 0]
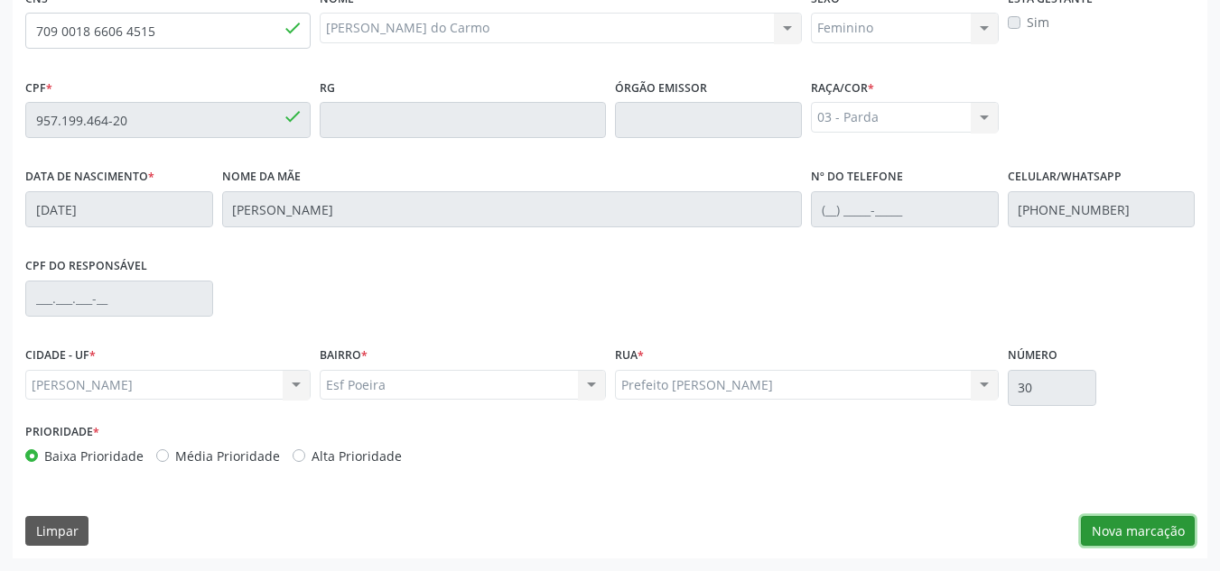
click at [1166, 528] on button "Nova marcação" at bounding box center [1138, 531] width 114 height 31
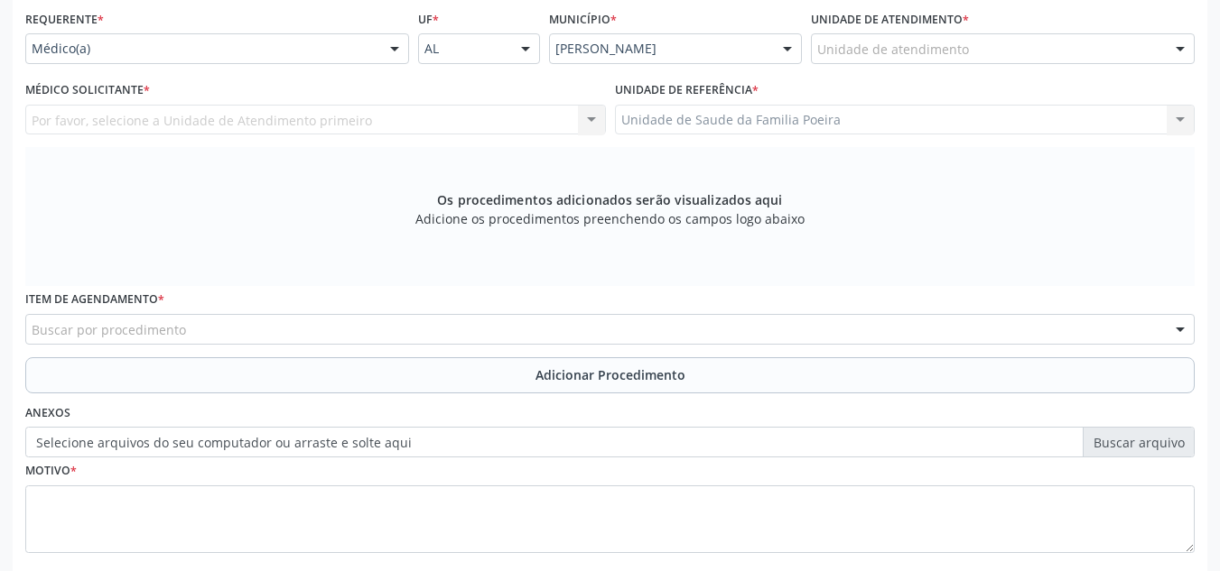
scroll to position [304, 0]
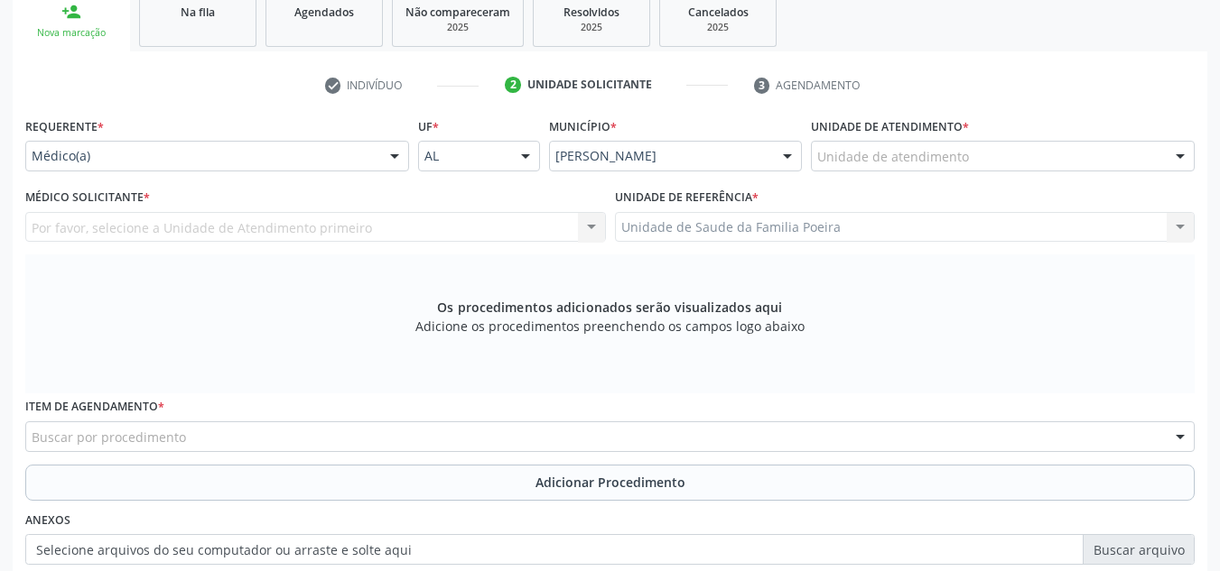
click at [1091, 165] on div "Unidade de atendimento" at bounding box center [1003, 156] width 384 height 31
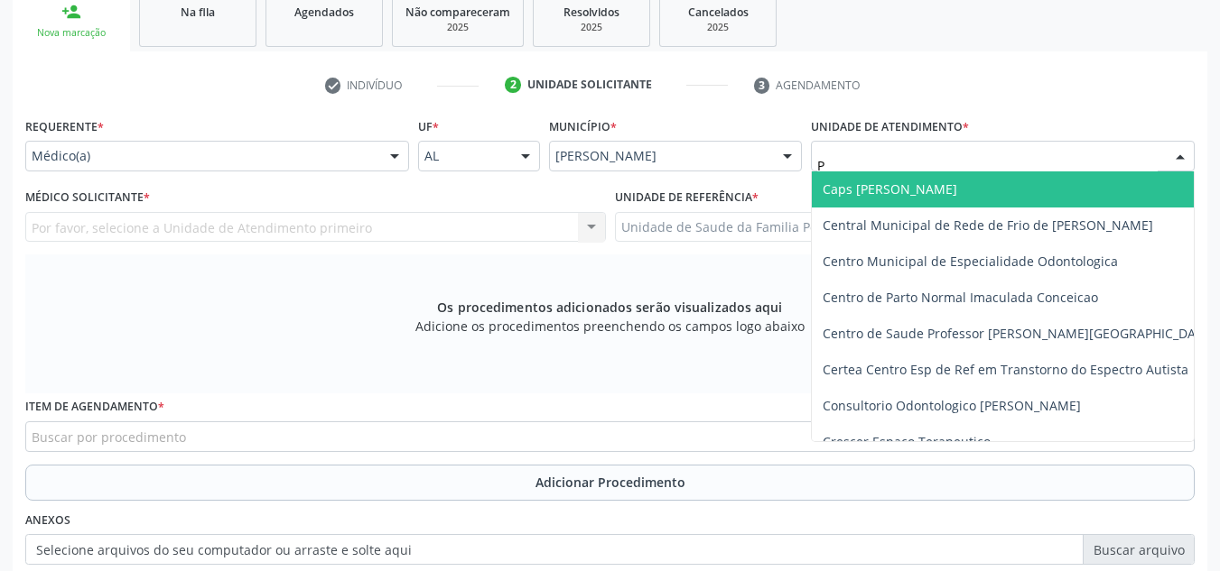
type input "PO"
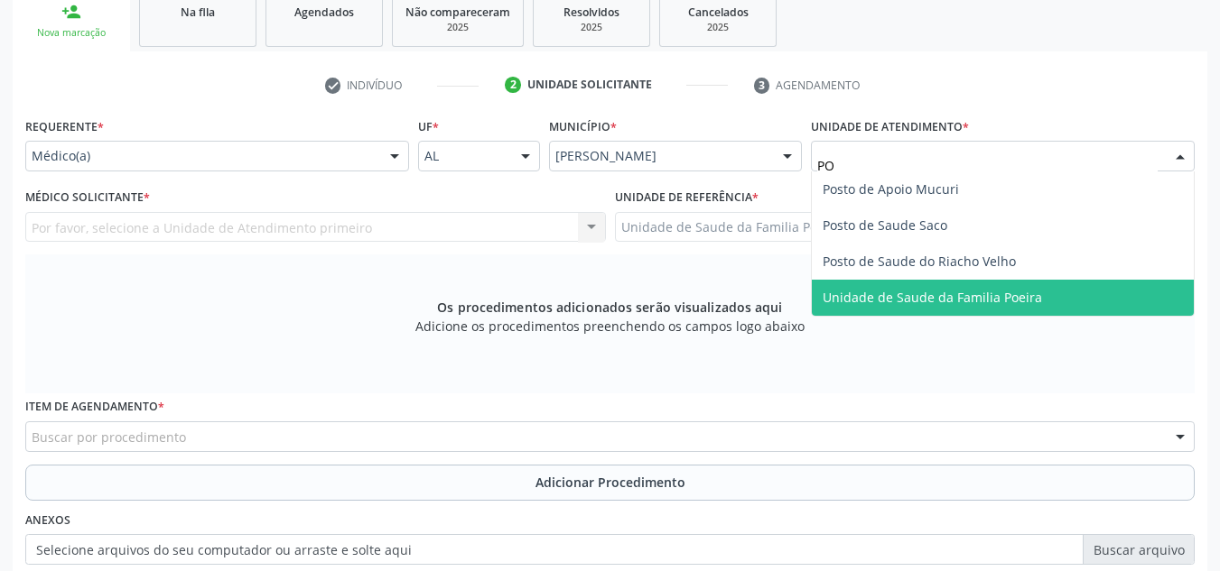
click at [1040, 301] on span "Unidade de Saude da Familia Poeira" at bounding box center [1003, 298] width 382 height 36
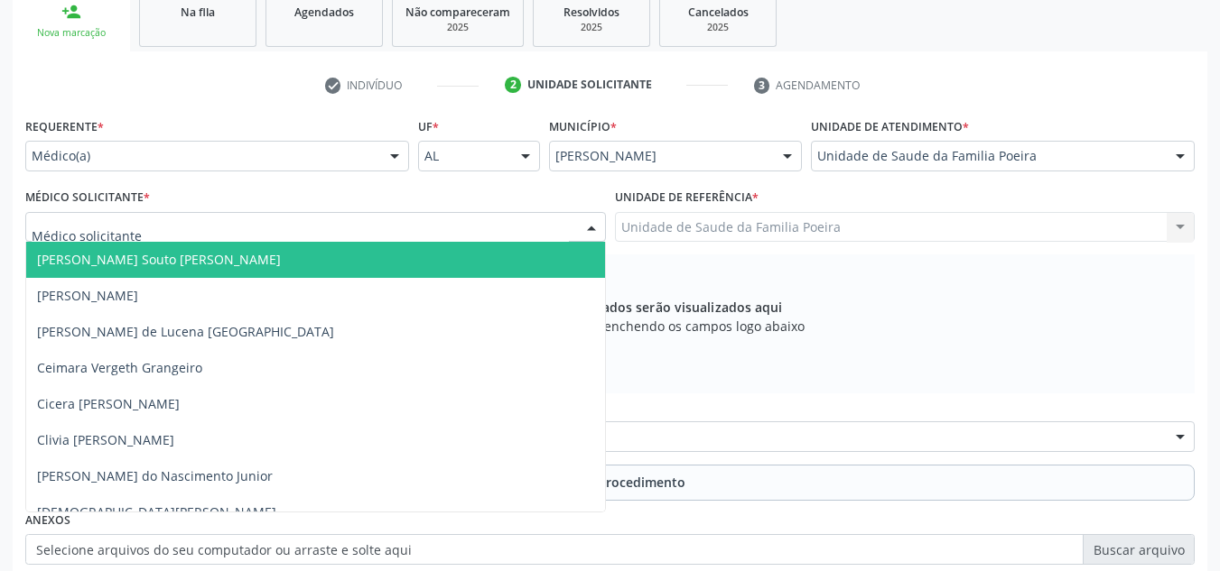
click at [150, 228] on div at bounding box center [315, 227] width 580 height 31
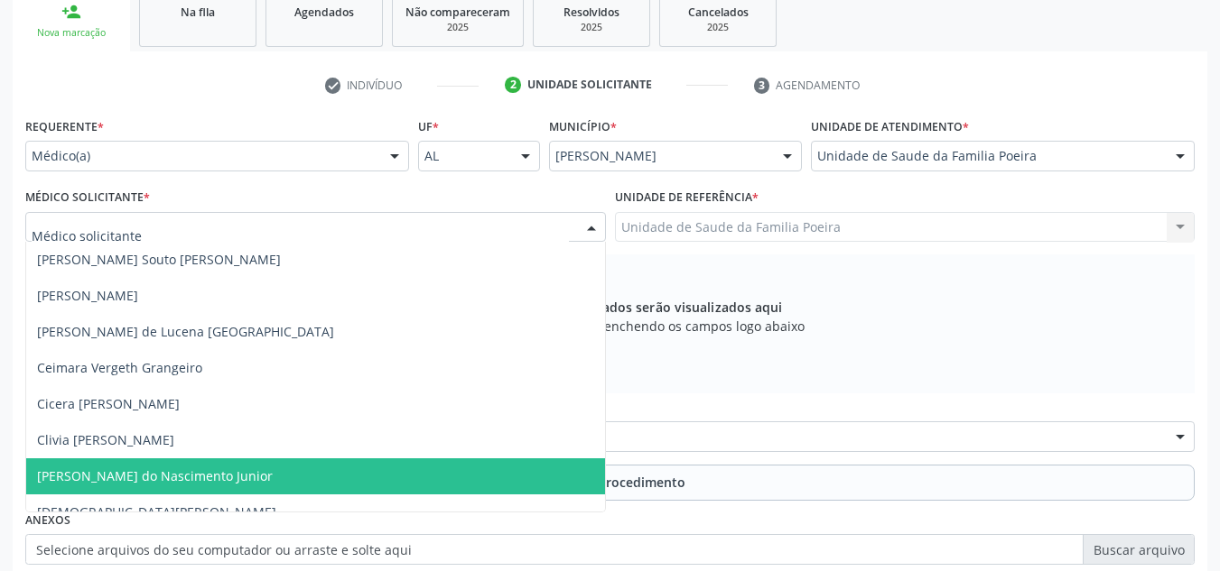
click at [169, 479] on span "Cosmo Faustino do Nascimento Junior" at bounding box center [155, 476] width 236 height 17
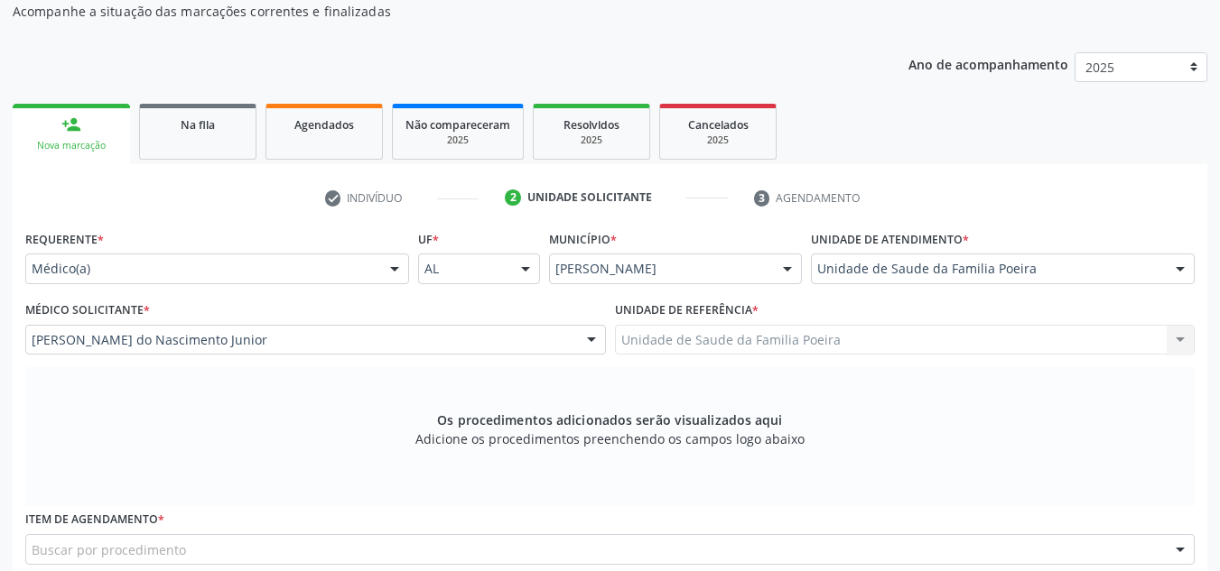
scroll to position [214, 0]
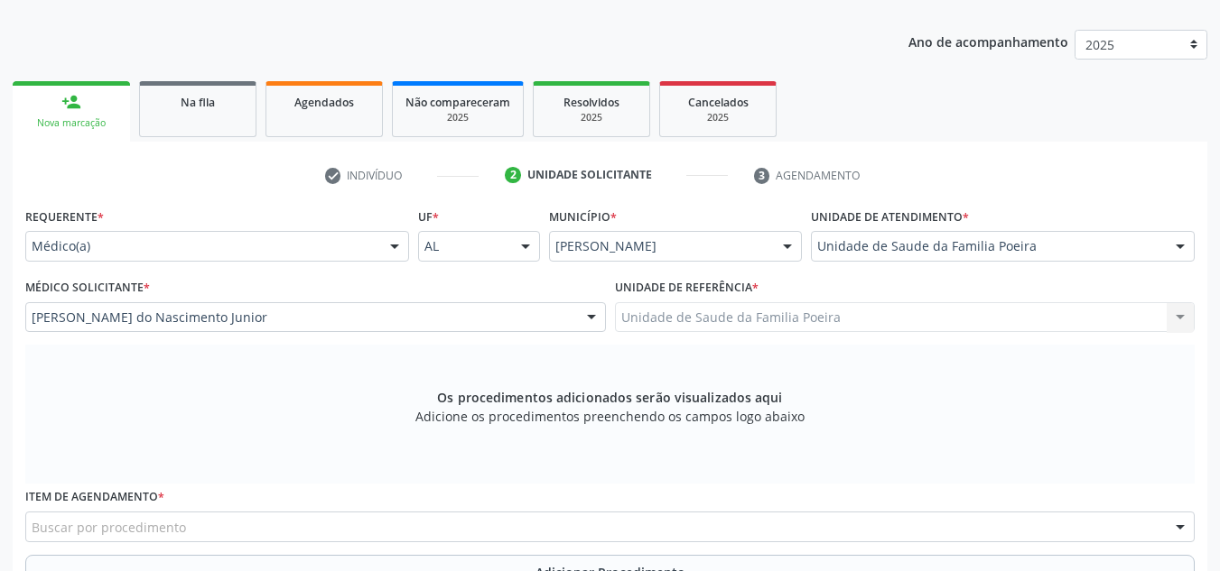
drag, startPoint x: 236, startPoint y: 121, endPoint x: 385, endPoint y: 293, distance: 228.4
click at [236, 121] on link "Na fila" at bounding box center [197, 109] width 117 height 56
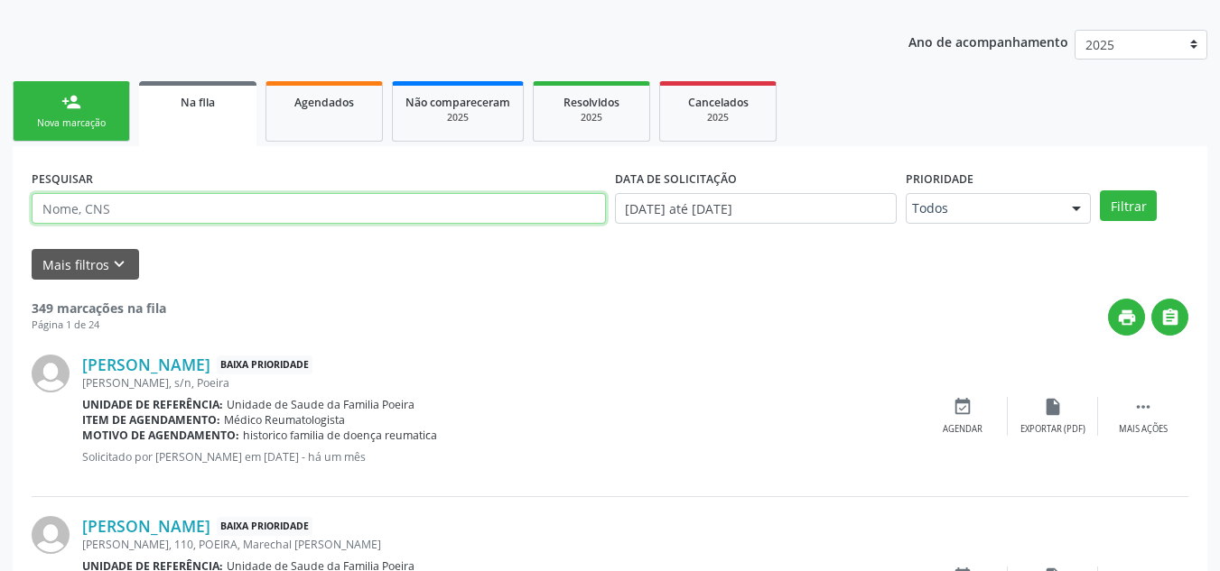
click at [210, 212] on input "text" at bounding box center [319, 208] width 574 height 31
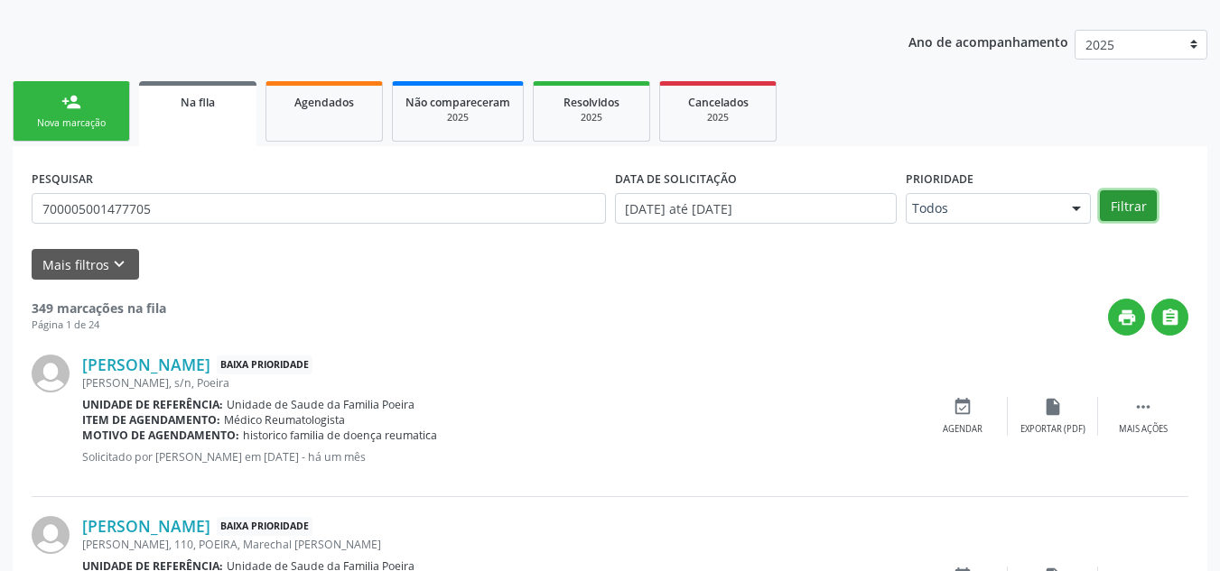
click at [1133, 196] on button "Filtrar" at bounding box center [1128, 205] width 57 height 31
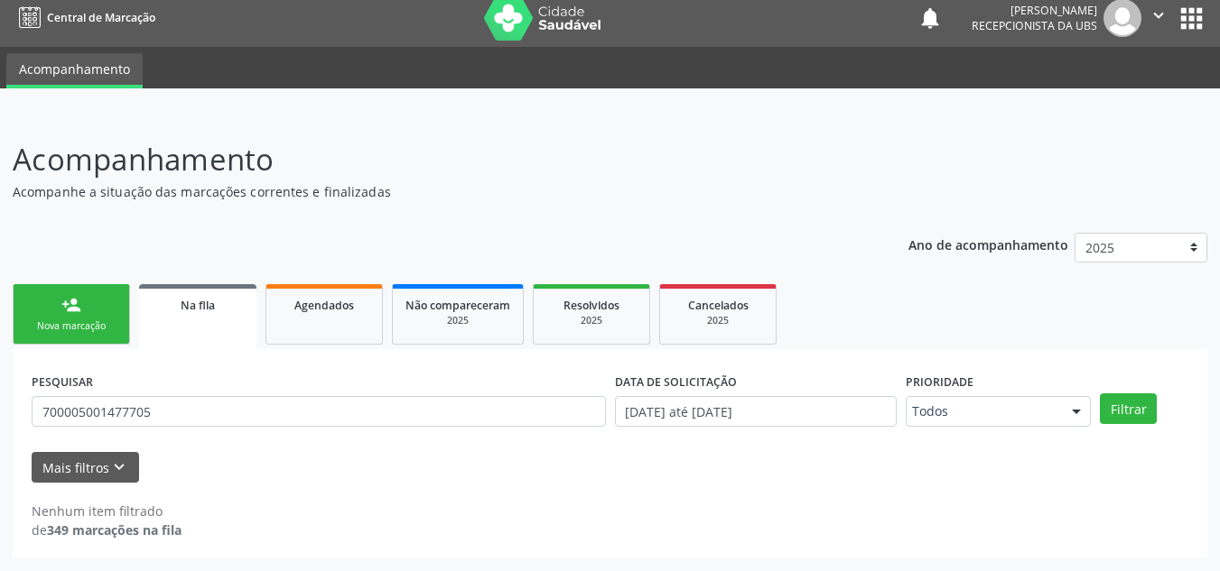
scroll to position [11, 0]
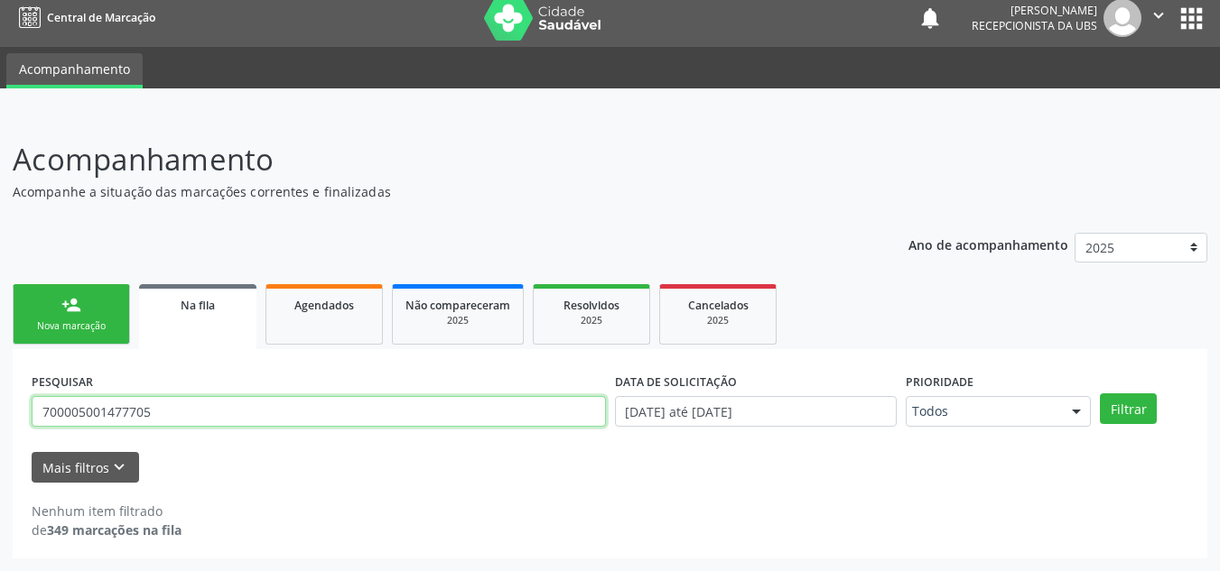
click at [231, 415] on input "700005001477705" at bounding box center [319, 411] width 574 height 31
type input "7"
type input "y"
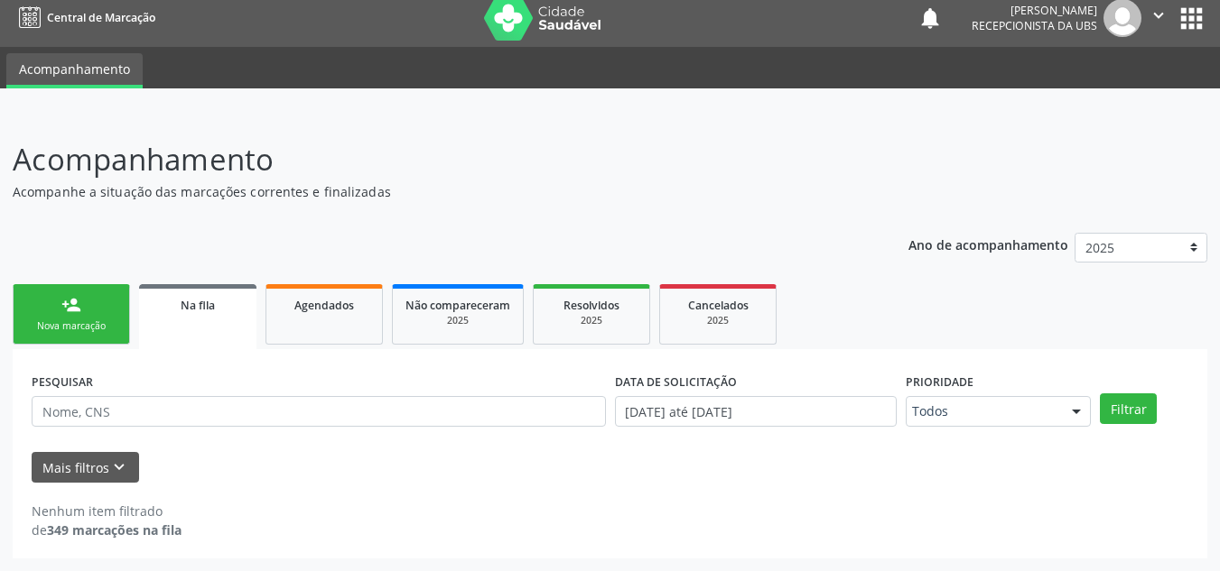
click at [77, 294] on link "person_add Nova marcação" at bounding box center [71, 314] width 117 height 60
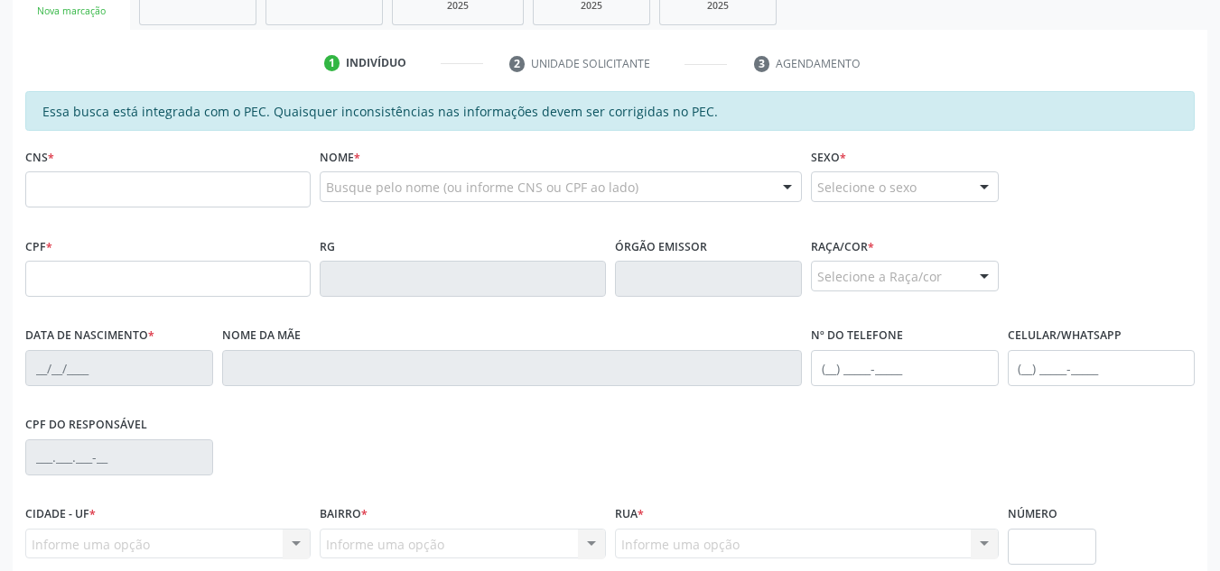
scroll to position [372, 0]
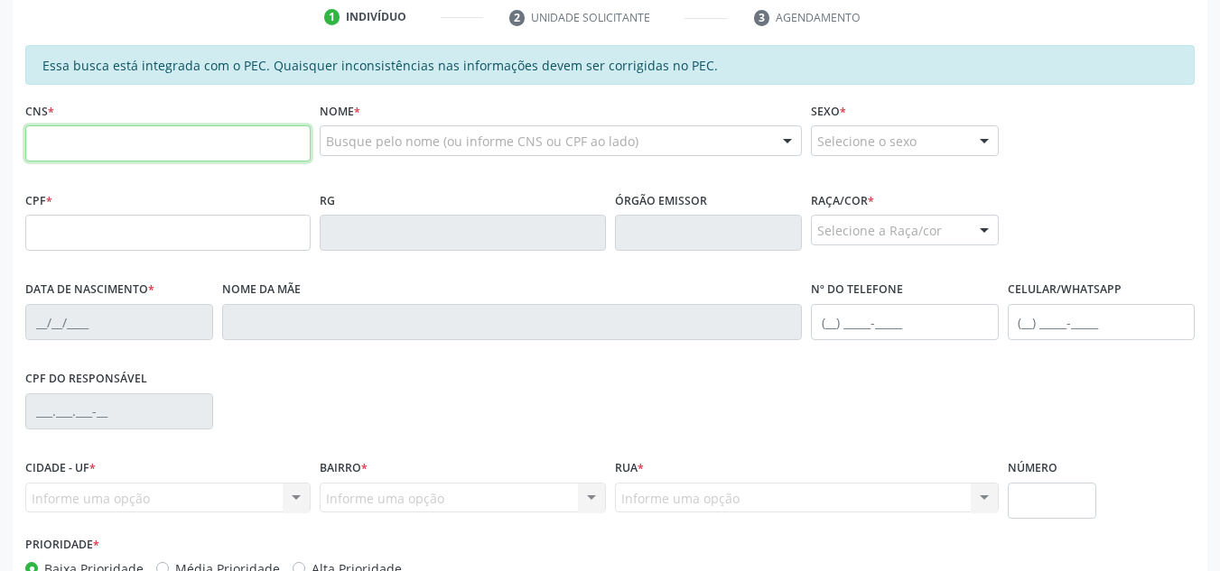
click at [155, 126] on input "text" at bounding box center [167, 143] width 285 height 36
type input "709 0018 6606 4515"
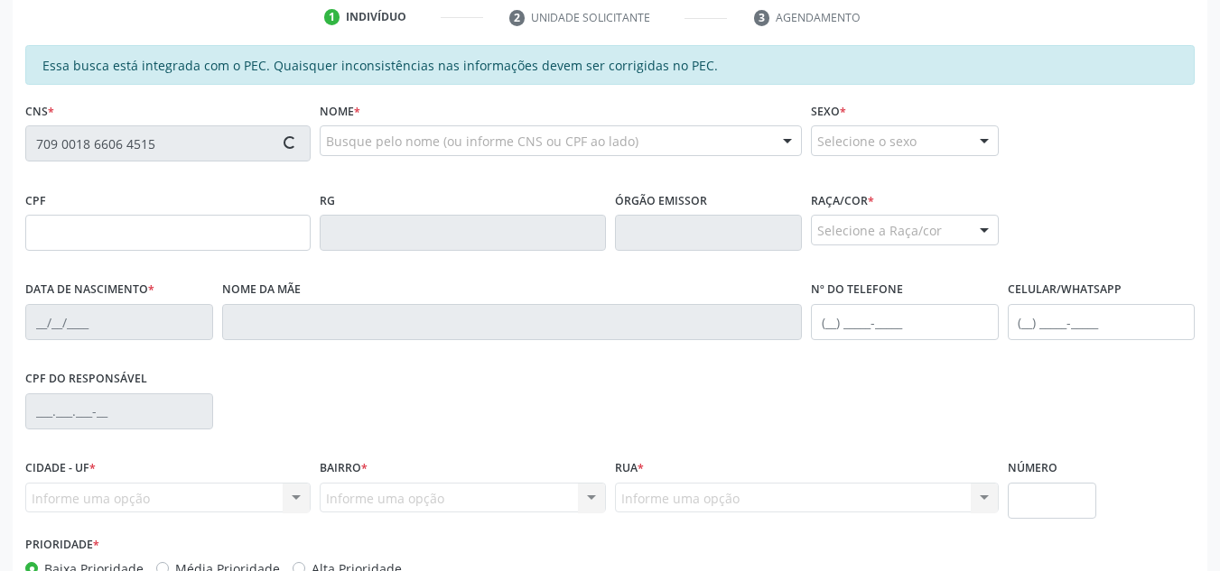
type input "957.199.464-20"
type input "07/09/1971"
type input "Josefa Vilela dos Santos"
type input "(82) 99432-4855"
type input "30"
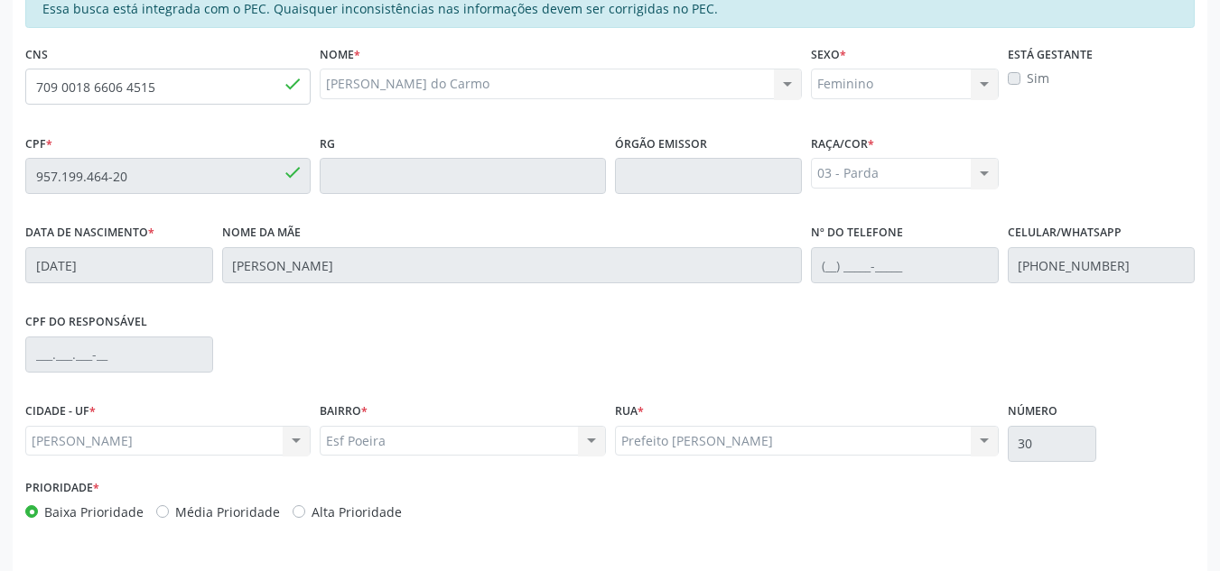
scroll to position [485, 0]
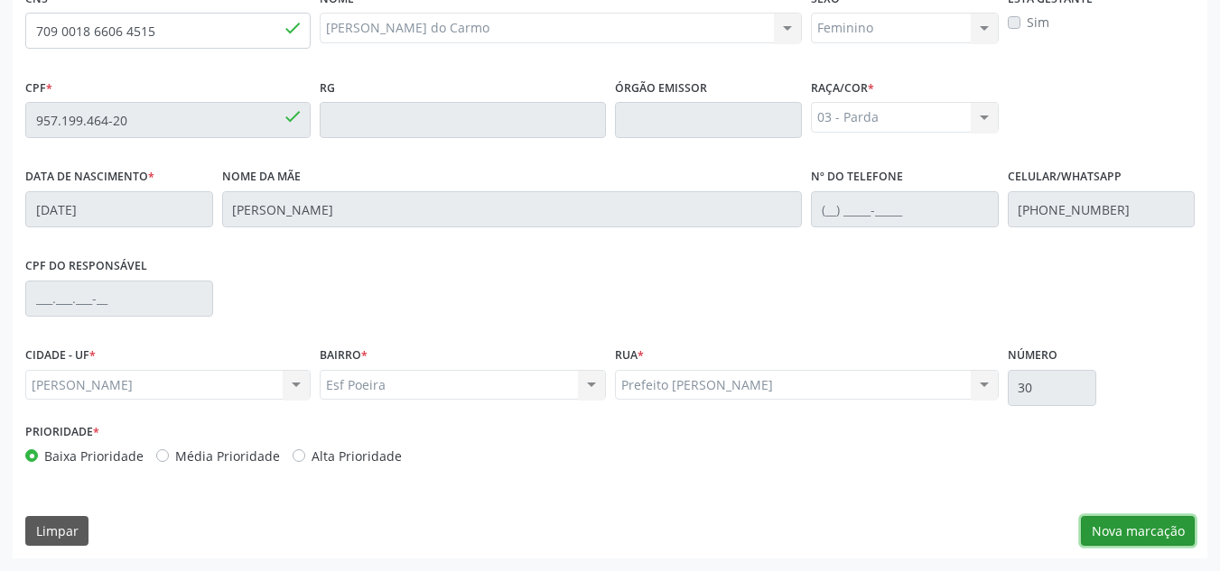
click at [1157, 536] on button "Nova marcação" at bounding box center [1138, 531] width 114 height 31
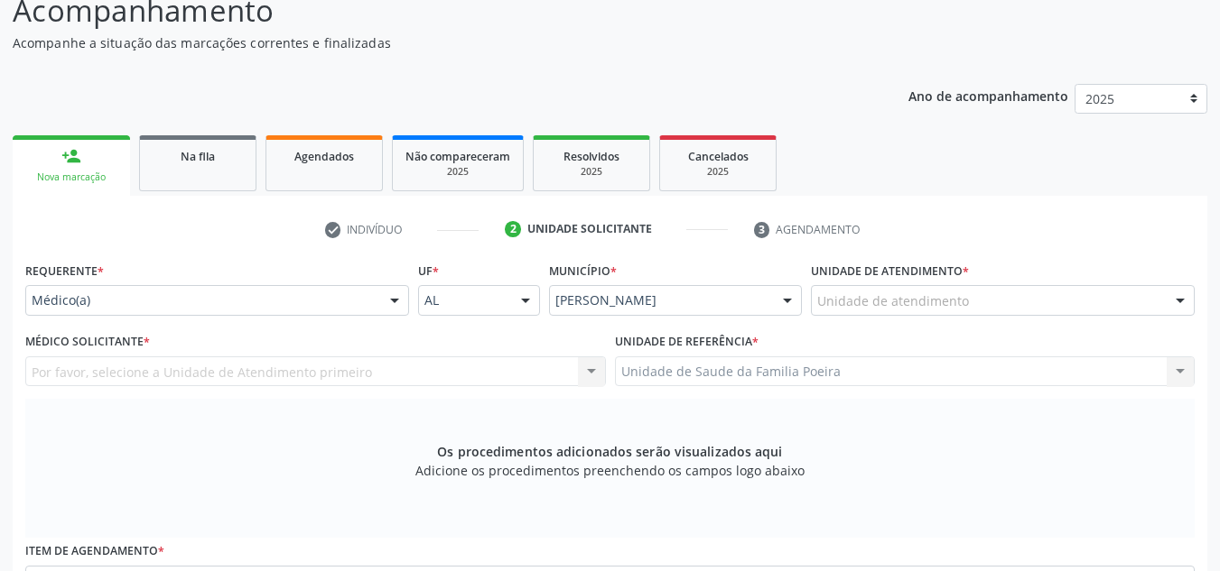
scroll to position [124, 0]
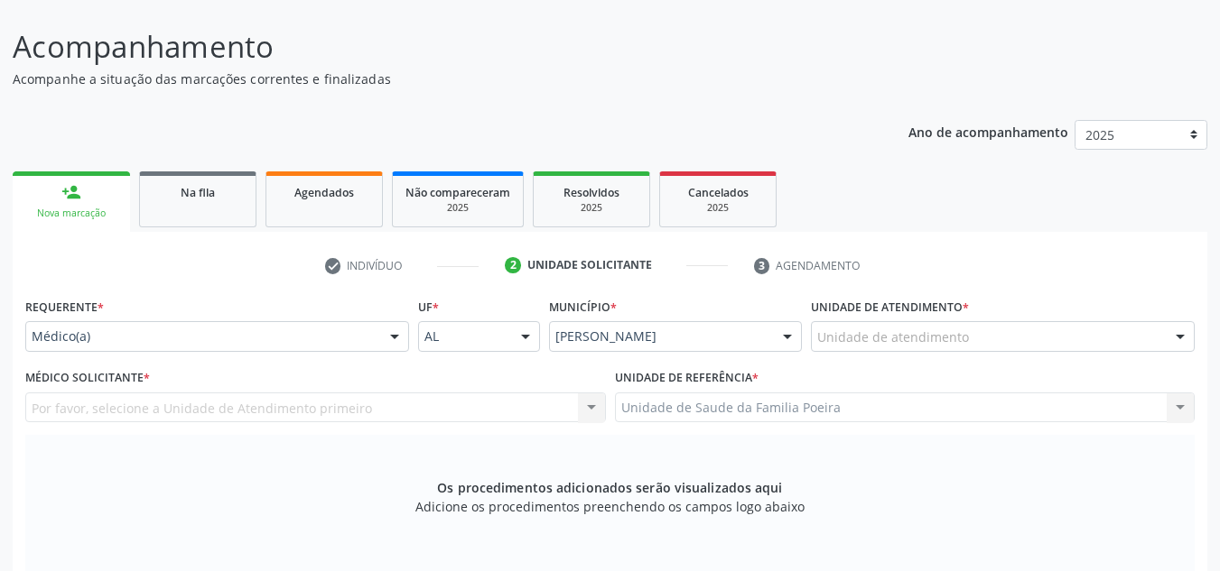
click at [1064, 336] on div "Unidade de atendimento" at bounding box center [1003, 336] width 384 height 31
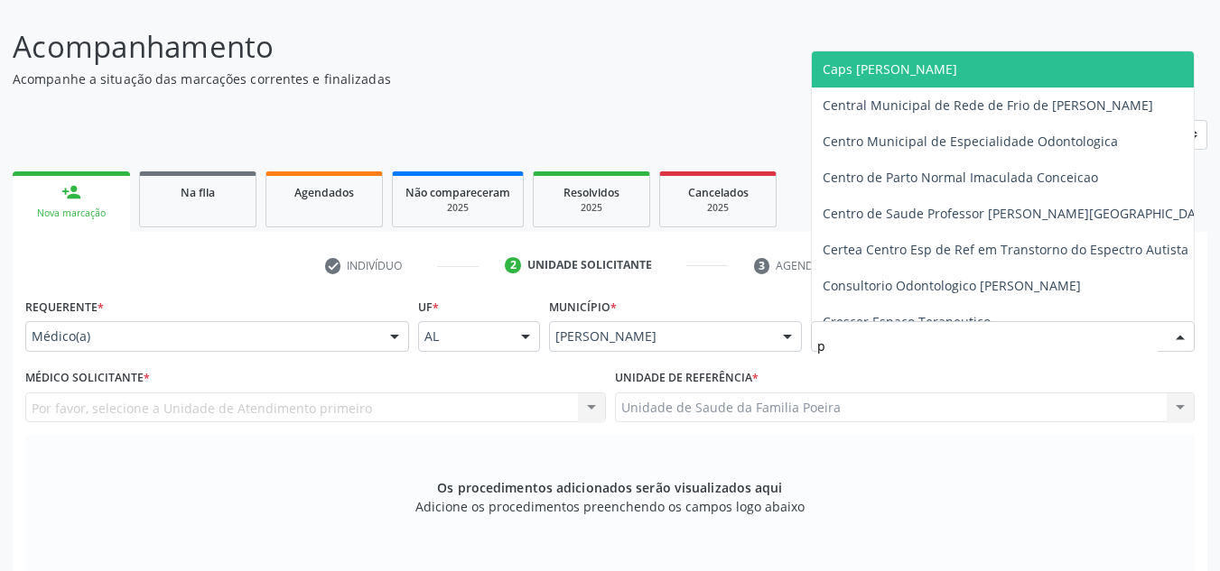
type input "po"
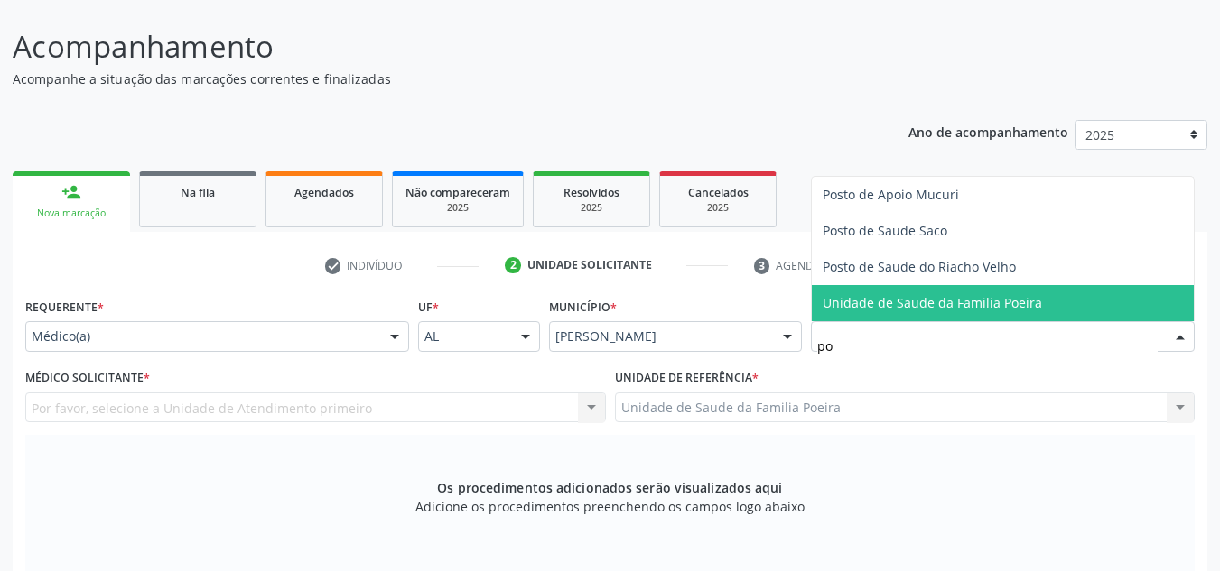
click at [1064, 288] on span "Unidade de Saude da Familia Poeira" at bounding box center [1003, 303] width 382 height 36
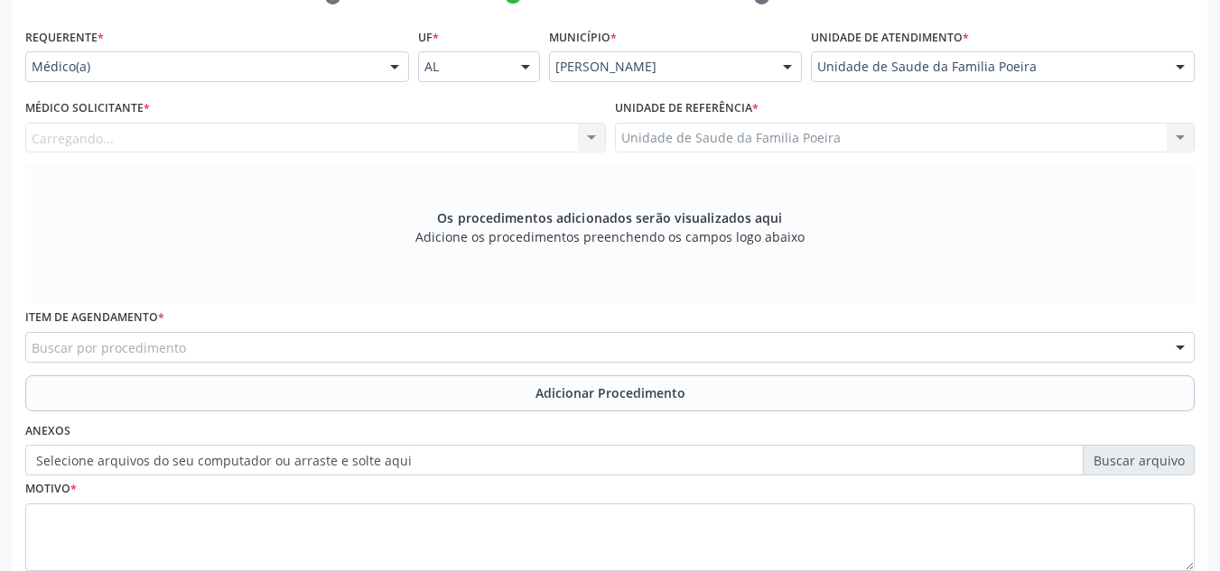
scroll to position [395, 0]
type input "0"
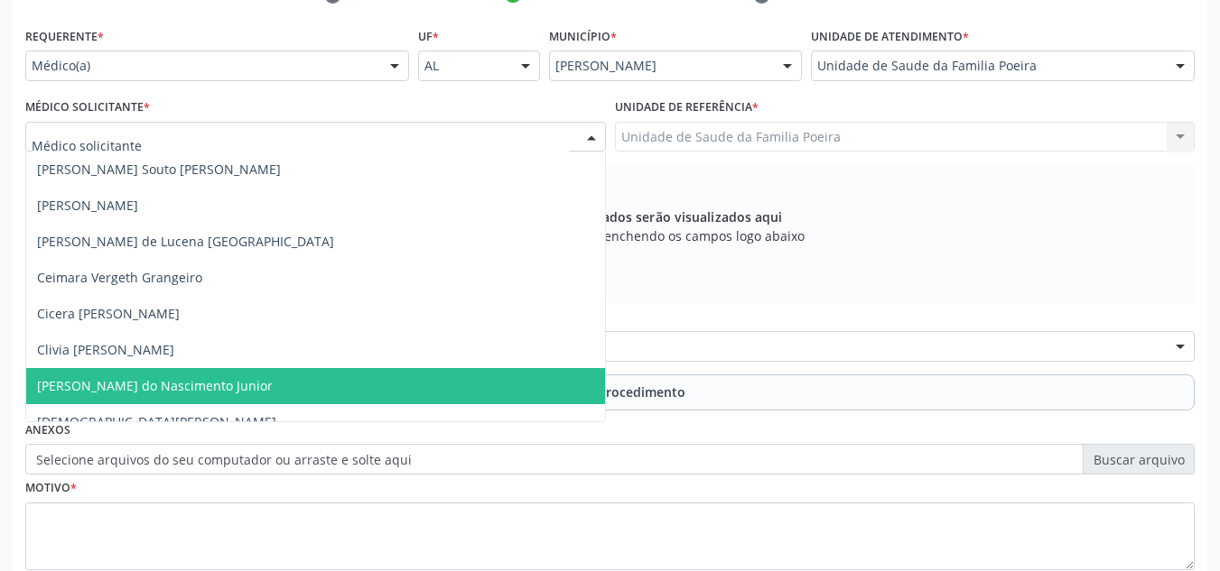
click at [98, 387] on span "Cosmo Faustino do Nascimento Junior" at bounding box center [155, 385] width 236 height 17
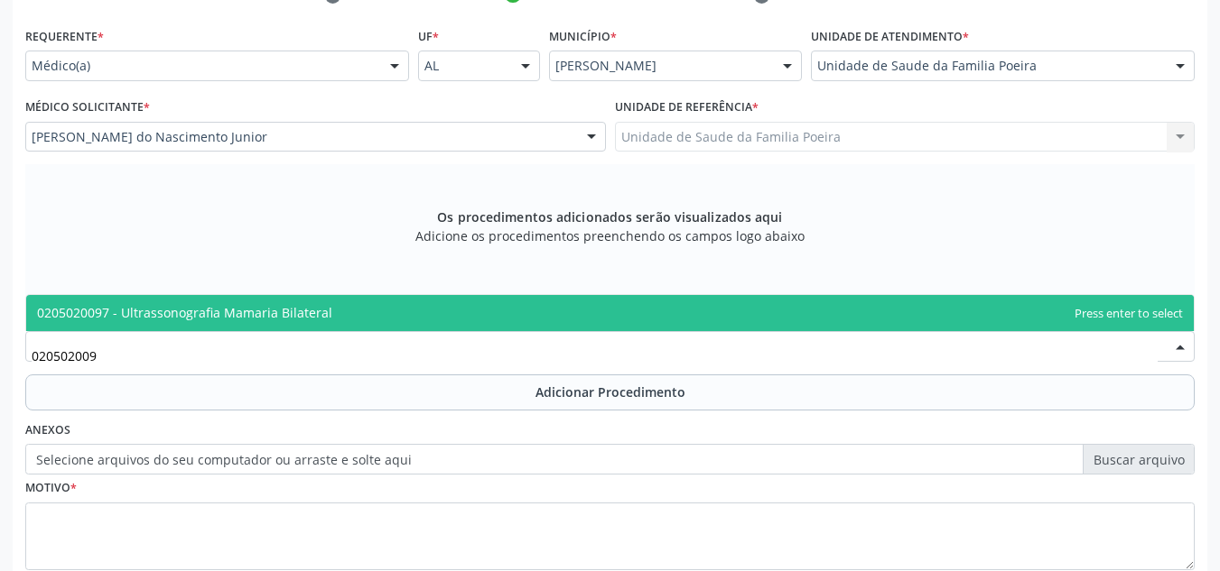
type input "0205020097"
click at [149, 305] on span "0205020097 - Ultrassonografia Mamaria Bilateral" at bounding box center [184, 312] width 295 height 17
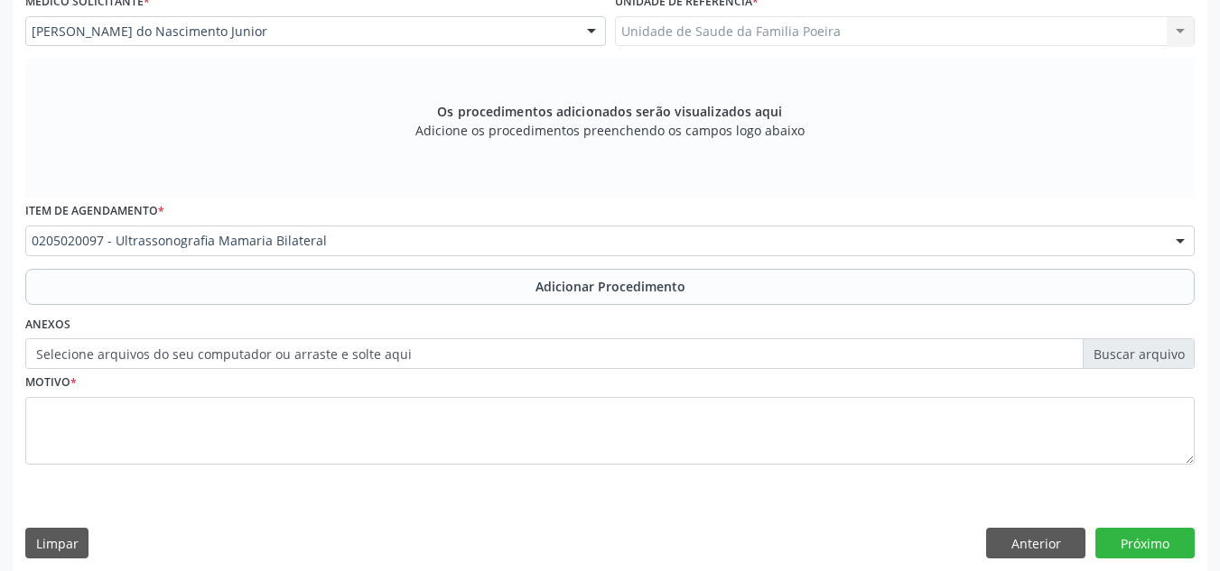
scroll to position [513, 0]
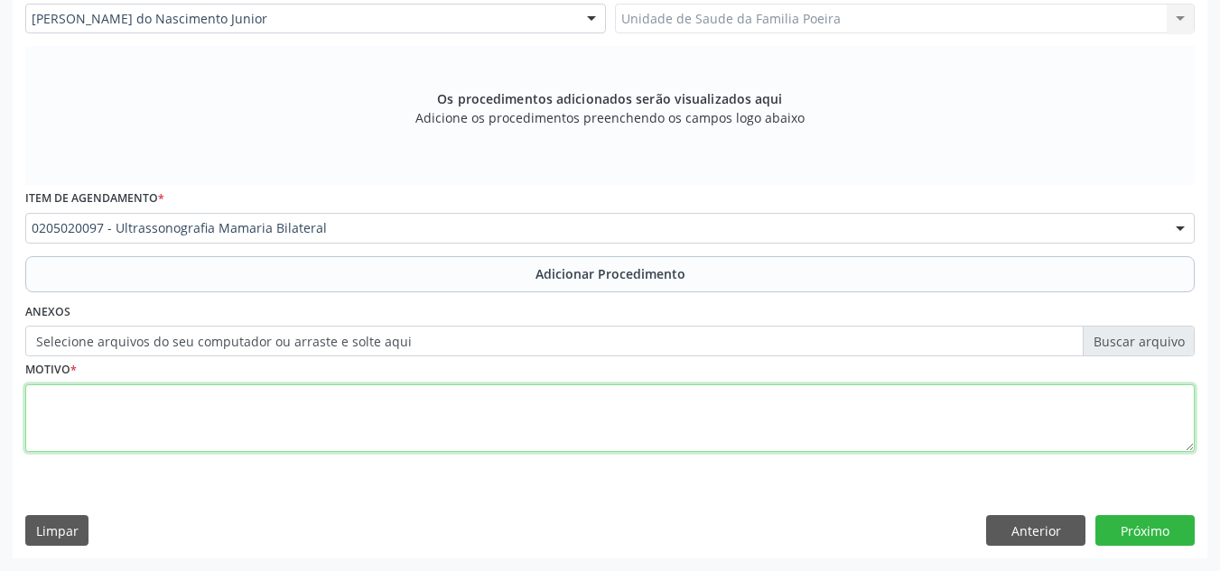
click at [274, 421] on textarea at bounding box center [609, 419] width 1169 height 69
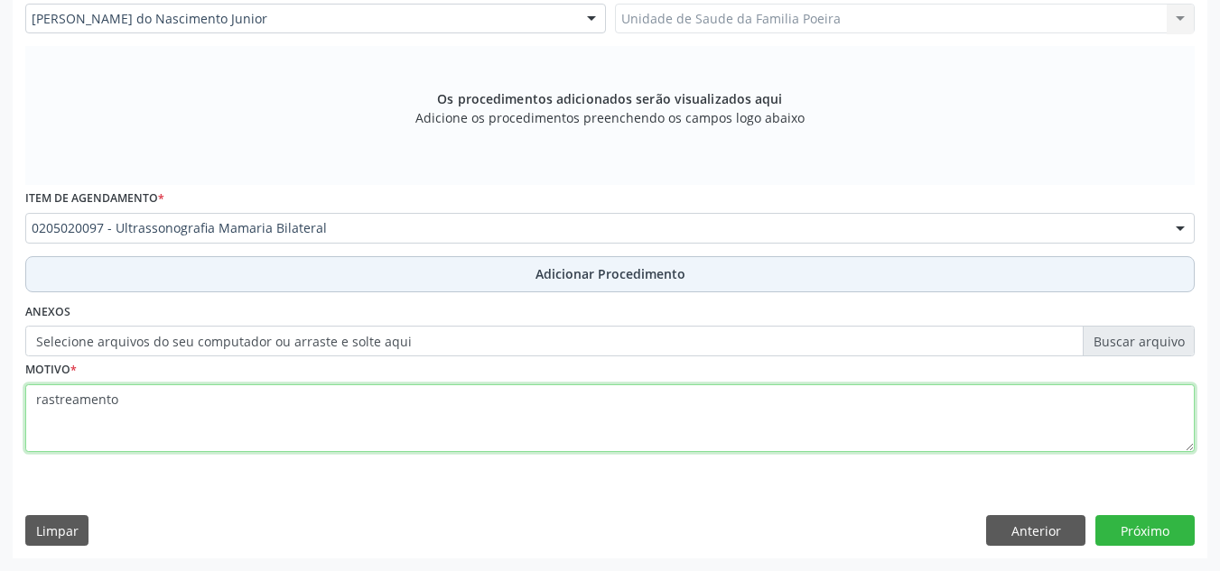
type textarea "rastreamento"
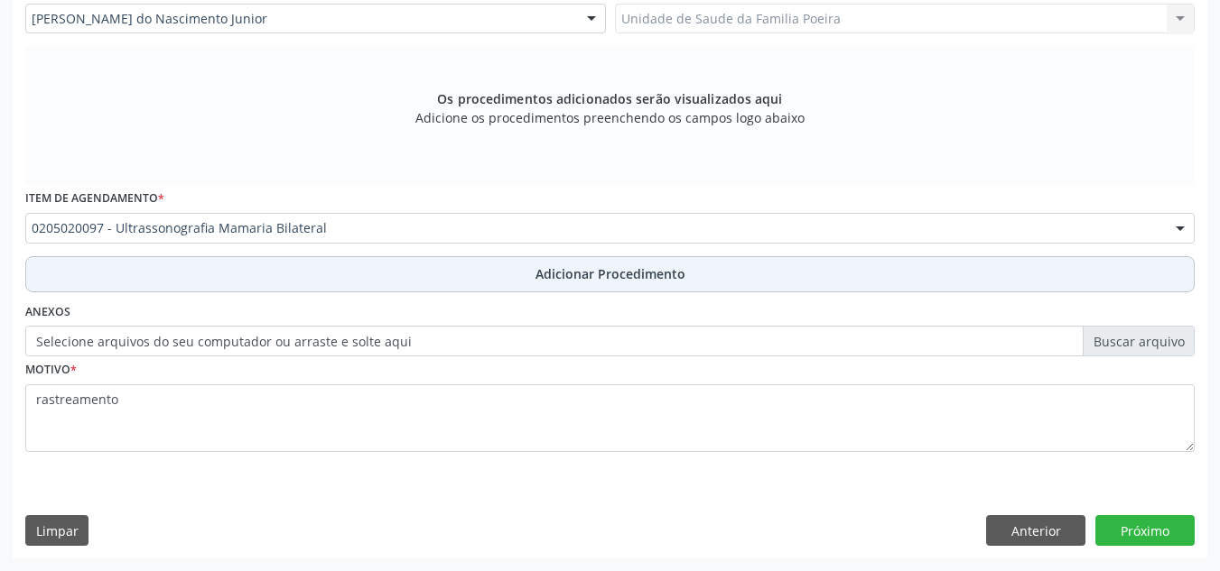
click at [468, 276] on button "Adicionar Procedimento" at bounding box center [609, 274] width 1169 height 36
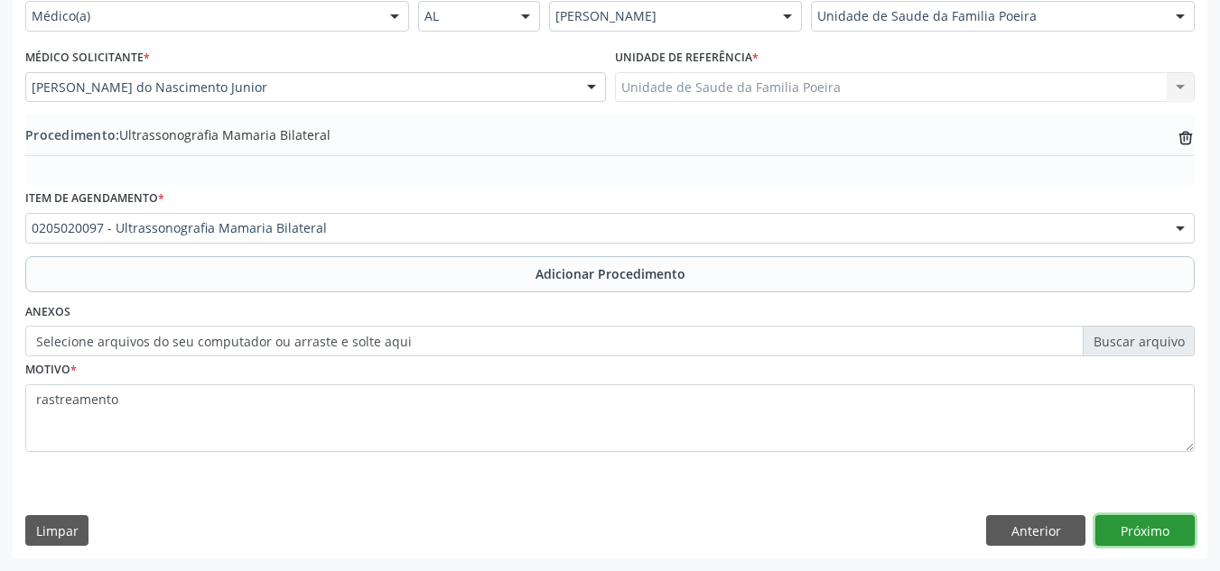
click at [1160, 539] on button "Próximo" at bounding box center [1144, 530] width 99 height 31
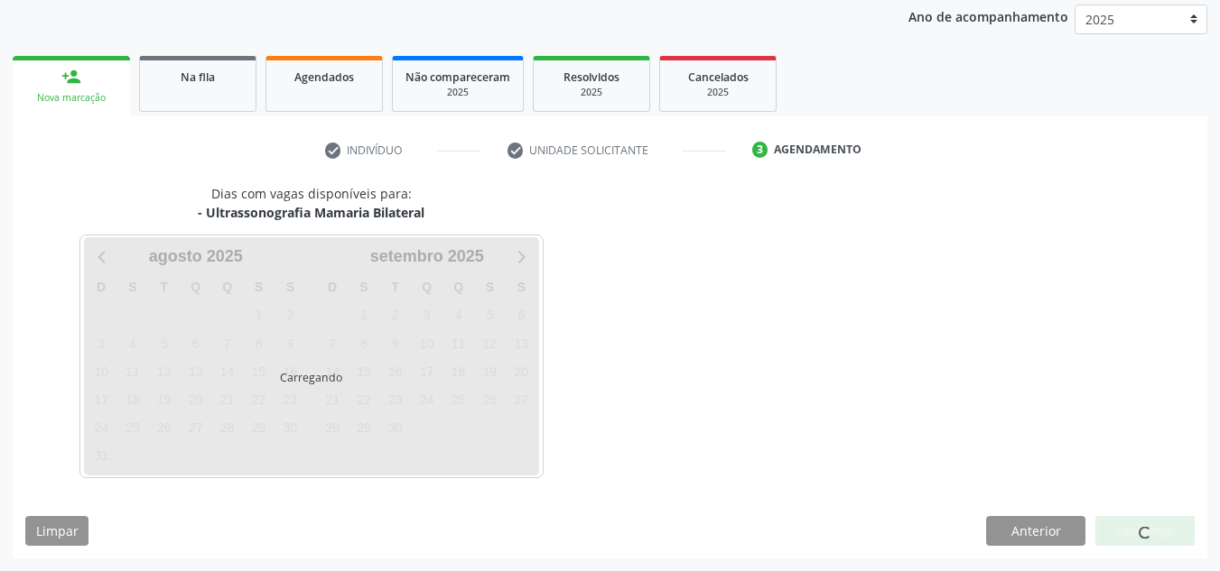
scroll to position [292, 0]
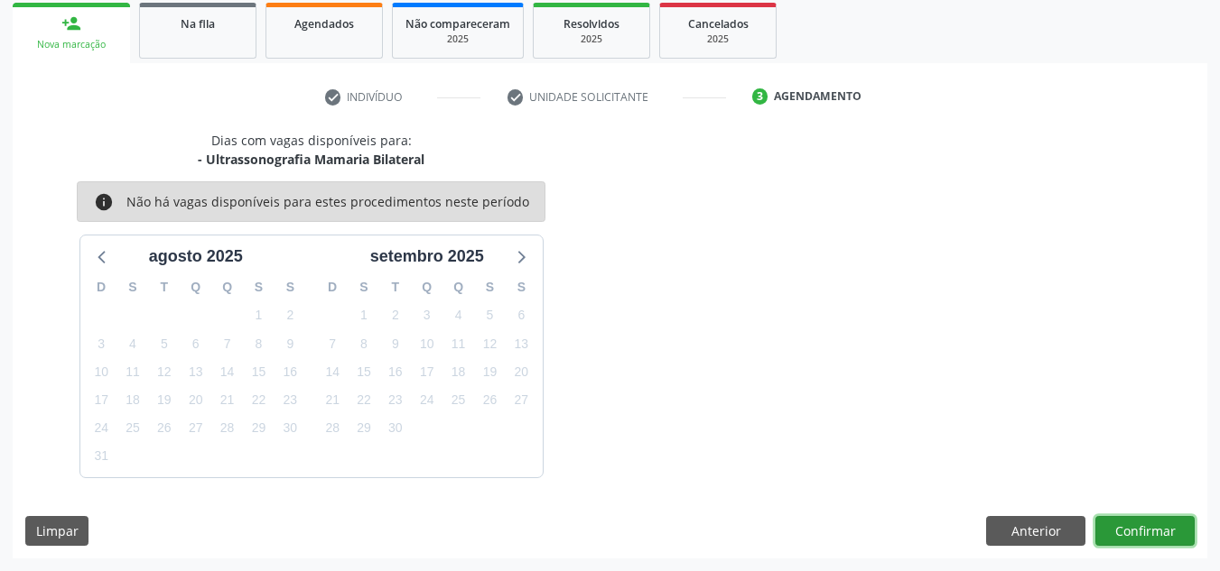
click at [1159, 536] on button "Confirmar" at bounding box center [1144, 531] width 99 height 31
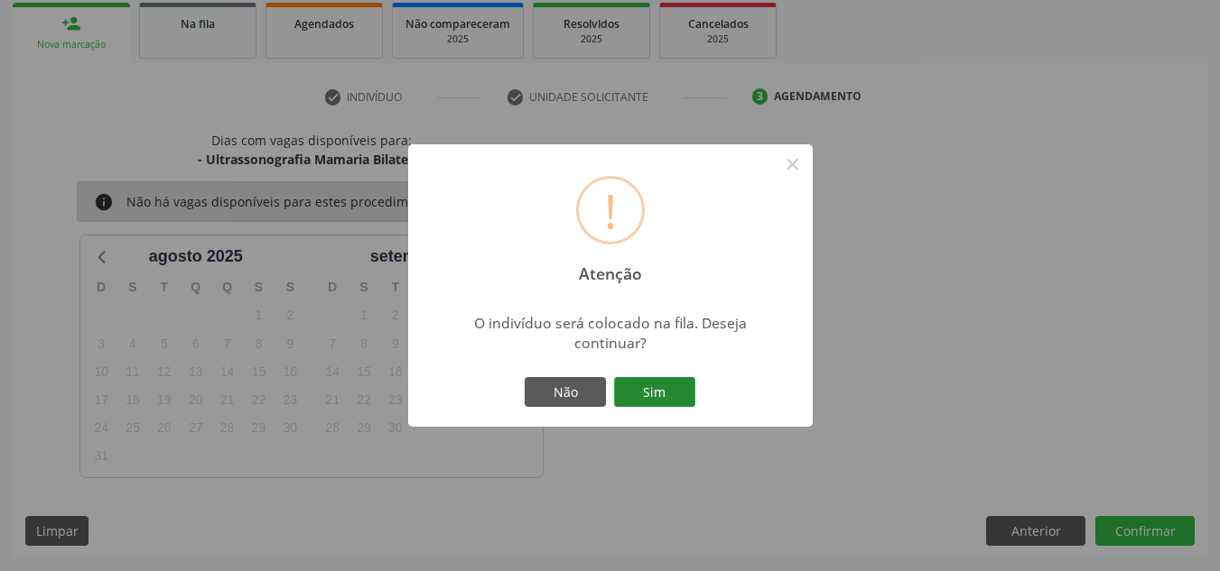
click at [651, 398] on button "Sim" at bounding box center [654, 392] width 81 height 31
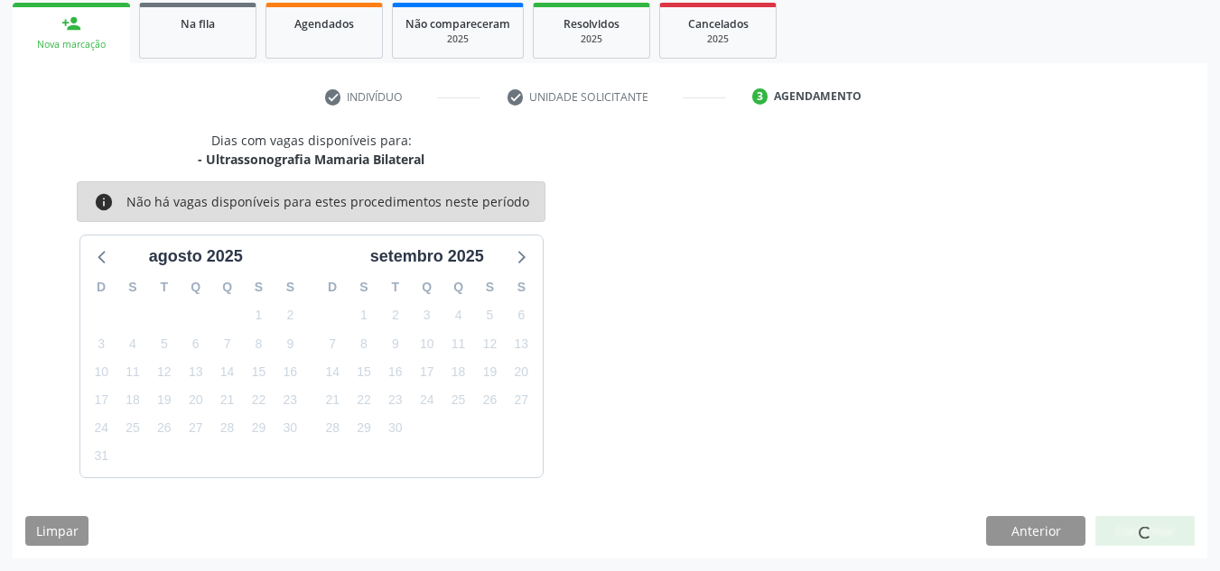
scroll to position [50, 0]
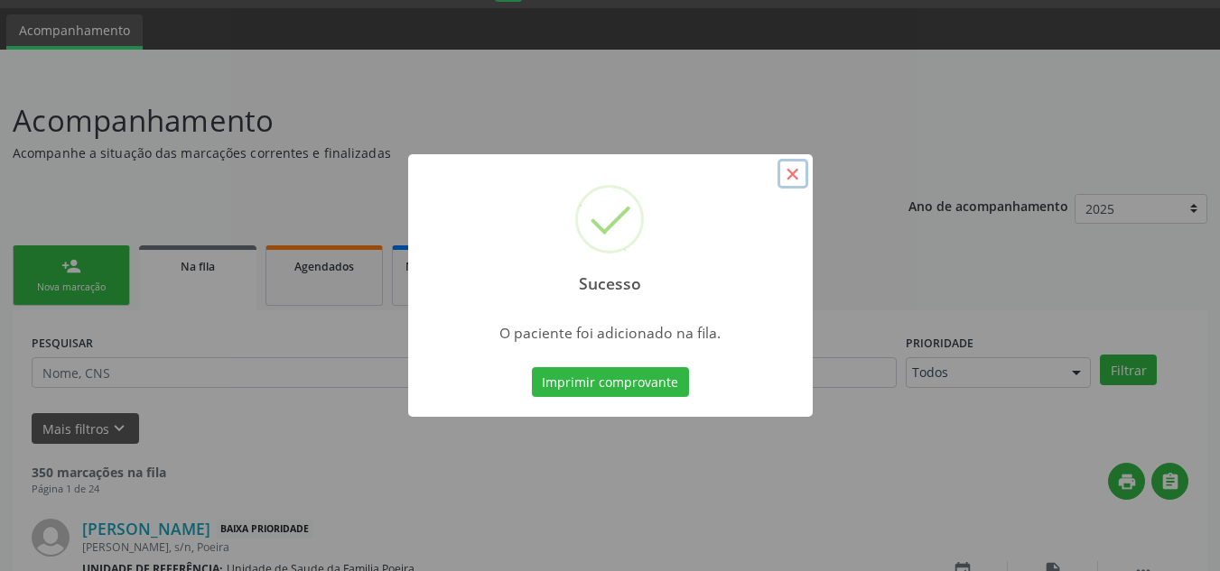
click at [788, 173] on button "×" at bounding box center [792, 174] width 31 height 31
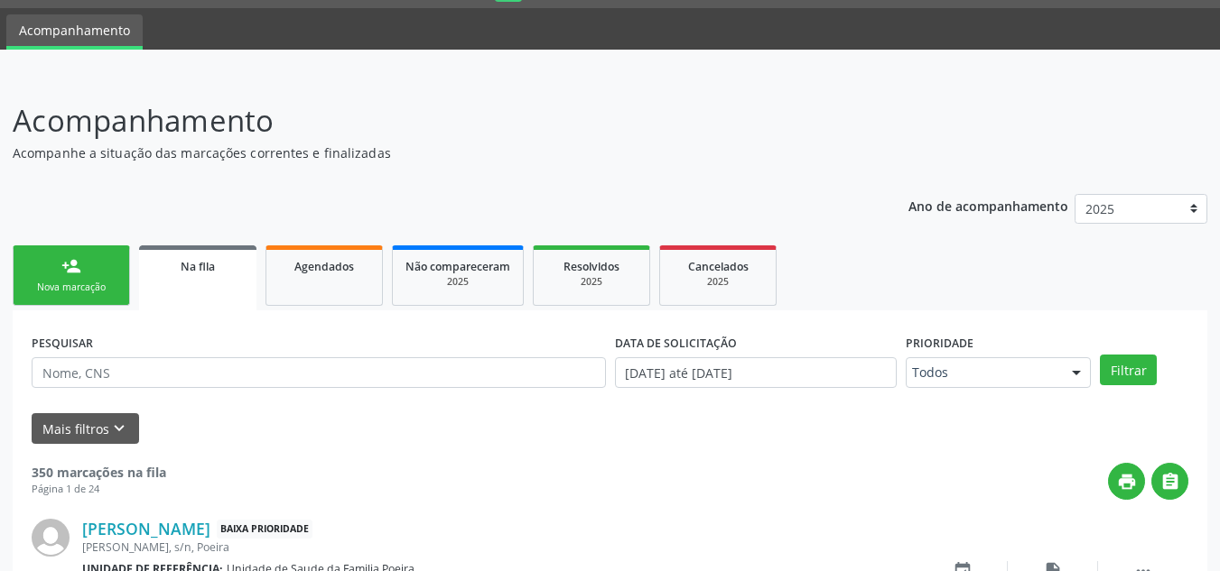
click at [38, 274] on link "person_add Nova marcação" at bounding box center [71, 276] width 117 height 60
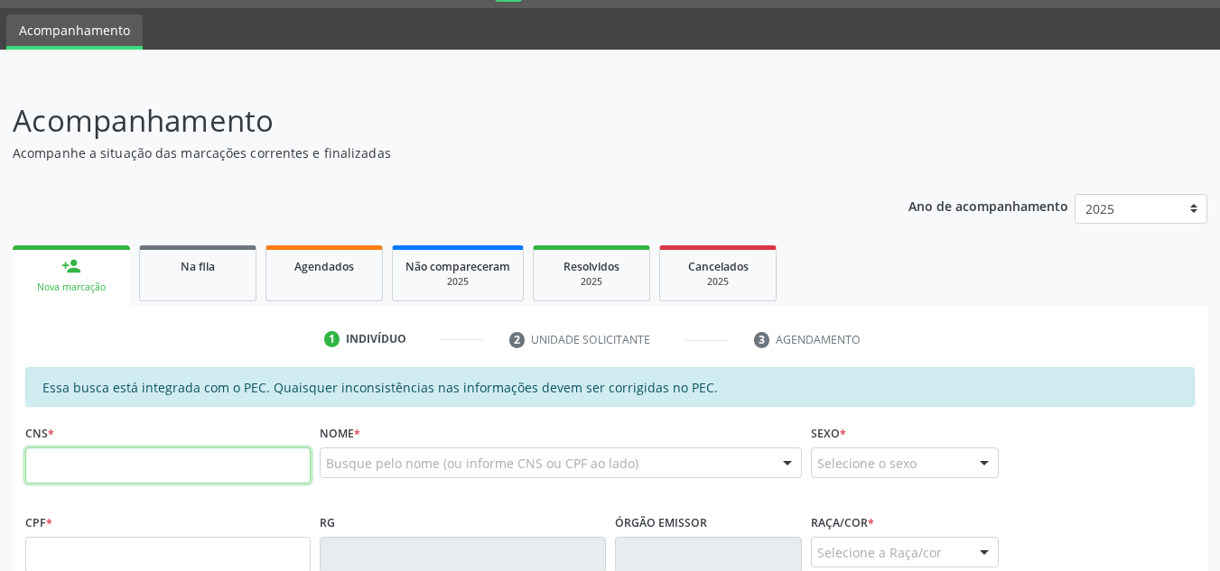
click at [201, 462] on input "text" at bounding box center [167, 466] width 285 height 36
type input "700 8034 3920 3589"
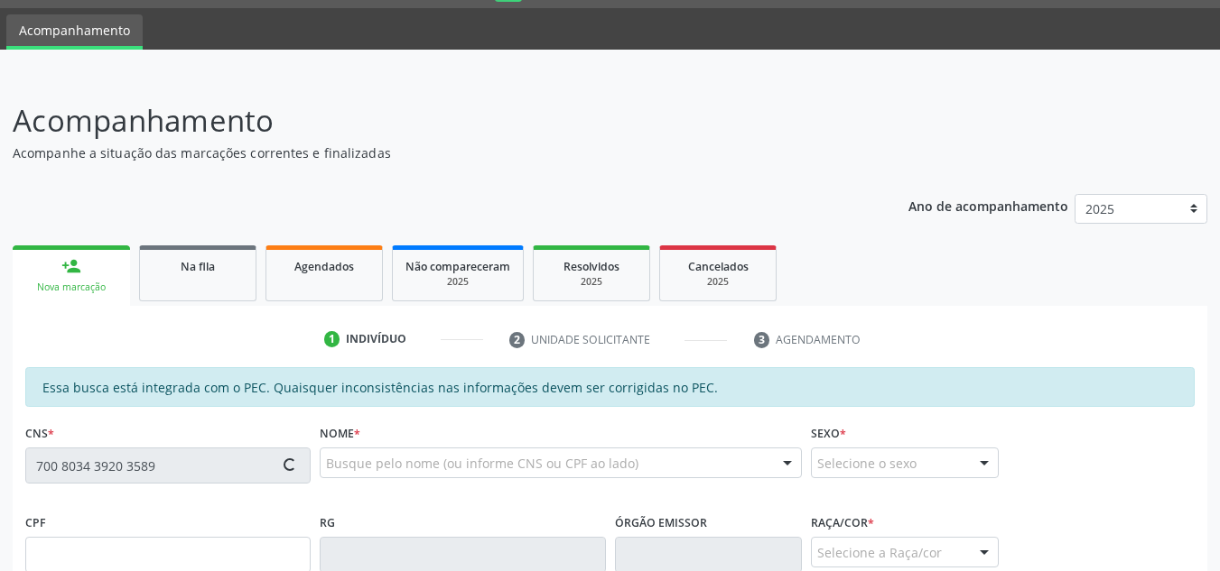
type input "084.648.954-61"
type input "05/02/1990"
type input "Sonia Maria Silva do Carmo"
type input "(82) 99196-5208"
type input "15"
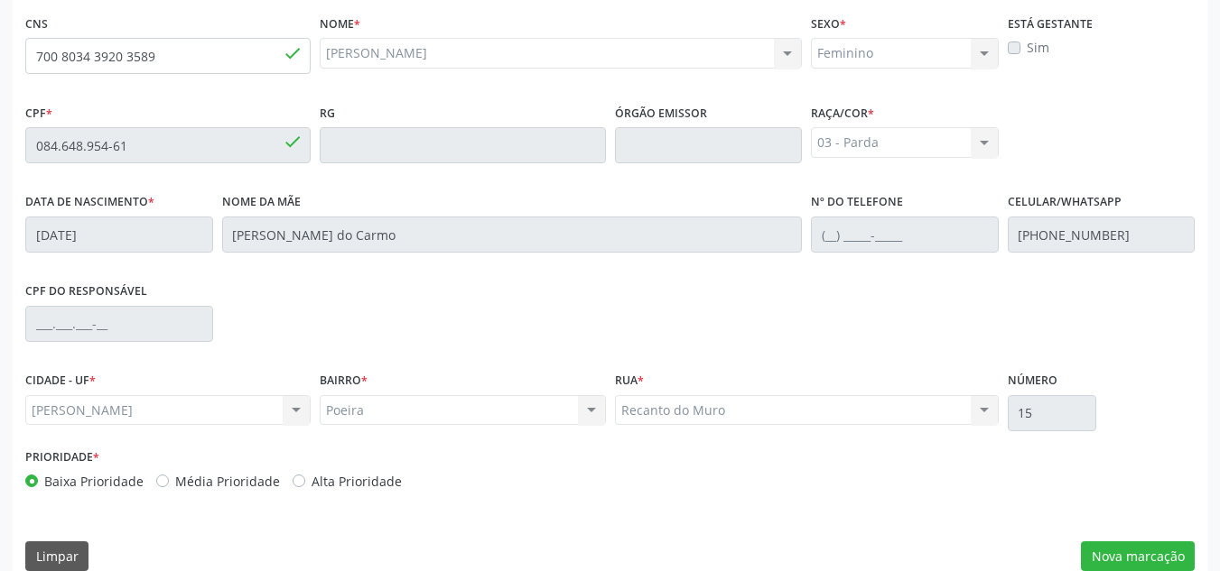
scroll to position [485, 0]
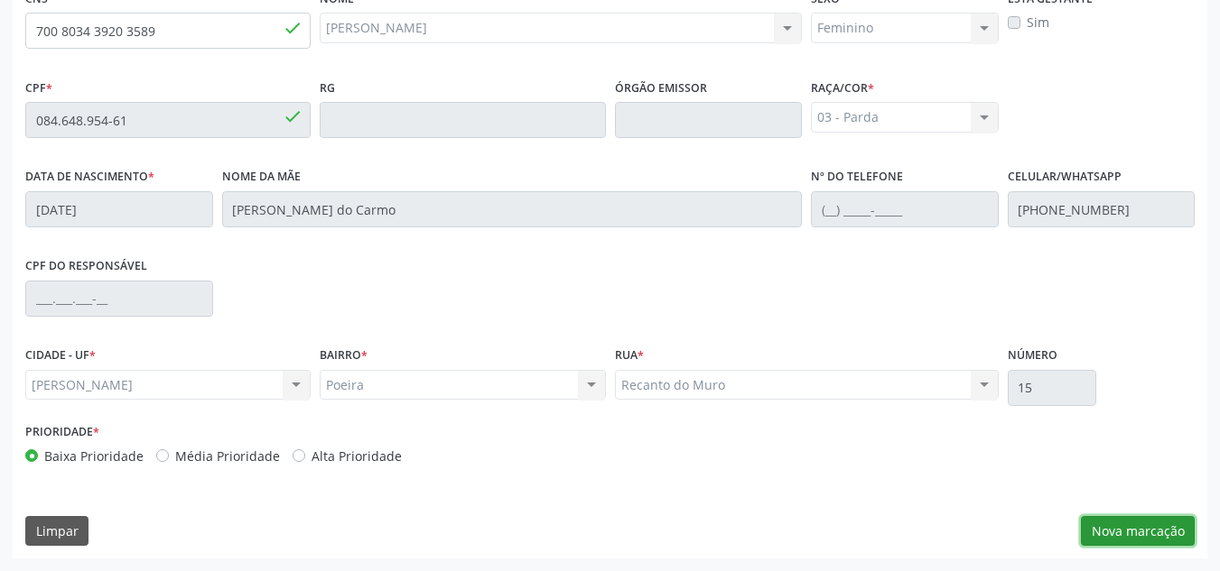
click at [1146, 531] on button "Nova marcação" at bounding box center [1138, 531] width 114 height 31
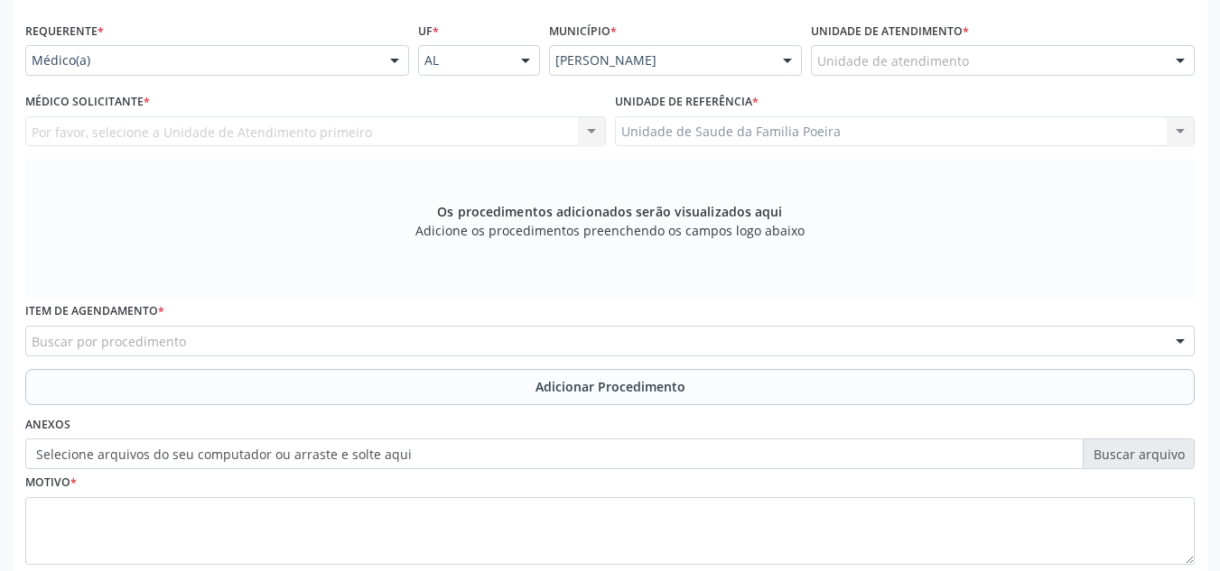
scroll to position [304, 0]
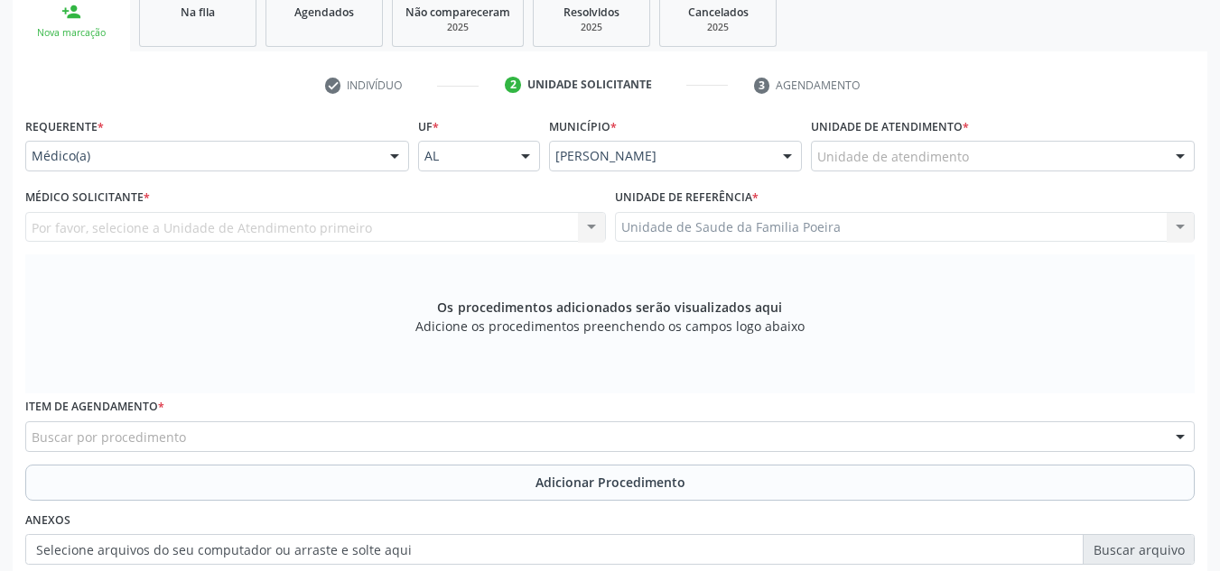
click at [1113, 126] on div "Unidade de atendimento * Unidade de atendimento Aeronave Baron 58 Aeronave Cess…" at bounding box center [1003, 142] width 384 height 58
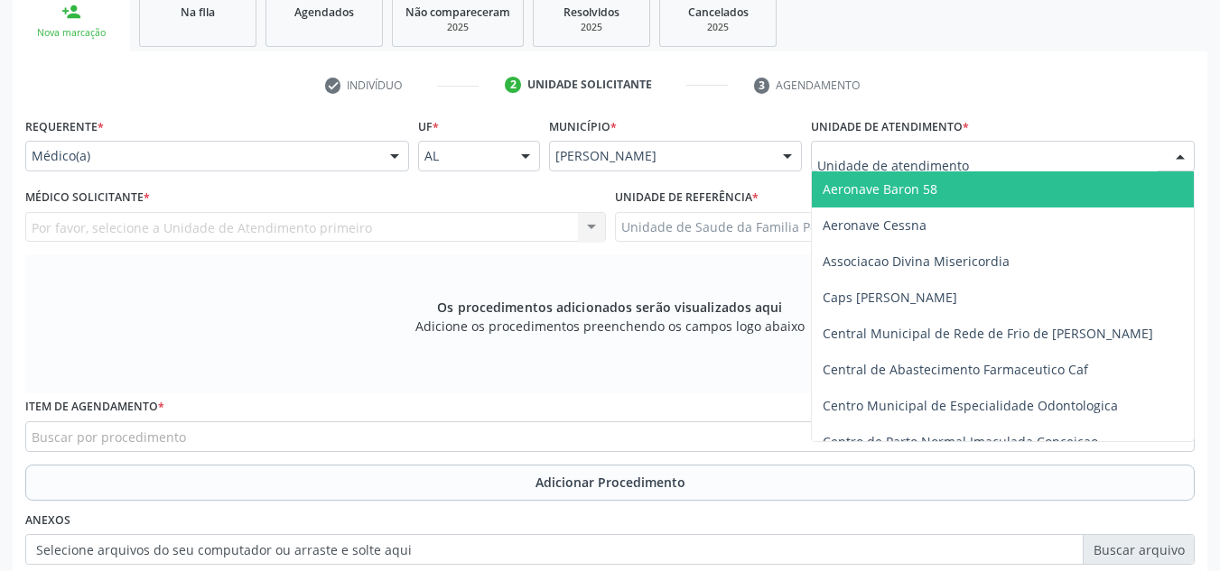
click at [1125, 147] on div at bounding box center [1003, 156] width 384 height 31
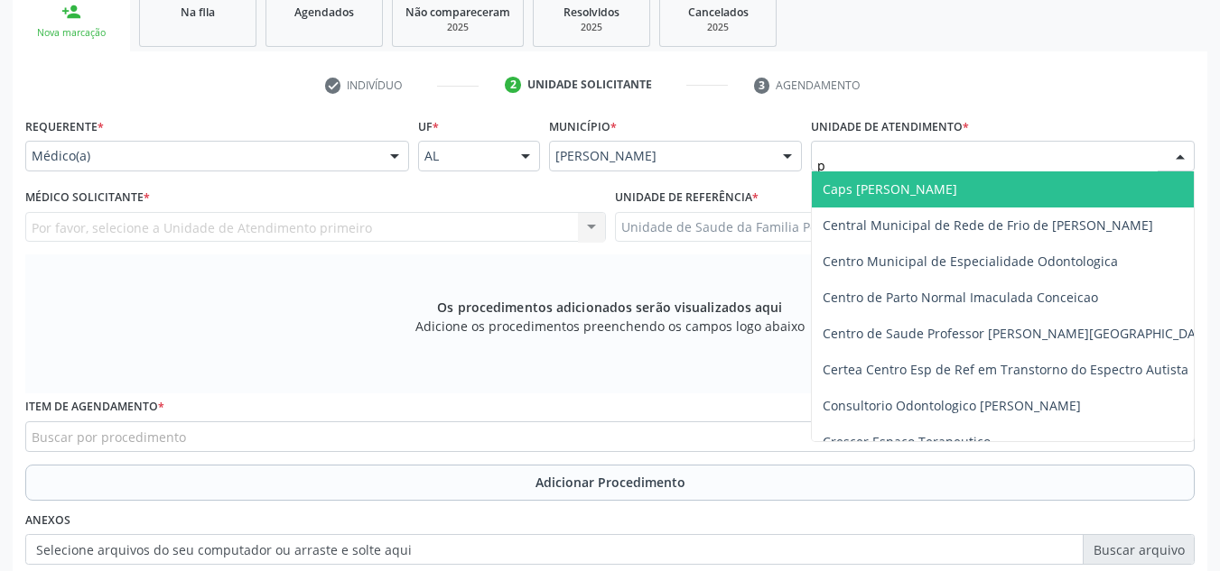
type input "po"
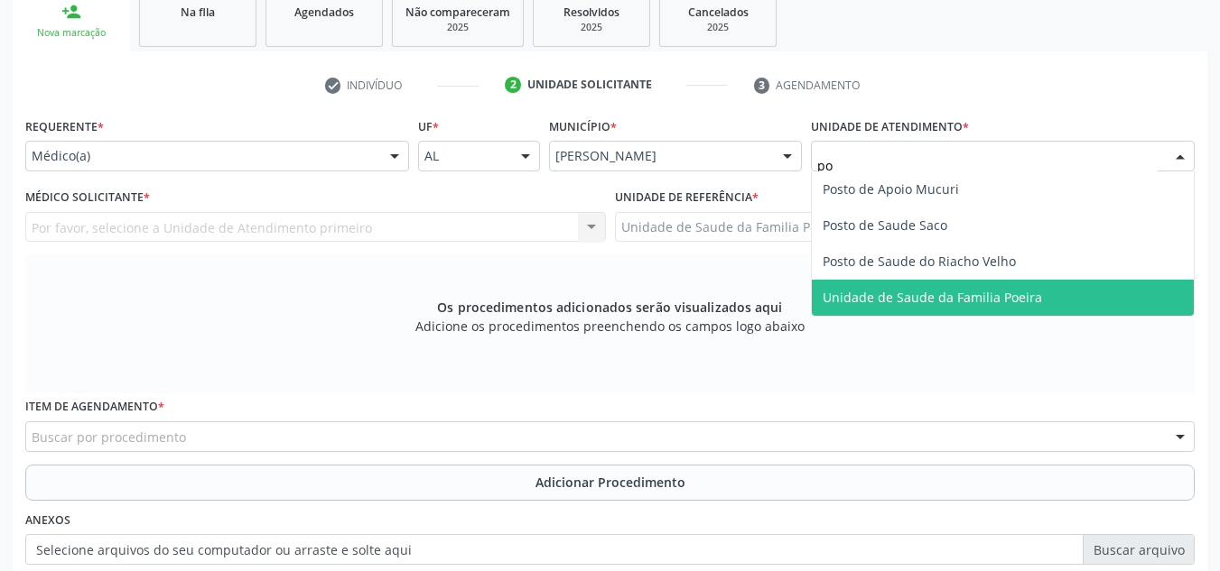
click at [1068, 306] on span "Unidade de Saude da Familia Poeira" at bounding box center [1003, 298] width 382 height 36
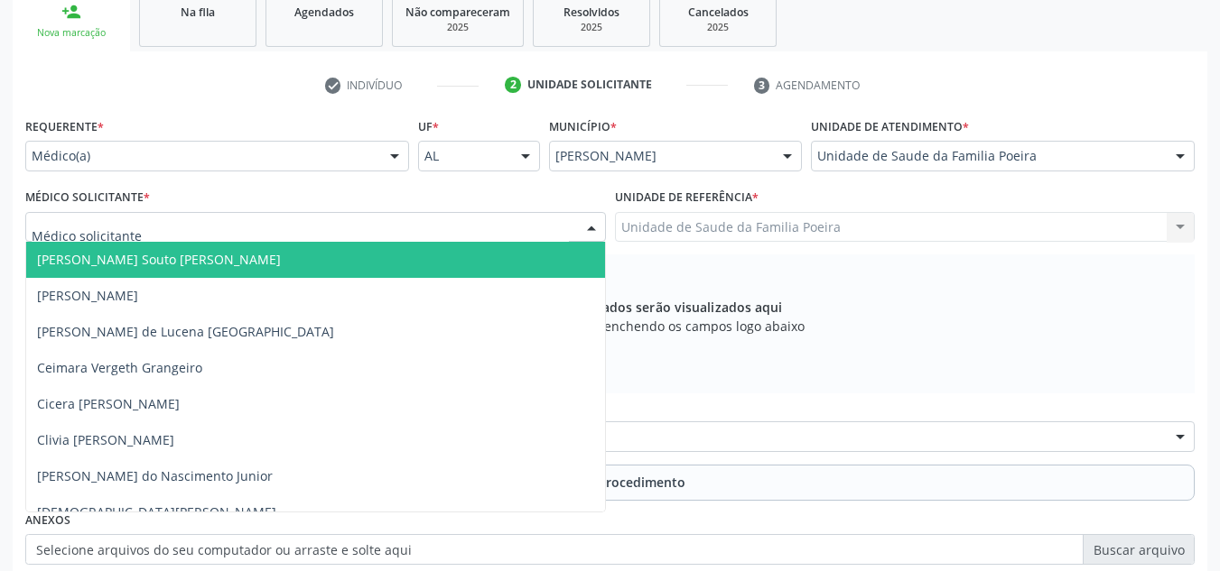
click at [178, 228] on div at bounding box center [315, 227] width 580 height 31
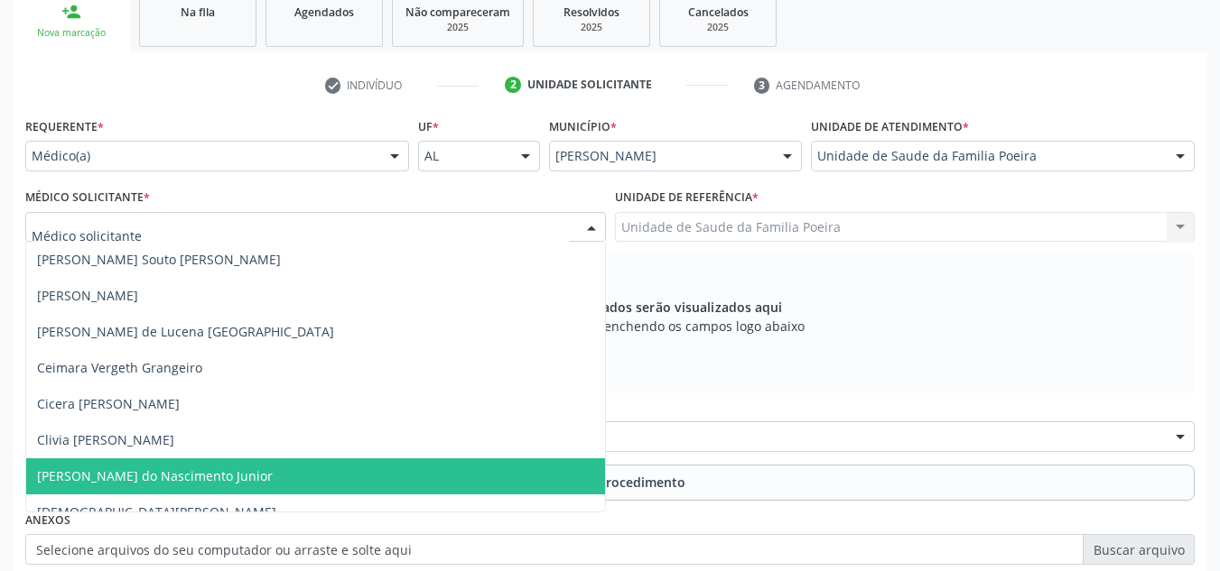
click at [175, 473] on span "Cosmo Faustino do Nascimento Junior" at bounding box center [155, 476] width 236 height 17
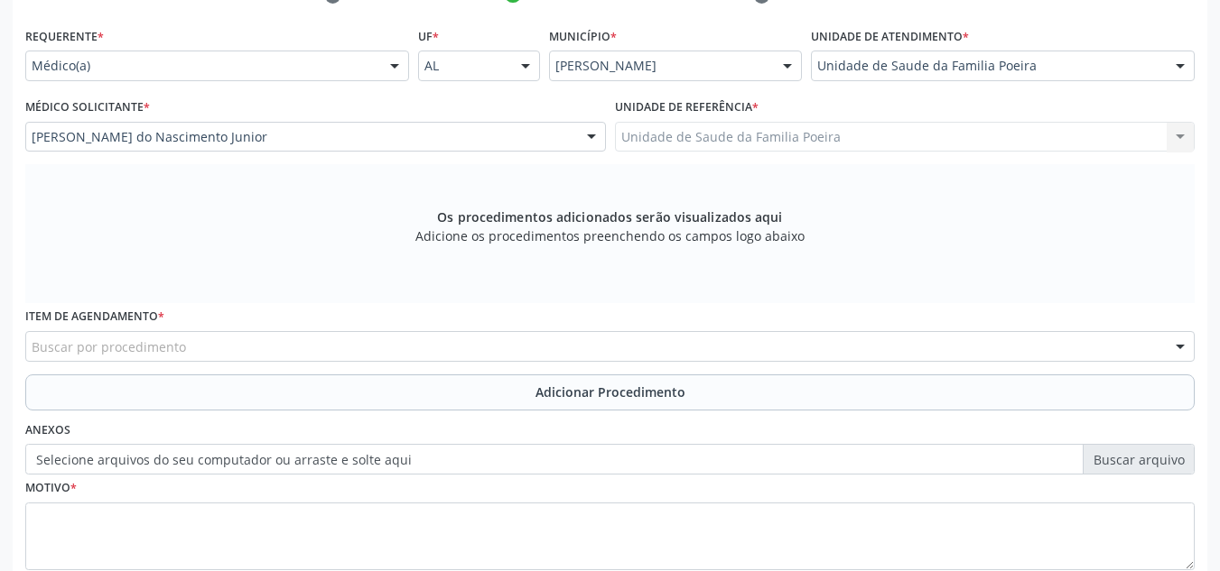
scroll to position [485, 0]
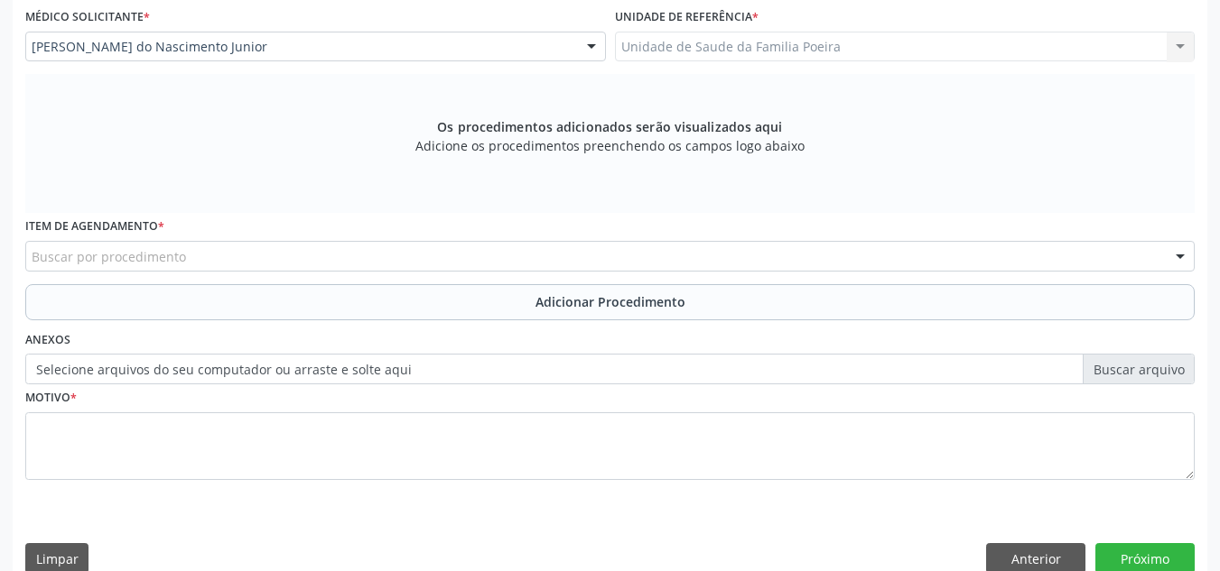
click at [210, 246] on div "Buscar por procedimento" at bounding box center [609, 256] width 1169 height 31
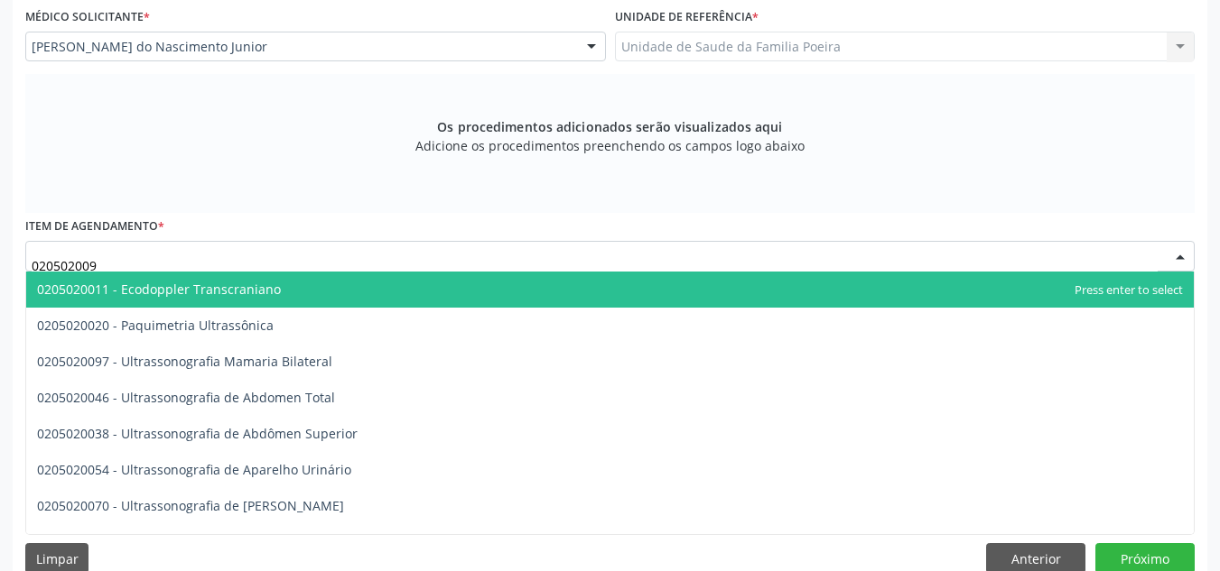
type input "0205020097"
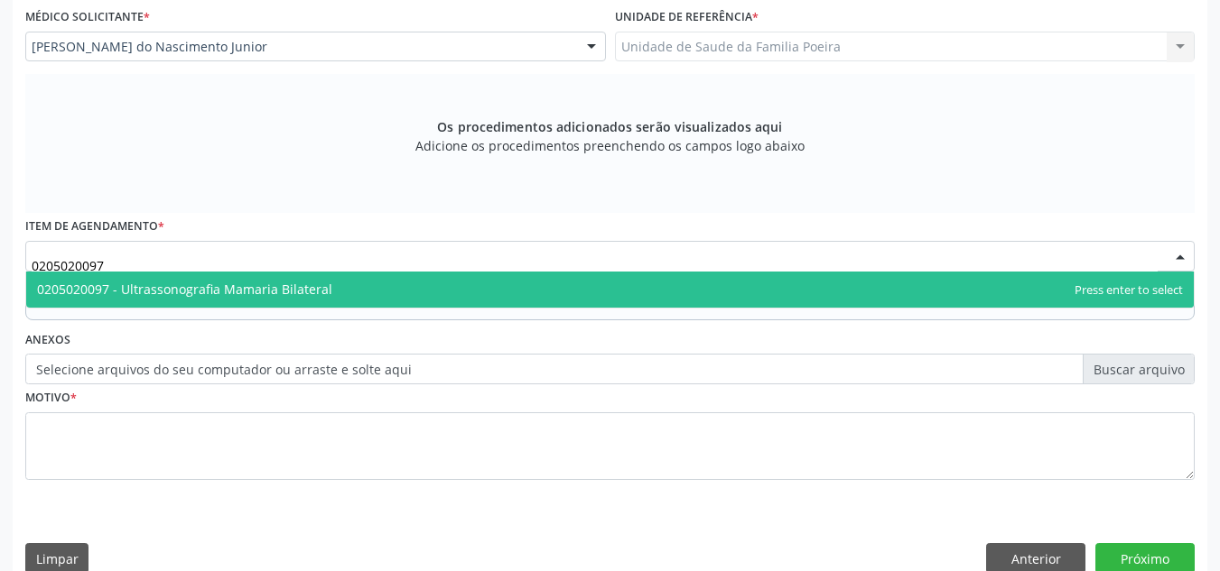
click at [216, 281] on span "0205020097 - Ultrassonografia Mamaria Bilateral" at bounding box center [184, 289] width 295 height 17
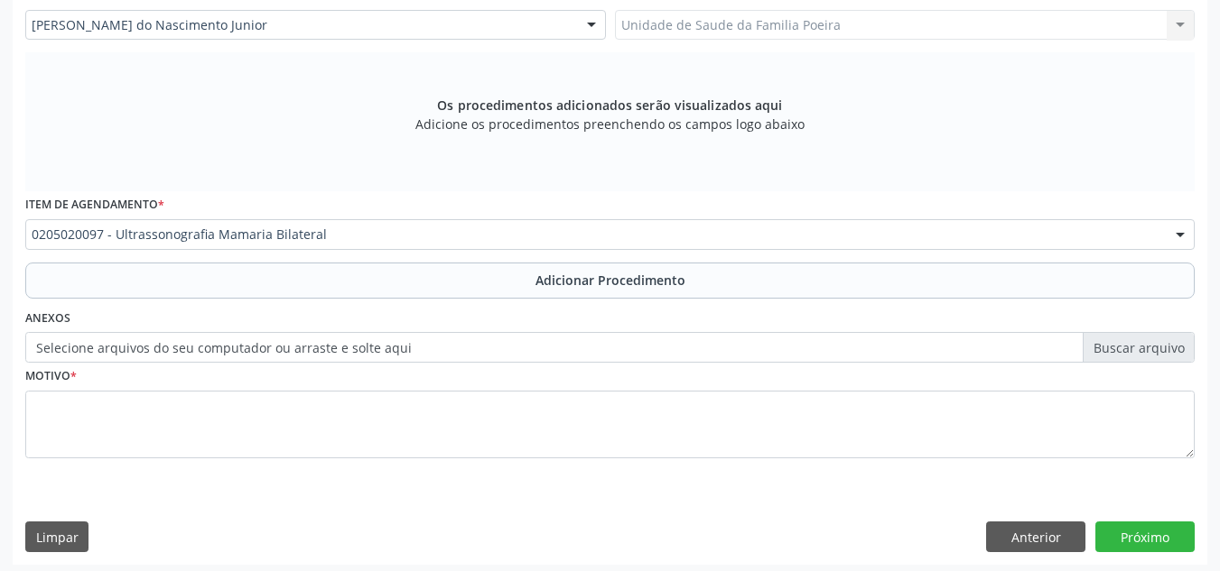
scroll to position [513, 0]
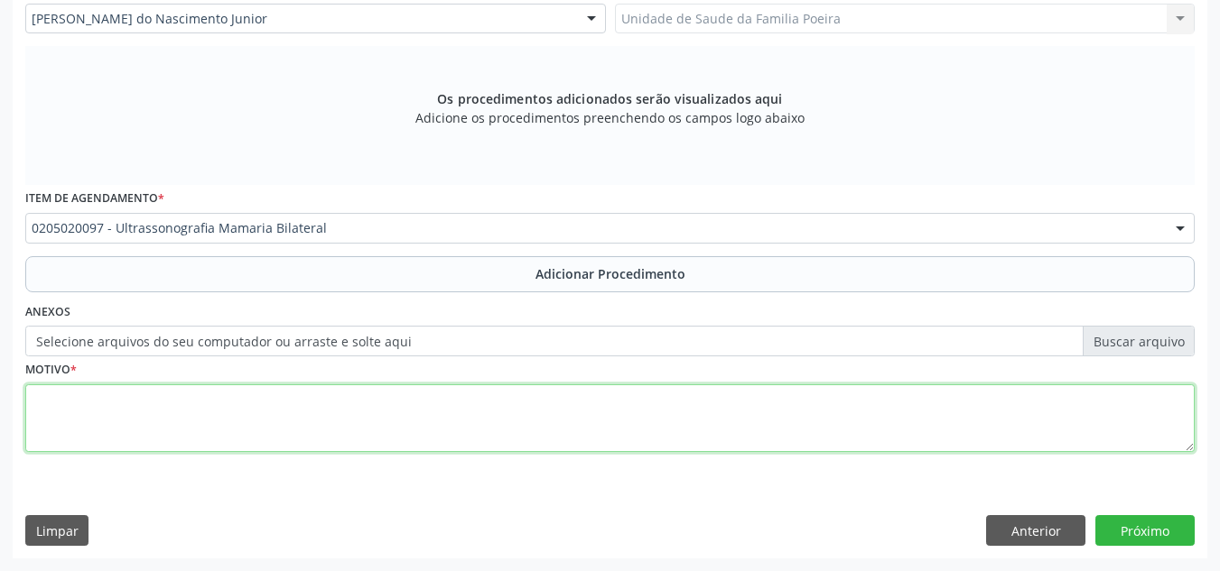
click at [145, 425] on textarea at bounding box center [609, 419] width 1169 height 69
type textarea "m"
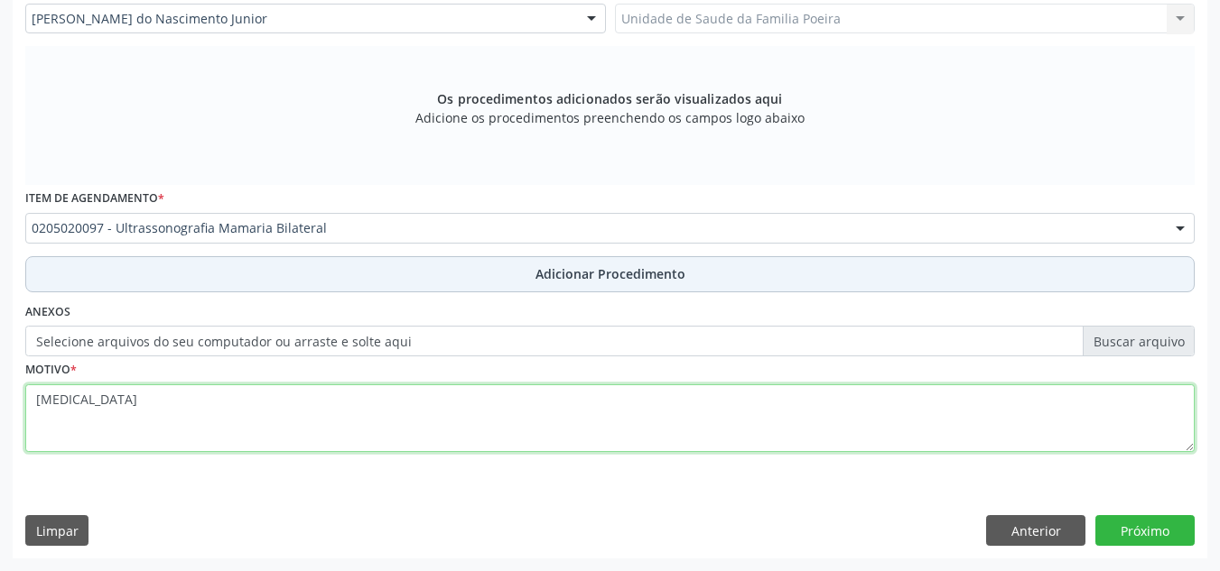
type textarea "MASTALGIA"
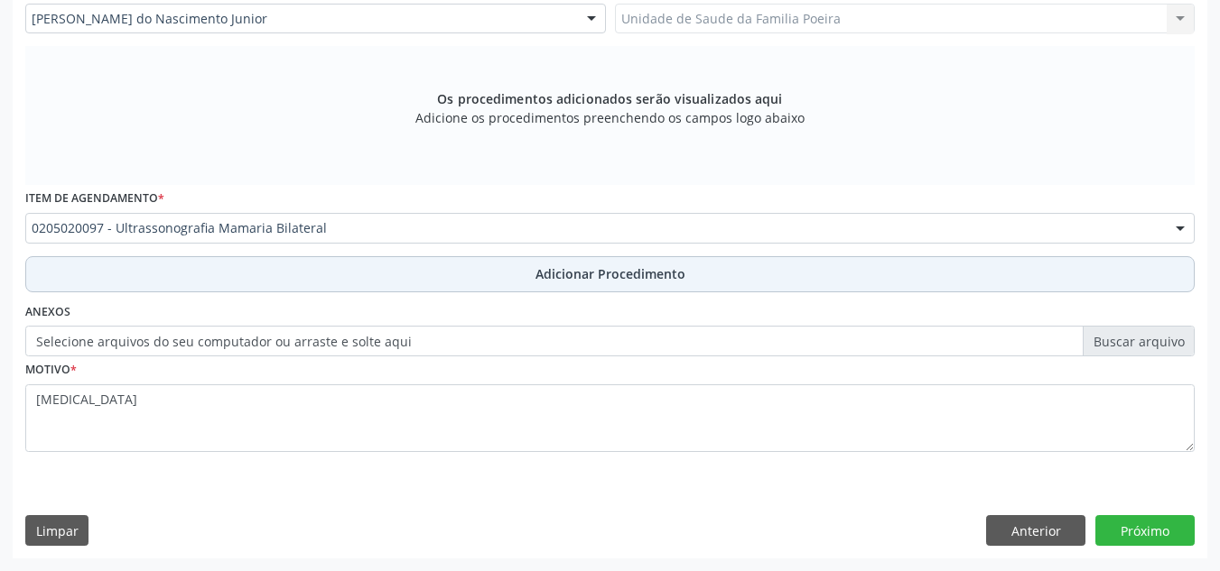
click at [534, 282] on button "Adicionar Procedimento" at bounding box center [609, 274] width 1169 height 36
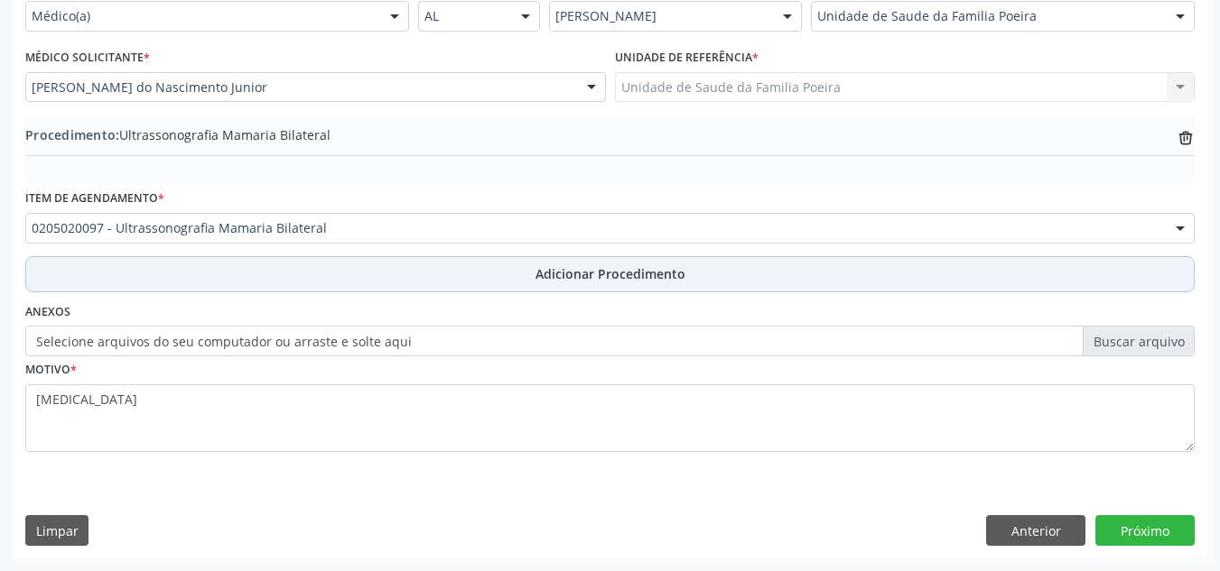
scroll to position [444, 0]
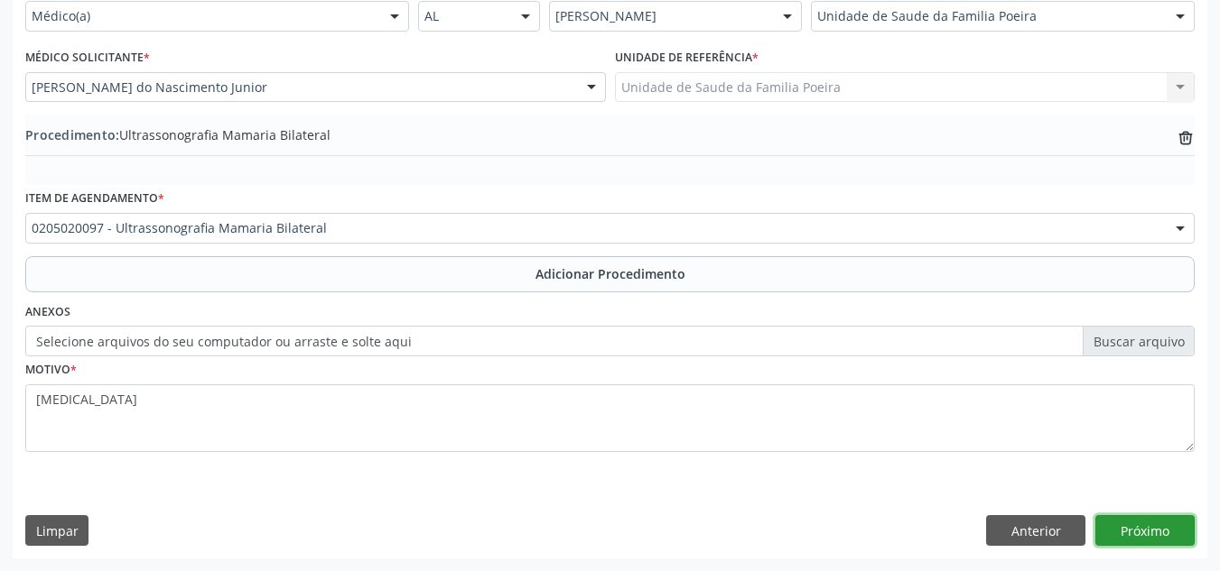
click at [1148, 528] on button "Próximo" at bounding box center [1144, 530] width 99 height 31
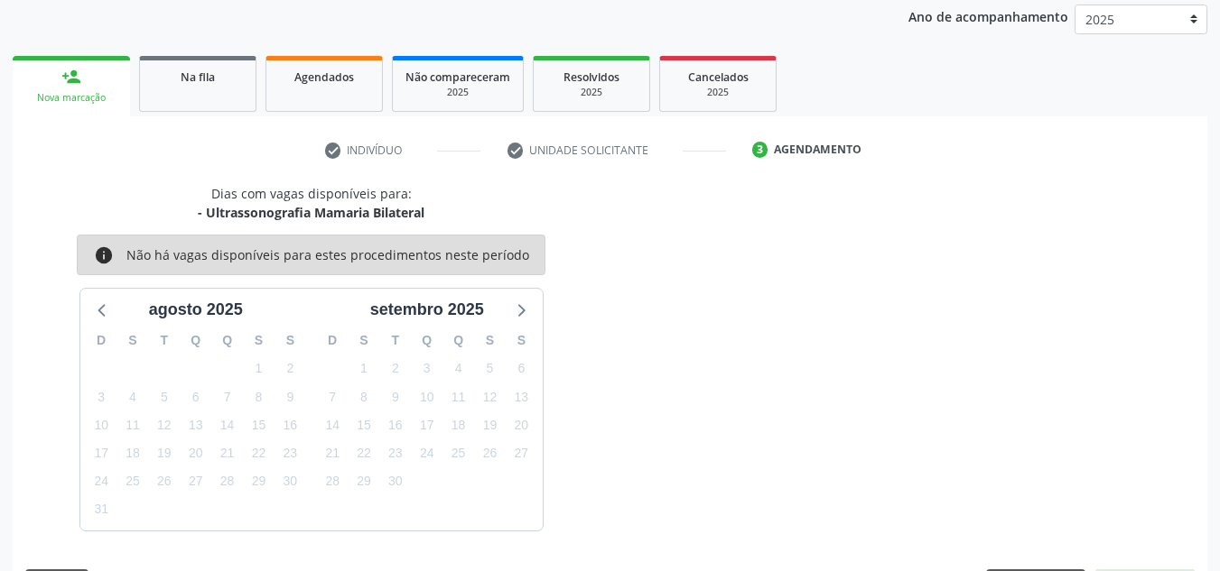
scroll to position [292, 0]
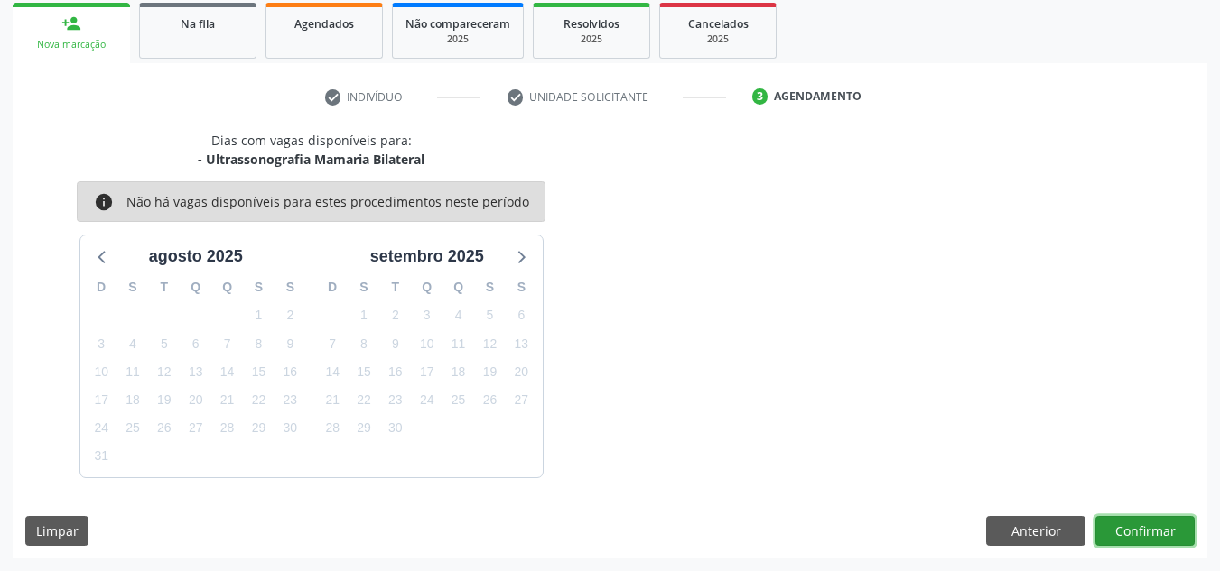
click at [1166, 525] on button "Confirmar" at bounding box center [1144, 531] width 99 height 31
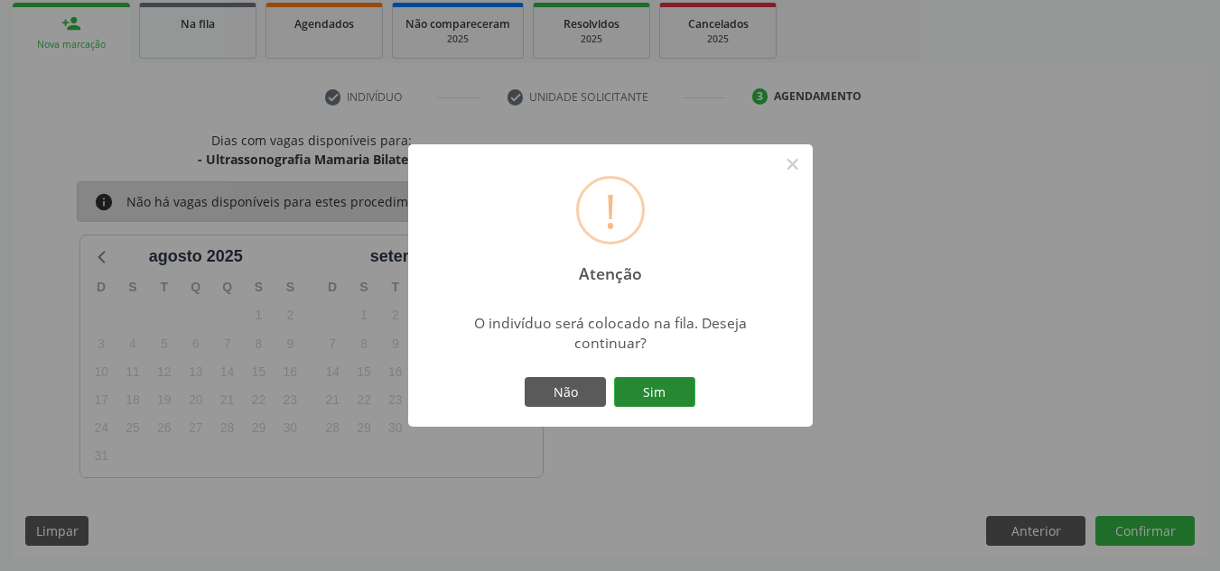
click at [643, 405] on button "Sim" at bounding box center [654, 392] width 81 height 31
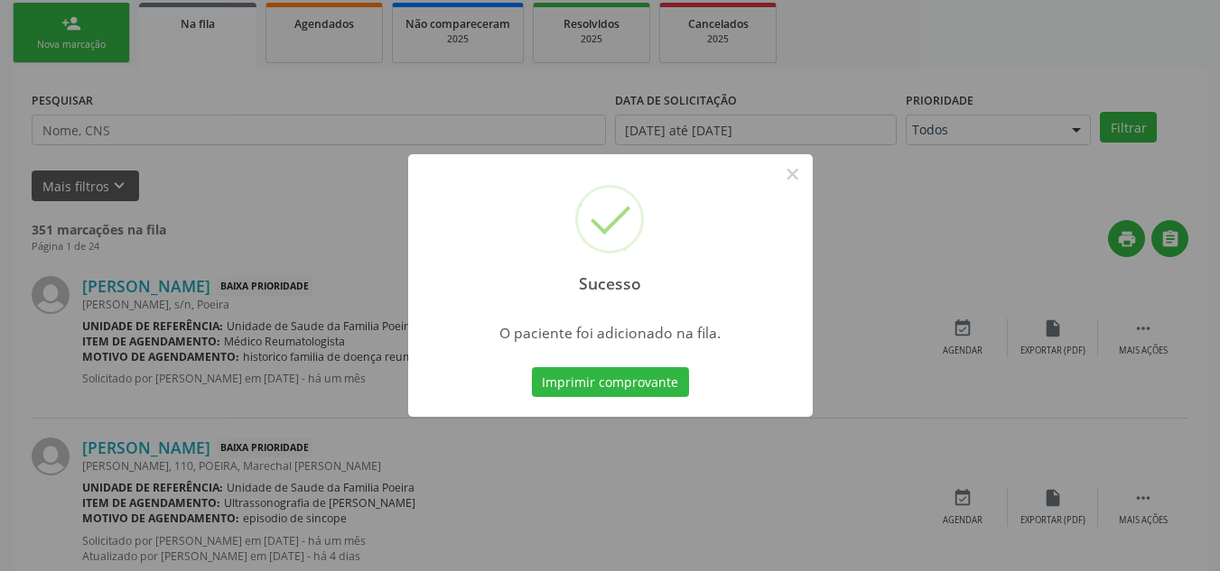
scroll to position [50, 0]
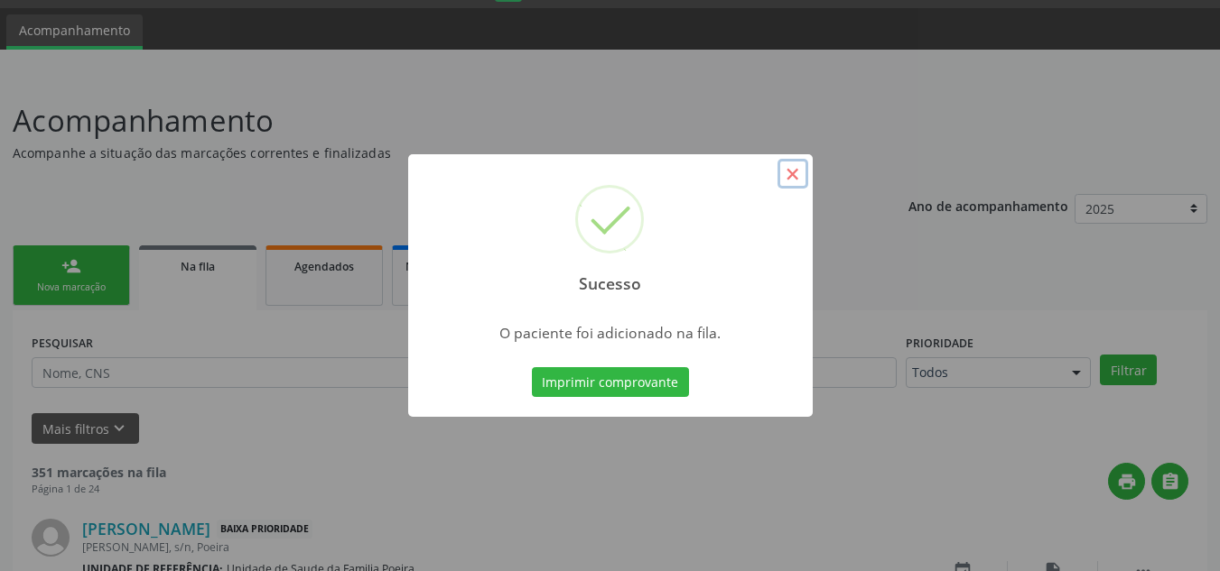
click at [795, 177] on button "×" at bounding box center [792, 174] width 31 height 31
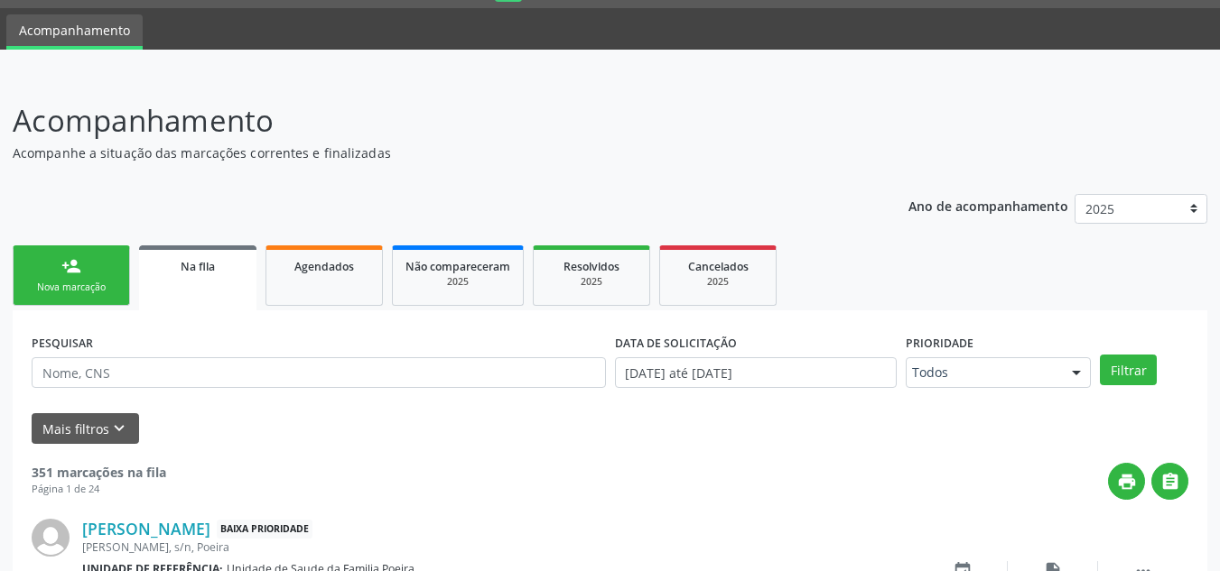
click at [105, 263] on link "person_add Nova marcação" at bounding box center [71, 276] width 117 height 60
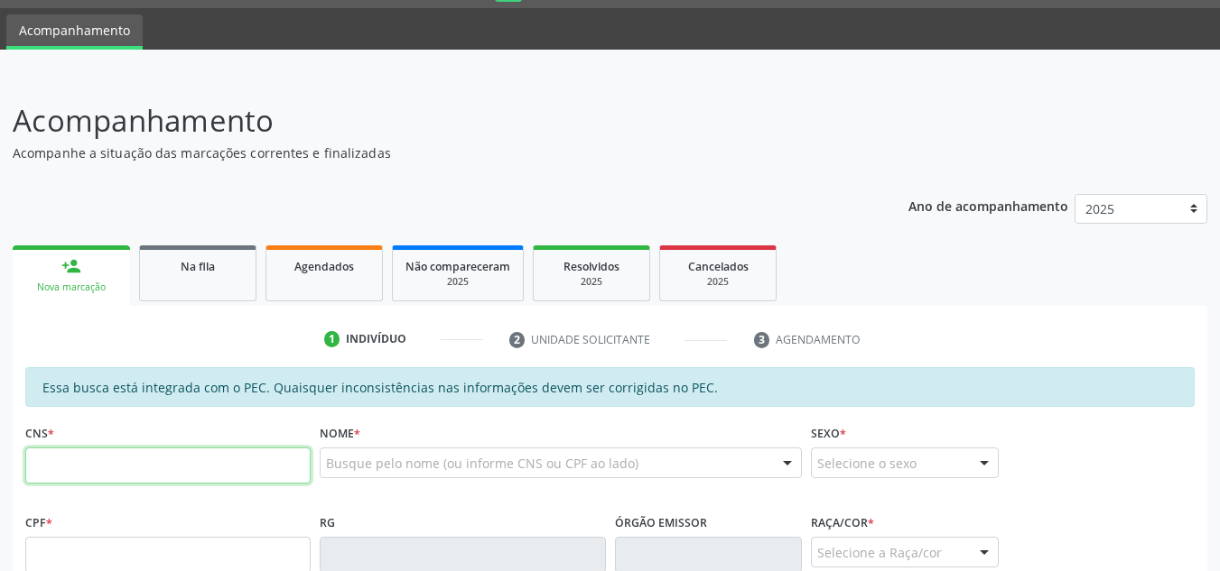
click at [199, 465] on input "text" at bounding box center [167, 466] width 285 height 36
type input "700 8034 3920 3589"
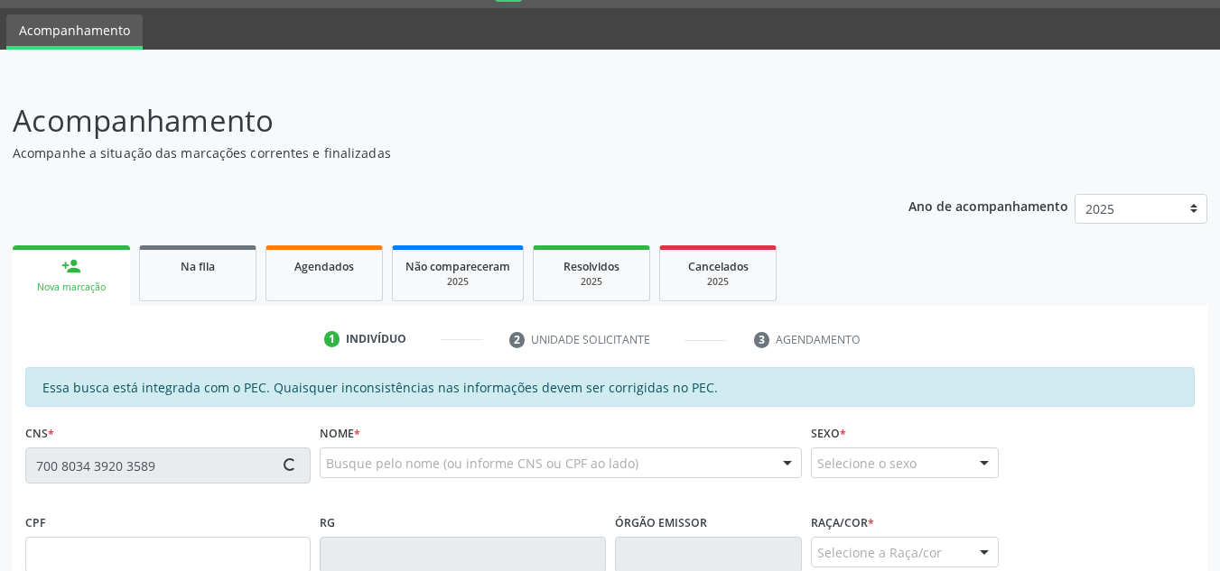
type input "084.648.954-61"
type input "05/02/1990"
type input "Sonia Maria Silva do Carmo"
type input "(82) 99196-5208"
type input "15"
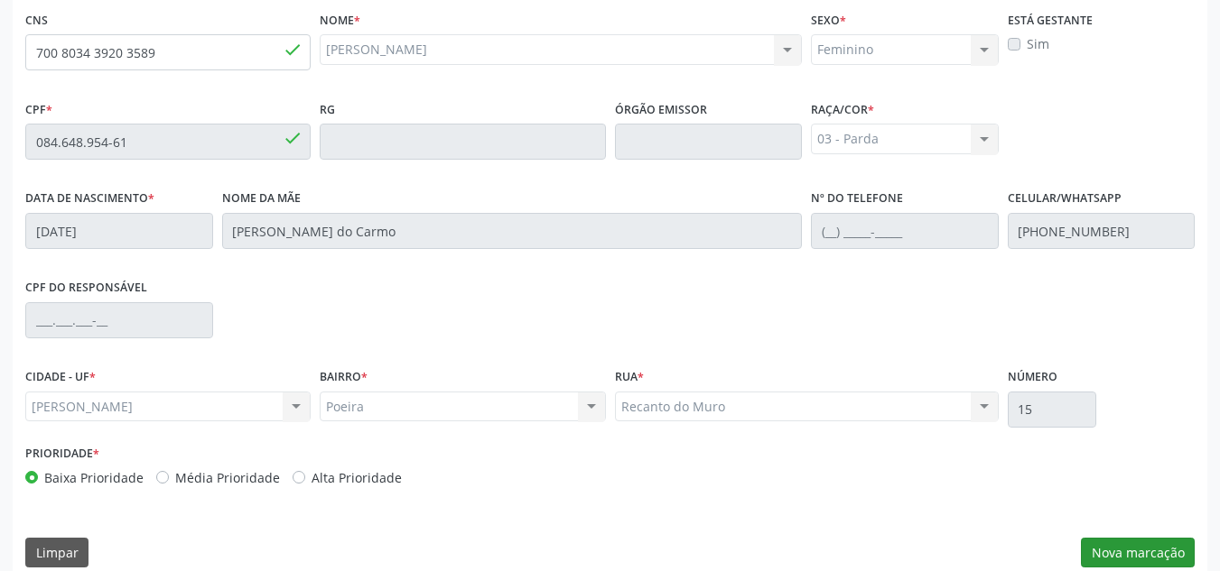
scroll to position [485, 0]
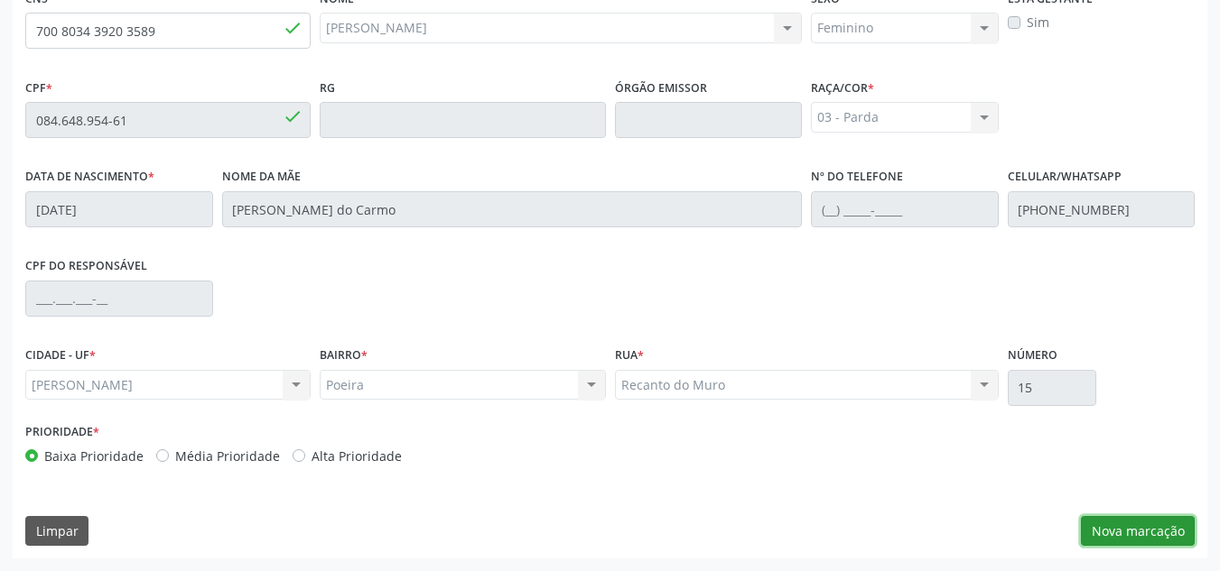
click at [1124, 517] on button "Nova marcação" at bounding box center [1138, 531] width 114 height 31
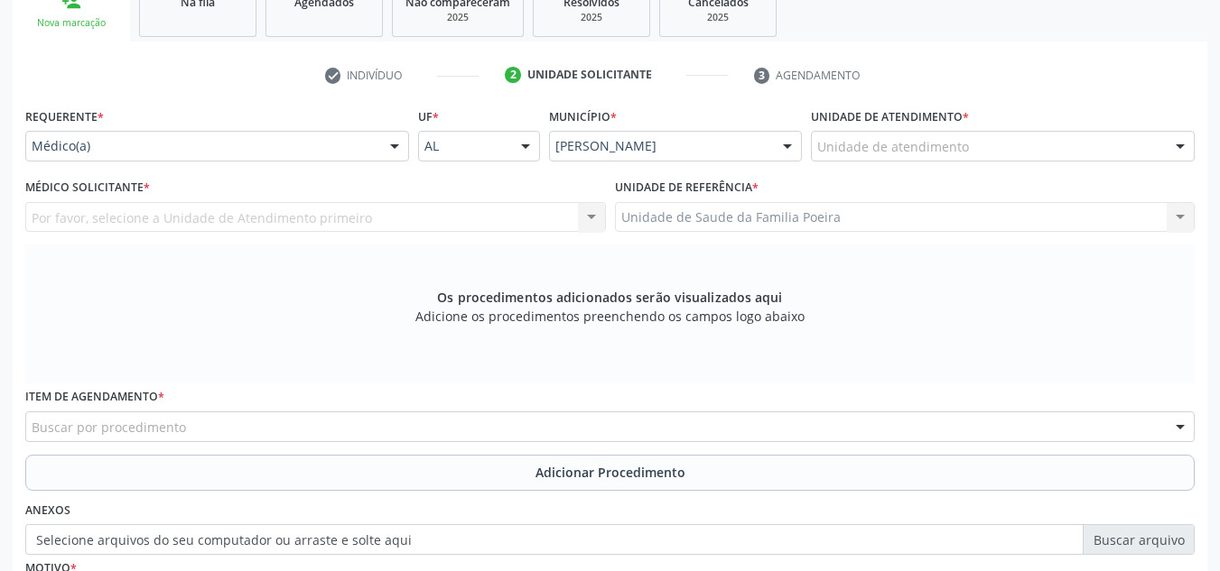
scroll to position [304, 0]
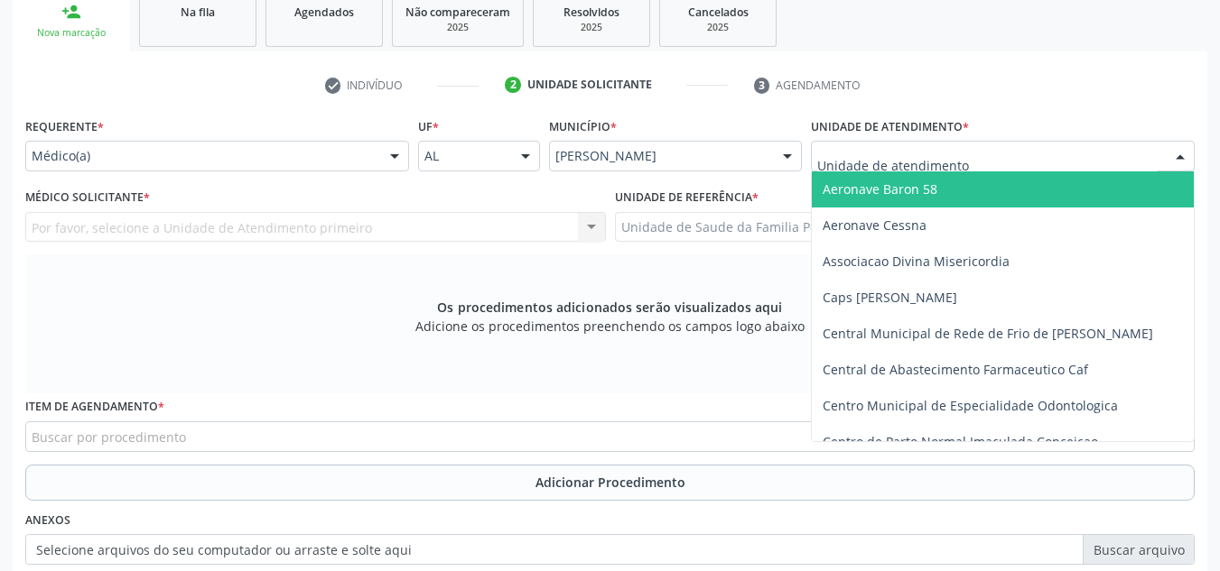
click at [1054, 154] on div at bounding box center [1003, 156] width 384 height 31
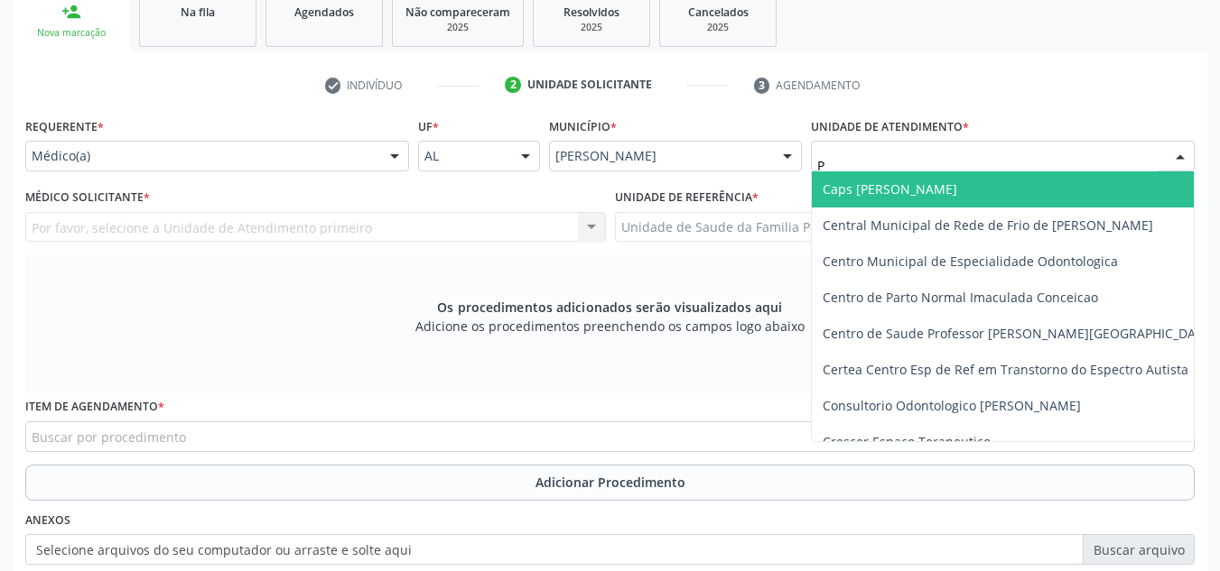
type input "PO"
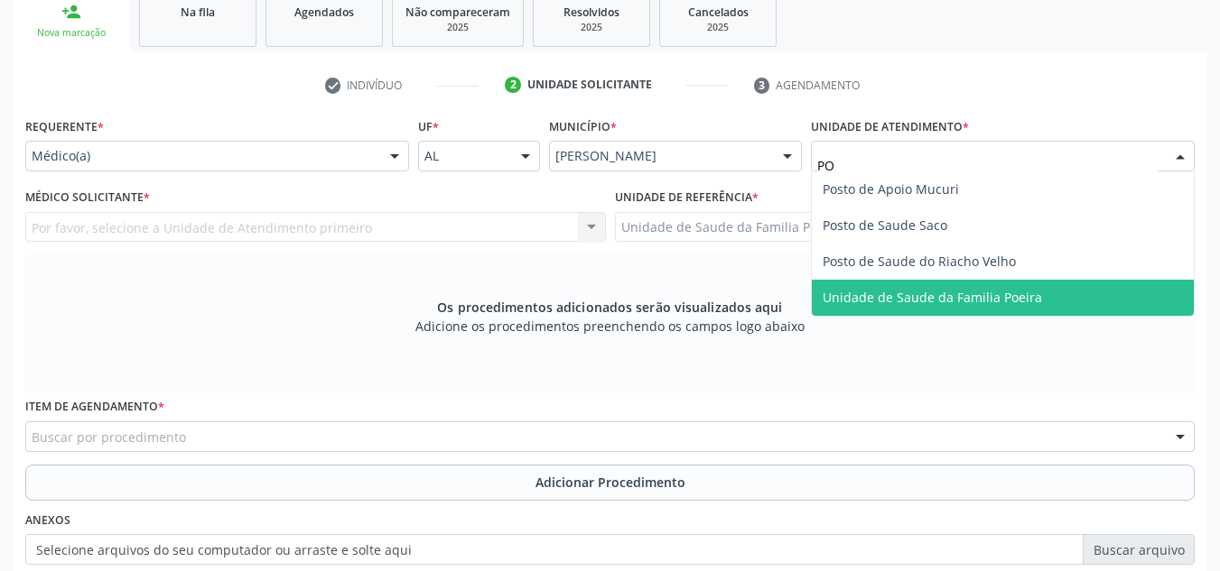
click at [955, 293] on span "Unidade de Saude da Familia Poeira" at bounding box center [931, 297] width 219 height 17
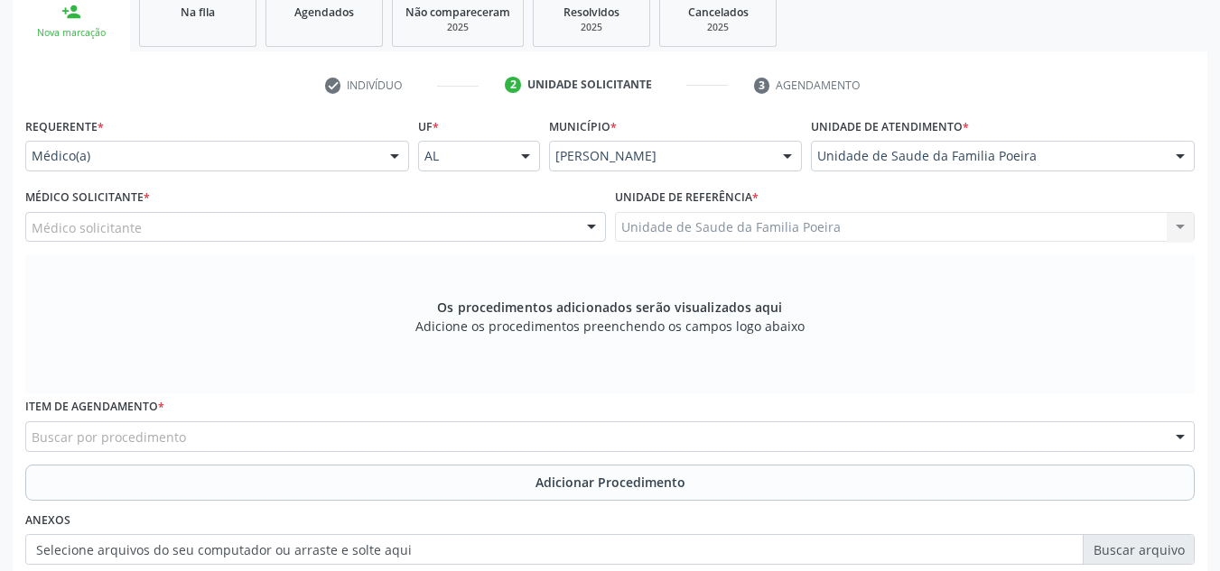
click at [202, 223] on div "Médico solicitante" at bounding box center [315, 227] width 580 height 31
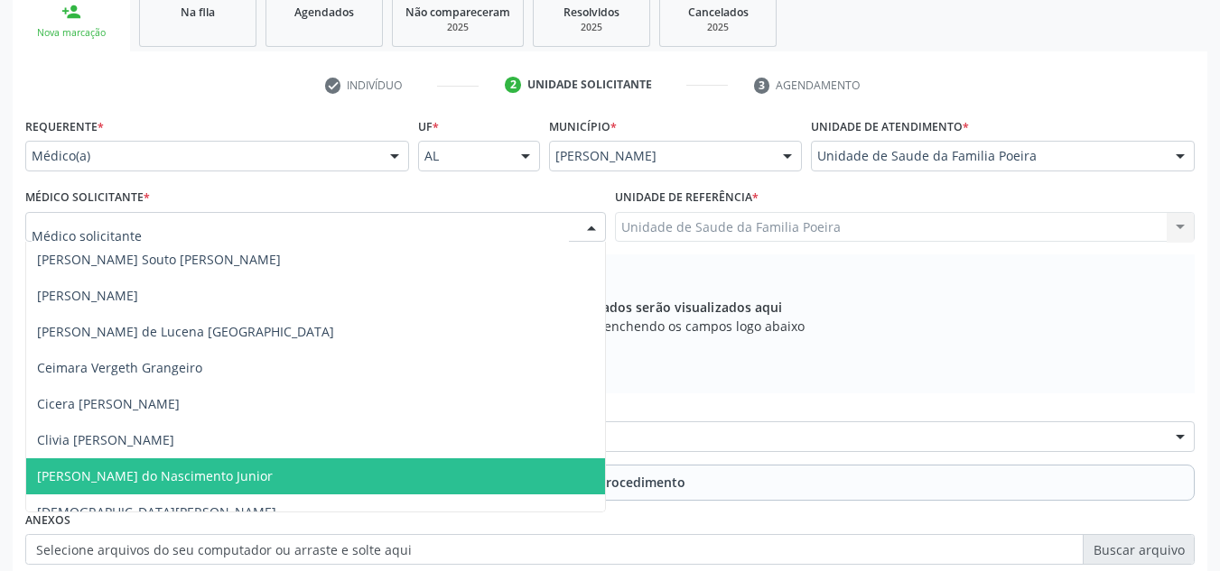
click at [142, 483] on span "Cosmo Faustino do Nascimento Junior" at bounding box center [155, 476] width 236 height 17
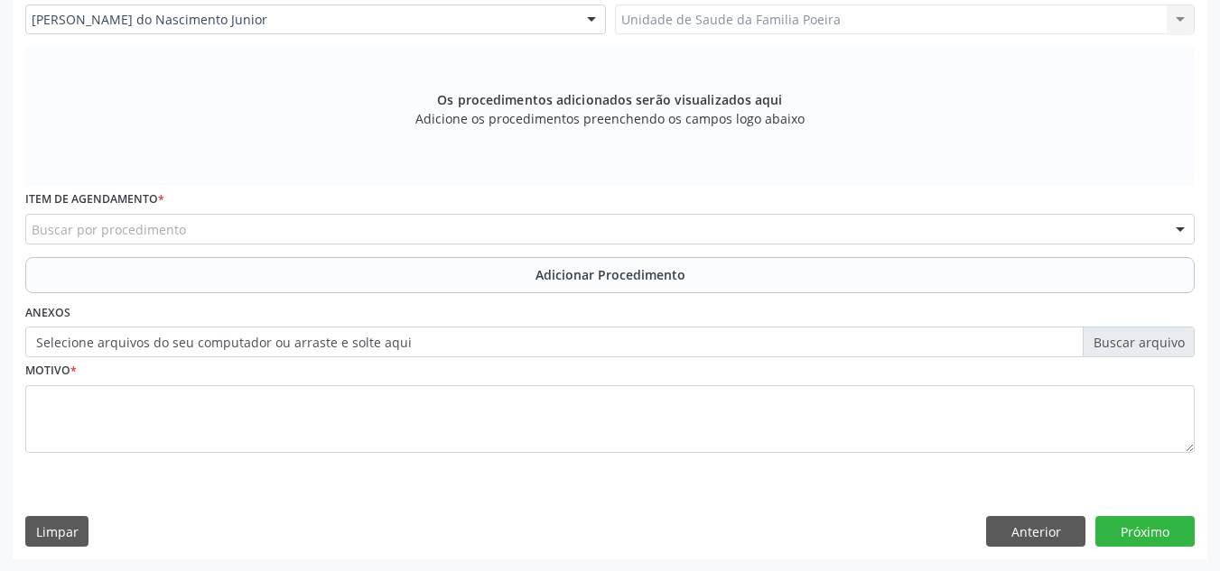
scroll to position [513, 0]
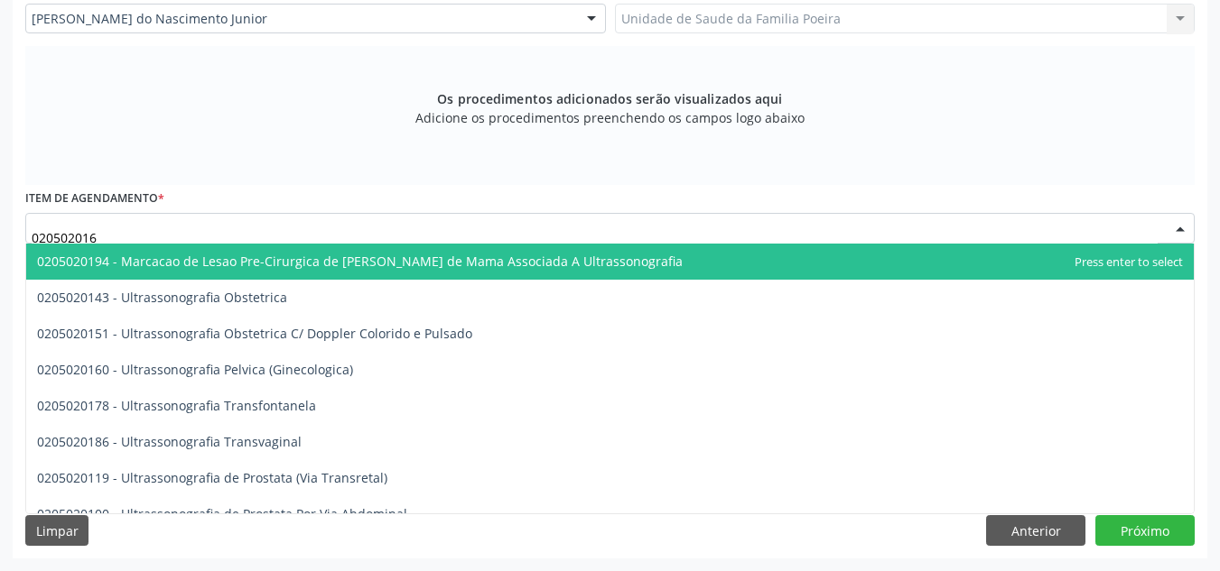
type input "0205020160"
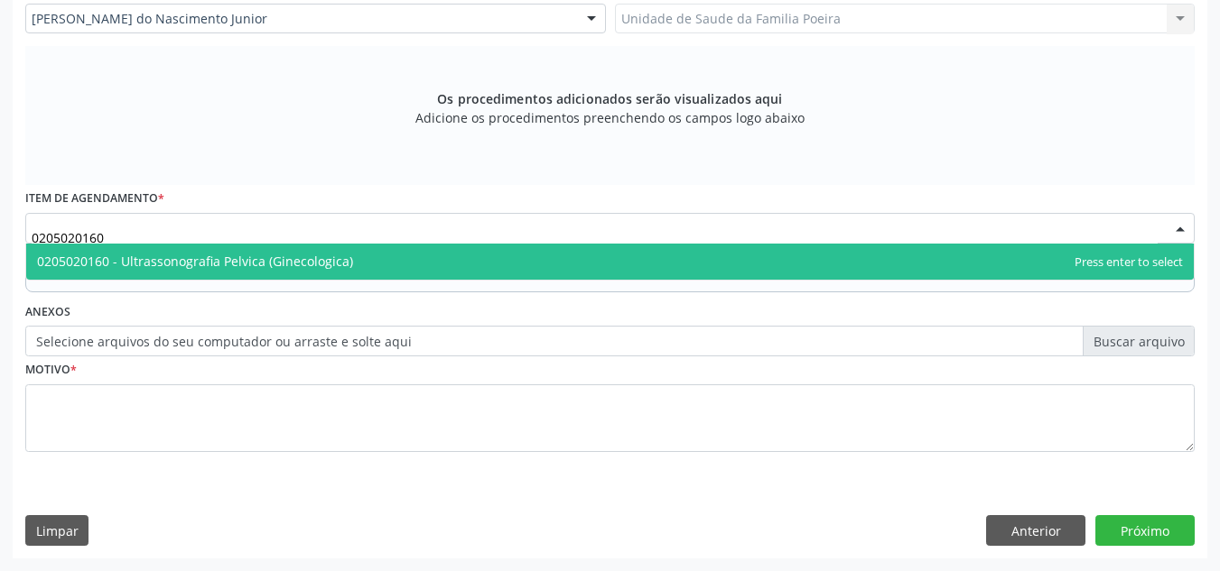
click at [117, 248] on span "0205020160 - Ultrassonografia Pelvica (Ginecologica)" at bounding box center [609, 262] width 1167 height 36
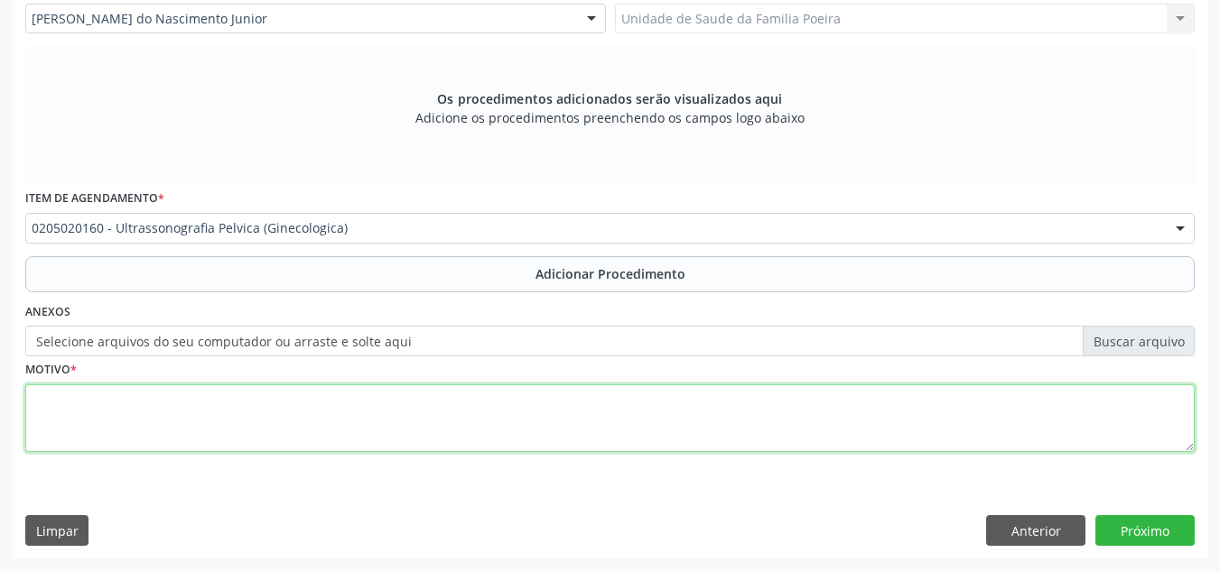
click at [327, 416] on textarea at bounding box center [609, 419] width 1169 height 69
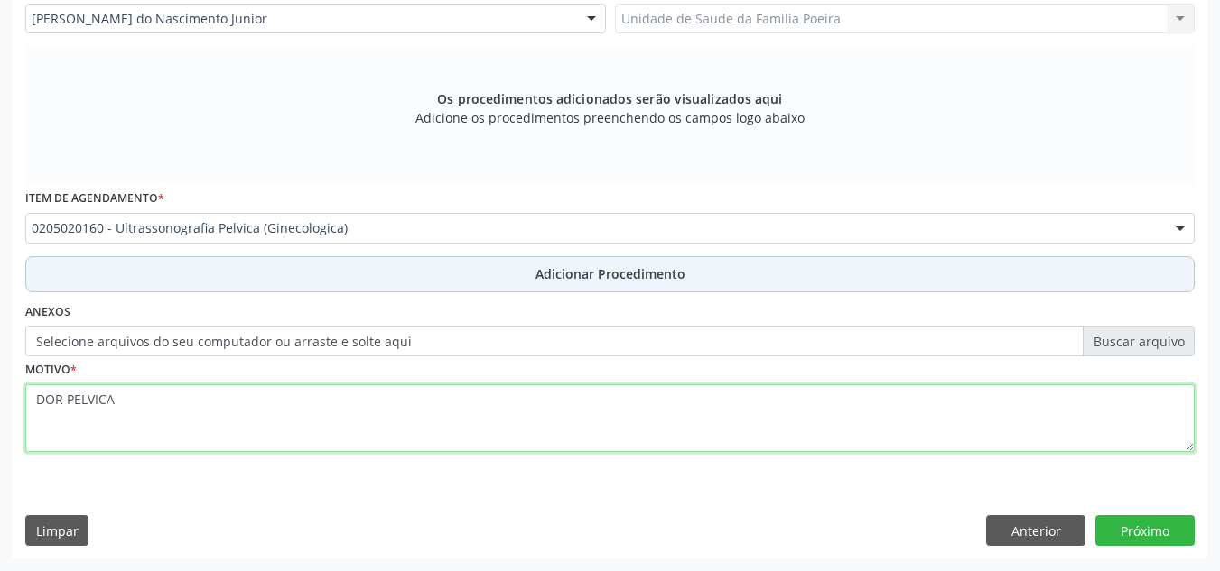
type textarea "DOR PELVICA"
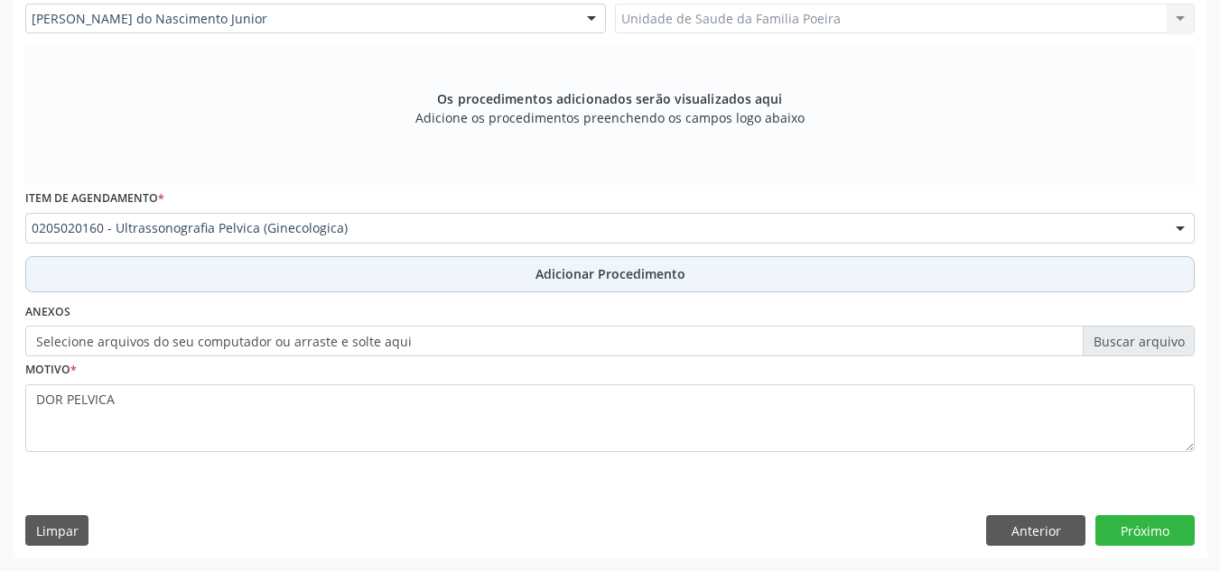
click at [597, 259] on button "Adicionar Procedimento" at bounding box center [609, 274] width 1169 height 36
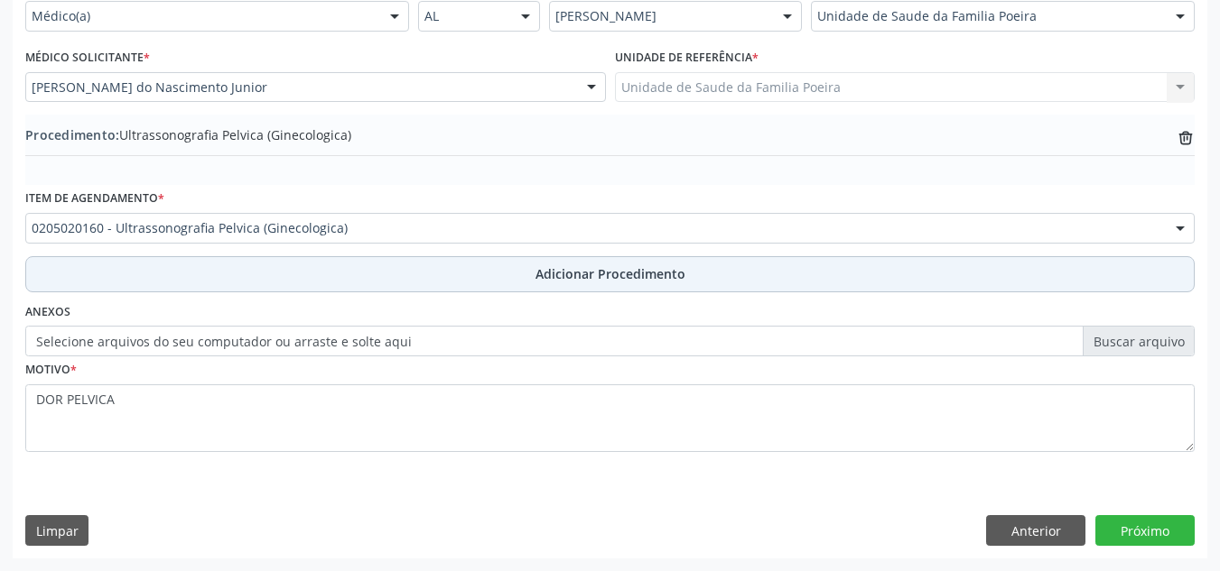
scroll to position [444, 0]
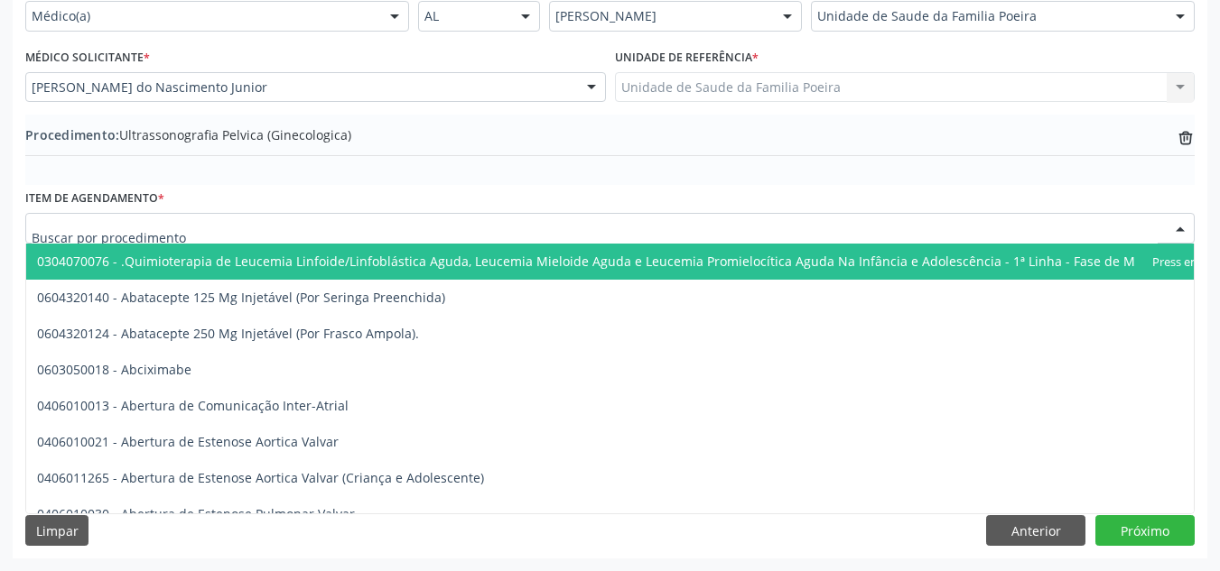
click at [361, 217] on div at bounding box center [609, 228] width 1169 height 31
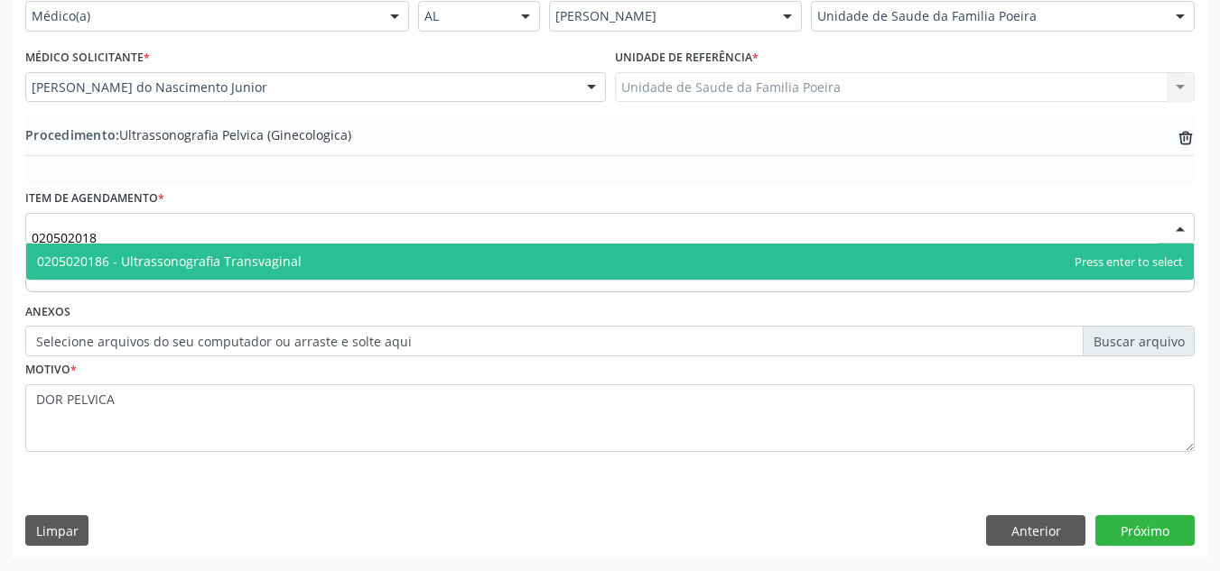
type input "0205020186"
click at [317, 268] on span "0205020186 - Ultrassonografia Transvaginal" at bounding box center [609, 262] width 1167 height 36
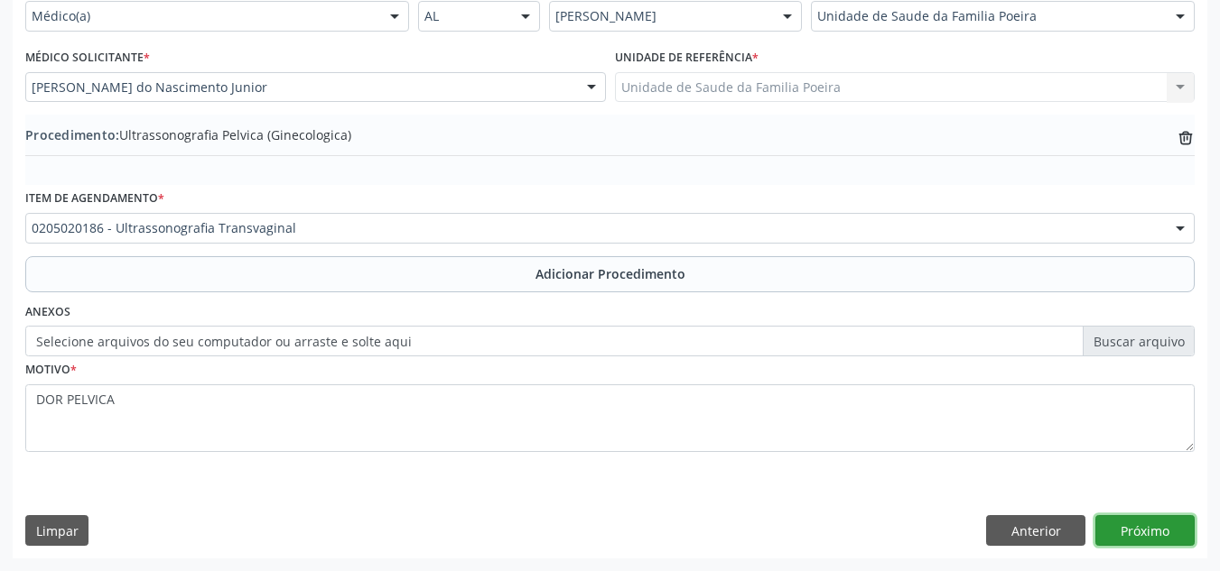
click at [1154, 524] on button "Próximo" at bounding box center [1144, 530] width 99 height 31
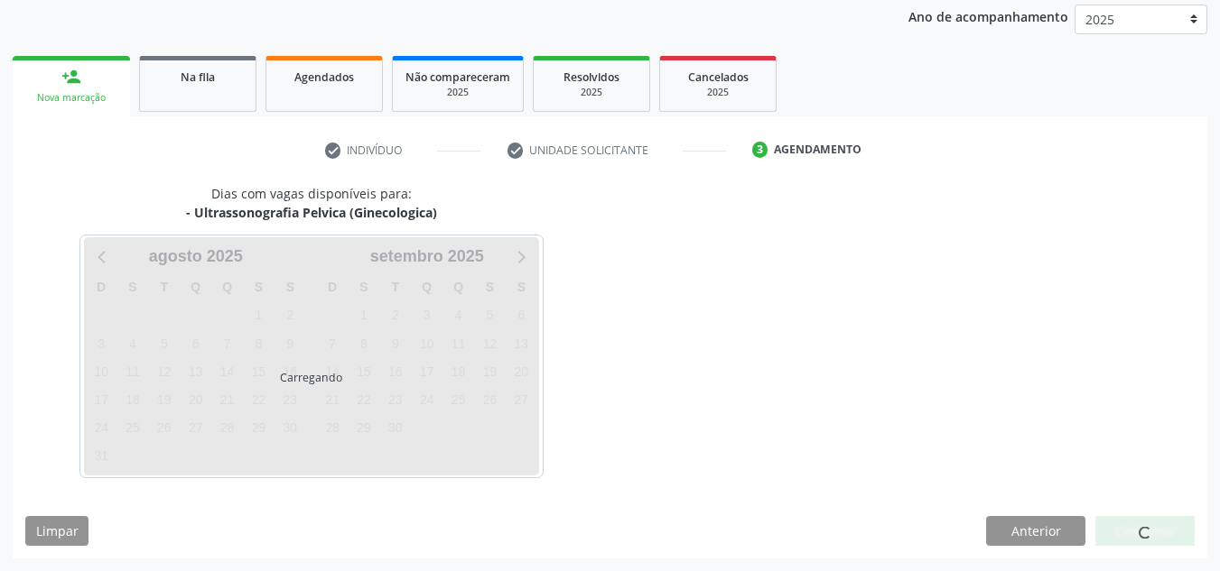
scroll to position [292, 0]
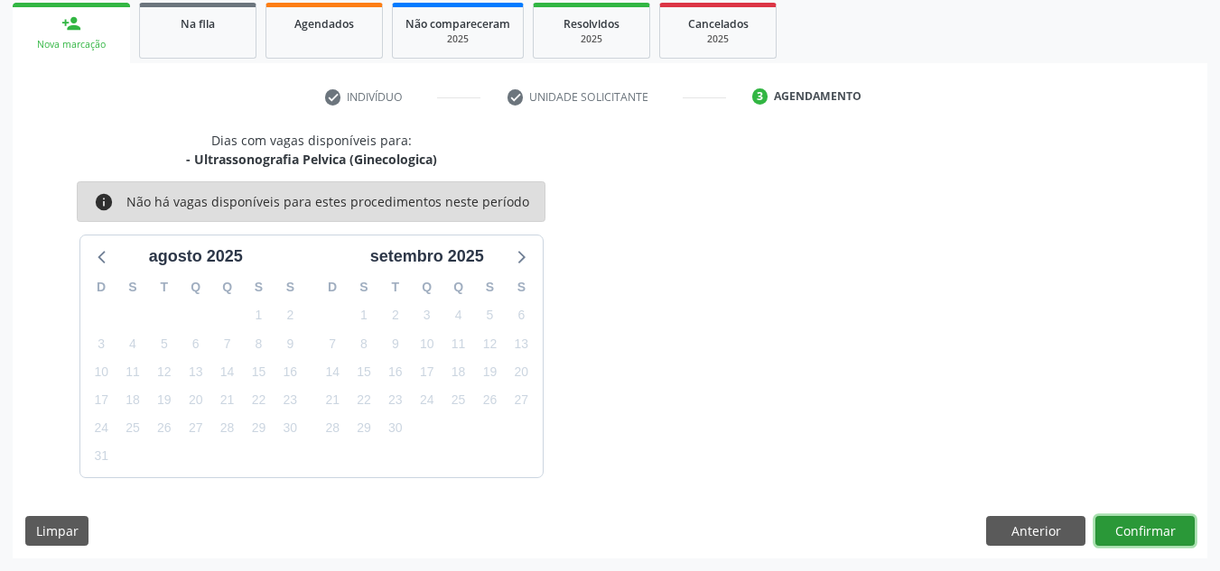
click at [1134, 526] on button "Confirmar" at bounding box center [1144, 531] width 99 height 31
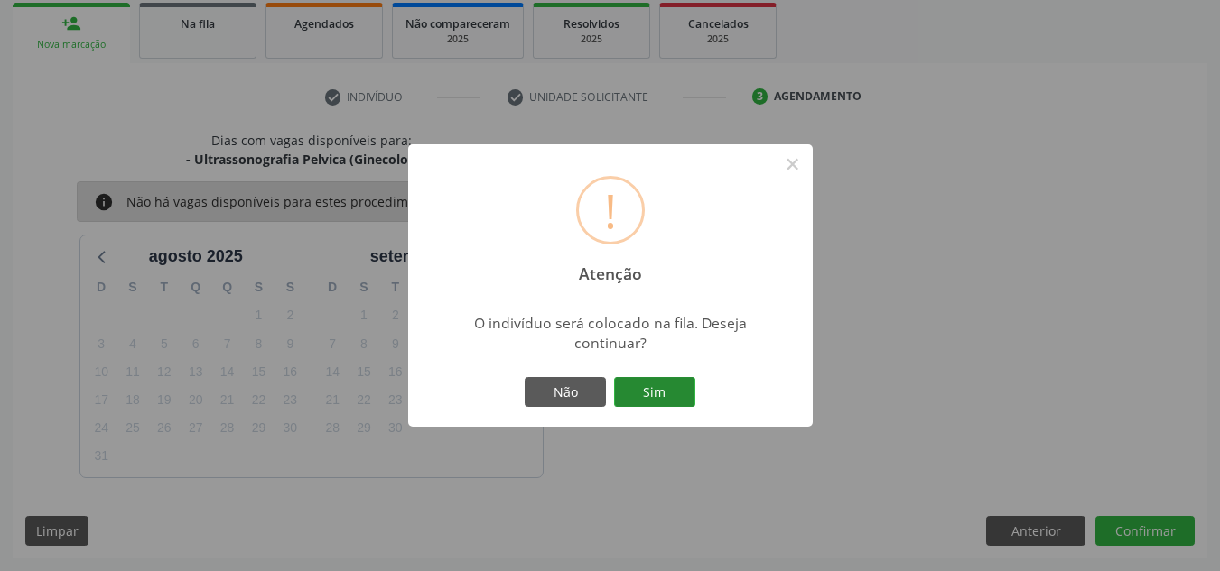
click at [675, 397] on button "Sim" at bounding box center [654, 392] width 81 height 31
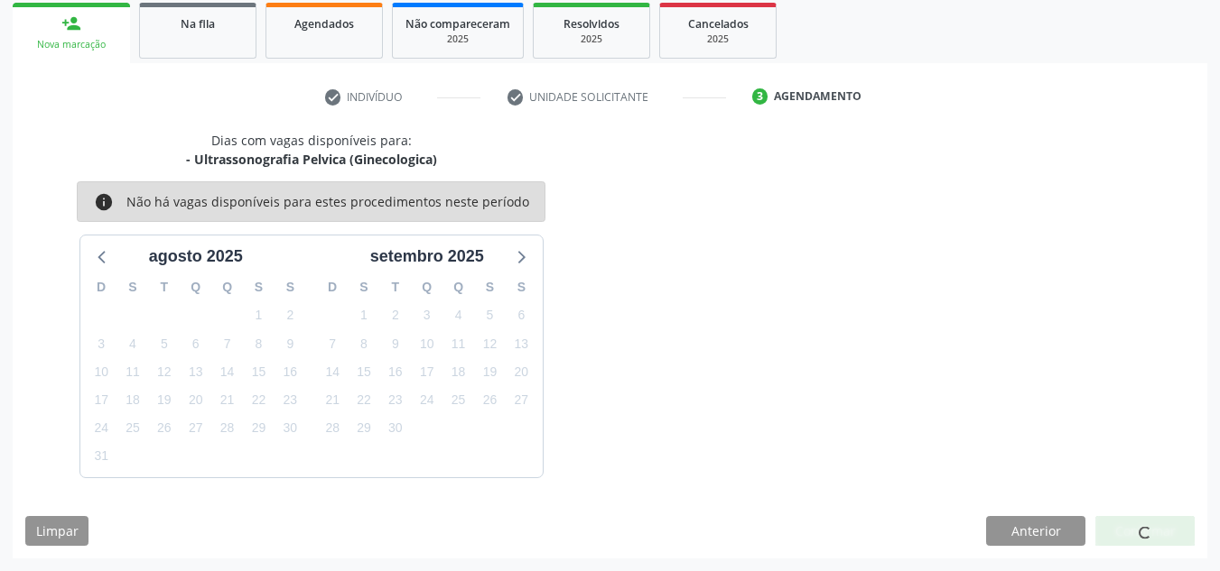
scroll to position [50, 0]
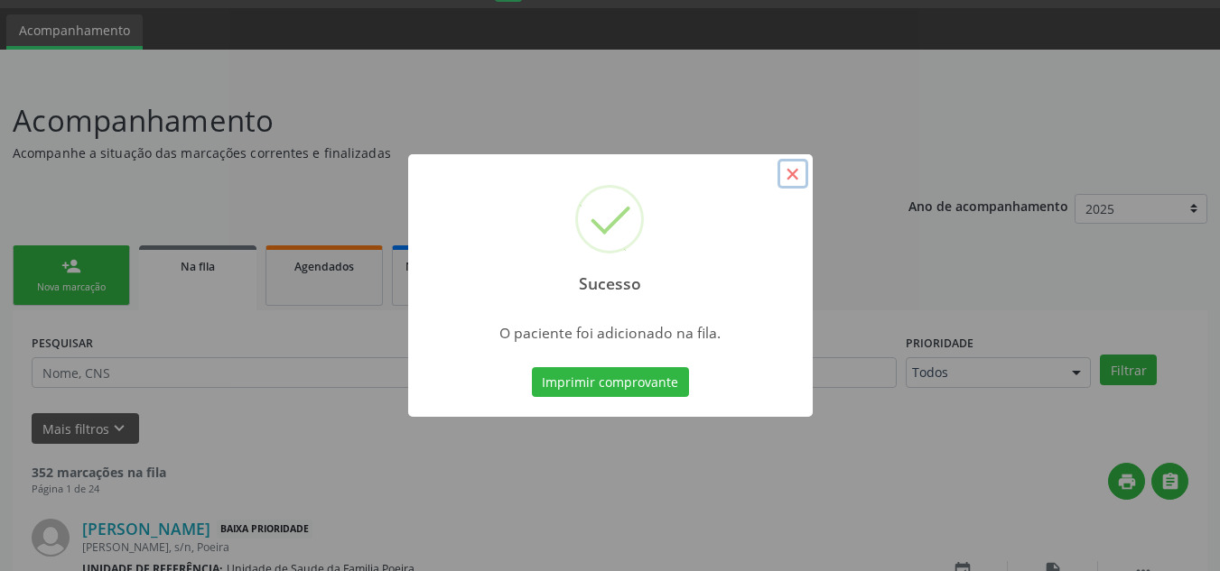
click at [786, 180] on button "×" at bounding box center [792, 174] width 31 height 31
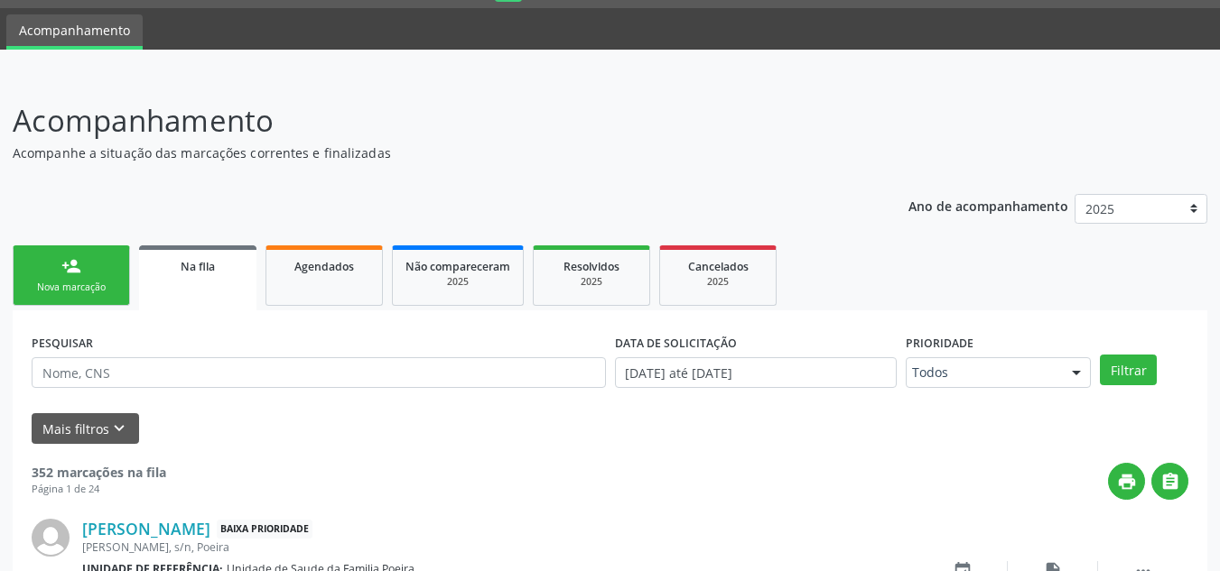
click at [58, 290] on div "Nova marcação" at bounding box center [71, 288] width 90 height 14
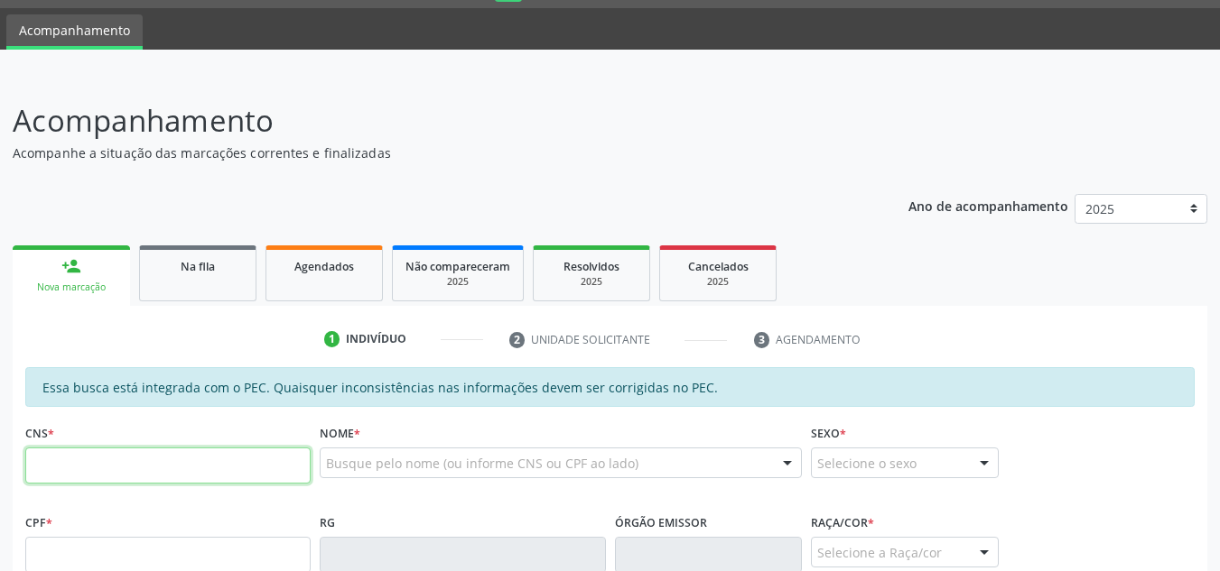
click at [130, 463] on input "text" at bounding box center [167, 466] width 285 height 36
type input "702 6002 8381 0349"
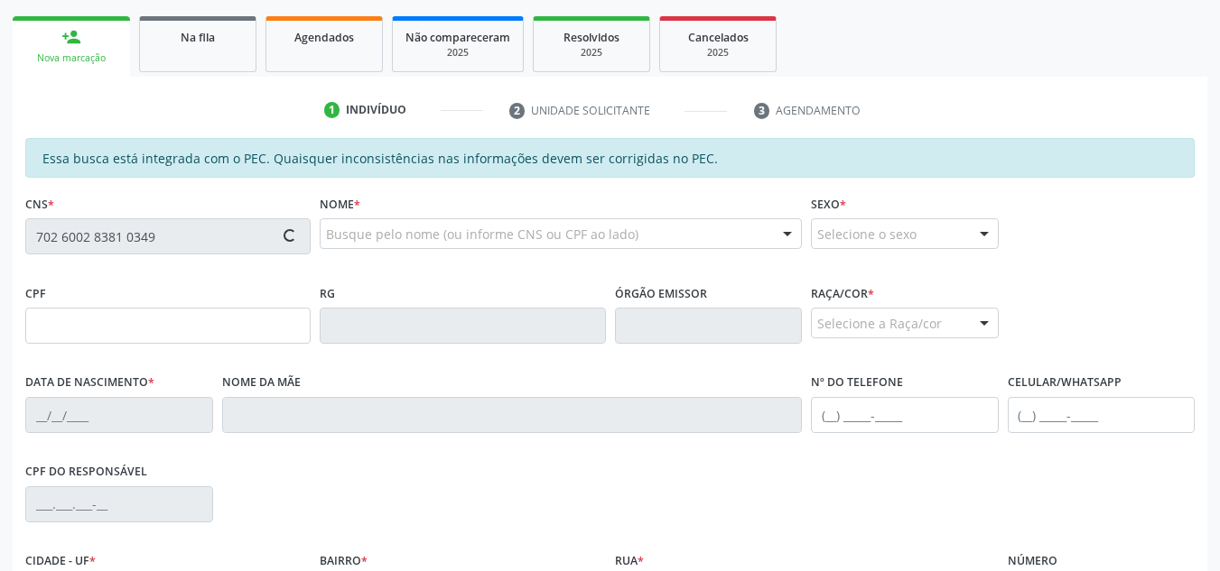
type input "725.431.244-20"
type input "08/11/1958"
type input "Maria Margarida da Silva"
type input "(82) 99371-8732"
type input "S/N"
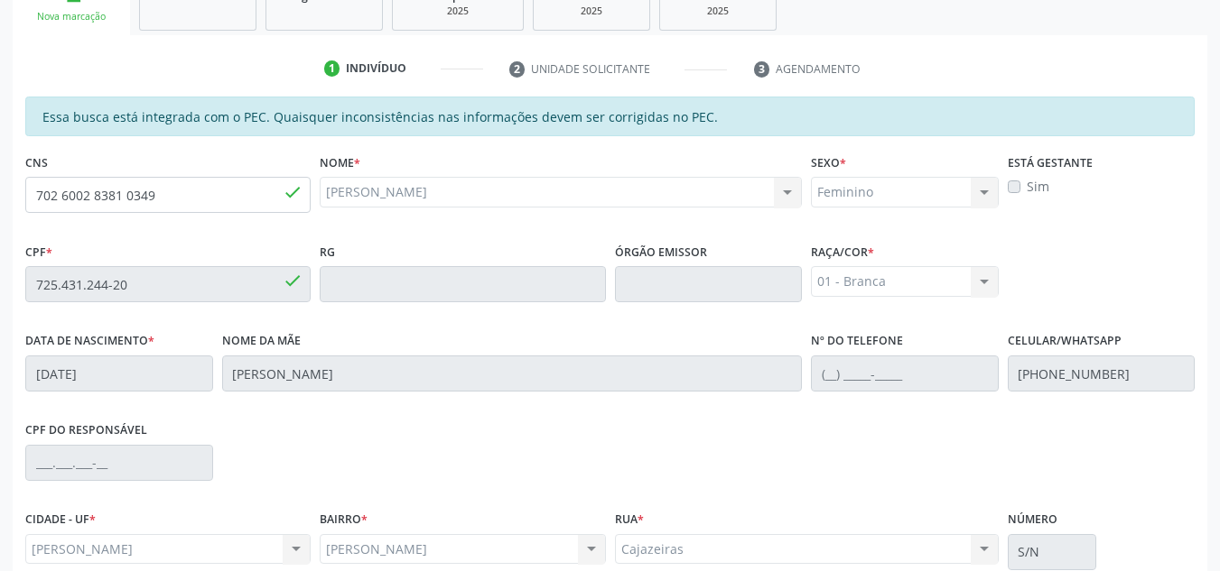
scroll to position [485, 0]
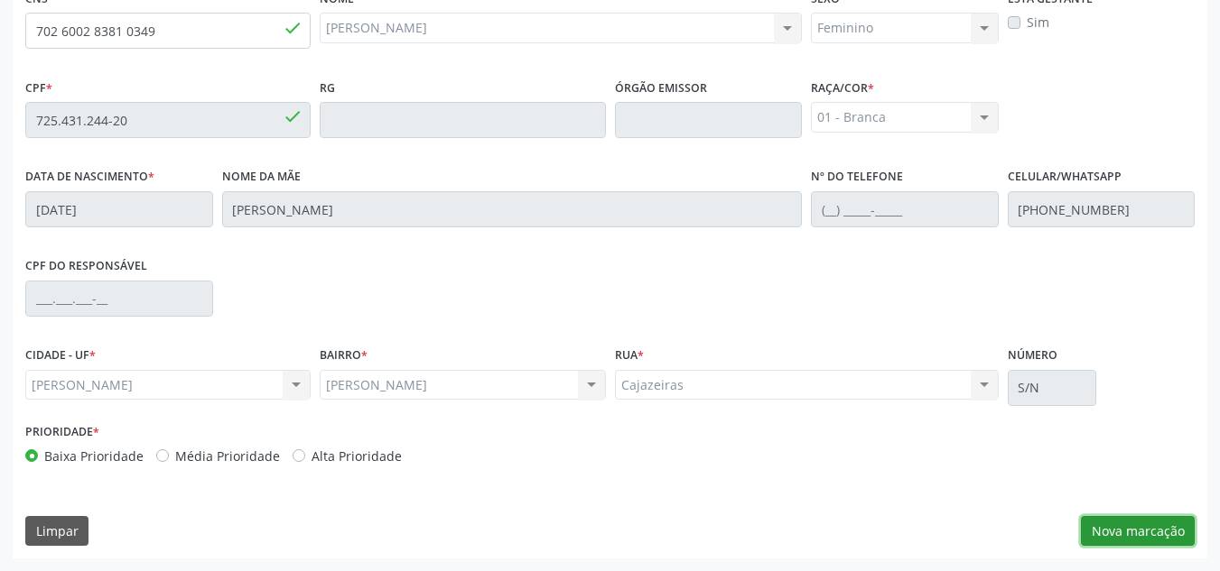
click at [1106, 526] on button "Nova marcação" at bounding box center [1138, 531] width 114 height 31
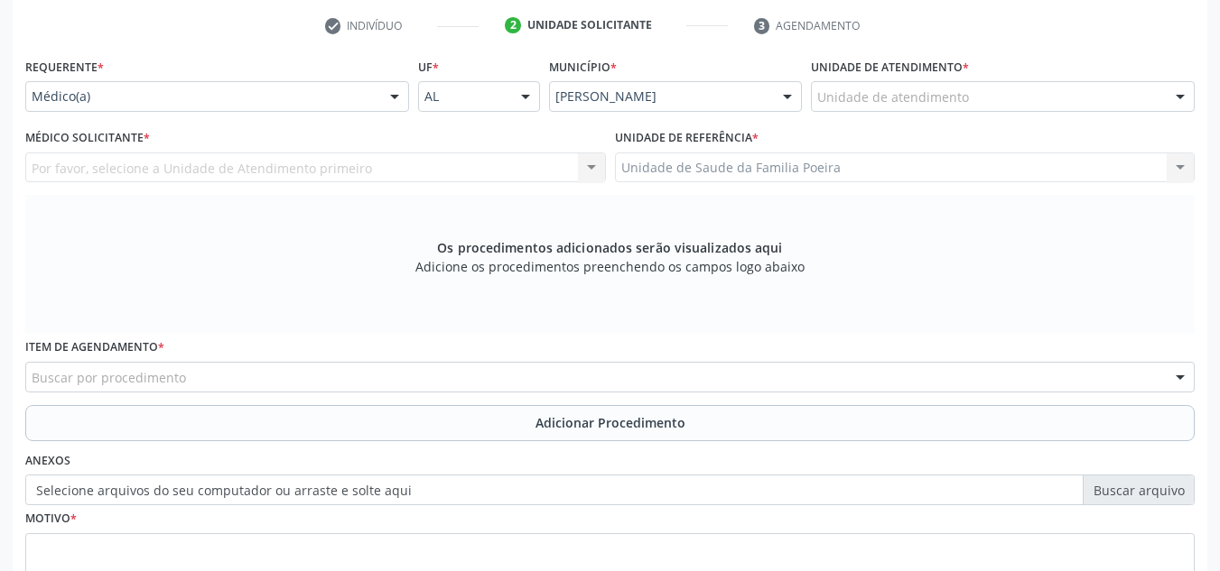
scroll to position [304, 0]
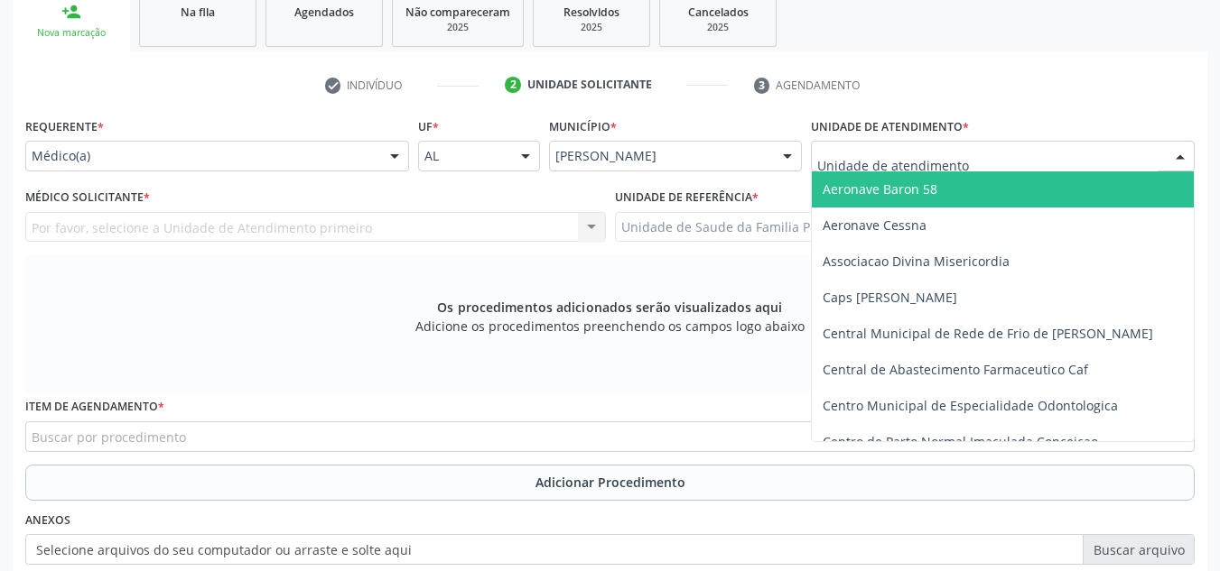
click at [1016, 153] on div at bounding box center [1003, 156] width 384 height 31
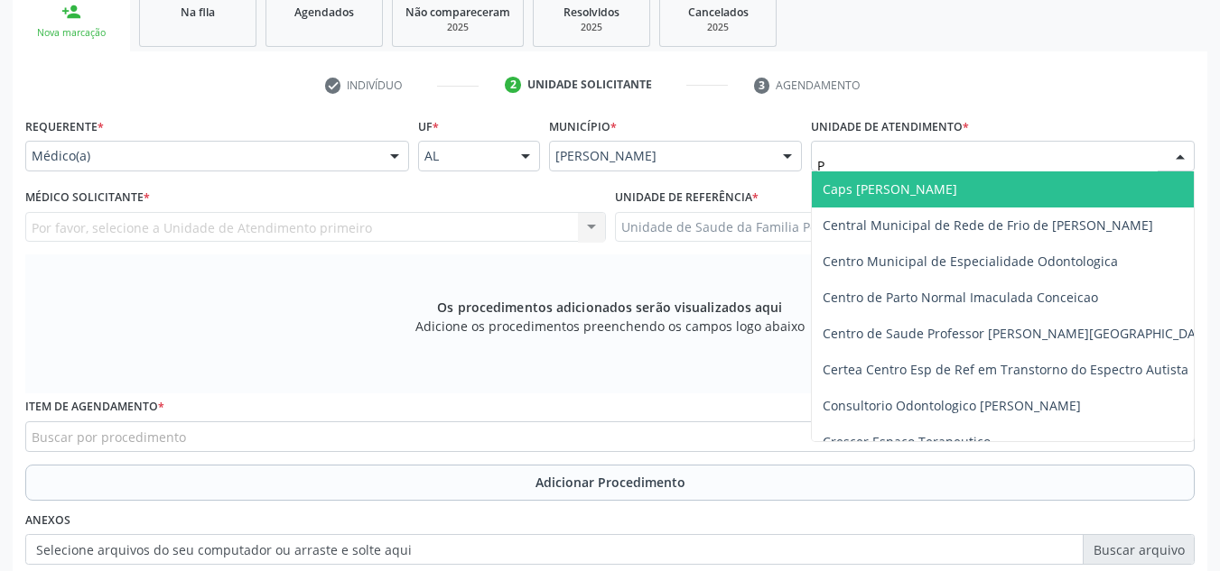
type input "PO"
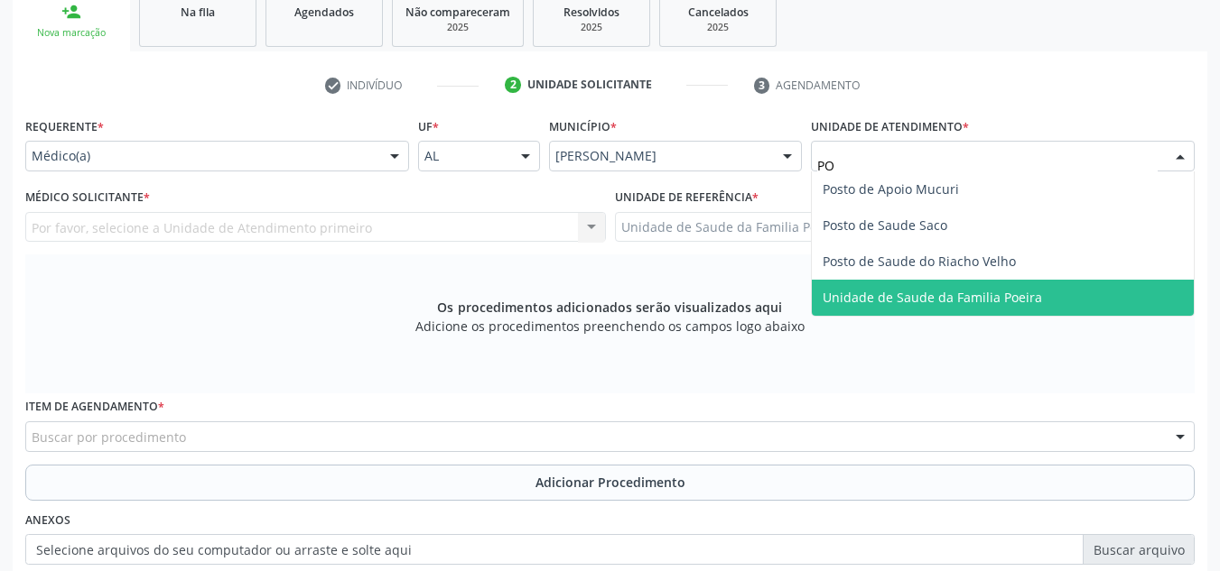
click at [971, 301] on span "Unidade de Saude da Familia Poeira" at bounding box center [931, 297] width 219 height 17
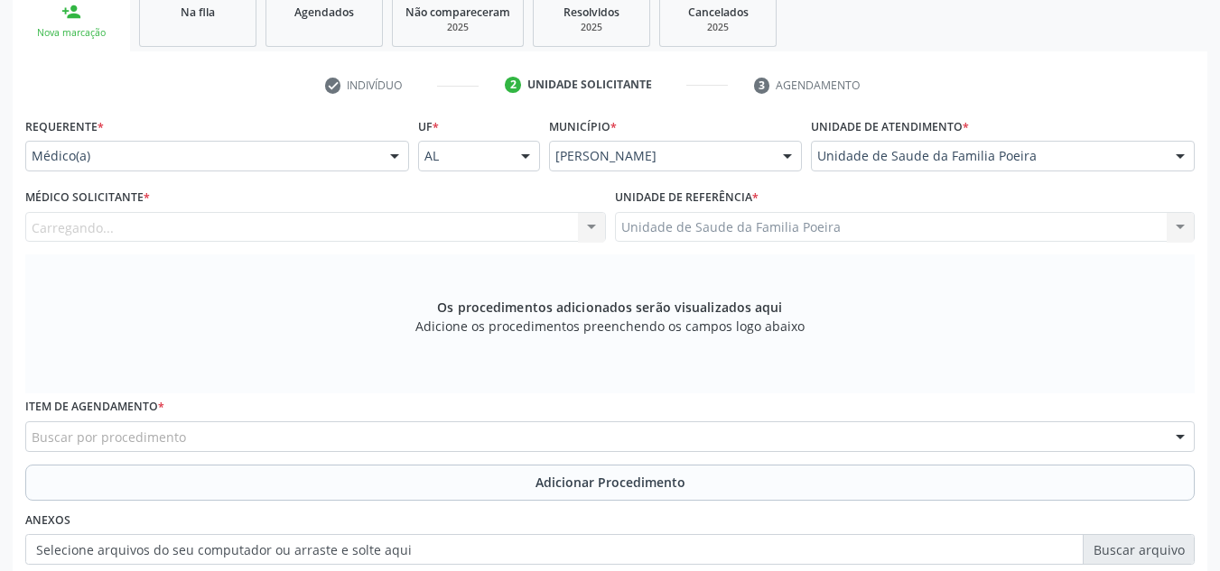
scroll to position [214, 0]
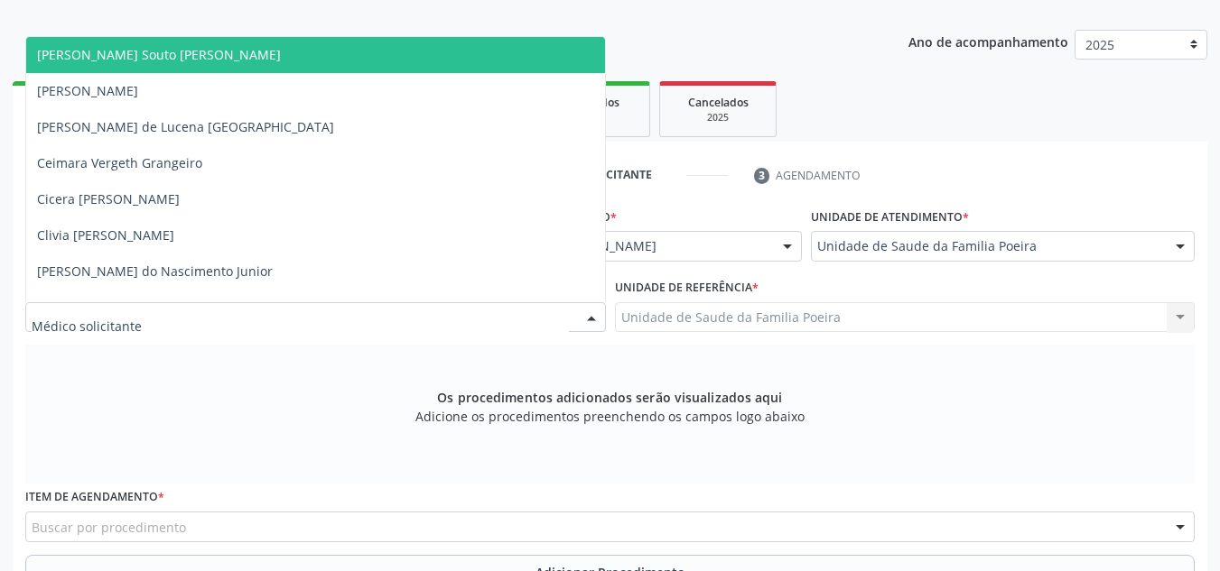
click at [148, 313] on div at bounding box center [315, 317] width 580 height 31
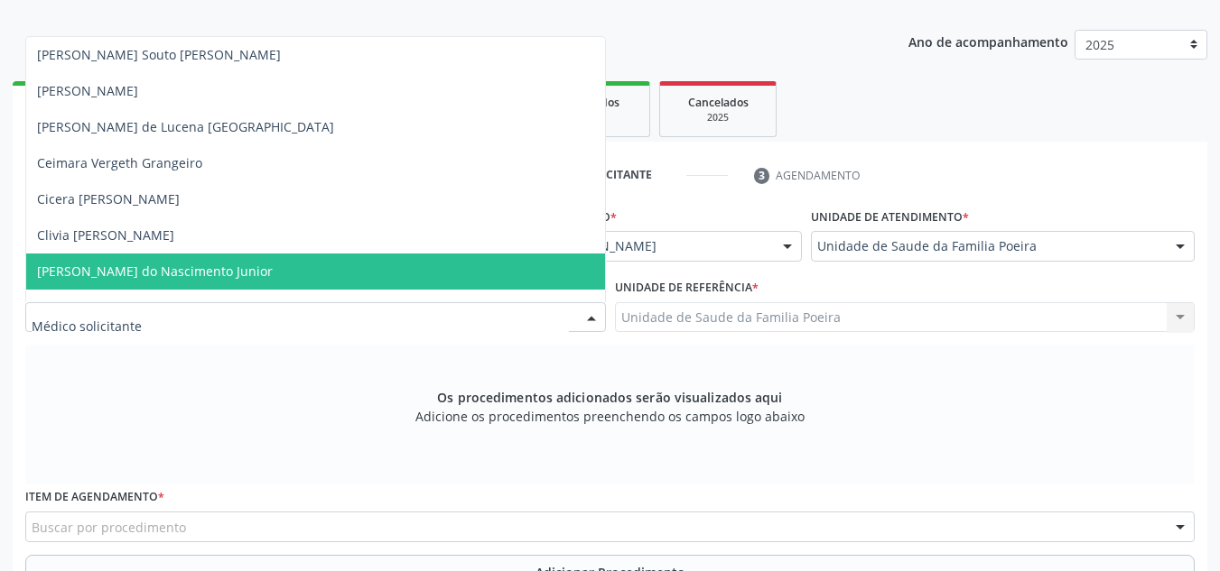
click at [144, 274] on span "Cosmo Faustino do Nascimento Junior" at bounding box center [155, 271] width 236 height 17
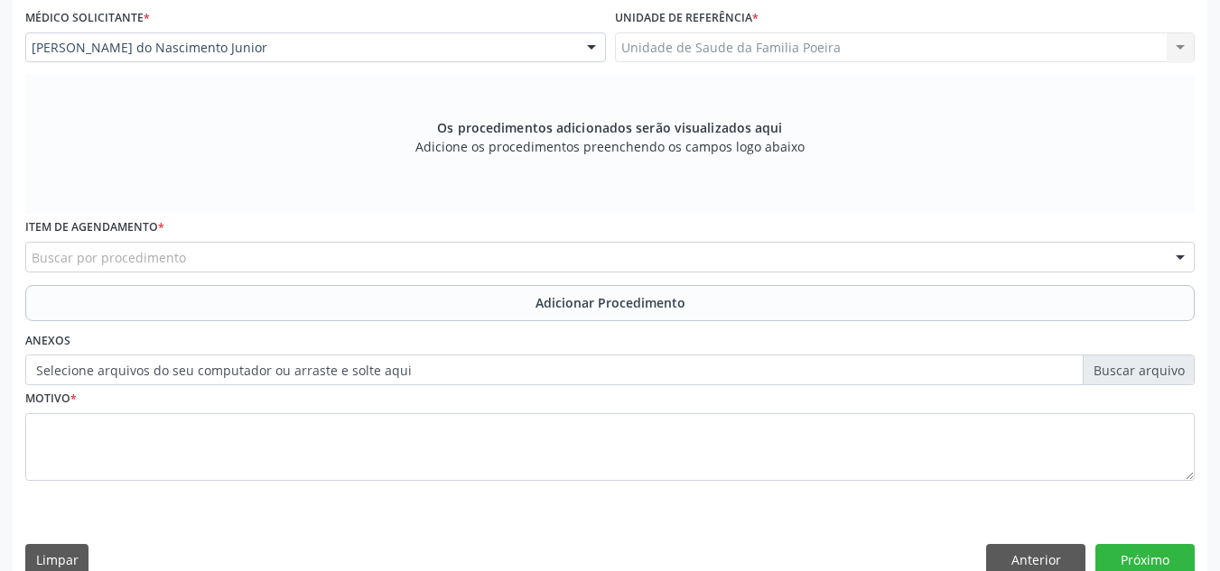
scroll to position [485, 0]
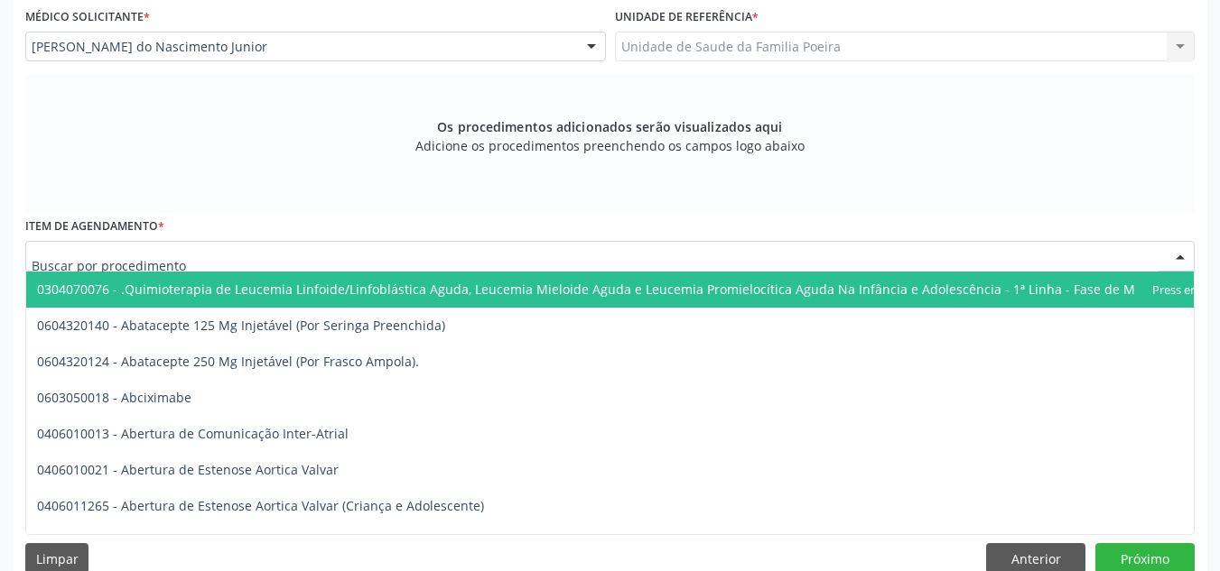
click at [234, 255] on div at bounding box center [609, 256] width 1169 height 31
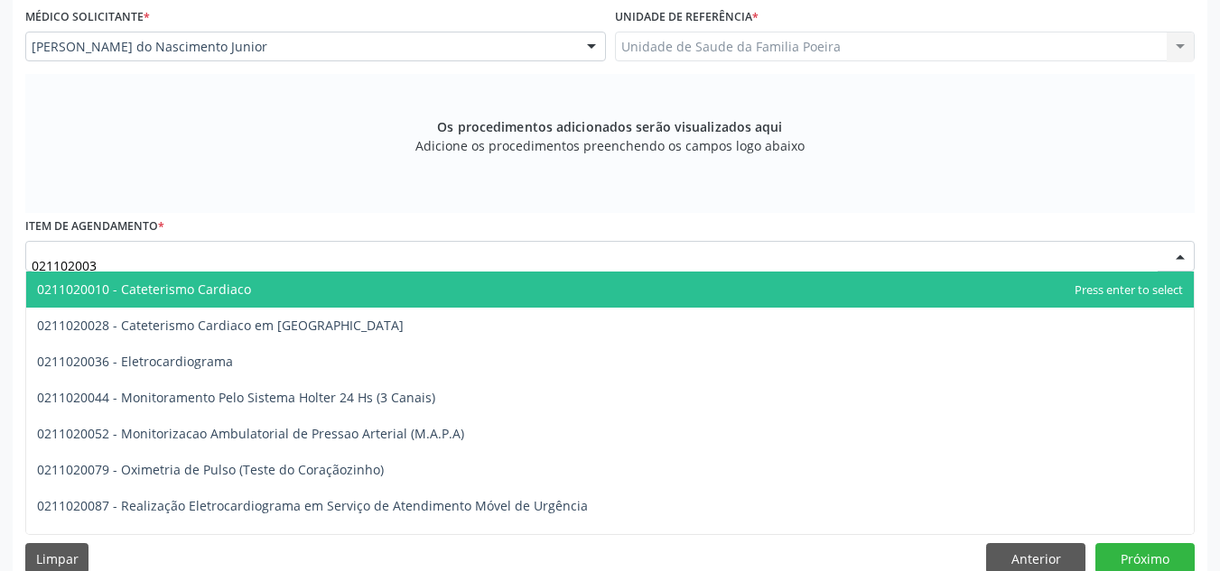
type input "0211020036"
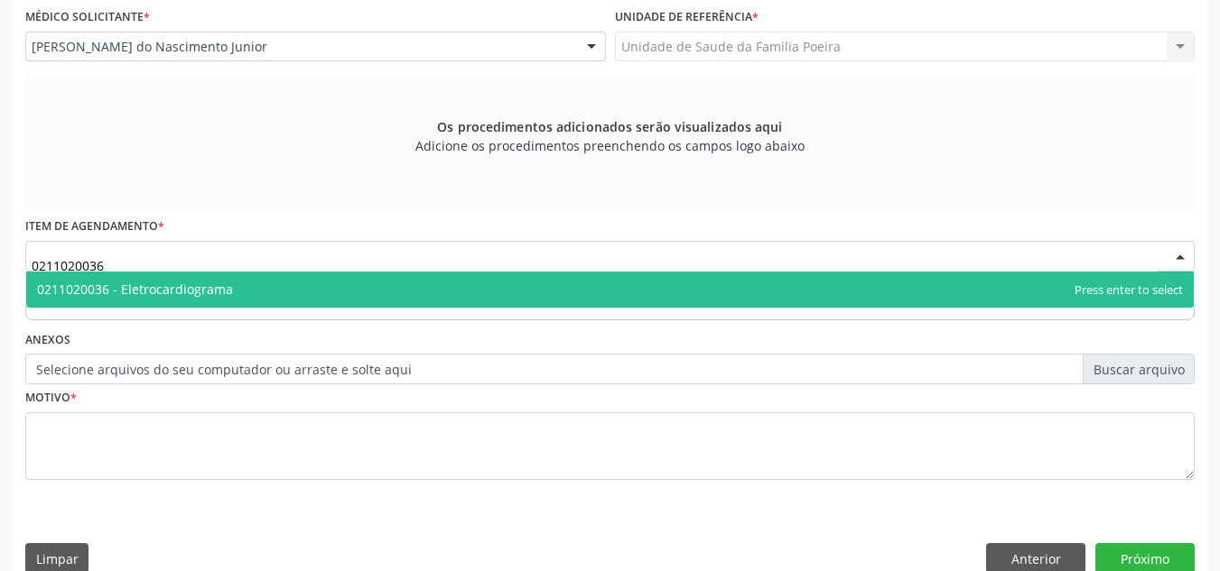
click at [220, 290] on span "0211020036 - Eletrocardiograma" at bounding box center [135, 289] width 196 height 17
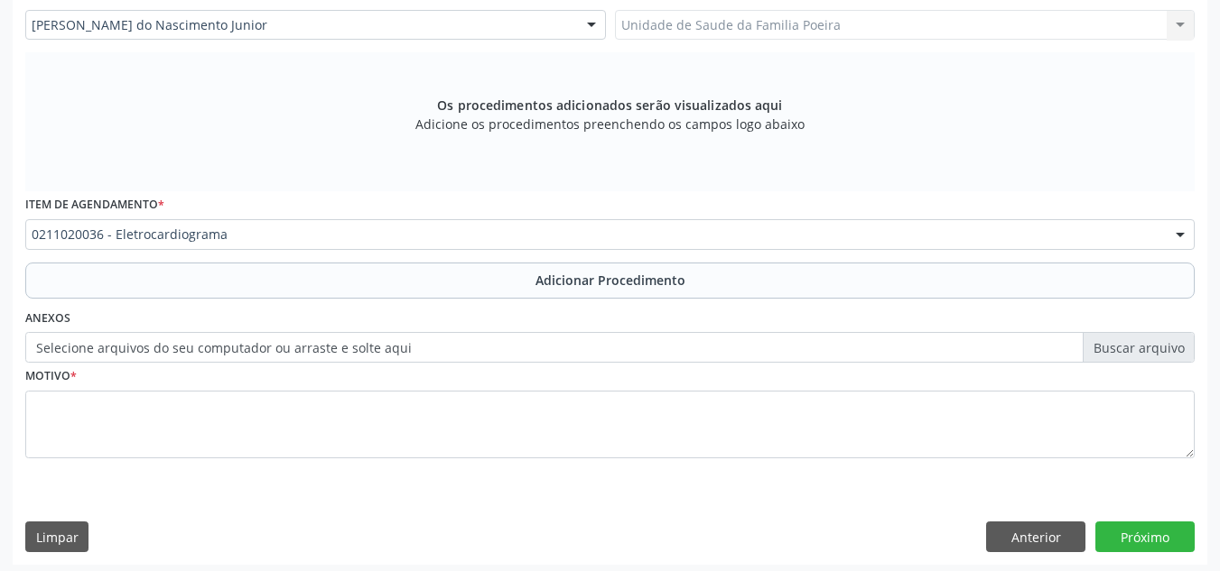
scroll to position [513, 0]
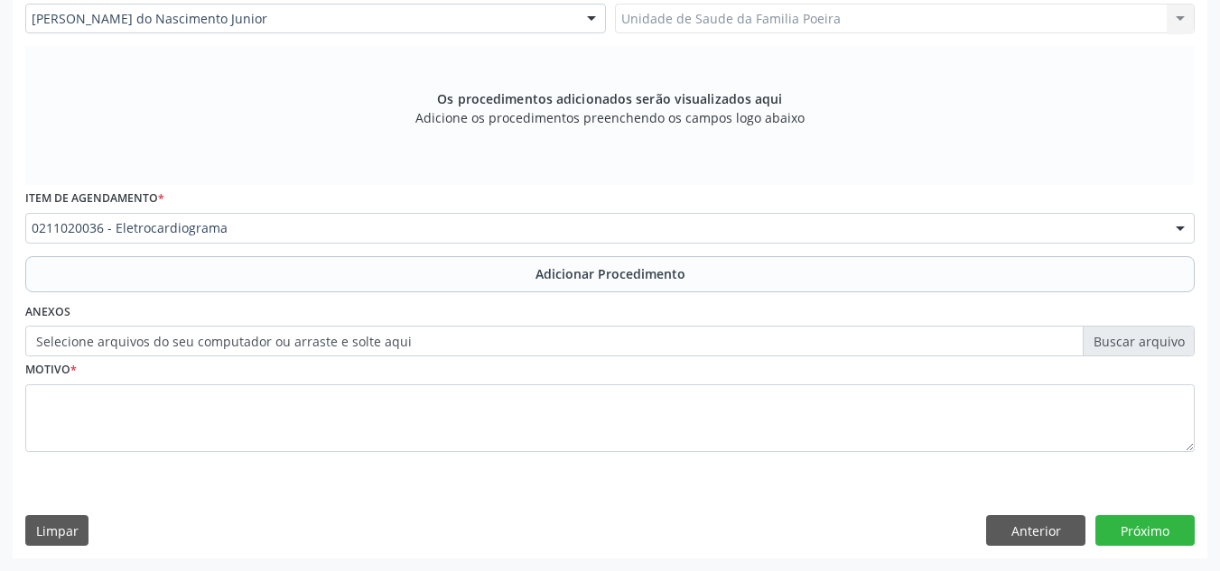
click at [245, 455] on fieldset "Motivo *" at bounding box center [609, 411] width 1169 height 108
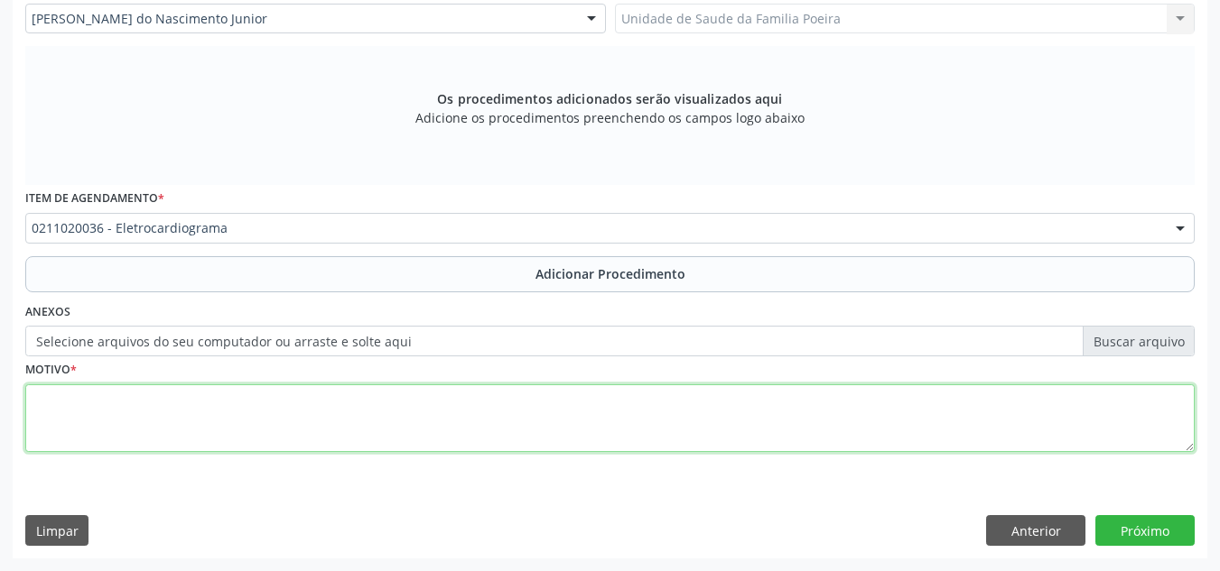
click at [255, 434] on textarea at bounding box center [609, 419] width 1169 height 69
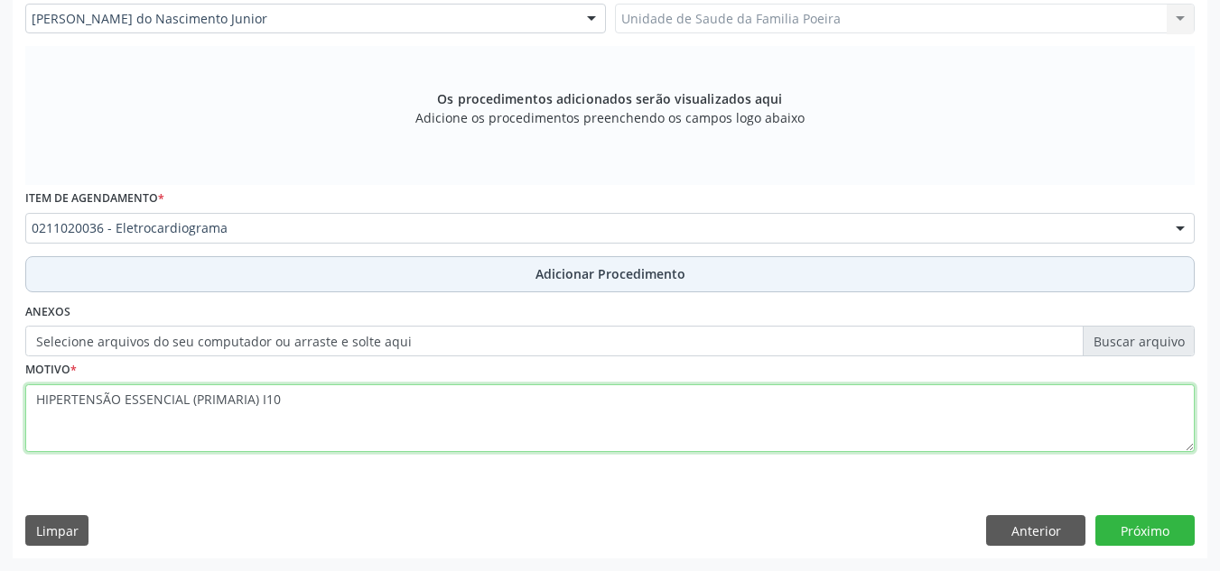
type textarea "HIPERTENSÃO ESSENCIAL (PRIMARIA) I10"
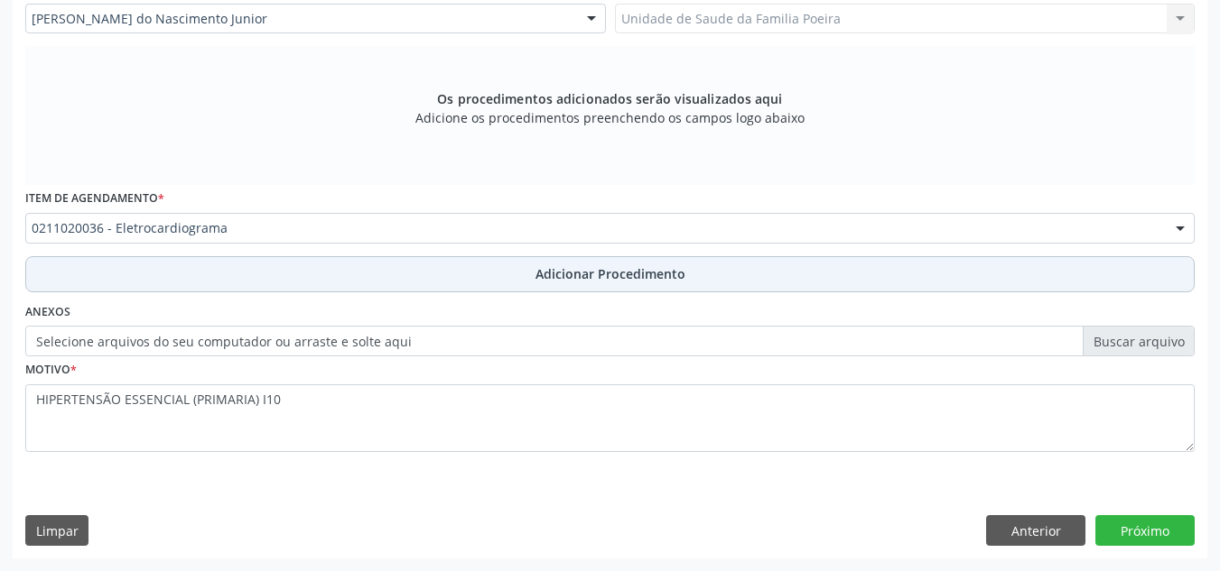
click at [479, 285] on button "Adicionar Procedimento" at bounding box center [609, 274] width 1169 height 36
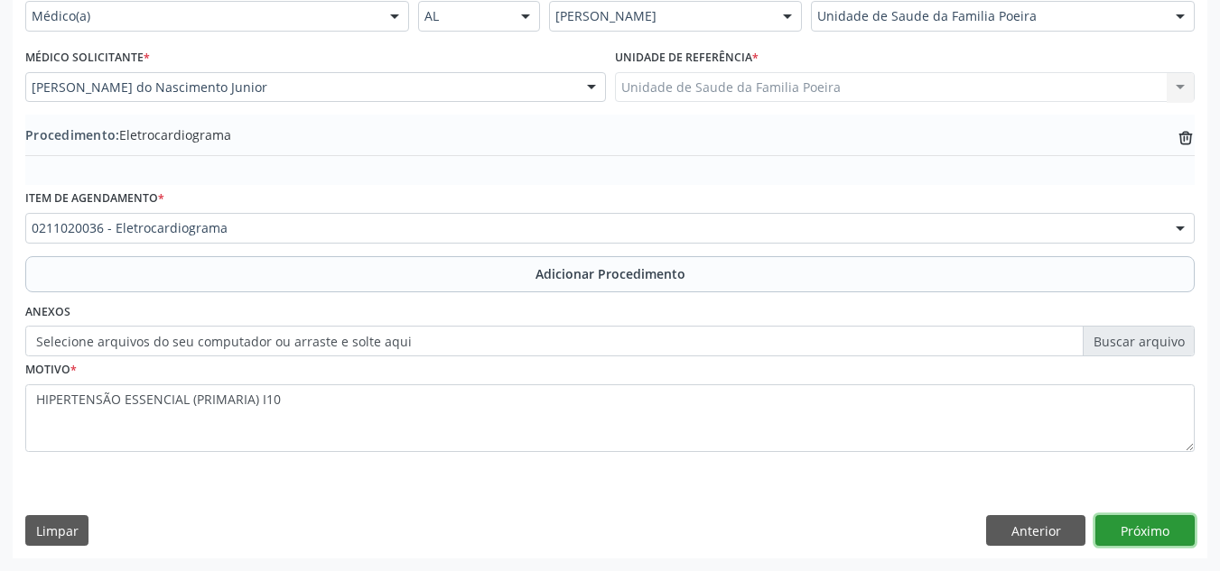
click at [1136, 524] on button "Próximo" at bounding box center [1144, 530] width 99 height 31
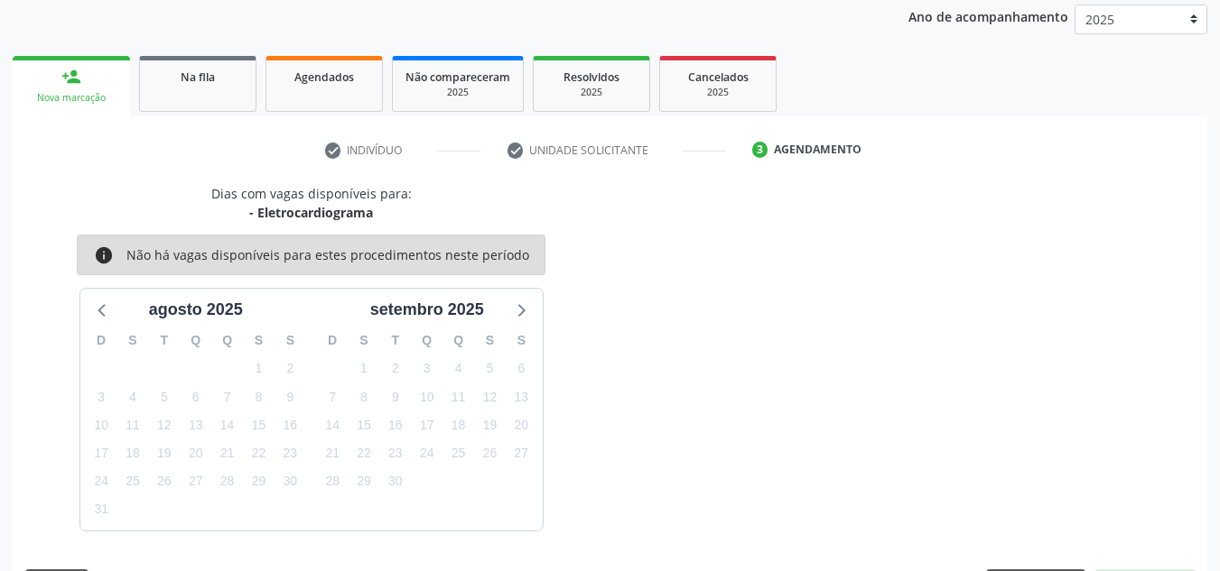
scroll to position [292, 0]
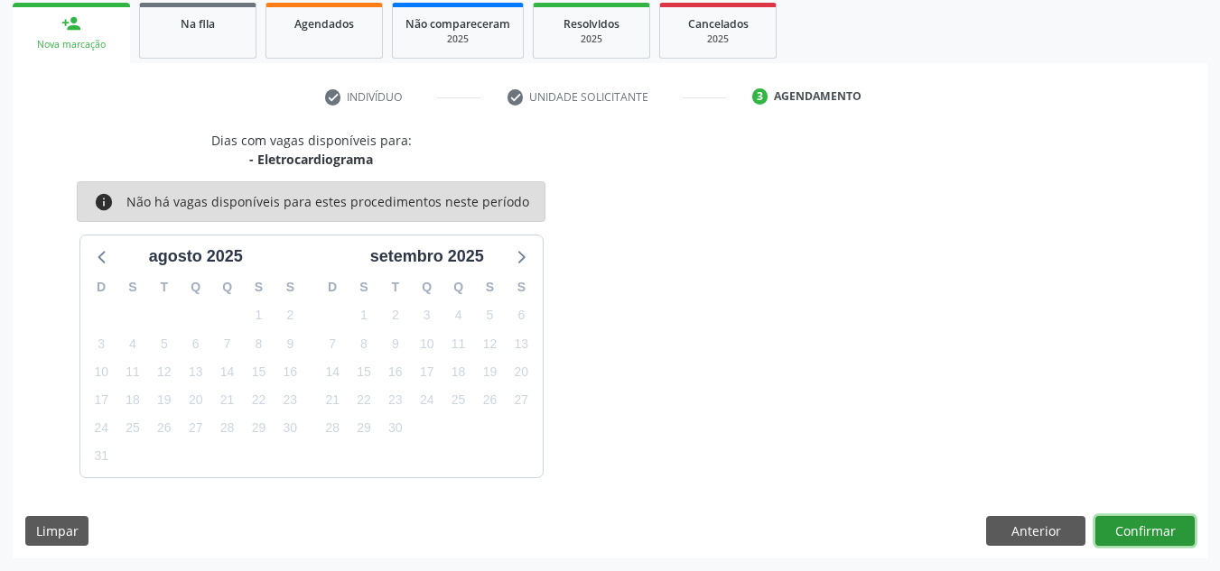
click at [1174, 530] on button "Confirmar" at bounding box center [1144, 531] width 99 height 31
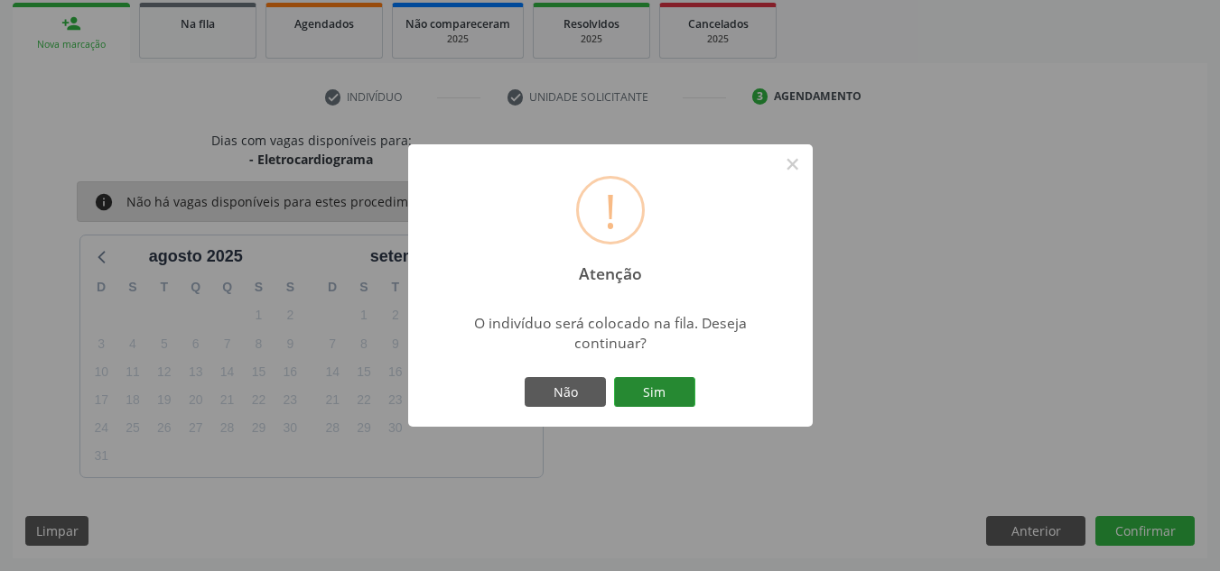
click at [662, 395] on button "Sim" at bounding box center [654, 392] width 81 height 31
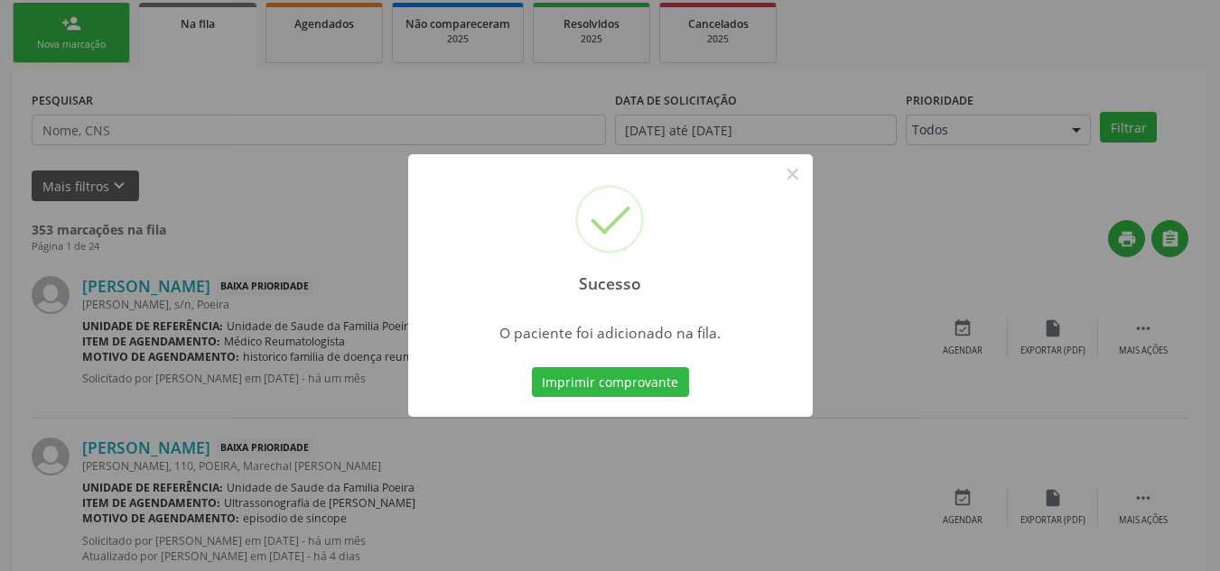
scroll to position [50, 0]
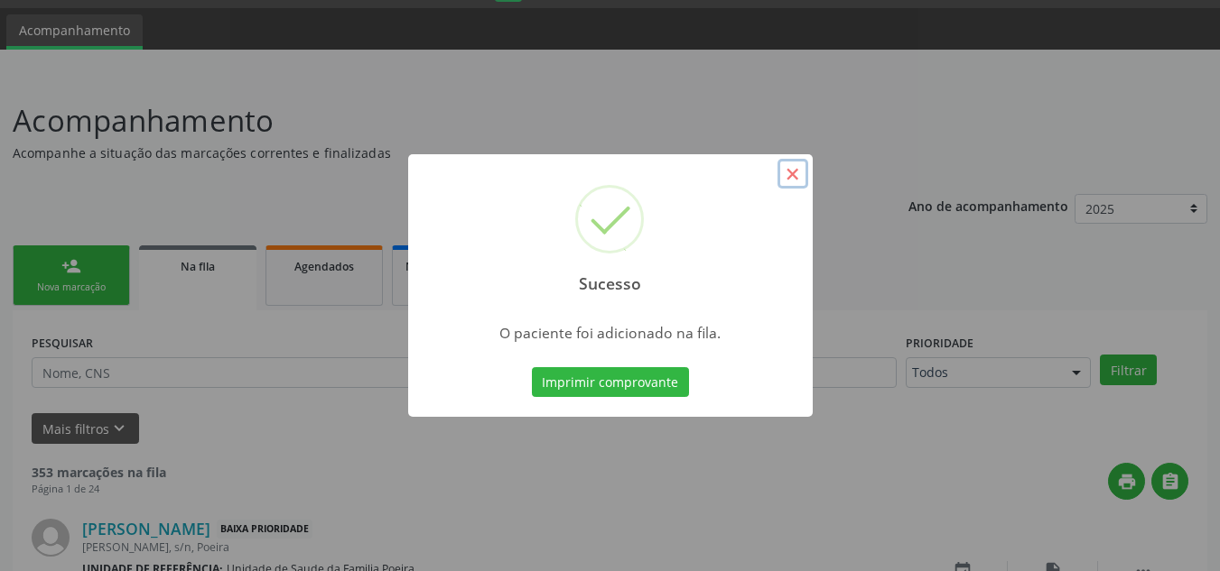
click at [789, 181] on button "×" at bounding box center [792, 174] width 31 height 31
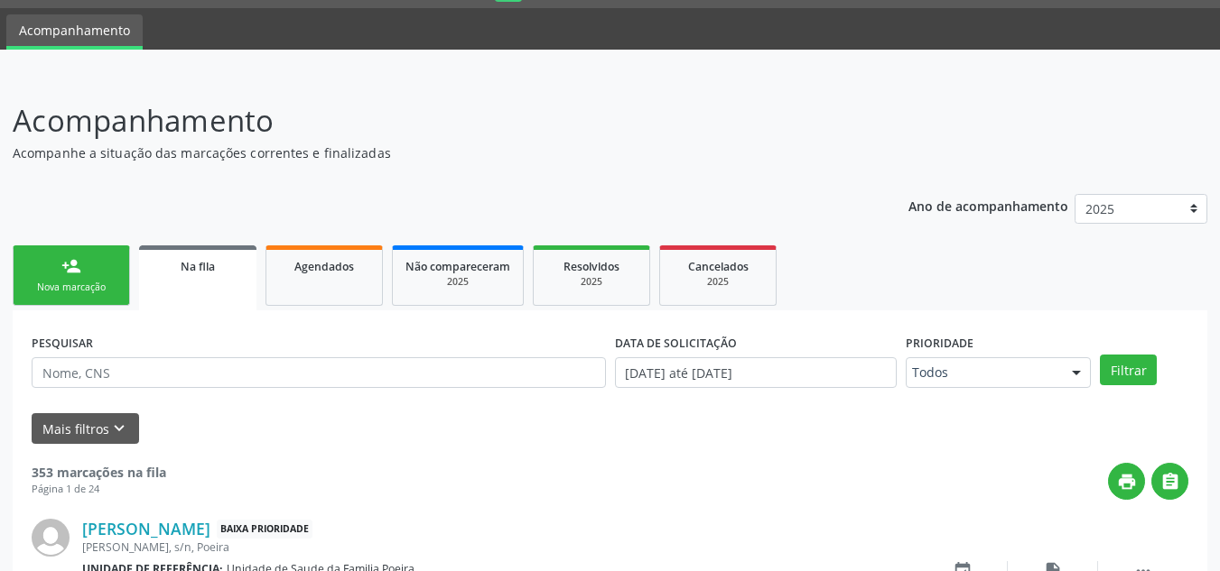
click at [67, 269] on div "person_add" at bounding box center [71, 266] width 20 height 20
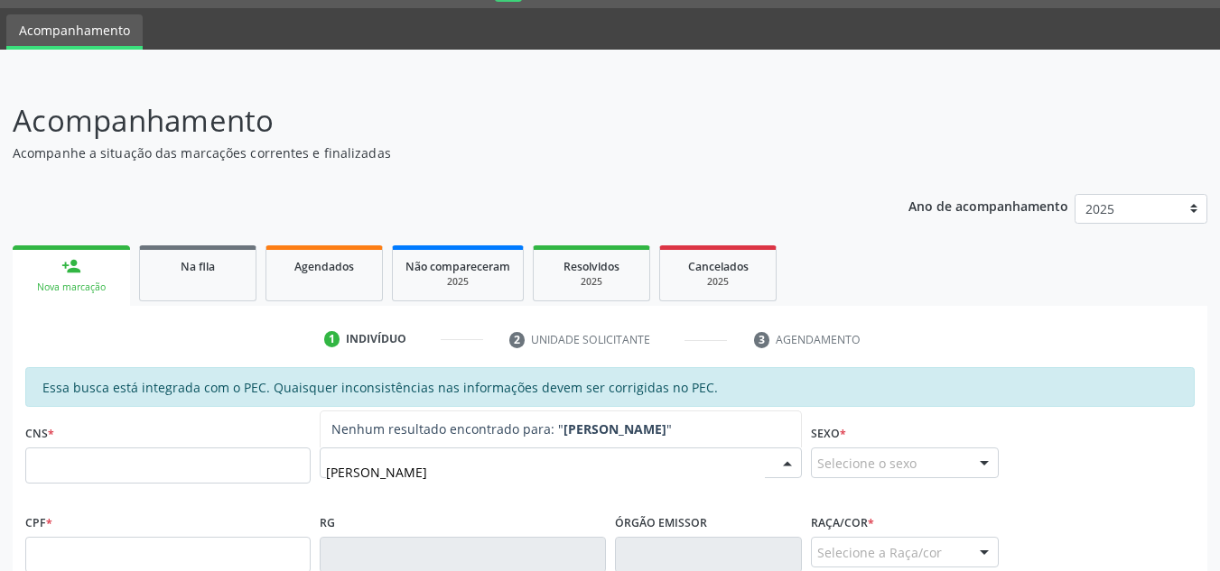
type input "ERALDINA FERREIRA DA SILVA"
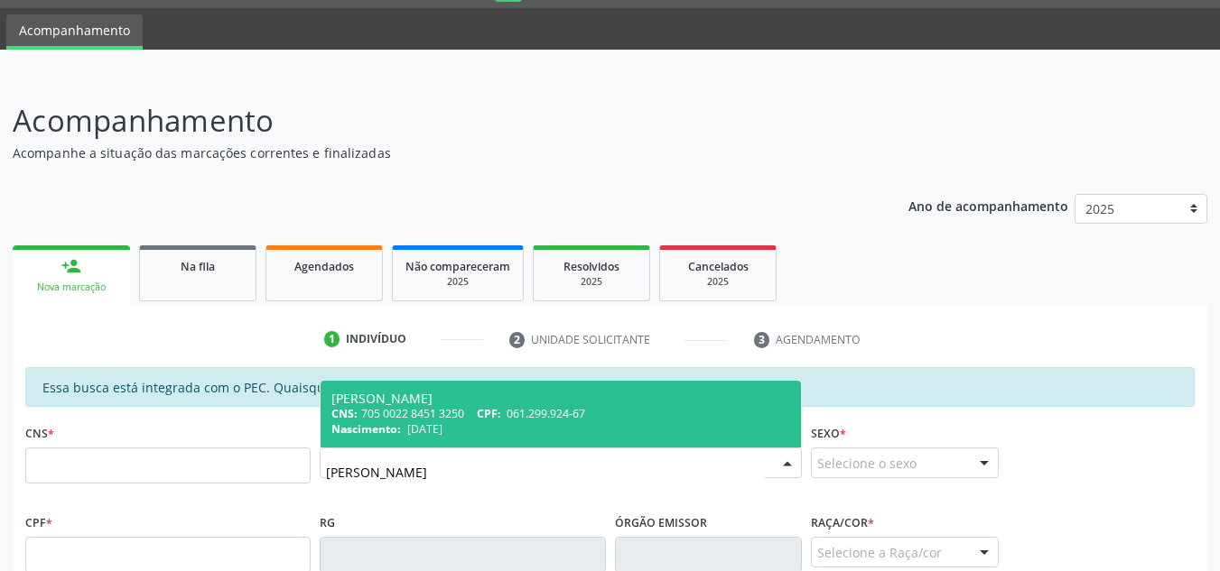
drag, startPoint x: 510, startPoint y: 478, endPoint x: 320, endPoint y: 478, distance: 189.6
click at [320, 478] on div "ERALDINA FERREIRA DA SILVA" at bounding box center [561, 463] width 482 height 31
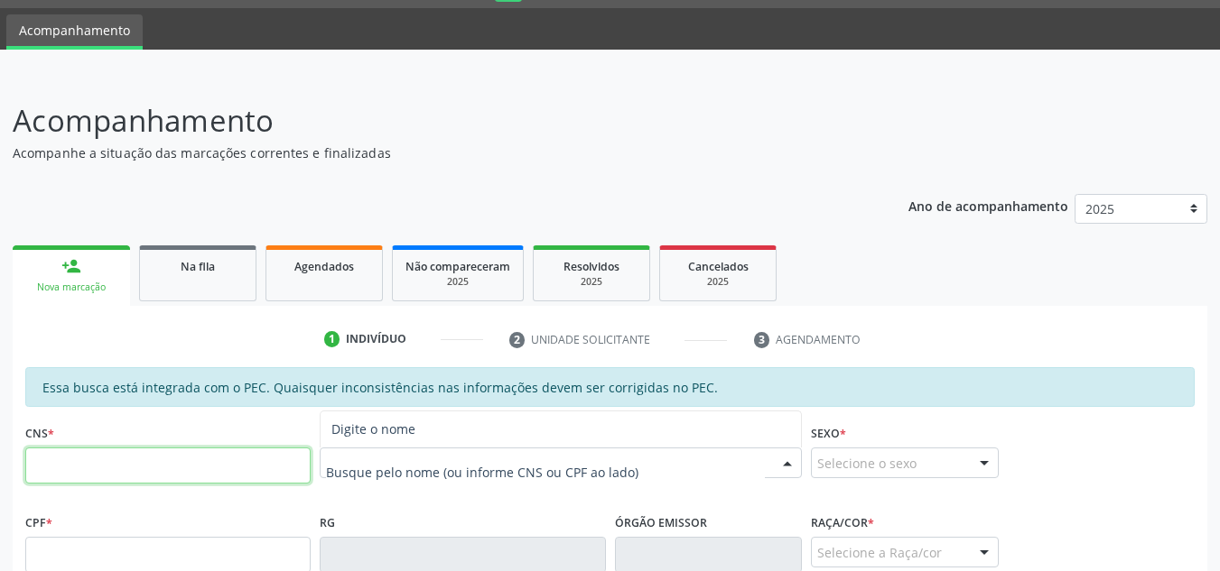
click at [115, 472] on input "text" at bounding box center [167, 466] width 285 height 36
type input "705 0022 8451 3250"
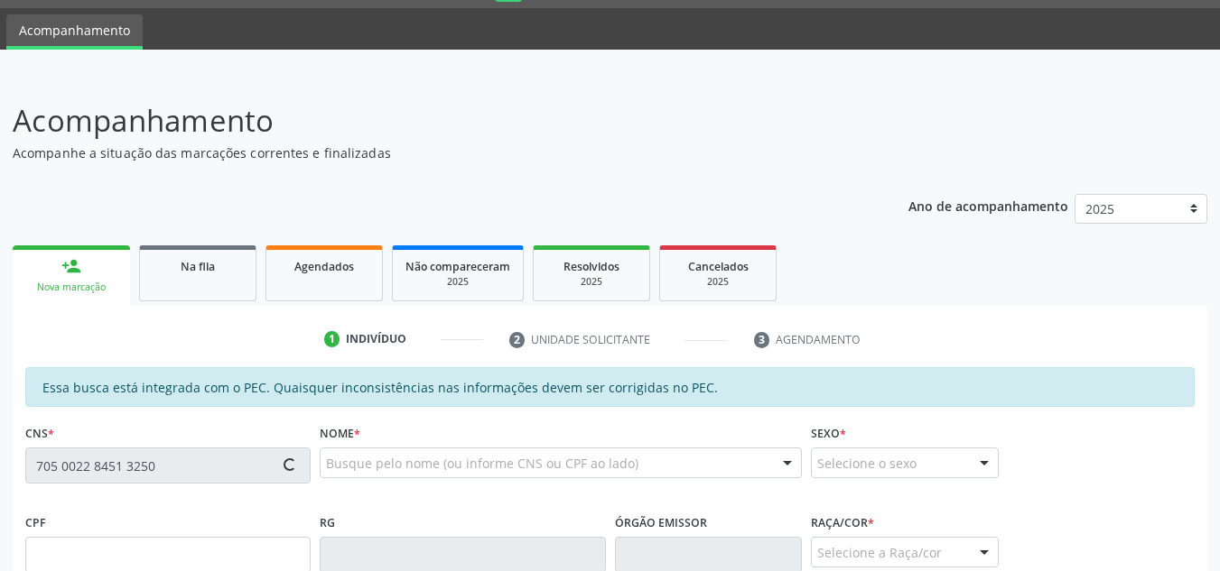
type input "061.299.924-67"
type input "03/04/1986"
type input "Maria Gedinalva dos Santos Ferreira"
type input "(82) 99164-8388"
type input "117"
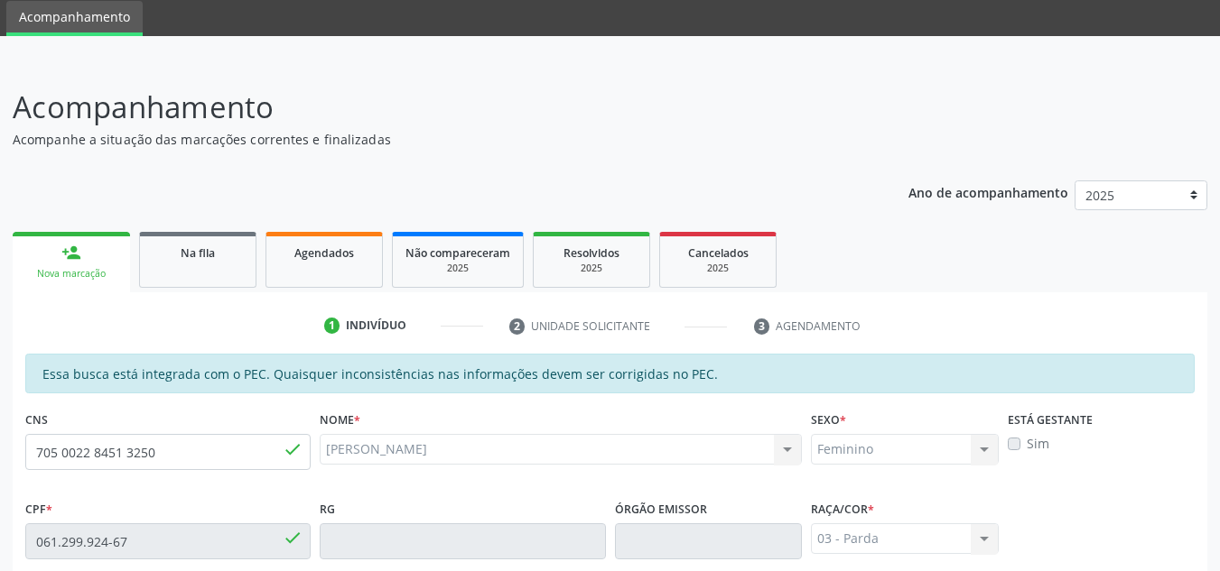
scroll to position [485, 0]
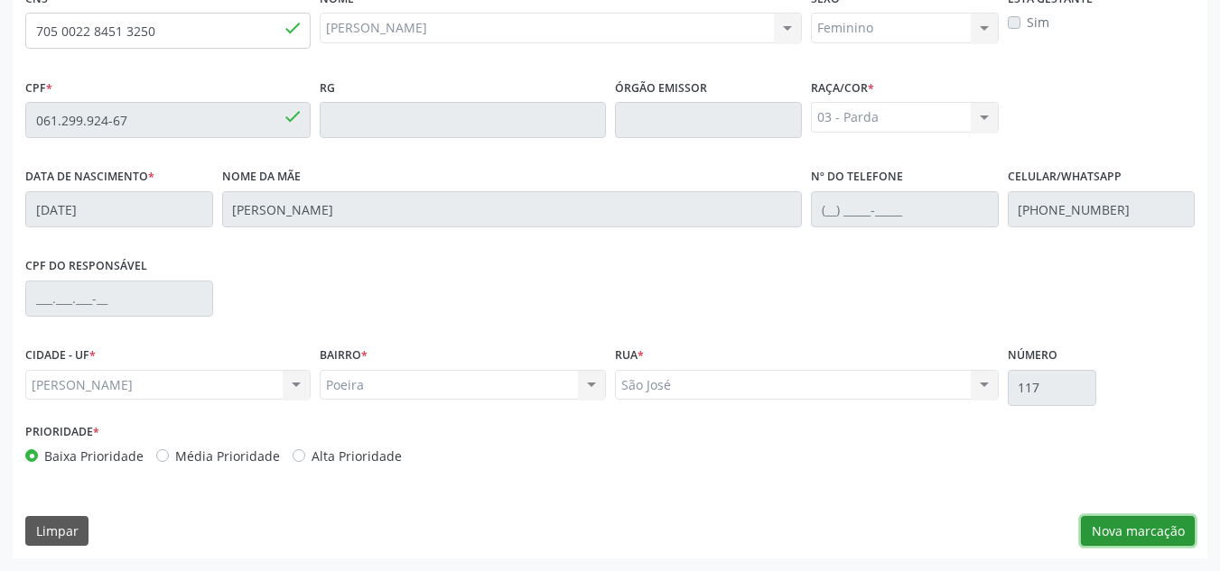
click at [1150, 537] on button "Nova marcação" at bounding box center [1138, 531] width 114 height 31
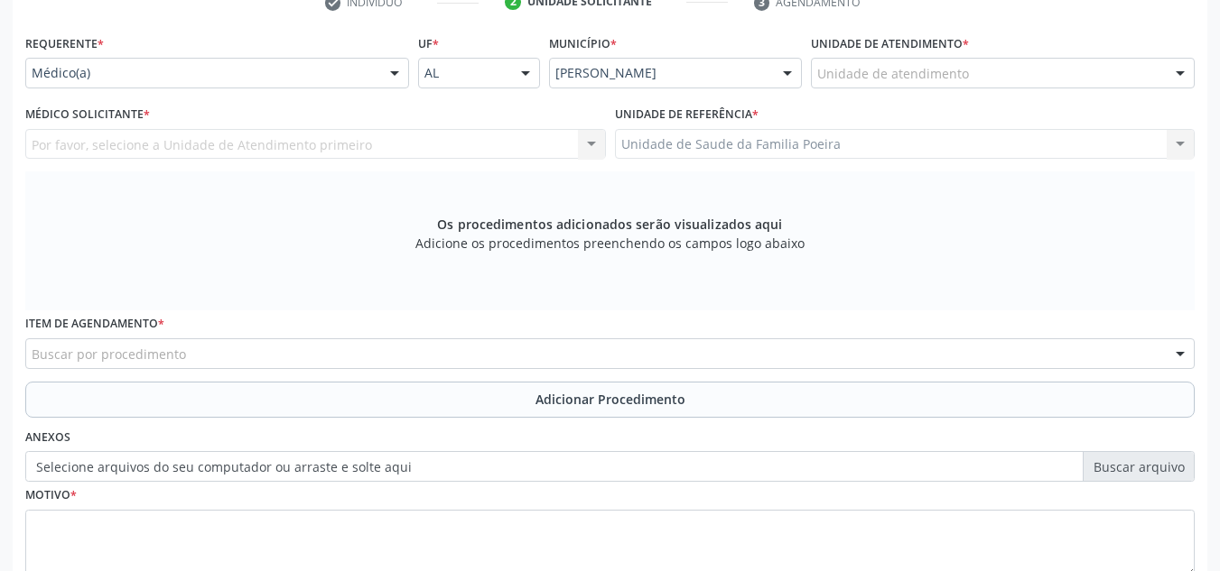
scroll to position [304, 0]
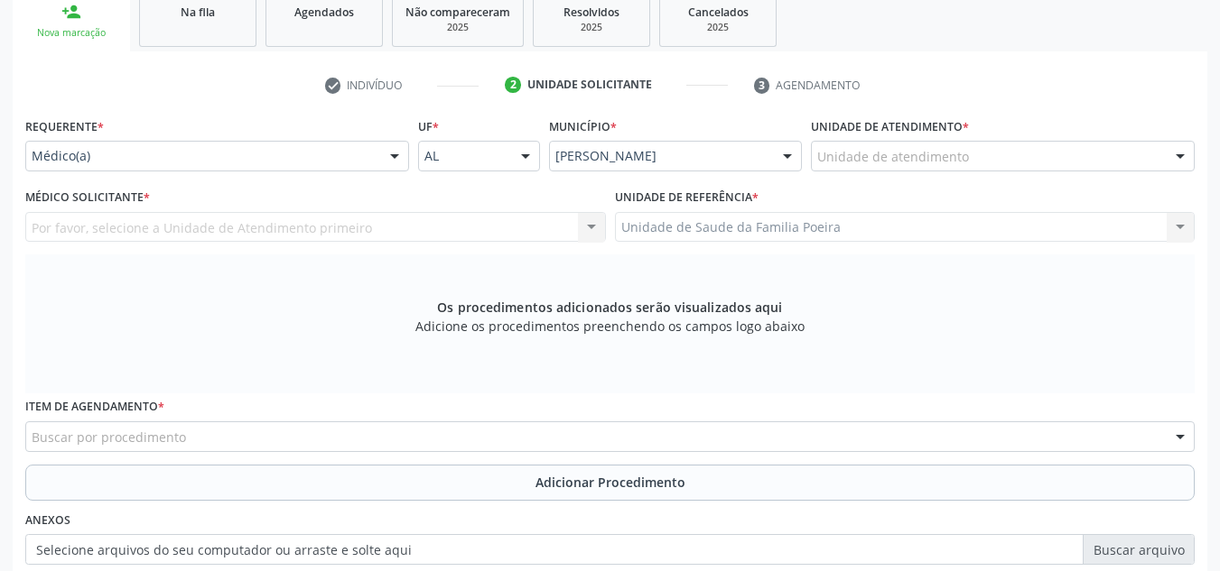
click at [1055, 163] on div "Unidade de atendimento" at bounding box center [1003, 156] width 384 height 31
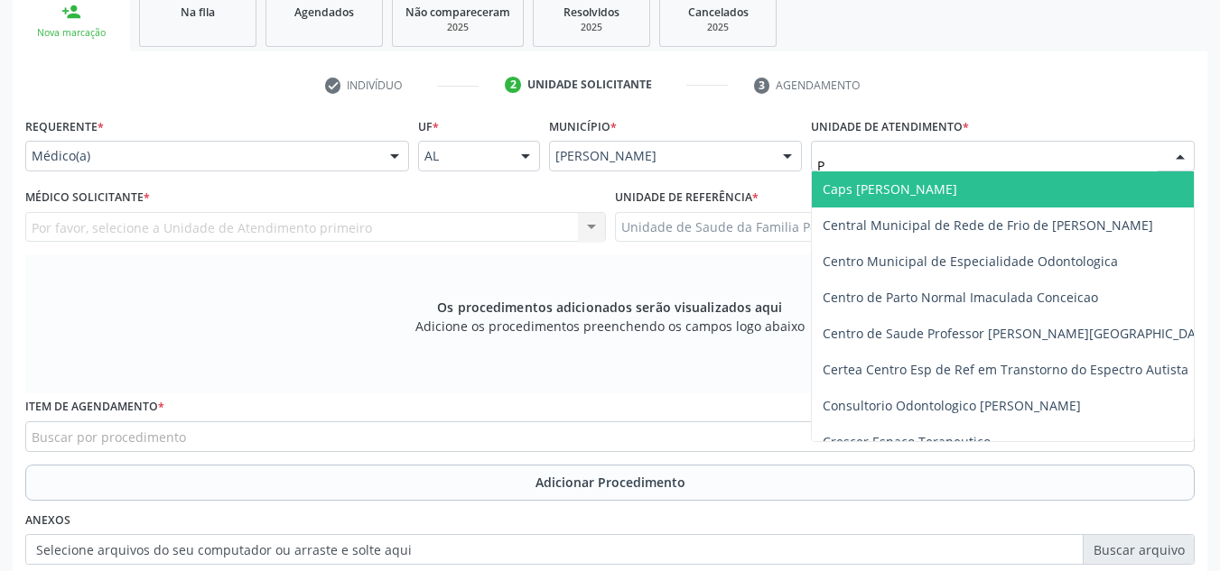
type input "PO"
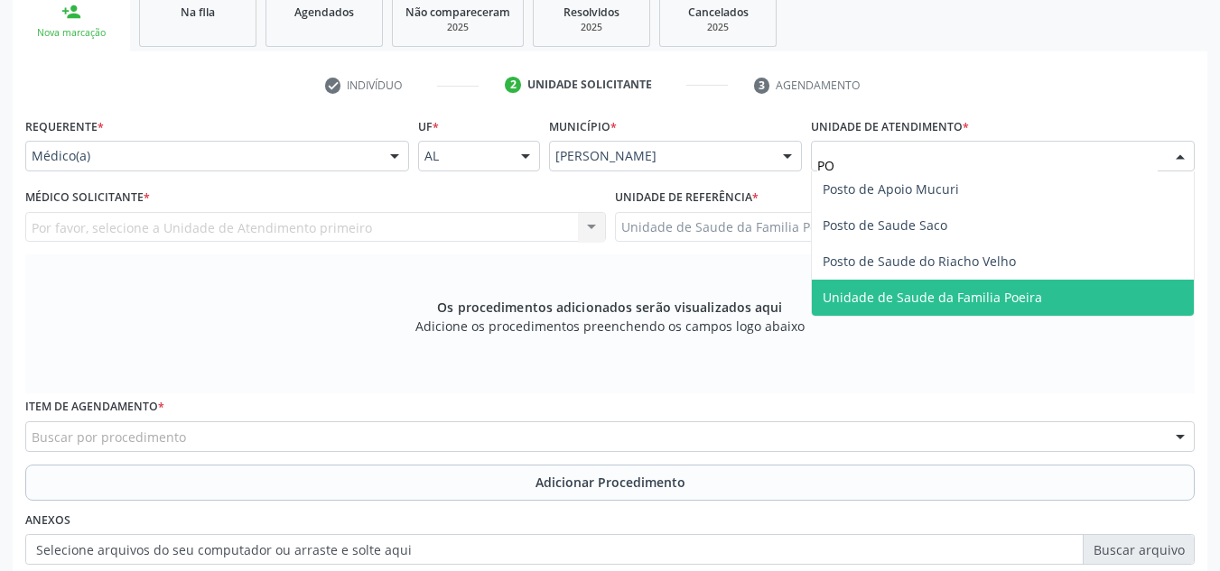
click at [989, 304] on span "Unidade de Saude da Familia Poeira" at bounding box center [931, 297] width 219 height 17
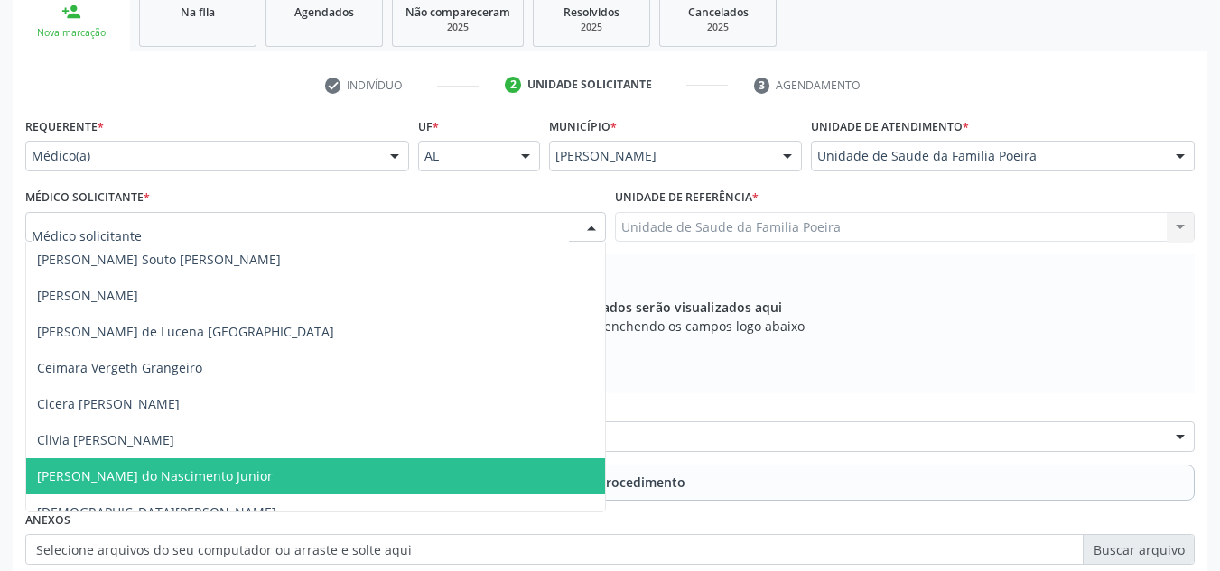
click at [142, 489] on span "Cosmo Faustino do Nascimento Junior" at bounding box center [315, 477] width 579 height 36
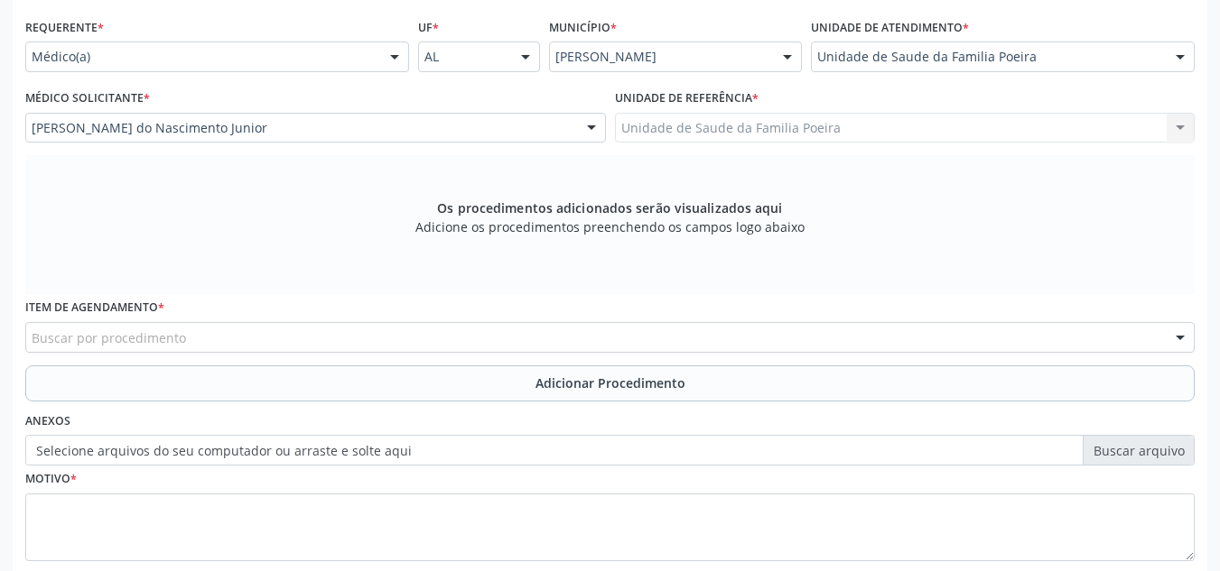
scroll to position [513, 0]
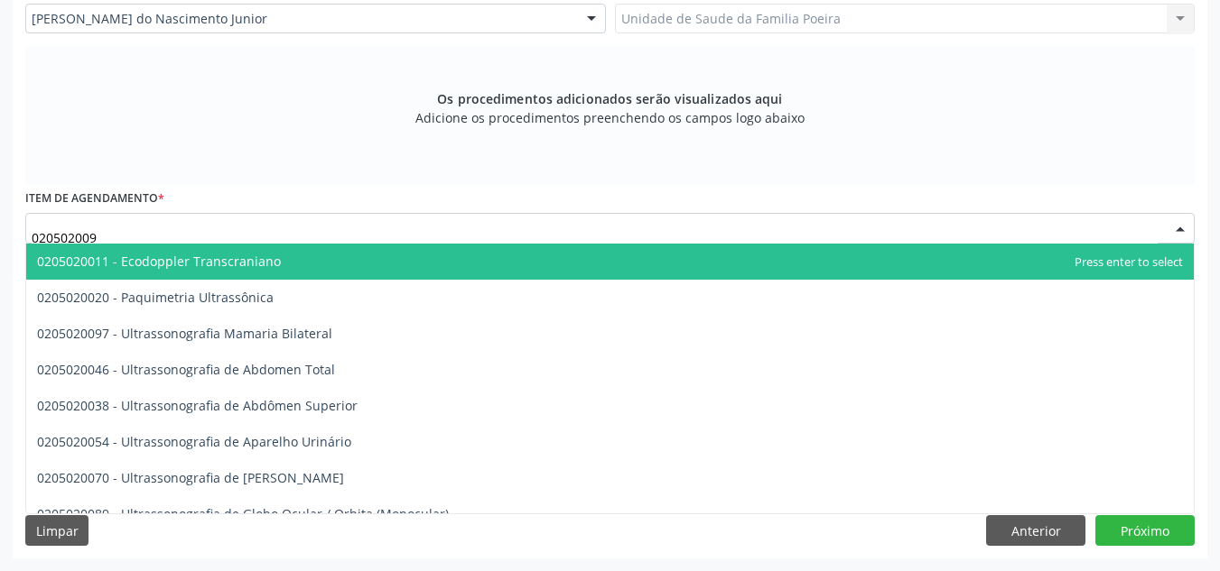
type input "0205020097"
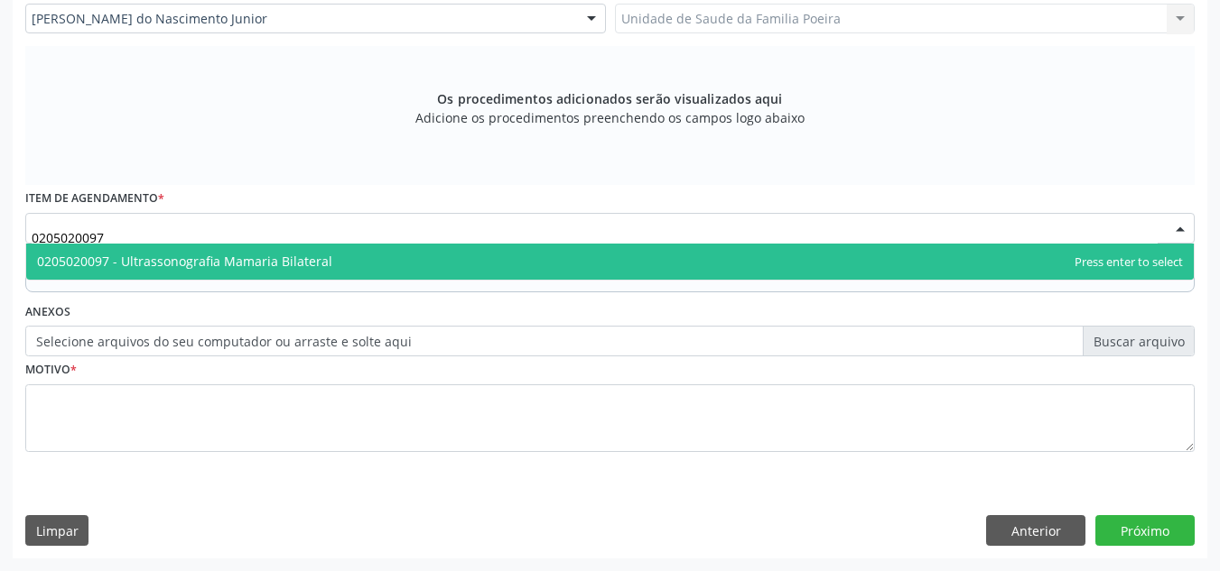
click at [187, 272] on span "0205020097 - Ultrassonografia Mamaria Bilateral" at bounding box center [609, 262] width 1167 height 36
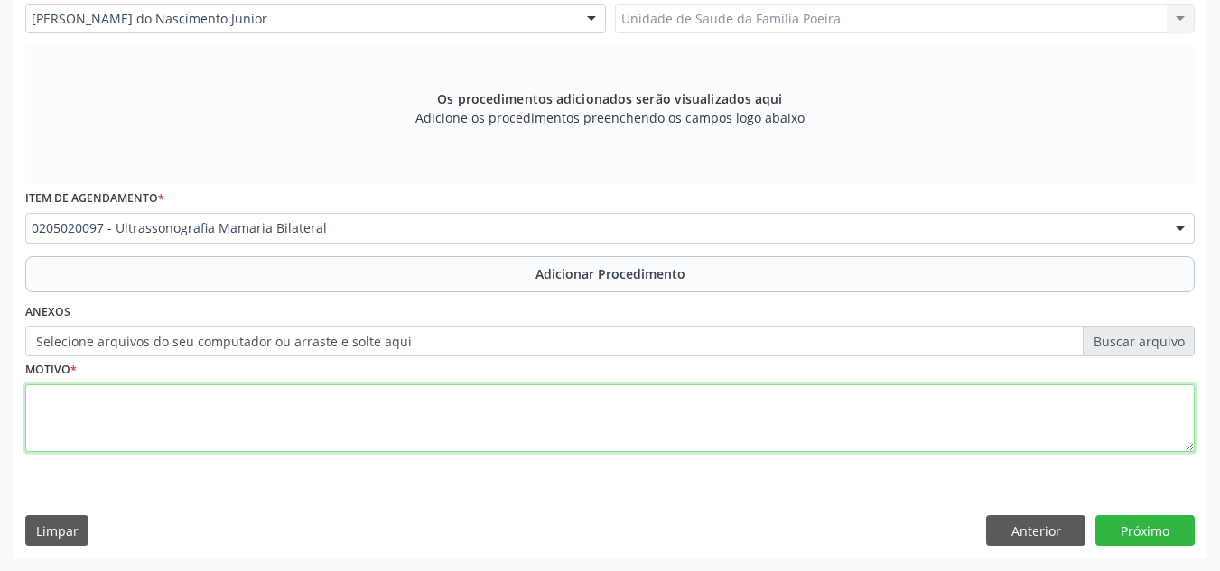
click at [179, 445] on textarea at bounding box center [609, 419] width 1169 height 69
type textarea "T"
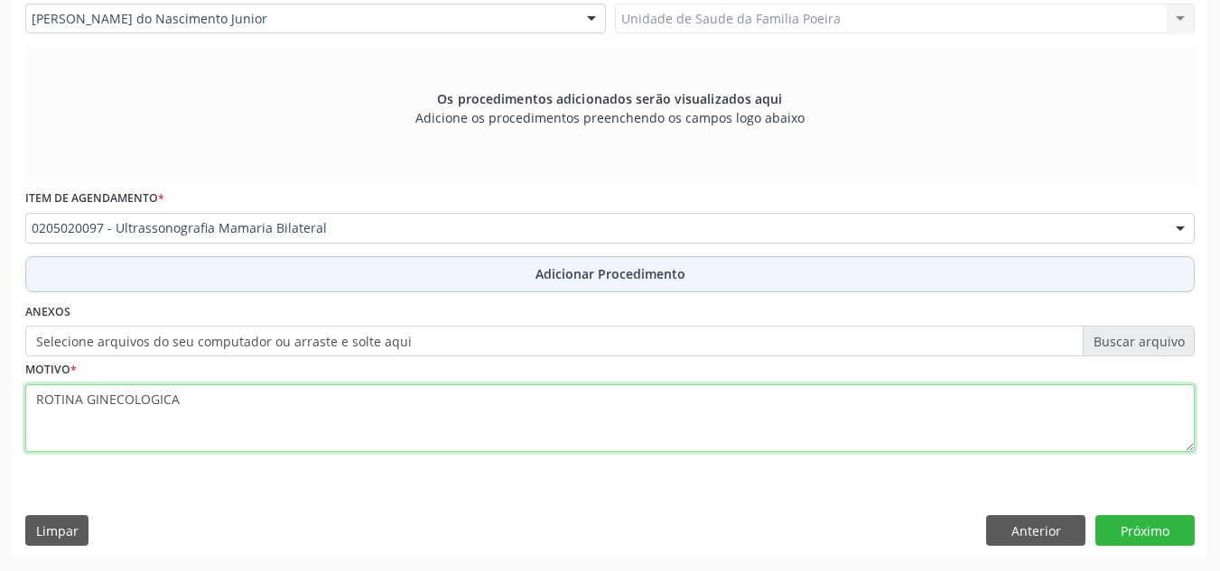
type textarea "ROTINA GINECOLOGICA"
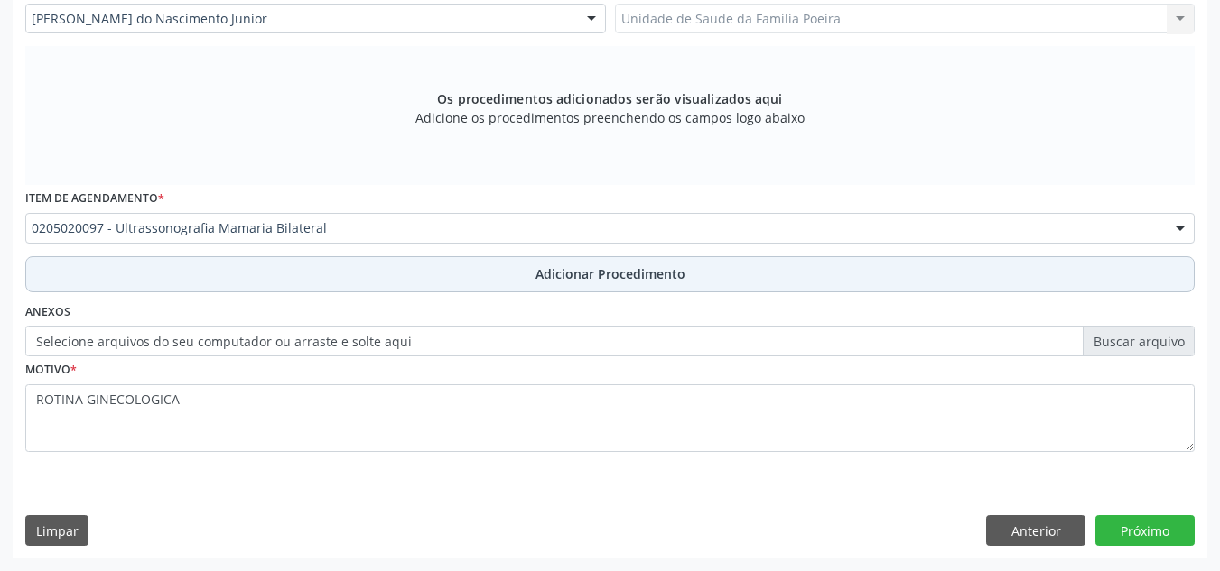
click at [622, 275] on span "Adicionar Procedimento" at bounding box center [610, 274] width 150 height 19
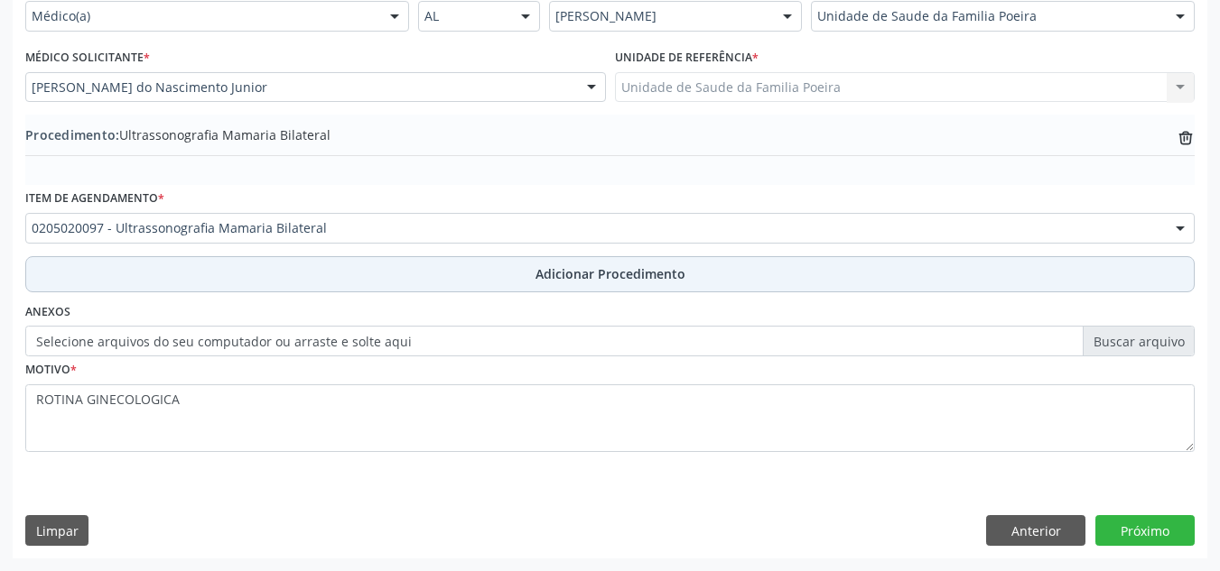
scroll to position [444, 0]
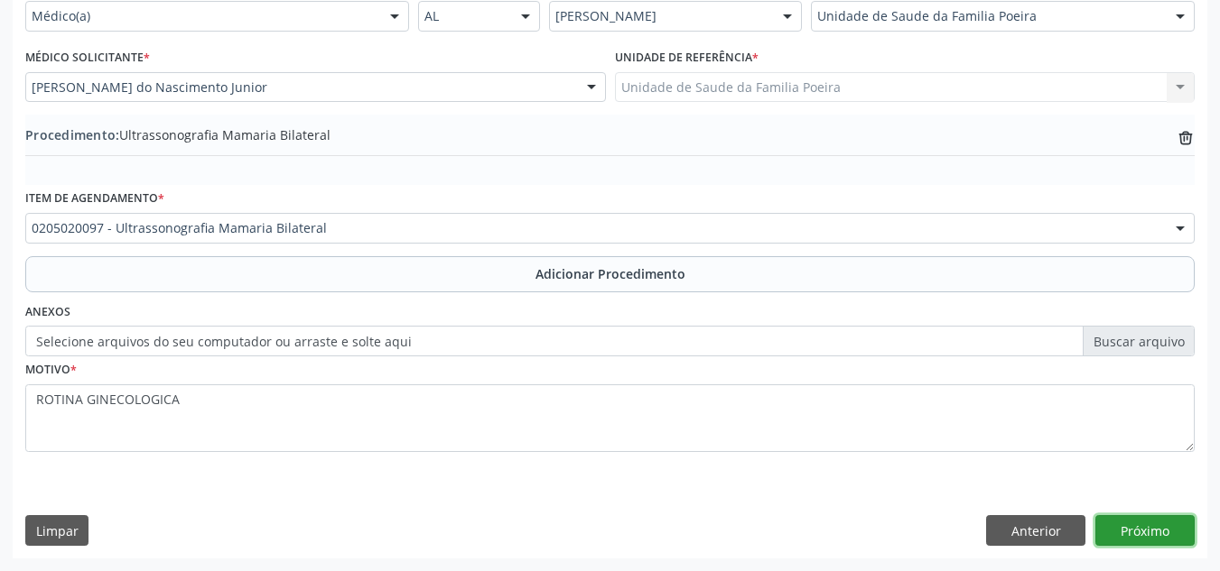
click at [1147, 535] on button "Próximo" at bounding box center [1144, 530] width 99 height 31
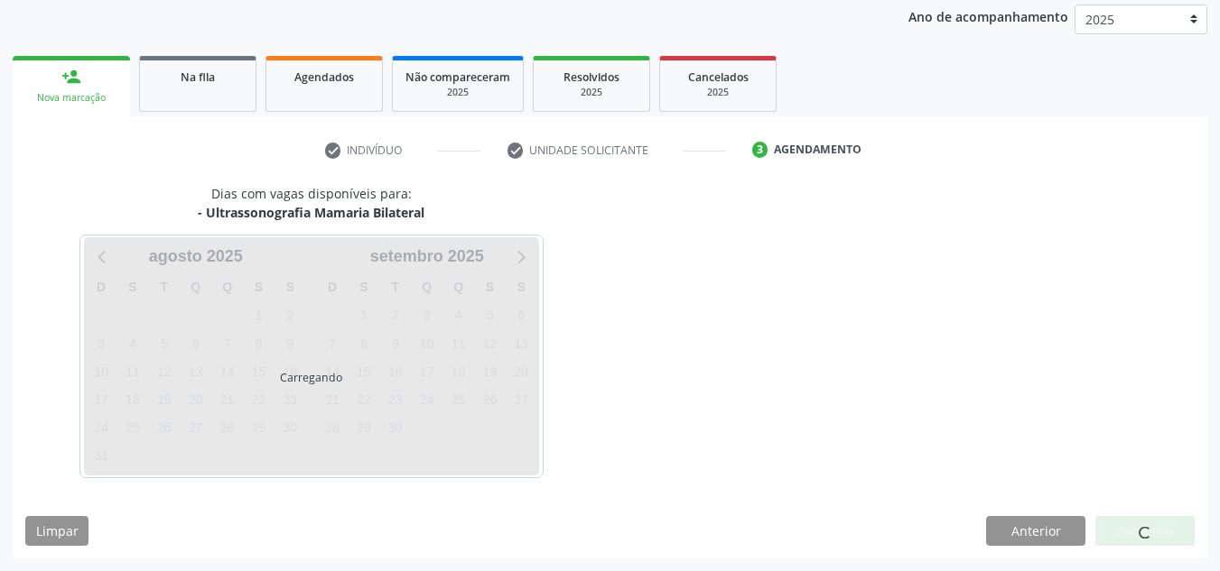
scroll to position [292, 0]
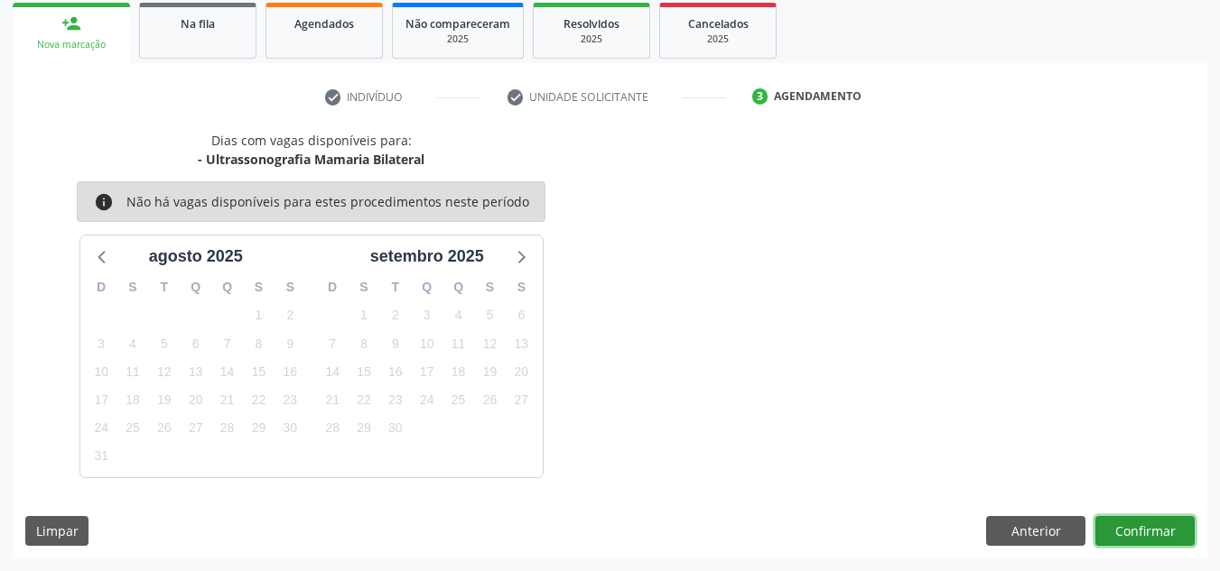
click at [1127, 519] on button "Confirmar" at bounding box center [1144, 531] width 99 height 31
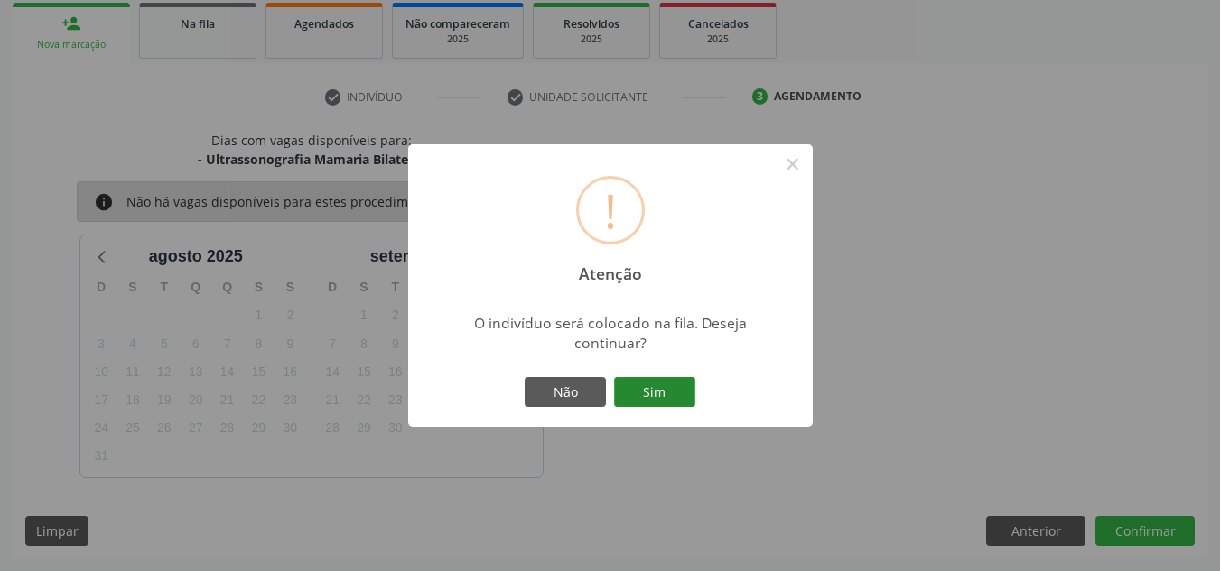
click at [649, 406] on button "Sim" at bounding box center [654, 392] width 81 height 31
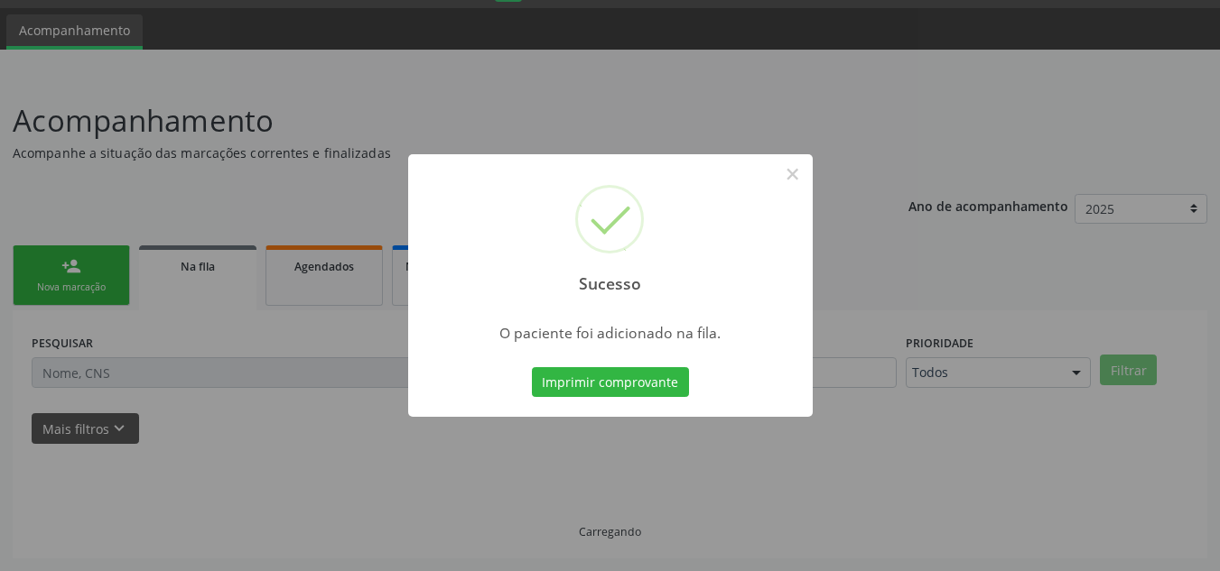
scroll to position [50, 0]
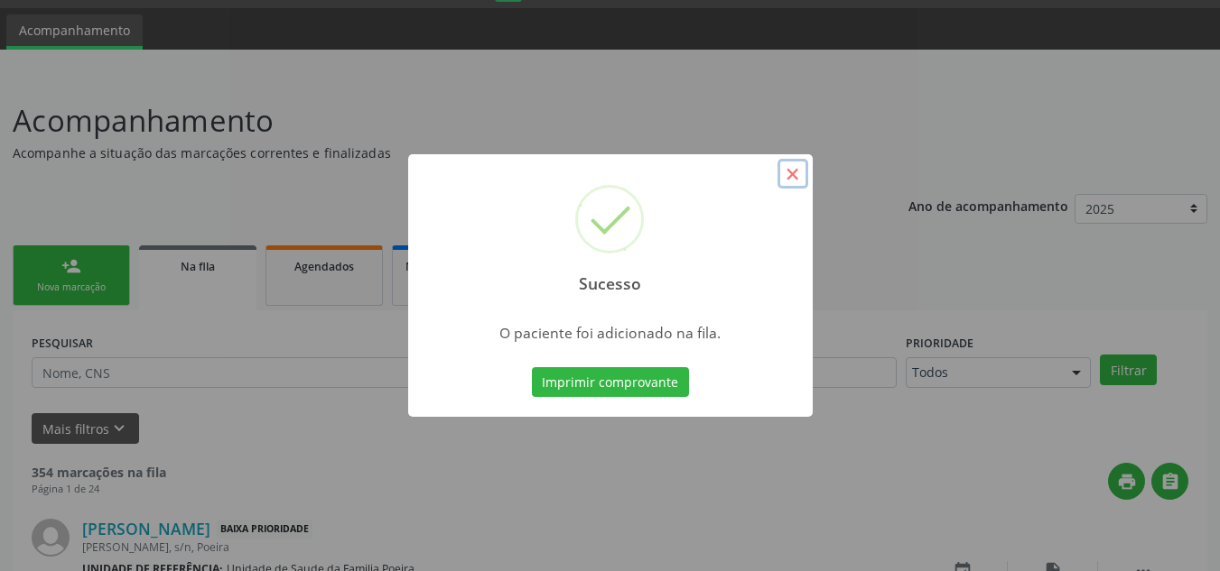
click at [786, 179] on button "×" at bounding box center [792, 174] width 31 height 31
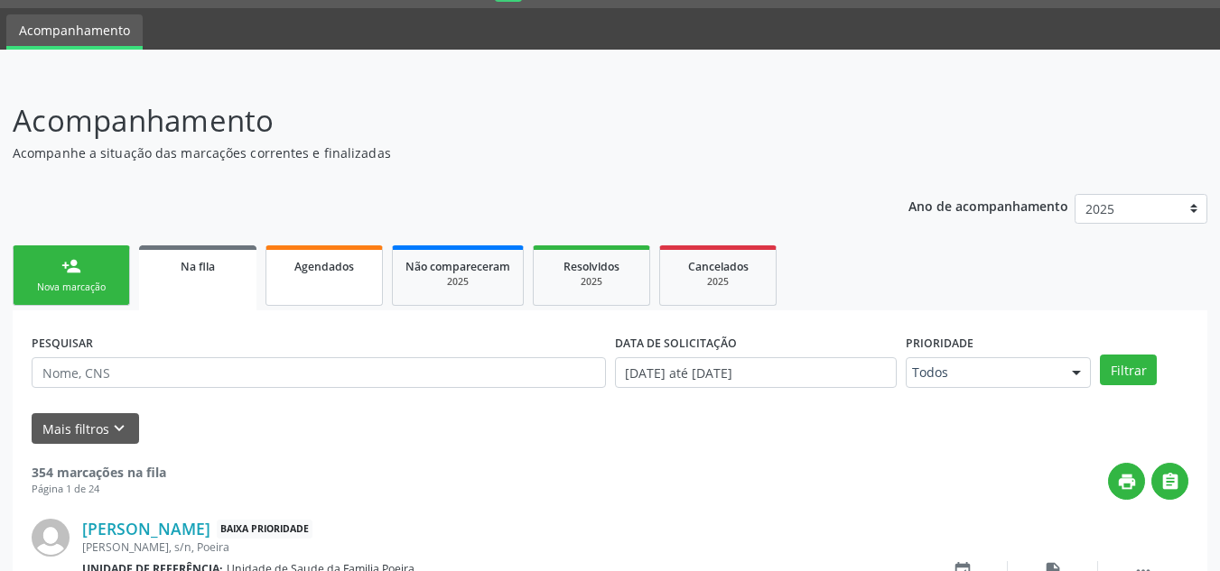
click at [335, 263] on span "Agendados" at bounding box center [324, 266] width 60 height 15
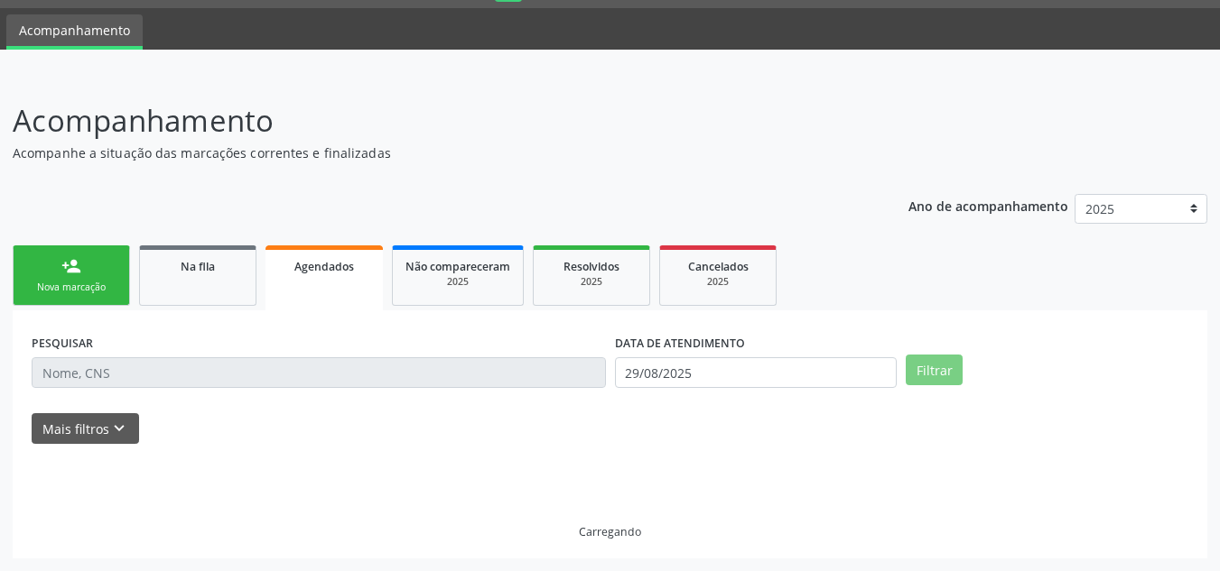
scroll to position [11, 0]
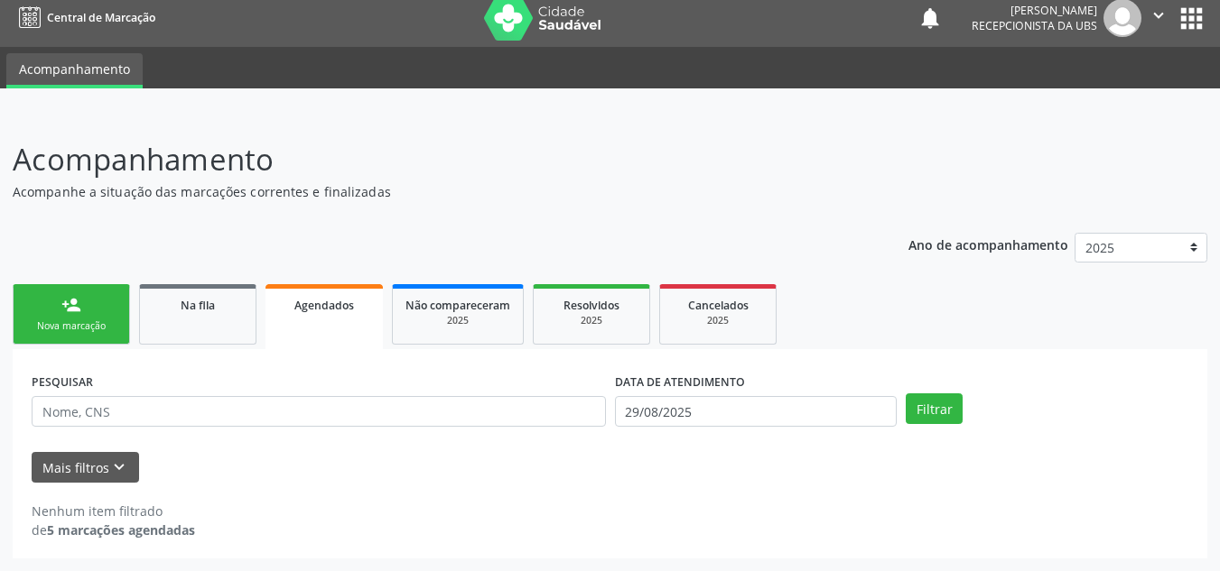
click at [1072, 367] on div "PESQUISAR DATA DE ATENDIMENTO 29/08/2025 Filtrar UNIDADE EXECUTANTE Selecione u…" at bounding box center [610, 453] width 1194 height 209
click at [764, 415] on input "29/08/2025" at bounding box center [756, 411] width 283 height 31
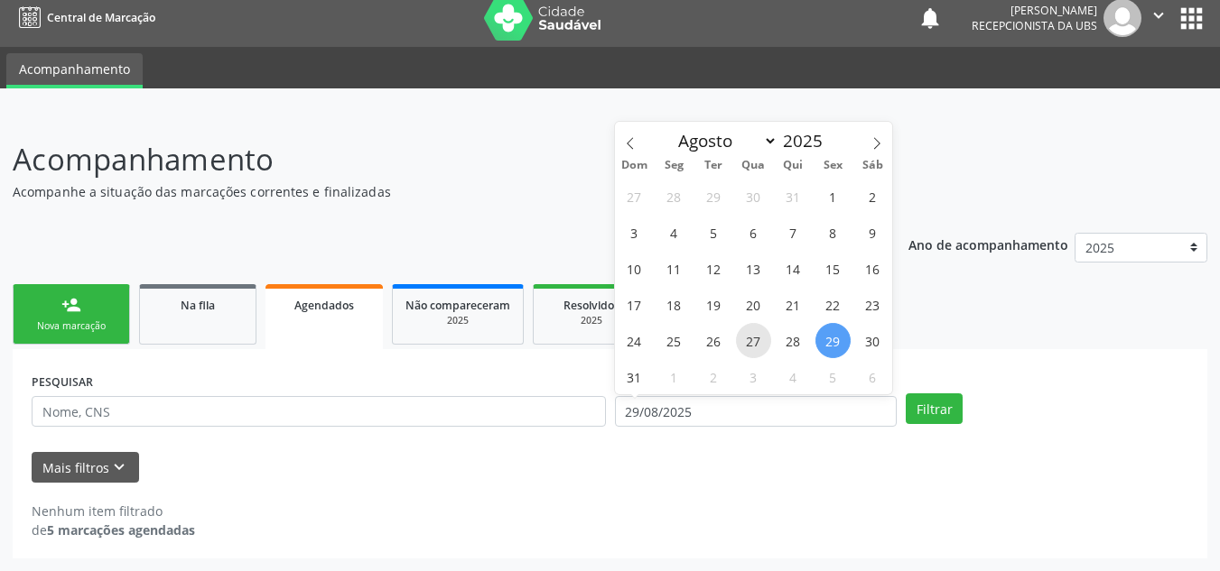
click at [747, 330] on span "27" at bounding box center [753, 340] width 35 height 35
type input "27/08/2025"
click at [638, 370] on span "31" at bounding box center [634, 376] width 35 height 35
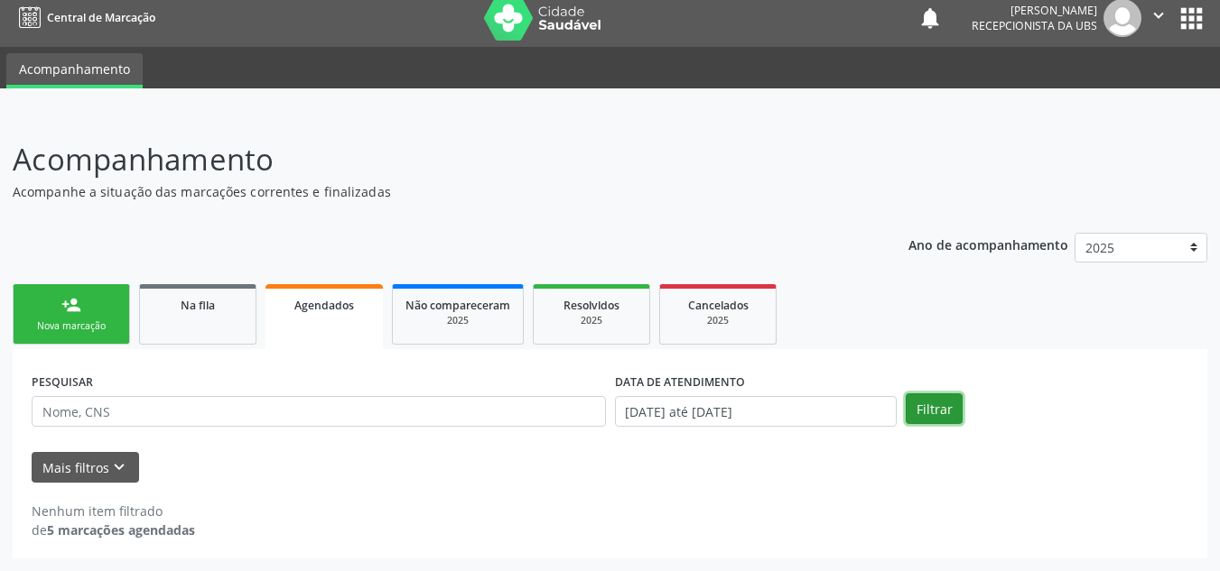
click at [929, 411] on button "Filtrar" at bounding box center [933, 409] width 57 height 31
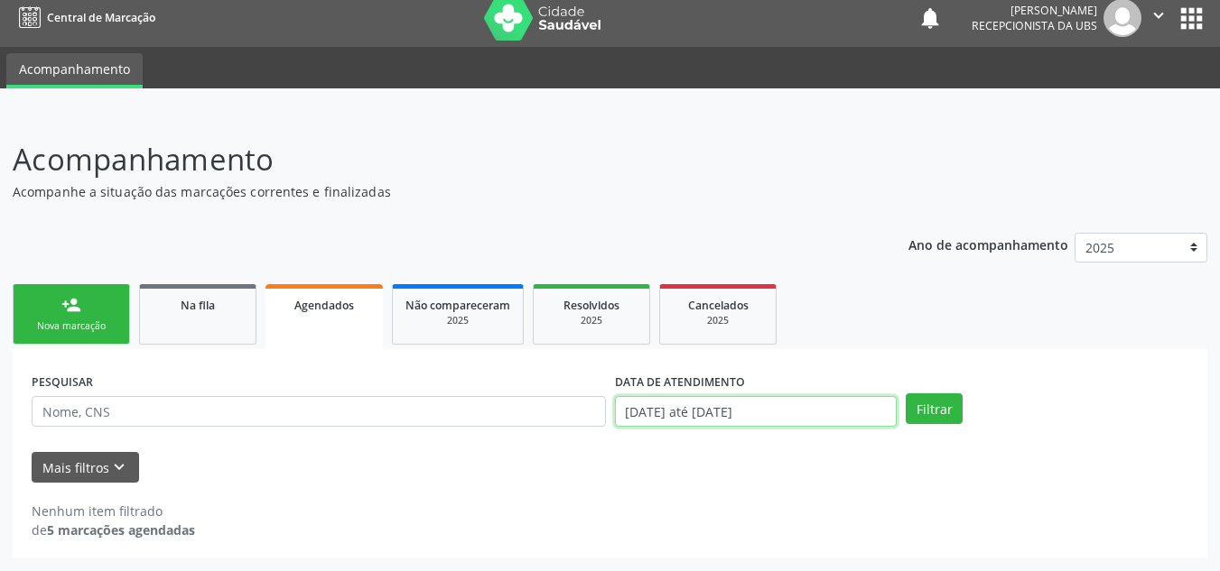
click at [757, 420] on input "27/08/2025 até 31/08/2025" at bounding box center [756, 411] width 283 height 31
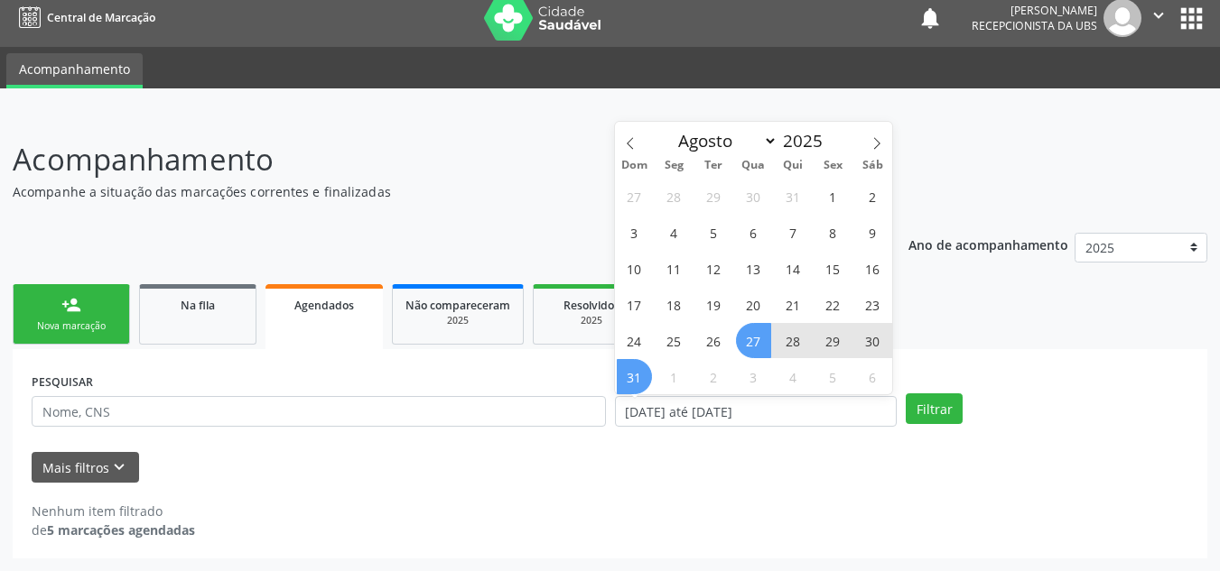
click at [762, 341] on span "27" at bounding box center [753, 340] width 35 height 35
type input "27/08/2025"
click at [617, 377] on span "31" at bounding box center [634, 376] width 35 height 35
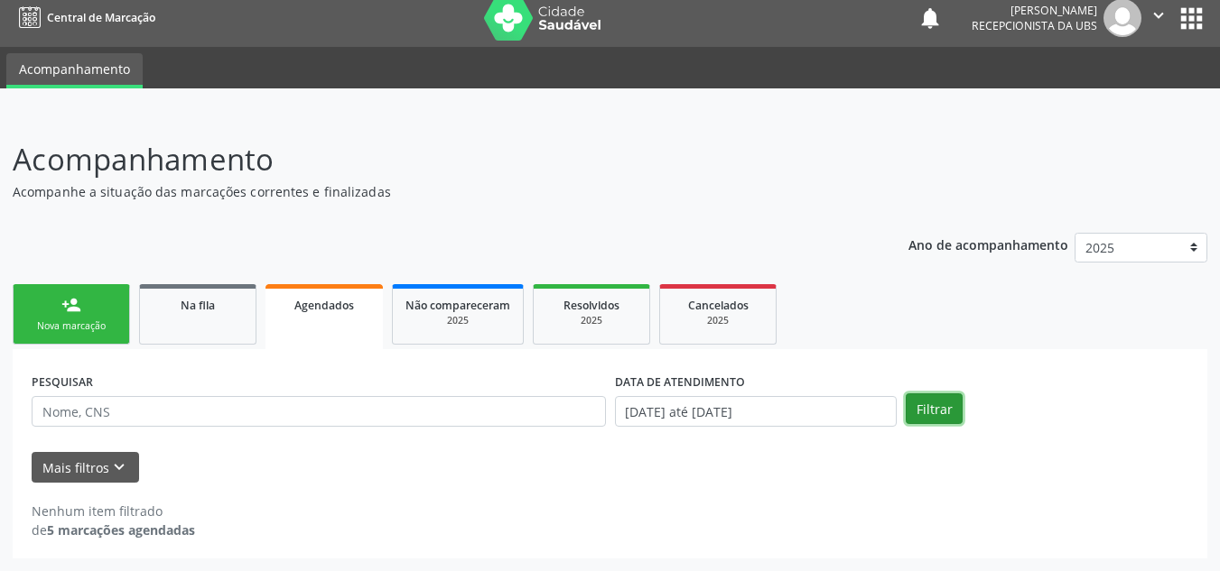
click at [923, 403] on button "Filtrar" at bounding box center [933, 409] width 57 height 31
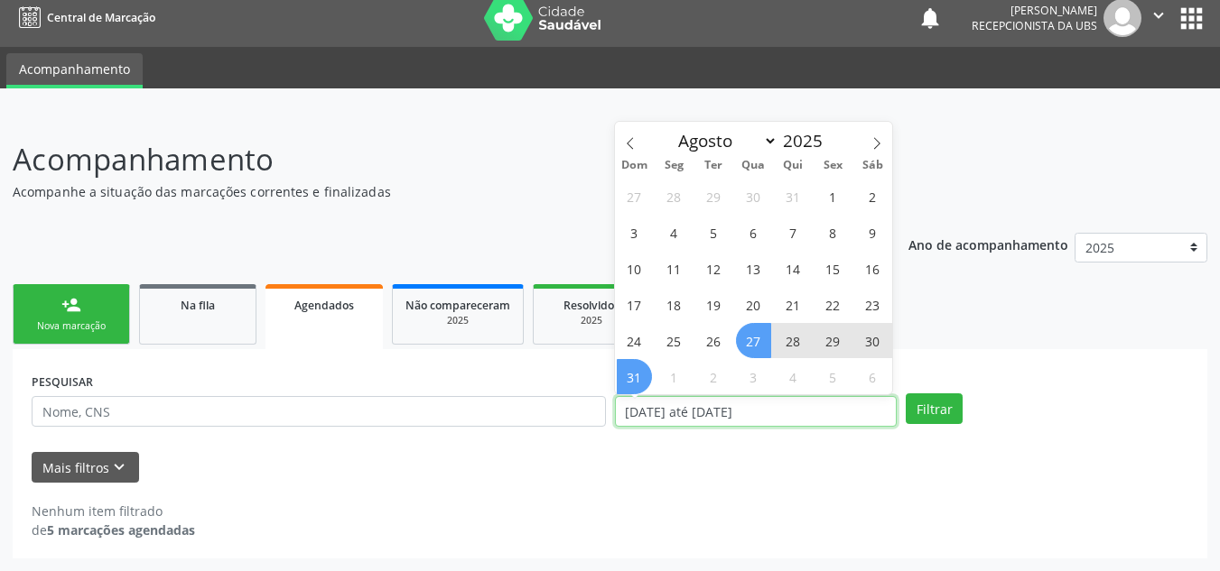
click at [805, 420] on input "27/08/2025 até 31/08/2025" at bounding box center [756, 411] width 283 height 31
click at [831, 204] on span "1" at bounding box center [832, 196] width 35 height 35
type input "[DATE]"
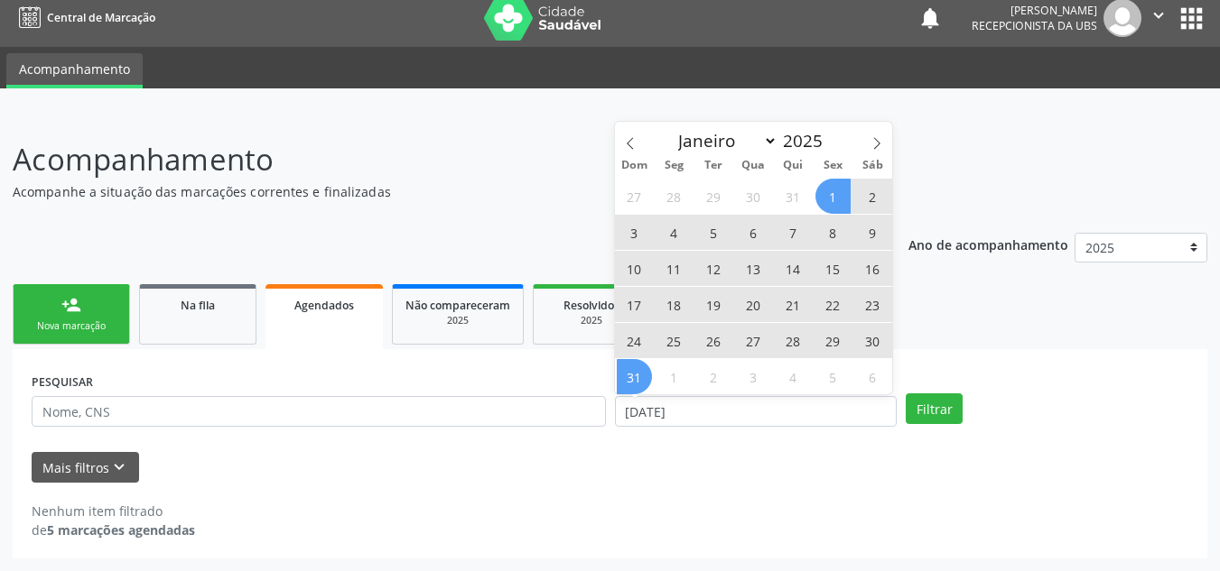
click at [649, 376] on span "31" at bounding box center [634, 376] width 35 height 35
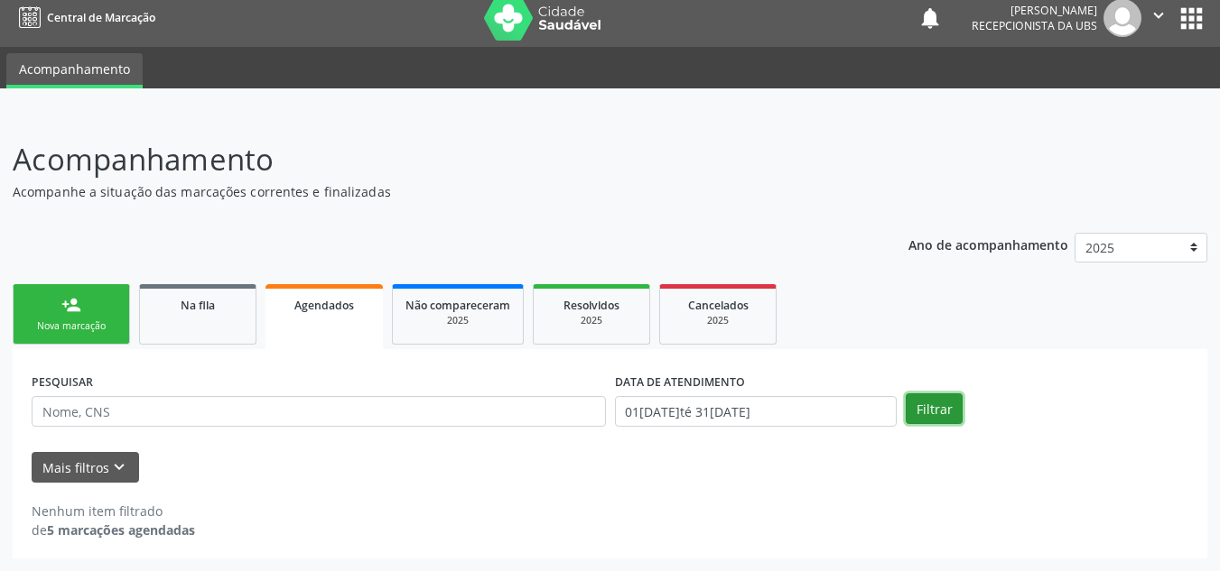
click at [919, 399] on button "Filtrar" at bounding box center [933, 409] width 57 height 31
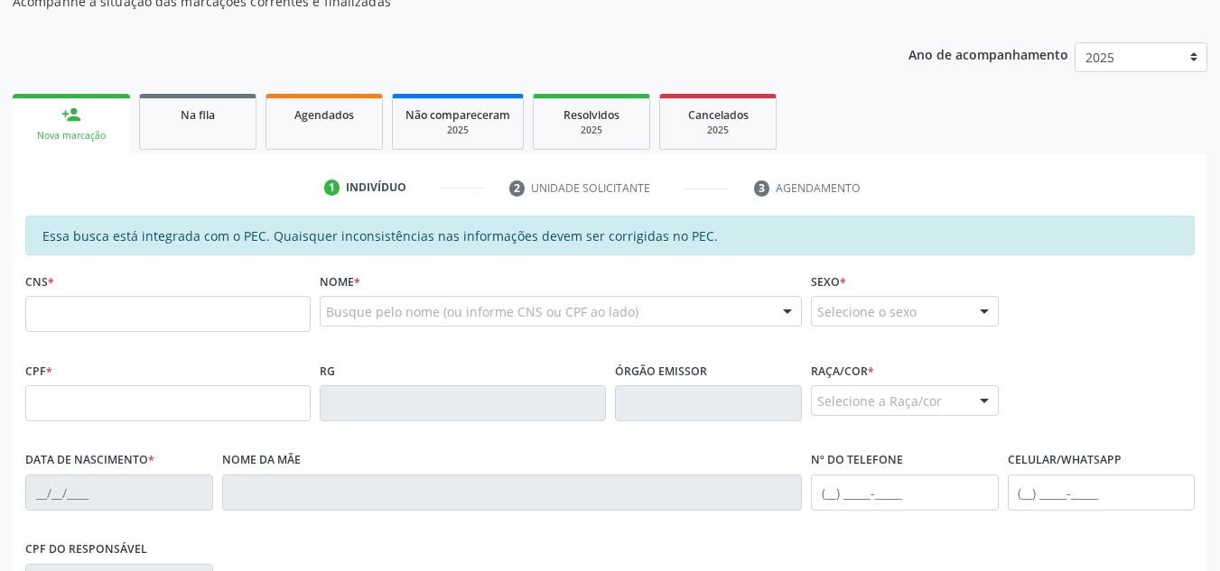
scroll to position [191, 0]
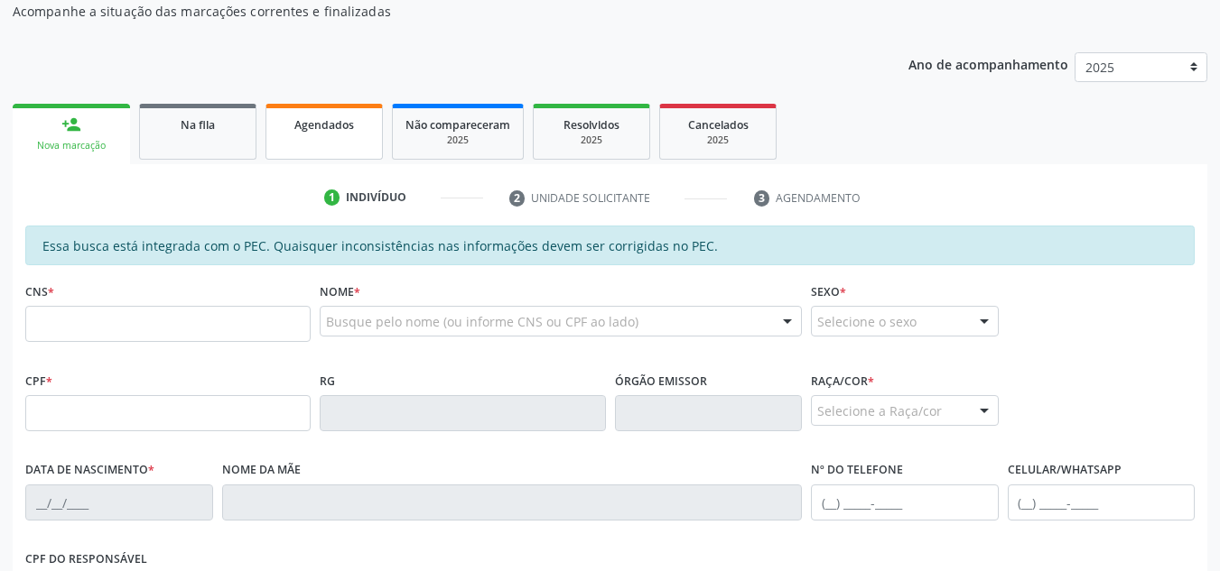
click at [316, 135] on link "Agendados" at bounding box center [323, 132] width 117 height 56
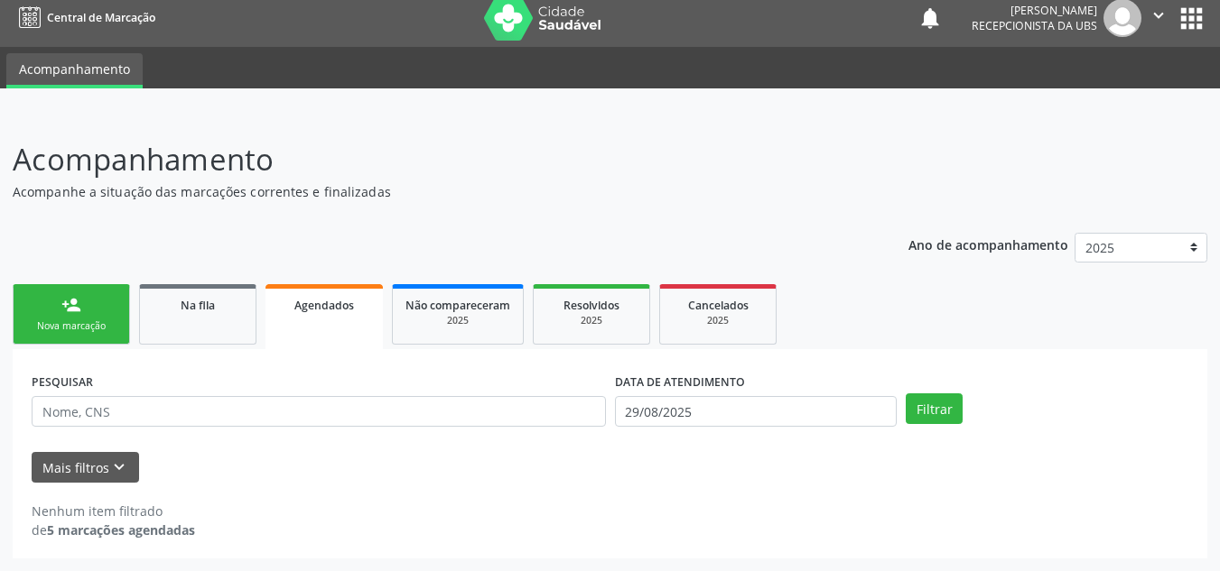
scroll to position [11, 0]
click at [941, 417] on button "Filtrar" at bounding box center [933, 409] width 57 height 31
click at [709, 398] on input "29/08/2025" at bounding box center [756, 411] width 283 height 31
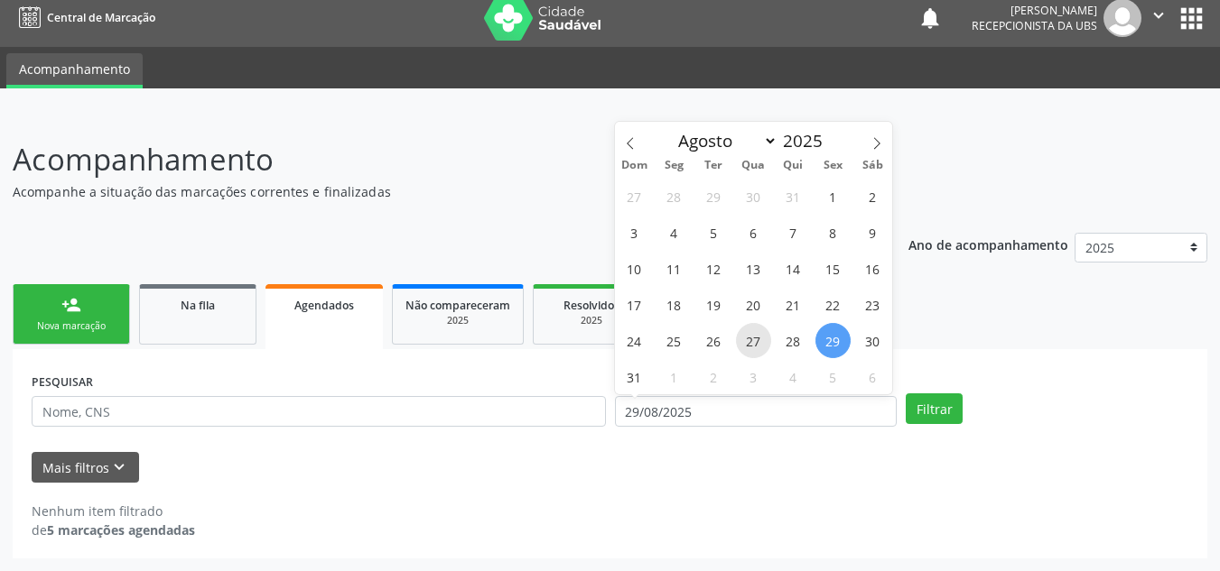
click at [748, 336] on span "27" at bounding box center [753, 340] width 35 height 35
type input "[DATE]"
click at [620, 376] on span "31" at bounding box center [634, 376] width 35 height 35
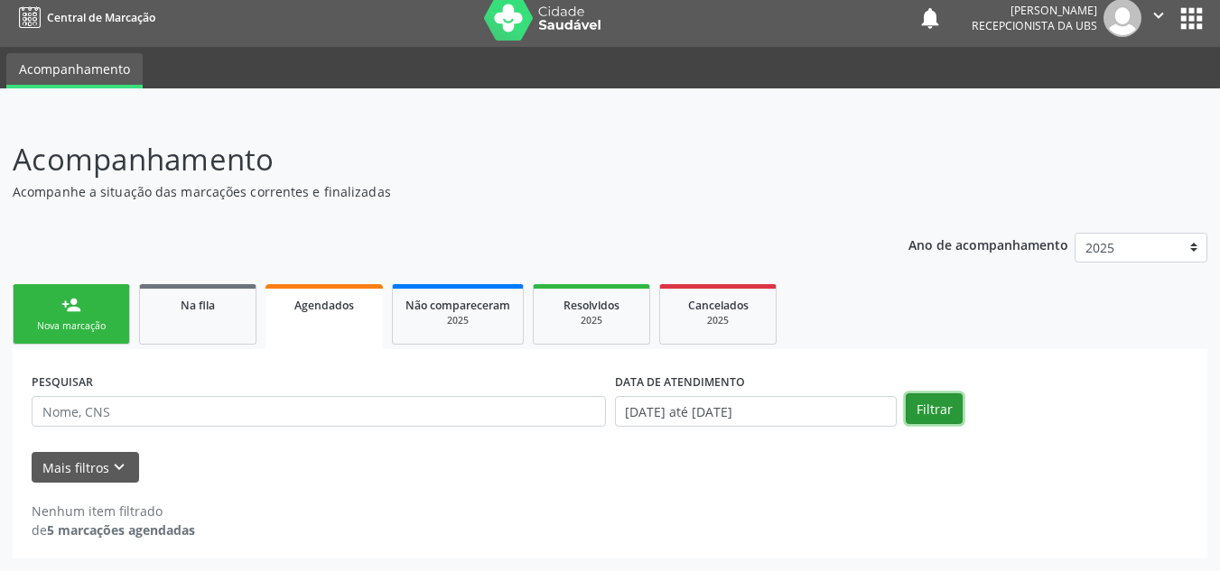
click at [941, 409] on button "Filtrar" at bounding box center [933, 409] width 57 height 31
click at [350, 308] on span "Agendados" at bounding box center [324, 305] width 60 height 15
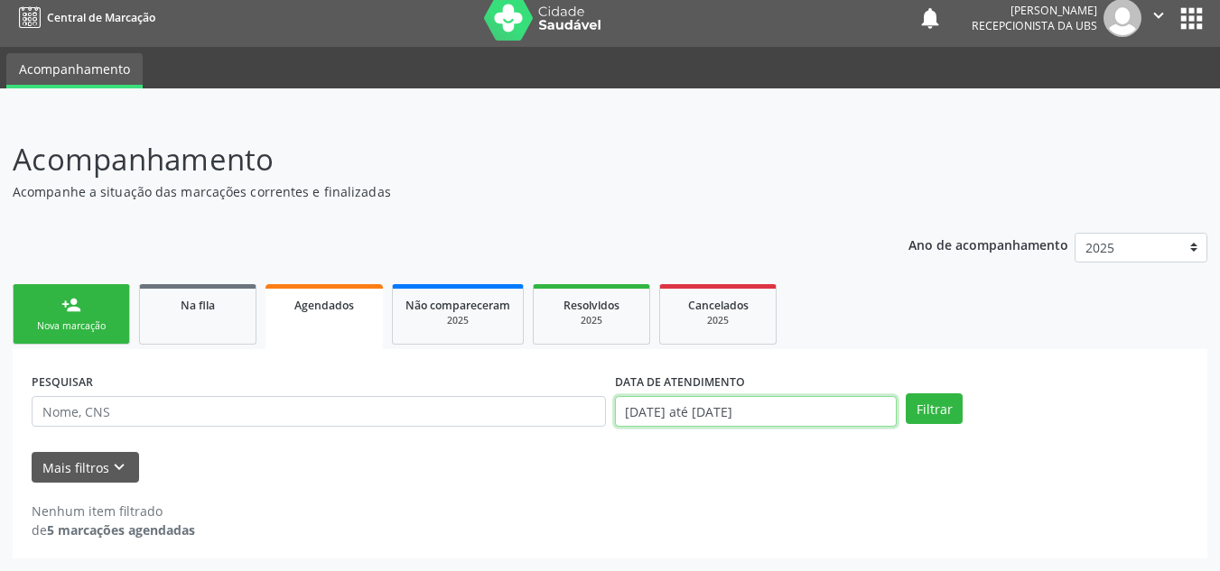
click at [853, 405] on input "[DATE] até [DATE]" at bounding box center [756, 411] width 283 height 31
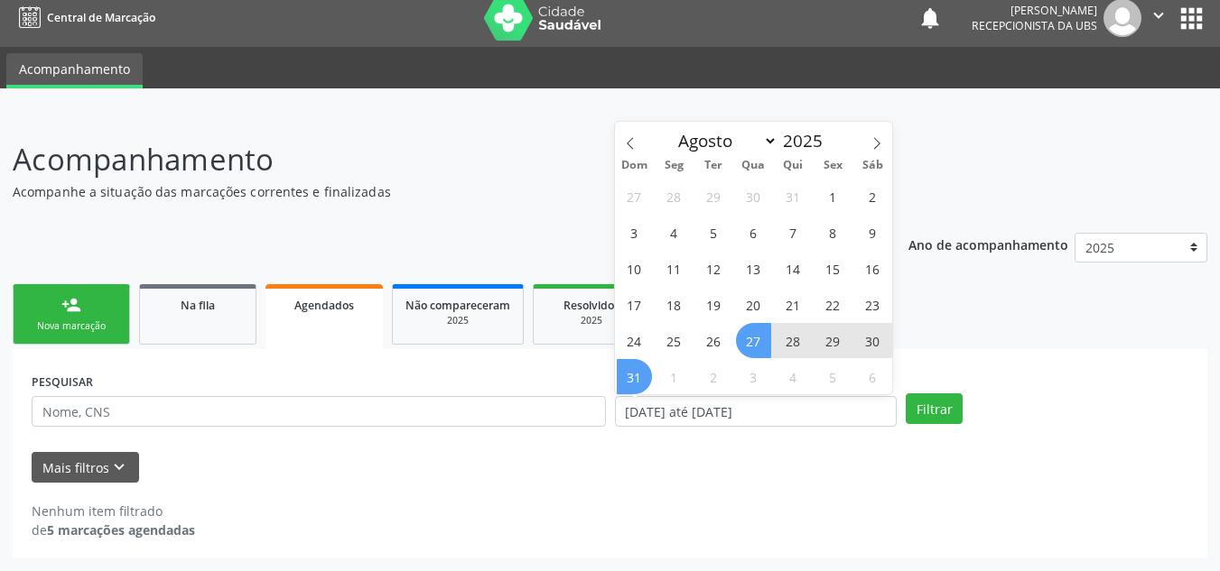
click at [803, 349] on span "28" at bounding box center [792, 340] width 35 height 35
type input "28/08/2025"
click at [643, 382] on span "31" at bounding box center [634, 376] width 35 height 35
select select "7"
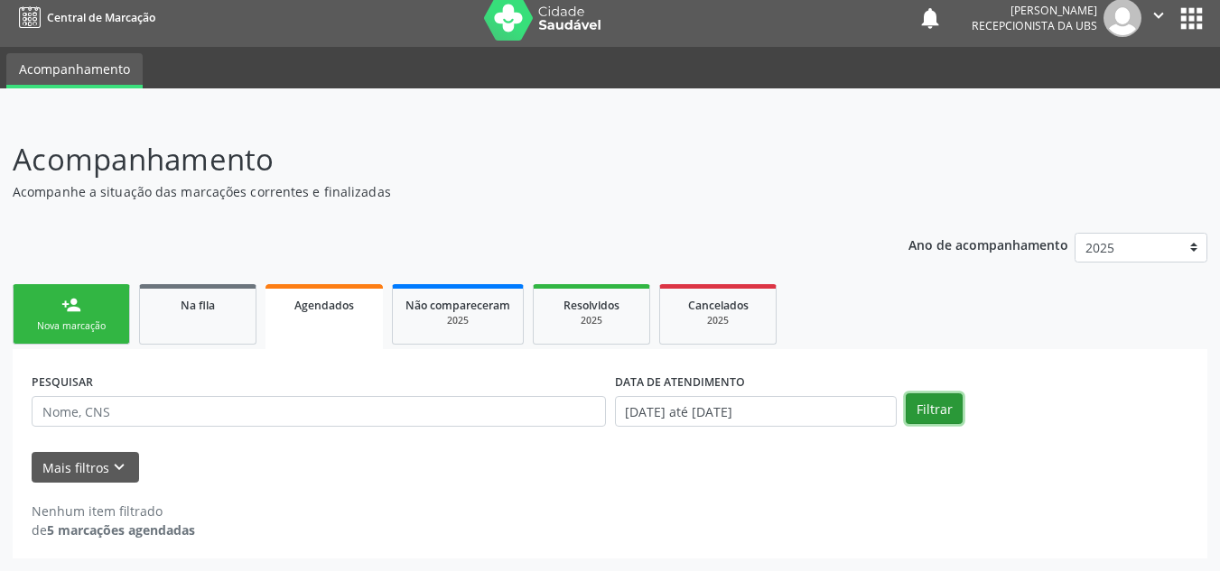
click at [928, 404] on button "Filtrar" at bounding box center [933, 409] width 57 height 31
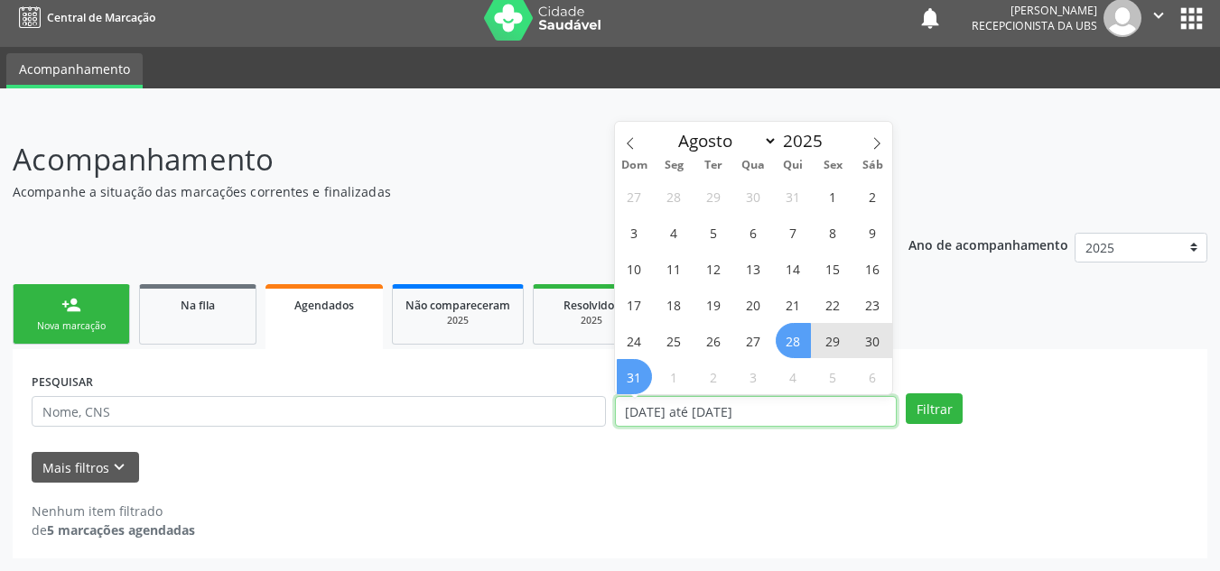
click at [848, 404] on input "[DATE] até [DATE]" at bounding box center [756, 411] width 283 height 31
click at [804, 339] on span "28" at bounding box center [792, 340] width 35 height 35
type input "28/08/2025"
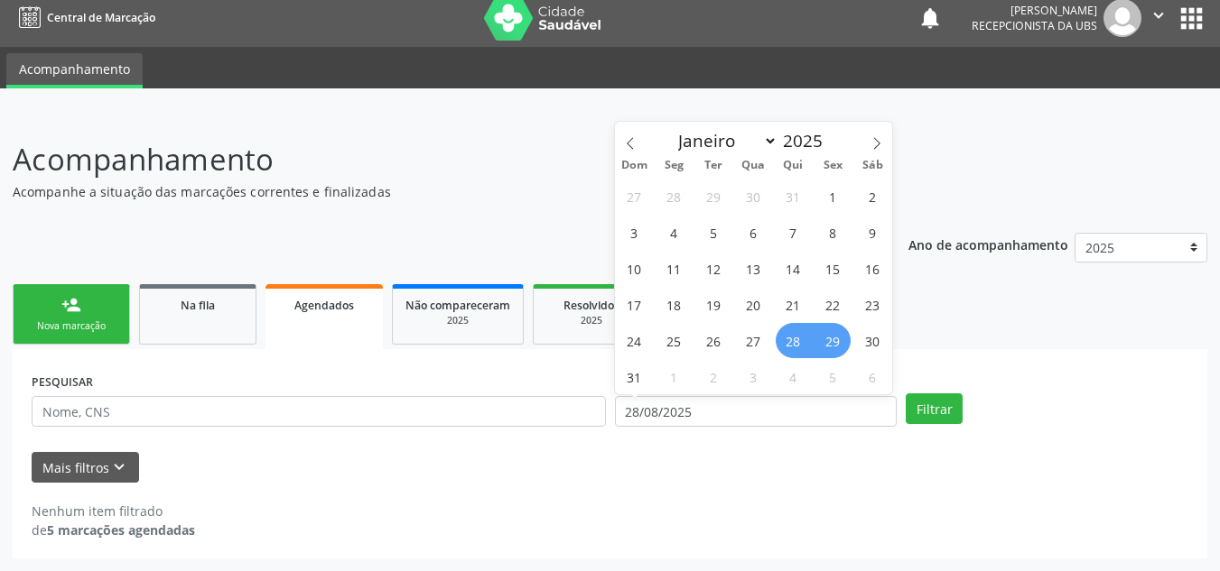
click at [831, 343] on span "29" at bounding box center [832, 340] width 35 height 35
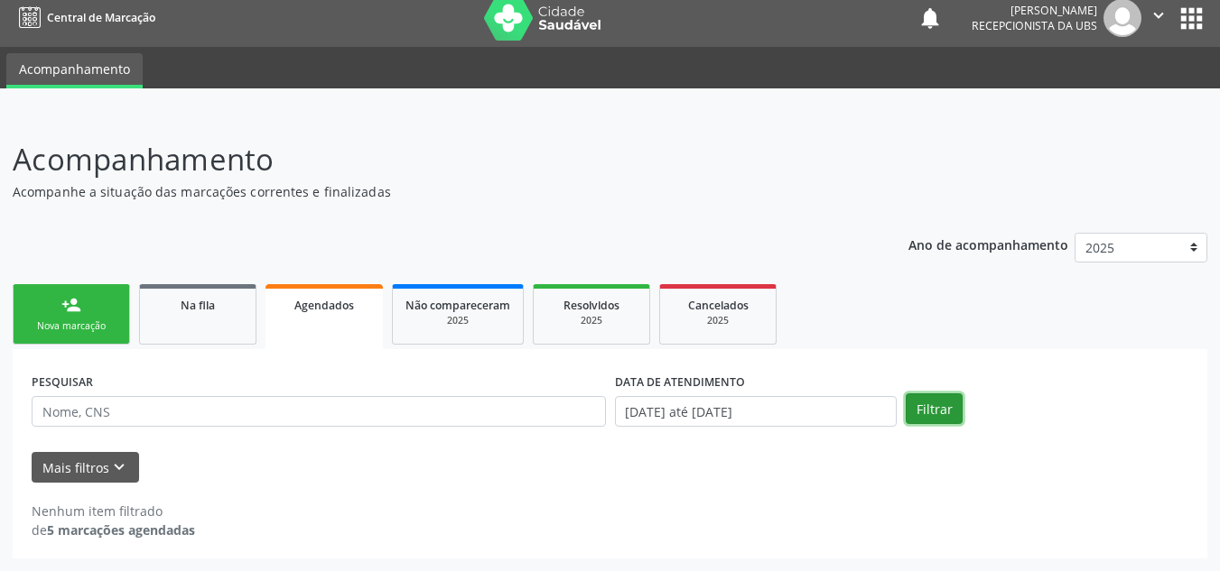
click at [934, 403] on button "Filtrar" at bounding box center [933, 409] width 57 height 31
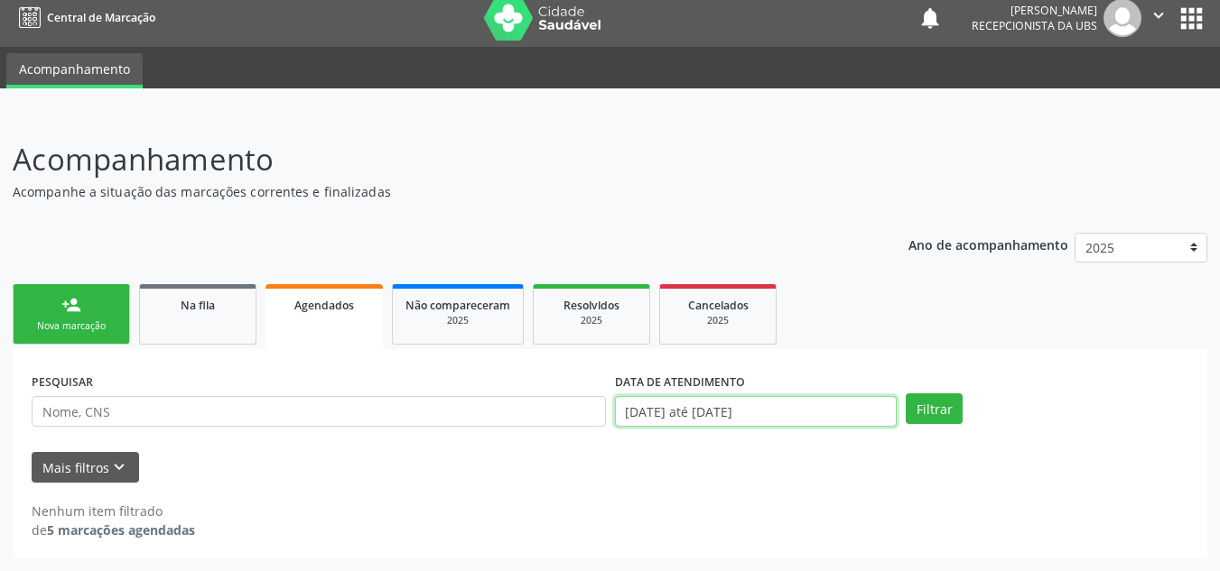
click at [814, 404] on input "[DATE] até [DATE]" at bounding box center [756, 411] width 283 height 31
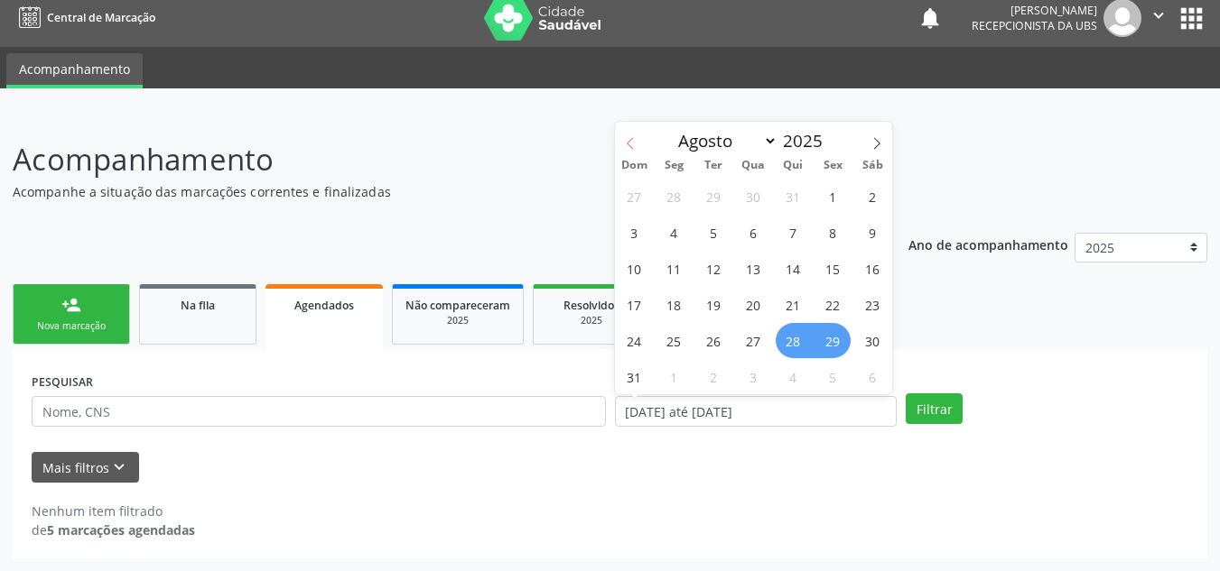
click at [634, 143] on icon at bounding box center [630, 143] width 13 height 13
select select "6"
click at [718, 195] on span "1" at bounding box center [713, 196] width 35 height 35
type input "[DATE]"
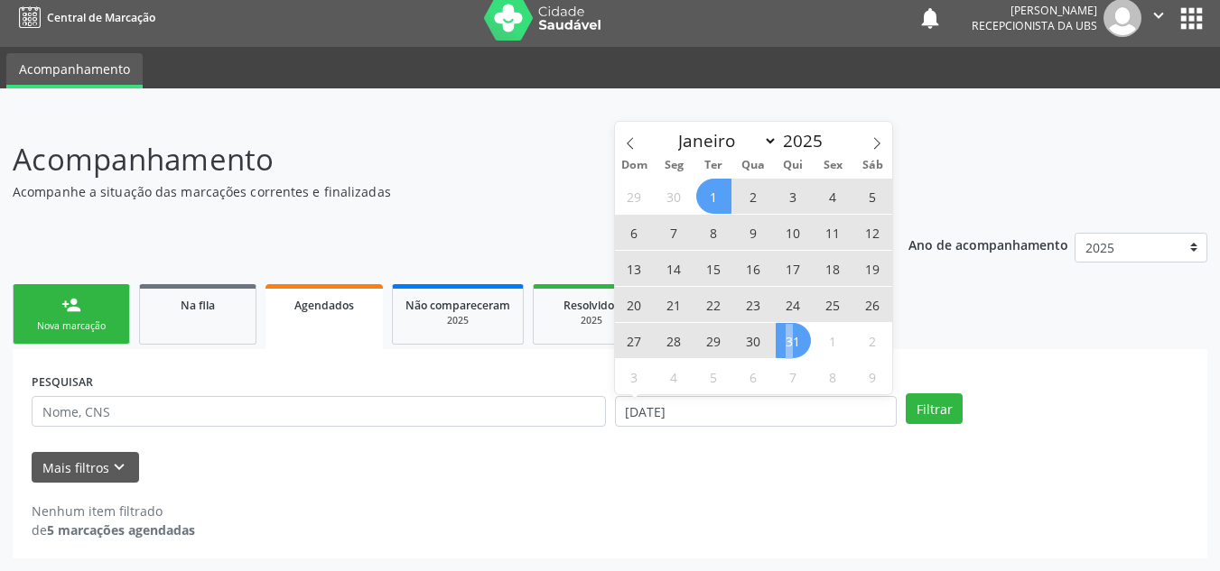
drag, startPoint x: 788, startPoint y: 337, endPoint x: 816, endPoint y: 337, distance: 28.0
click at [790, 337] on span "31" at bounding box center [792, 340] width 35 height 35
select select "6"
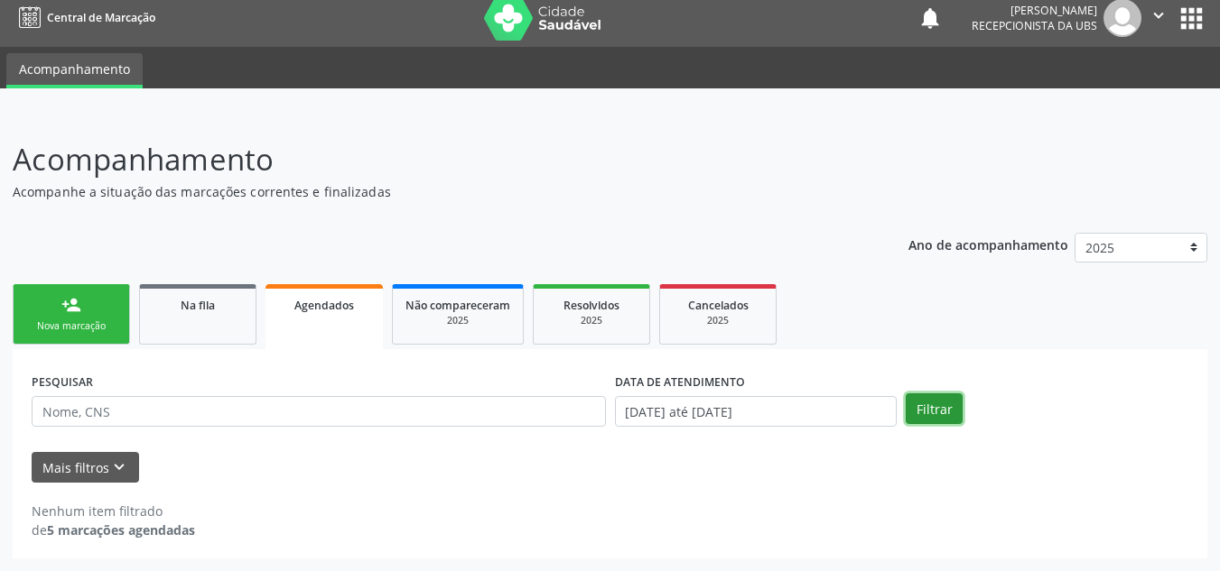
click at [946, 409] on button "Filtrar" at bounding box center [933, 409] width 57 height 31
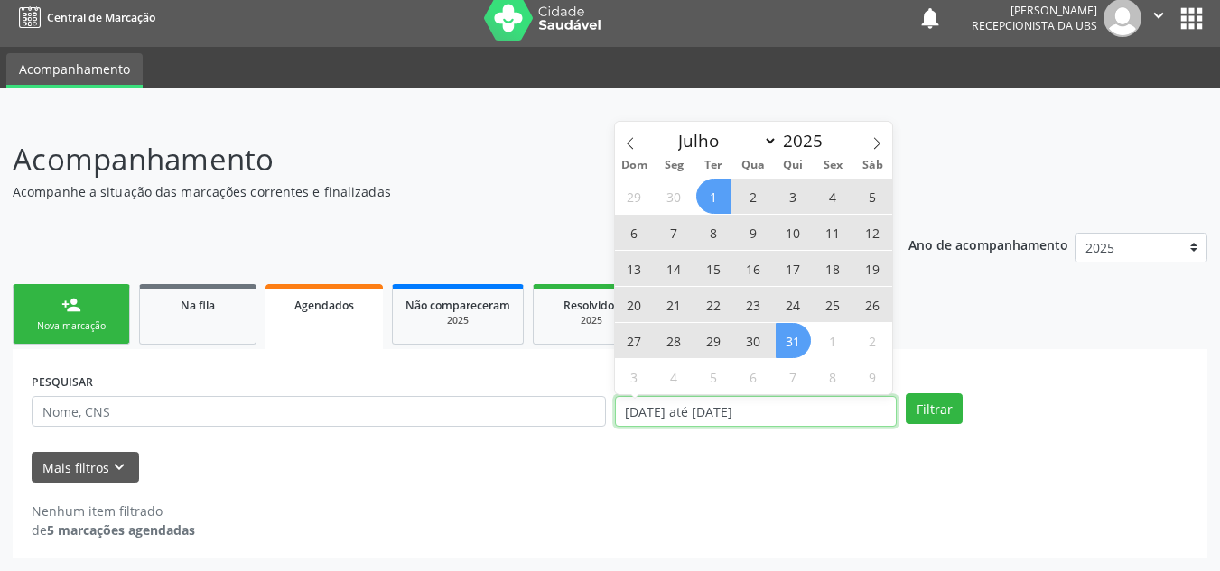
click at [770, 409] on input "[DATE] até [DATE]" at bounding box center [756, 411] width 283 height 31
click at [780, 336] on span "31" at bounding box center [792, 340] width 35 height 35
type input "[DATE]"
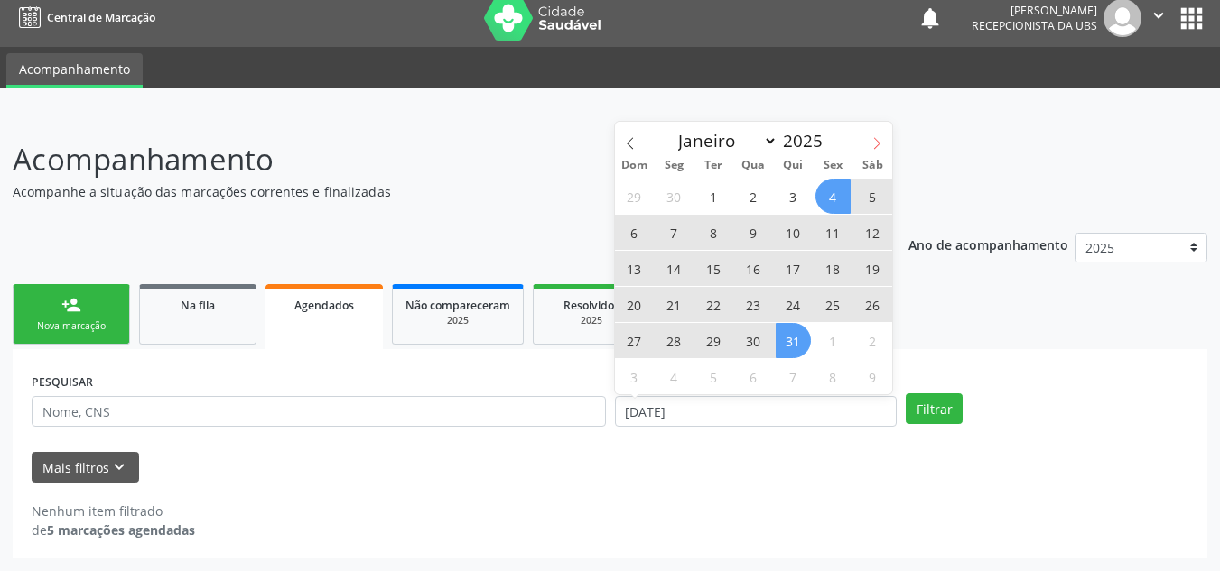
click at [872, 138] on icon at bounding box center [876, 143] width 13 height 13
select select "7"
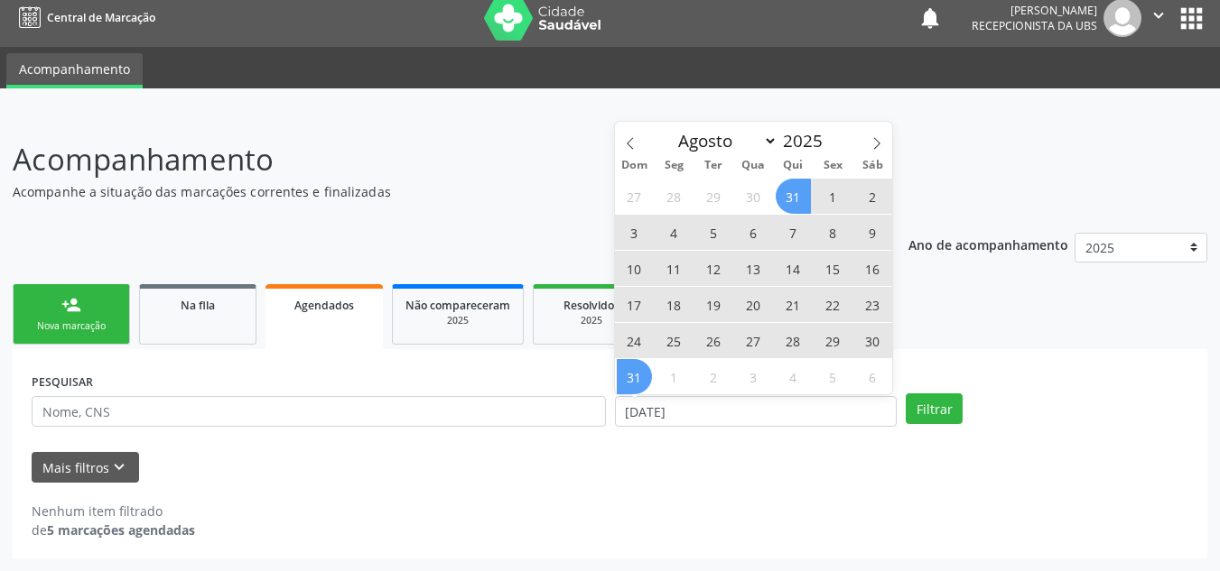
click at [619, 367] on span "31" at bounding box center [634, 376] width 35 height 35
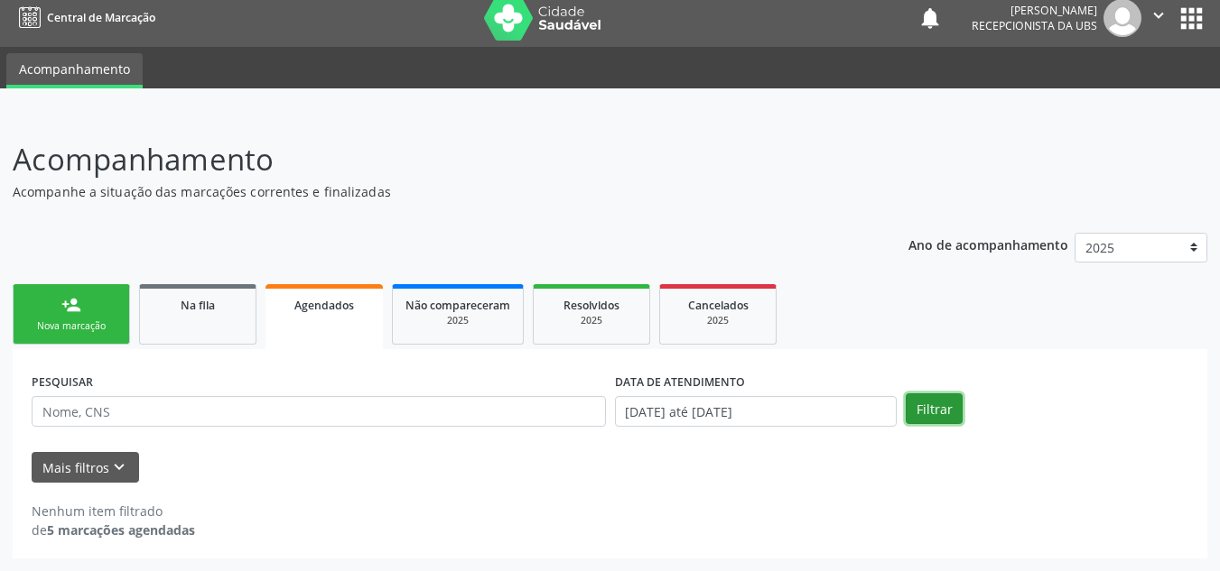
click at [933, 403] on button "Filtrar" at bounding box center [933, 409] width 57 height 31
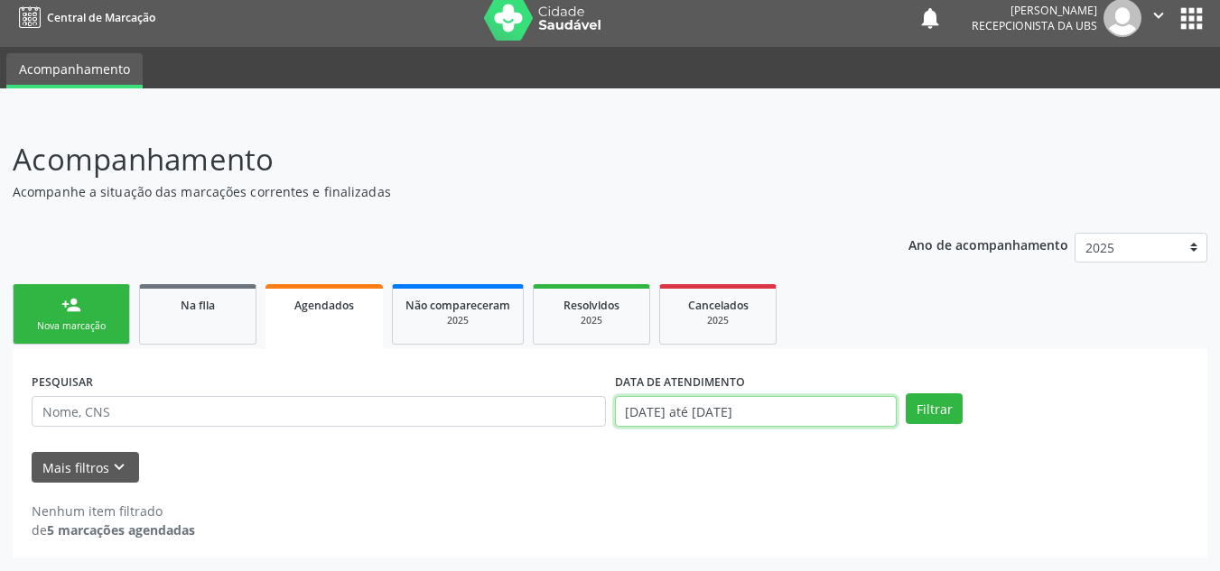
click at [798, 403] on input "[DATE] até [DATE]" at bounding box center [756, 411] width 283 height 31
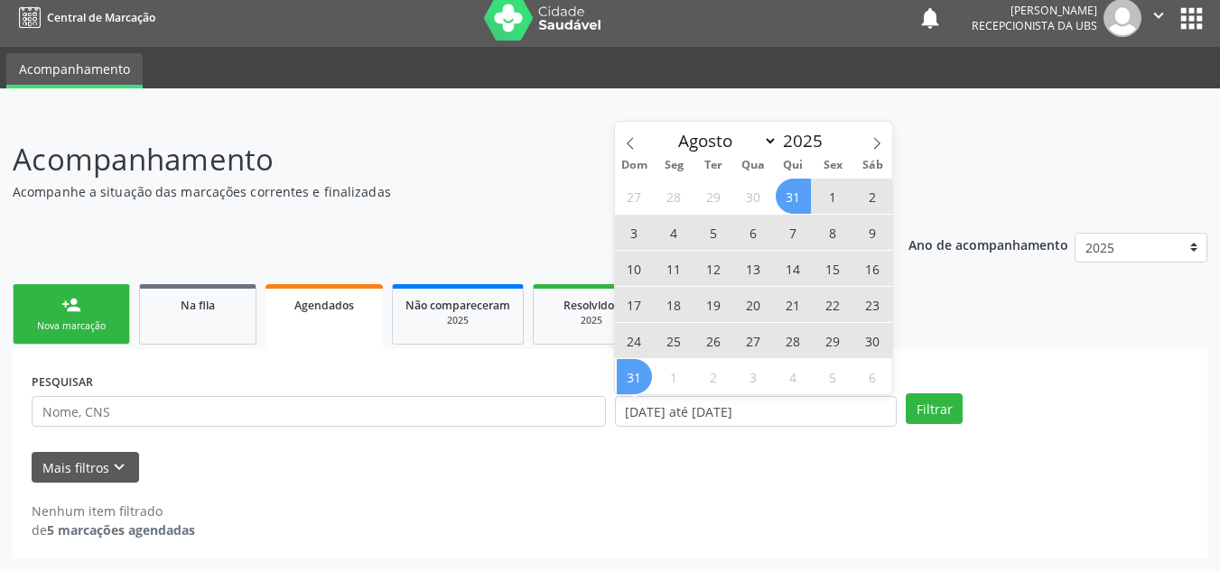
click at [795, 309] on span "21" at bounding box center [792, 304] width 35 height 35
type input "[DATE]"
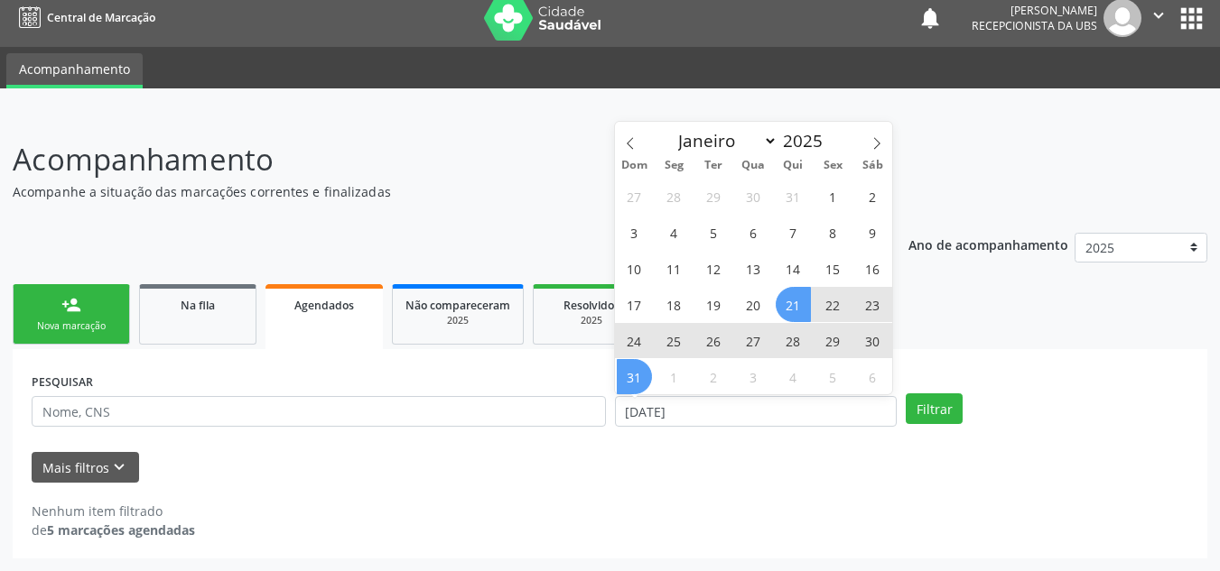
click at [641, 377] on span "31" at bounding box center [634, 376] width 35 height 35
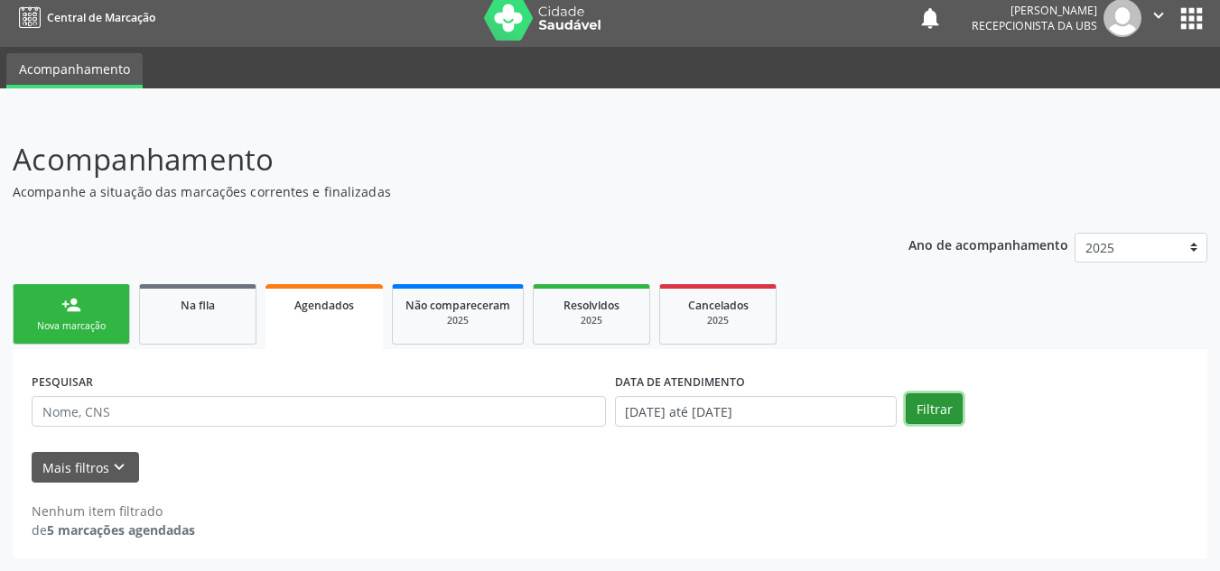
click at [913, 405] on button "Filtrar" at bounding box center [933, 409] width 57 height 31
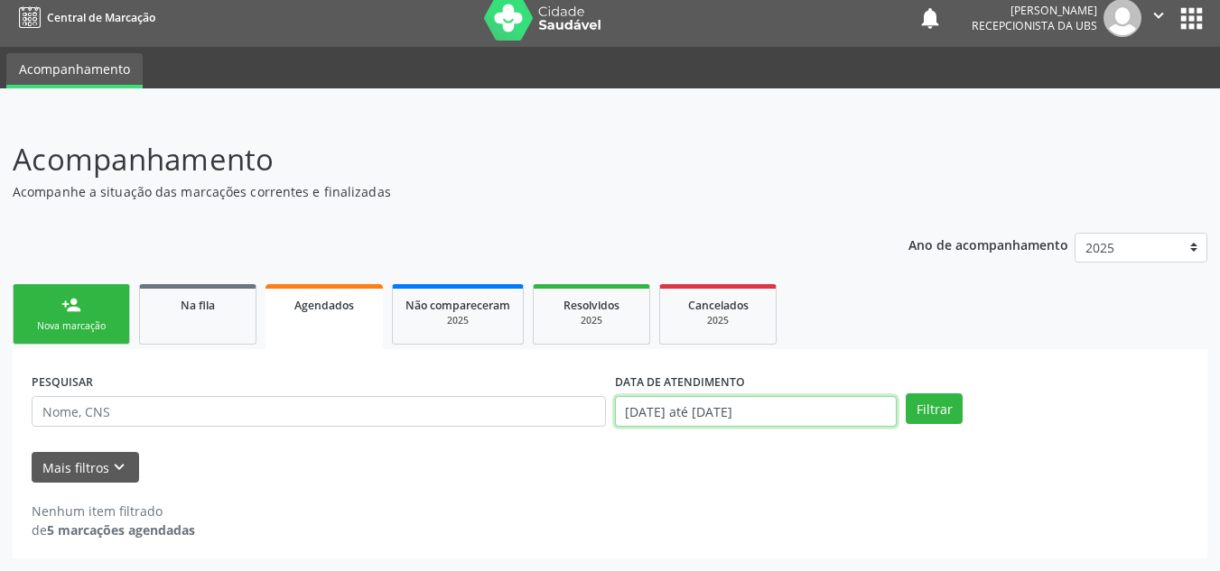
click at [800, 417] on input "[DATE] até [DATE]" at bounding box center [756, 411] width 283 height 31
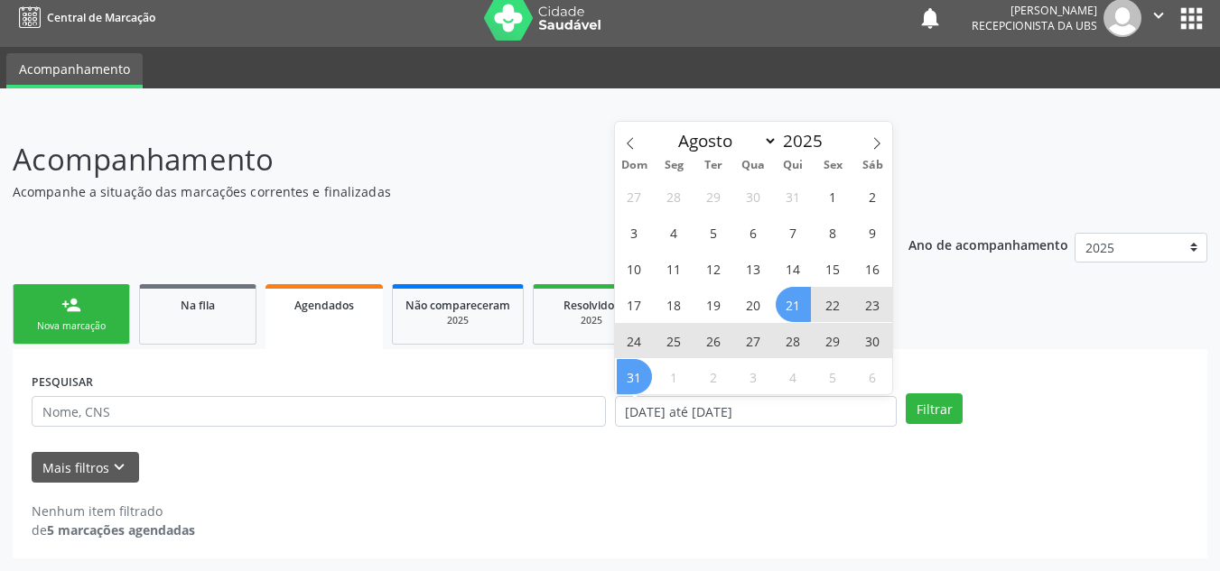
click at [822, 320] on span "22" at bounding box center [832, 304] width 35 height 35
type input "[DATE]"
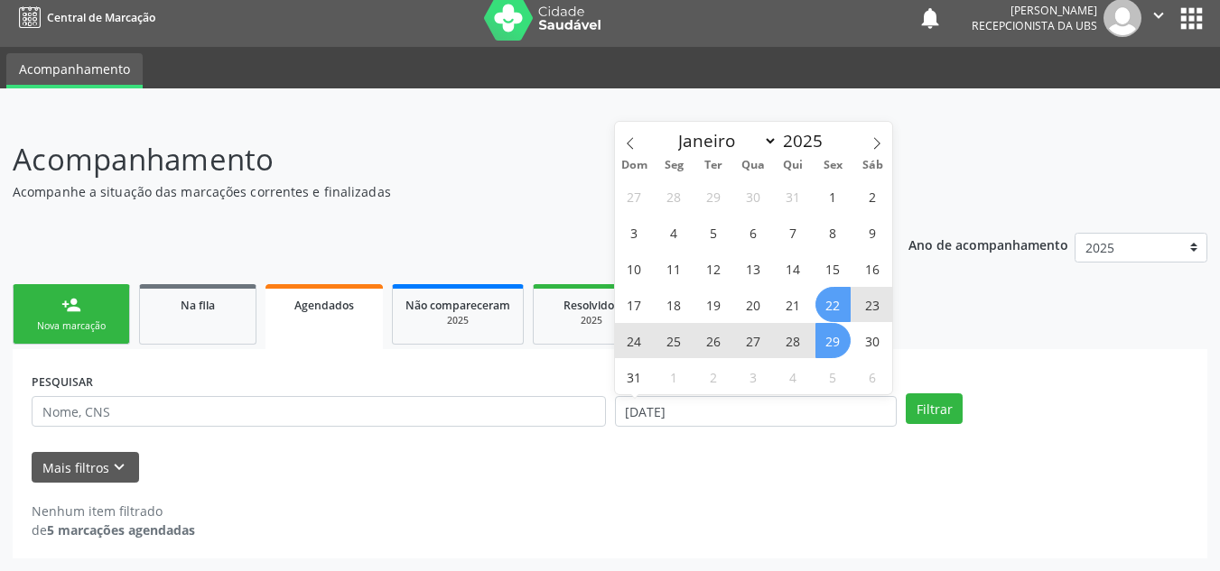
click at [830, 335] on span "29" at bounding box center [832, 340] width 35 height 35
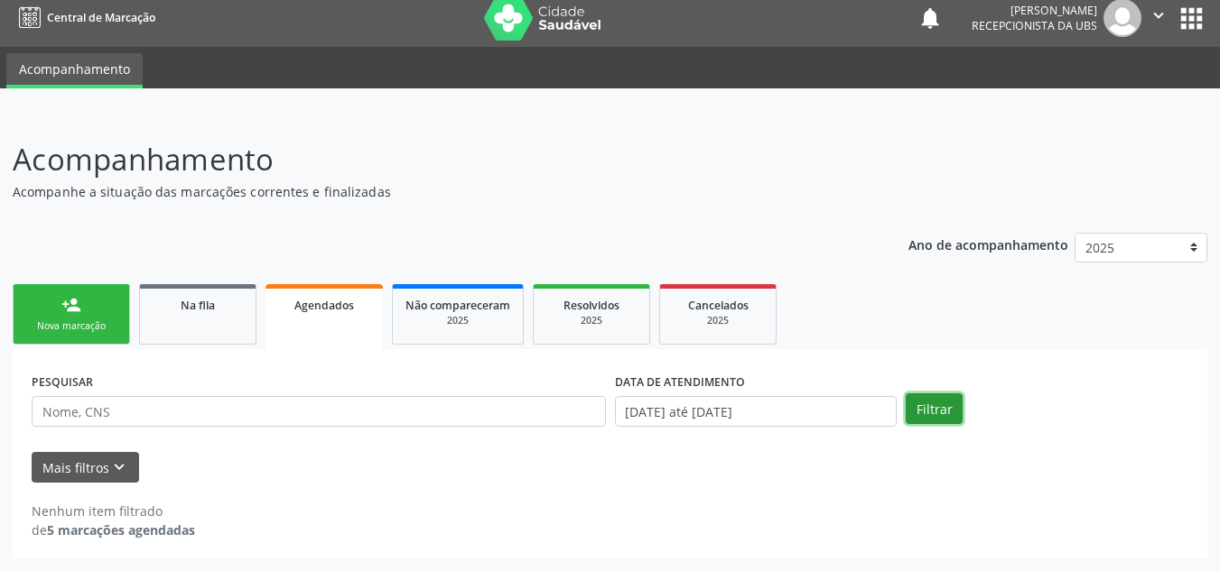
click at [916, 409] on button "Filtrar" at bounding box center [933, 409] width 57 height 31
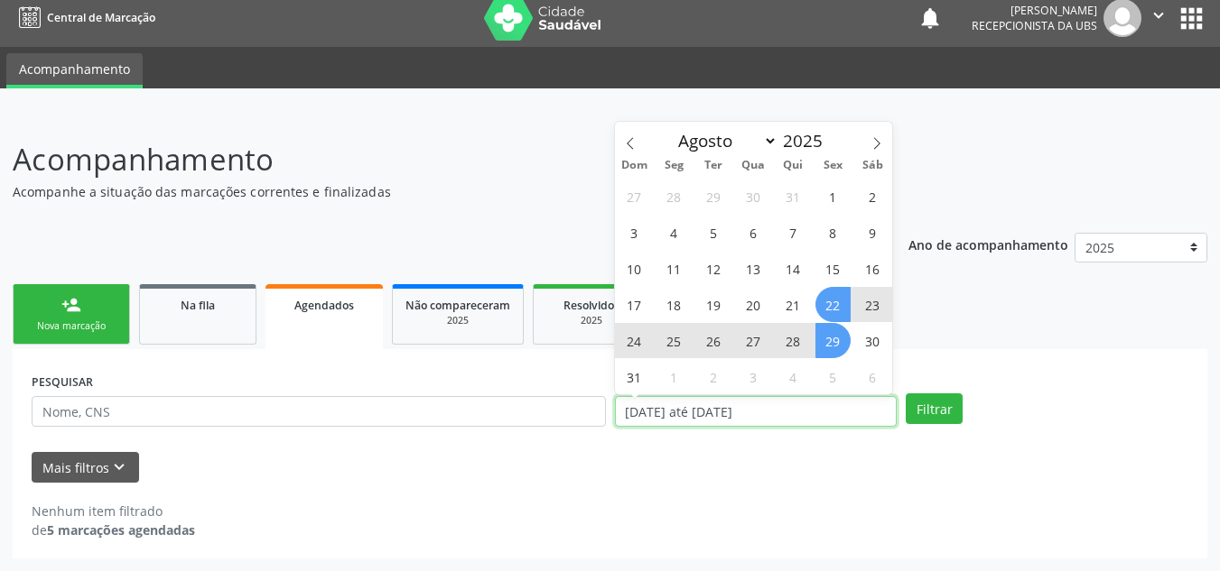
click at [791, 396] on input "[DATE] até [DATE]" at bounding box center [756, 411] width 283 height 31
click at [830, 196] on span "1" at bounding box center [832, 196] width 35 height 35
type input "[DATE]"
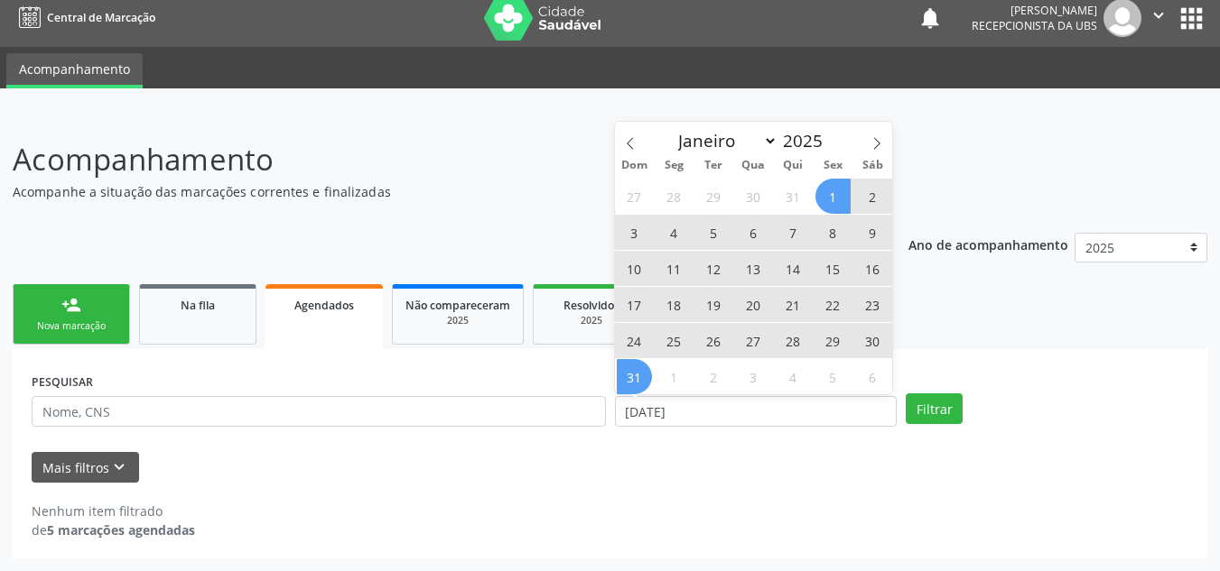
click at [615, 373] on div "27 28 29 30 31 1 2 3 4 5 6 7 8 9 10 11 12 13 14 15 16 17 18 19 20 21 22 23 24 2…" at bounding box center [754, 286] width 278 height 217
click at [632, 374] on span "31" at bounding box center [634, 376] width 35 height 35
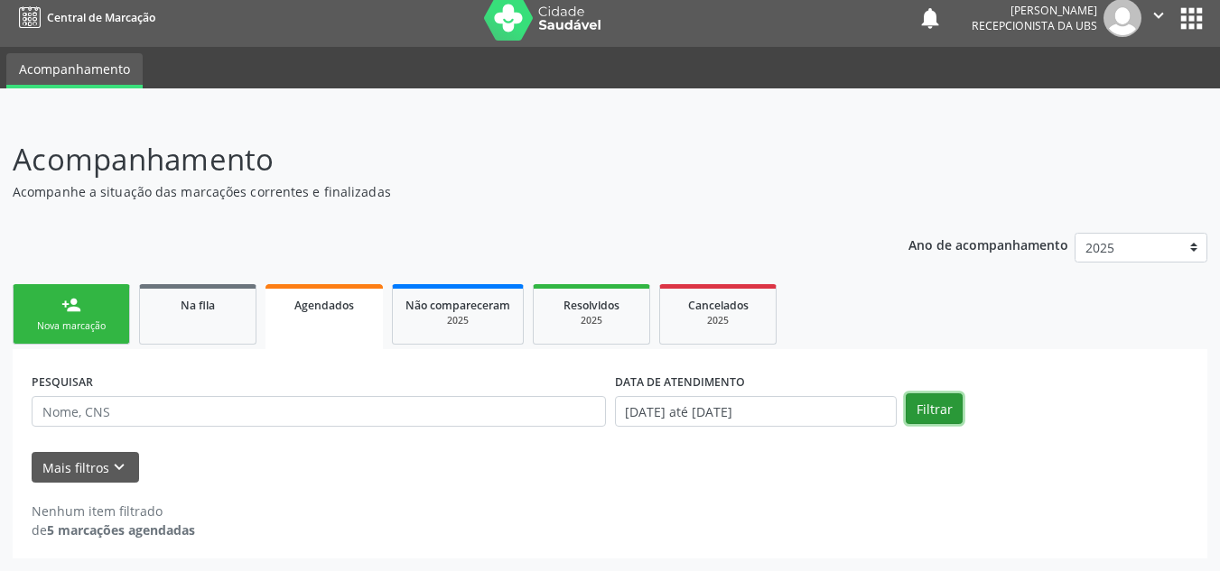
click at [929, 403] on button "Filtrar" at bounding box center [933, 409] width 57 height 31
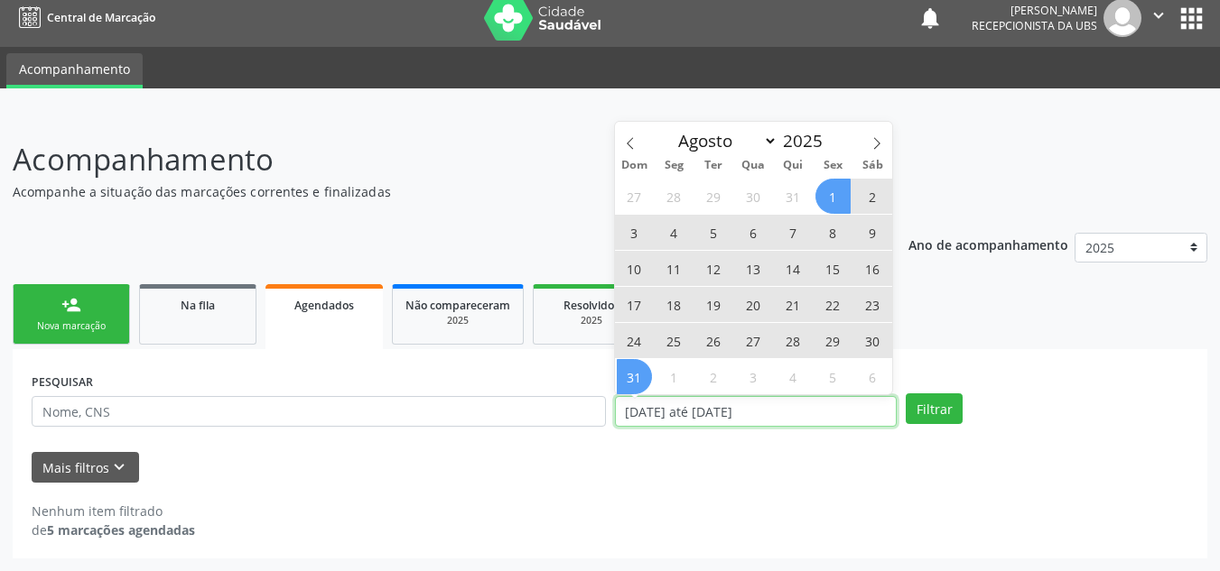
click at [799, 407] on input "[DATE] até [DATE]" at bounding box center [756, 411] width 283 height 31
click at [793, 339] on span "28" at bounding box center [792, 340] width 35 height 35
type input "28/08/2025"
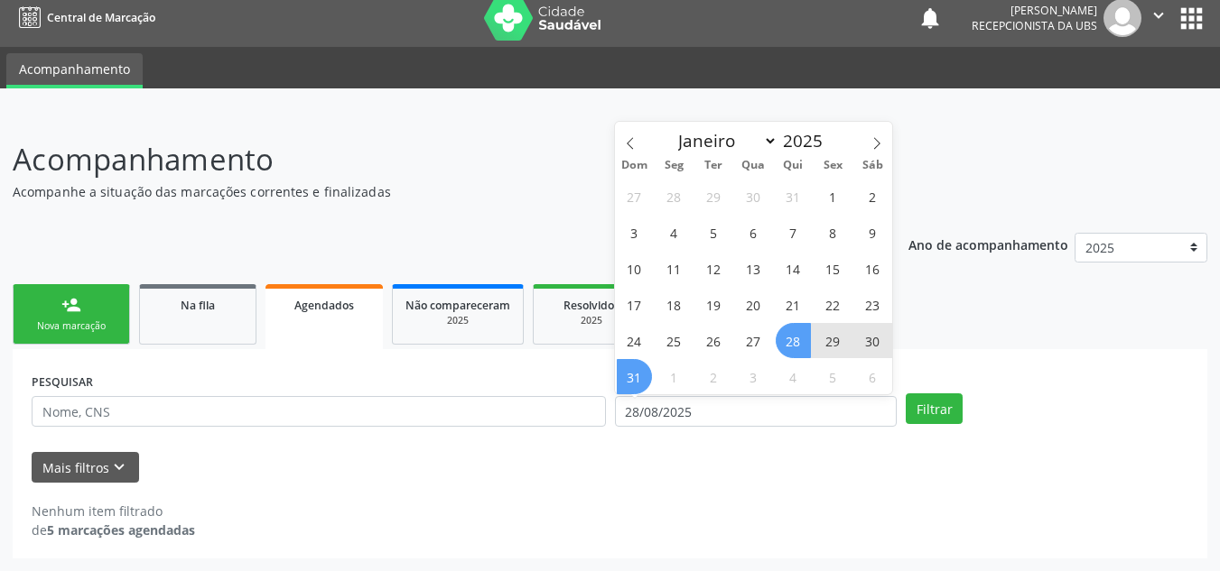
click at [645, 372] on span "31" at bounding box center [634, 376] width 35 height 35
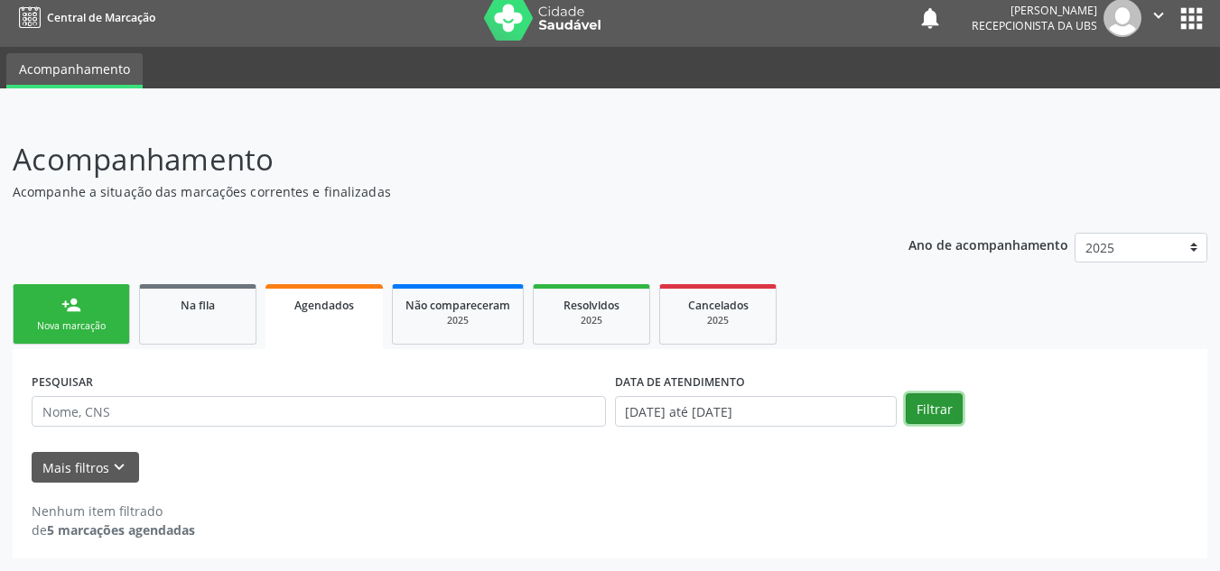
click at [926, 402] on button "Filtrar" at bounding box center [933, 409] width 57 height 31
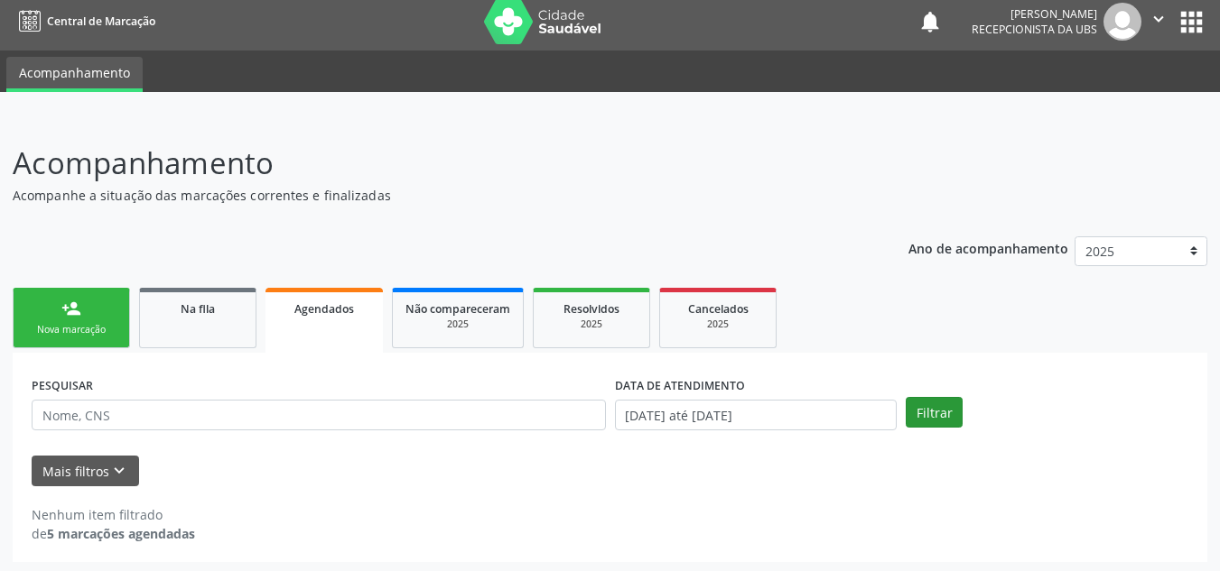
scroll to position [0, 0]
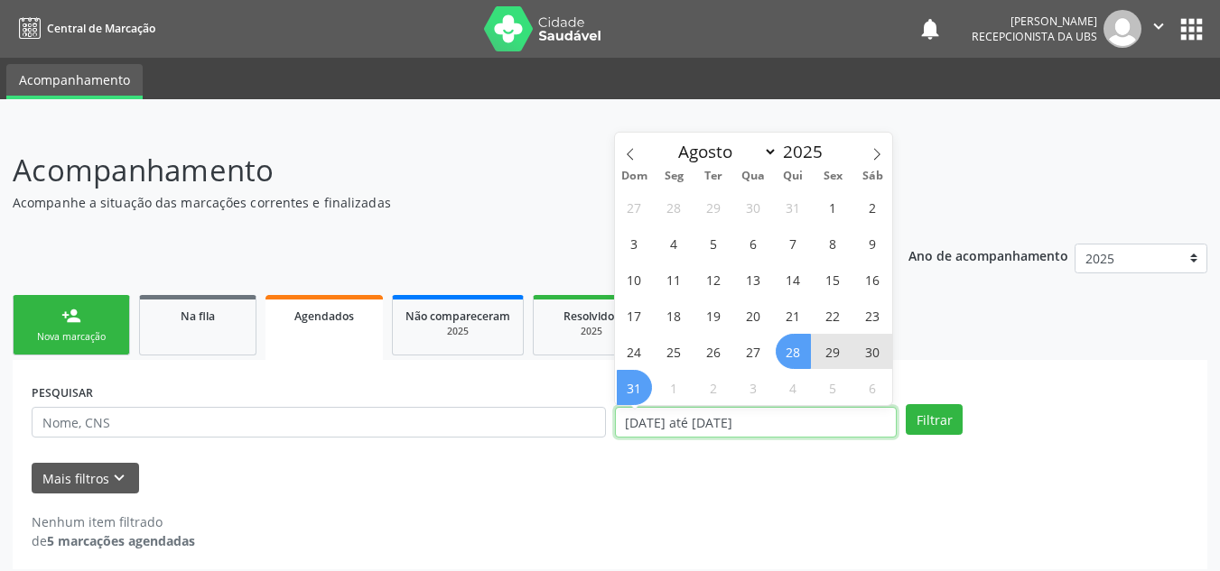
click at [876, 413] on input "[DATE] até [DATE]" at bounding box center [756, 422] width 283 height 31
click at [629, 148] on icon at bounding box center [630, 154] width 13 height 13
select select "6"
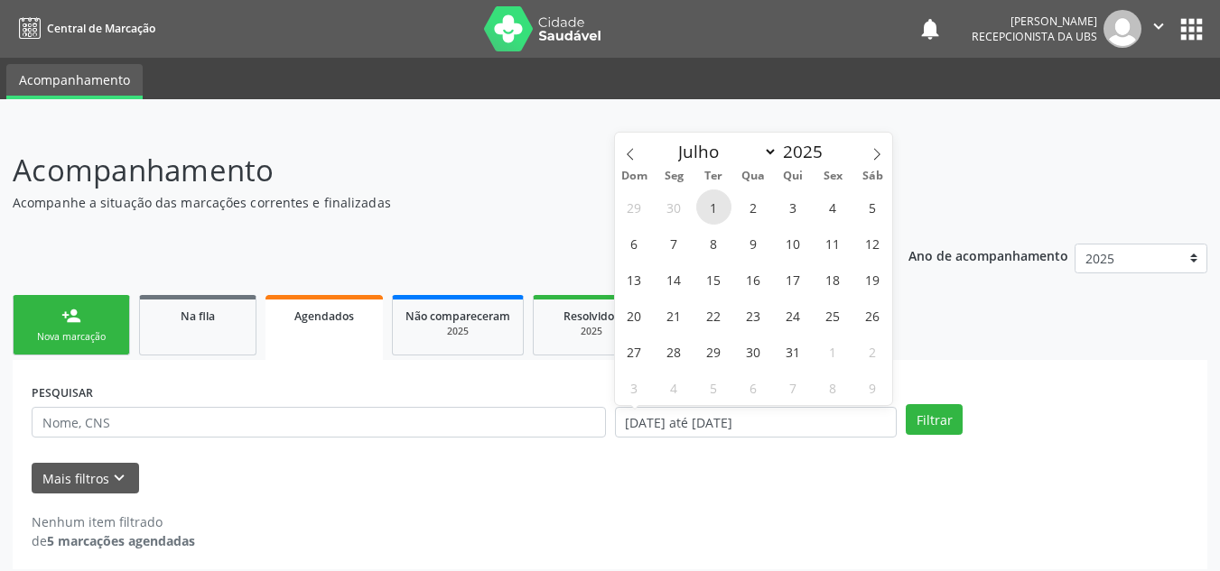
click at [719, 195] on span "1" at bounding box center [713, 207] width 35 height 35
type input "[DATE]"
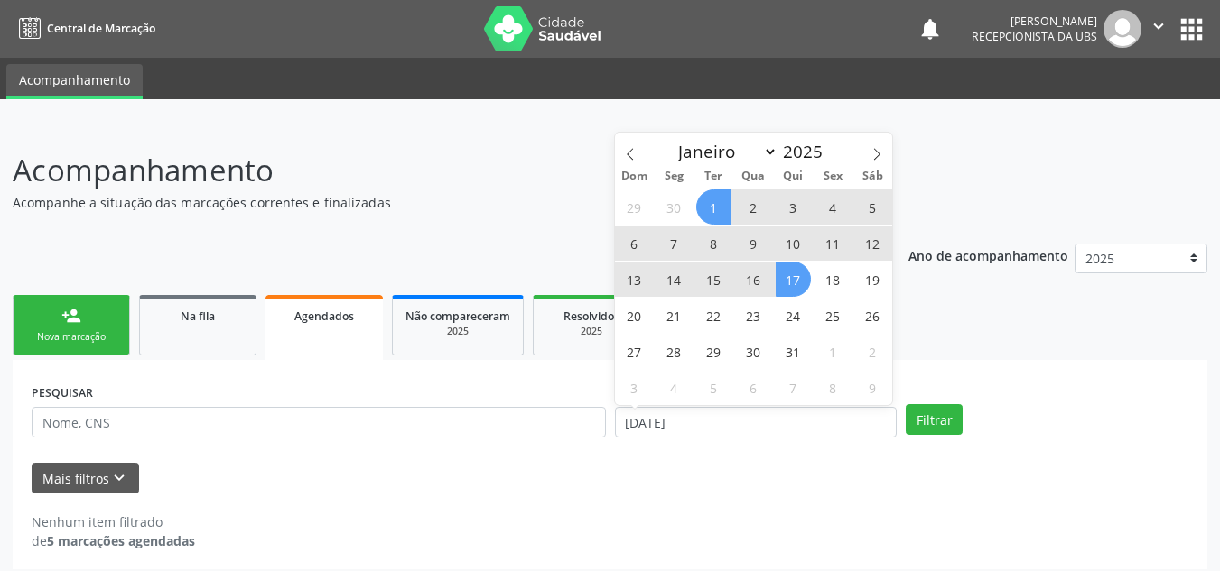
click at [788, 281] on span "17" at bounding box center [792, 279] width 35 height 35
click at [804, 425] on input "[DATE] até [DATE]" at bounding box center [756, 422] width 283 height 31
click at [791, 271] on span "17" at bounding box center [792, 279] width 35 height 35
type input "[DATE]"
click at [872, 155] on icon at bounding box center [876, 154] width 13 height 13
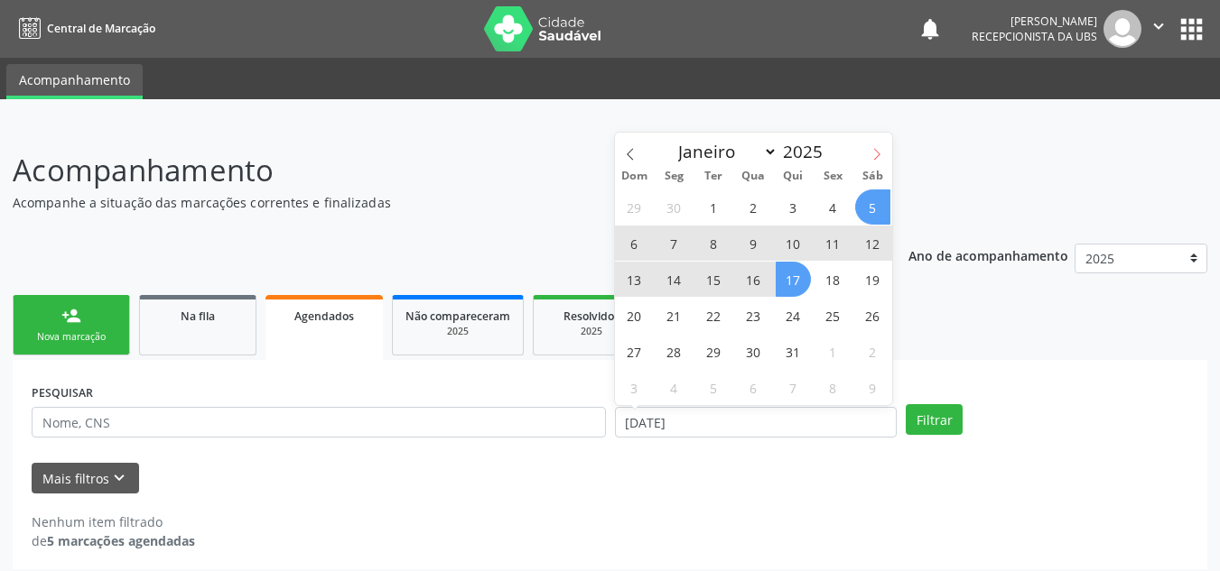
select select "7"
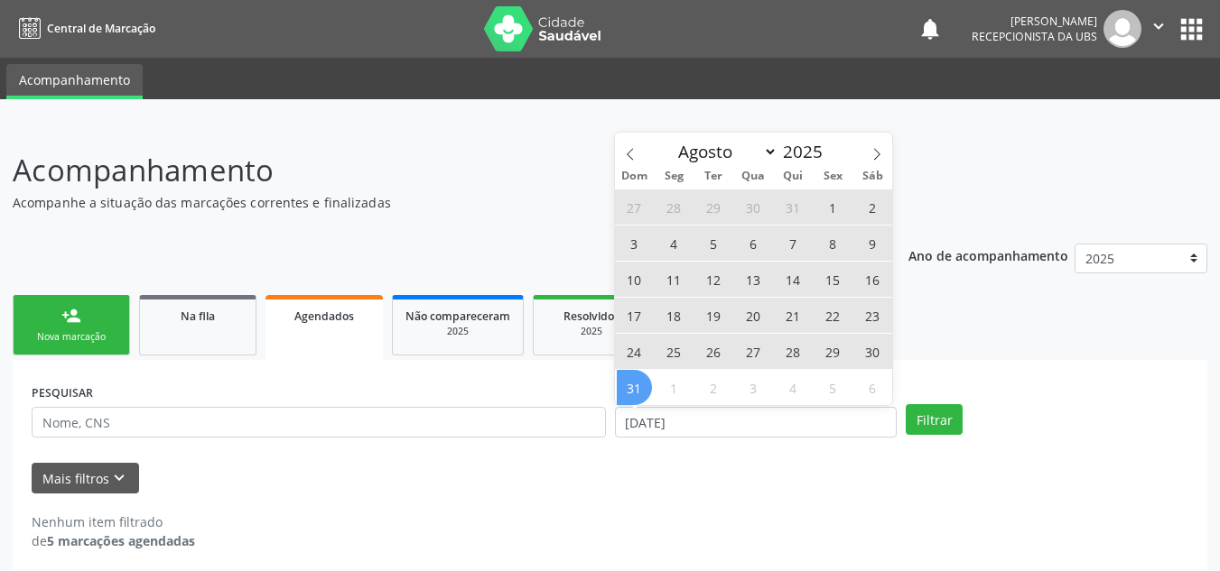
click at [640, 385] on span "31" at bounding box center [634, 387] width 35 height 35
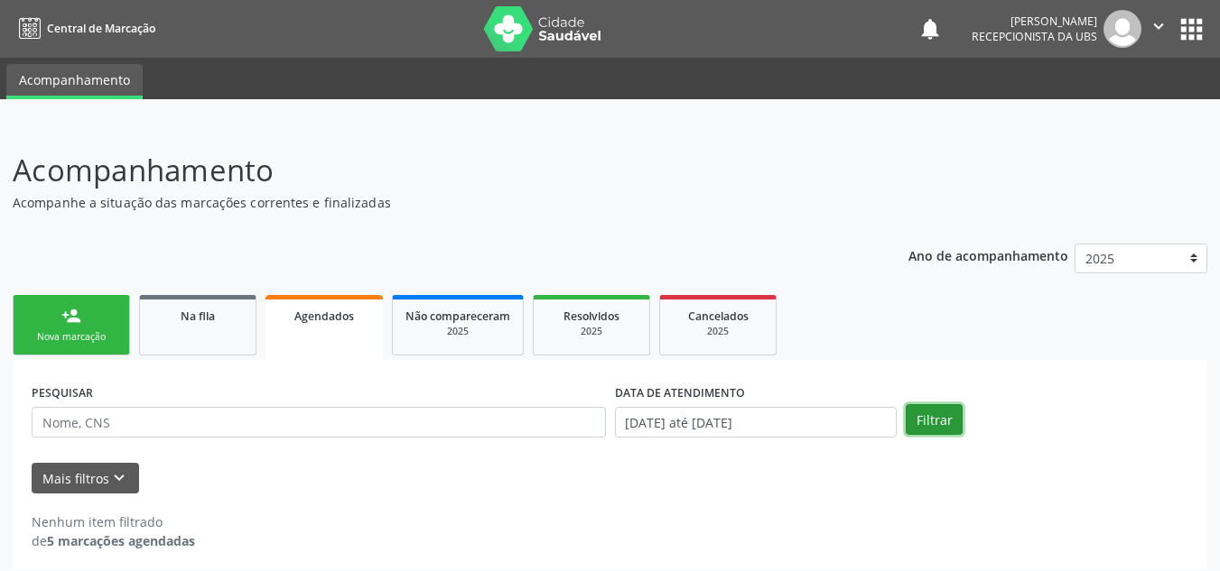
click at [924, 423] on button "Filtrar" at bounding box center [933, 419] width 57 height 31
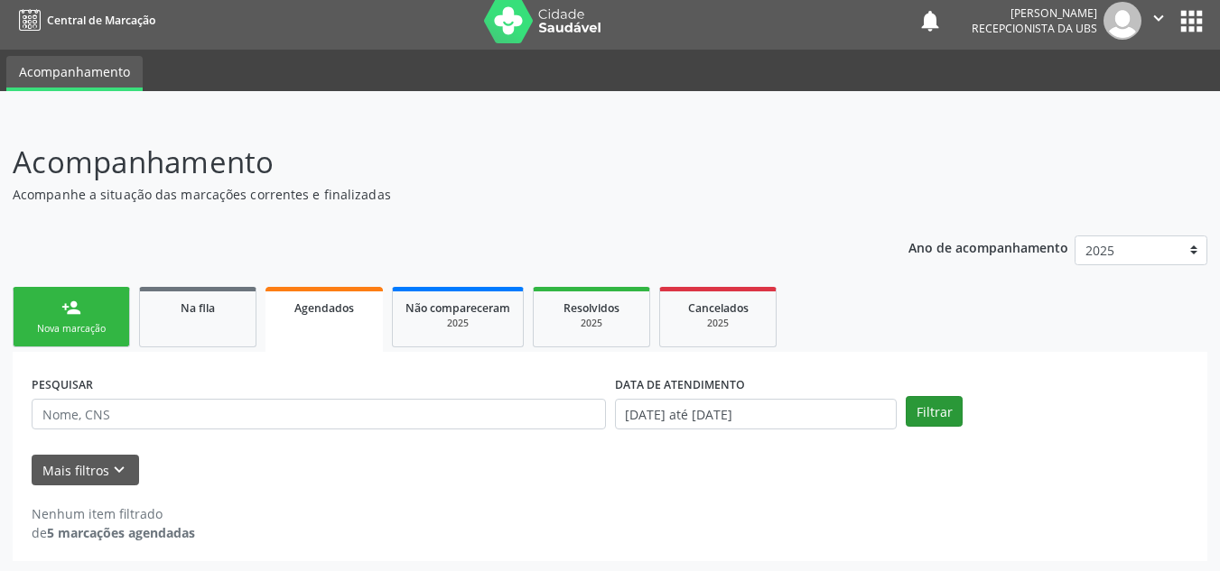
scroll to position [11, 0]
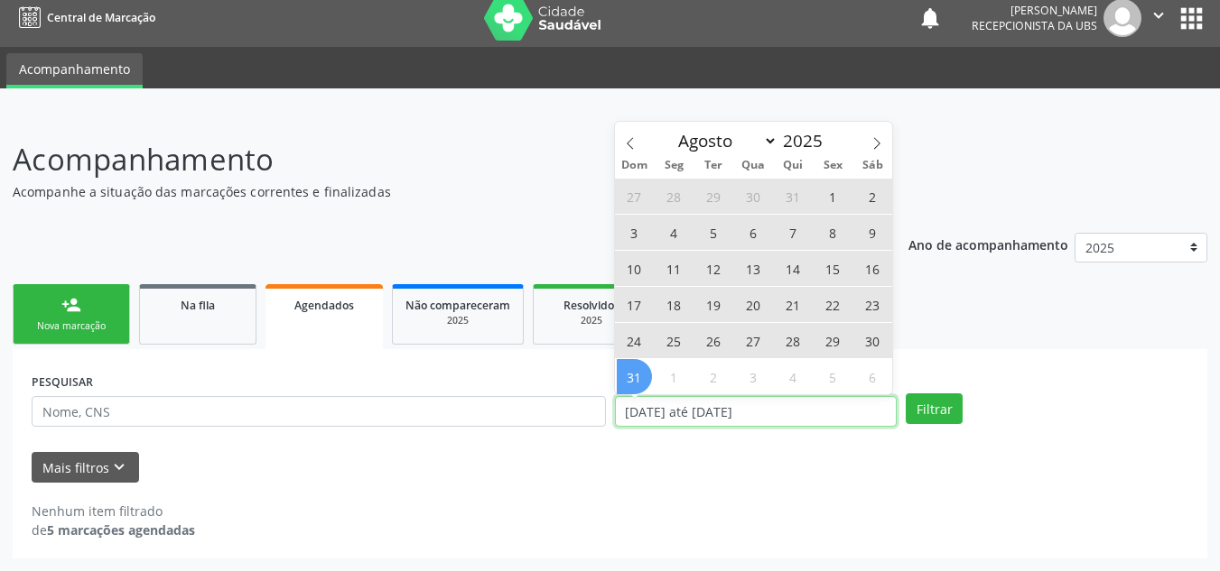
click at [864, 417] on input "[DATE] até [DATE]" at bounding box center [756, 411] width 283 height 31
click at [627, 133] on span at bounding box center [630, 137] width 31 height 31
select select "6"
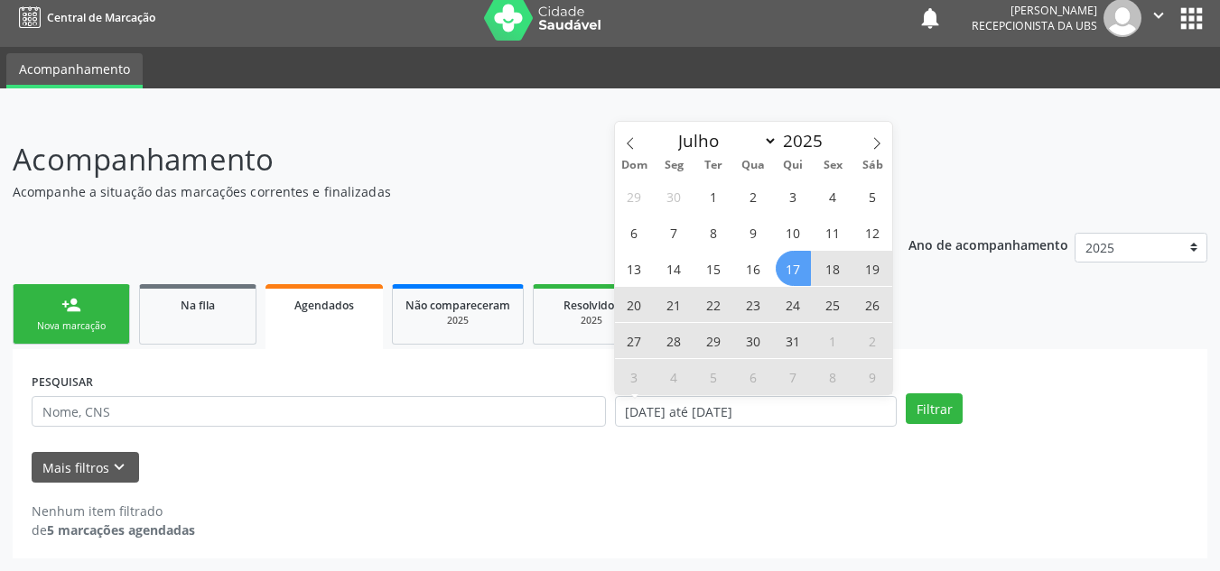
click at [791, 271] on span "17" at bounding box center [792, 268] width 35 height 35
type input "[DATE]"
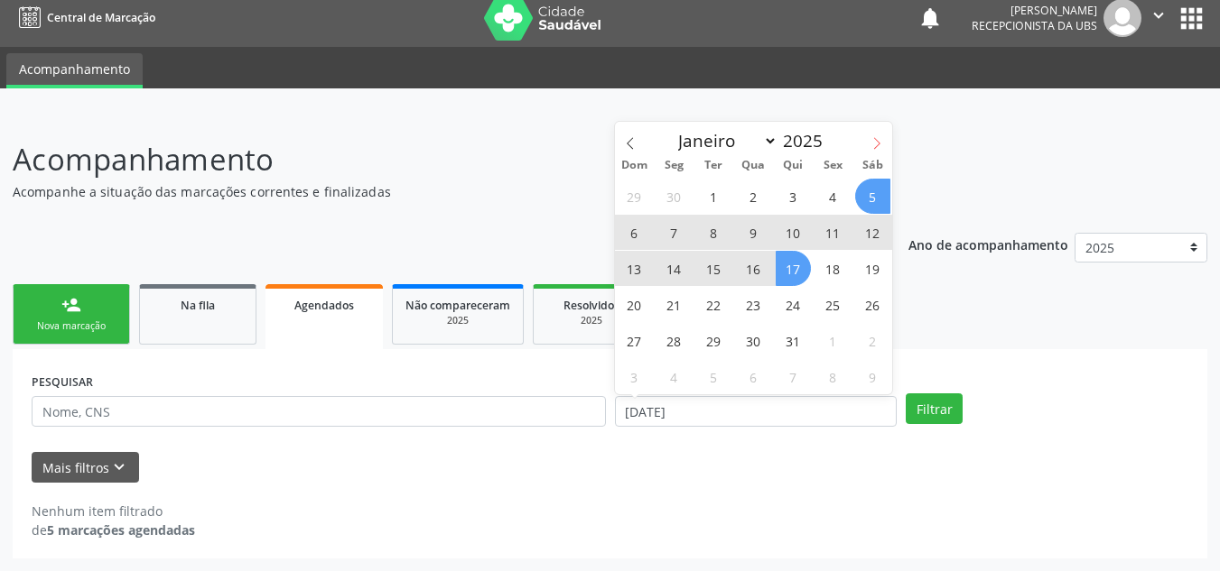
click at [880, 135] on span at bounding box center [876, 137] width 31 height 31
select select "7"
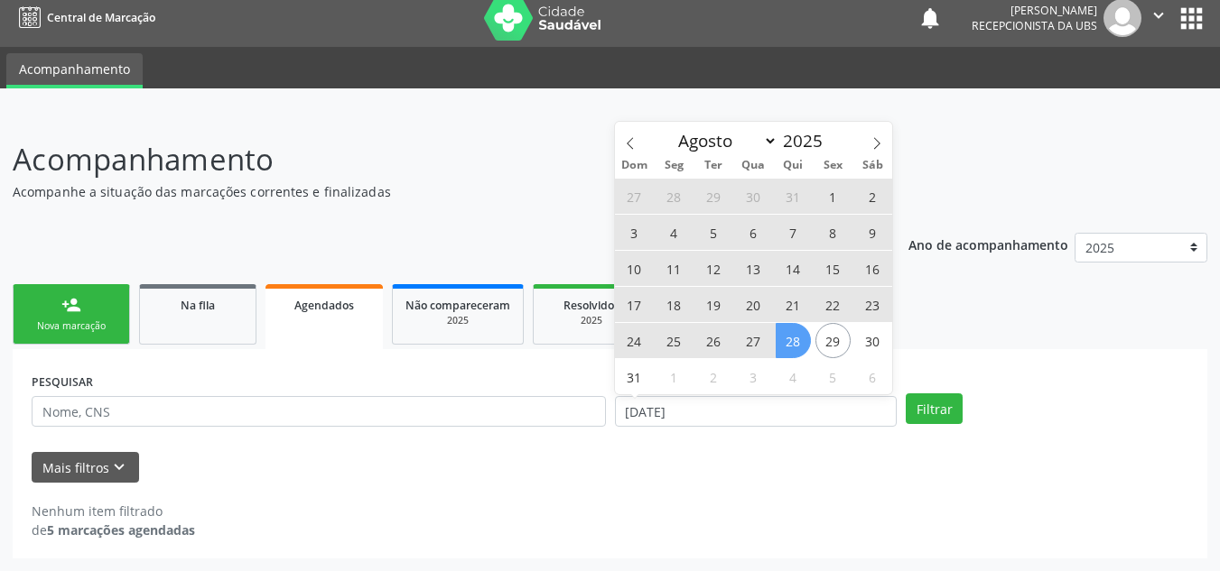
click at [780, 346] on span "28" at bounding box center [792, 340] width 35 height 35
select select "7"
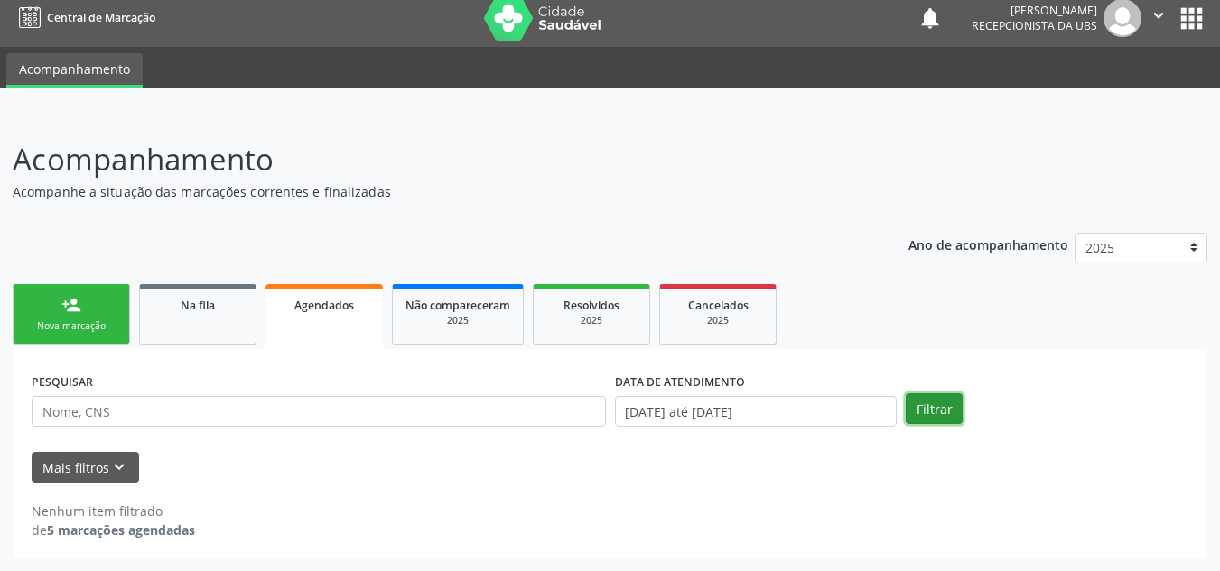
click at [919, 406] on button "Filtrar" at bounding box center [933, 409] width 57 height 31
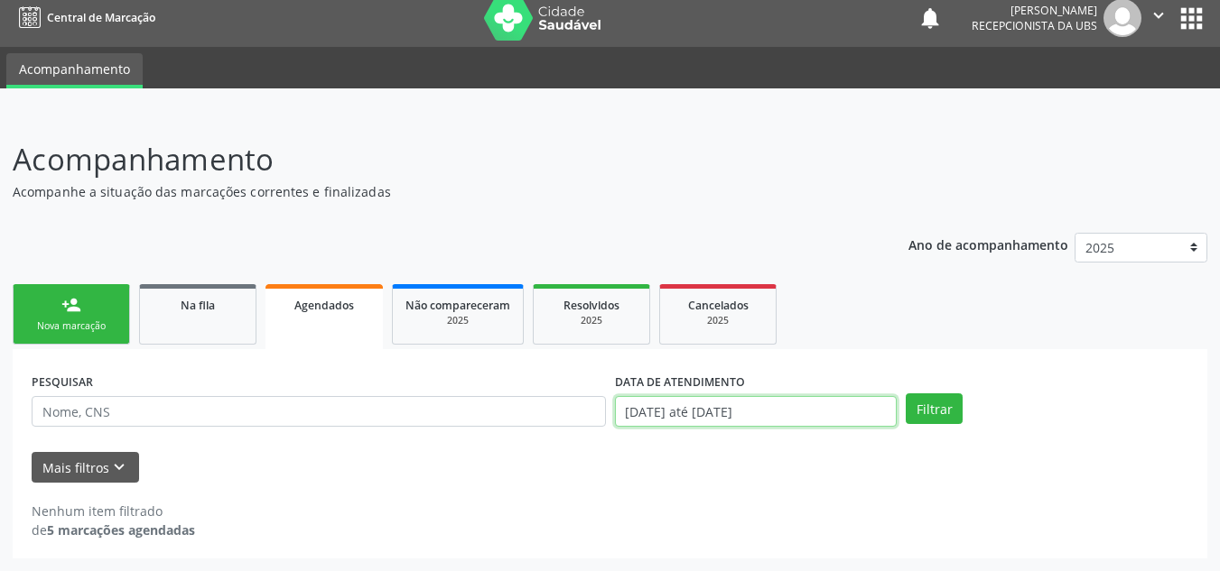
click at [857, 398] on input "[DATE] até [DATE]" at bounding box center [756, 411] width 283 height 31
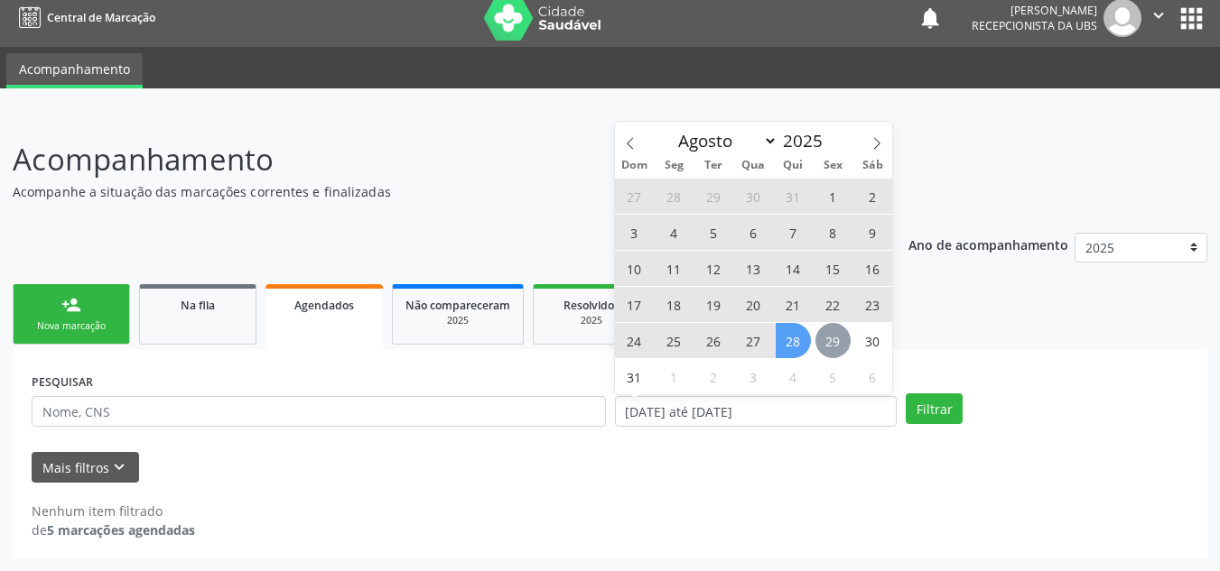
click at [837, 336] on span "29" at bounding box center [832, 340] width 35 height 35
type input "29/08/2025"
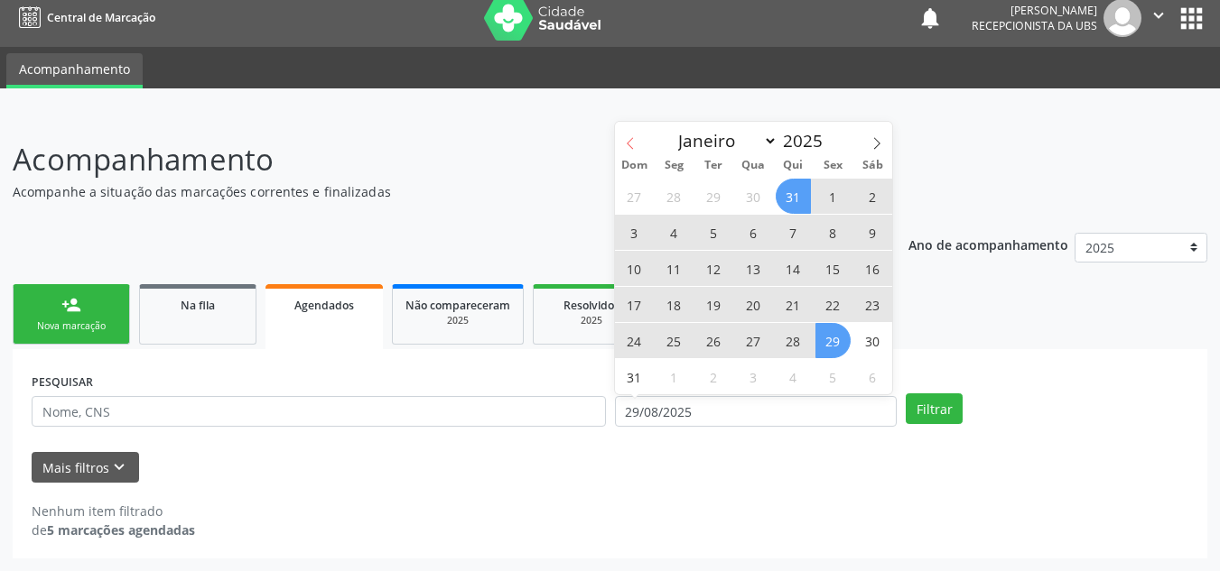
click at [626, 141] on icon at bounding box center [630, 143] width 13 height 13
select select "6"
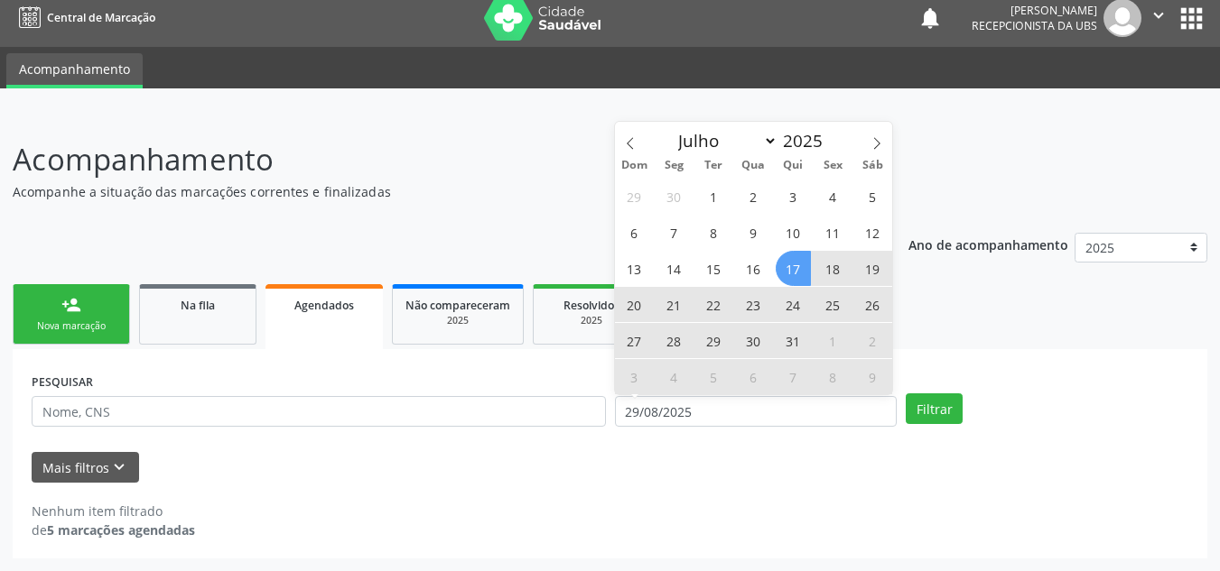
click at [786, 273] on span "17" at bounding box center [792, 268] width 35 height 35
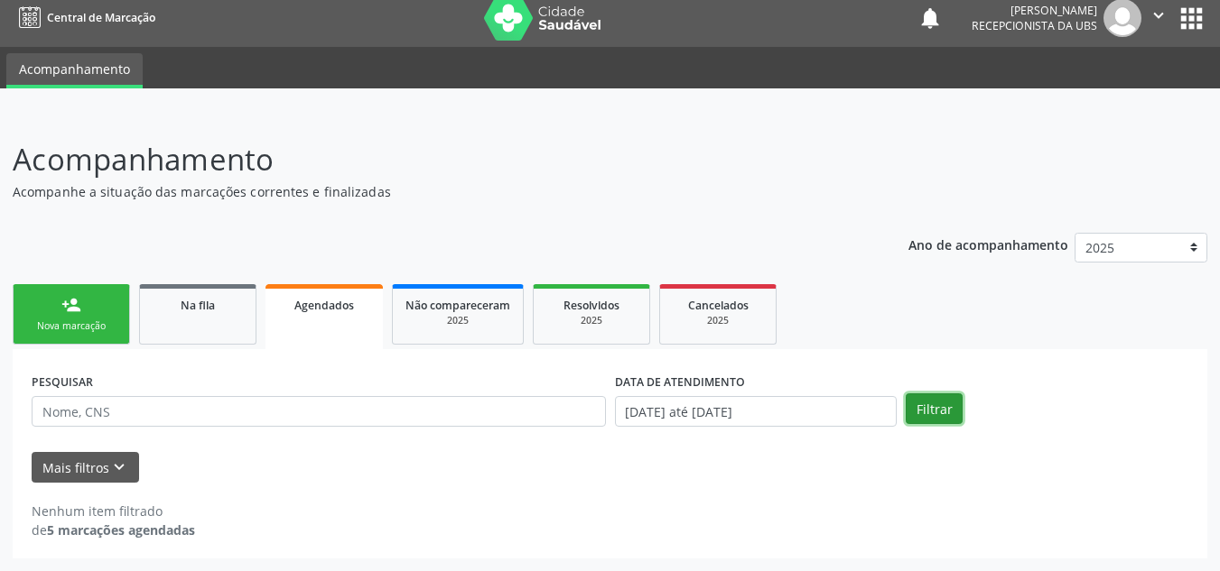
click at [919, 413] on button "Filtrar" at bounding box center [933, 409] width 57 height 31
click at [135, 460] on button "Mais filtros keyboard_arrow_down" at bounding box center [85, 468] width 107 height 32
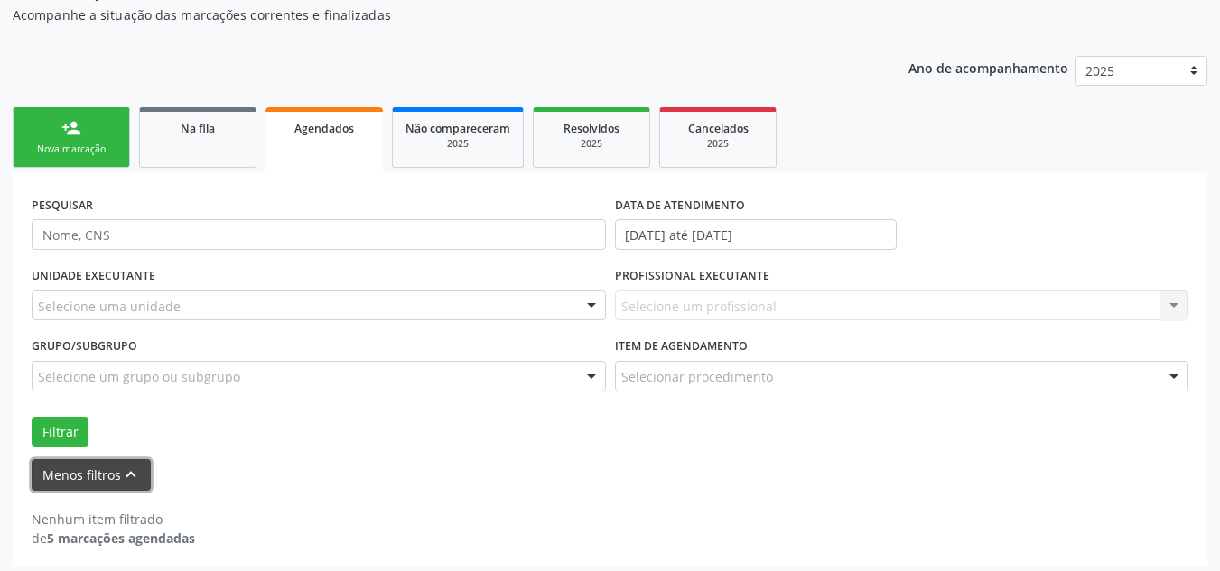
scroll to position [196, 0]
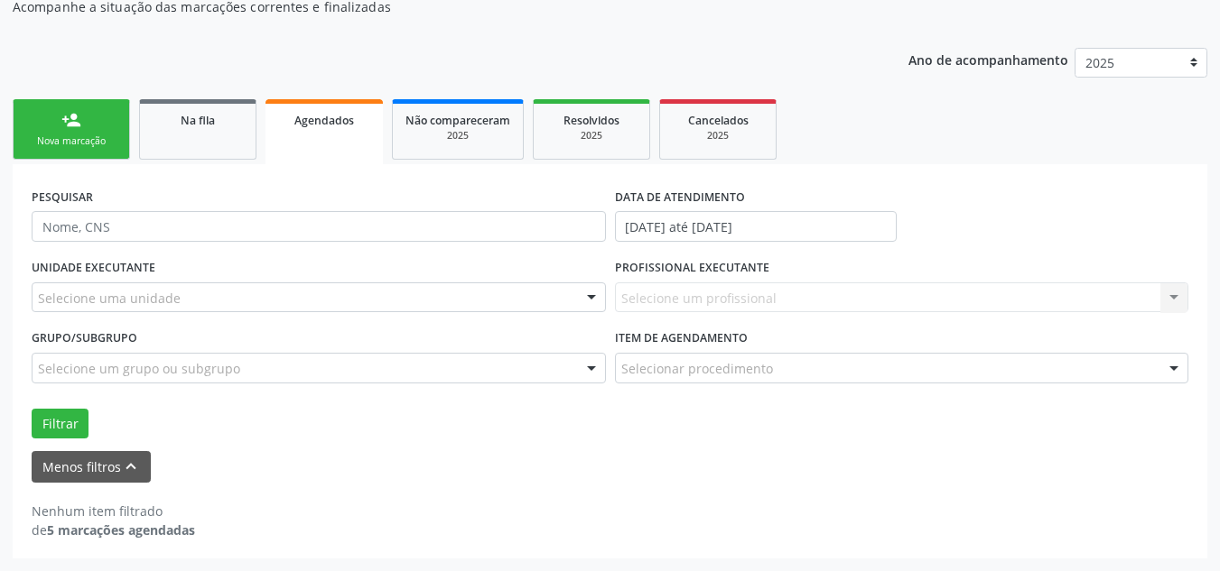
click at [276, 153] on link "Agendados" at bounding box center [323, 131] width 117 height 65
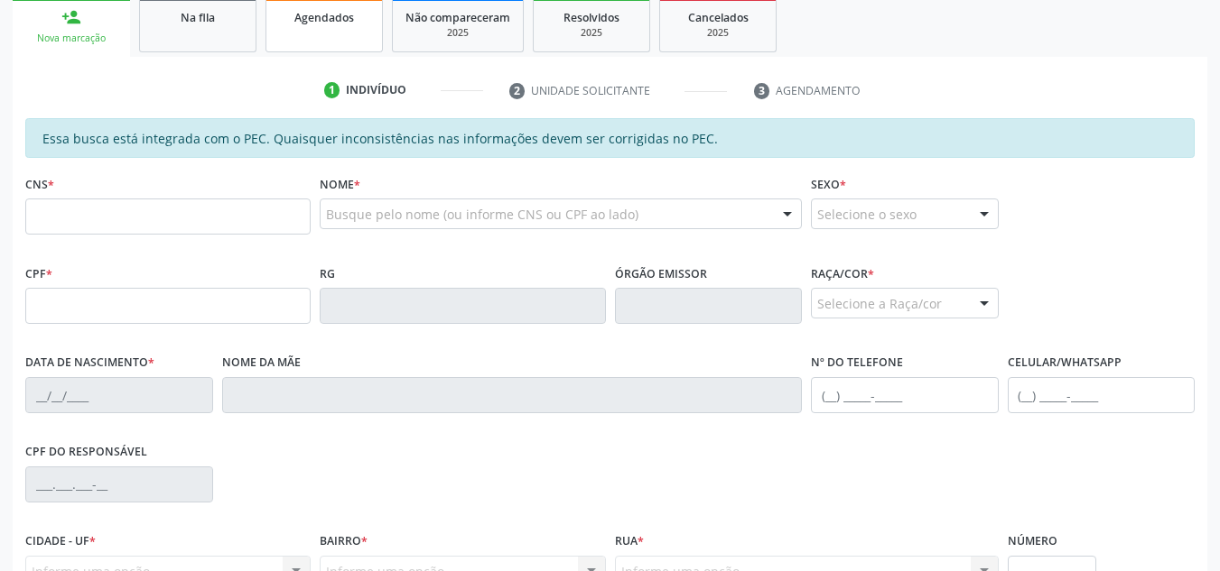
click at [345, 40] on link "Agendados" at bounding box center [323, 24] width 117 height 56
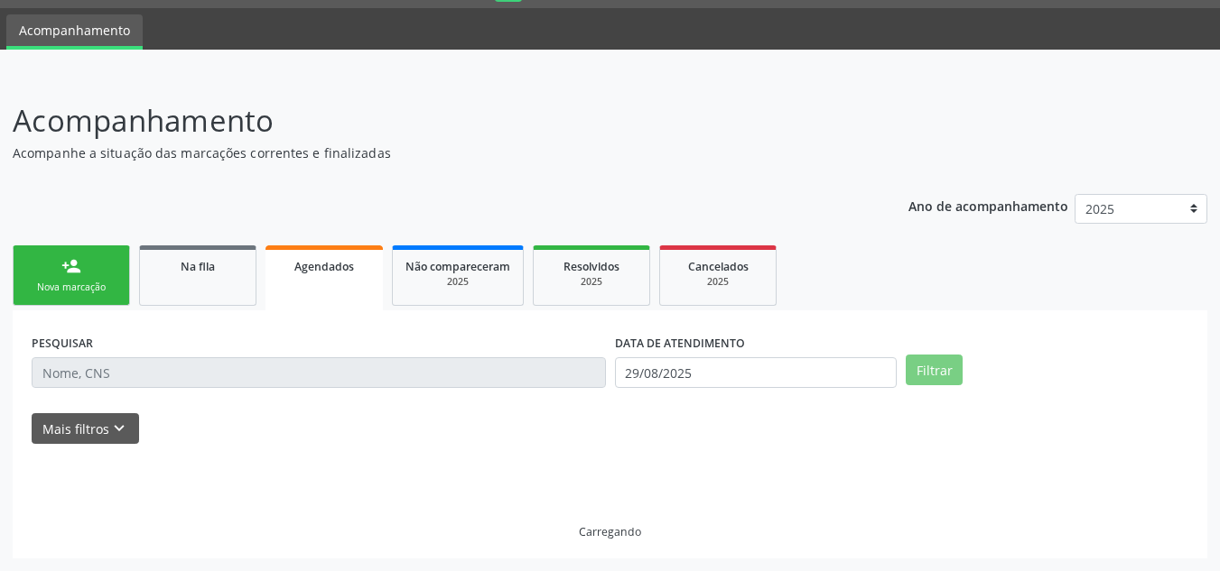
scroll to position [11, 0]
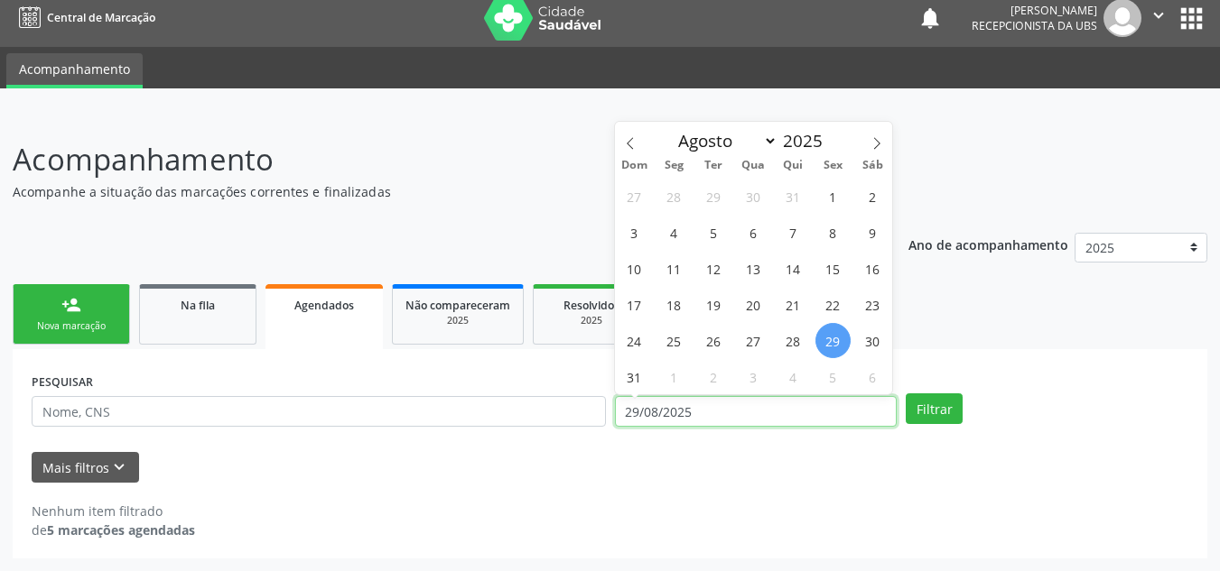
click at [710, 412] on input "29/08/2025" at bounding box center [756, 411] width 283 height 31
click at [837, 197] on span "1" at bounding box center [832, 196] width 35 height 35
type input "[DATE]"
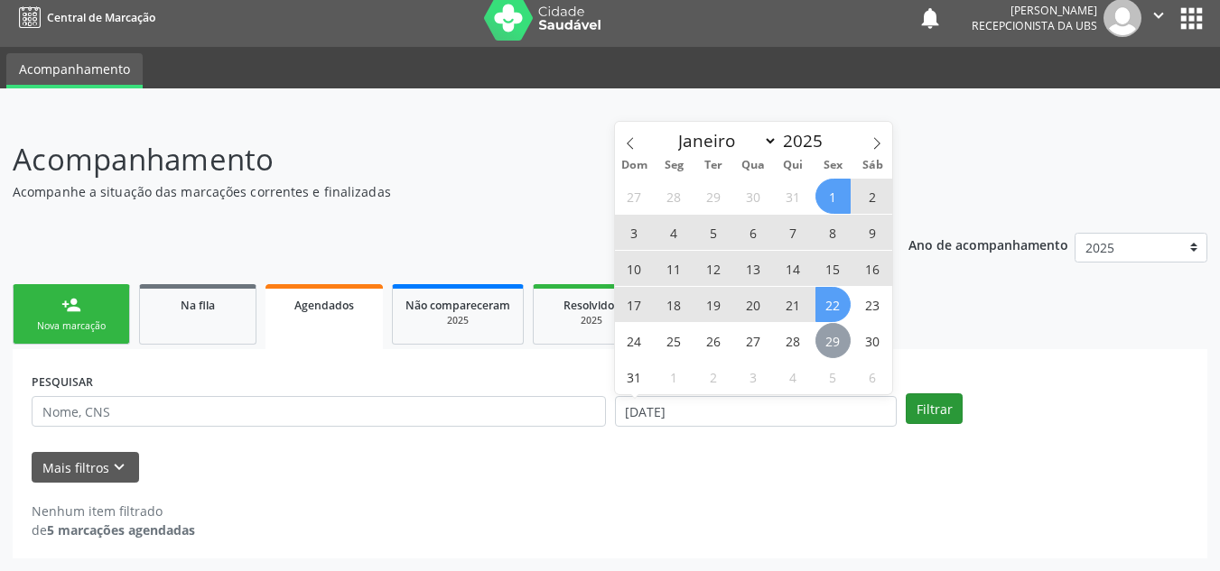
click at [833, 337] on span "29" at bounding box center [832, 340] width 35 height 35
select select "7"
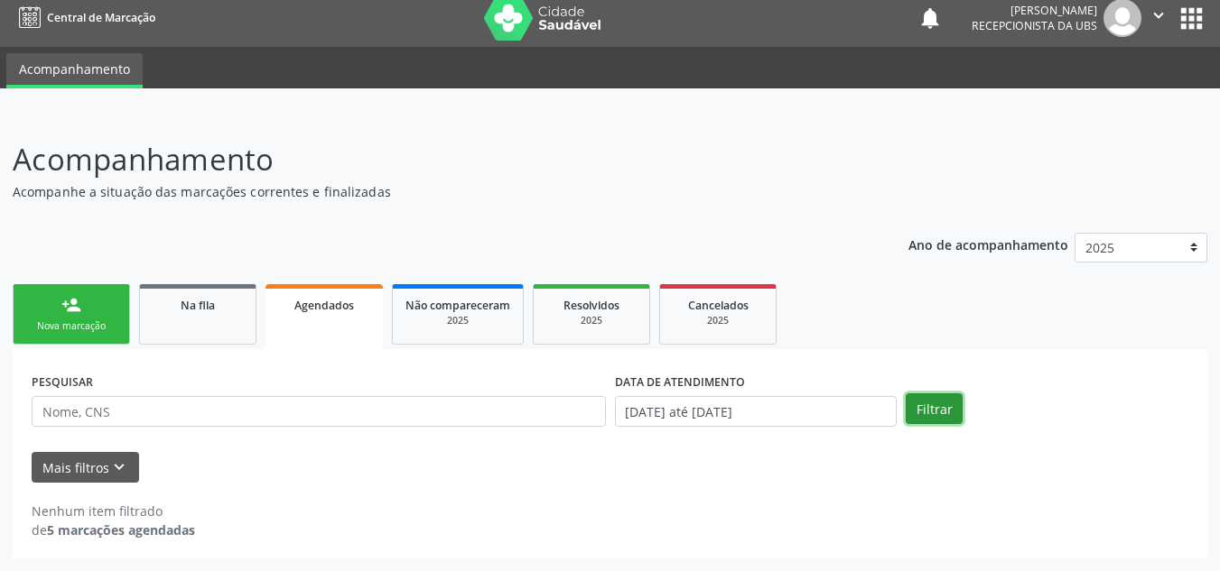
click at [914, 409] on button "Filtrar" at bounding box center [933, 409] width 57 height 31
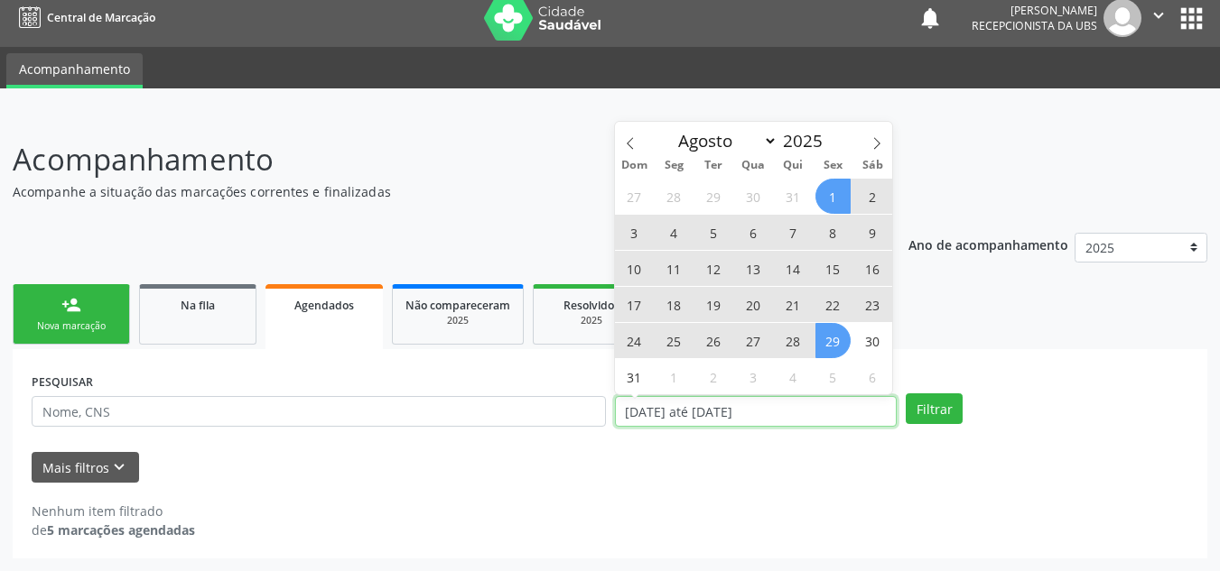
click at [848, 409] on input "[DATE] até [DATE]" at bounding box center [756, 411] width 283 height 31
click at [832, 334] on span "29" at bounding box center [832, 340] width 35 height 35
type input "29/08/2025"
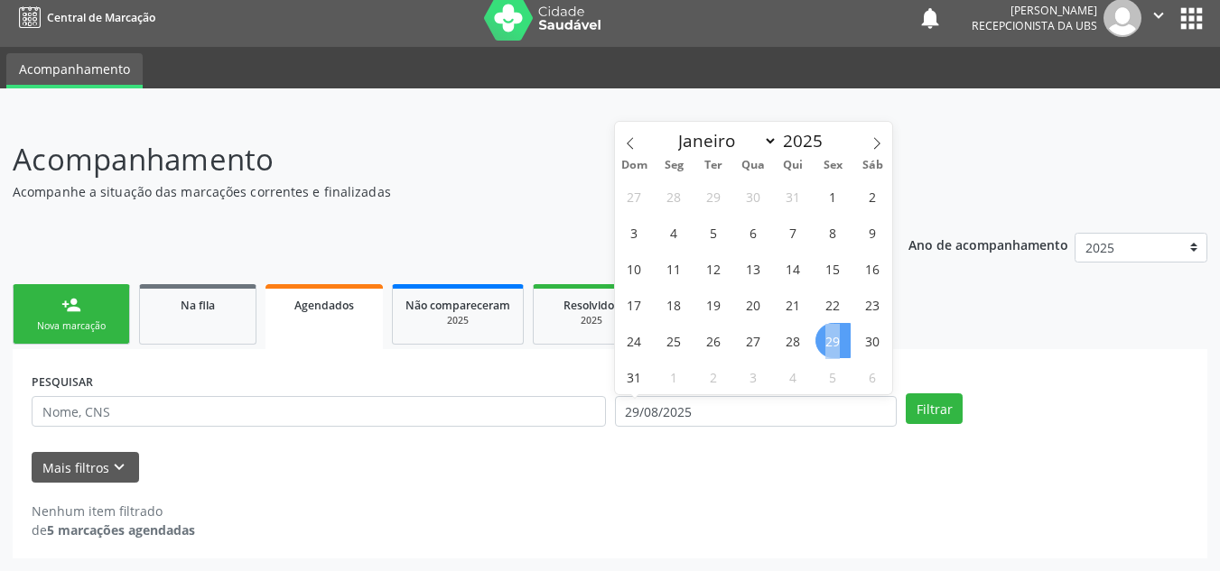
click at [832, 334] on span "29" at bounding box center [832, 340] width 35 height 35
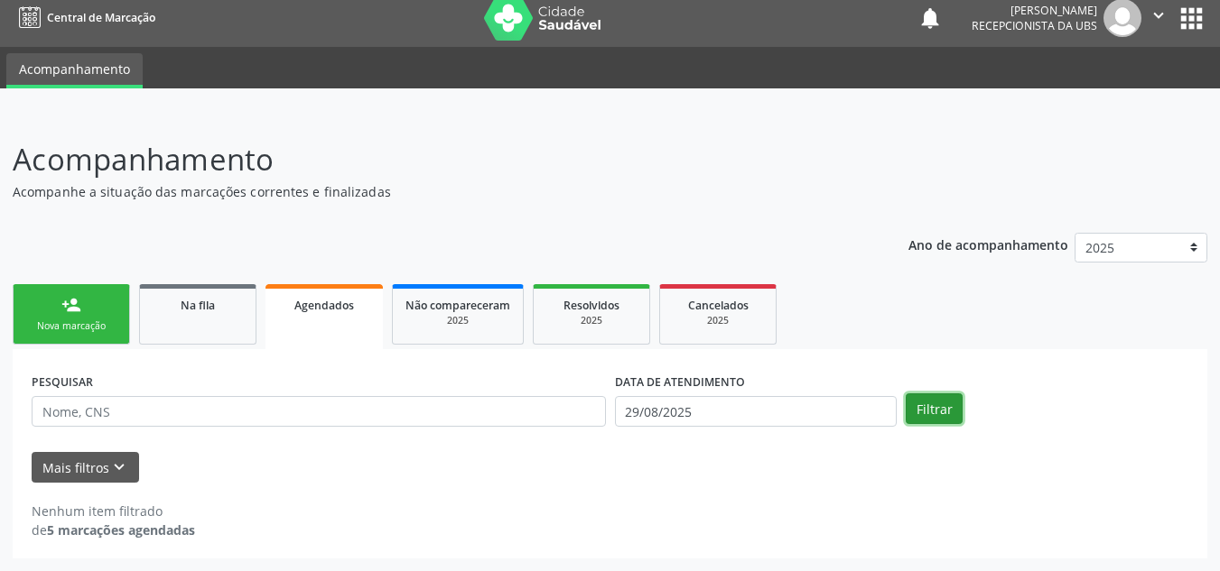
click at [926, 406] on button "Filtrar" at bounding box center [933, 409] width 57 height 31
click at [601, 323] on div "2025" at bounding box center [591, 321] width 90 height 14
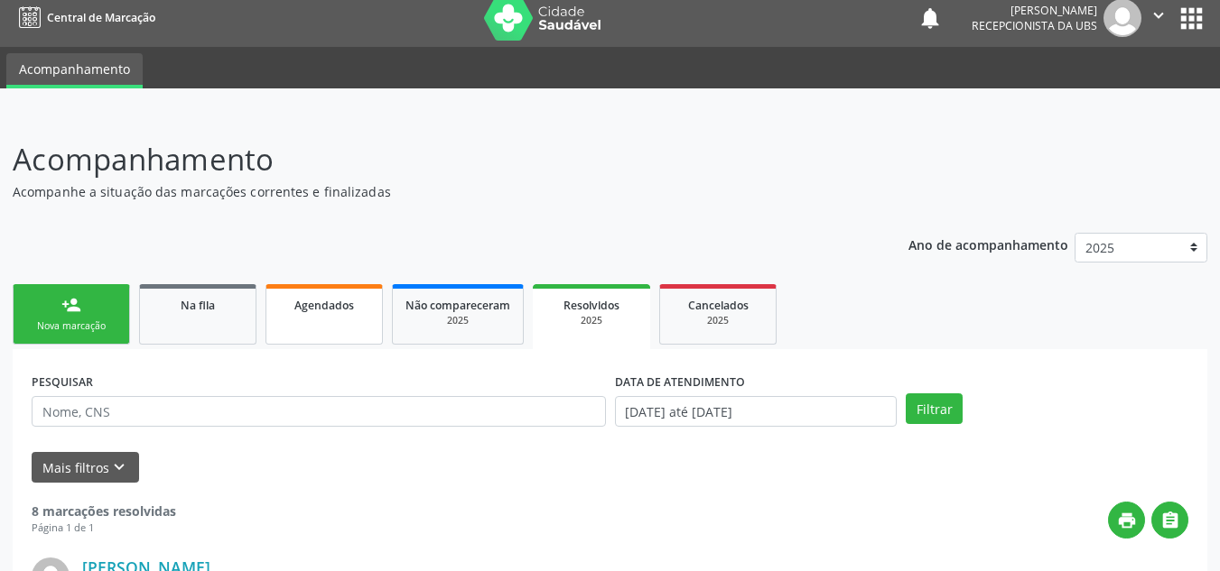
click at [359, 315] on link "Agendados" at bounding box center [323, 314] width 117 height 60
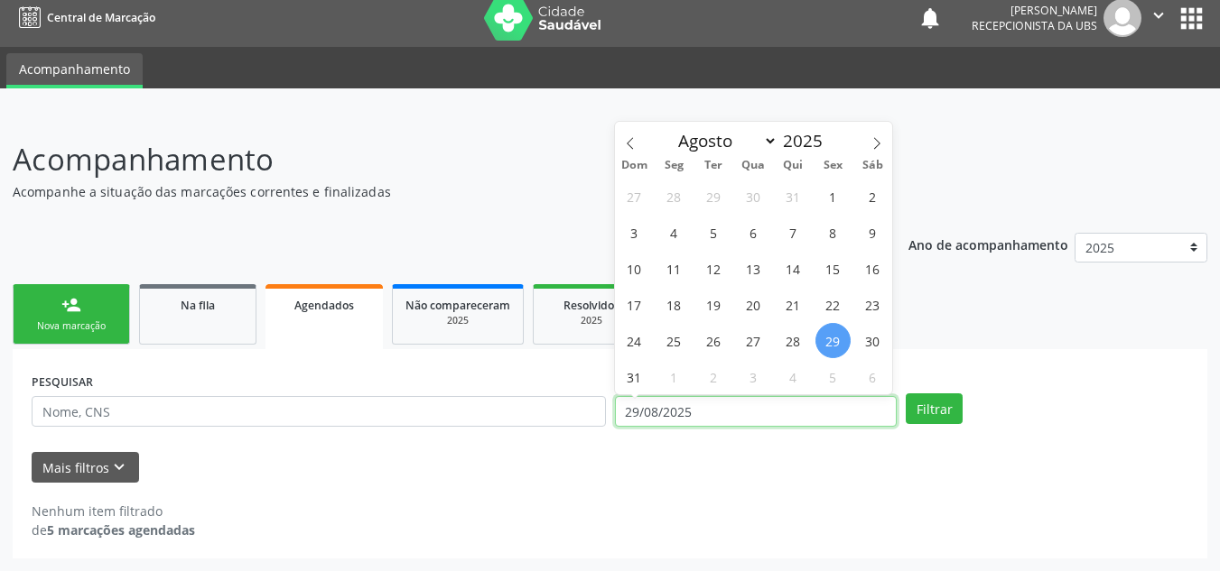
click at [824, 415] on input "29/08/2025" at bounding box center [756, 411] width 283 height 31
click at [634, 153] on span at bounding box center [630, 137] width 31 height 31
click at [884, 146] on span at bounding box center [876, 137] width 31 height 31
select select "7"
click at [832, 205] on span "1" at bounding box center [832, 196] width 35 height 35
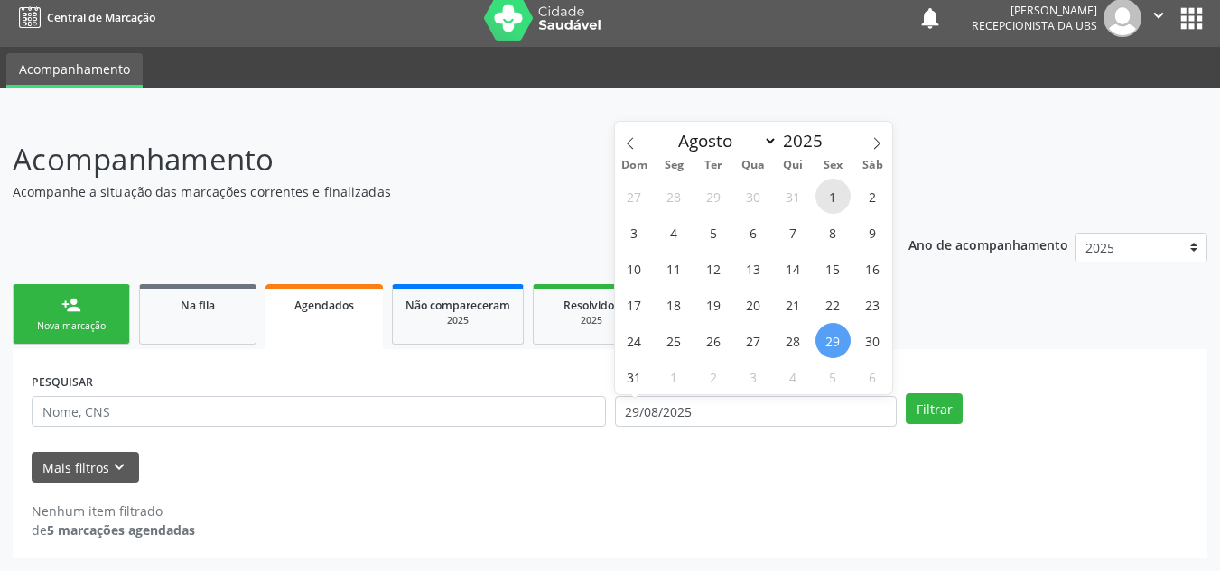
type input "[DATE]"
click at [875, 144] on icon at bounding box center [876, 143] width 13 height 13
select select "8"
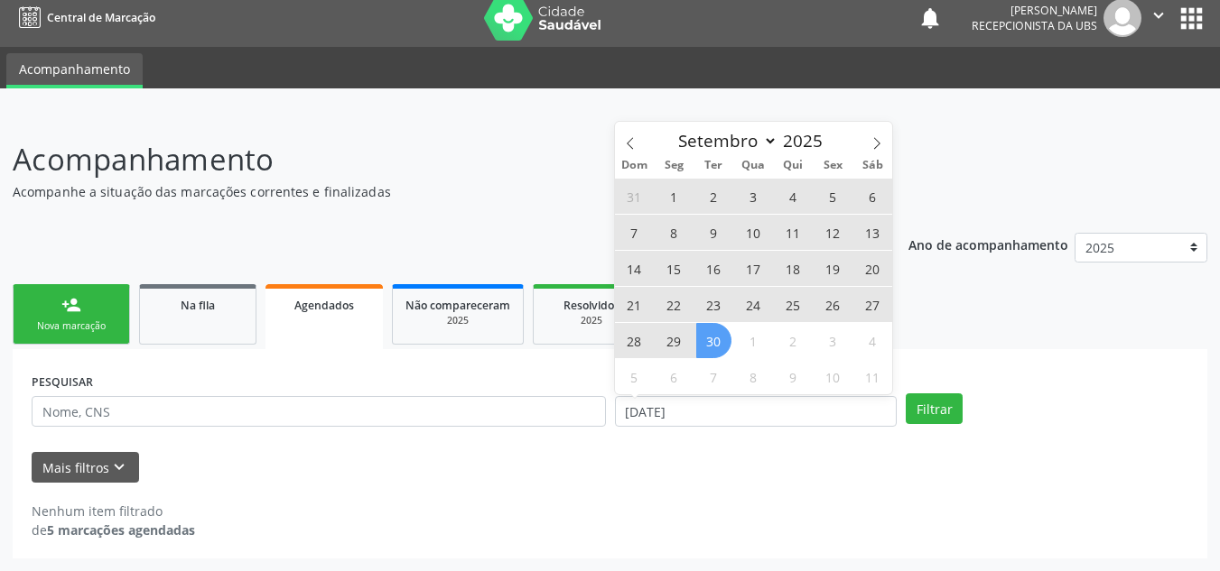
click at [716, 356] on span "30" at bounding box center [713, 340] width 35 height 35
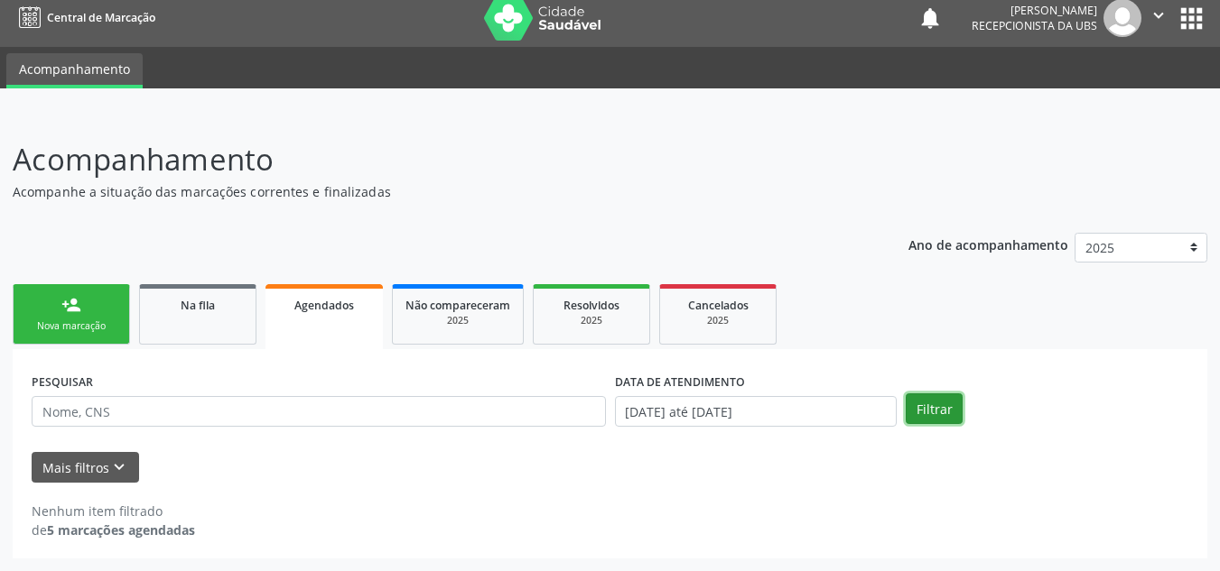
click at [931, 407] on button "Filtrar" at bounding box center [933, 409] width 57 height 31
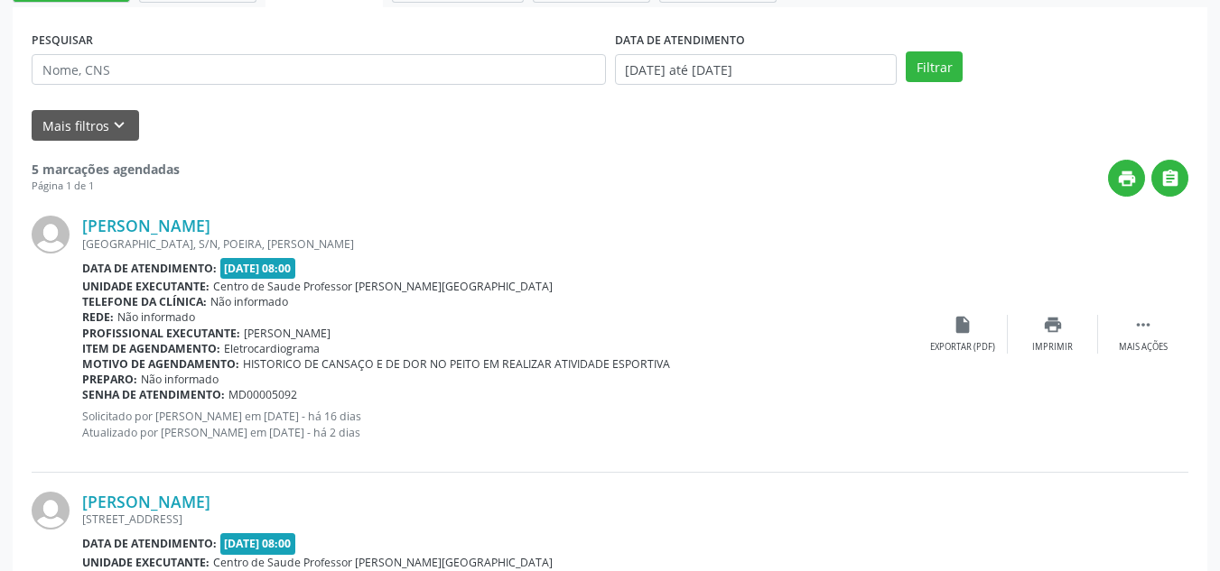
scroll to position [361, 0]
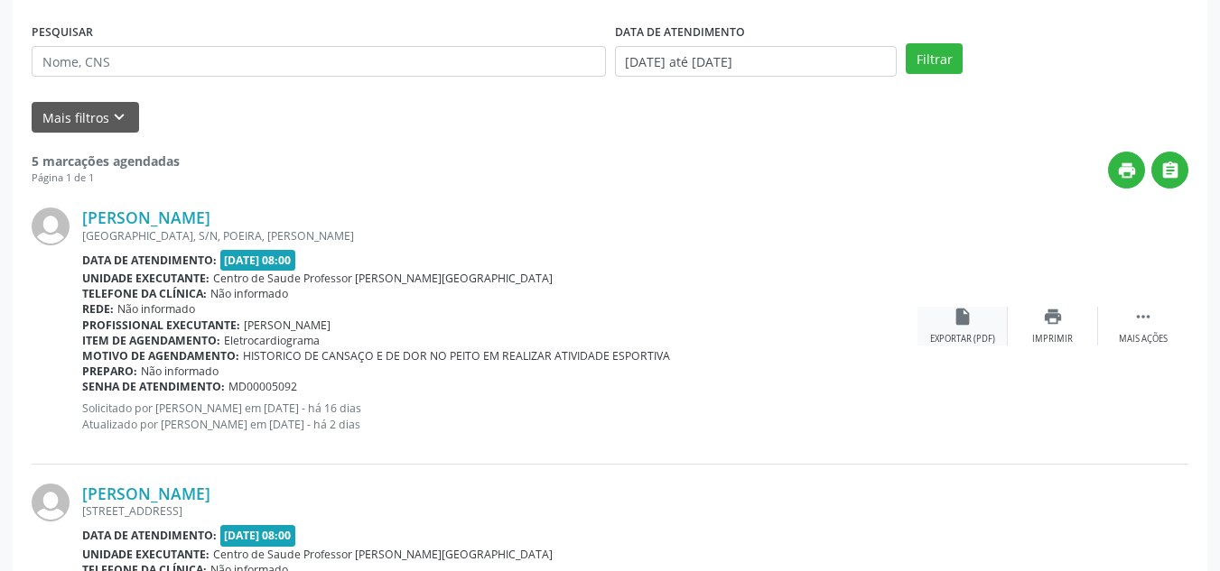
click at [964, 329] on div "insert_drive_file Exportar (PDF)" at bounding box center [962, 326] width 90 height 39
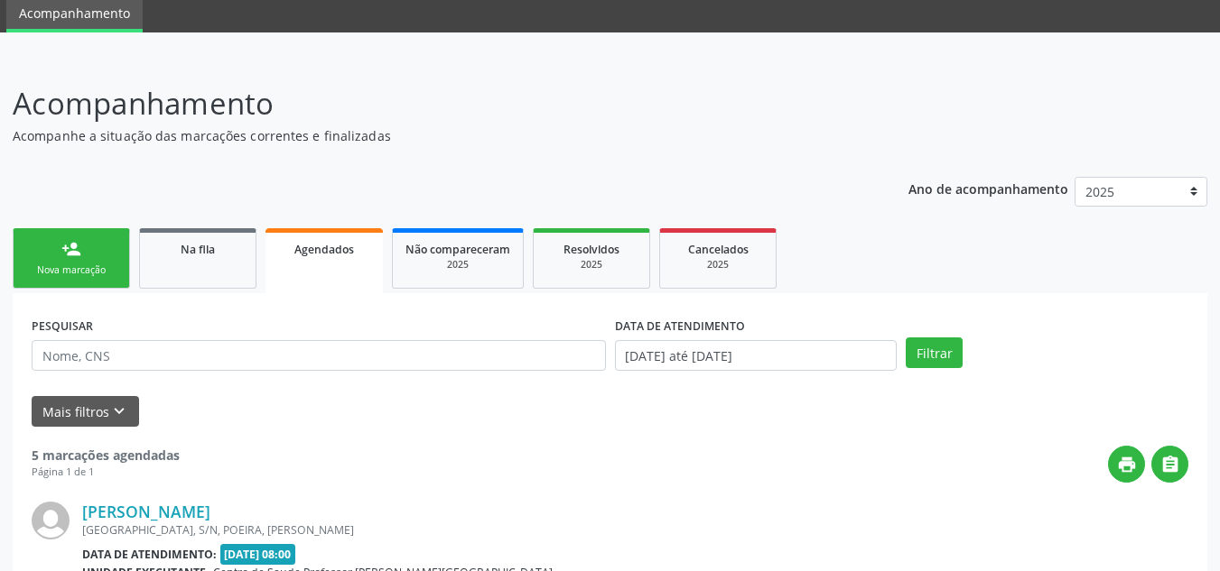
scroll to position [0, 0]
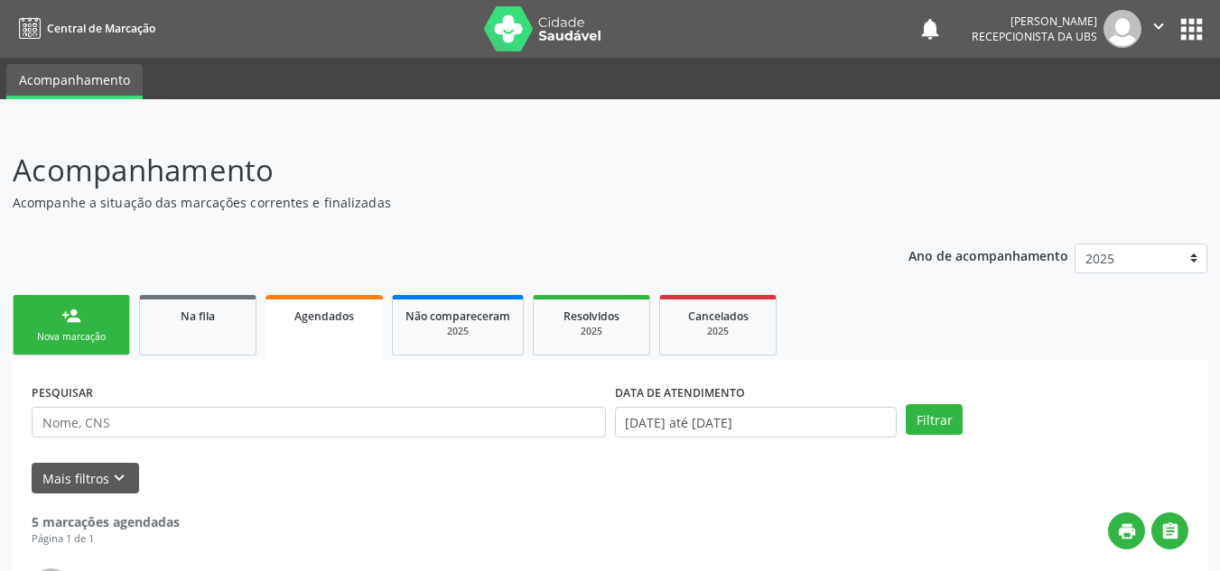
click at [1150, 35] on icon "" at bounding box center [1158, 26] width 20 height 20
click at [1094, 117] on link "Sair" at bounding box center [1112, 109] width 125 height 25
